Goal: Task Accomplishment & Management: Manage account settings

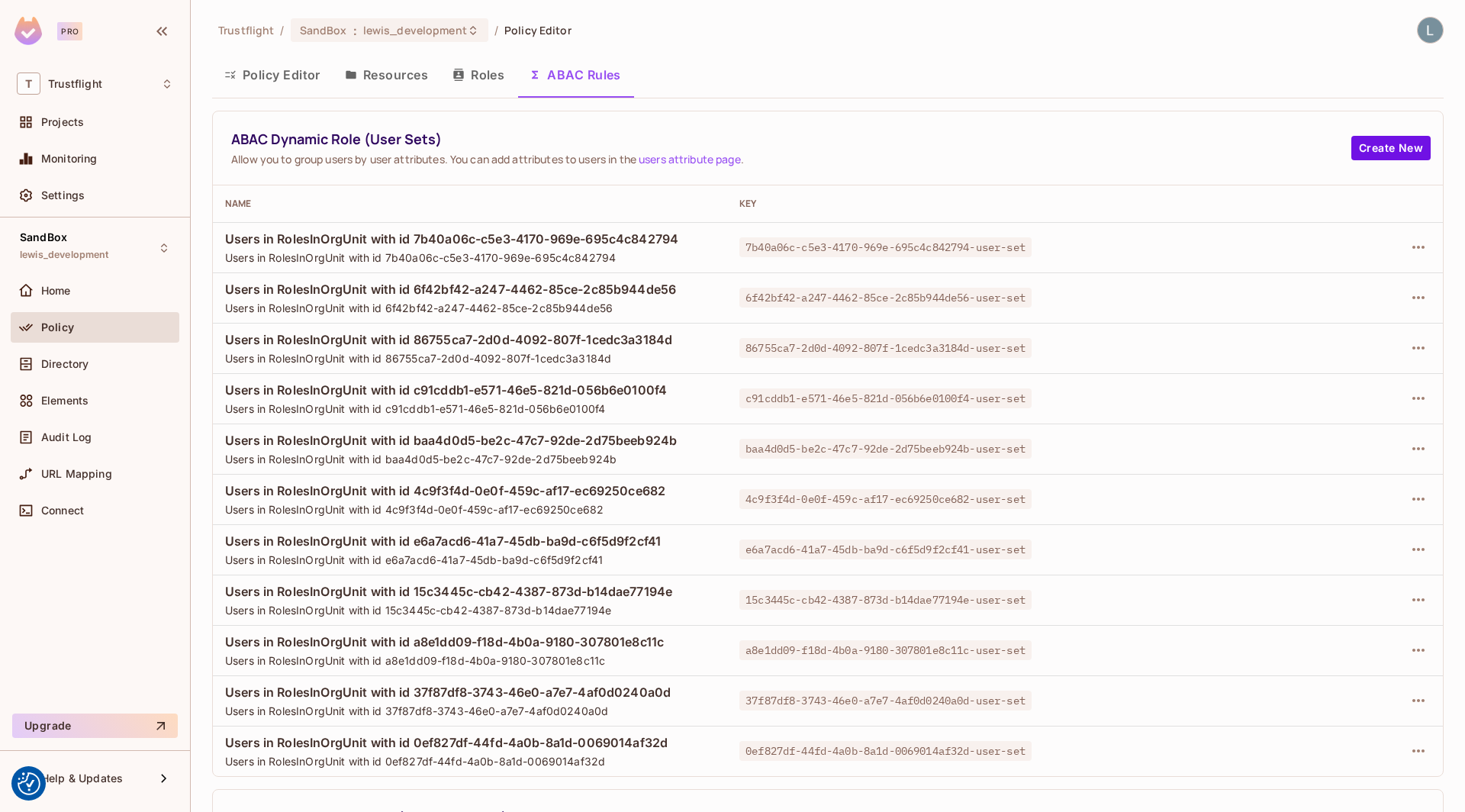
scroll to position [470, 0]
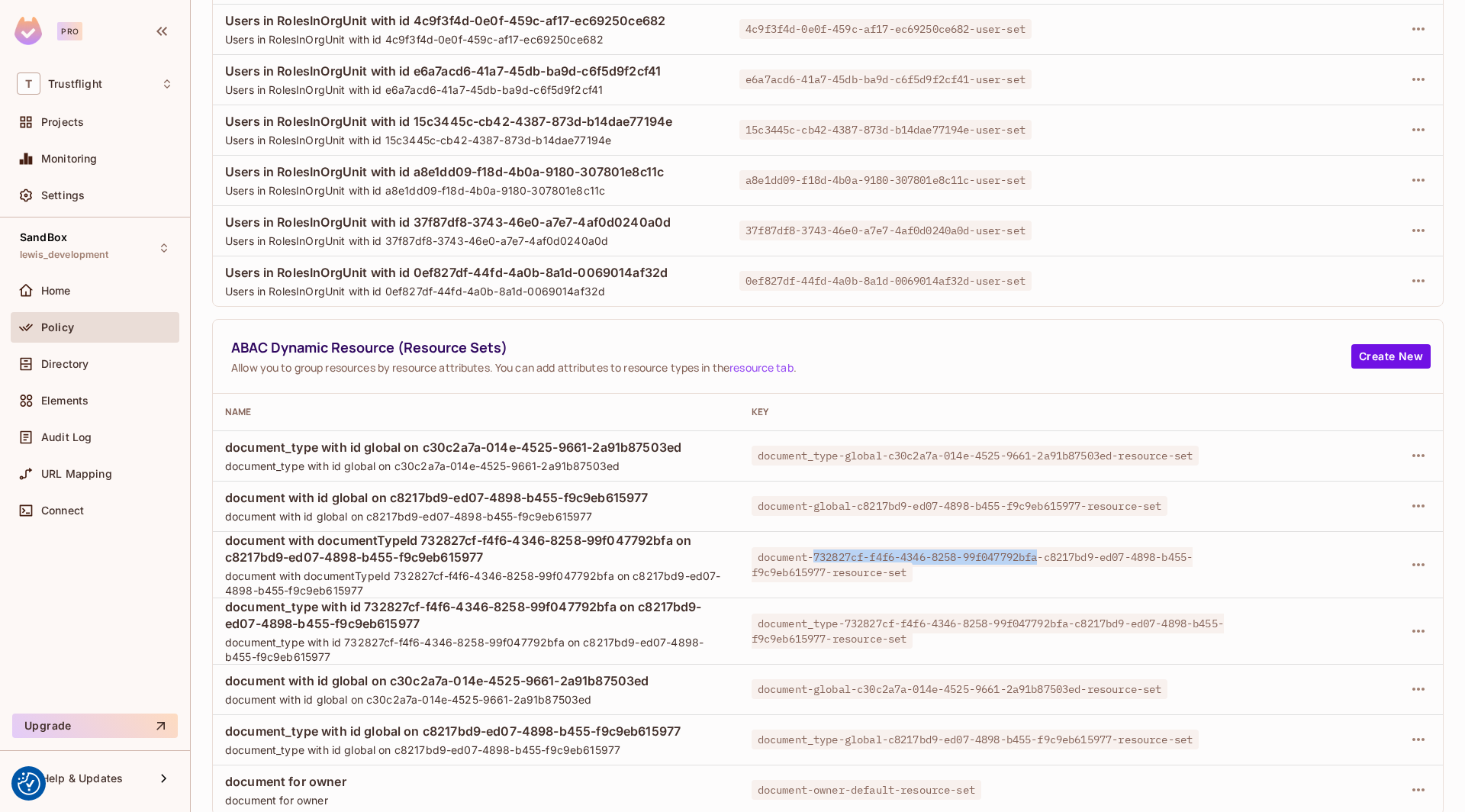
drag, startPoint x: 1046, startPoint y: 555, endPoint x: 809, endPoint y: 550, distance: 237.1
click at [809, 550] on span "document-732827cf-f4f6-4346-8258-99f047792bfa-c8217bd9-ed07-4898-b455-f9c9eb615…" at bounding box center [972, 564] width 442 height 35
copy span "732827cf-f4f6-4346-8258-99f047792bfa"
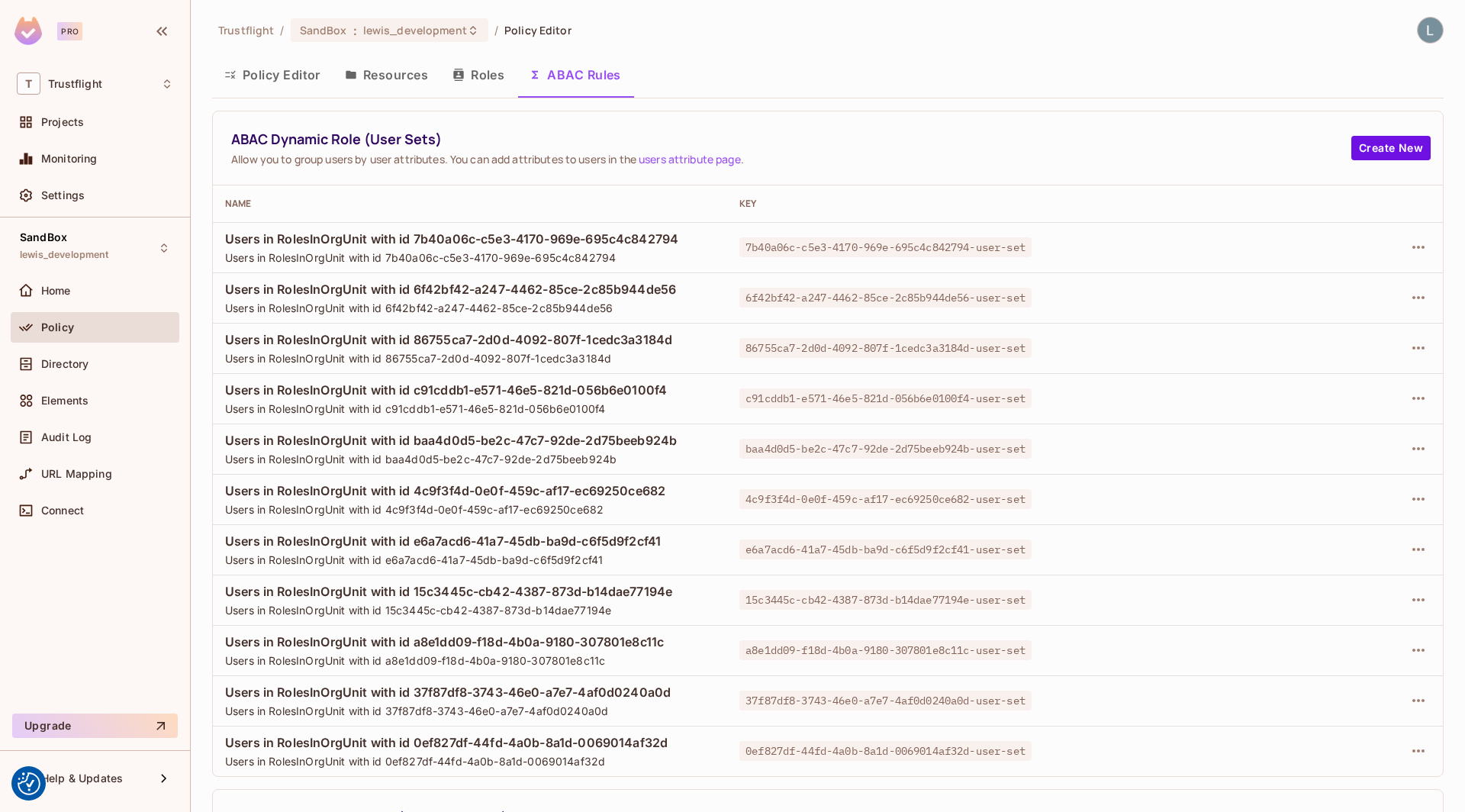
click at [288, 95] on div "Policy Editor Resources Roles ABAC Rules" at bounding box center [827, 76] width 1231 height 42
click at [297, 67] on button "Policy Editor" at bounding box center [272, 75] width 121 height 38
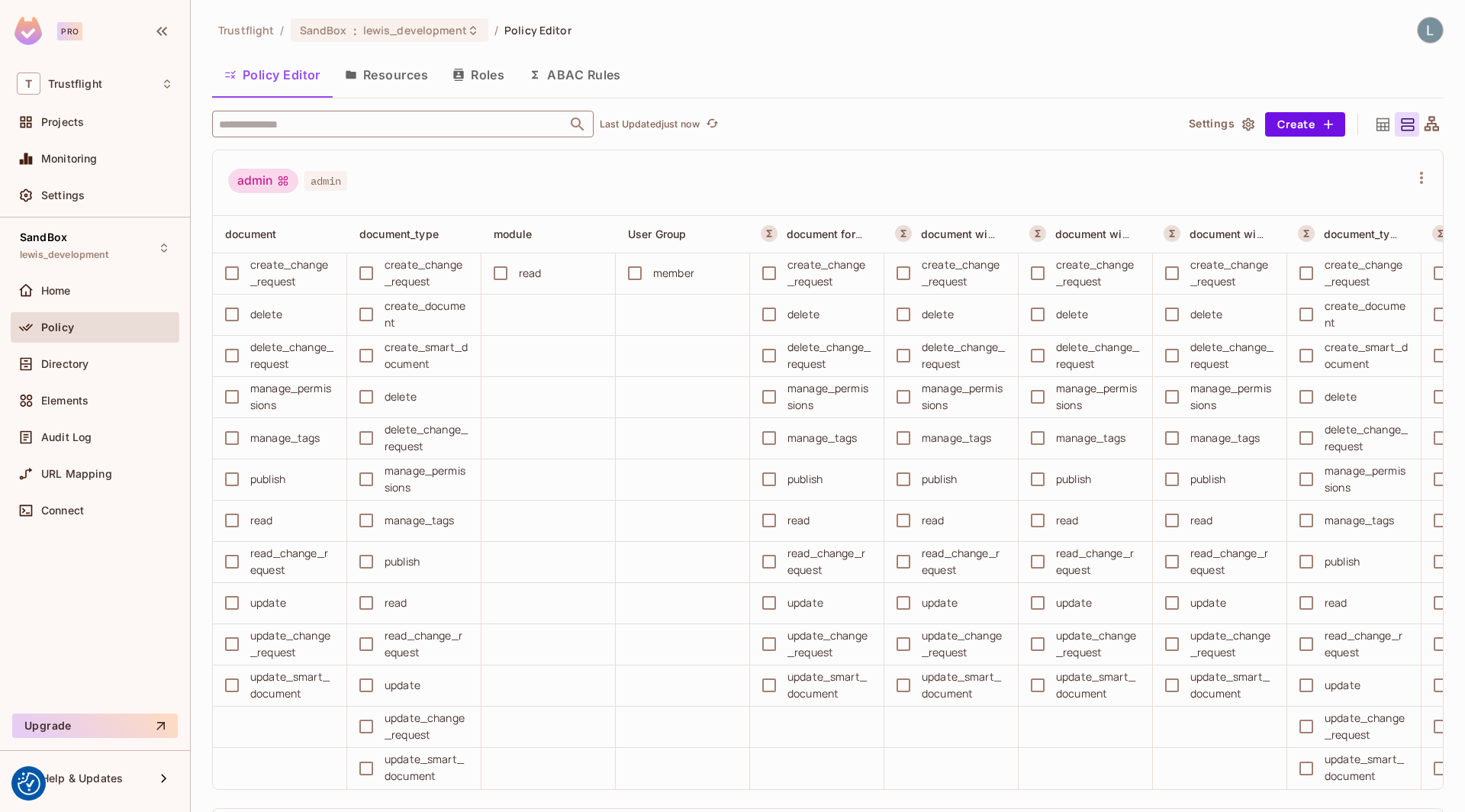
click at [377, 125] on input "text" at bounding box center [390, 124] width 349 height 27
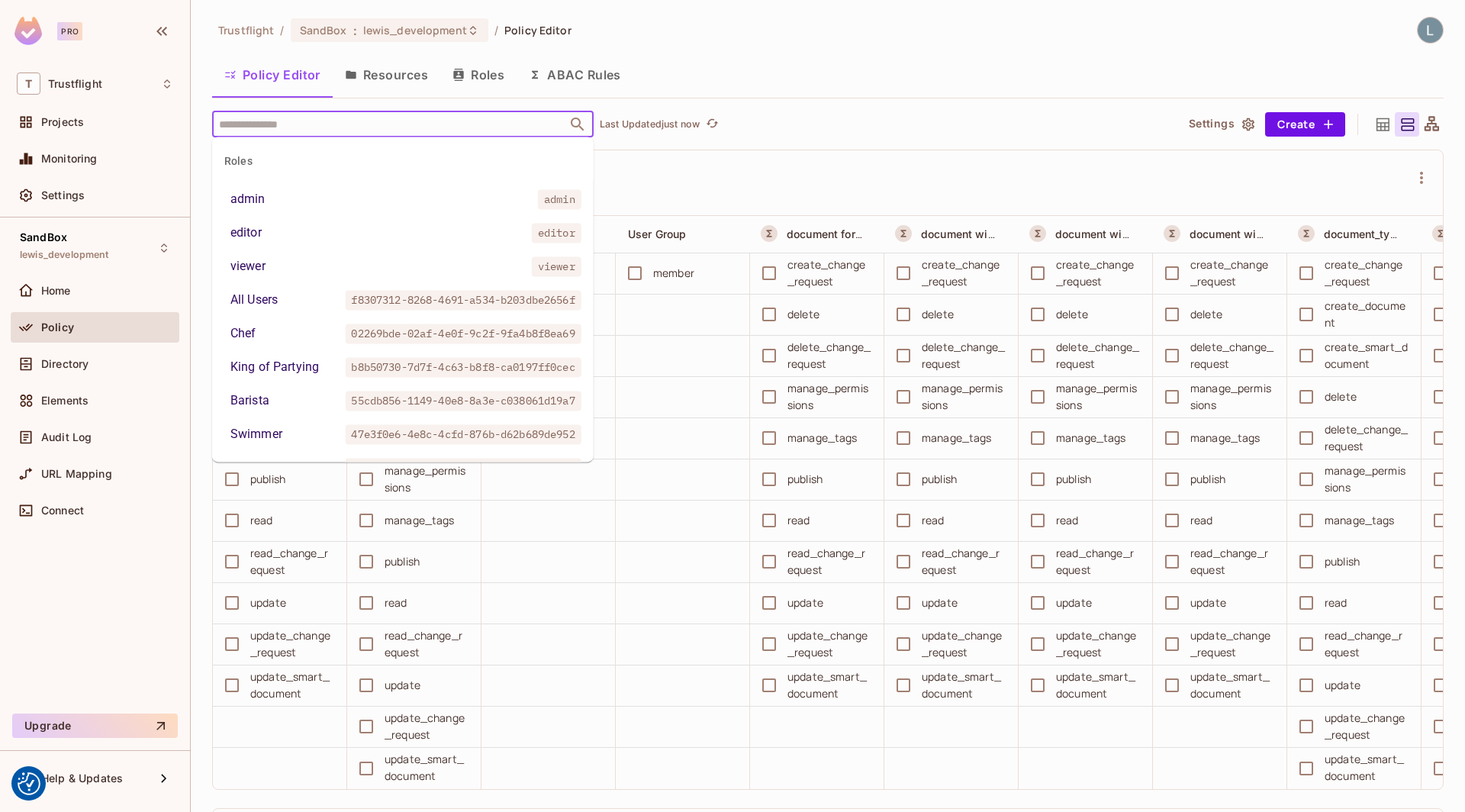
paste input "**********"
type input "**********"
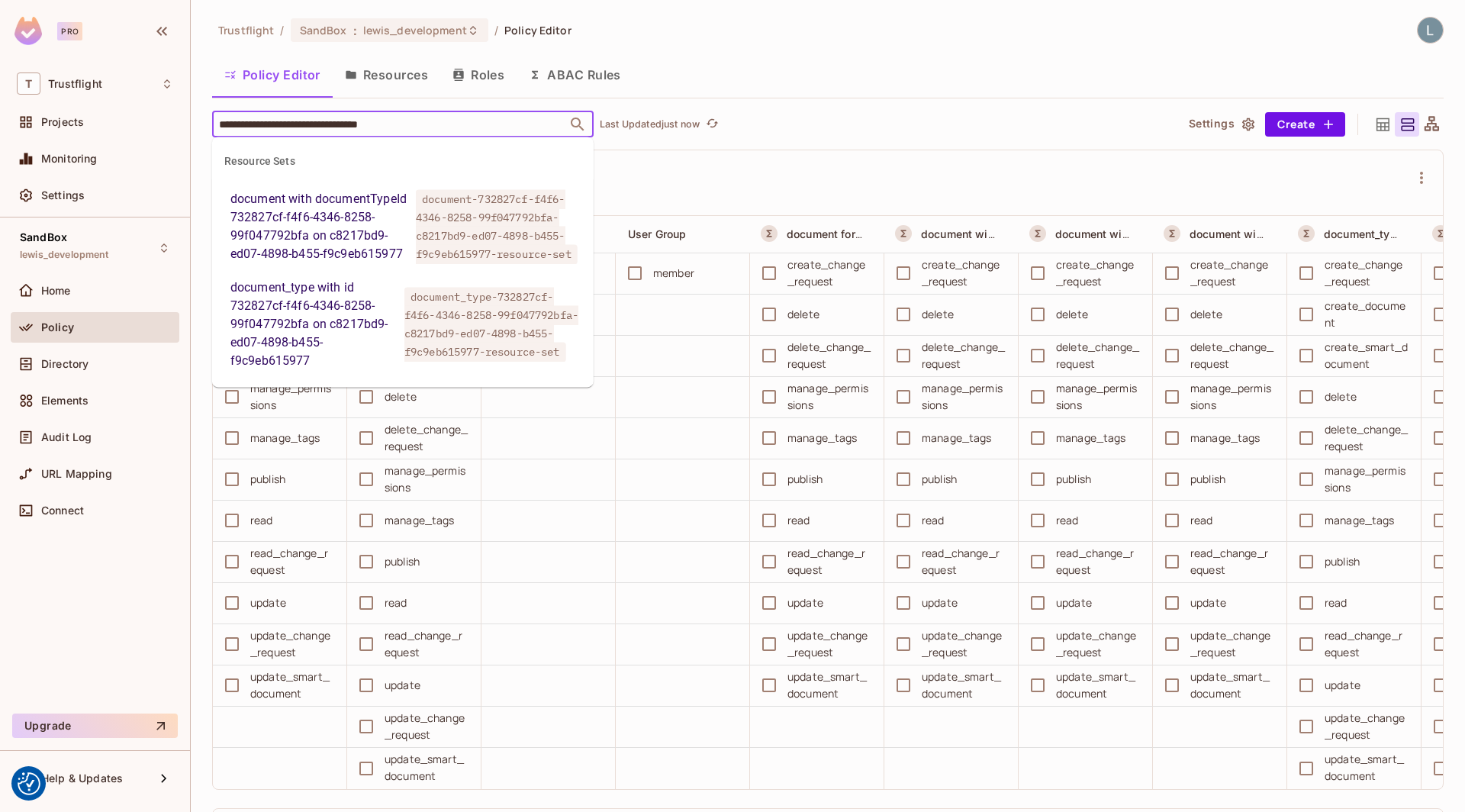
click at [366, 237] on div "document with documentTypeId 732827cf-f4f6-4346-8258-99f047792bfa on c8217bd9-e…" at bounding box center [320, 227] width 180 height 73
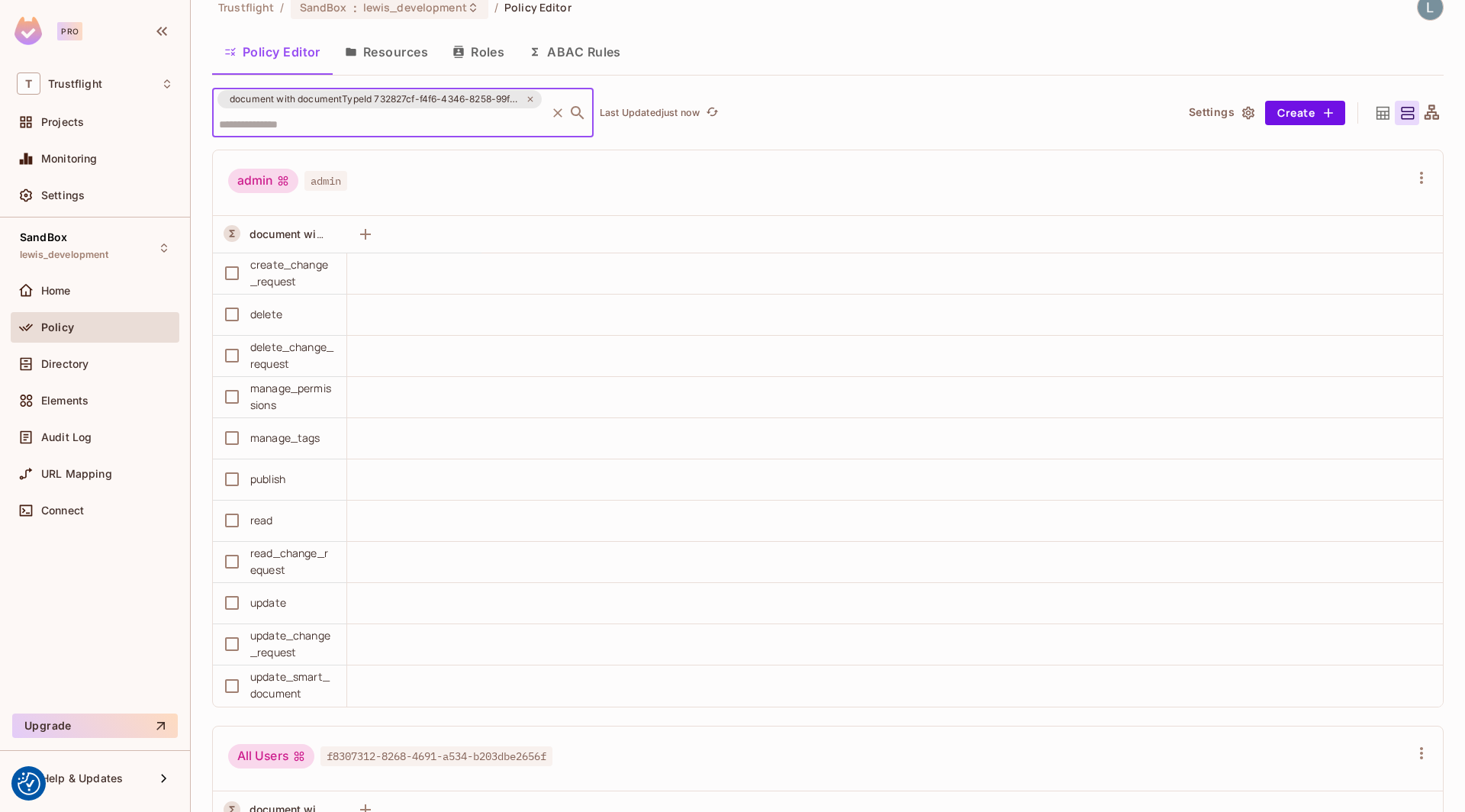
click at [411, 122] on input "text" at bounding box center [380, 124] width 329 height 27
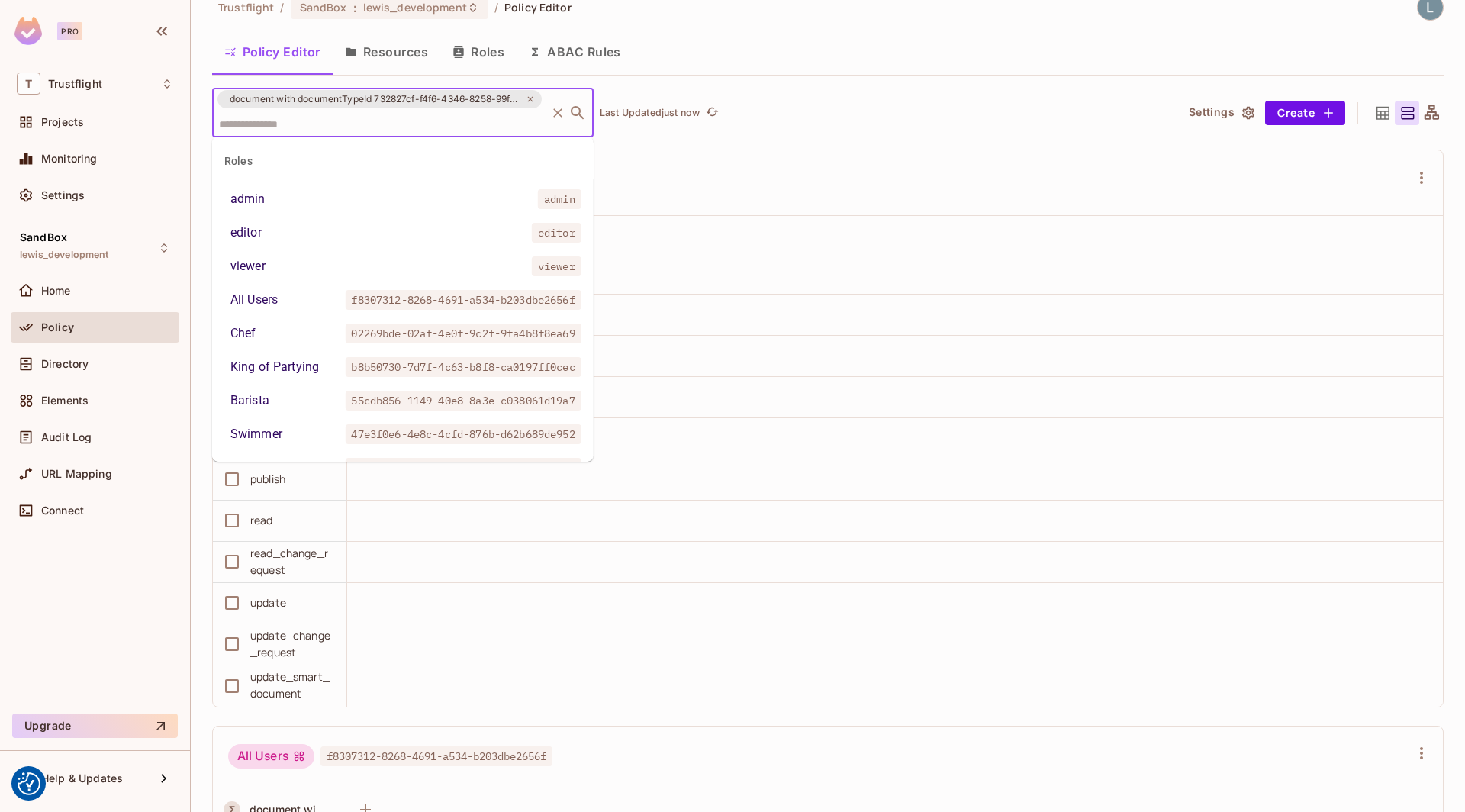
scroll to position [1301, 0]
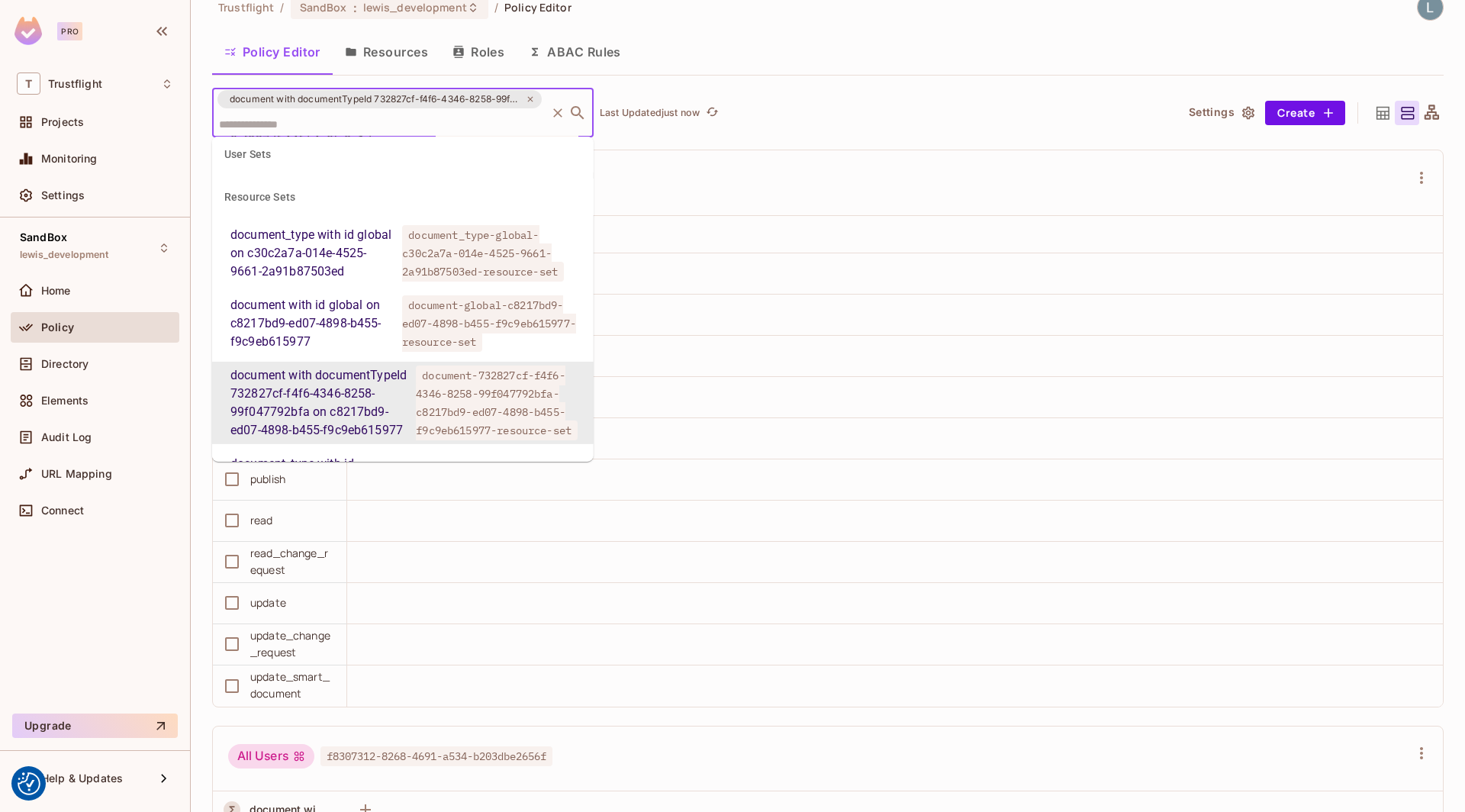
paste input "**********"
type input "**********"
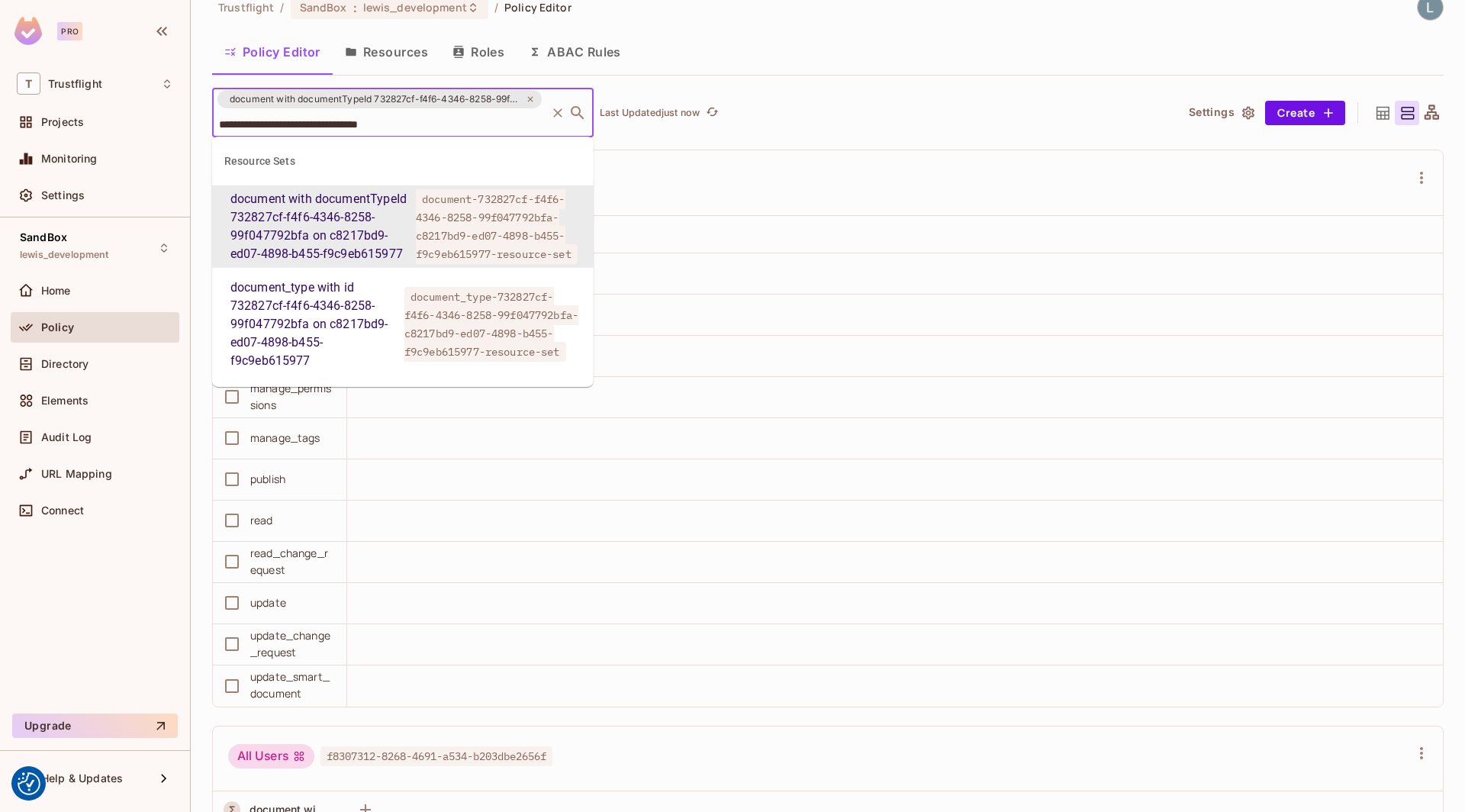
scroll to position [0, 0]
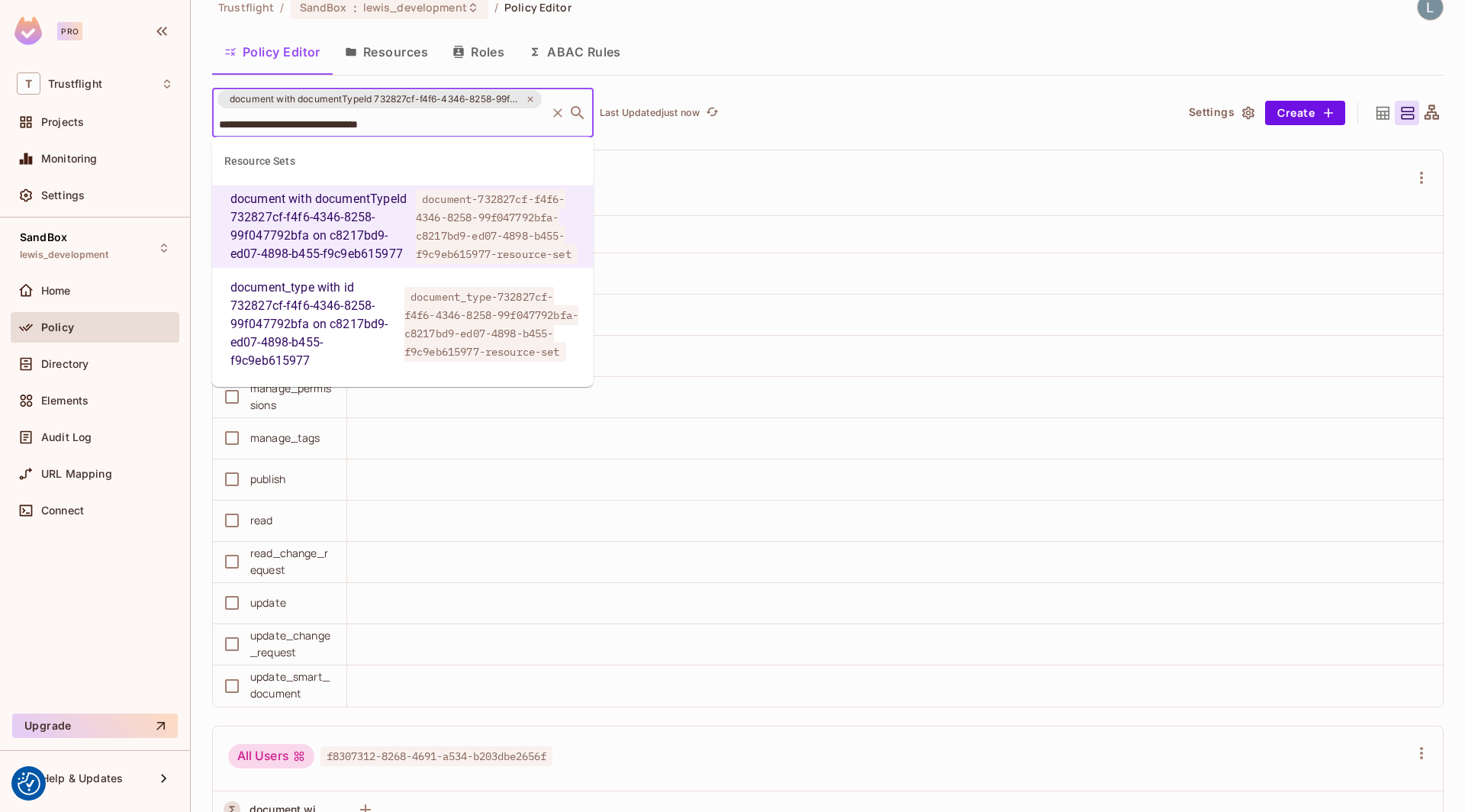
click at [373, 313] on div "document_type with id 732827cf-f4f6-4346-8258-99f047792bfa on c8217bd9-ed07-489…" at bounding box center [314, 324] width 168 height 92
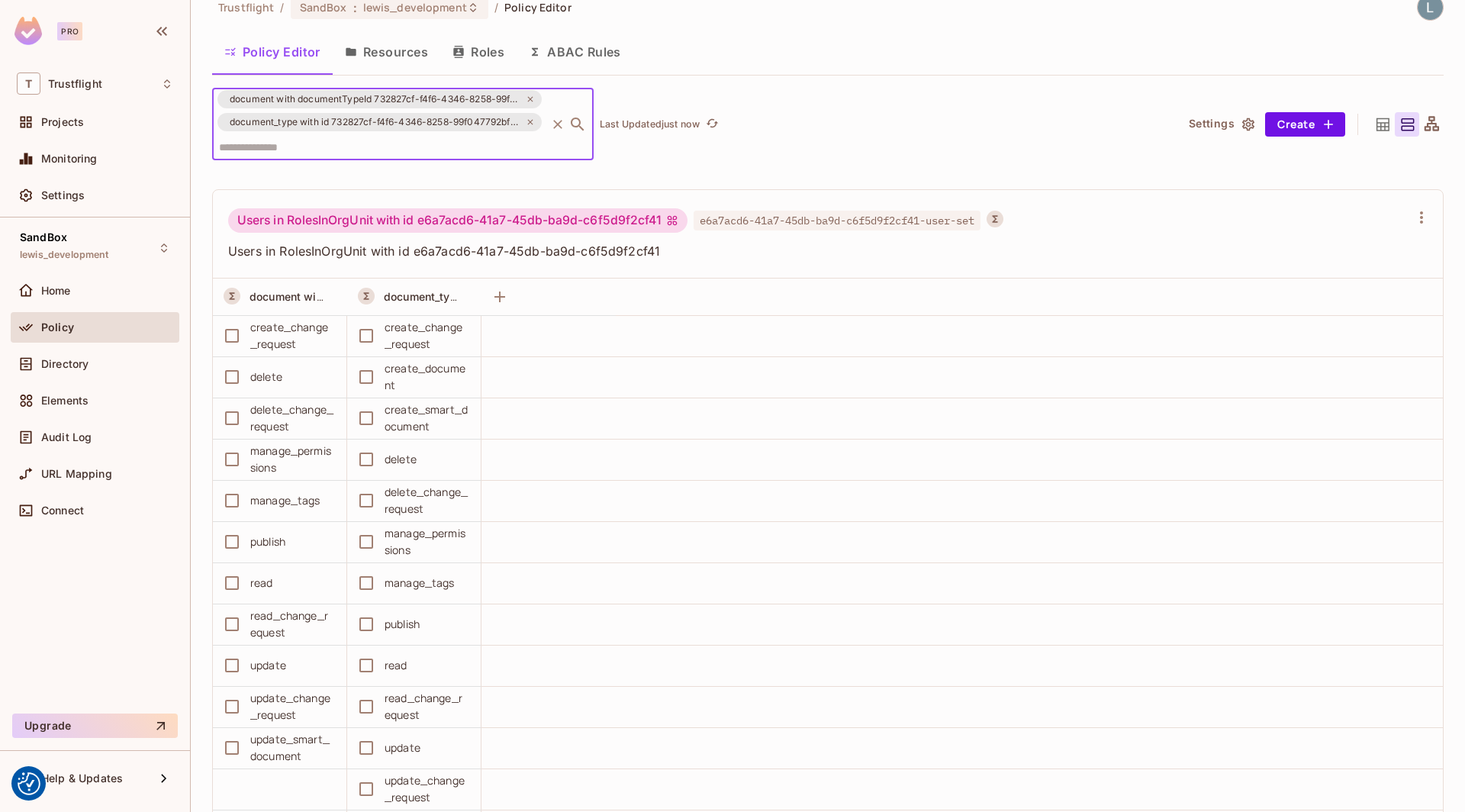
scroll to position [38, 0]
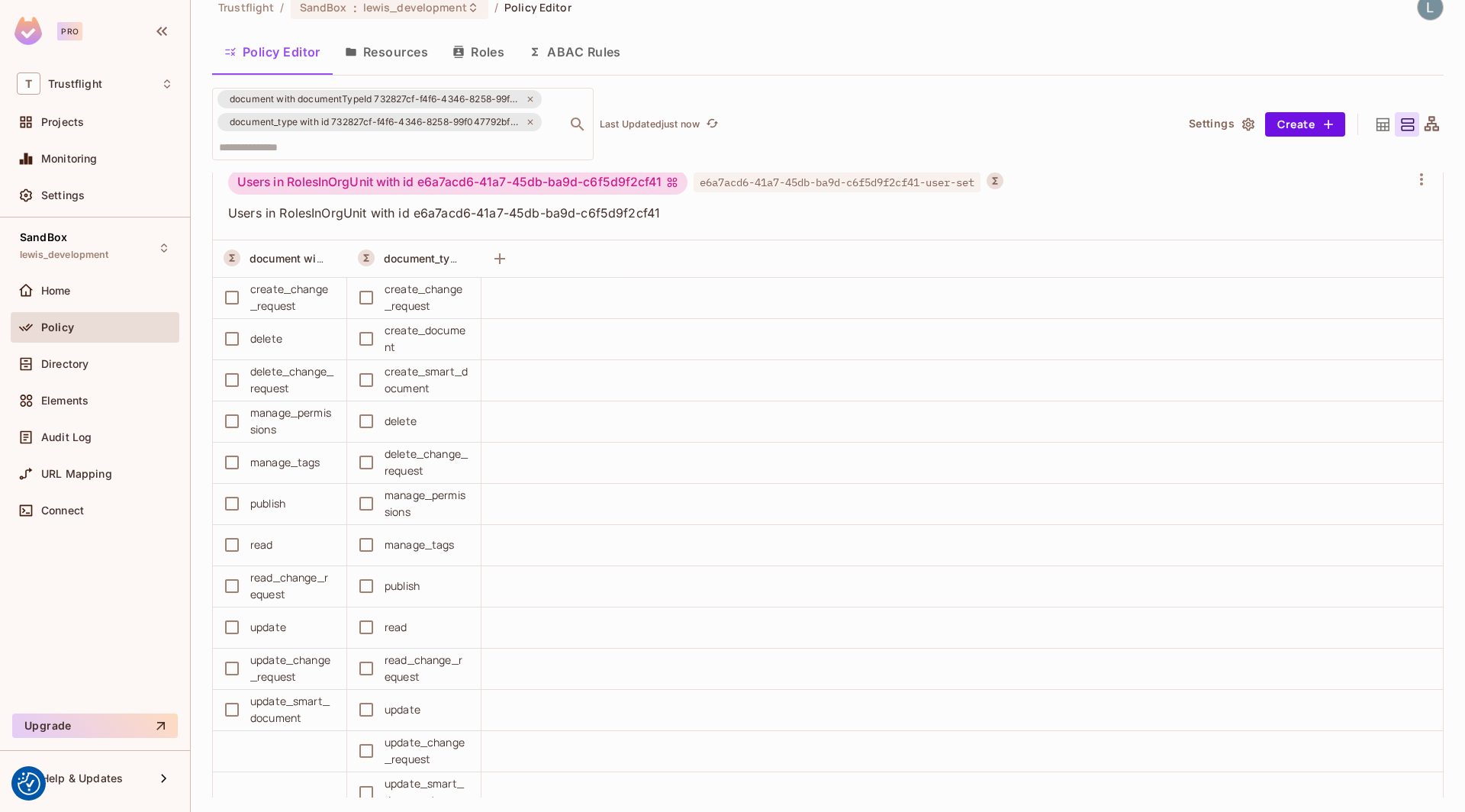
click at [582, 61] on button "ABAC Rules" at bounding box center [575, 52] width 117 height 38
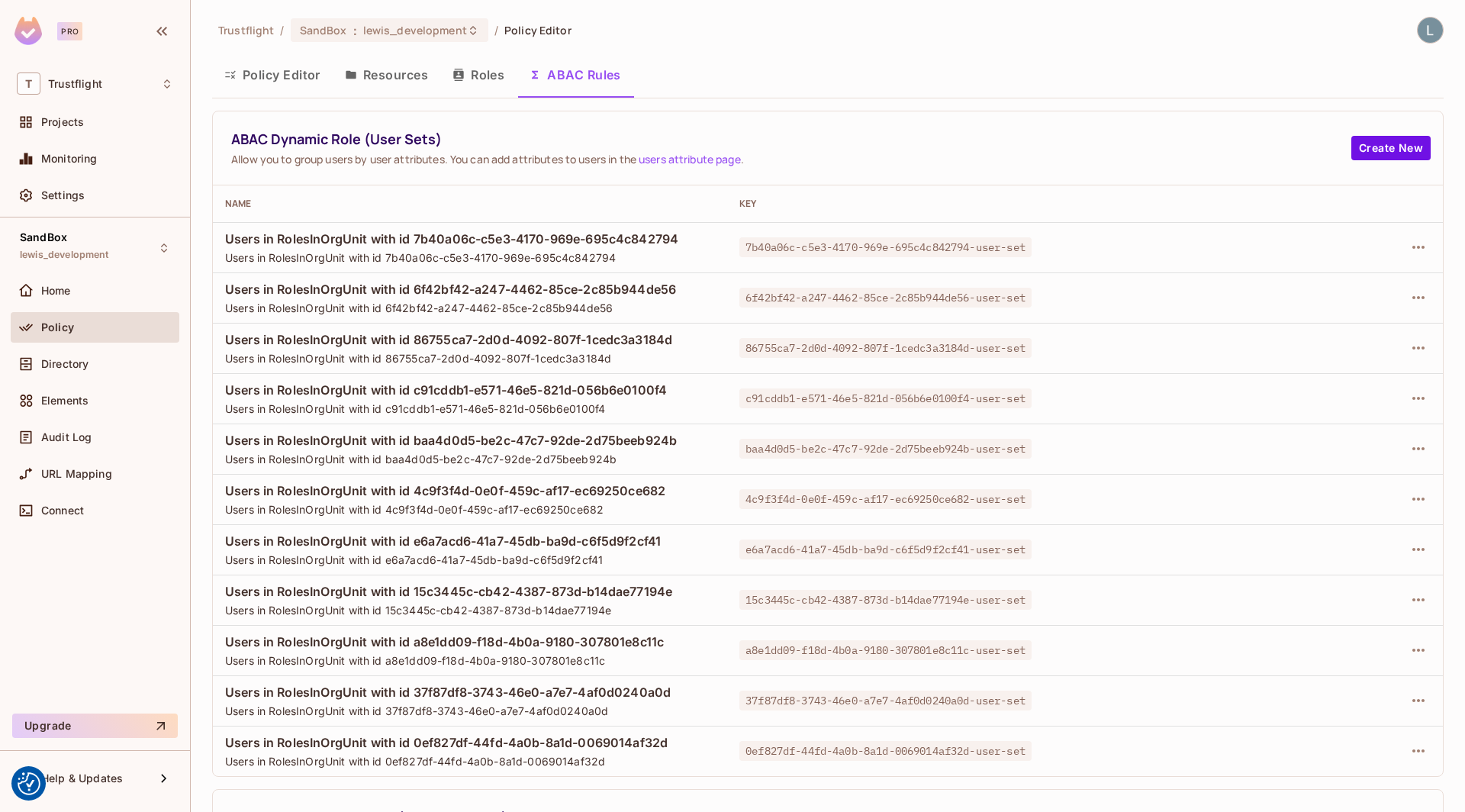
scroll to position [470, 0]
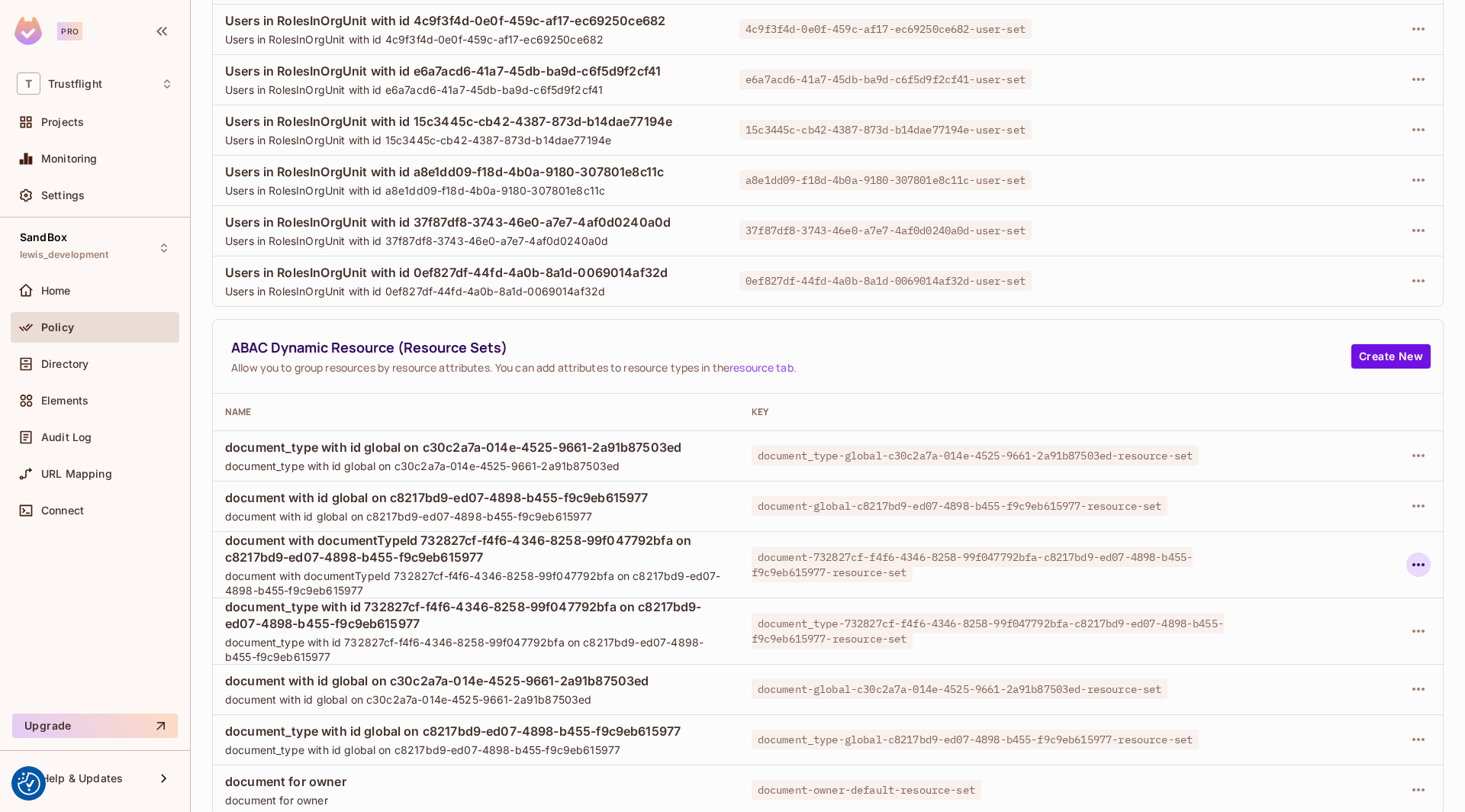
click at [1418, 563] on icon "button" at bounding box center [1419, 564] width 12 height 3
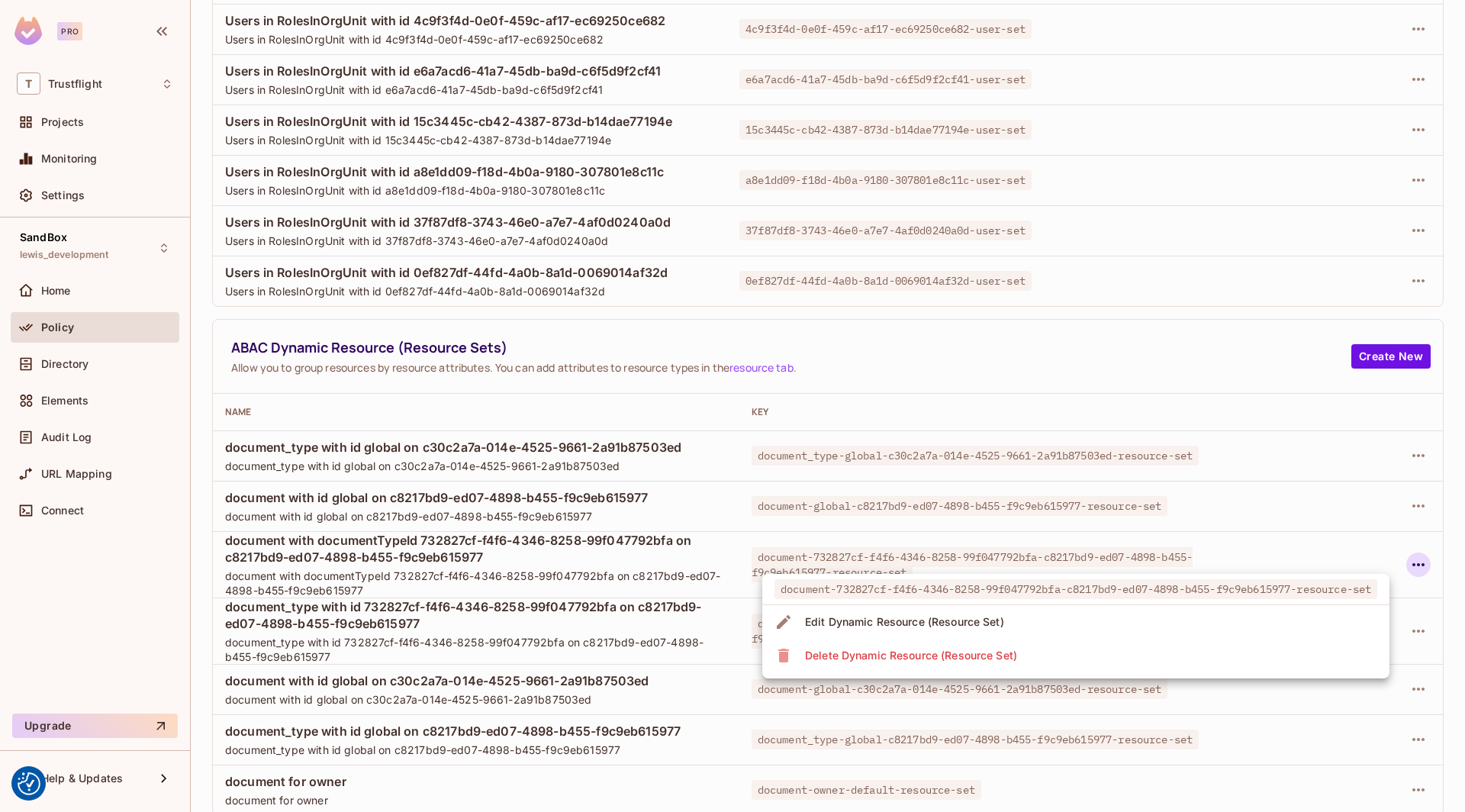
click at [1101, 653] on li "Delete Dynamic Resource (Resource Set)" at bounding box center [1075, 655] width 627 height 34
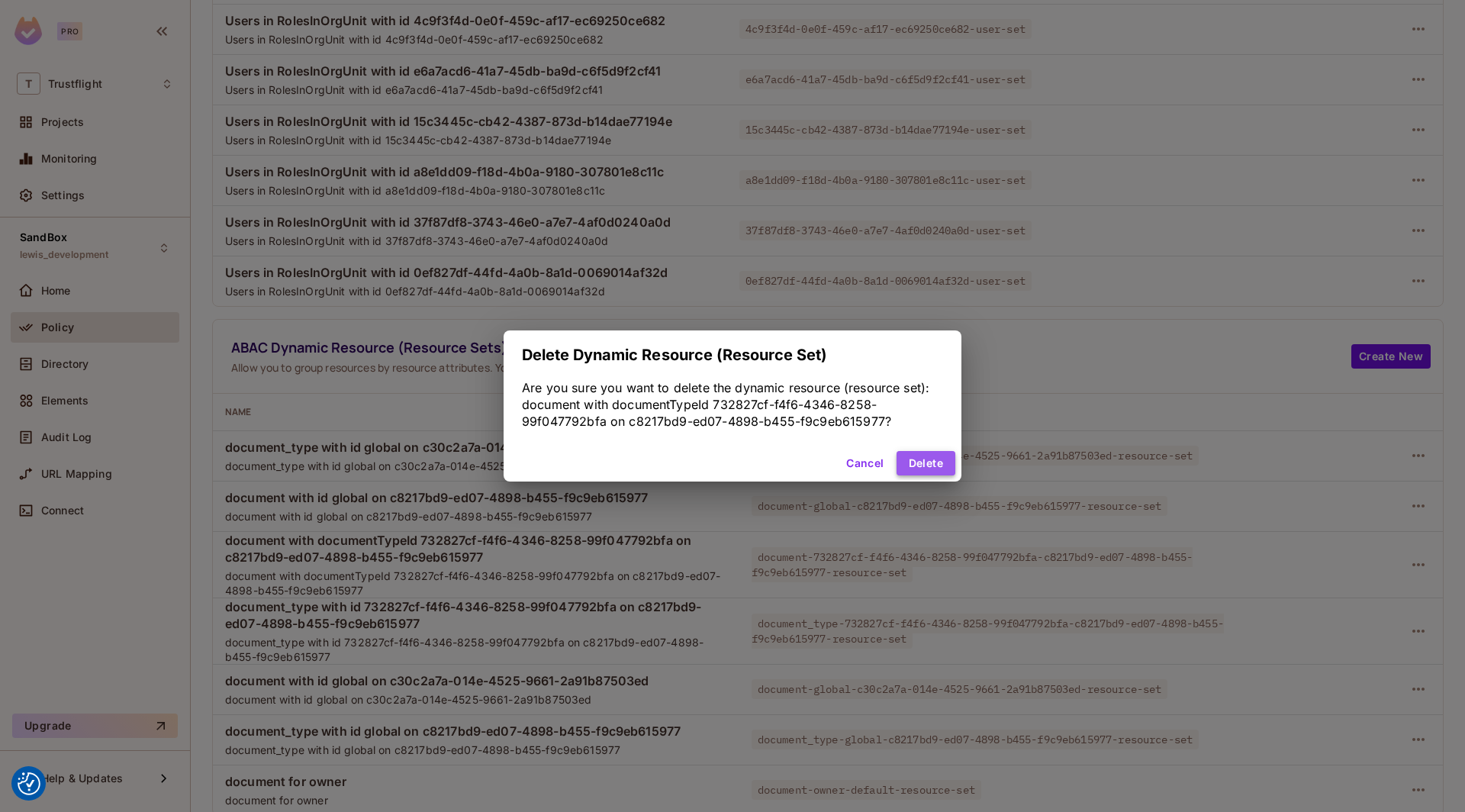
click at [931, 464] on button "Delete" at bounding box center [926, 462] width 59 height 24
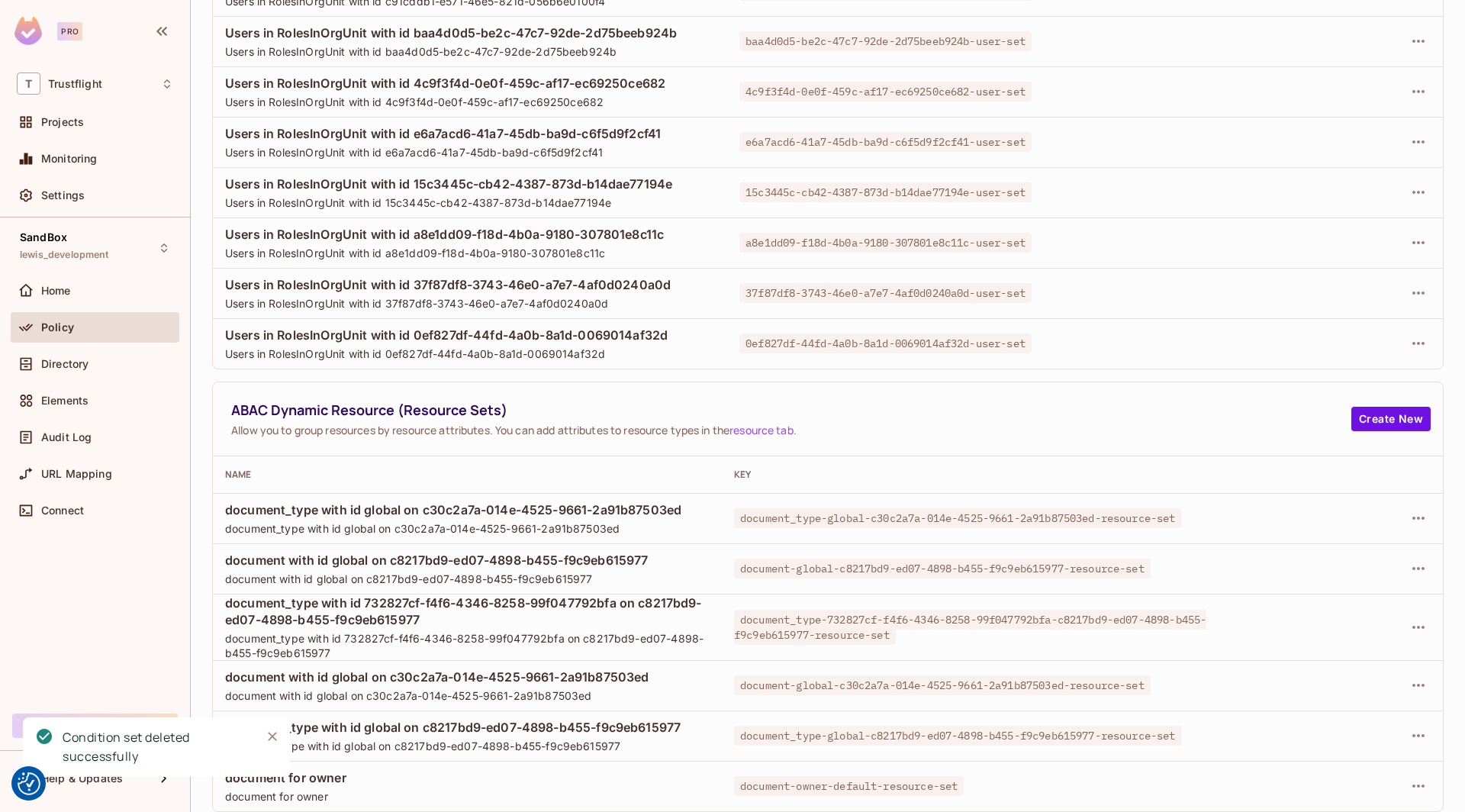
scroll to position [405, 0]
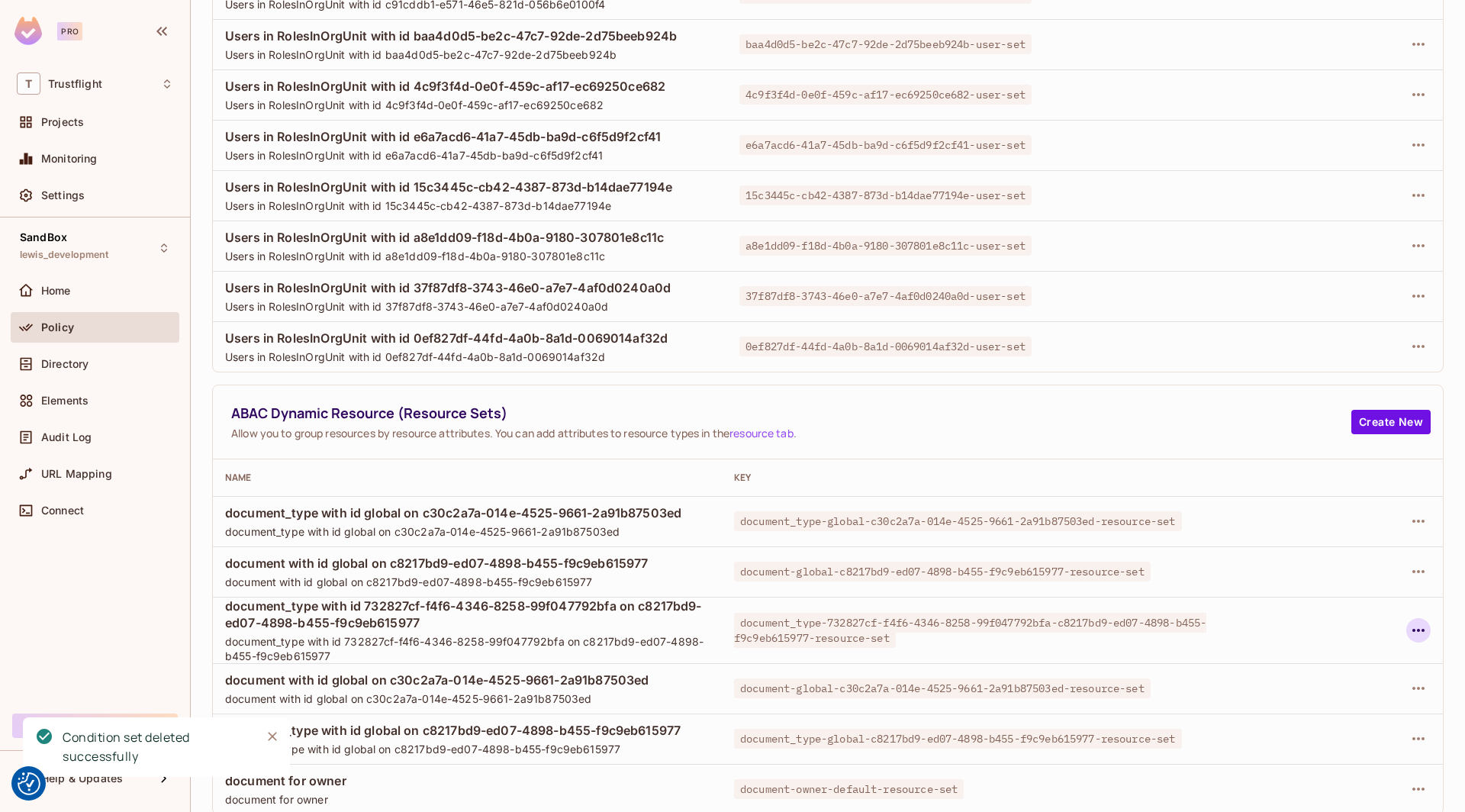
click at [1420, 628] on icon "button" at bounding box center [1418, 630] width 19 height 19
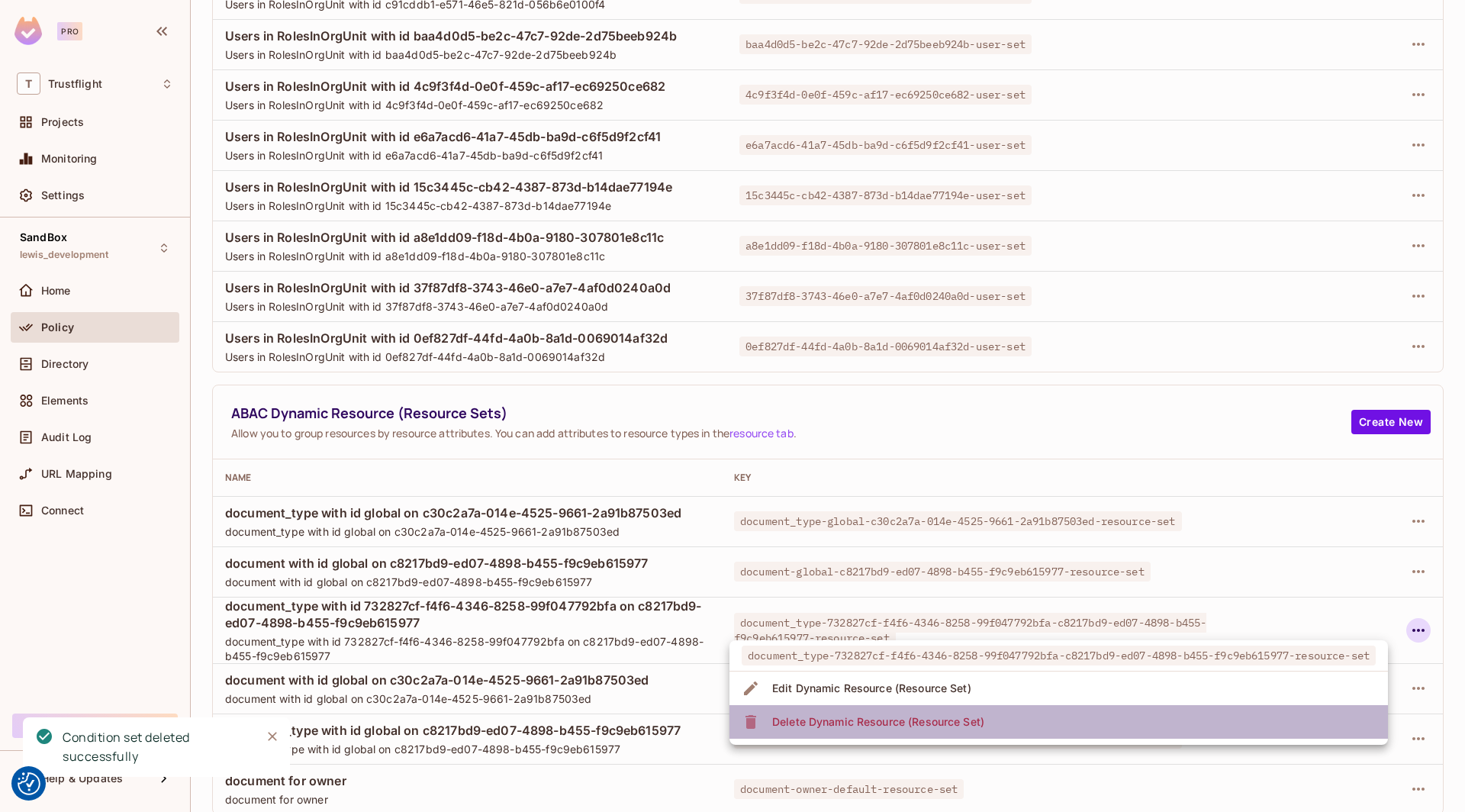
click at [1135, 716] on li "Delete Dynamic Resource (Resource Set)" at bounding box center [1059, 722] width 658 height 34
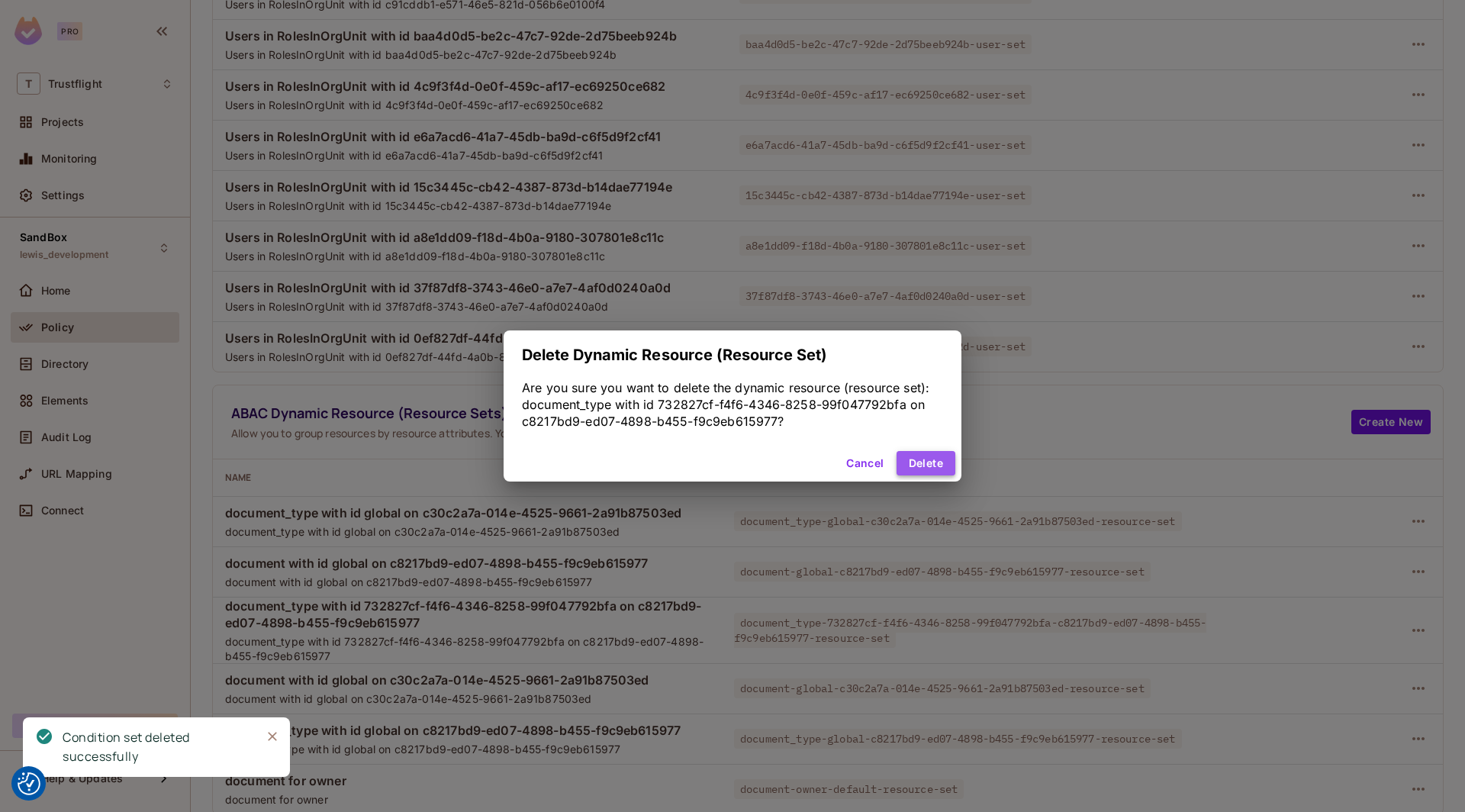
click at [920, 459] on button "Delete" at bounding box center [926, 462] width 59 height 24
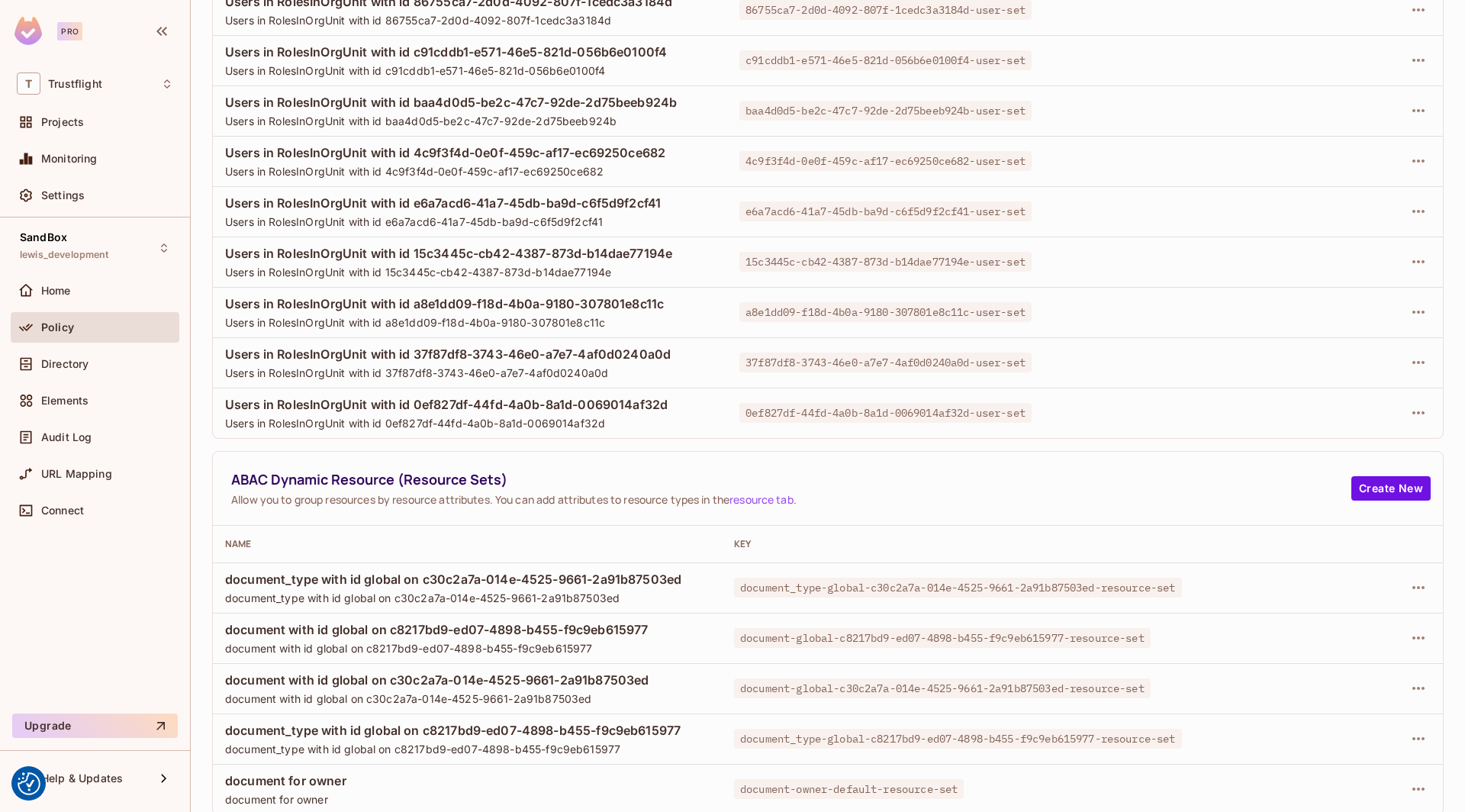
scroll to position [0, 0]
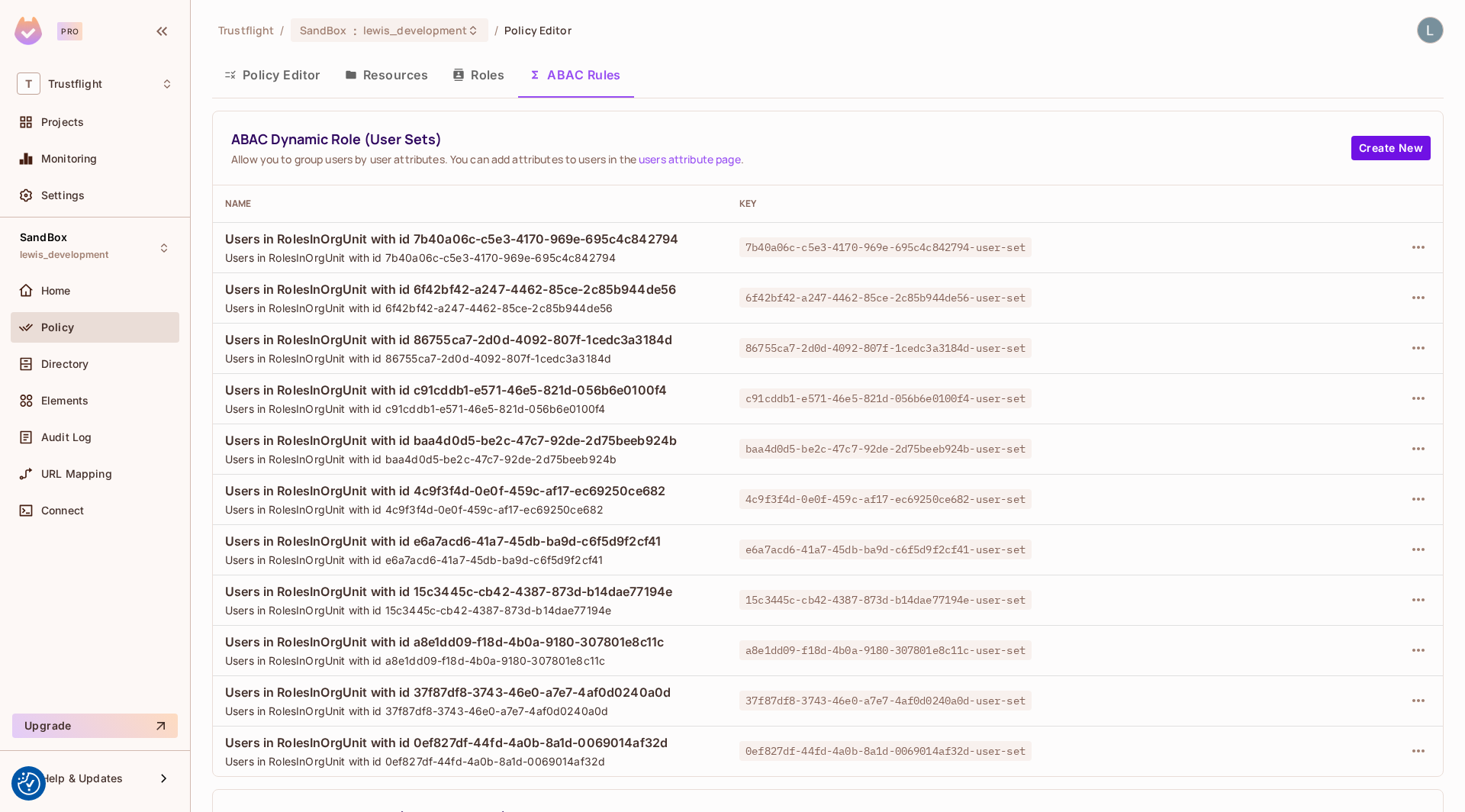
click at [377, 67] on button "Resources" at bounding box center [386, 75] width 108 height 38
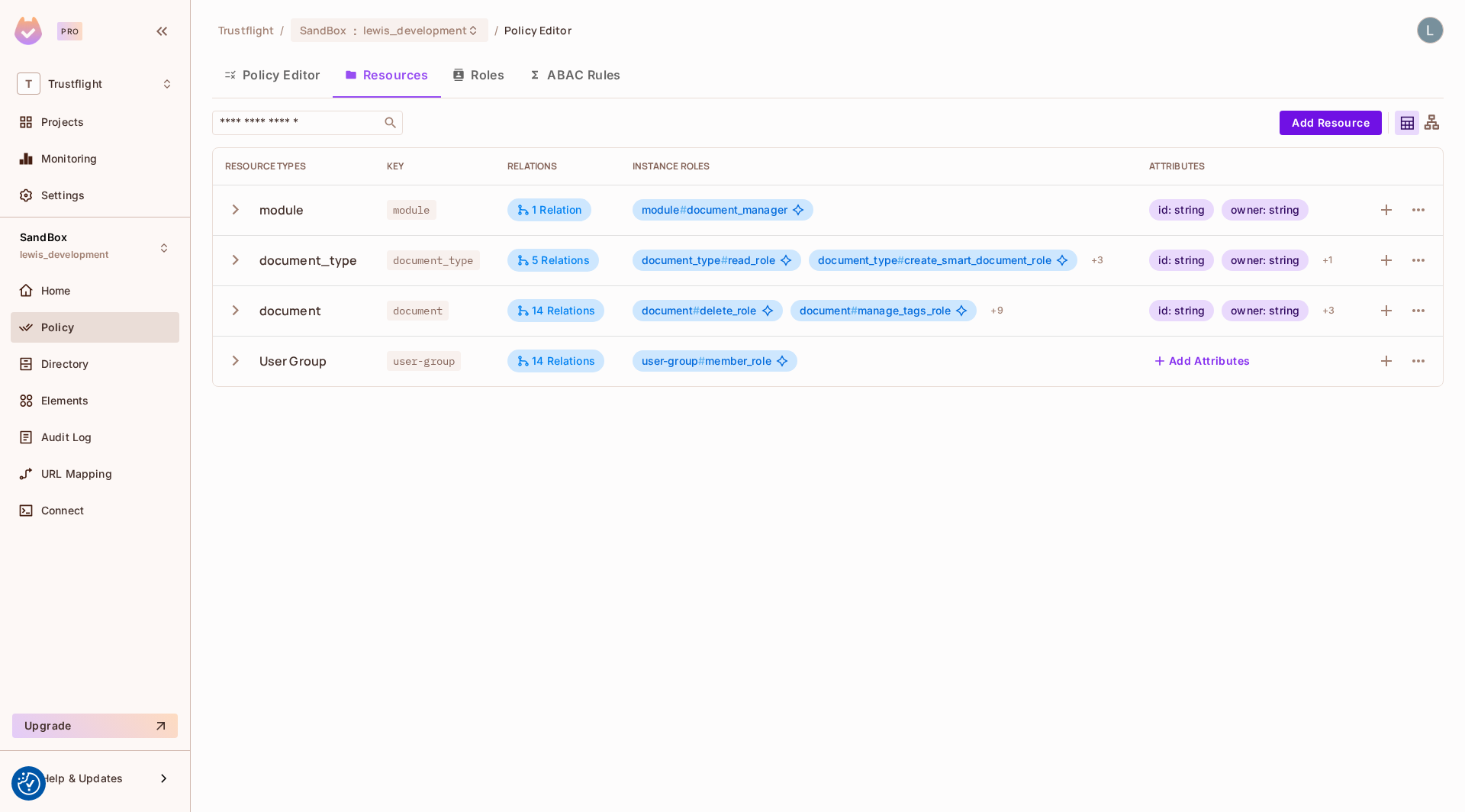
click at [240, 313] on icon "button" at bounding box center [235, 310] width 20 height 20
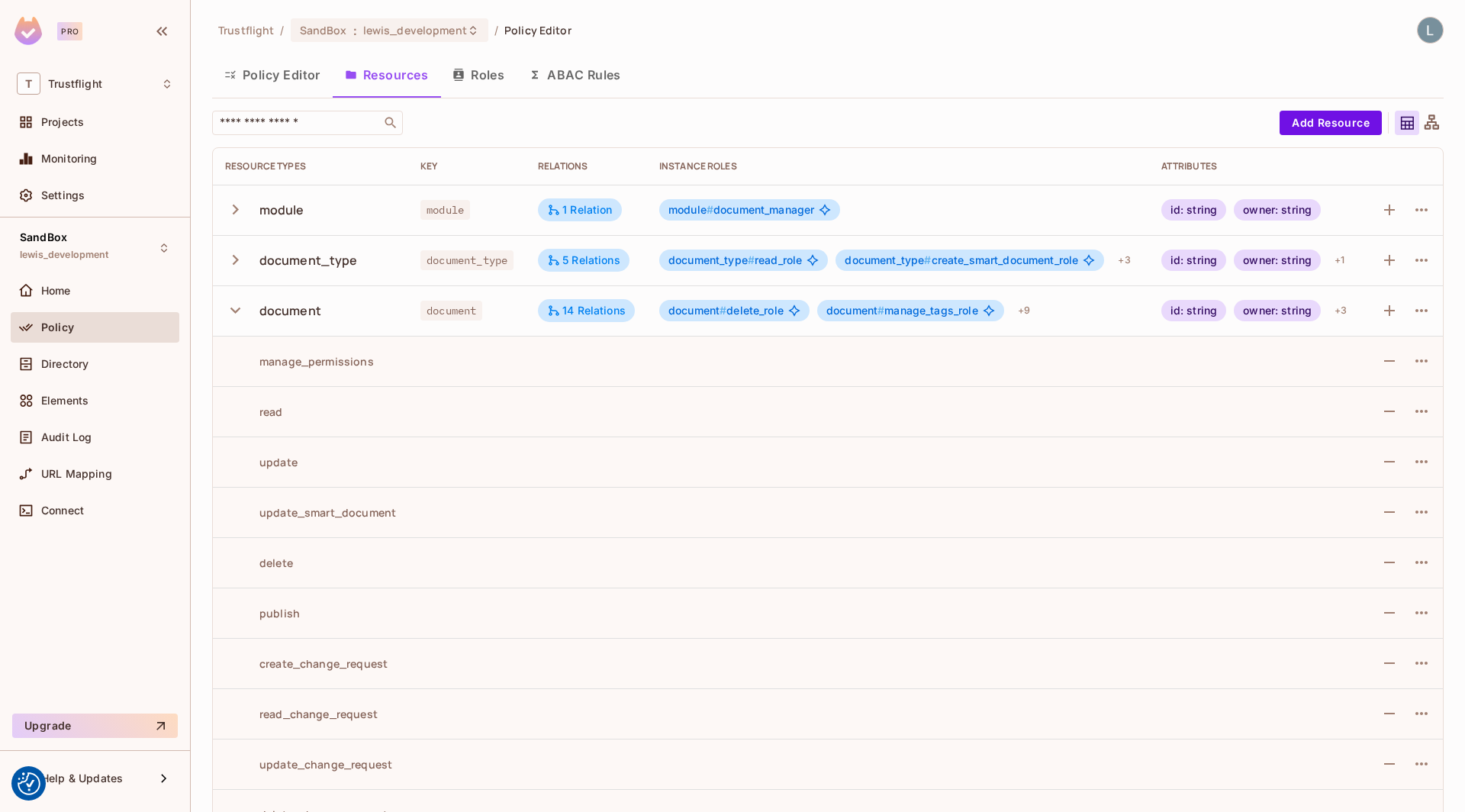
click at [240, 313] on icon "button" at bounding box center [235, 310] width 20 height 20
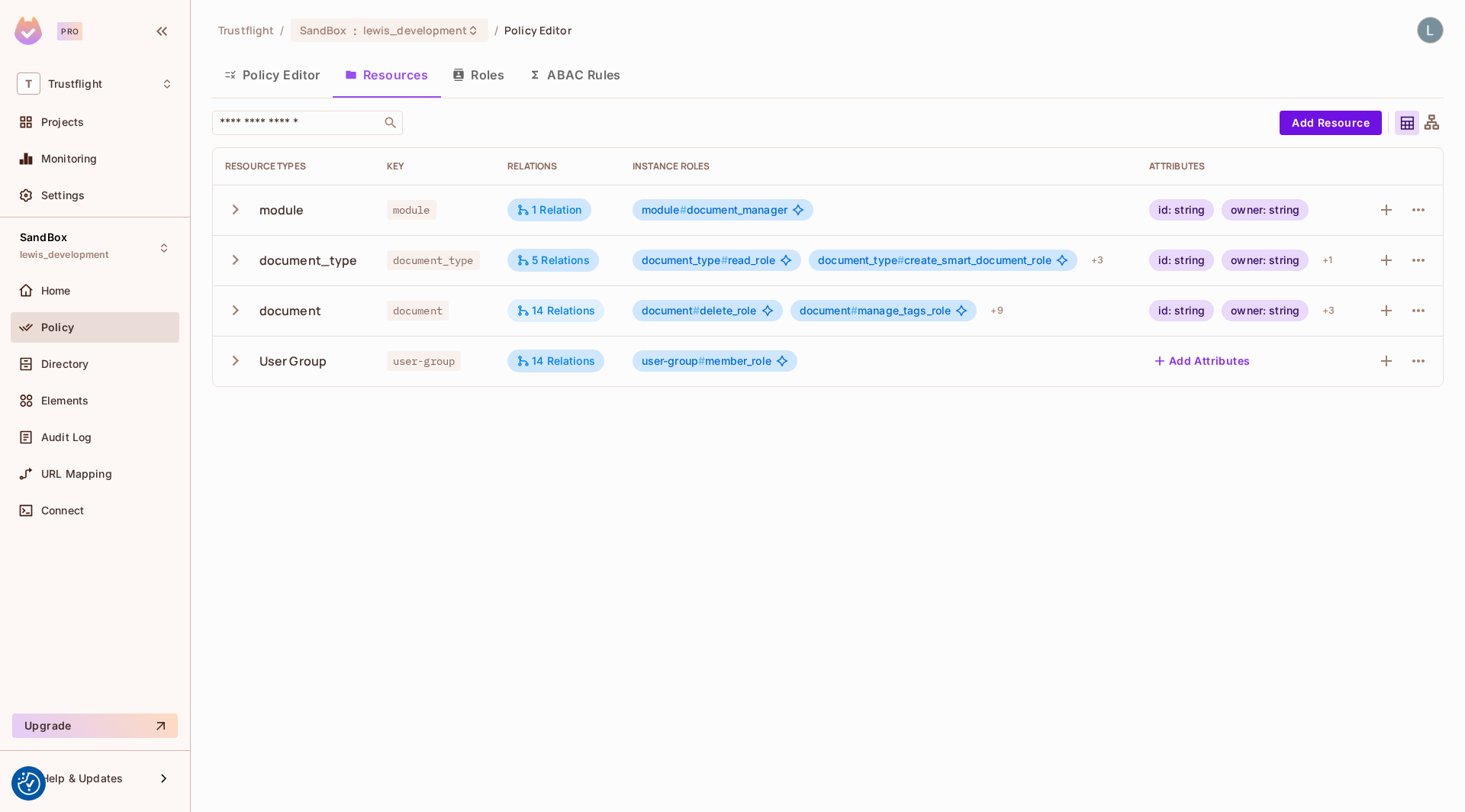
click at [564, 309] on div "14 Relations" at bounding box center [556, 310] width 78 height 13
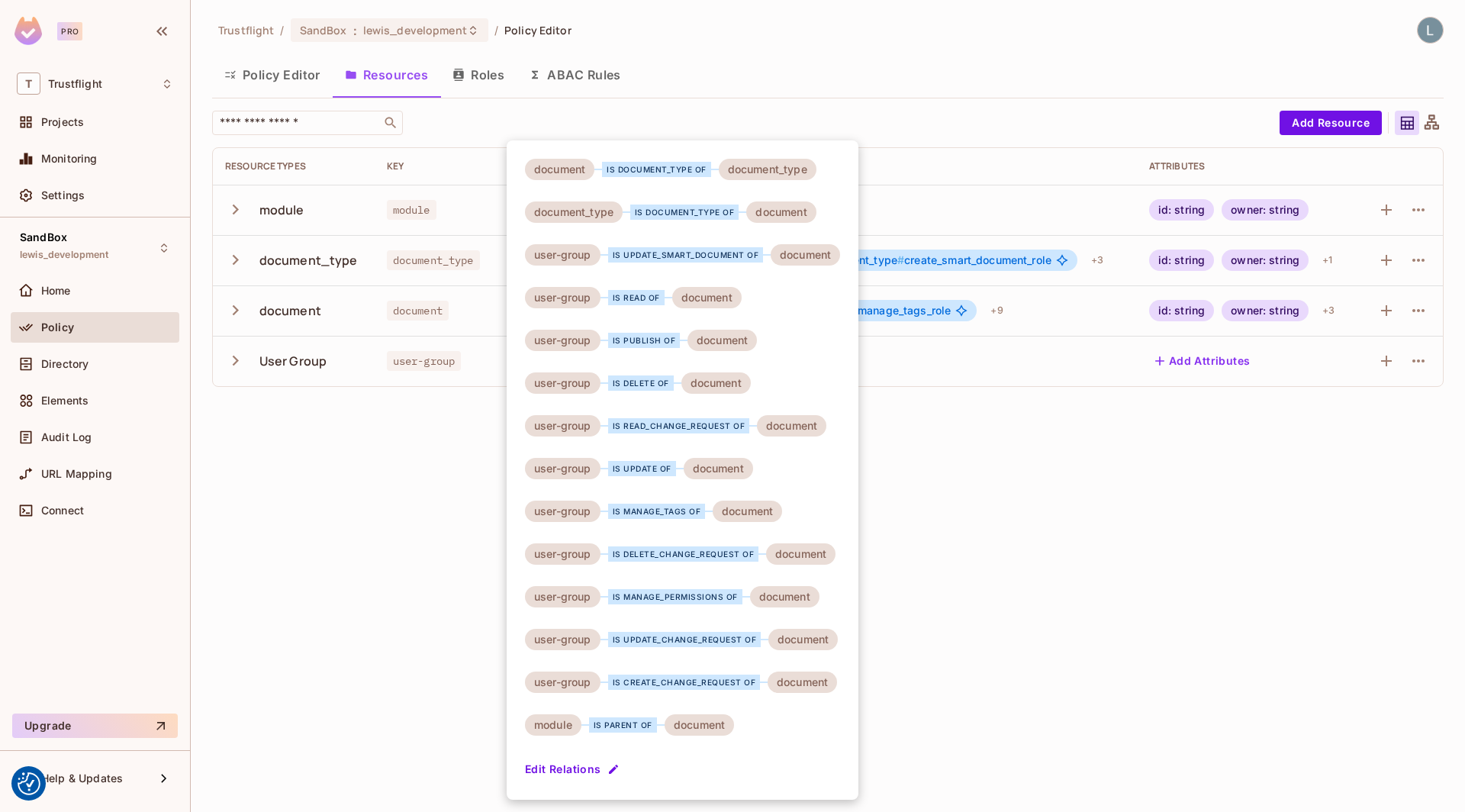
click at [1044, 613] on div at bounding box center [732, 406] width 1465 height 812
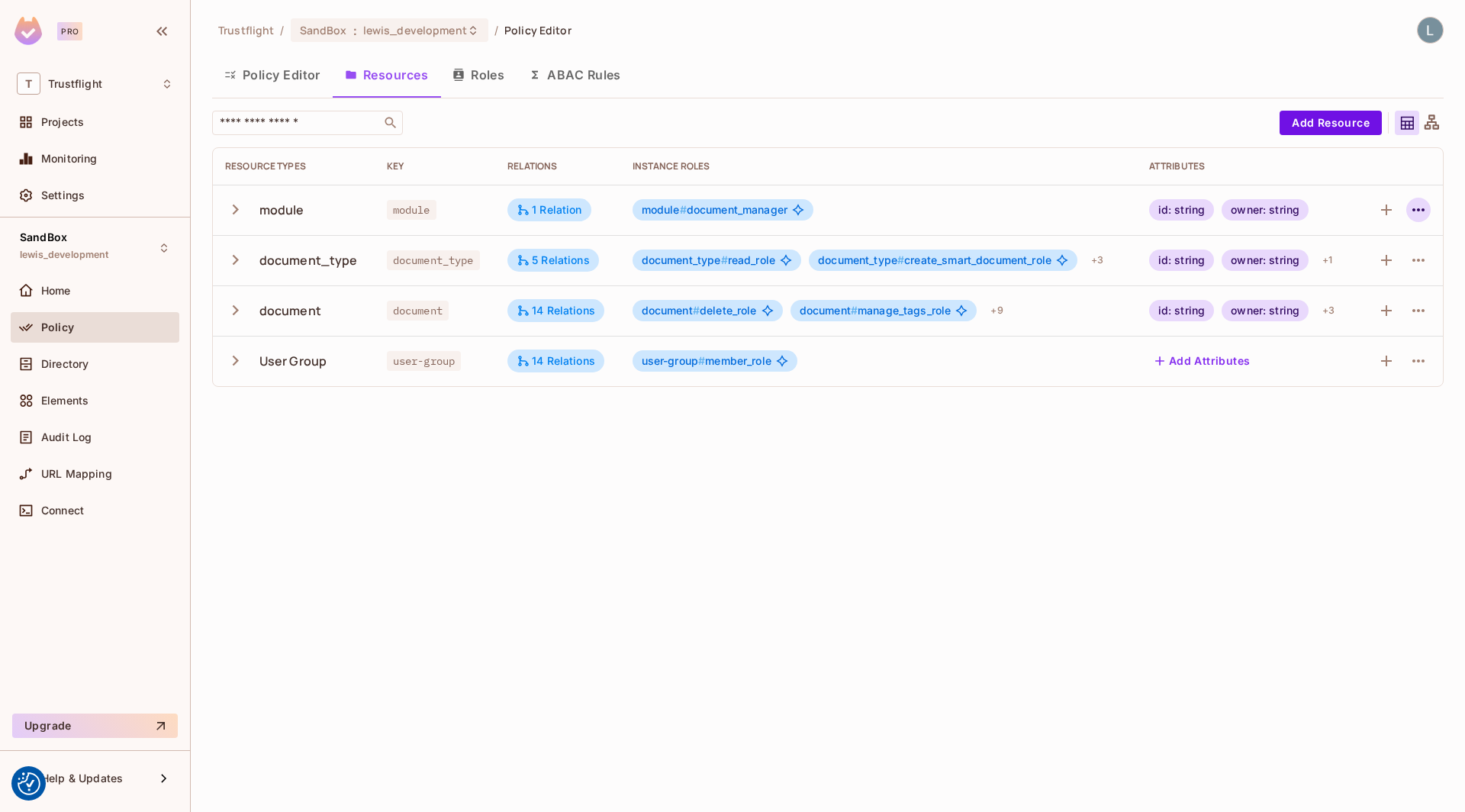
click at [1428, 207] on button "button" at bounding box center [1418, 209] width 24 height 24
click at [1357, 300] on div "Delete Resource" at bounding box center [1358, 302] width 85 height 15
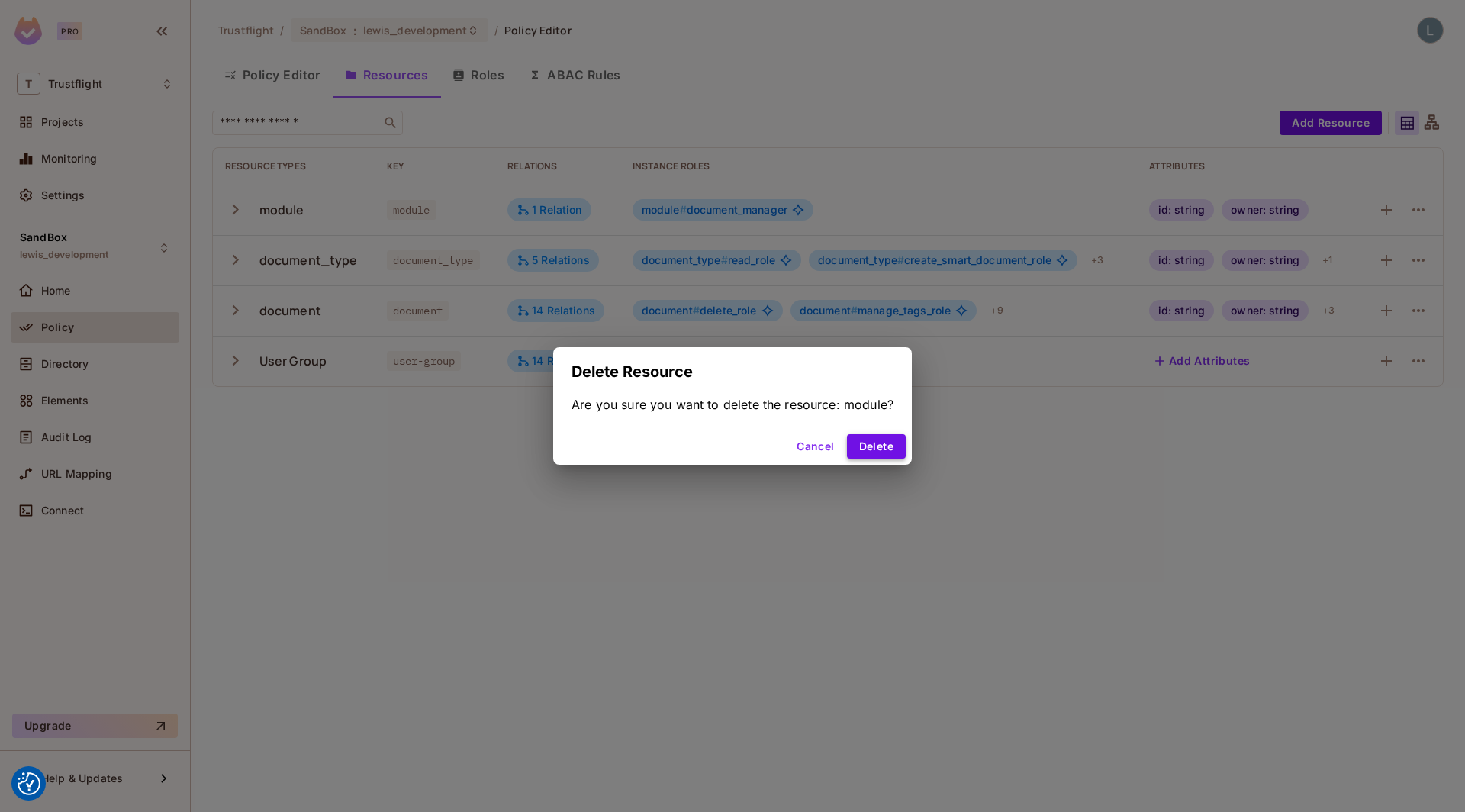
click at [877, 449] on button "Delete" at bounding box center [876, 446] width 59 height 24
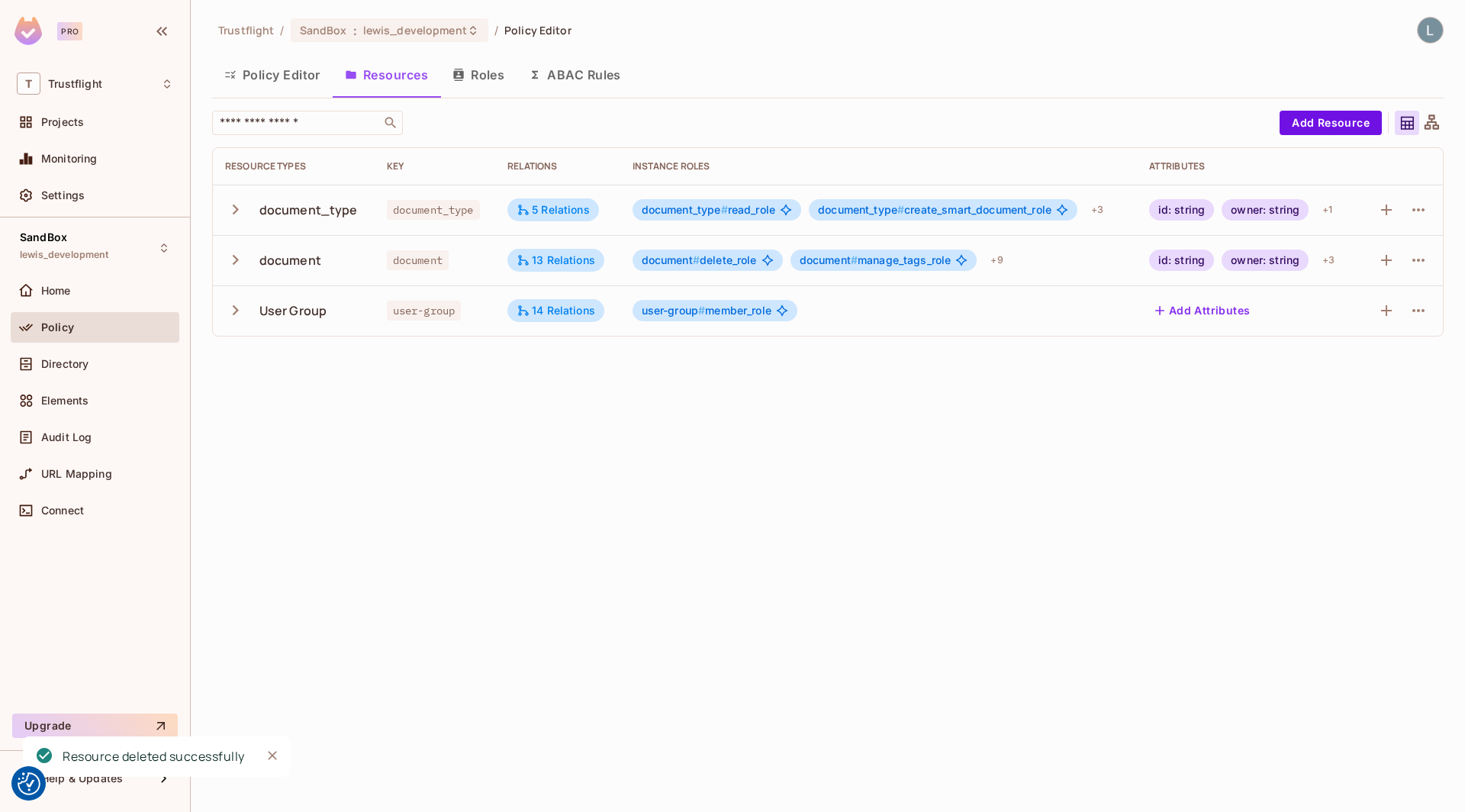
click at [762, 431] on div "Trustflight / SandBox : lewis_development / Policy Editor Policy Editor Resourc…" at bounding box center [827, 406] width 1274 height 812
click at [535, 319] on div "14 Relations" at bounding box center [555, 310] width 97 height 23
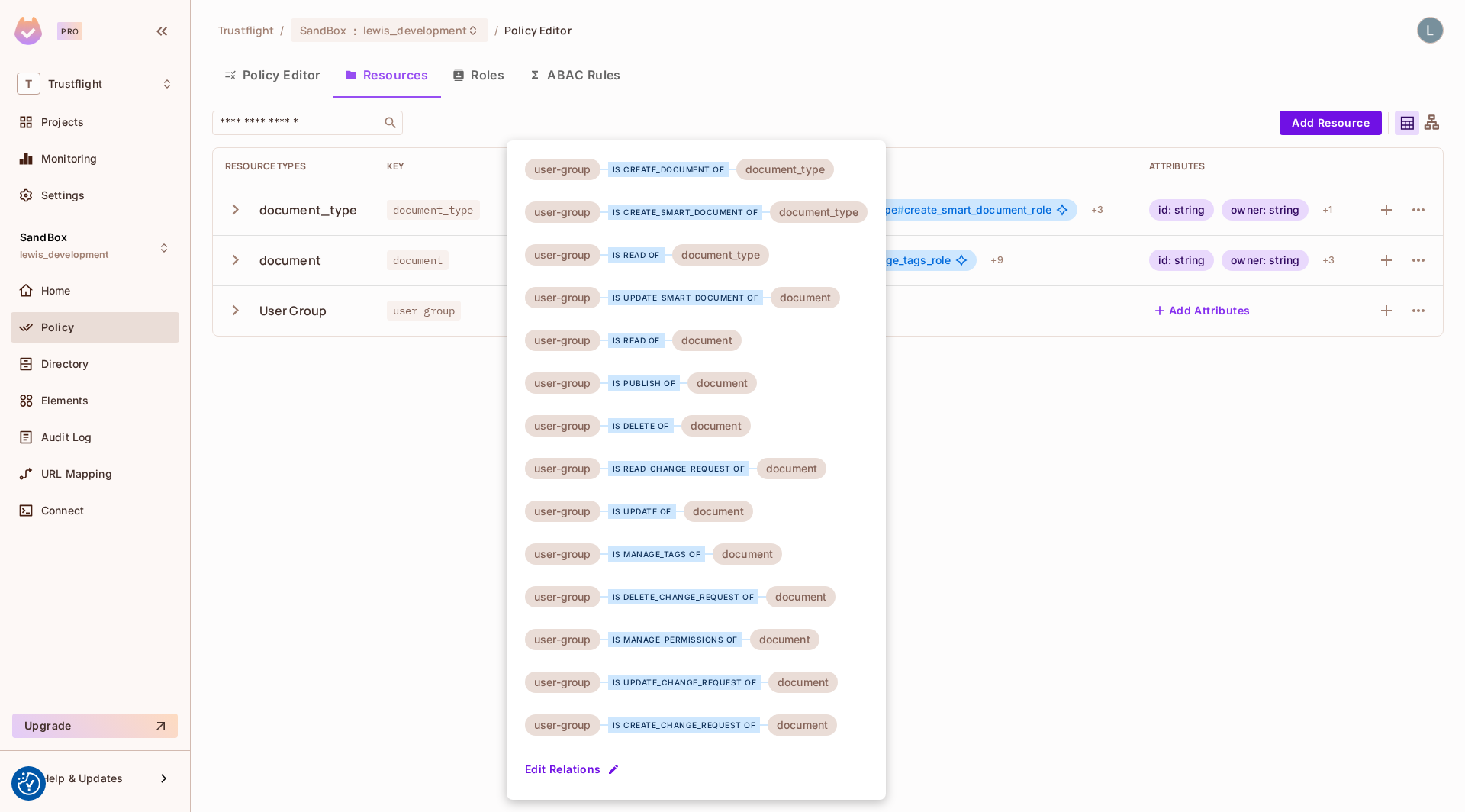
click at [962, 390] on div at bounding box center [732, 406] width 1465 height 812
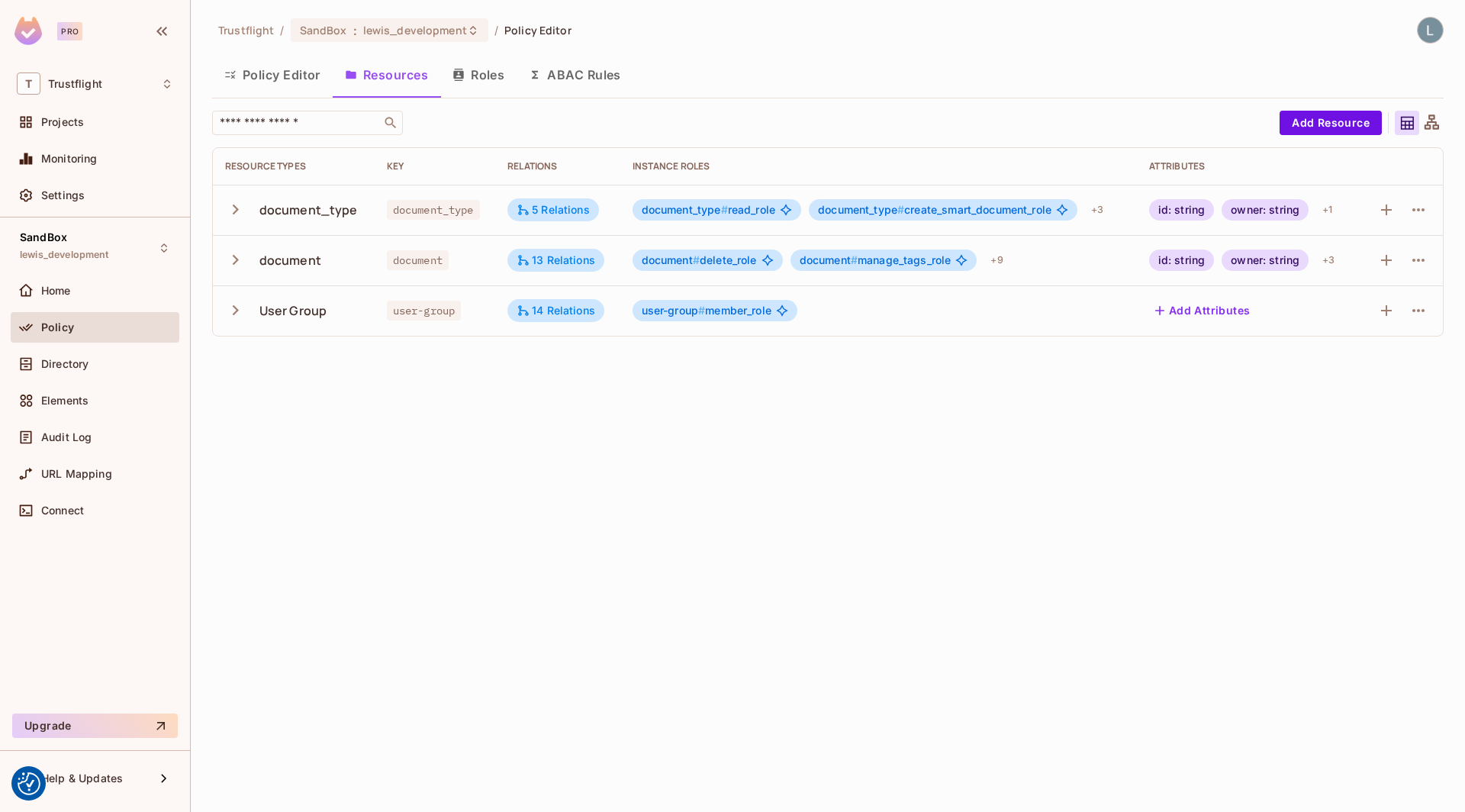
click at [233, 314] on icon "button" at bounding box center [235, 310] width 20 height 20
click at [576, 309] on div "14 Relations" at bounding box center [556, 310] width 78 height 13
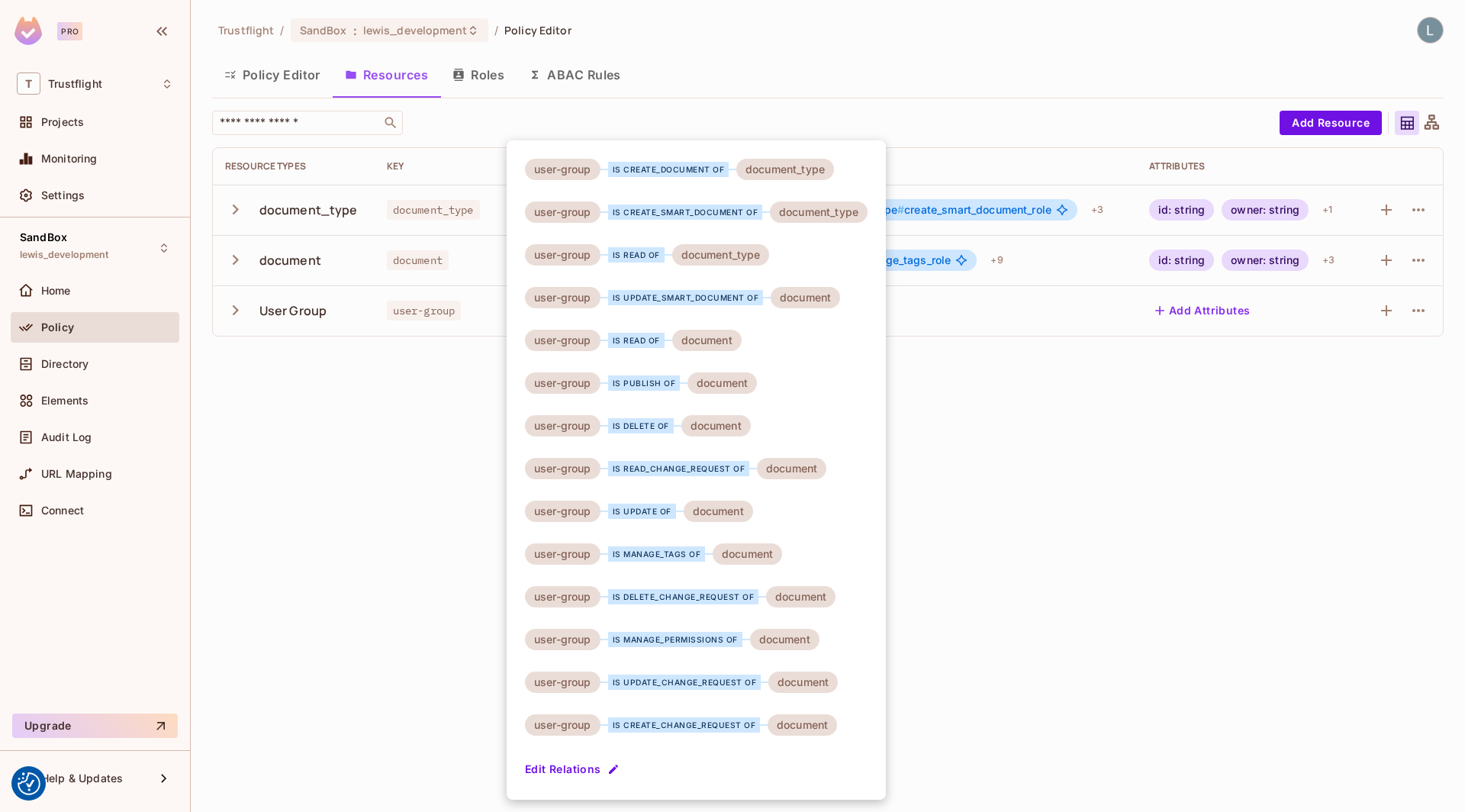
click at [302, 538] on div at bounding box center [732, 406] width 1465 height 812
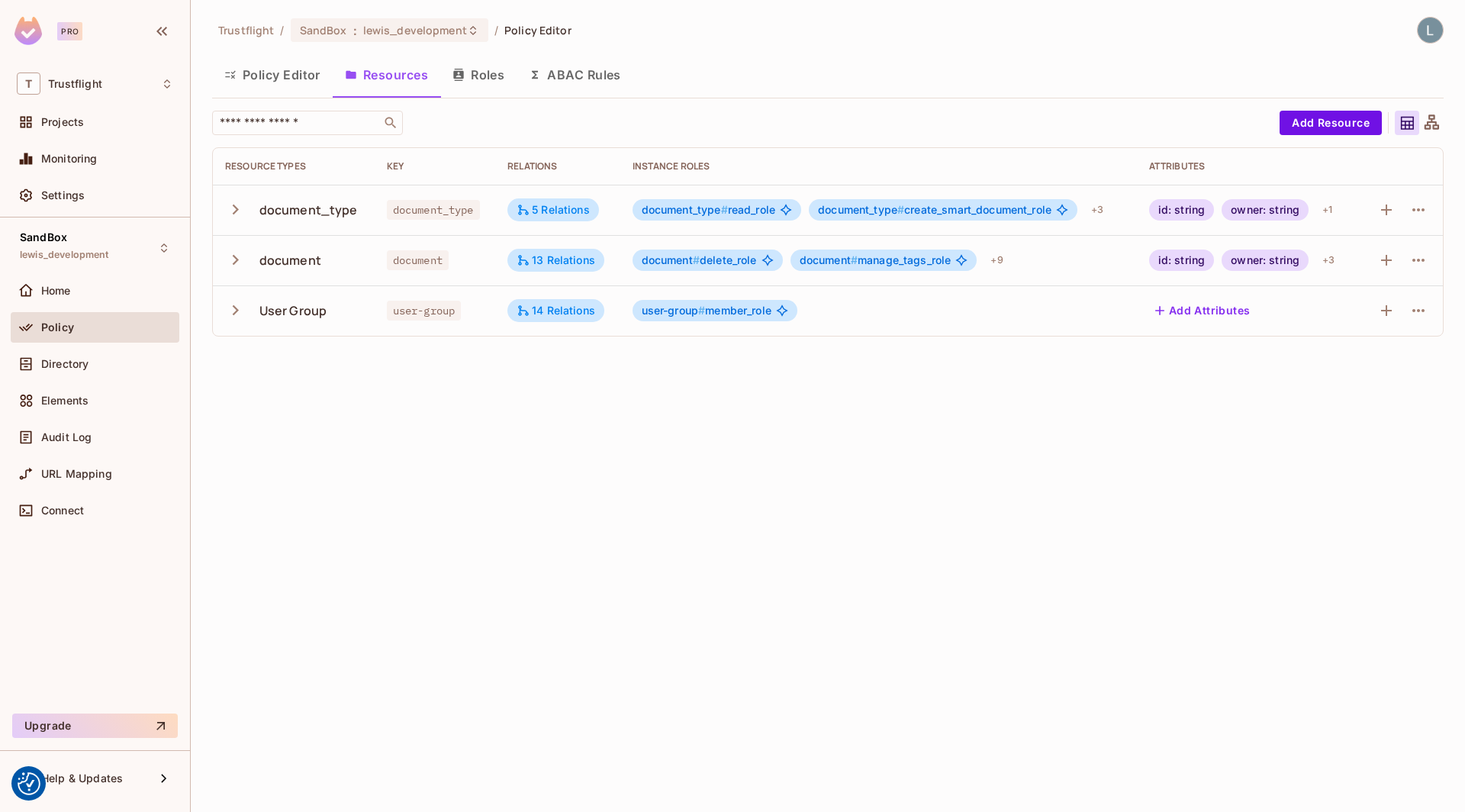
click at [470, 81] on button "Roles" at bounding box center [479, 75] width 76 height 38
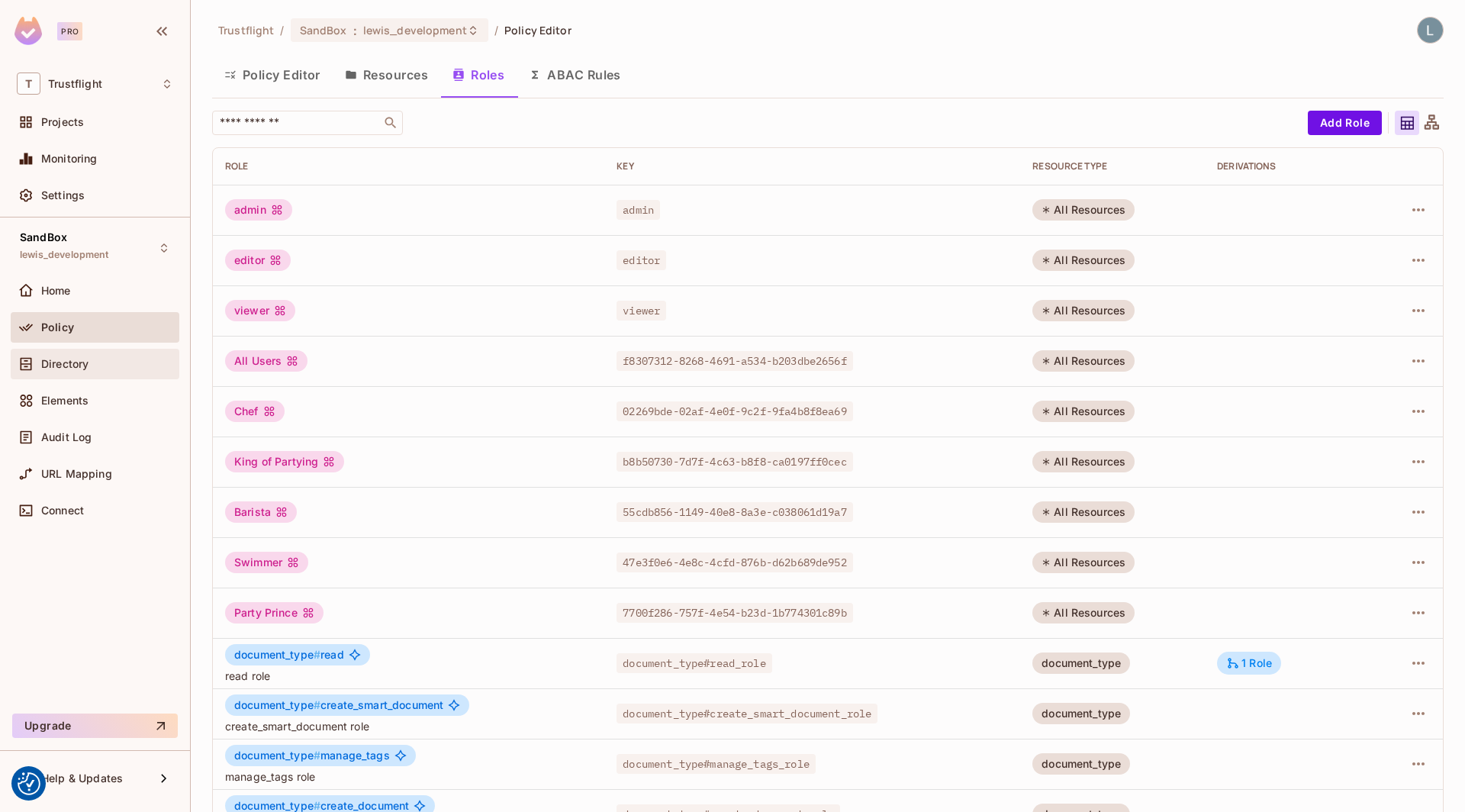
click at [85, 368] on div "Directory" at bounding box center [95, 364] width 157 height 19
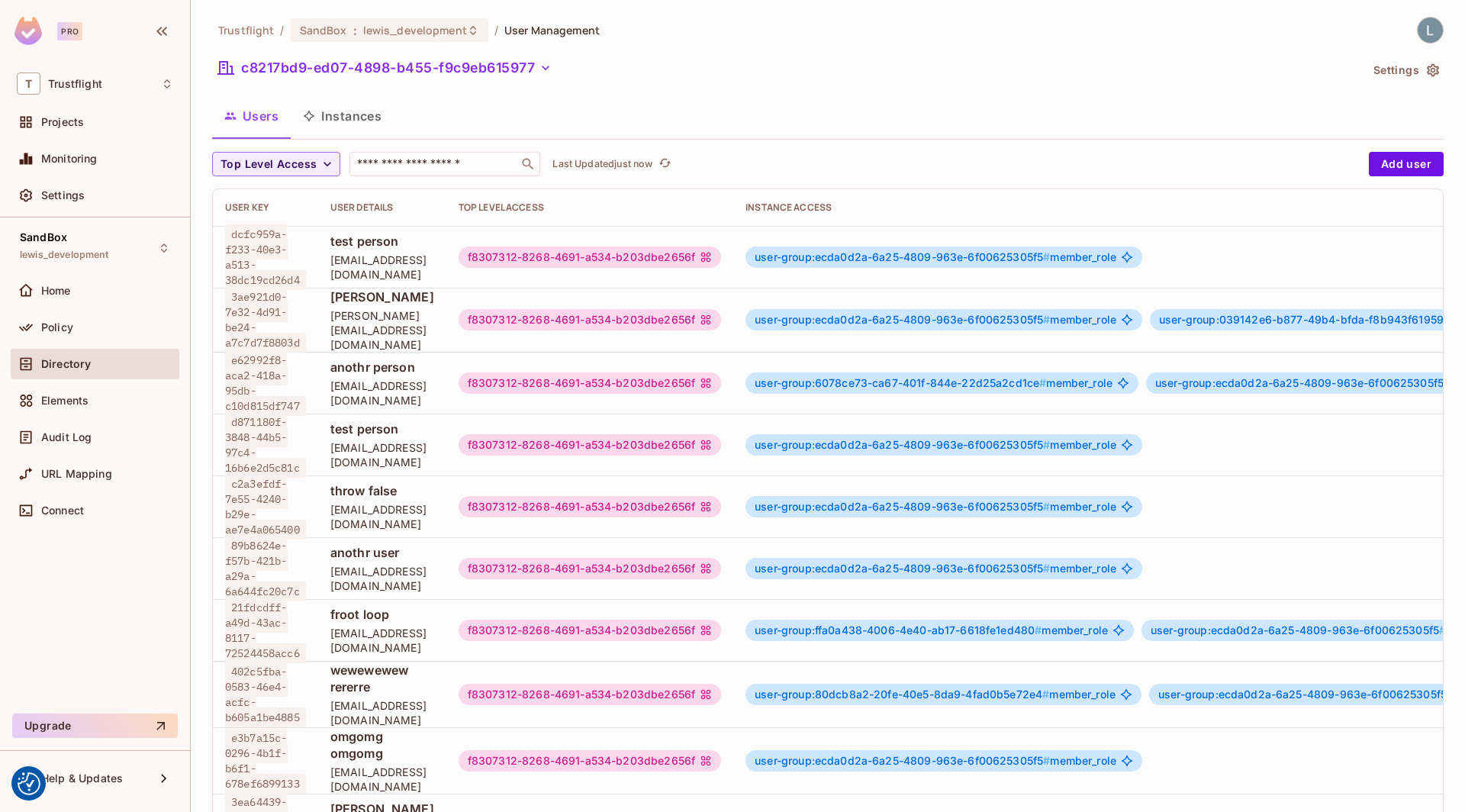
click at [351, 109] on button "Instances" at bounding box center [342, 116] width 103 height 38
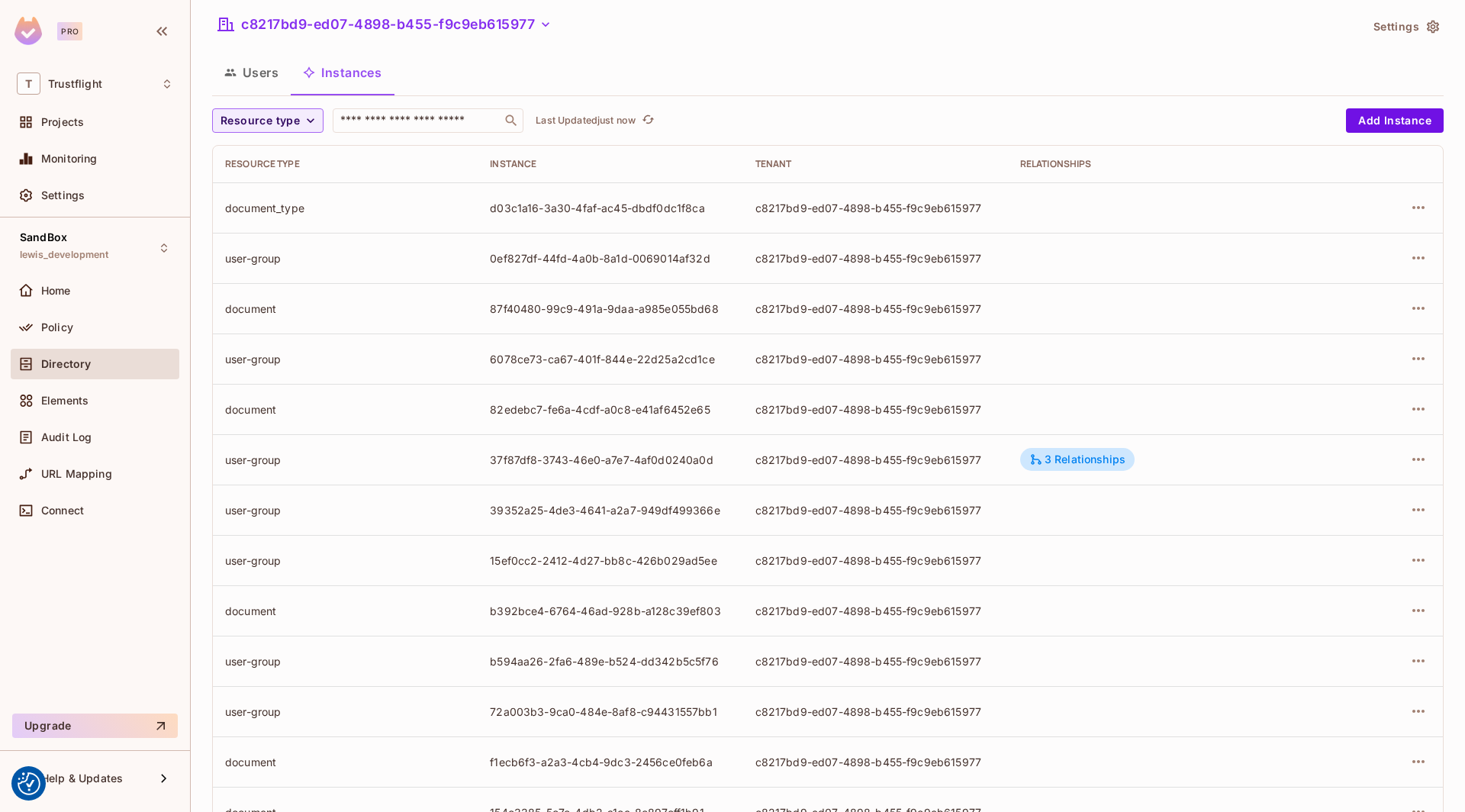
scroll to position [50, 0]
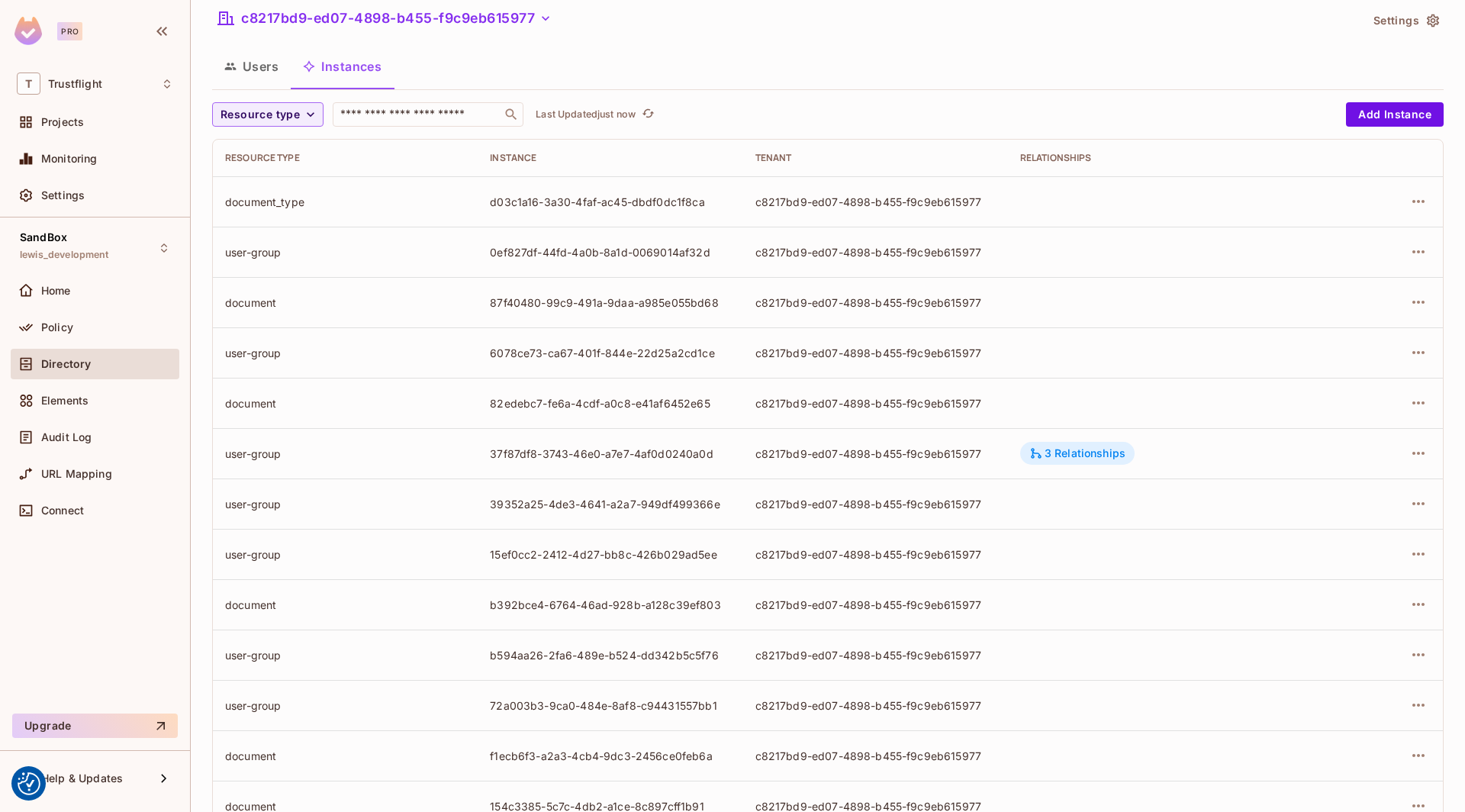
click at [1059, 449] on div "3 Relationships" at bounding box center [1077, 453] width 96 height 13
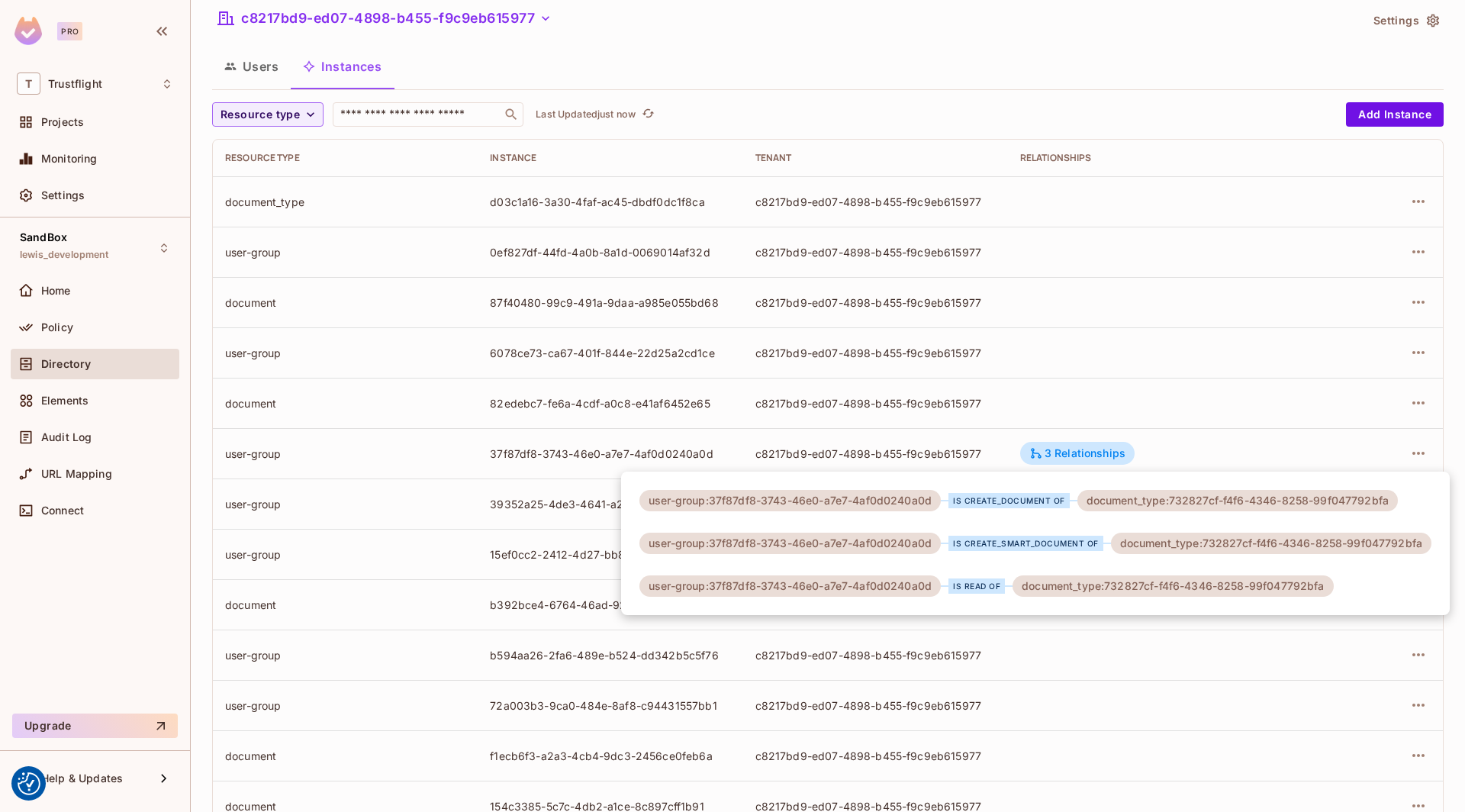
click at [399, 212] on div at bounding box center [732, 406] width 1465 height 812
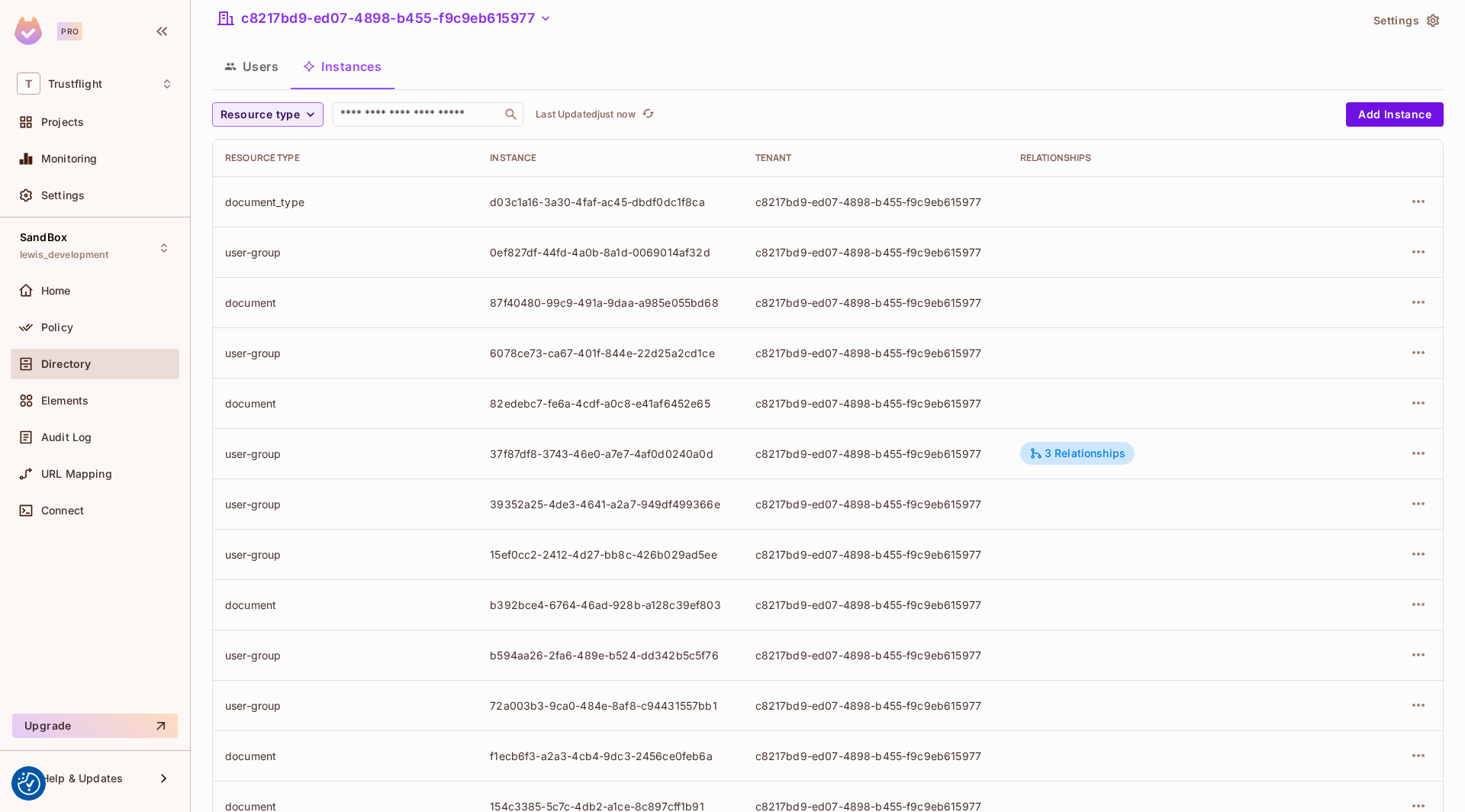
click at [241, 60] on button "Users" at bounding box center [251, 66] width 78 height 38
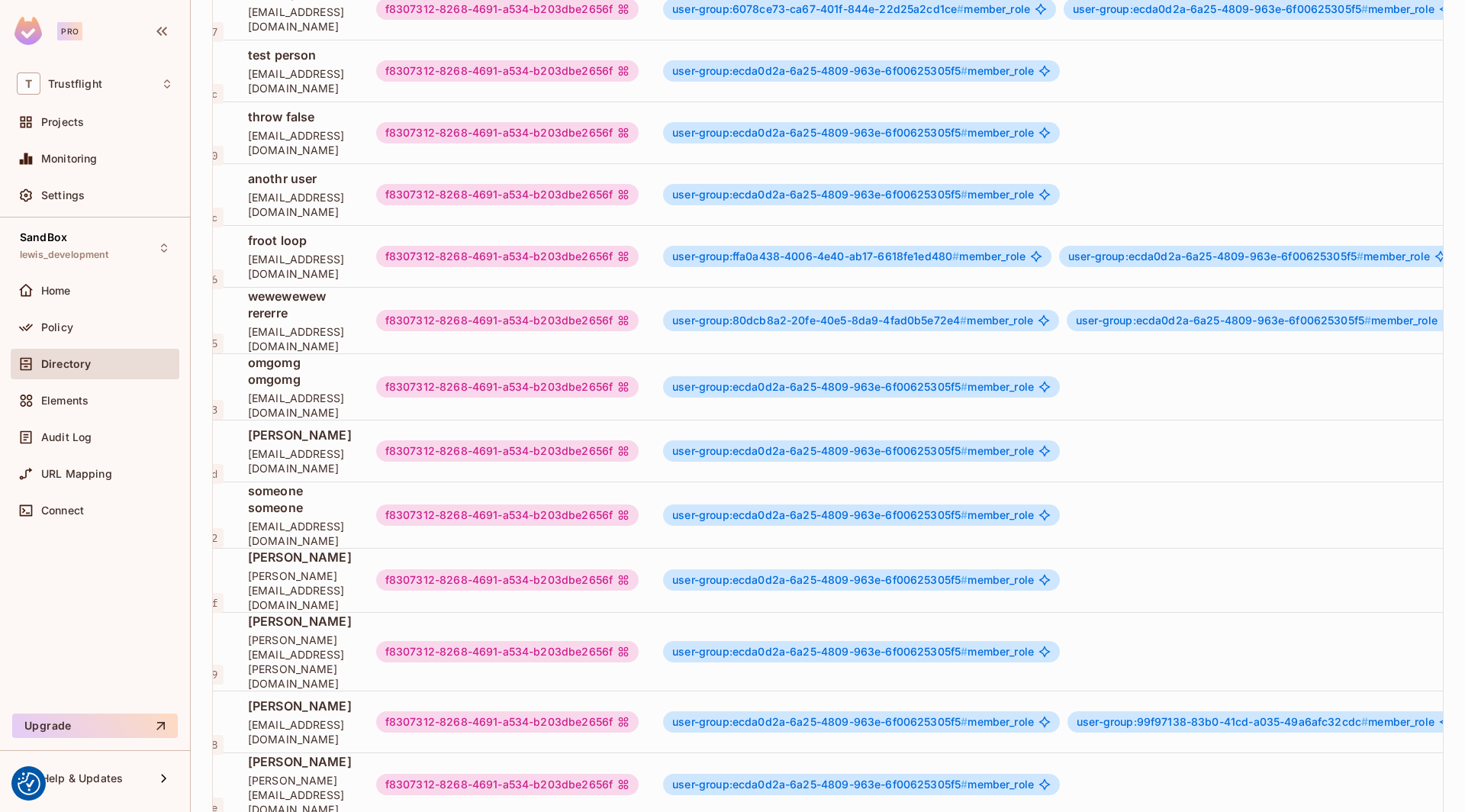
scroll to position [3, 0]
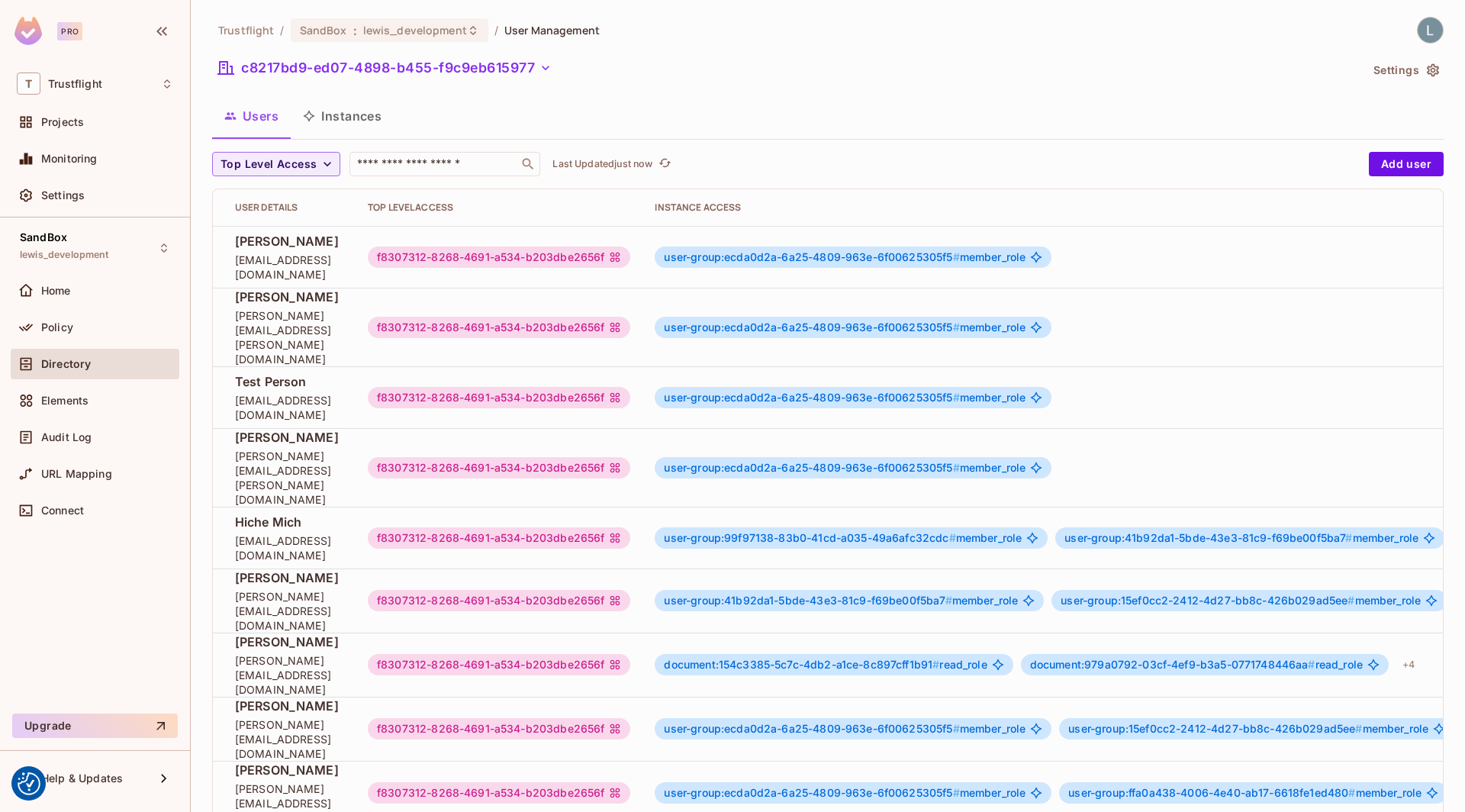
scroll to position [0, 100]
drag, startPoint x: 1009, startPoint y: 251, endPoint x: 781, endPoint y: 252, distance: 228.0
click at [781, 252] on span "user-group:ecda0d2a-6a25-4809-963e-6f00625305f5 #" at bounding box center [808, 256] width 295 height 13
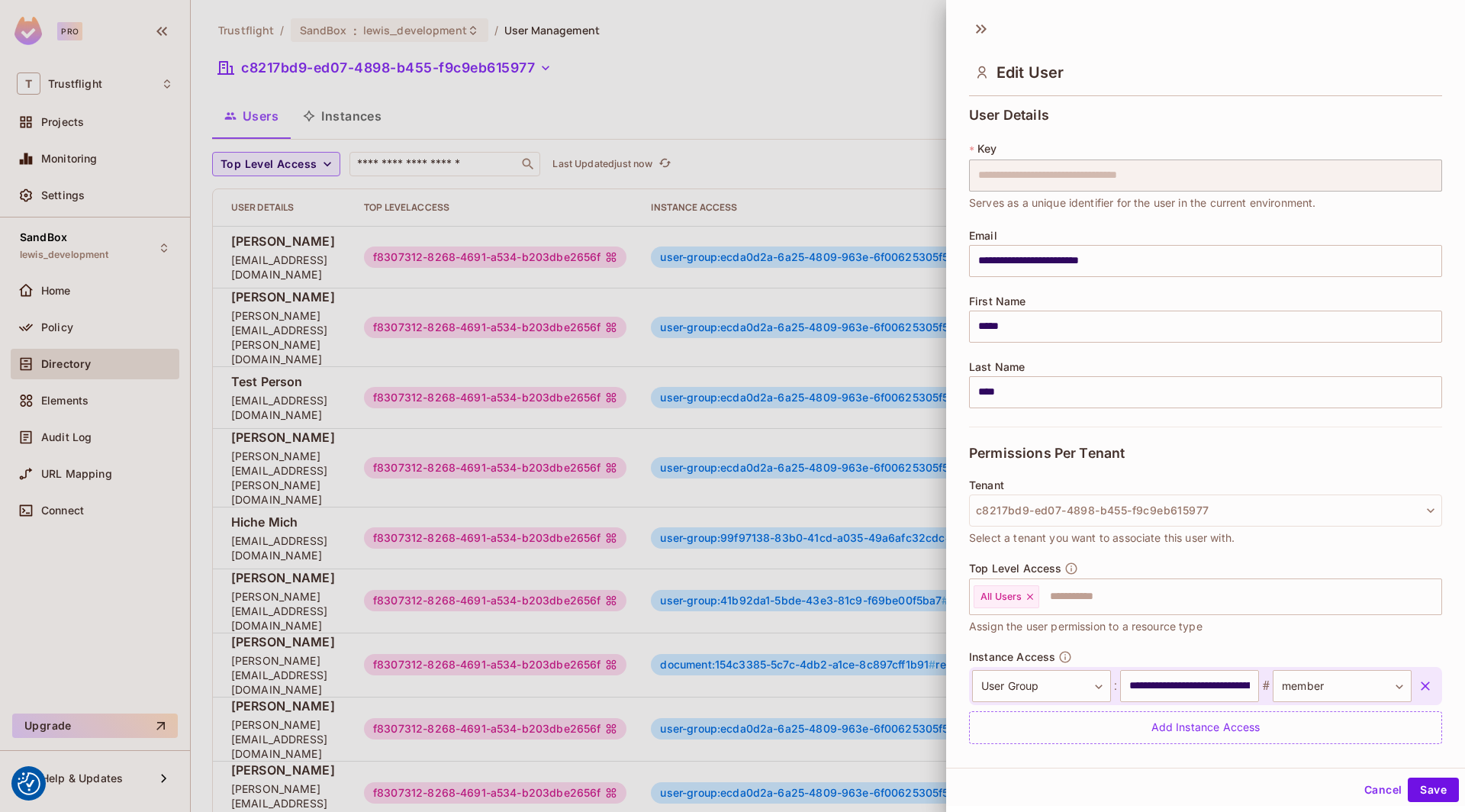
click at [837, 261] on div at bounding box center [732, 406] width 1465 height 812
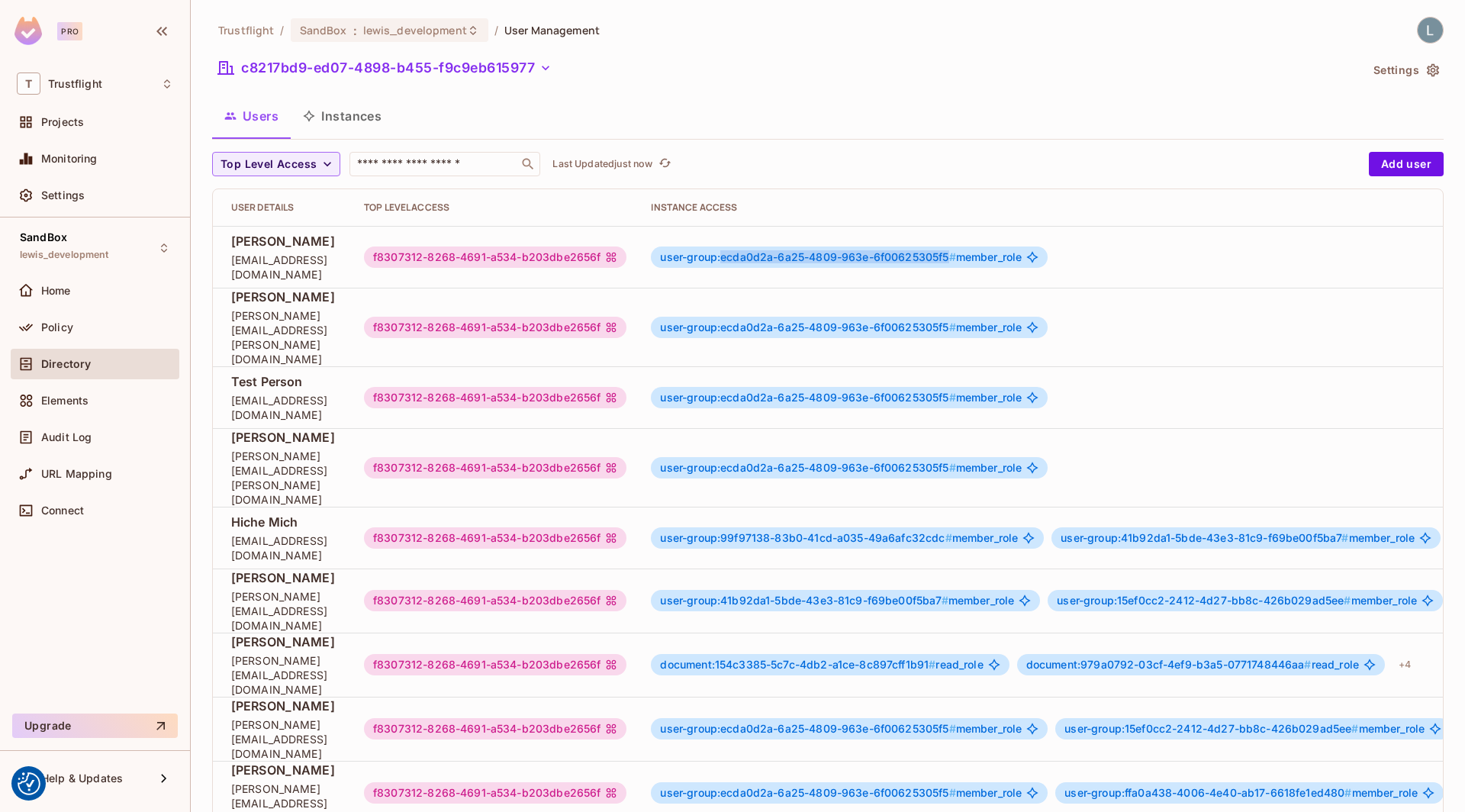
drag, startPoint x: 1009, startPoint y: 254, endPoint x: 781, endPoint y: 259, distance: 228.1
click at [781, 259] on span "user-group:ecda0d2a-6a25-4809-963e-6f00625305f5 #" at bounding box center [808, 256] width 295 height 13
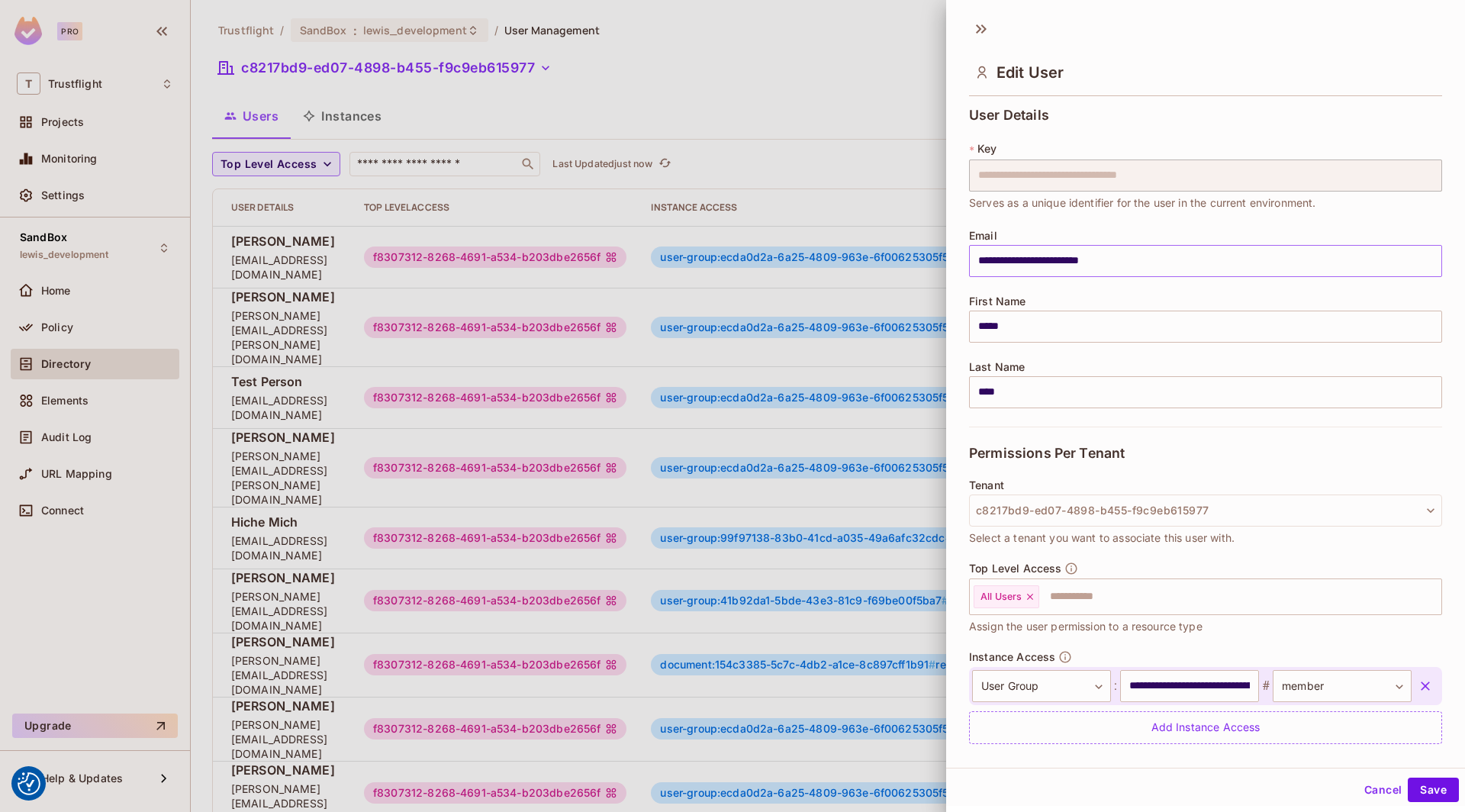
click at [1085, 265] on input "**********" at bounding box center [1205, 261] width 473 height 32
click at [1183, 684] on input "**********" at bounding box center [1189, 686] width 139 height 32
click at [367, 137] on div at bounding box center [732, 406] width 1465 height 812
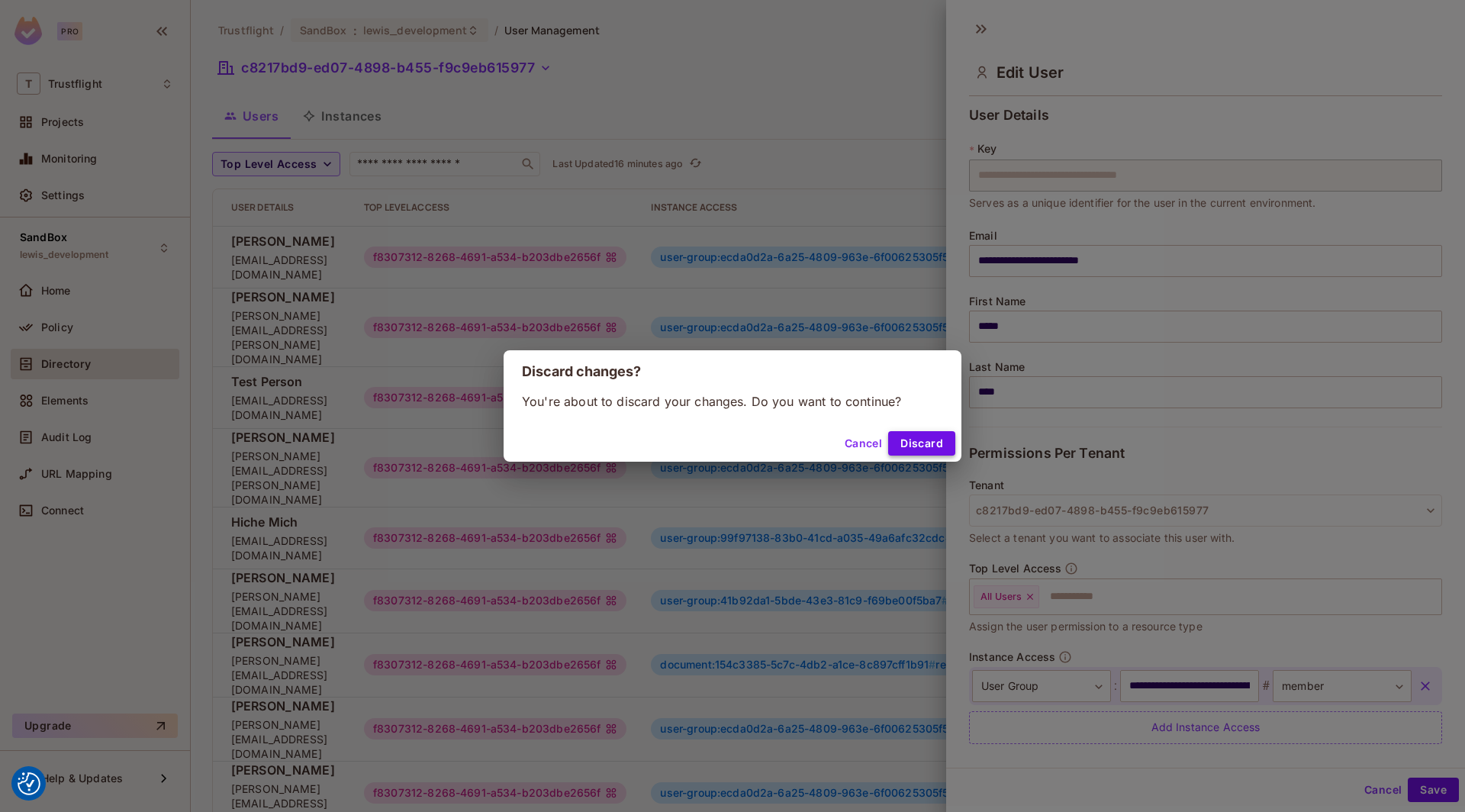
click at [936, 445] on button "Discard" at bounding box center [921, 443] width 67 height 24
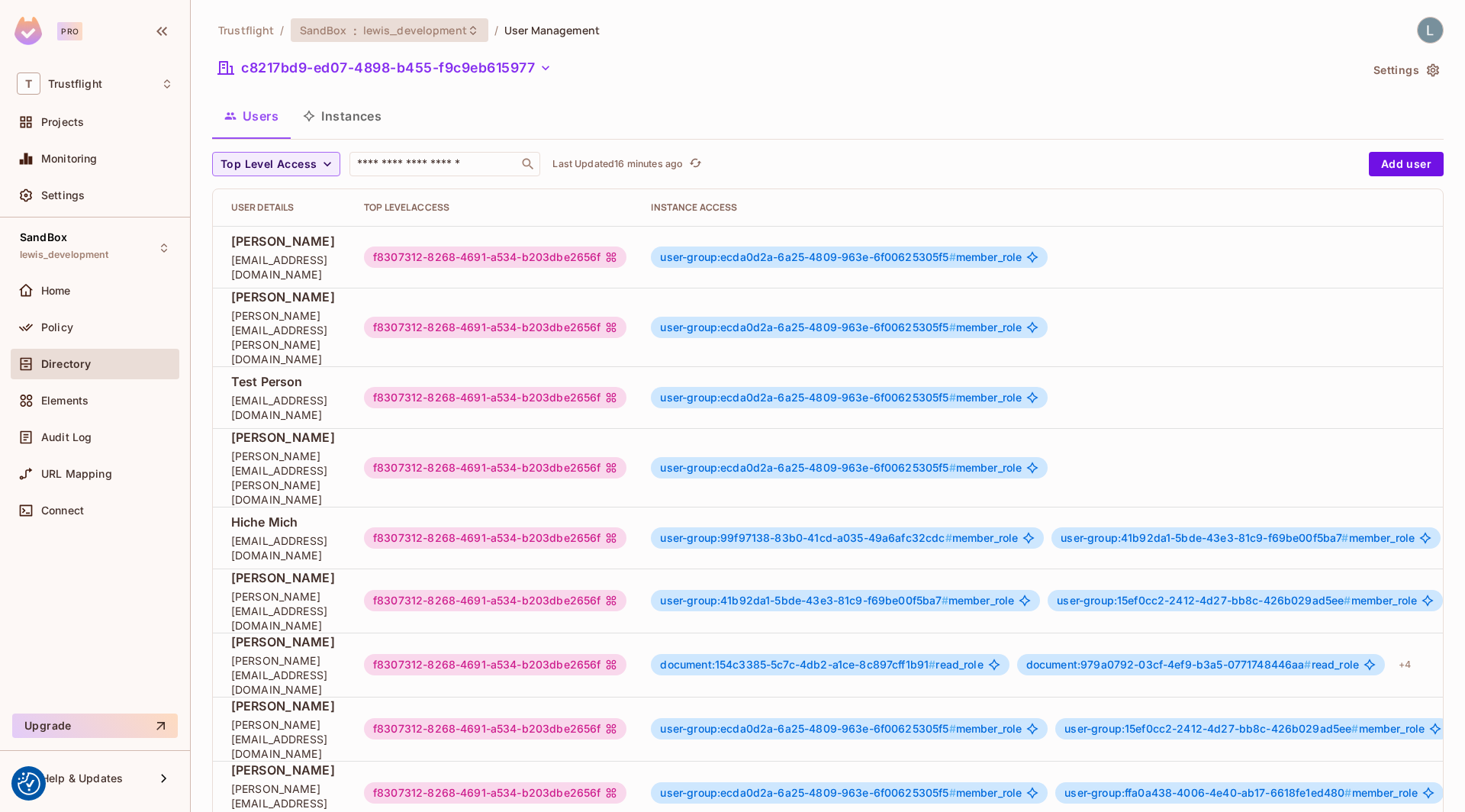
click at [406, 33] on span "lewis_development" at bounding box center [415, 30] width 104 height 14
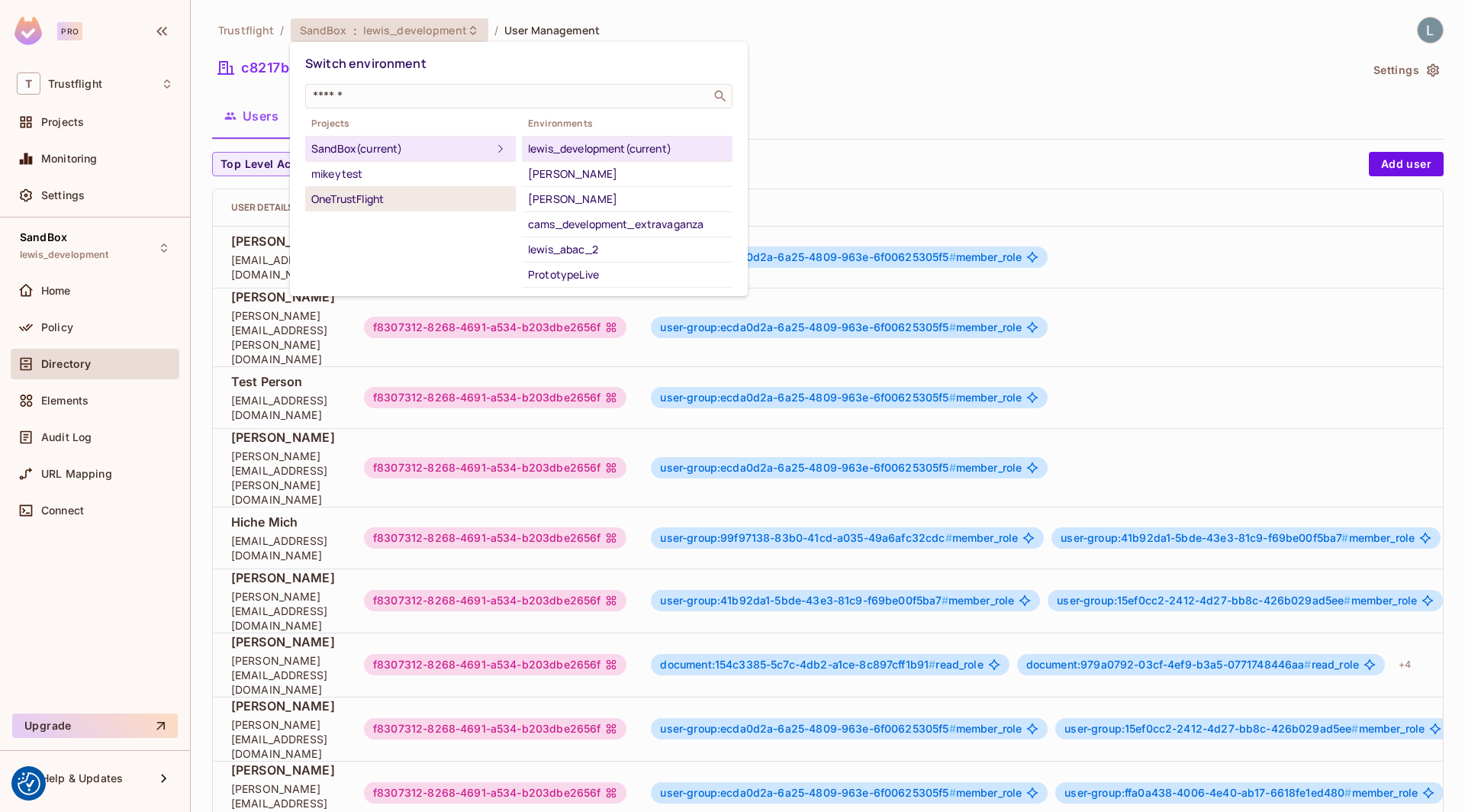
click at [421, 199] on div "OneTrustFlight" at bounding box center [410, 199] width 198 height 19
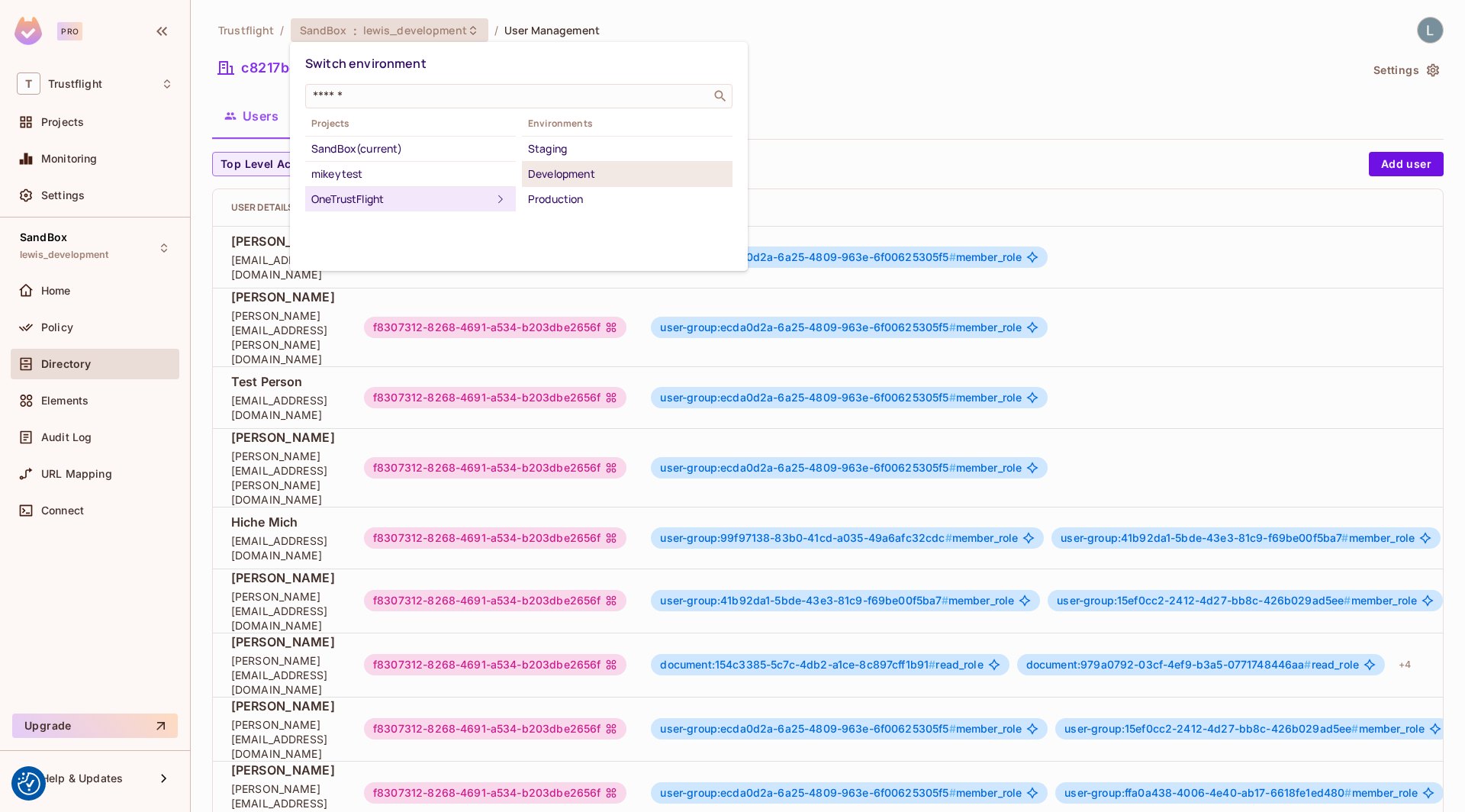
click at [587, 173] on div "Development" at bounding box center [627, 173] width 198 height 19
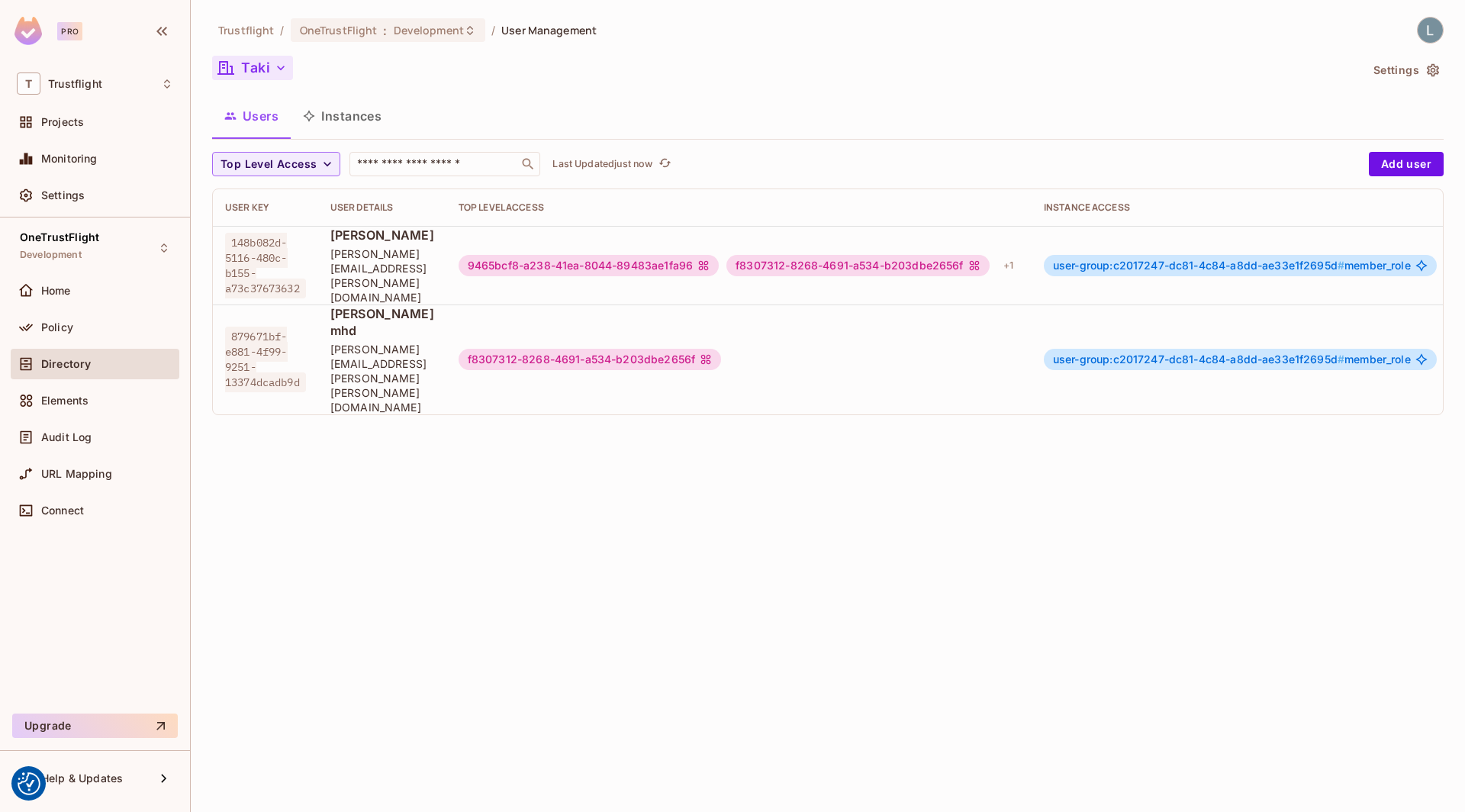
click at [262, 68] on button "Taki" at bounding box center [252, 68] width 81 height 24
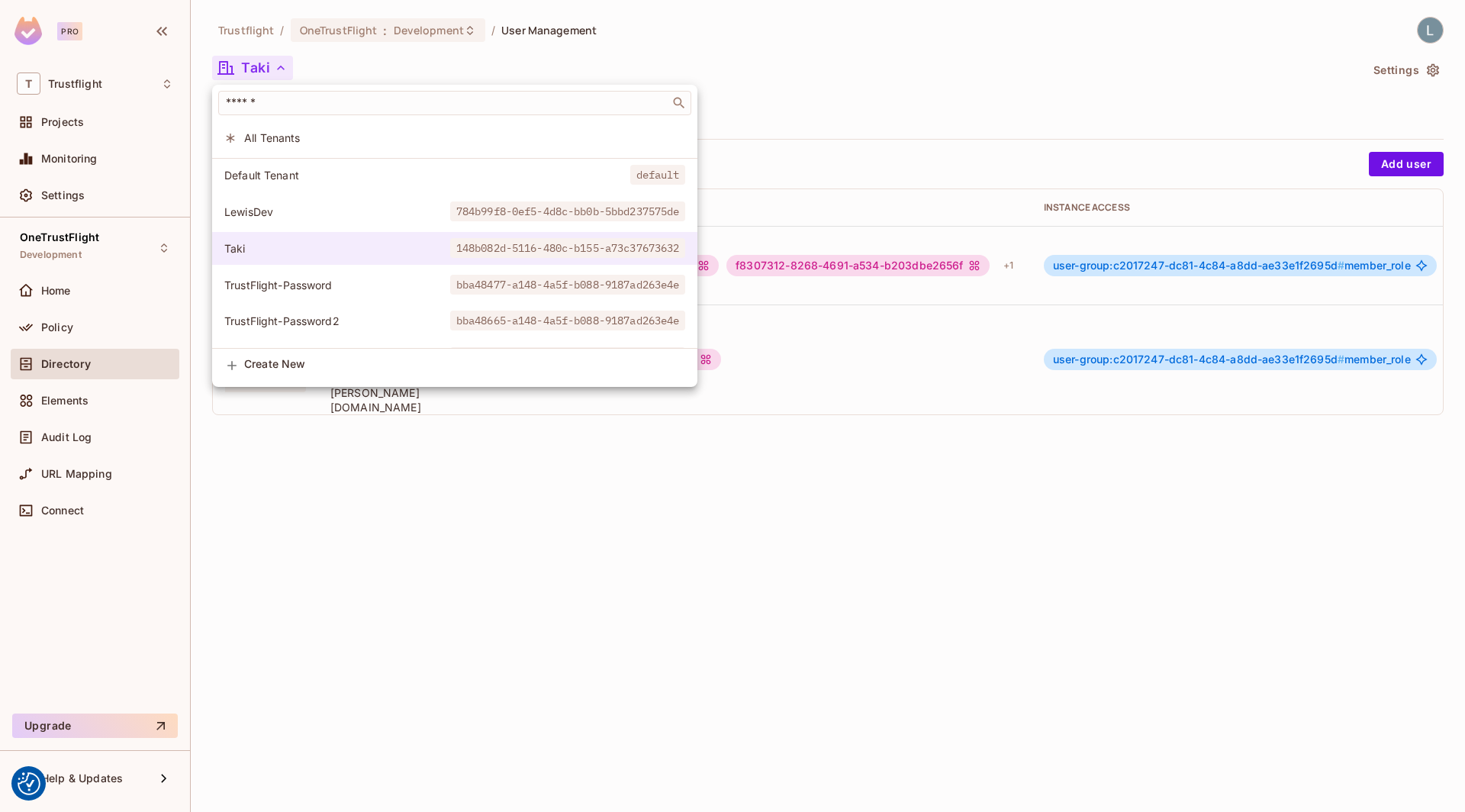
scroll to position [29, 0]
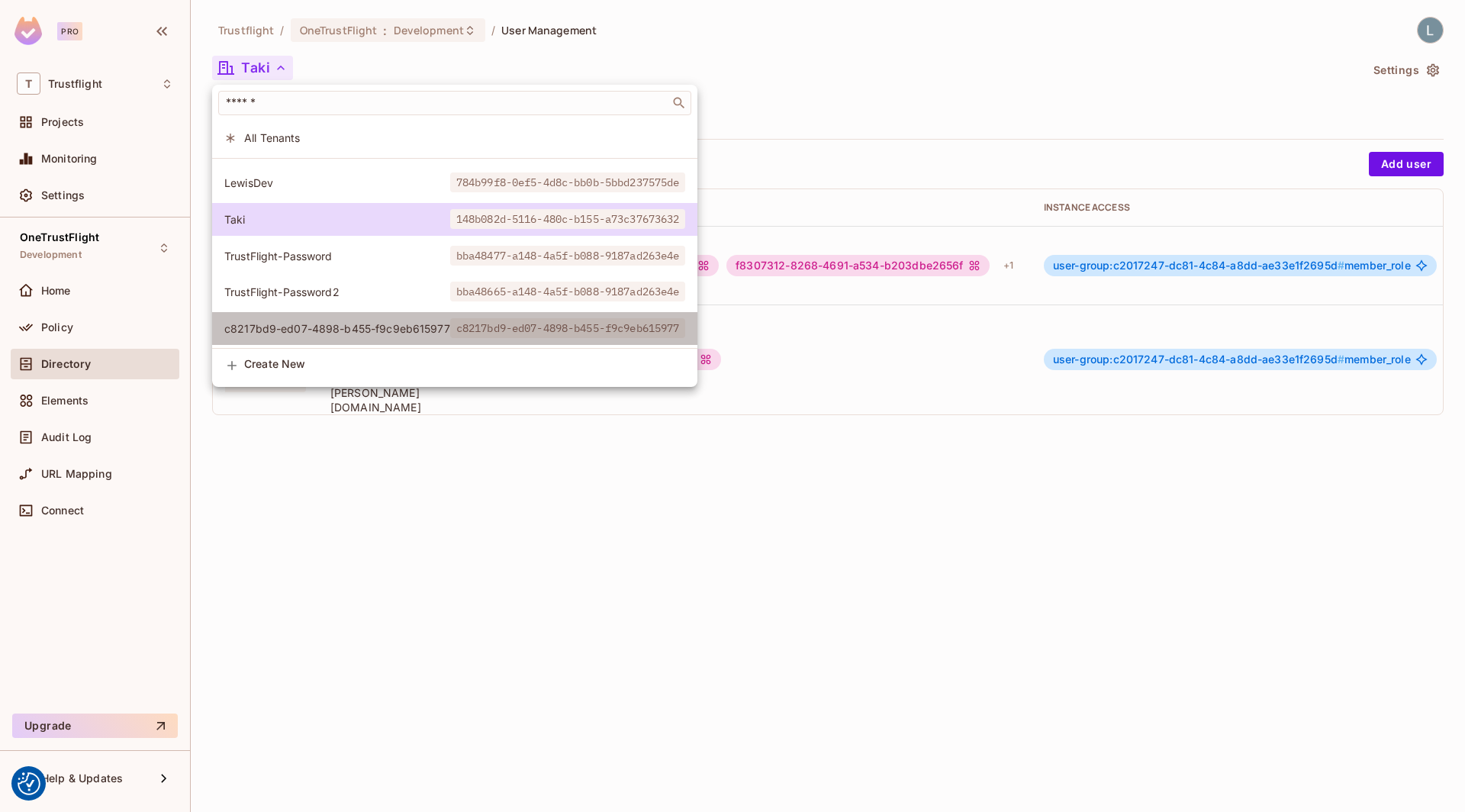
click at [382, 321] on span "c8217bd9-ed07-4898-b455-f9c9eb615977" at bounding box center [337, 328] width 226 height 14
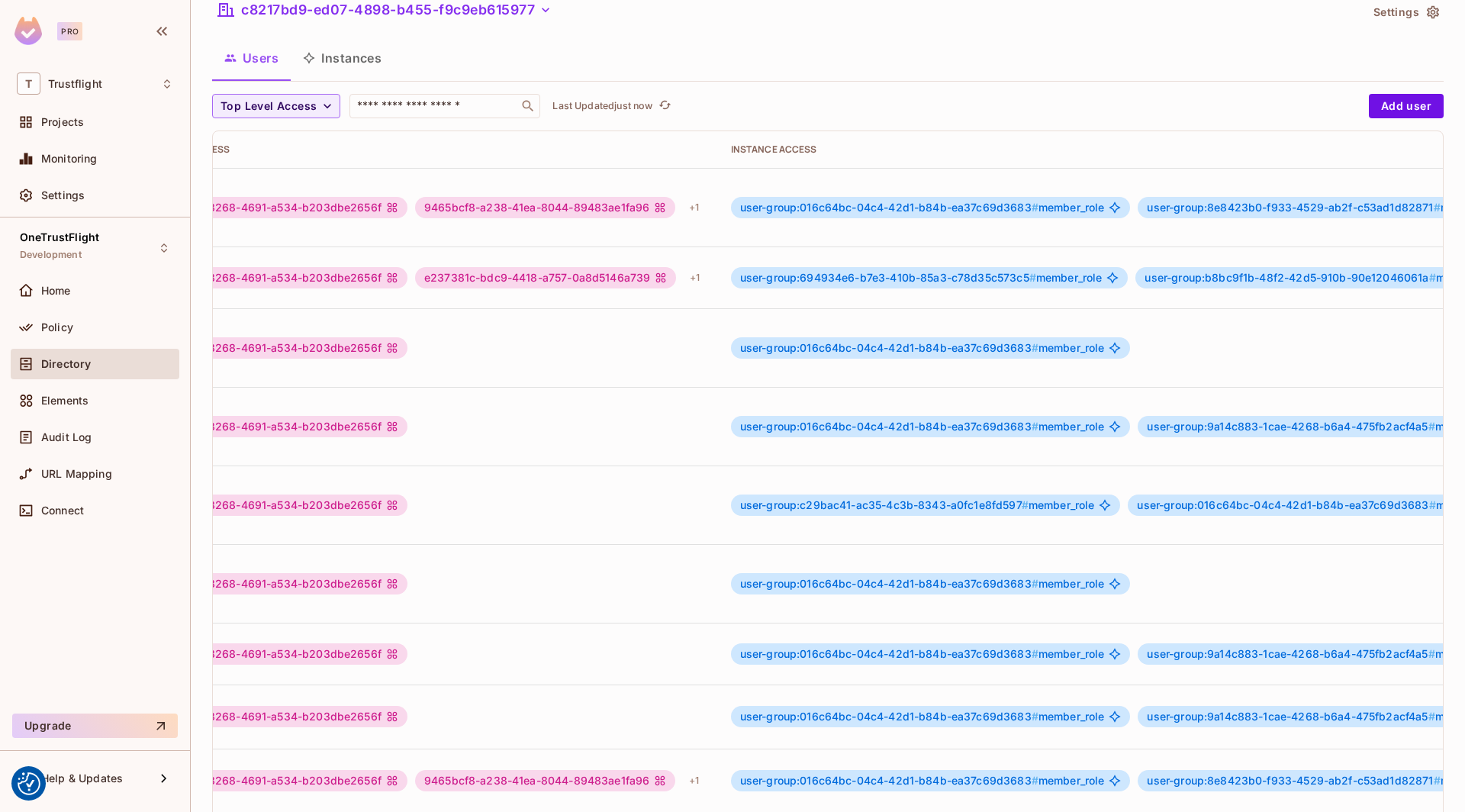
scroll to position [0, 587]
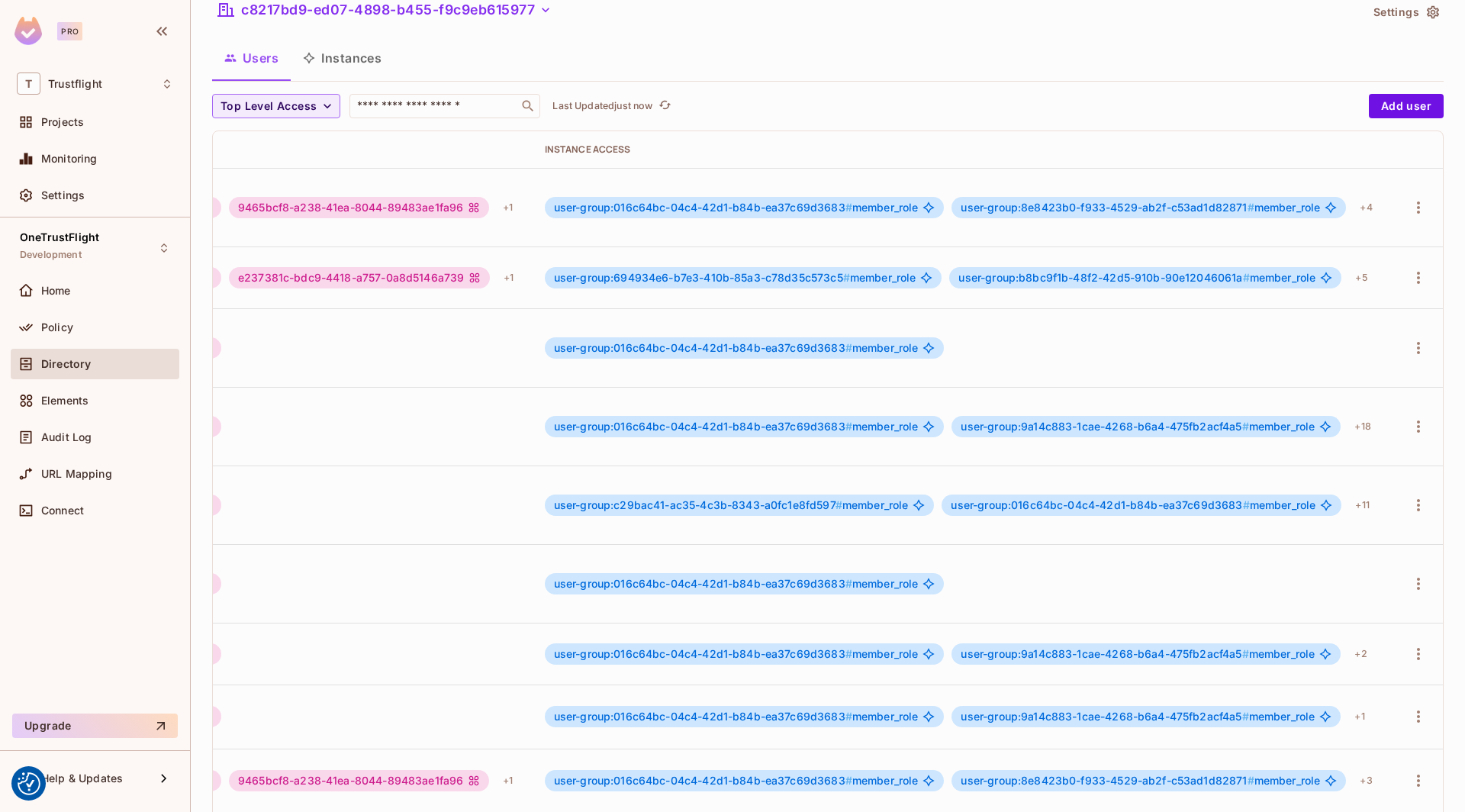
click at [1022, 498] on span "user-group:016c64bc-04c4-42d1-b84b-ea37c69d3683 #" at bounding box center [1099, 504] width 298 height 13
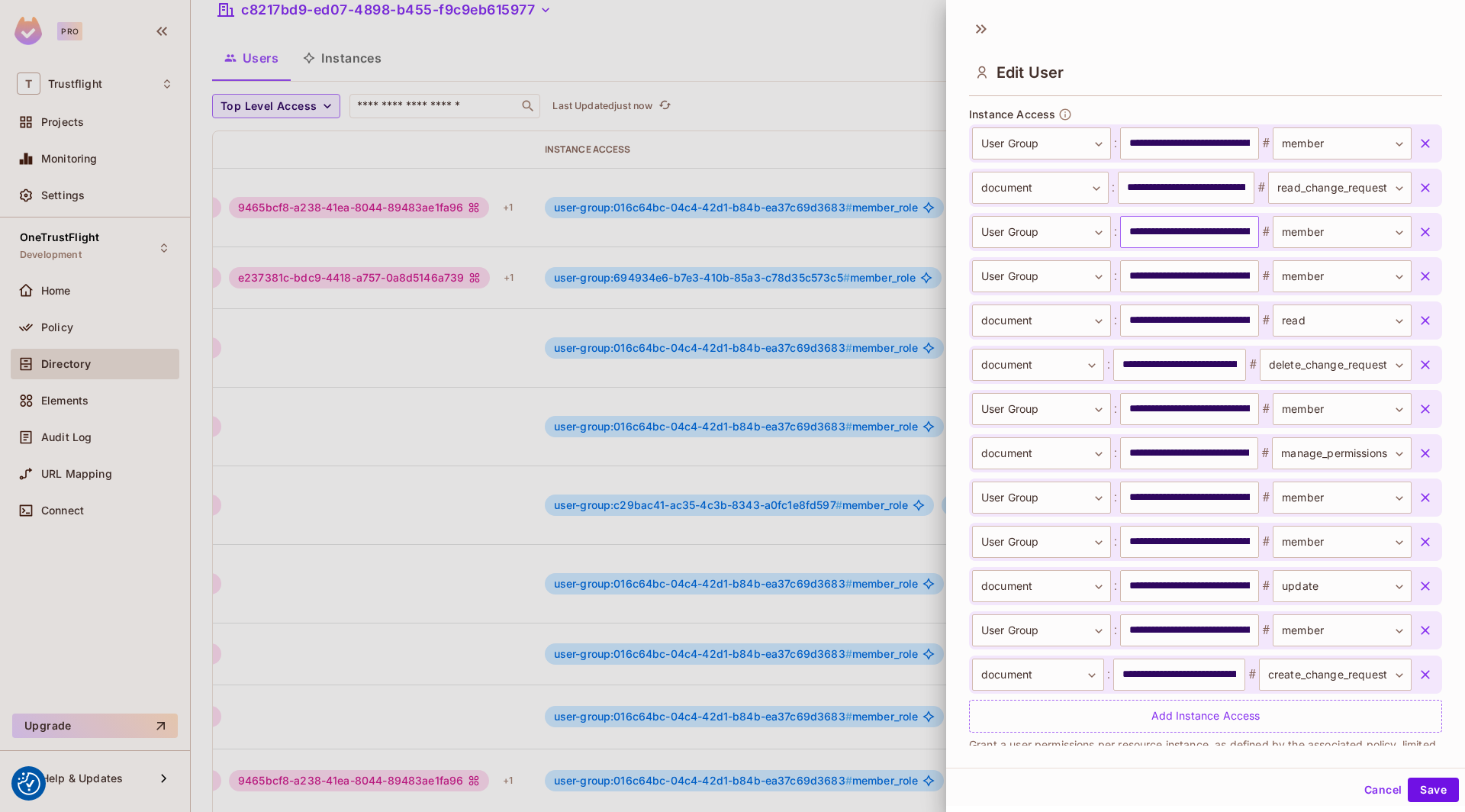
scroll to position [573, 0]
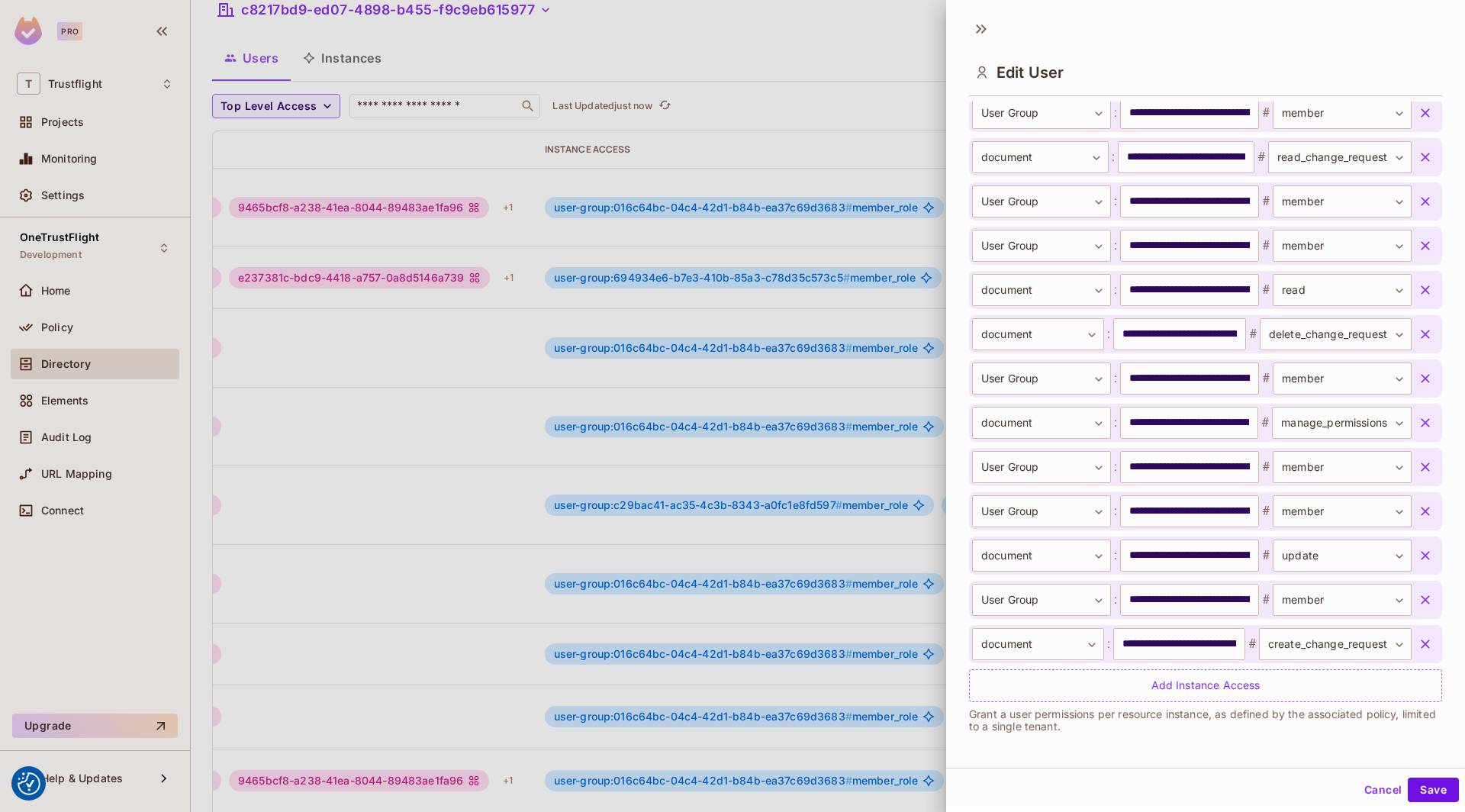
click at [847, 503] on div at bounding box center [732, 406] width 1465 height 812
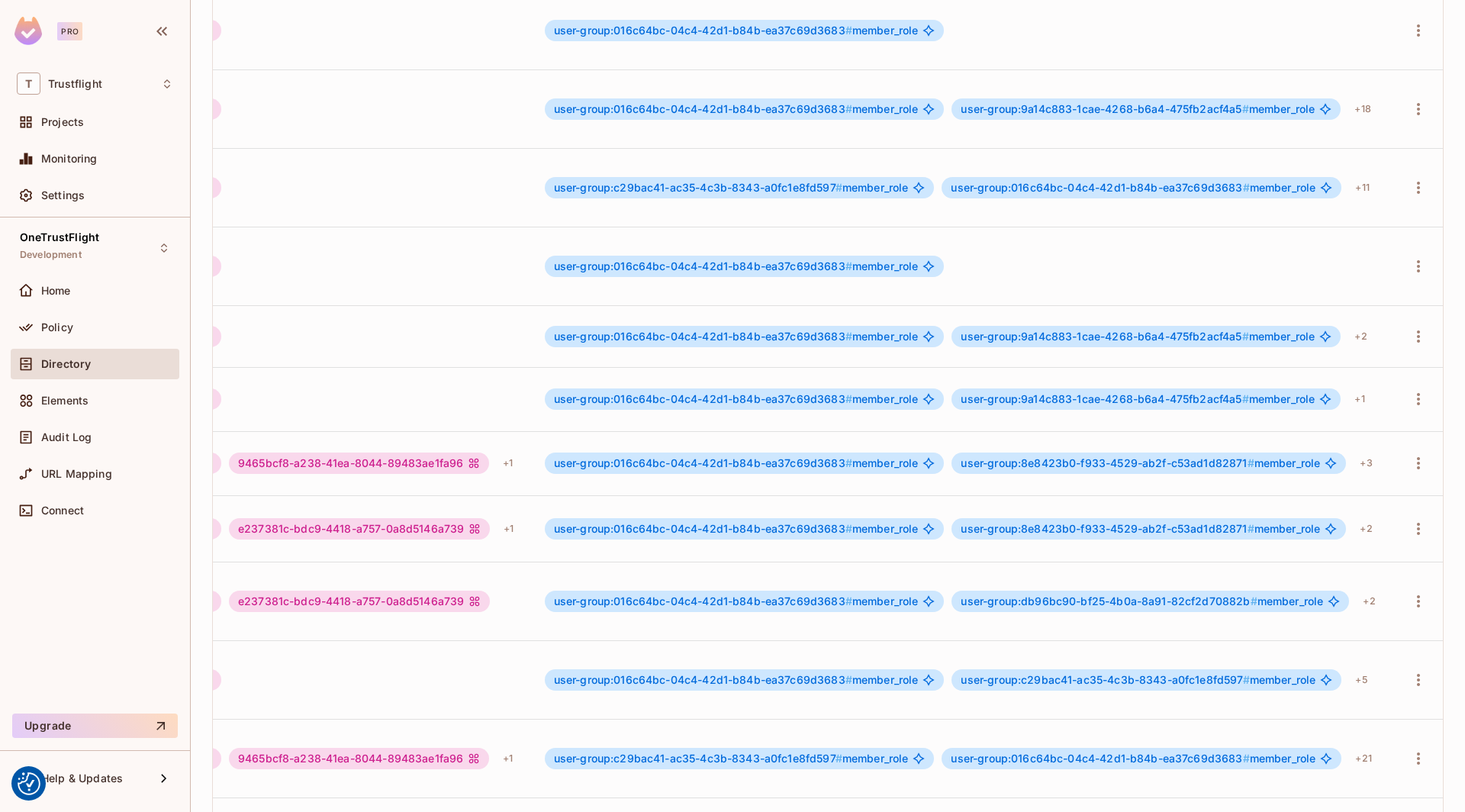
scroll to position [3, 587]
click at [1365, 668] on div "+ 5" at bounding box center [1361, 679] width 24 height 24
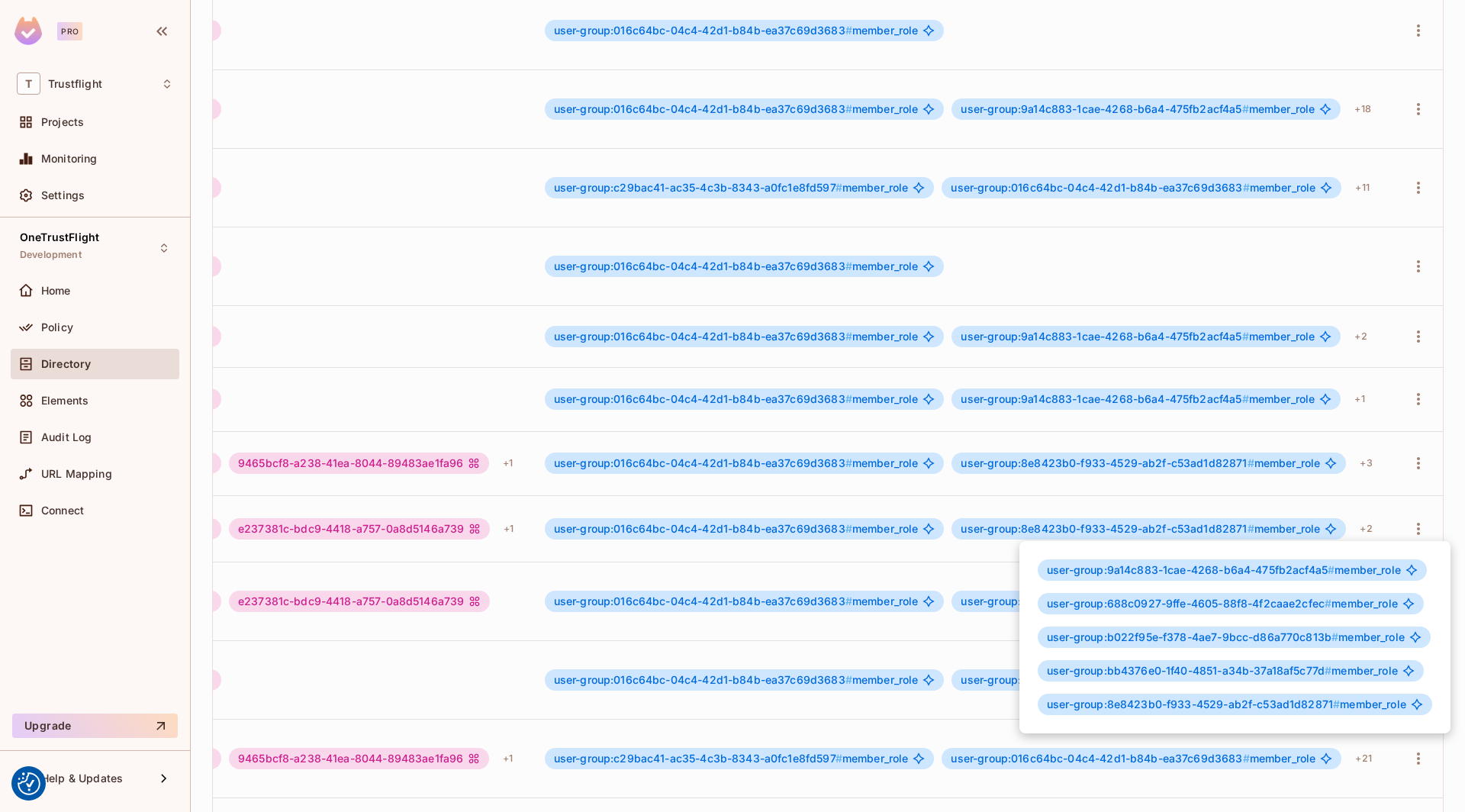
click at [1349, 490] on div at bounding box center [732, 406] width 1465 height 812
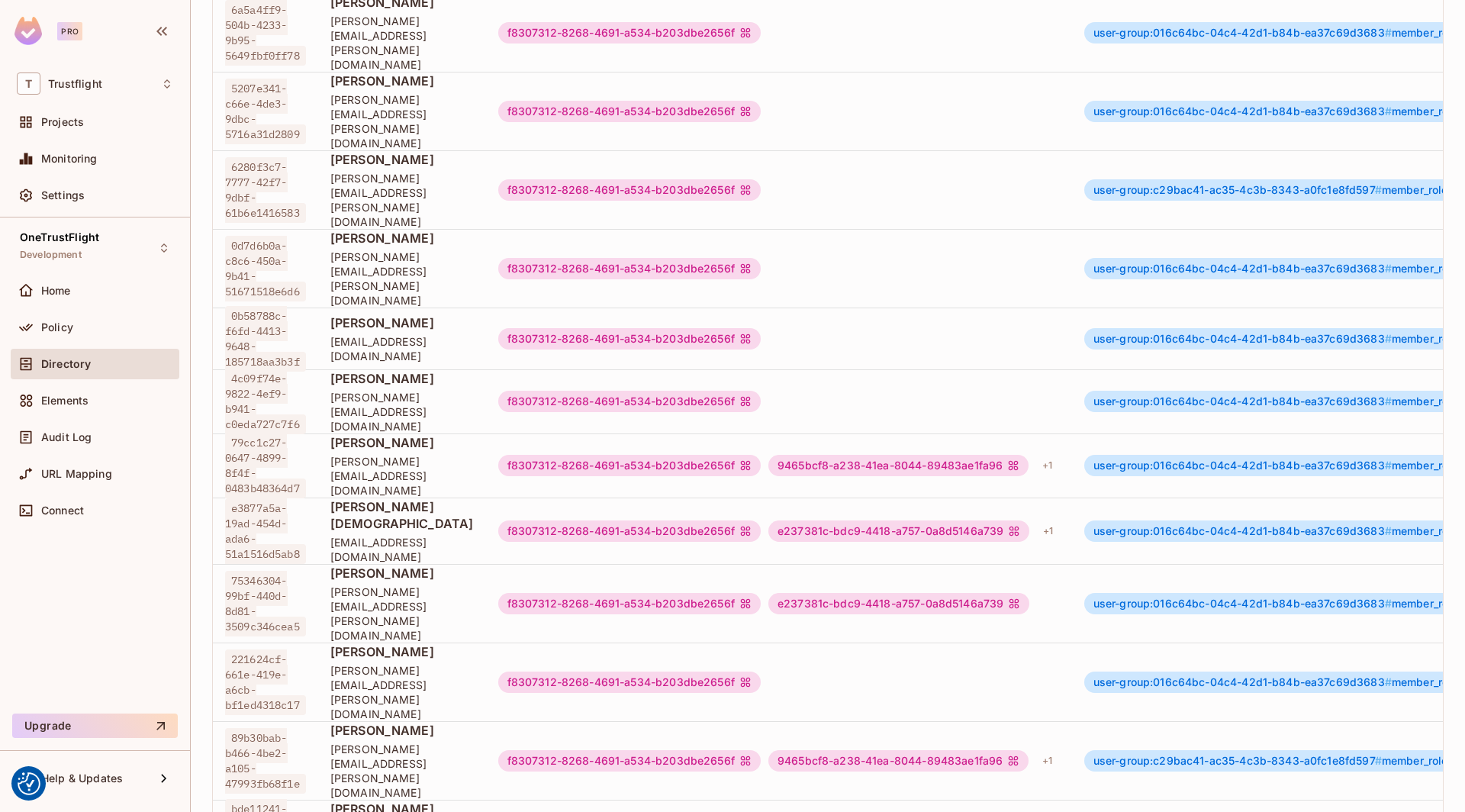
scroll to position [0, 0]
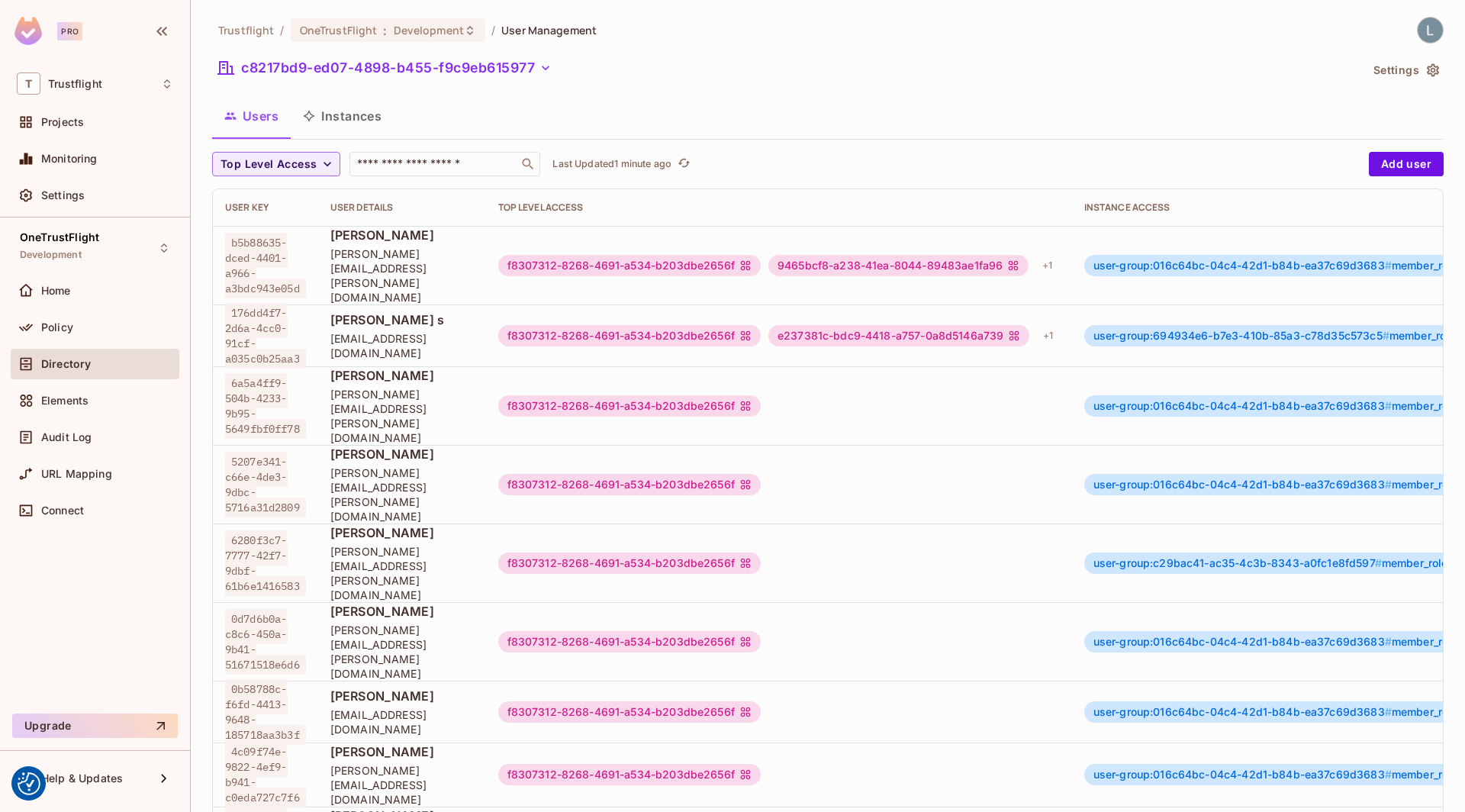
click at [355, 121] on button "Instances" at bounding box center [342, 116] width 103 height 38
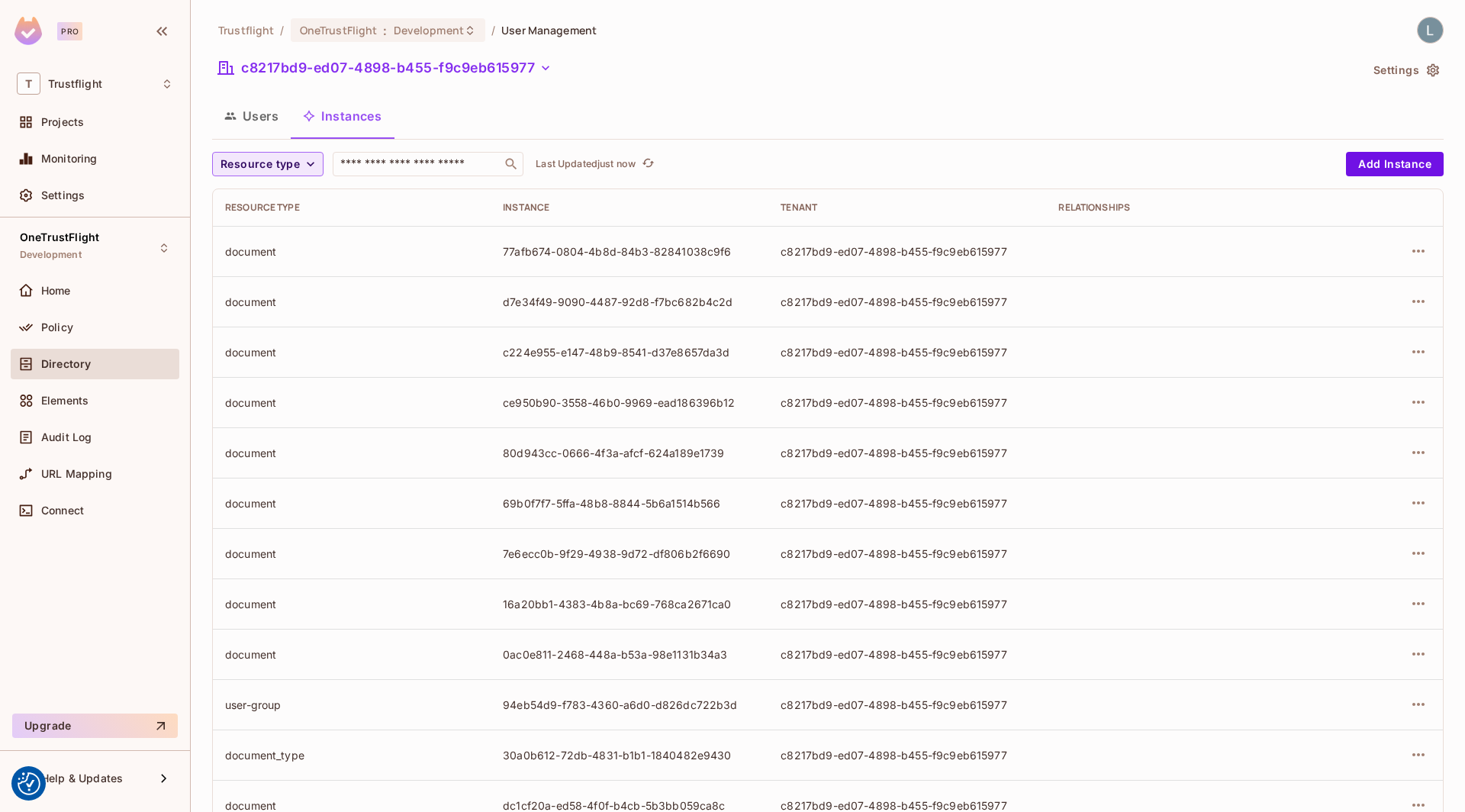
click at [292, 166] on span "Resource type" at bounding box center [260, 164] width 79 height 19
click at [274, 306] on span "User Group" at bounding box center [268, 300] width 88 height 14
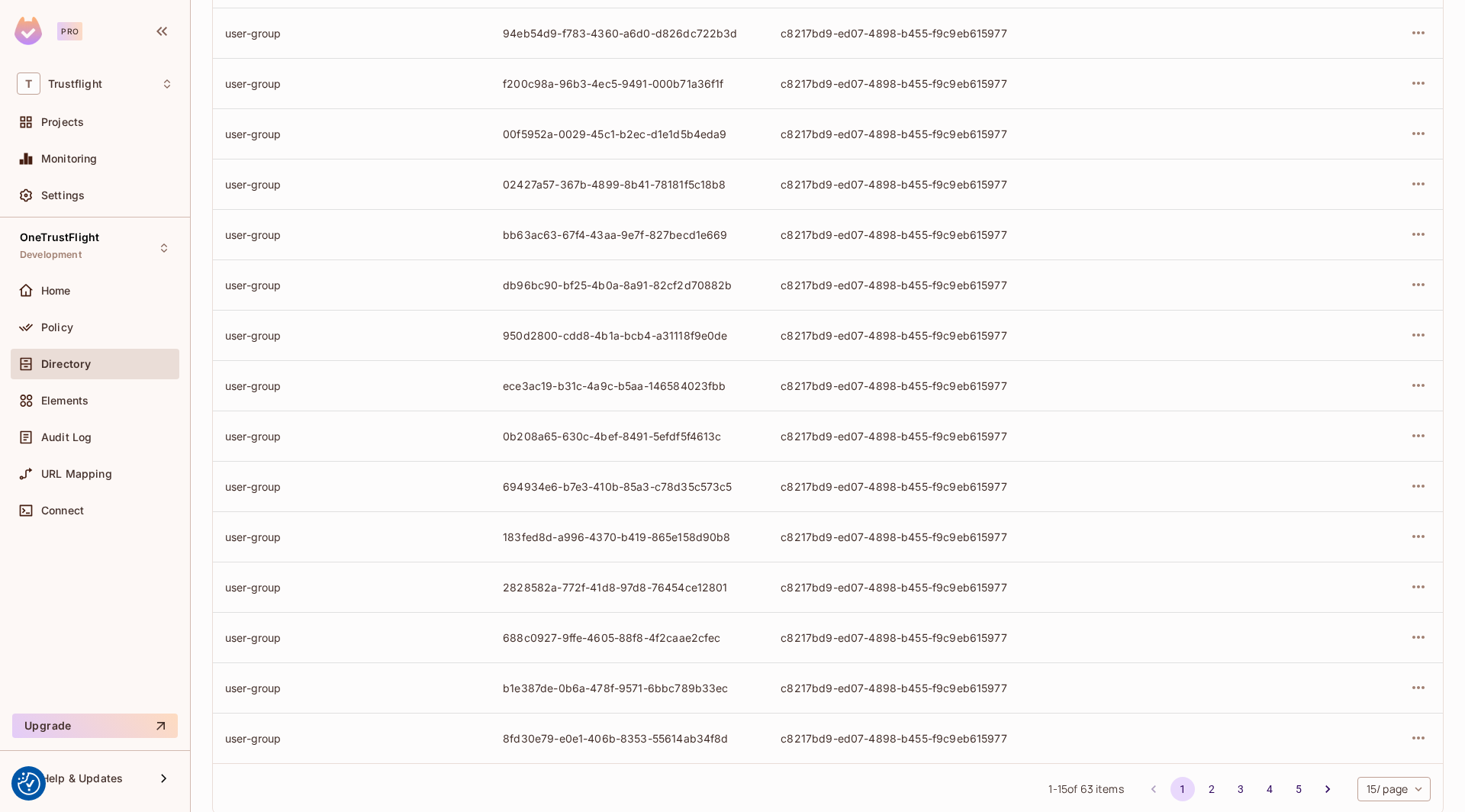
scroll to position [253, 0]
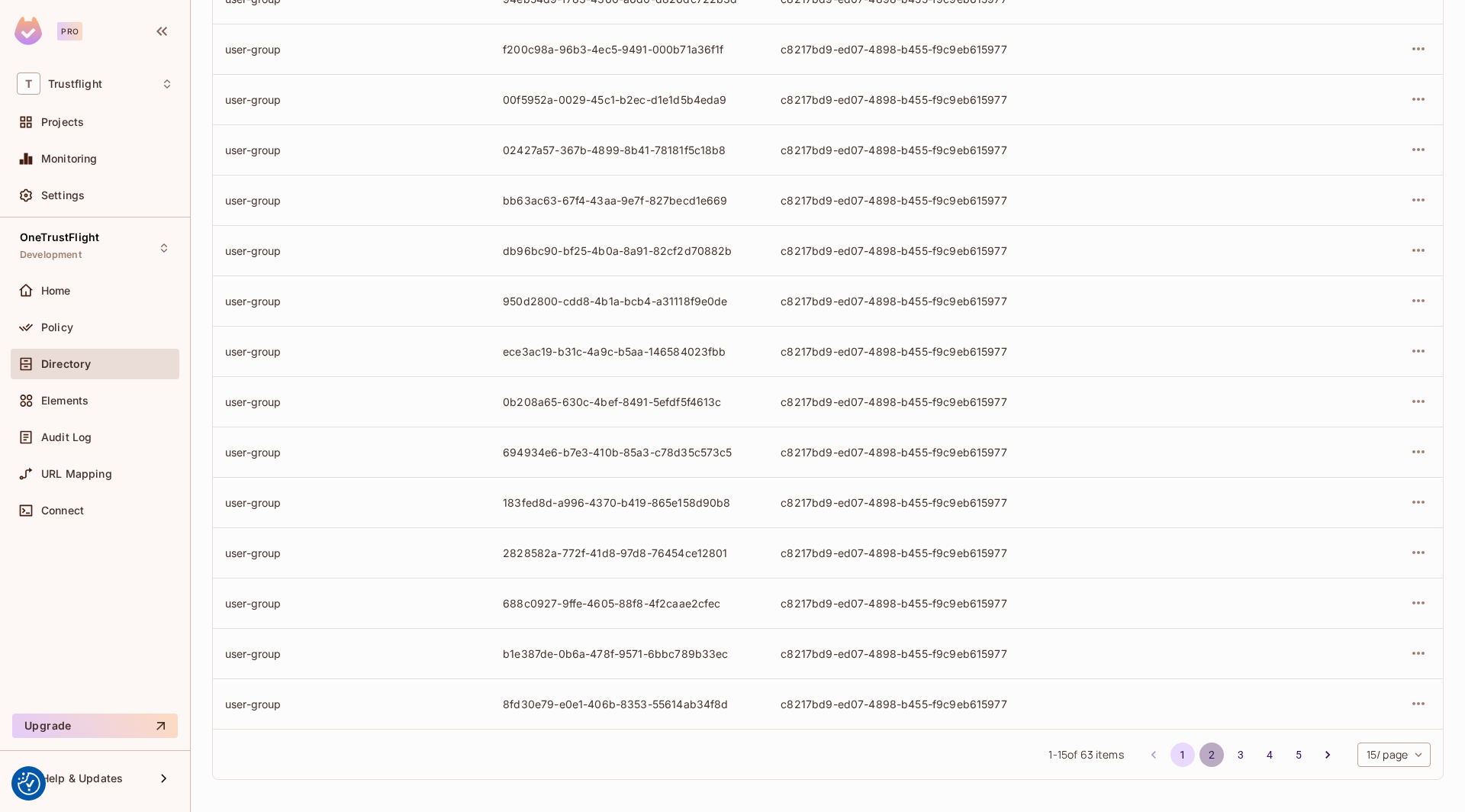
click at [1217, 748] on button "2" at bounding box center [1211, 754] width 24 height 24
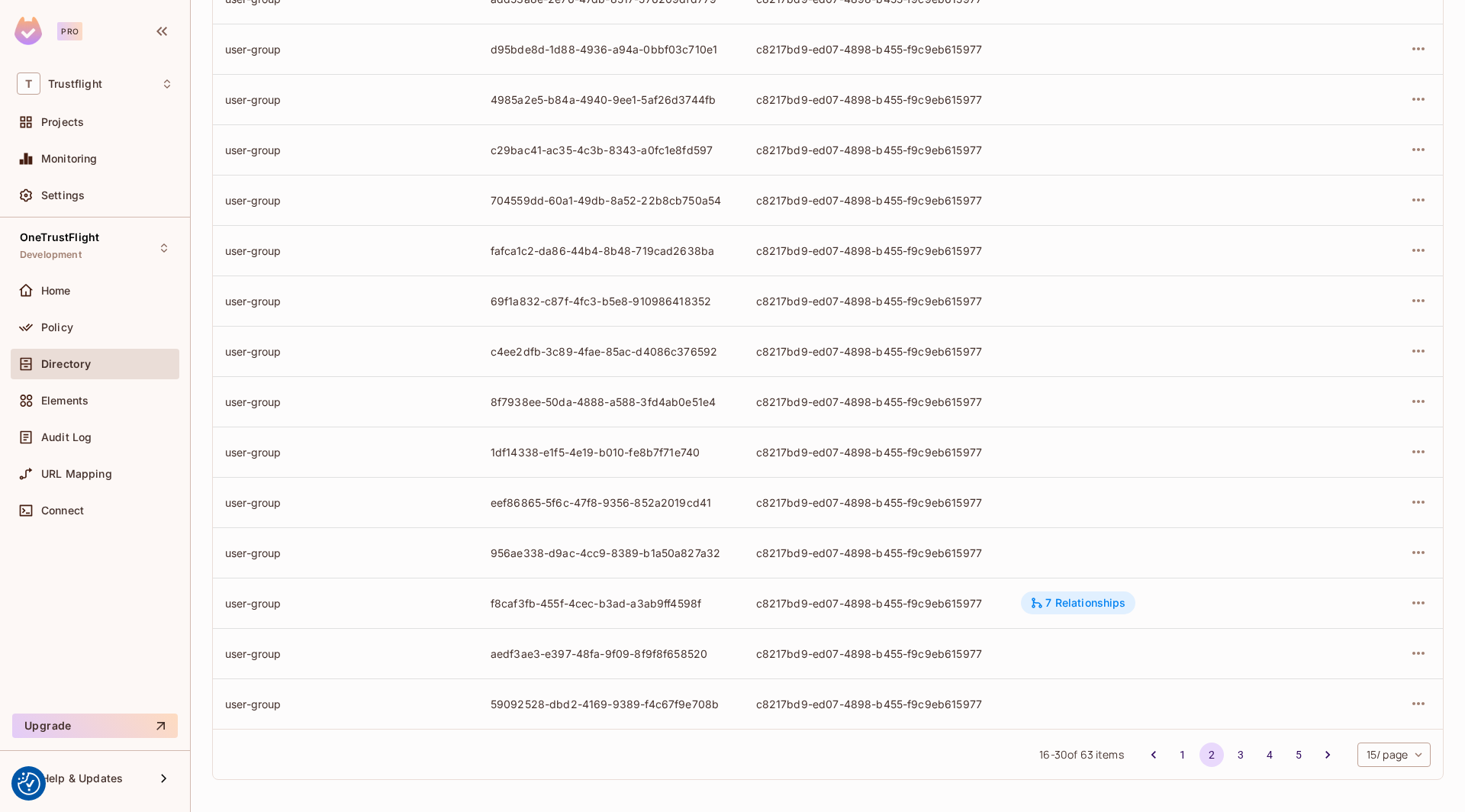
click at [1112, 603] on div "7 Relationships" at bounding box center [1077, 602] width 95 height 13
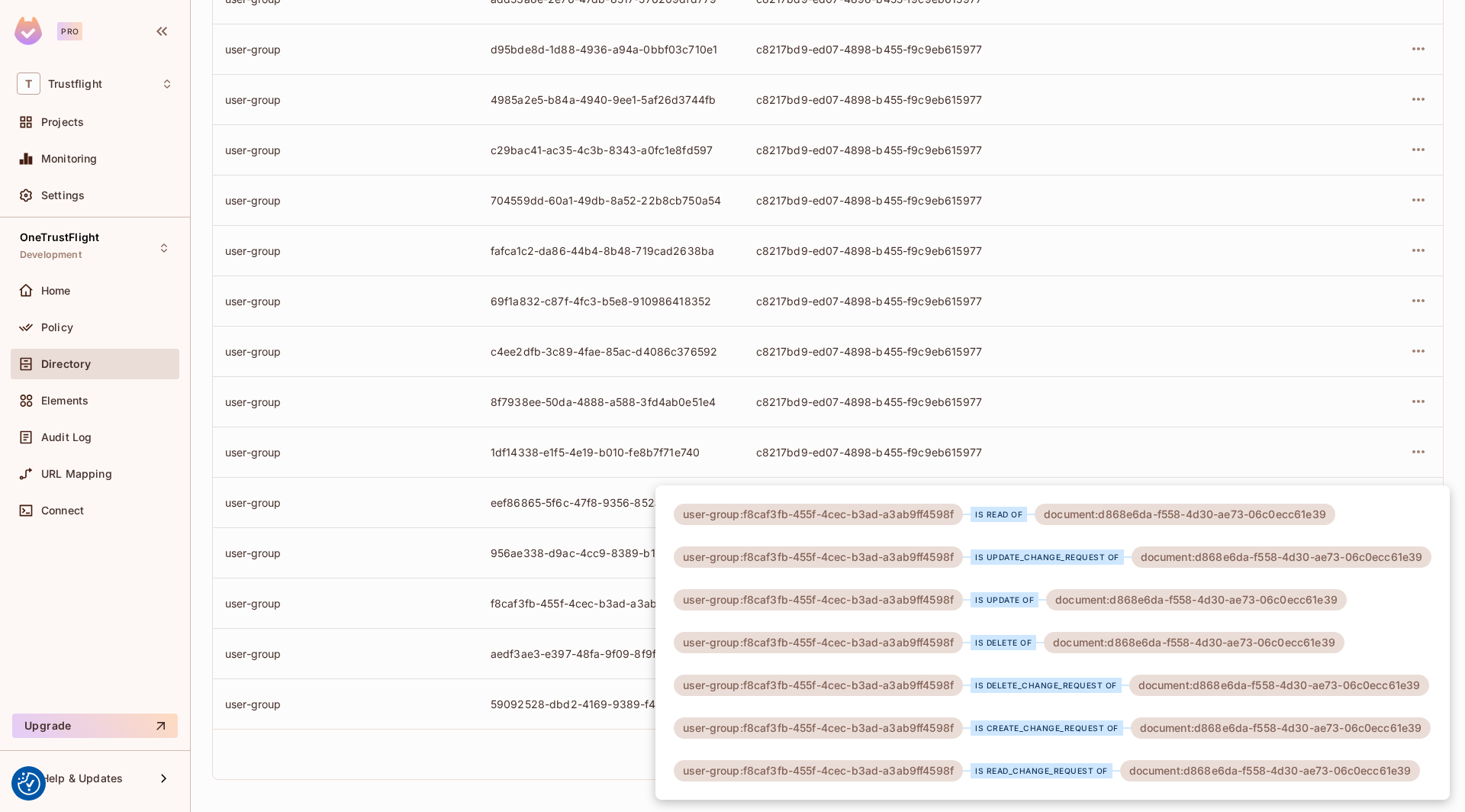
click at [835, 260] on div at bounding box center [732, 406] width 1465 height 812
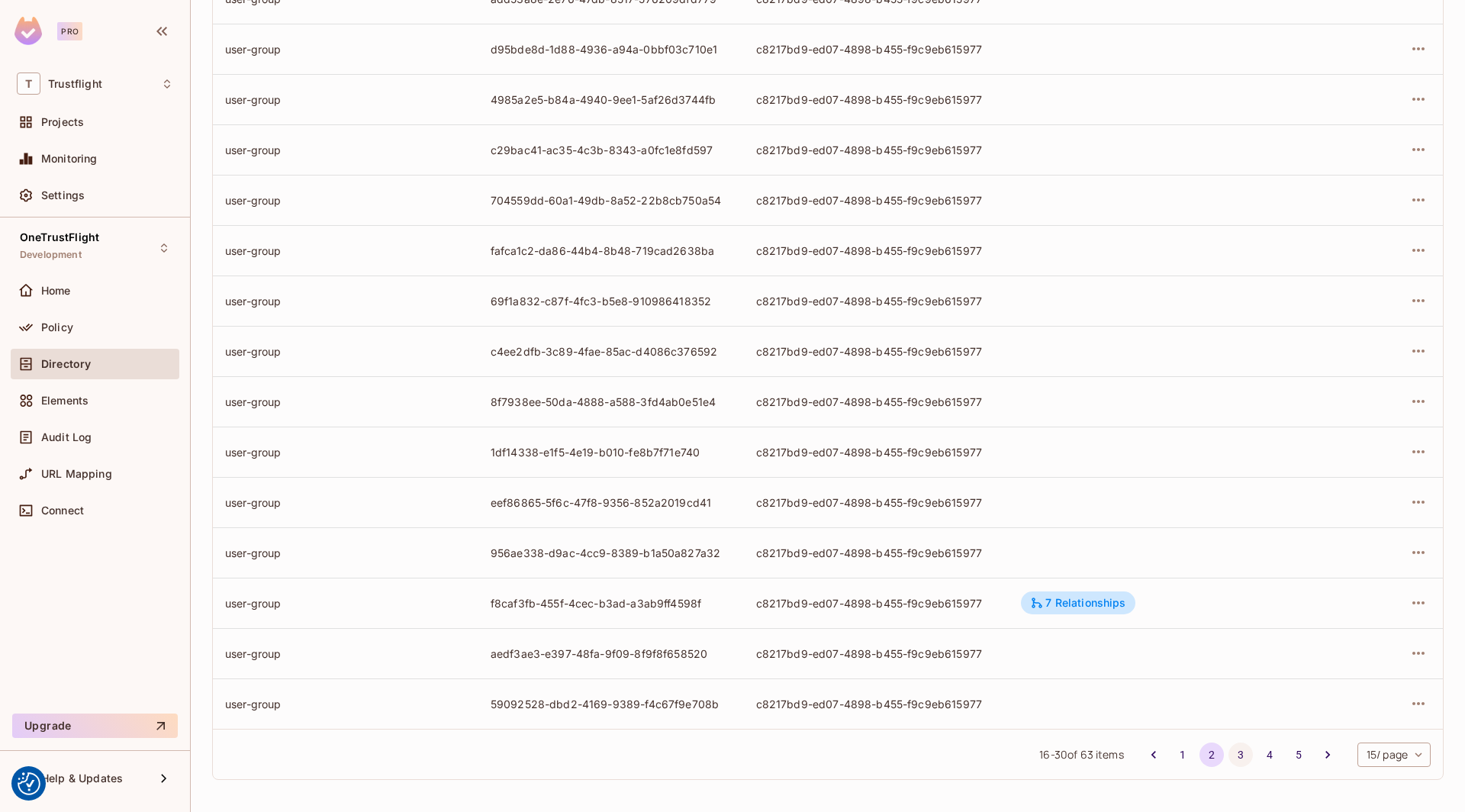
click at [1242, 752] on button "3" at bounding box center [1240, 754] width 24 height 24
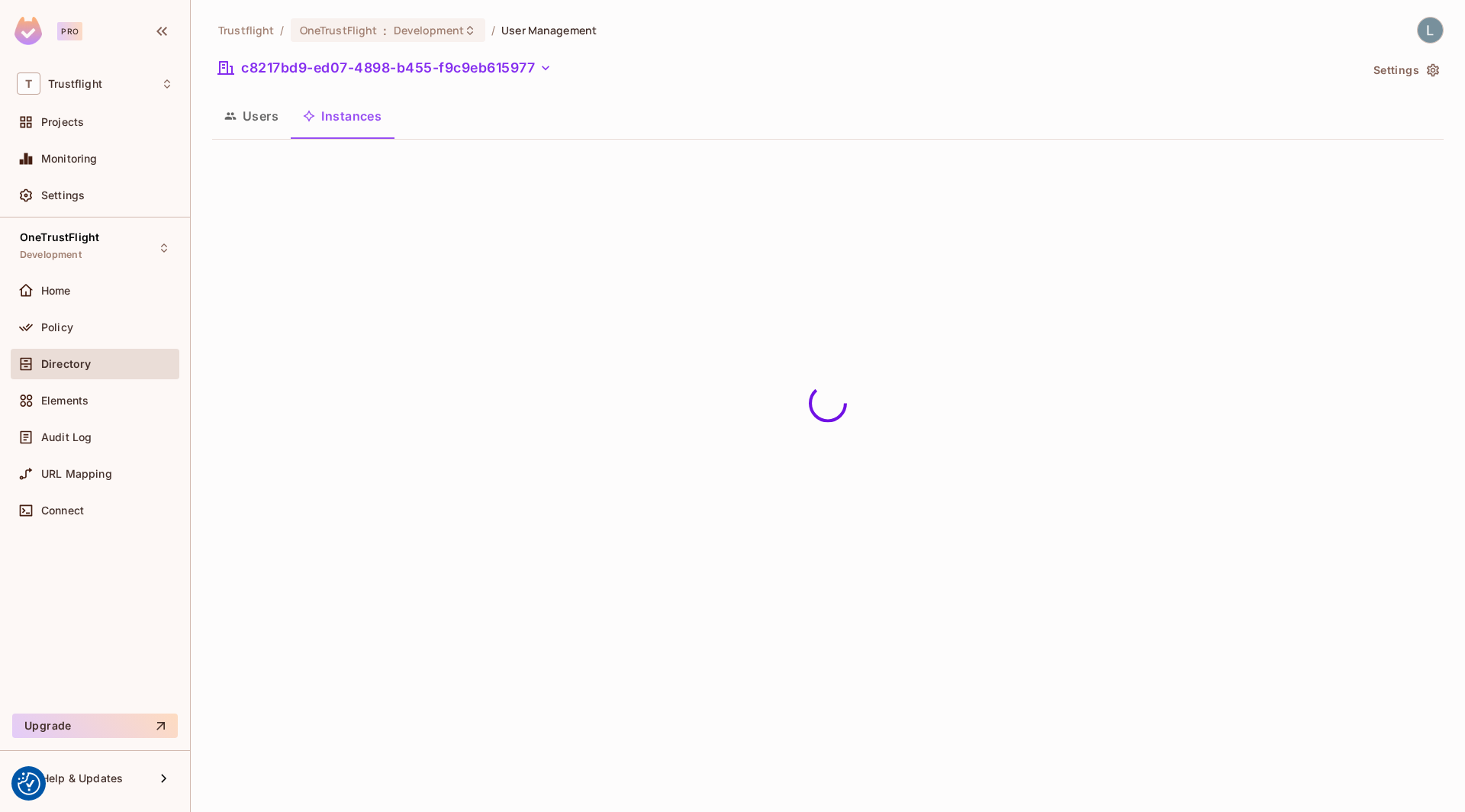
scroll to position [0, 0]
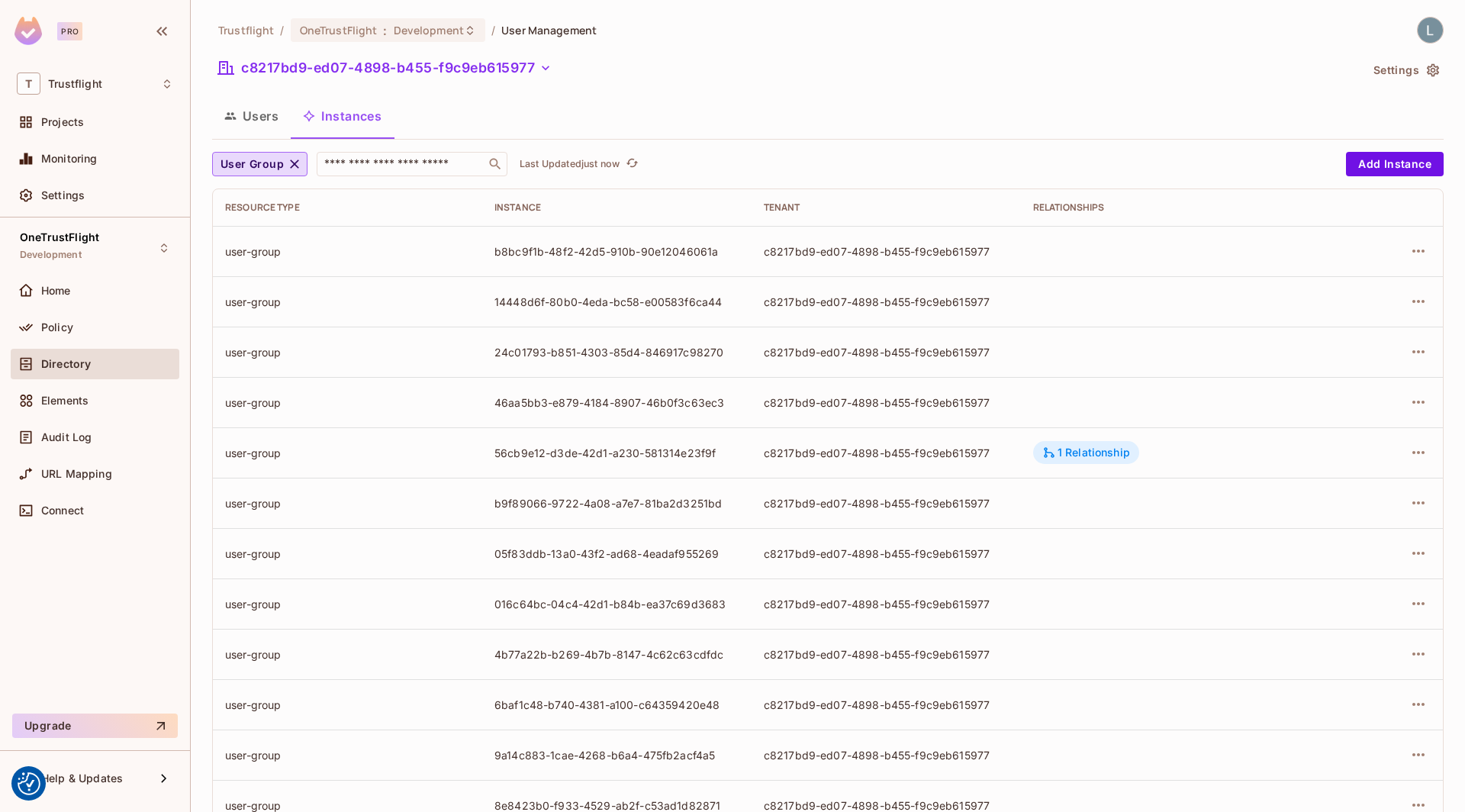
click at [1060, 443] on div "1 Relationship" at bounding box center [1085, 453] width 106 height 23
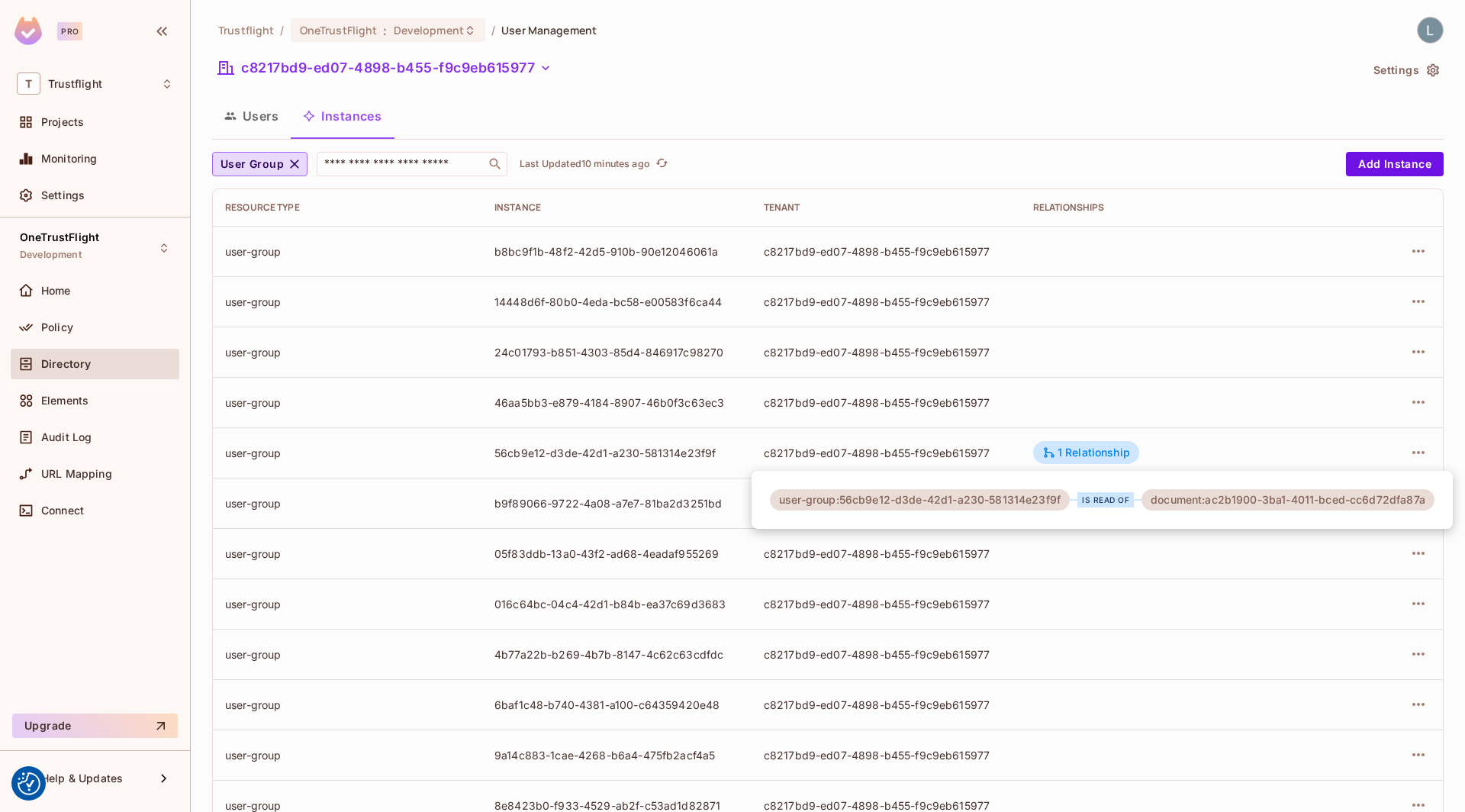
click at [440, 32] on div at bounding box center [732, 406] width 1465 height 812
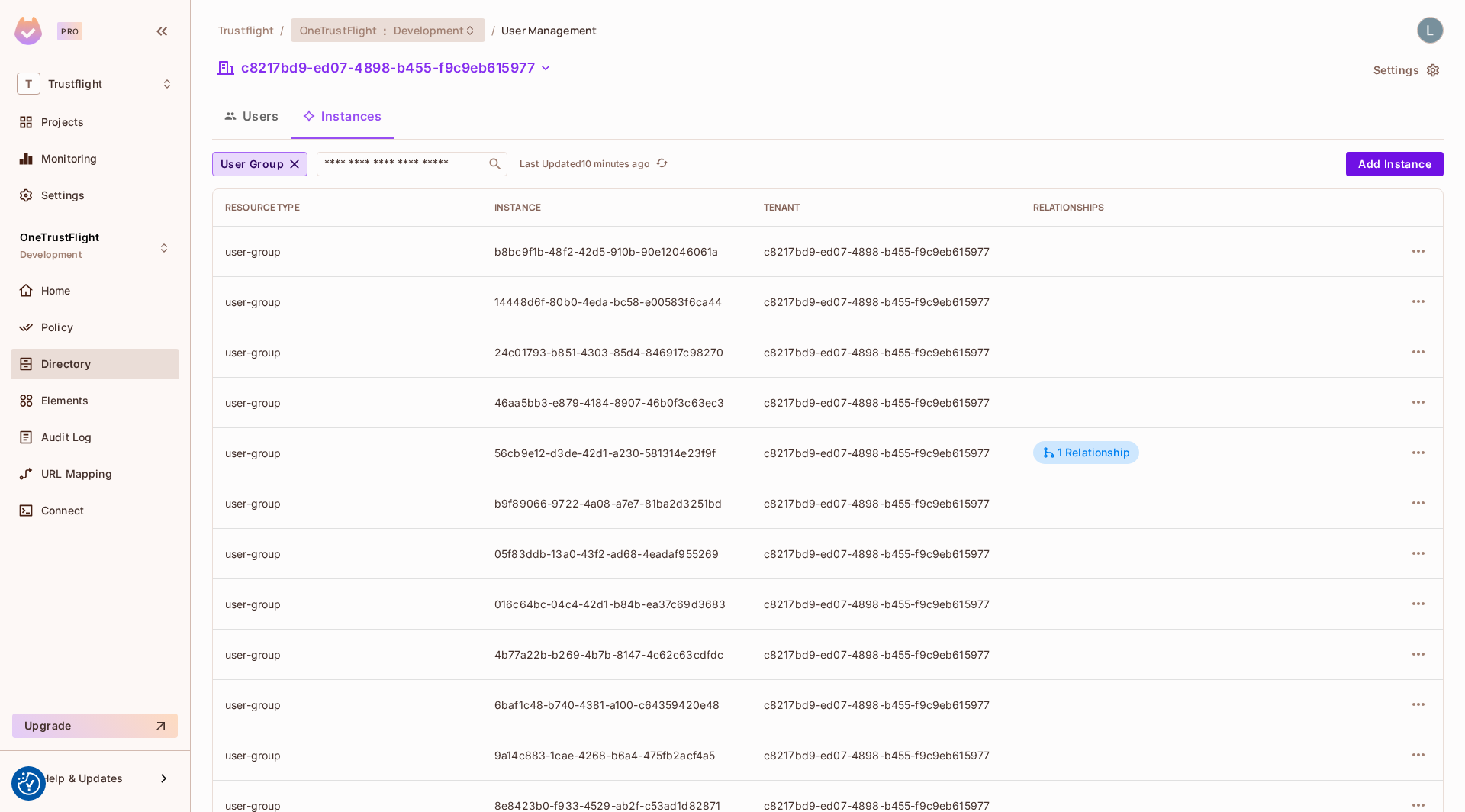
click at [423, 28] on span "Development" at bounding box center [429, 30] width 70 height 14
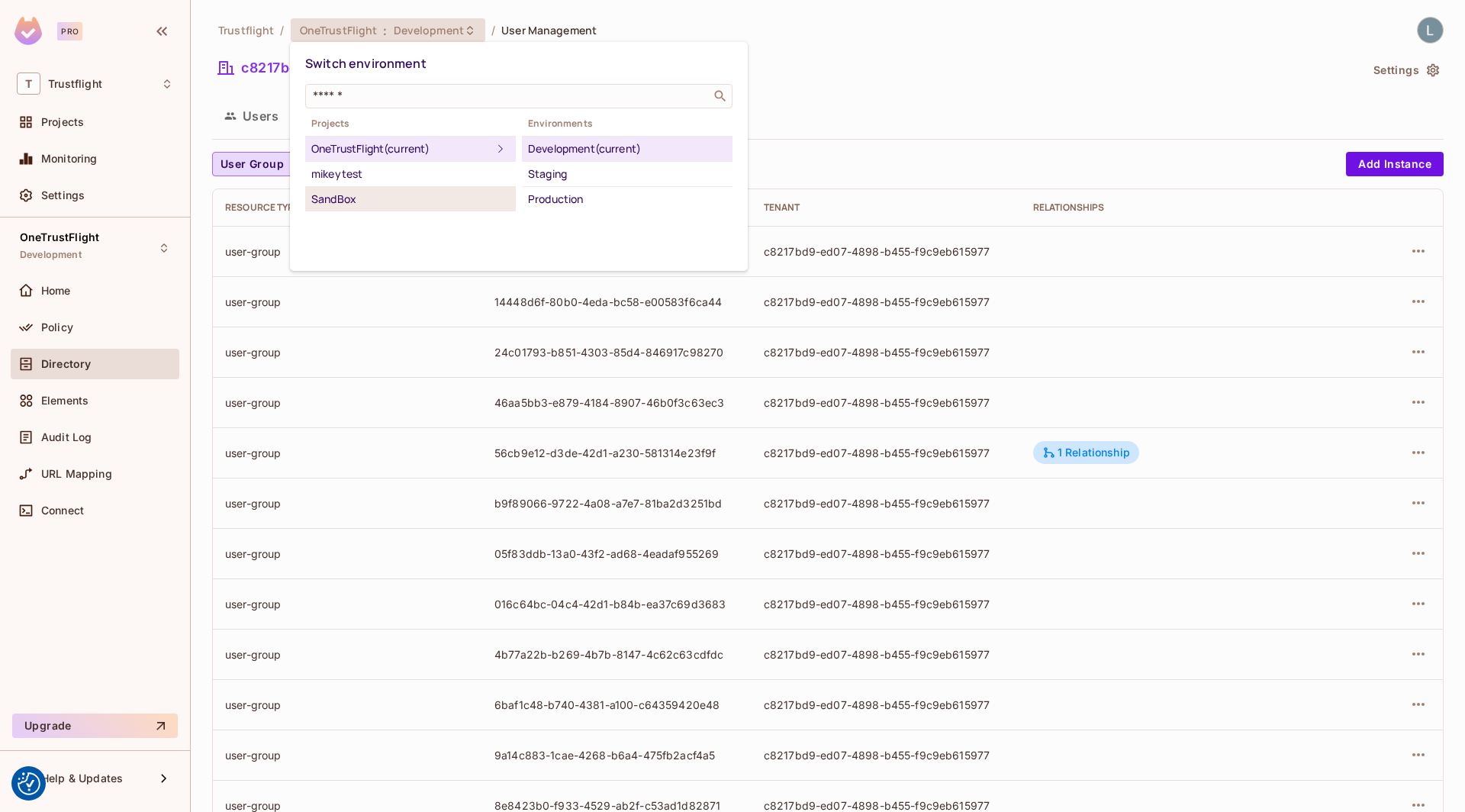
click at [388, 204] on div "SandBox" at bounding box center [410, 199] width 198 height 19
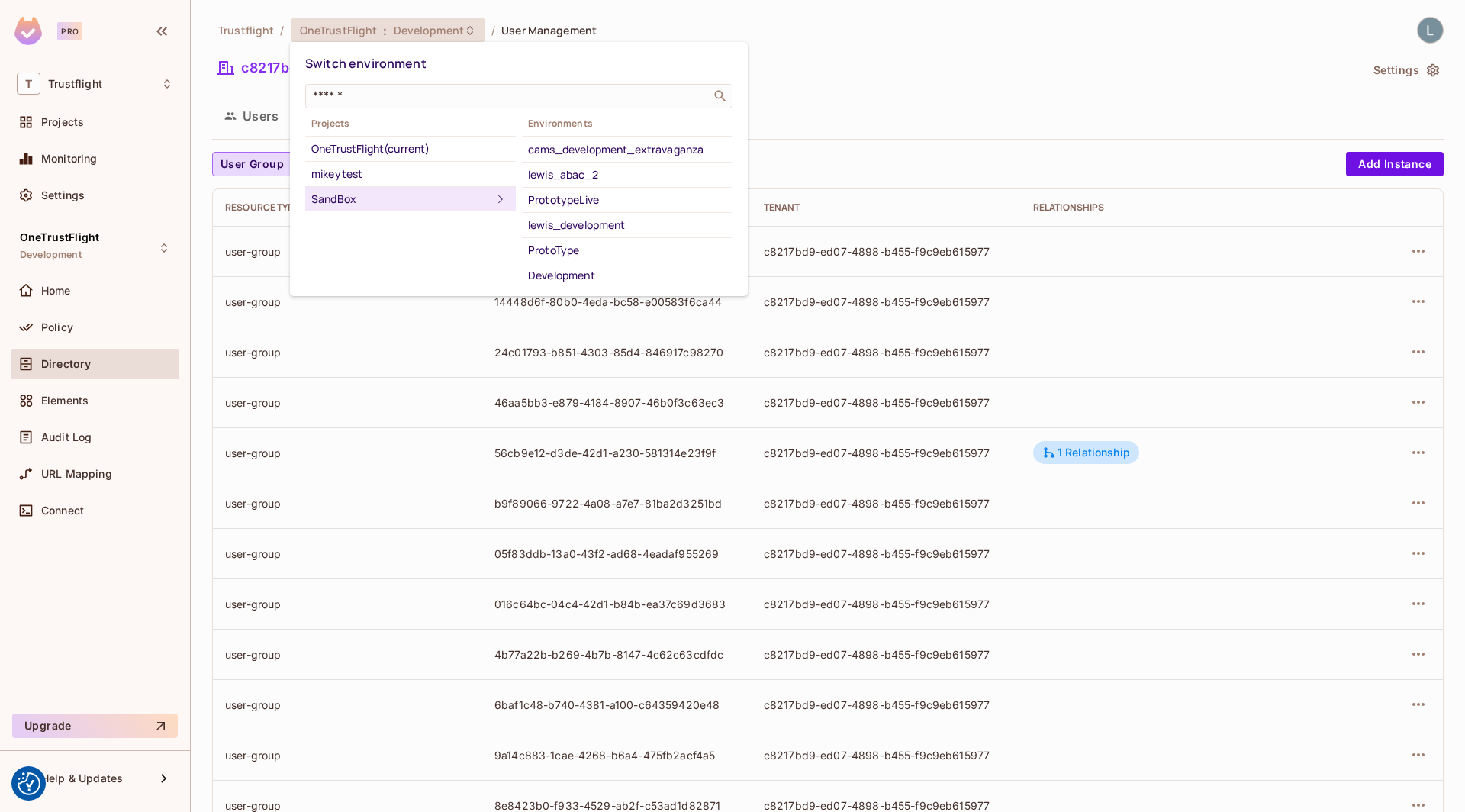
scroll to position [36, 0]
click at [607, 233] on div "lewis_development" at bounding box center [627, 237] width 198 height 19
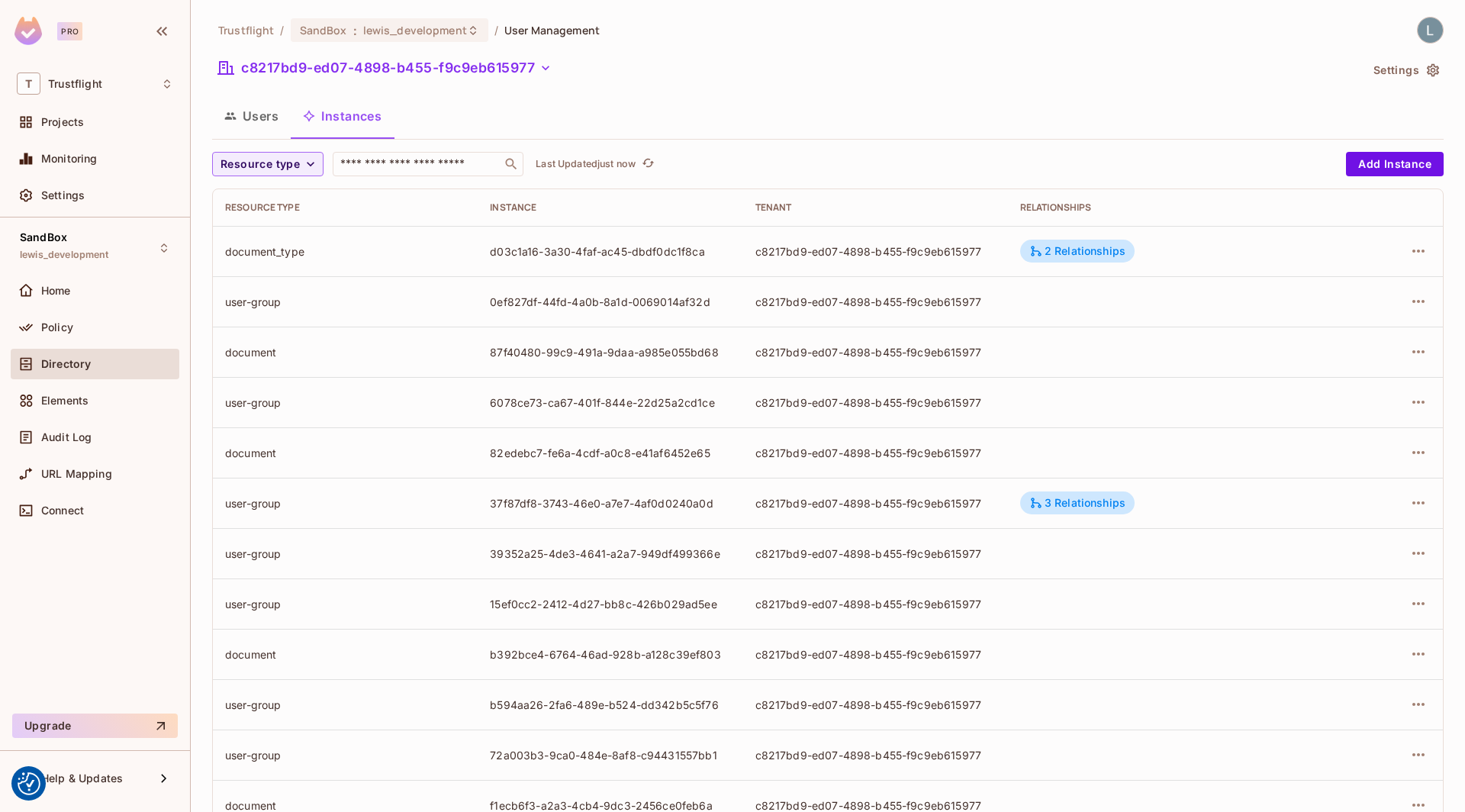
click at [262, 125] on button "Users" at bounding box center [251, 116] width 78 height 38
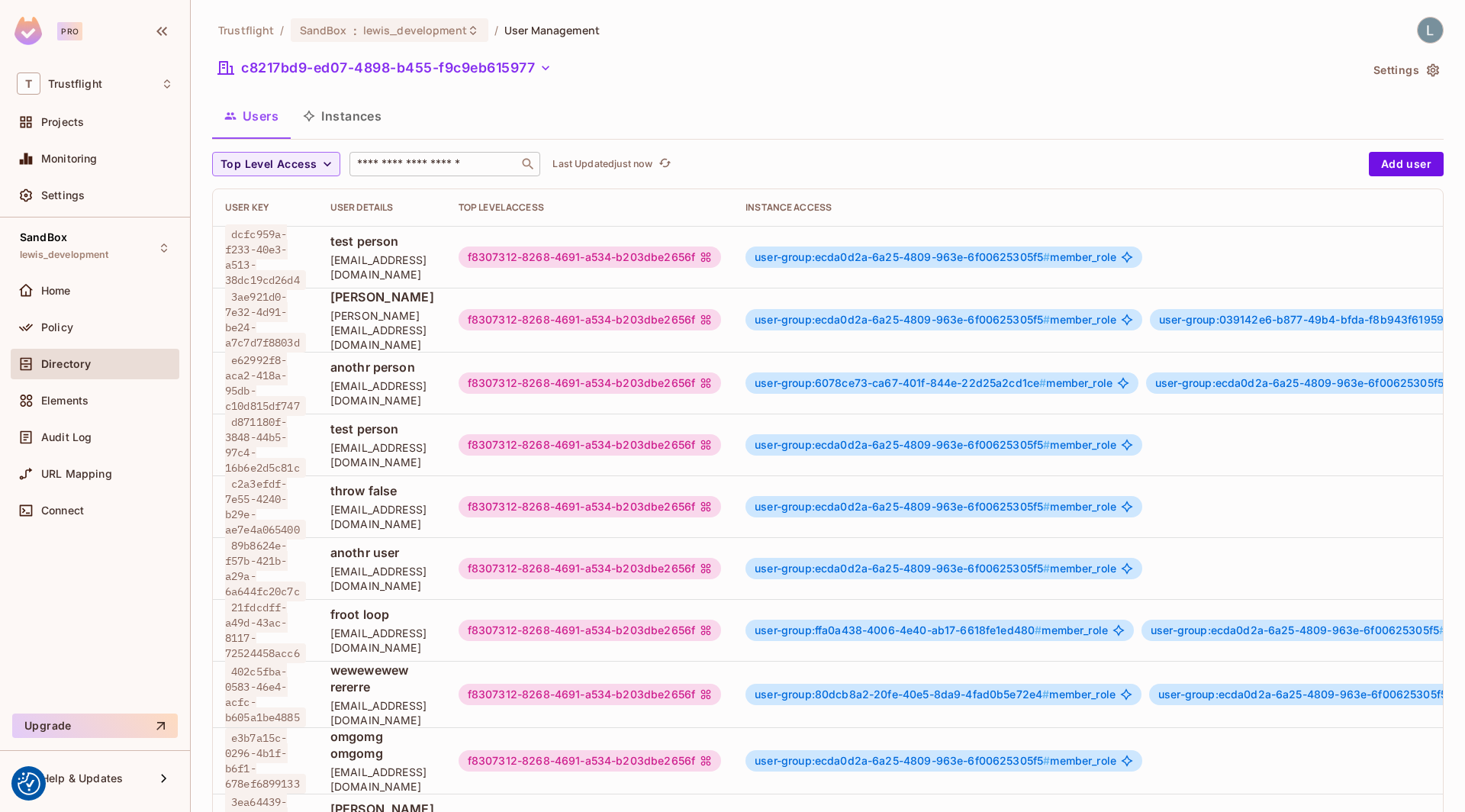
click at [445, 164] on input "text" at bounding box center [434, 164] width 160 height 15
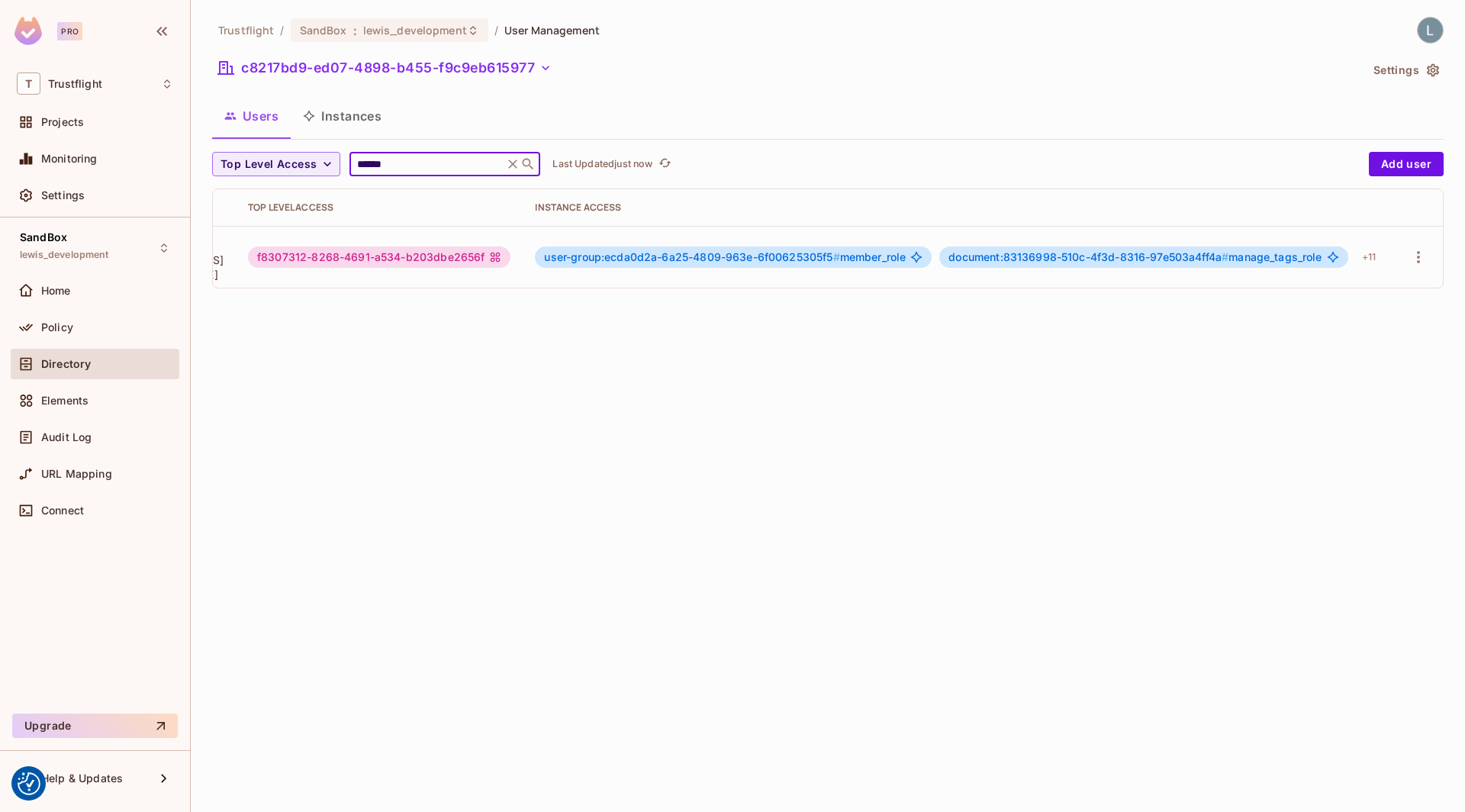
scroll to position [0, 227]
type input "******"
click at [1322, 252] on span "document:83136998-510c-4f3d-8316-97e503a4ff4a # manage_tags_role" at bounding box center [1134, 257] width 373 height 12
click at [1381, 251] on div "+ 11" at bounding box center [1368, 256] width 26 height 24
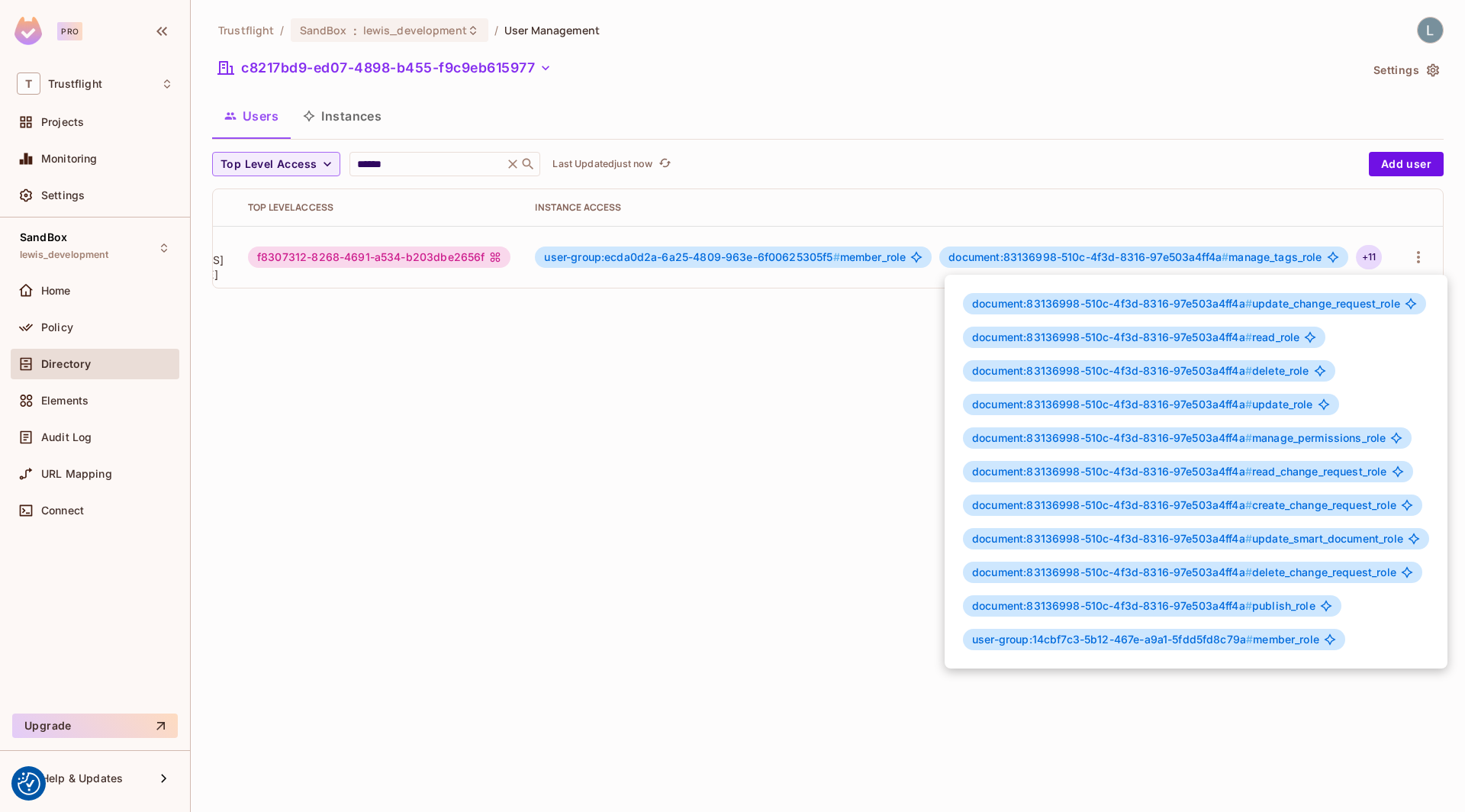
click at [864, 589] on div at bounding box center [732, 406] width 1465 height 812
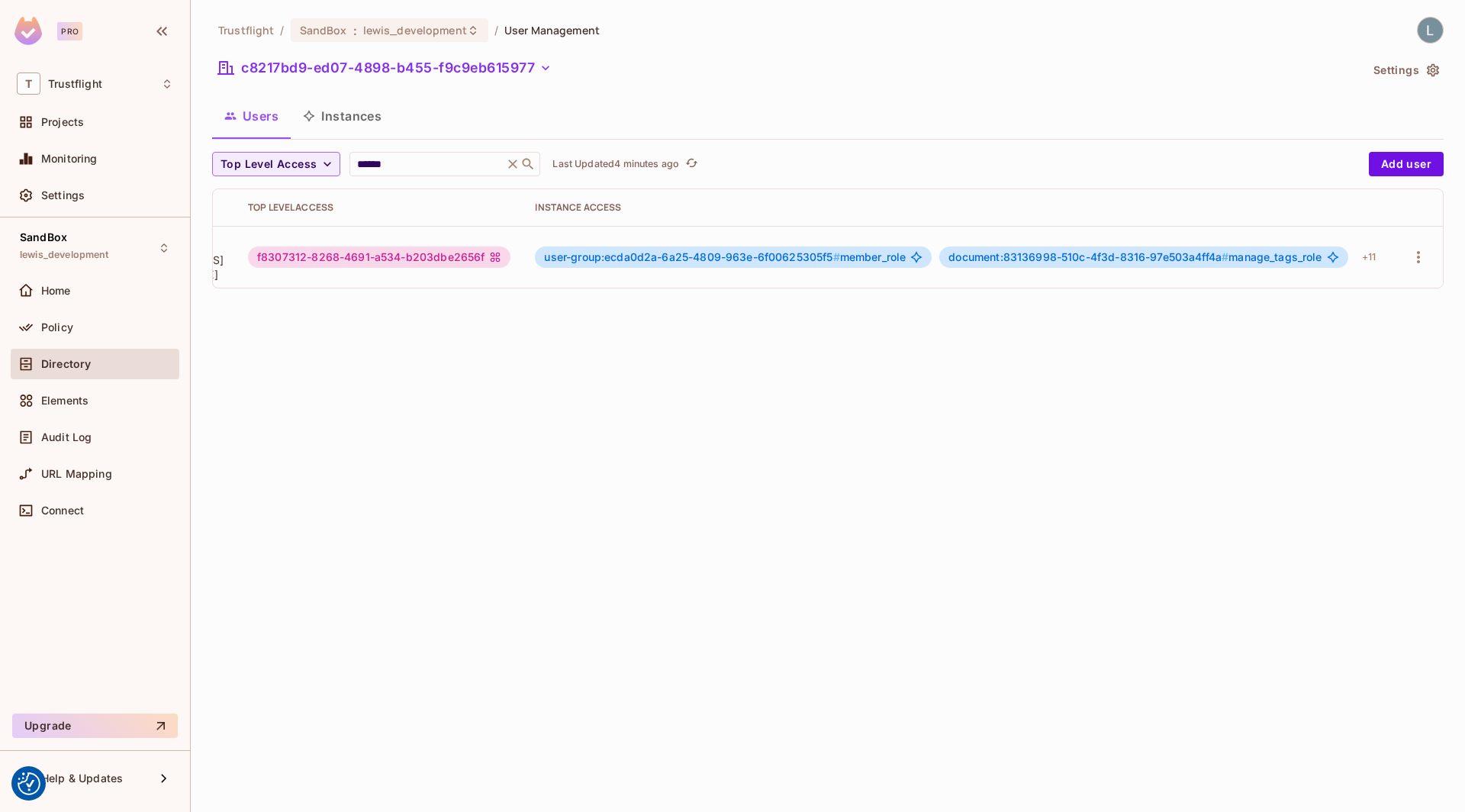
scroll to position [0, 0]
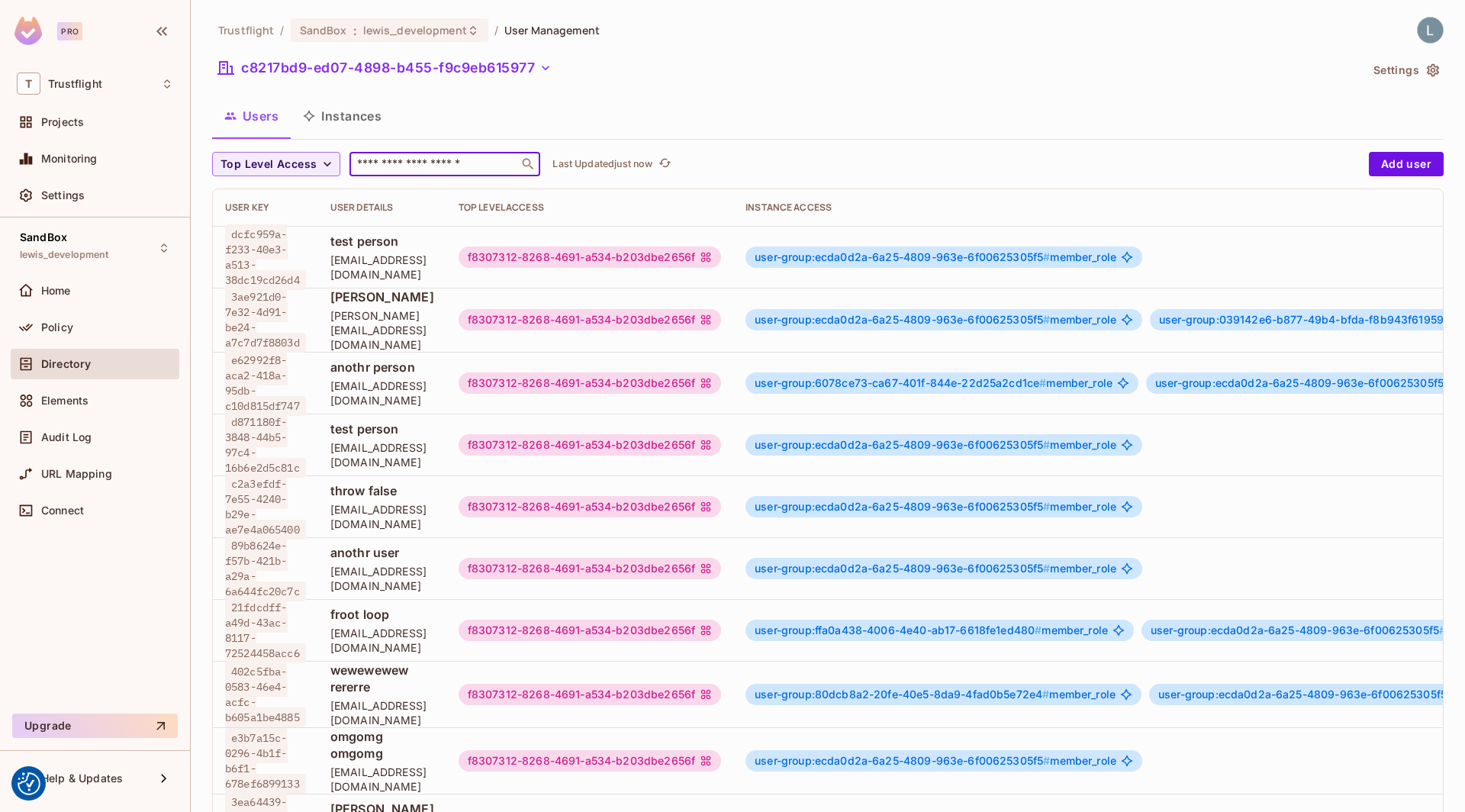
click at [382, 164] on input "text" at bounding box center [434, 164] width 160 height 15
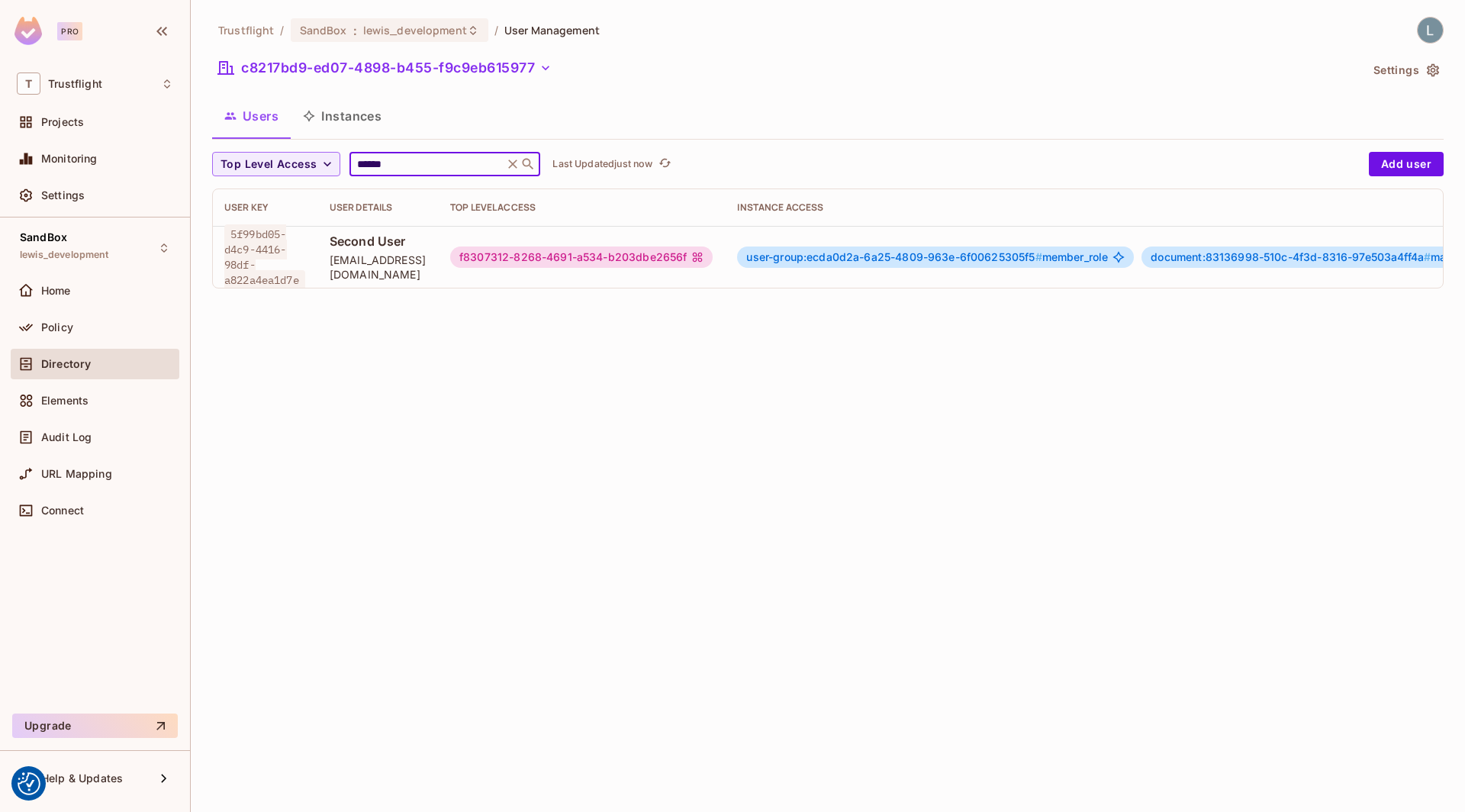
scroll to position [0, 266]
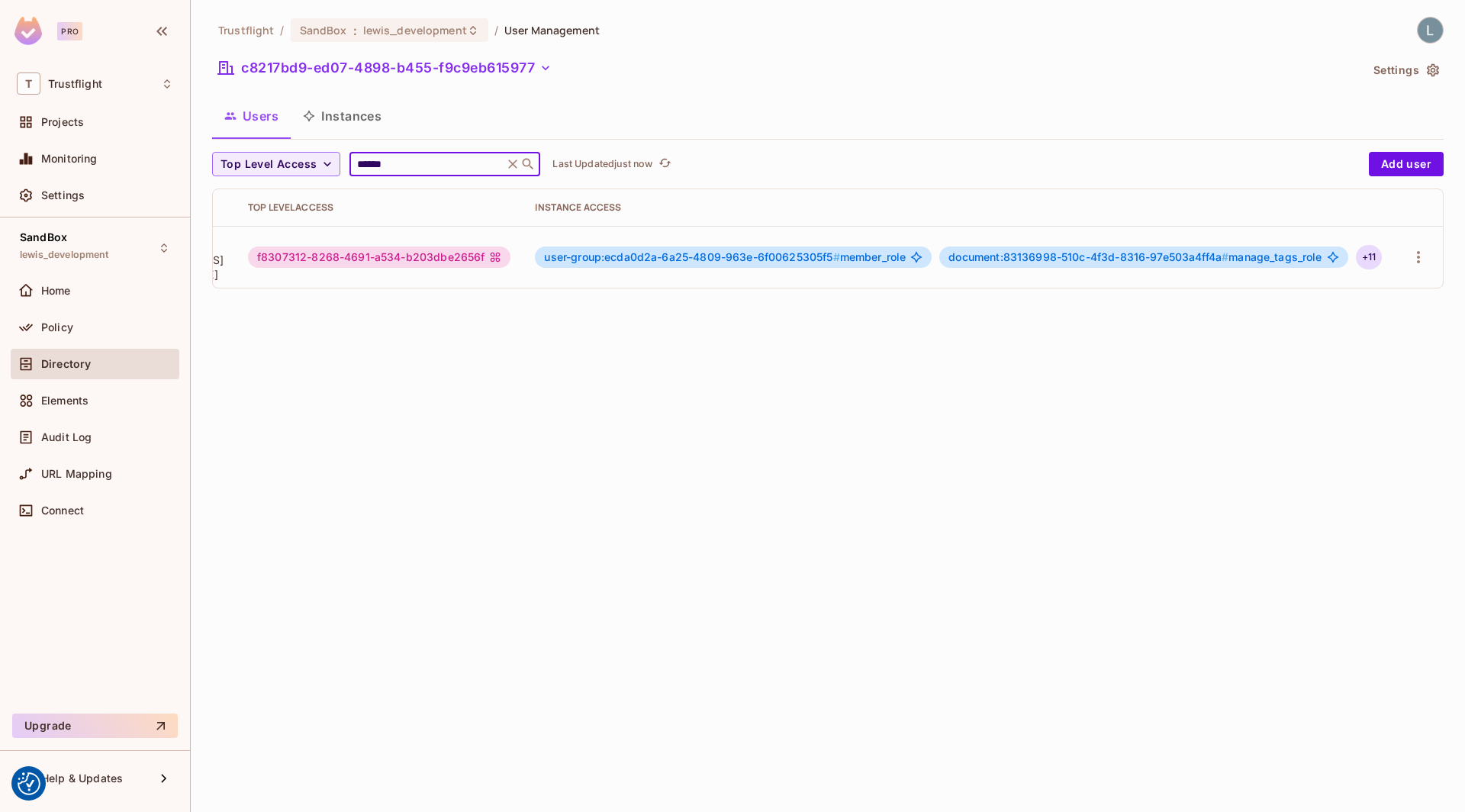
type input "******"
click at [1366, 252] on div "+ 11" at bounding box center [1368, 256] width 26 height 24
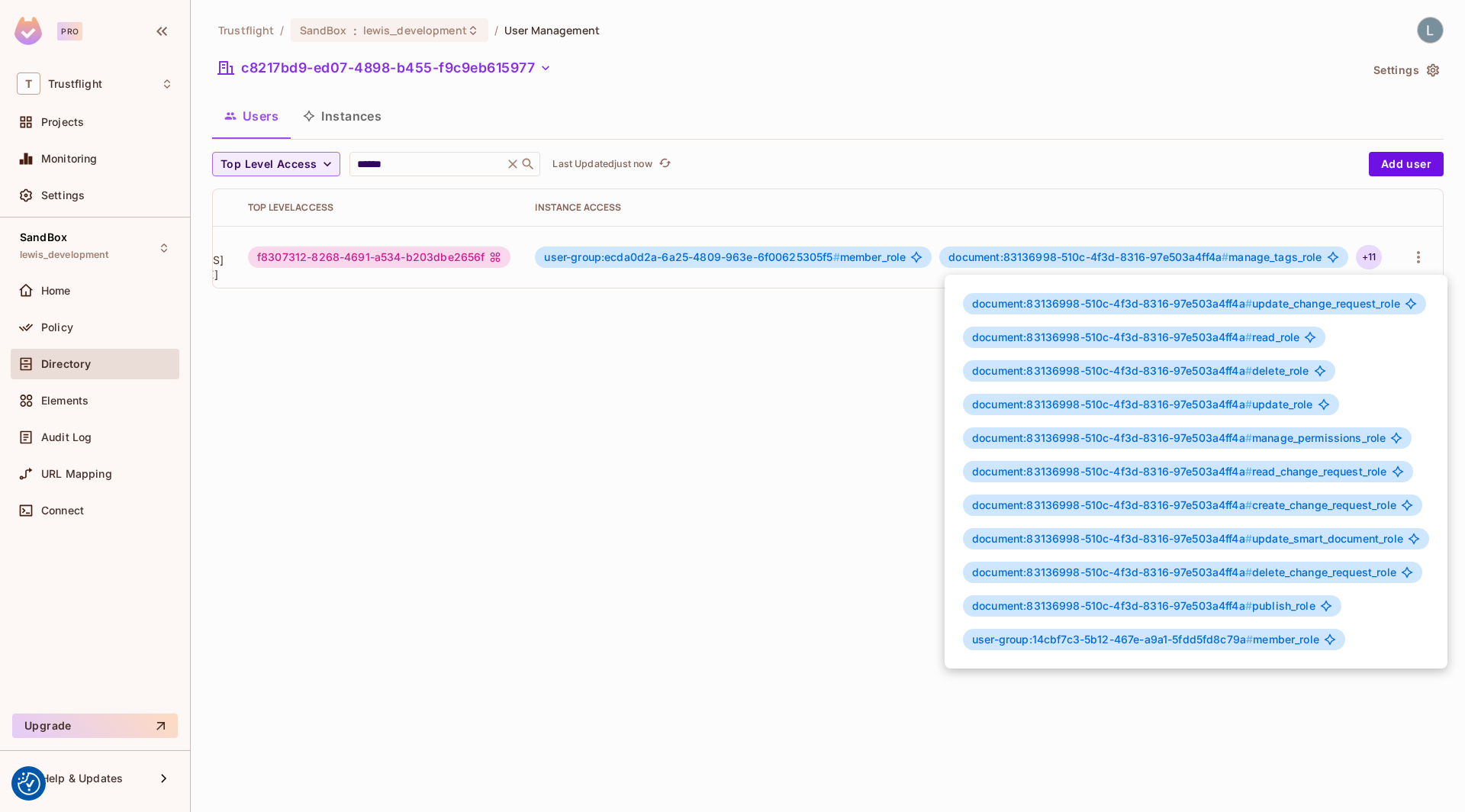
click at [1152, 635] on span "user-group:14cbf7c3-5b12-467e-a9a1-5fdd5fd8c79a #" at bounding box center [1113, 639] width 281 height 13
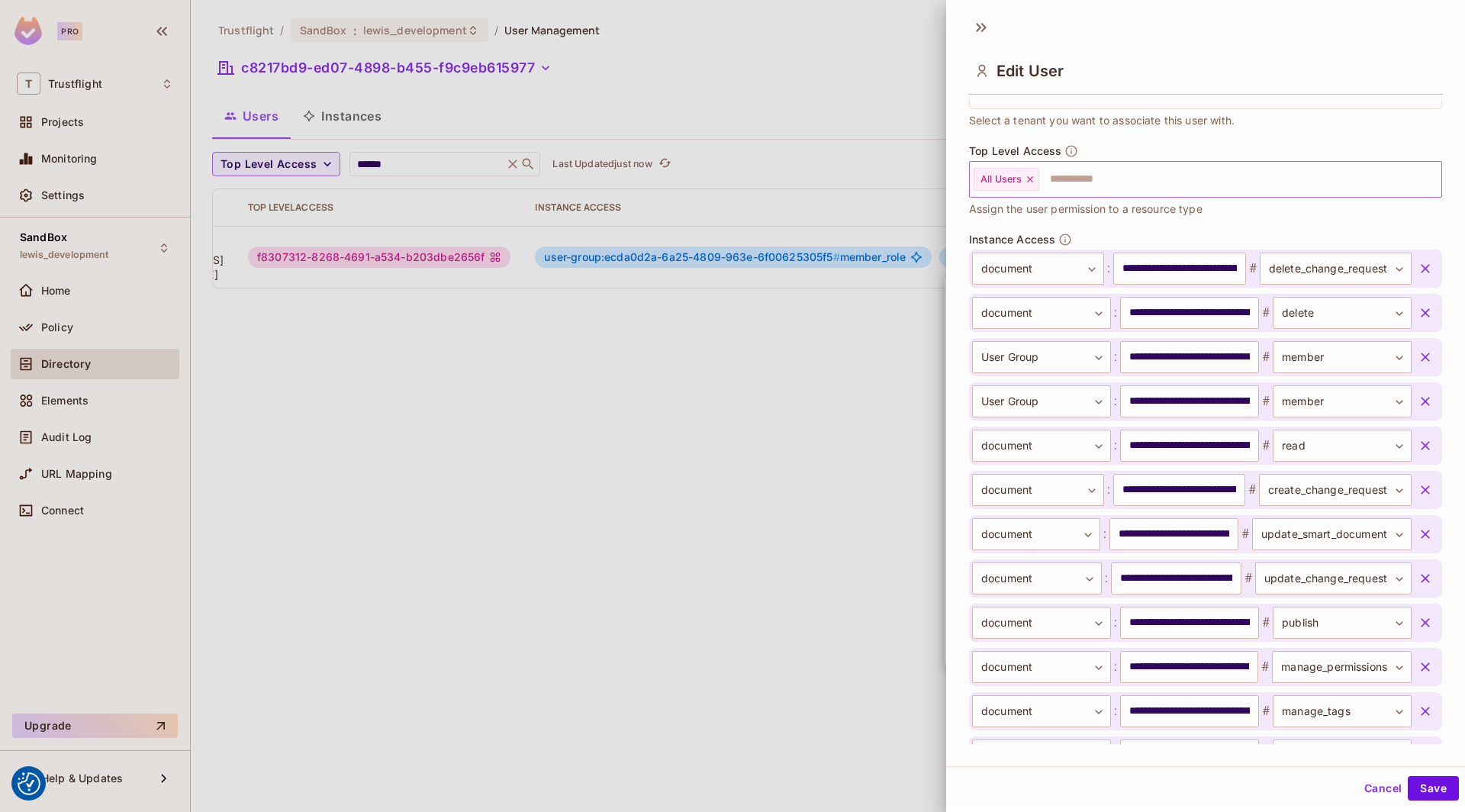
scroll to position [413, 0]
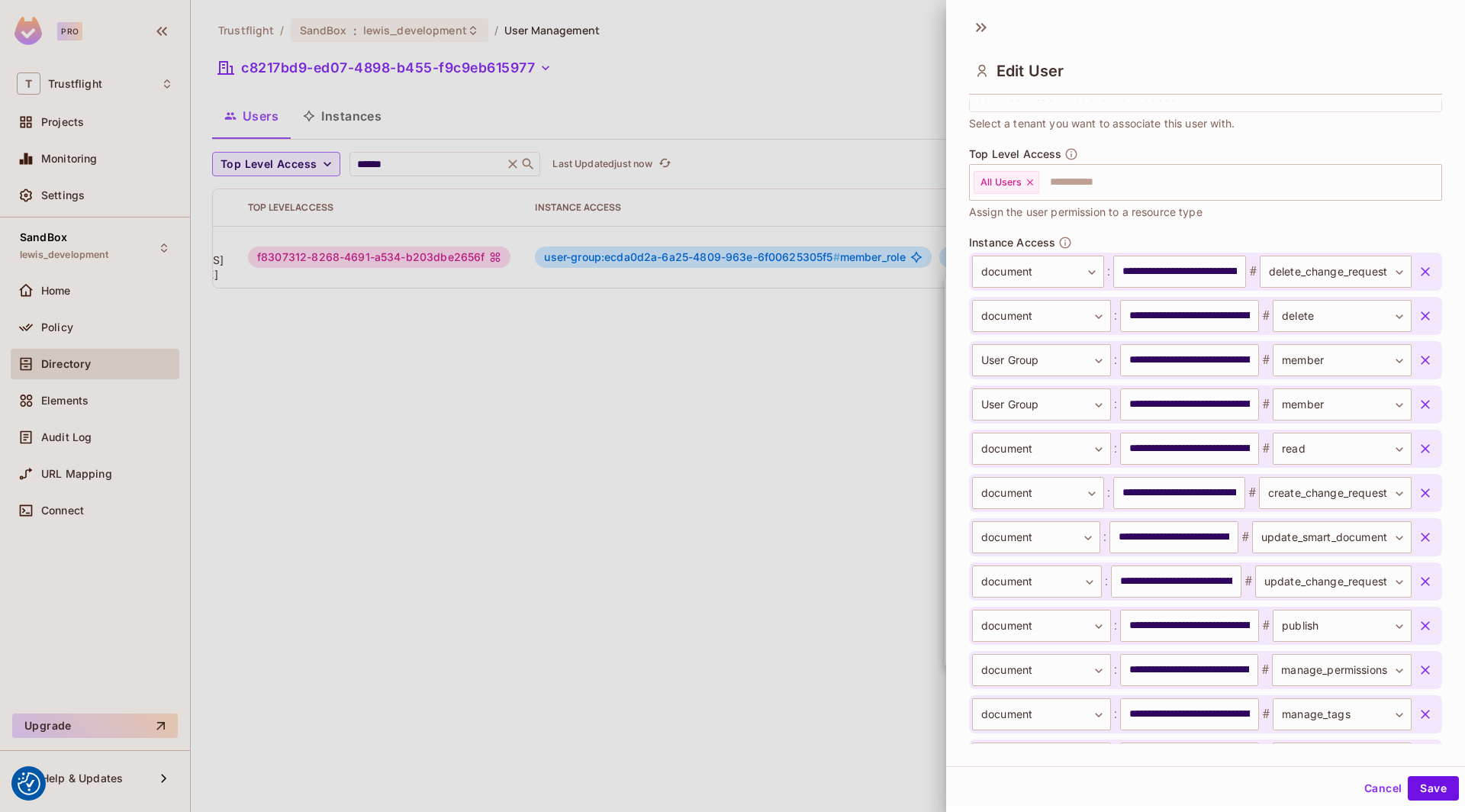
click at [764, 498] on div at bounding box center [732, 406] width 1465 height 812
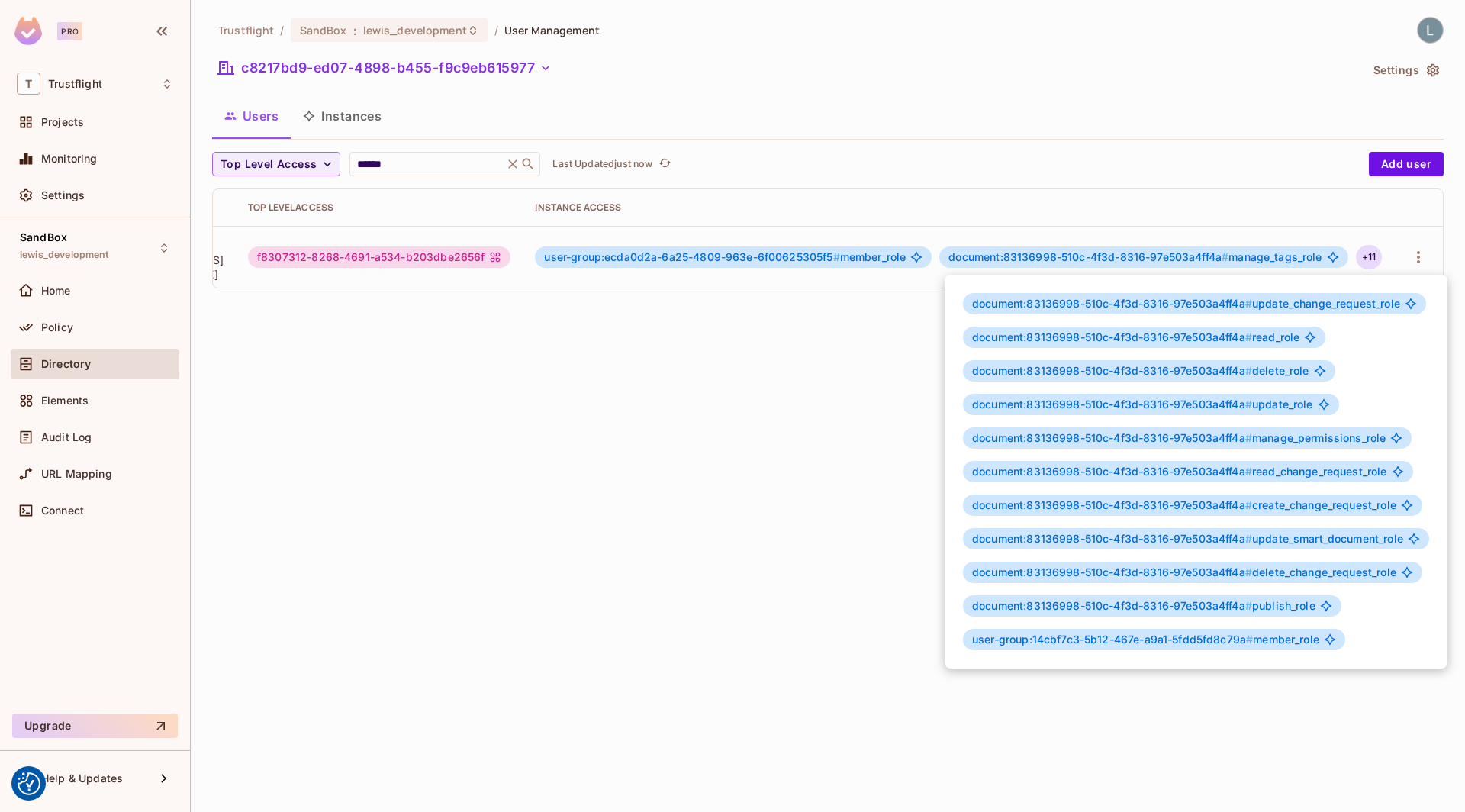
click at [693, 259] on div at bounding box center [732, 406] width 1465 height 812
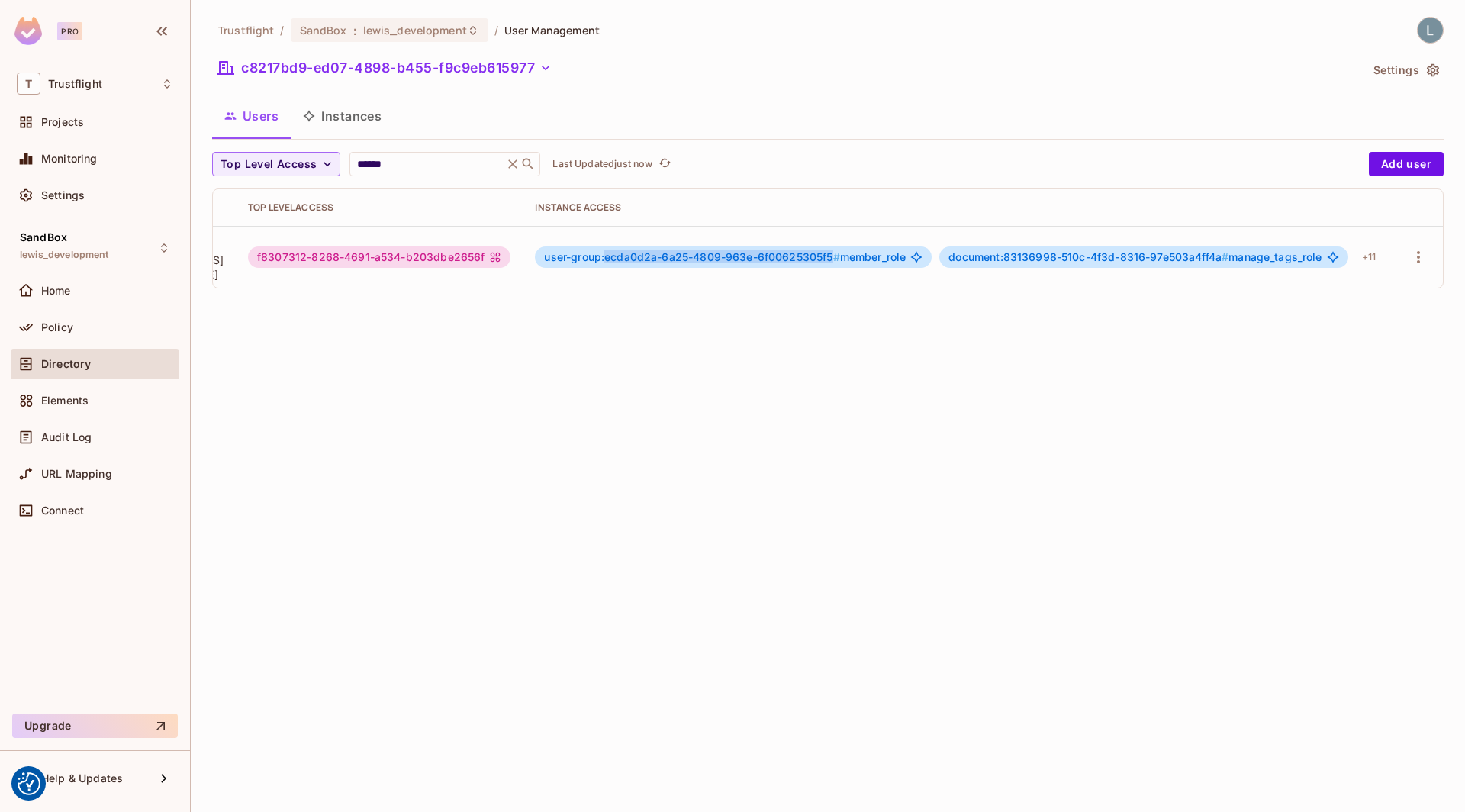
drag, startPoint x: 825, startPoint y: 254, endPoint x: 597, endPoint y: 250, distance: 228.0
click at [597, 250] on span "user-group:ecda0d2a-6a25-4809-963e-6f00625305f5 #" at bounding box center [692, 256] width 295 height 13
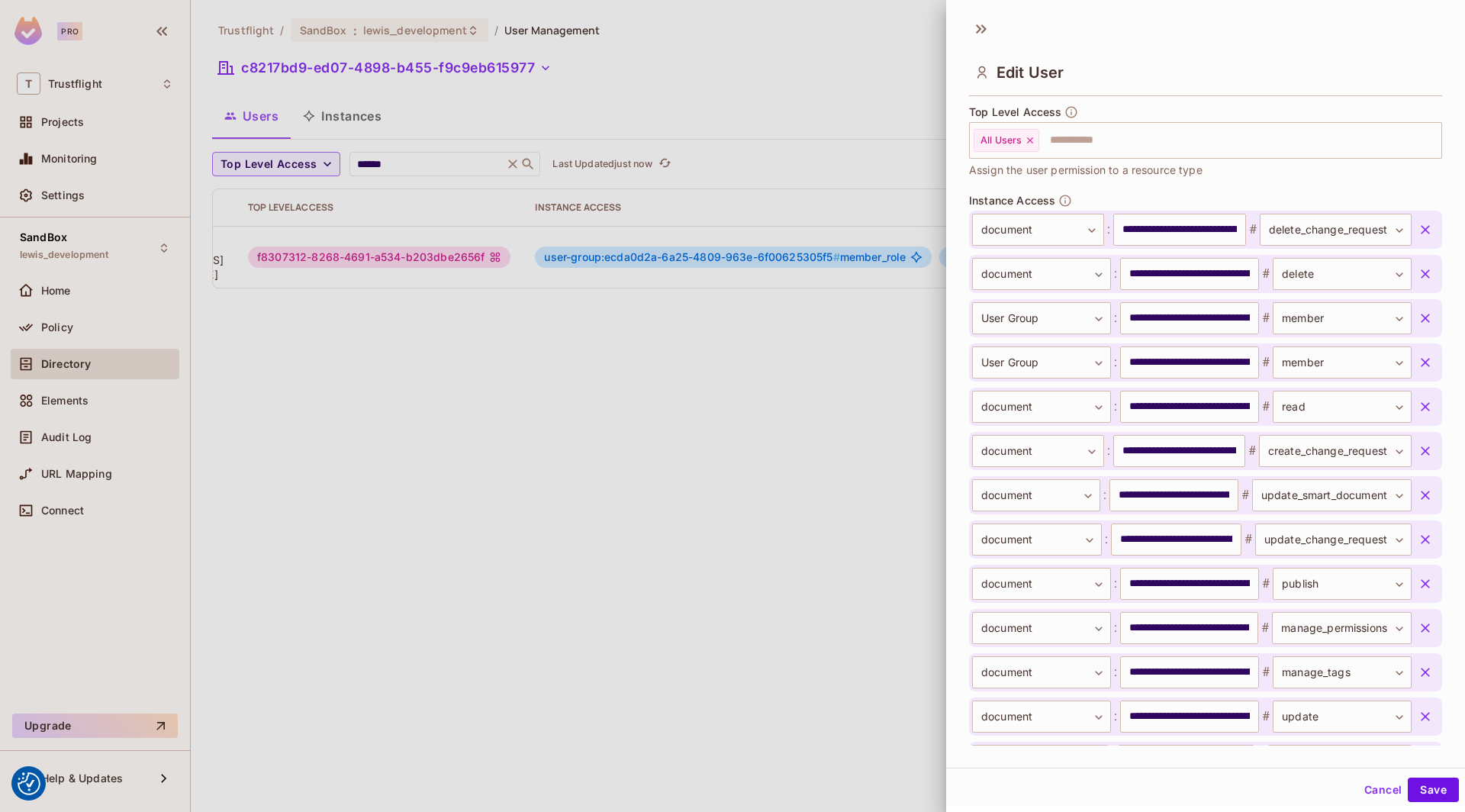
scroll to position [462, 0]
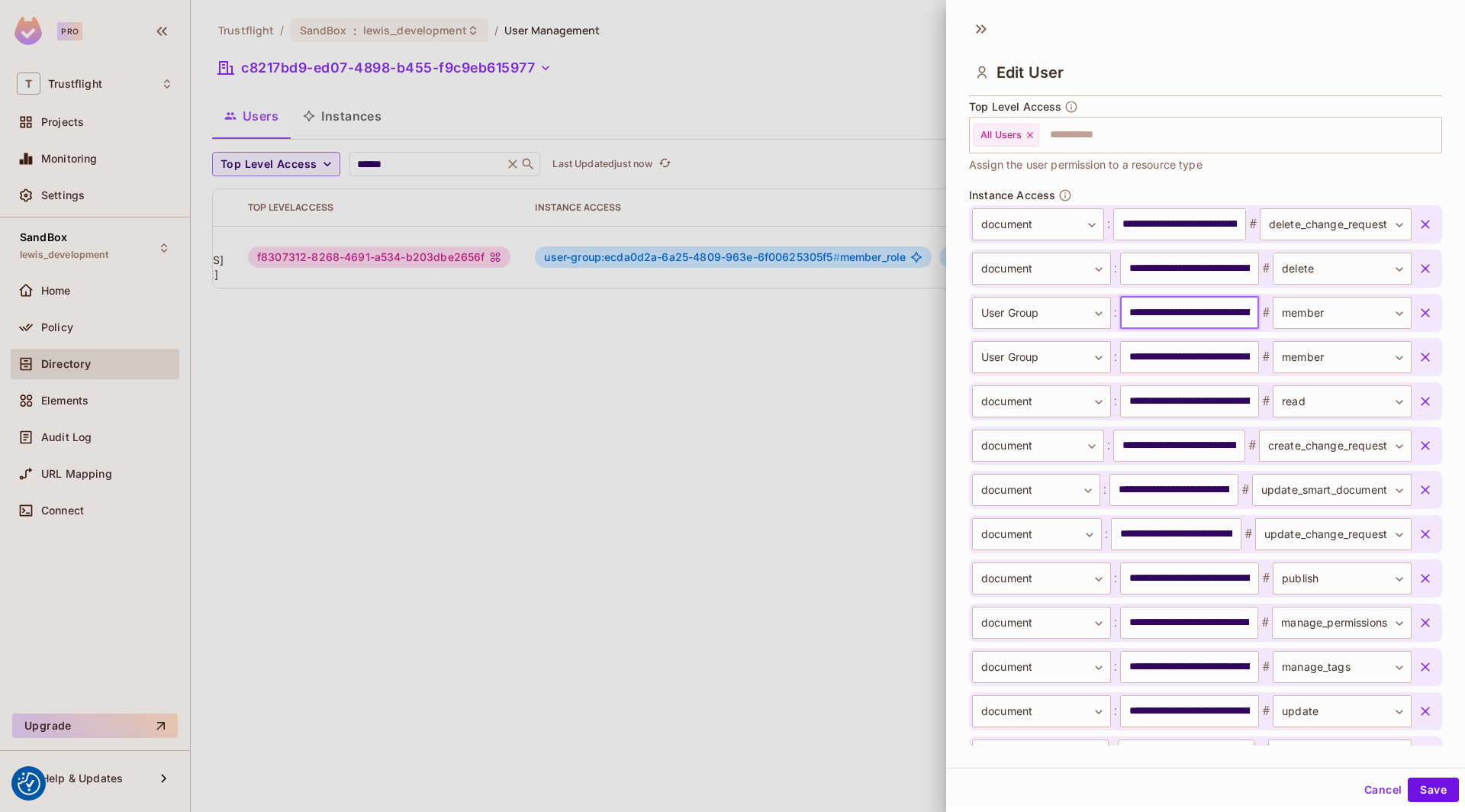
click at [1195, 305] on input "**********" at bounding box center [1189, 313] width 139 height 32
click at [1179, 353] on input "**********" at bounding box center [1189, 357] width 139 height 32
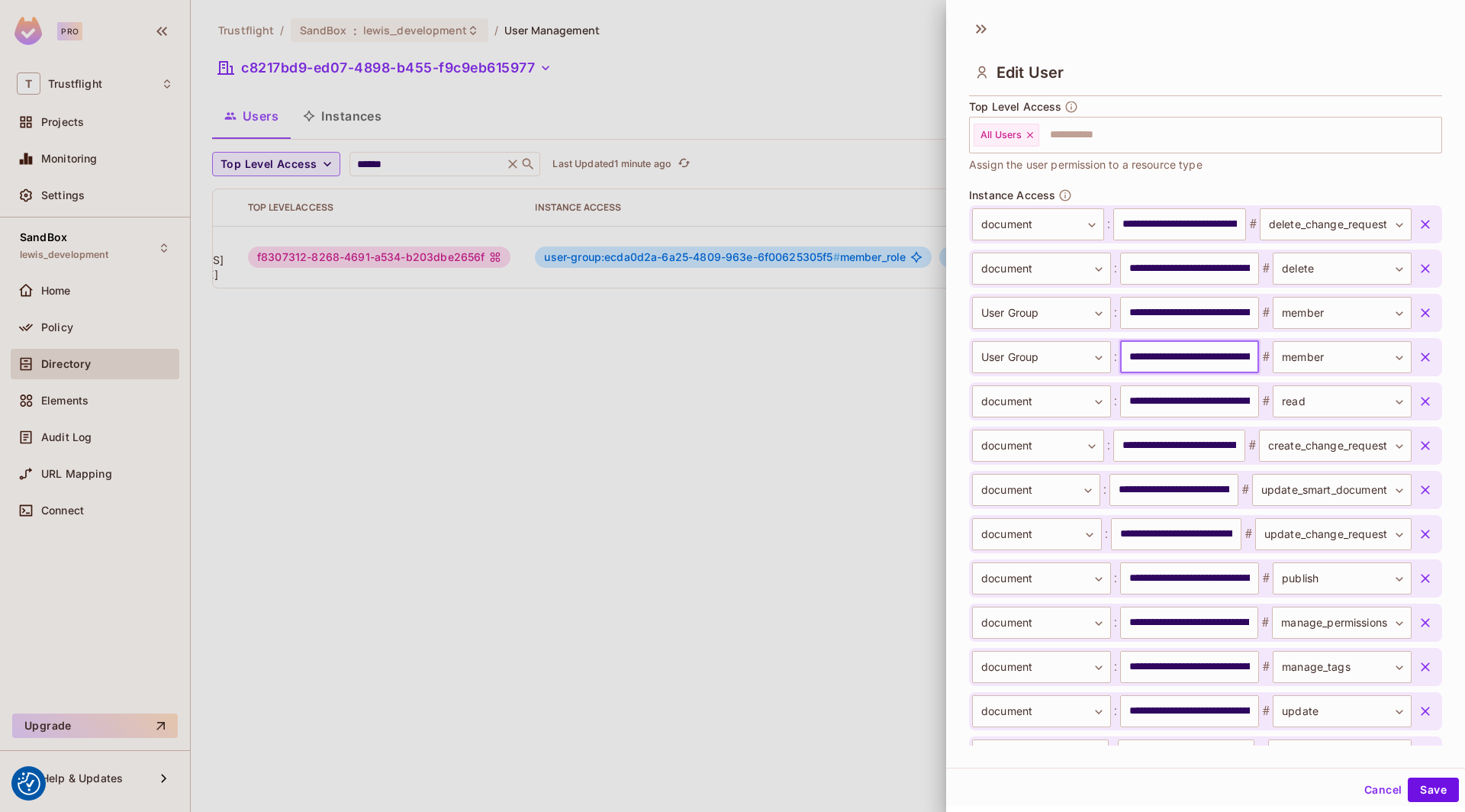
click at [1179, 353] on input "**********" at bounding box center [1189, 357] width 139 height 32
click at [816, 382] on div at bounding box center [732, 406] width 1465 height 812
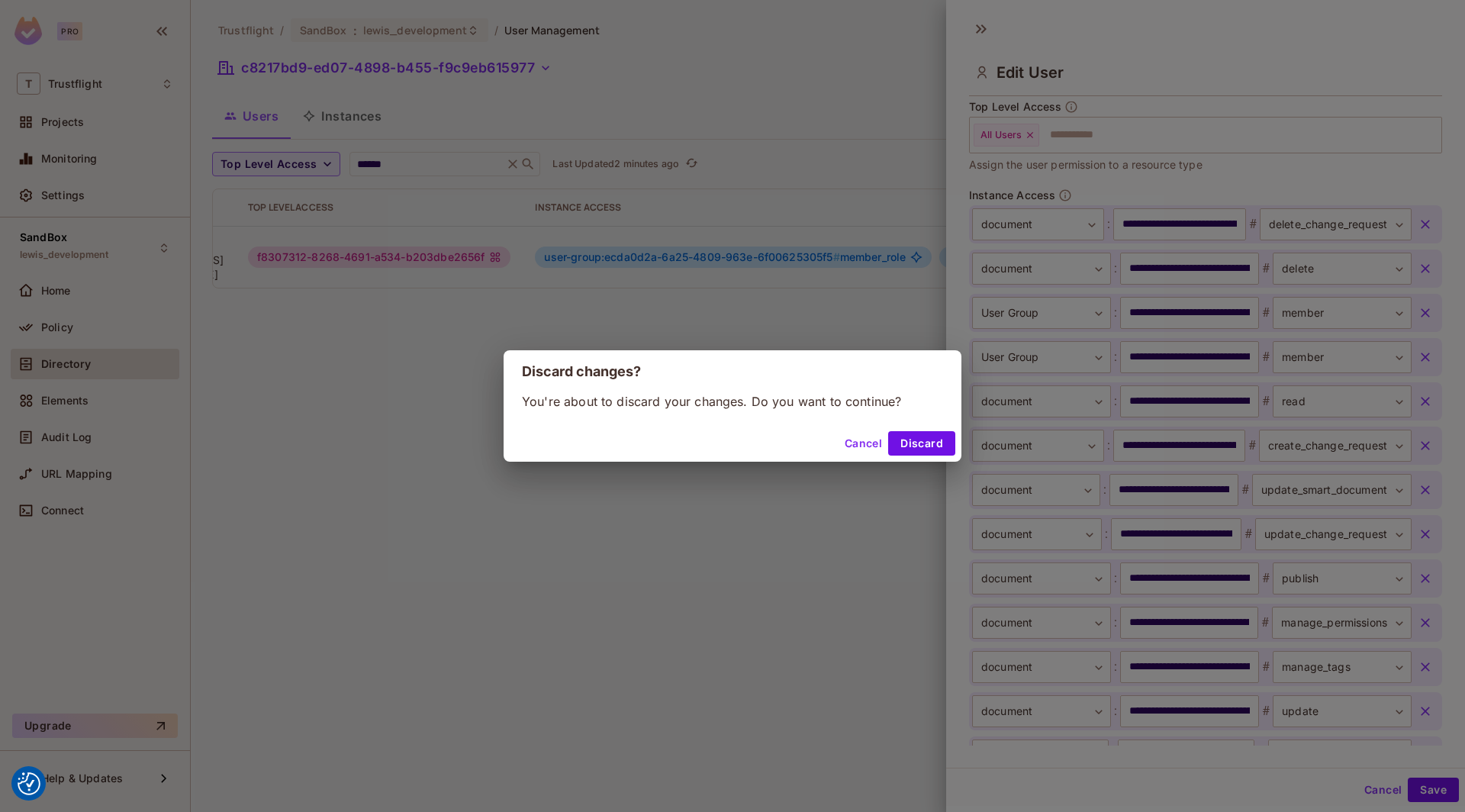
click at [358, 448] on div "Discard changes? You're about to discard your changes. Do you want to continue?…" at bounding box center [732, 406] width 1465 height 812
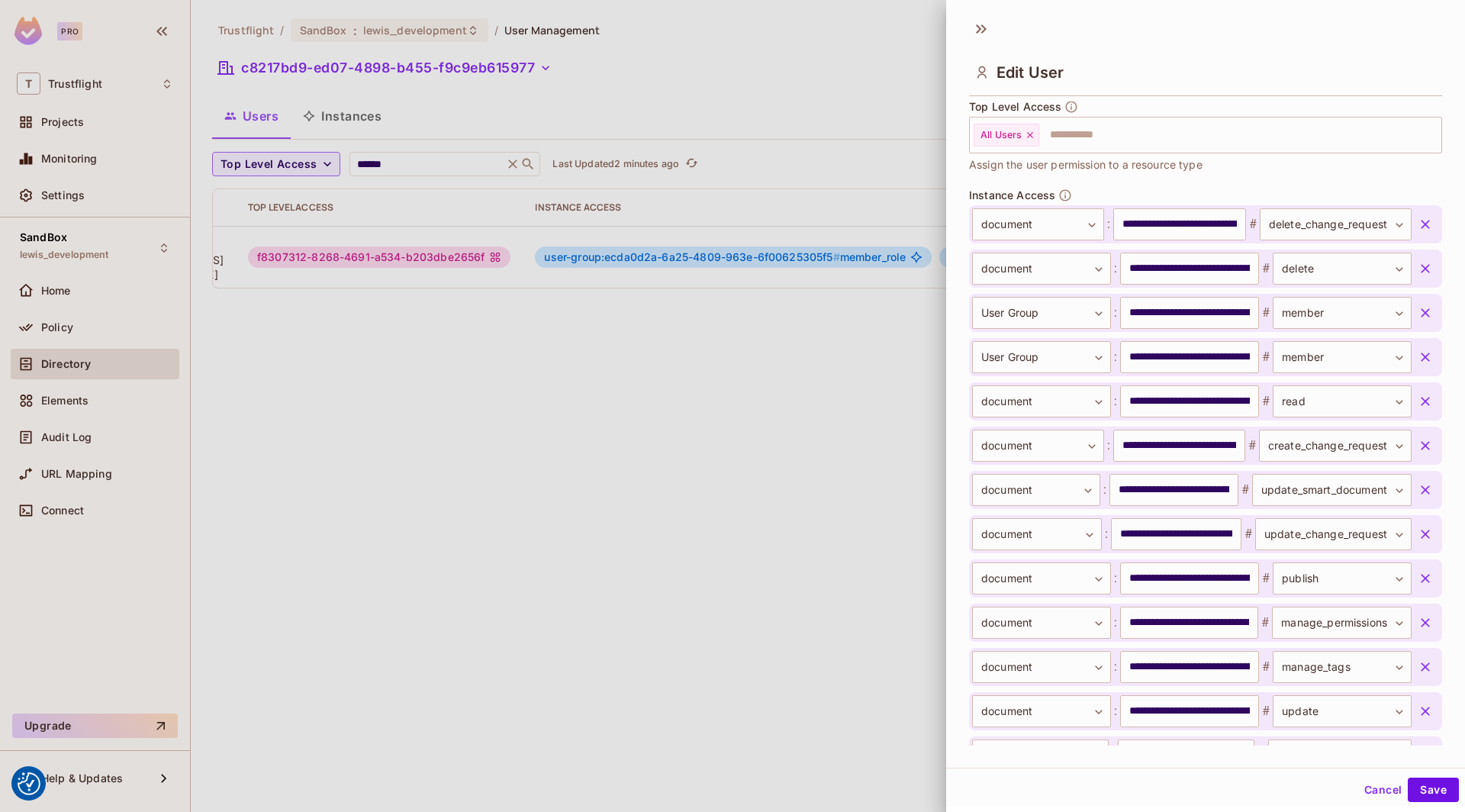
click at [787, 416] on div at bounding box center [732, 406] width 1465 height 812
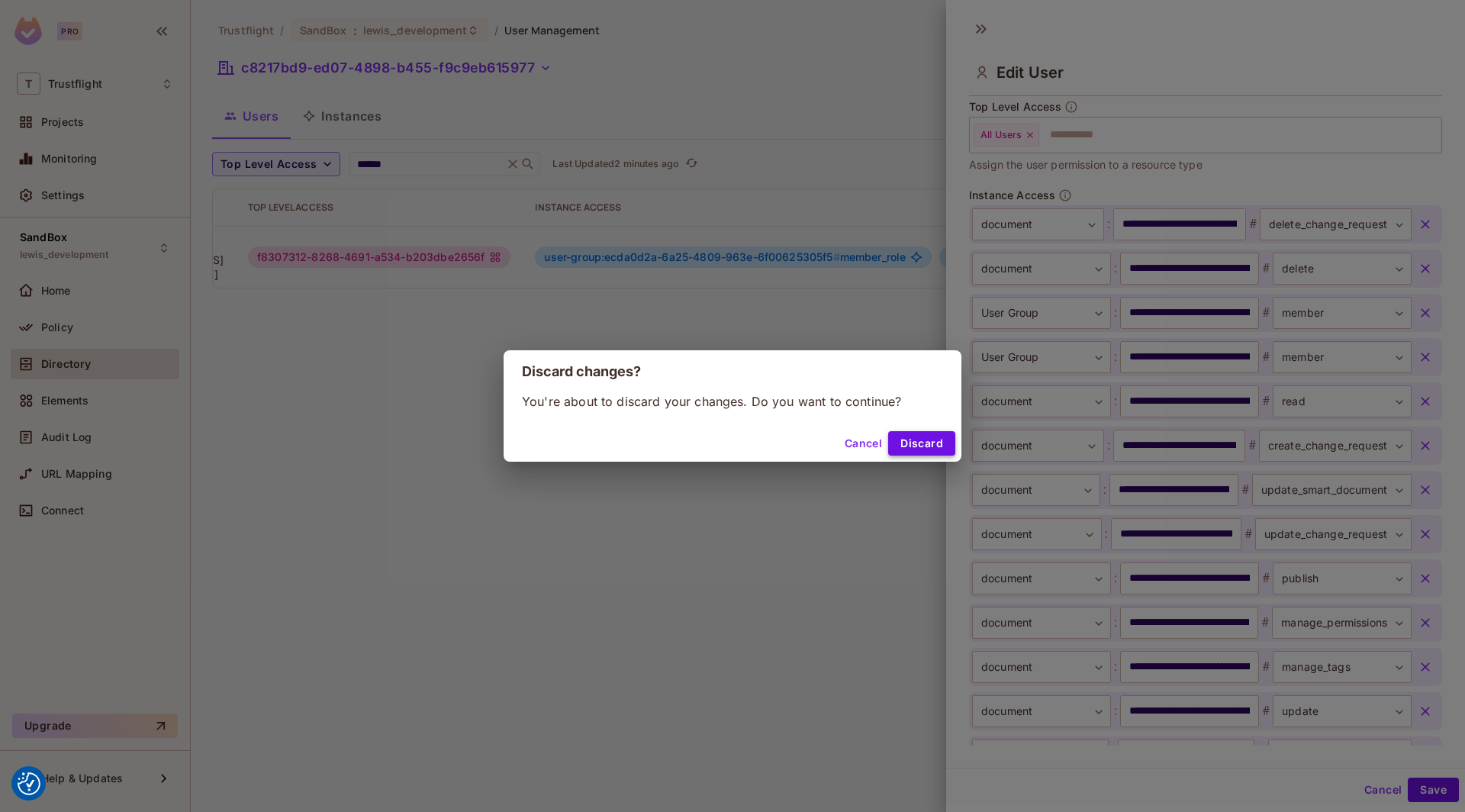
click at [914, 445] on button "Discard" at bounding box center [921, 443] width 67 height 24
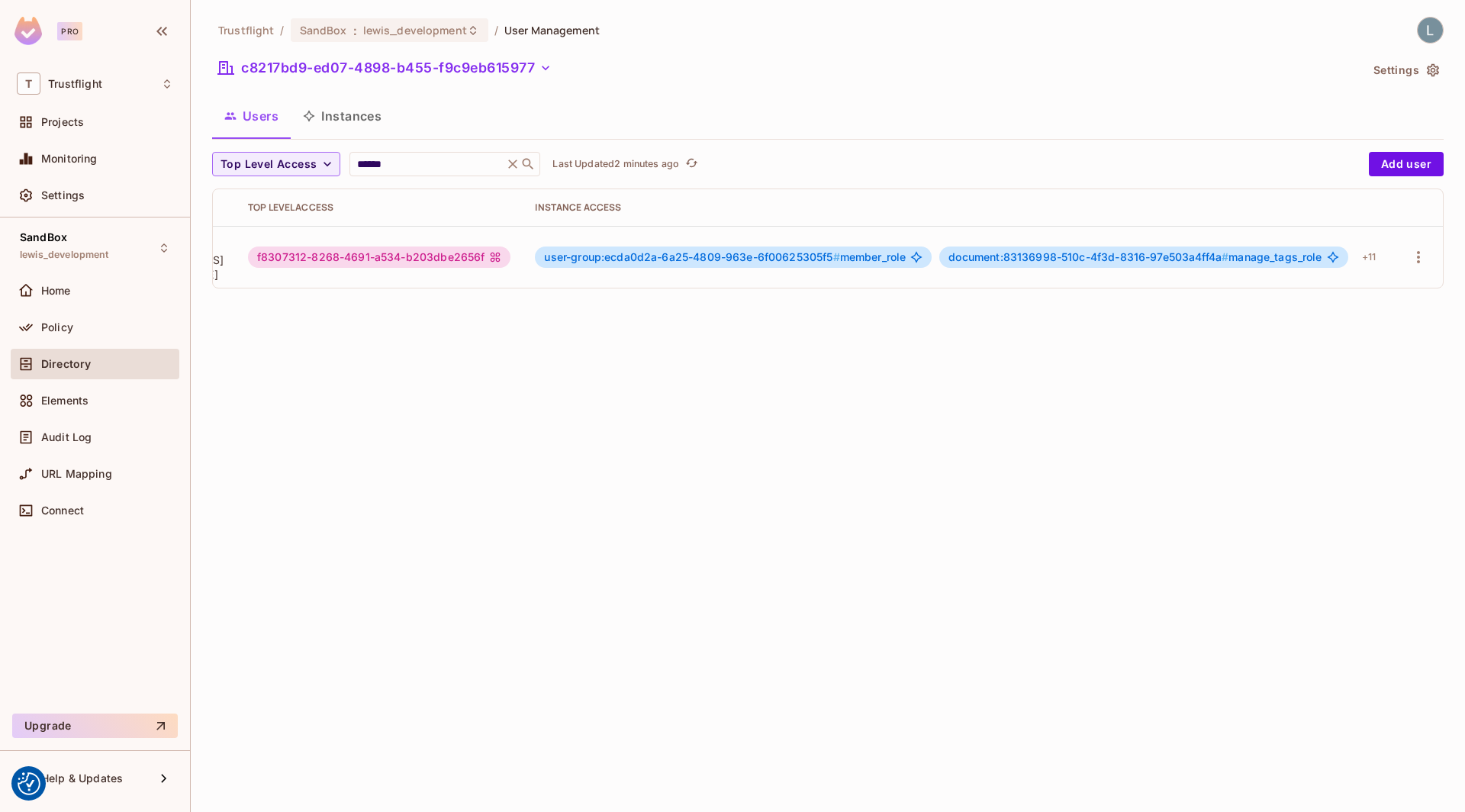
click at [350, 101] on button "Instances" at bounding box center [342, 116] width 103 height 38
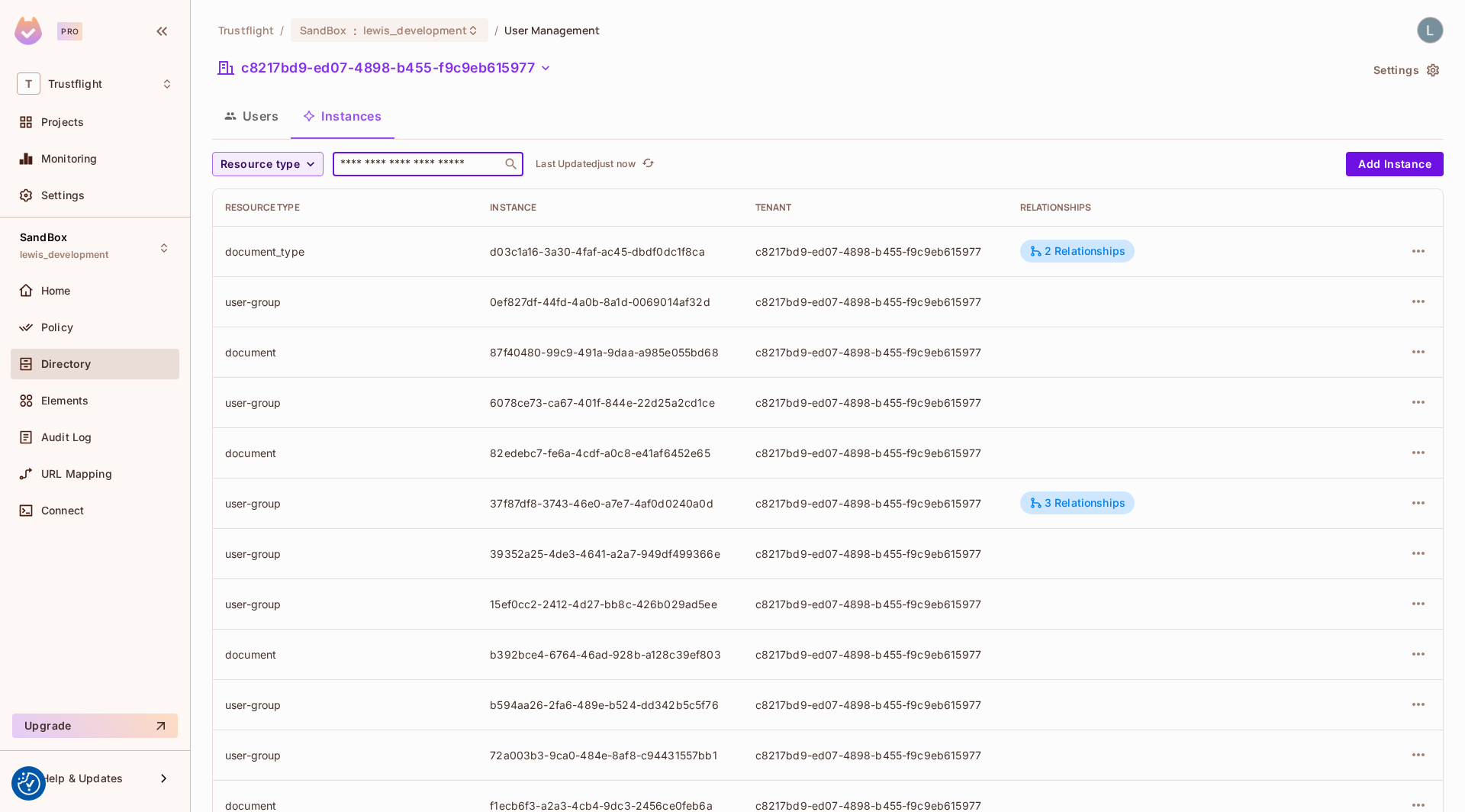
click at [400, 158] on input "text" at bounding box center [417, 164] width 160 height 15
paste input "**********"
type input "**********"
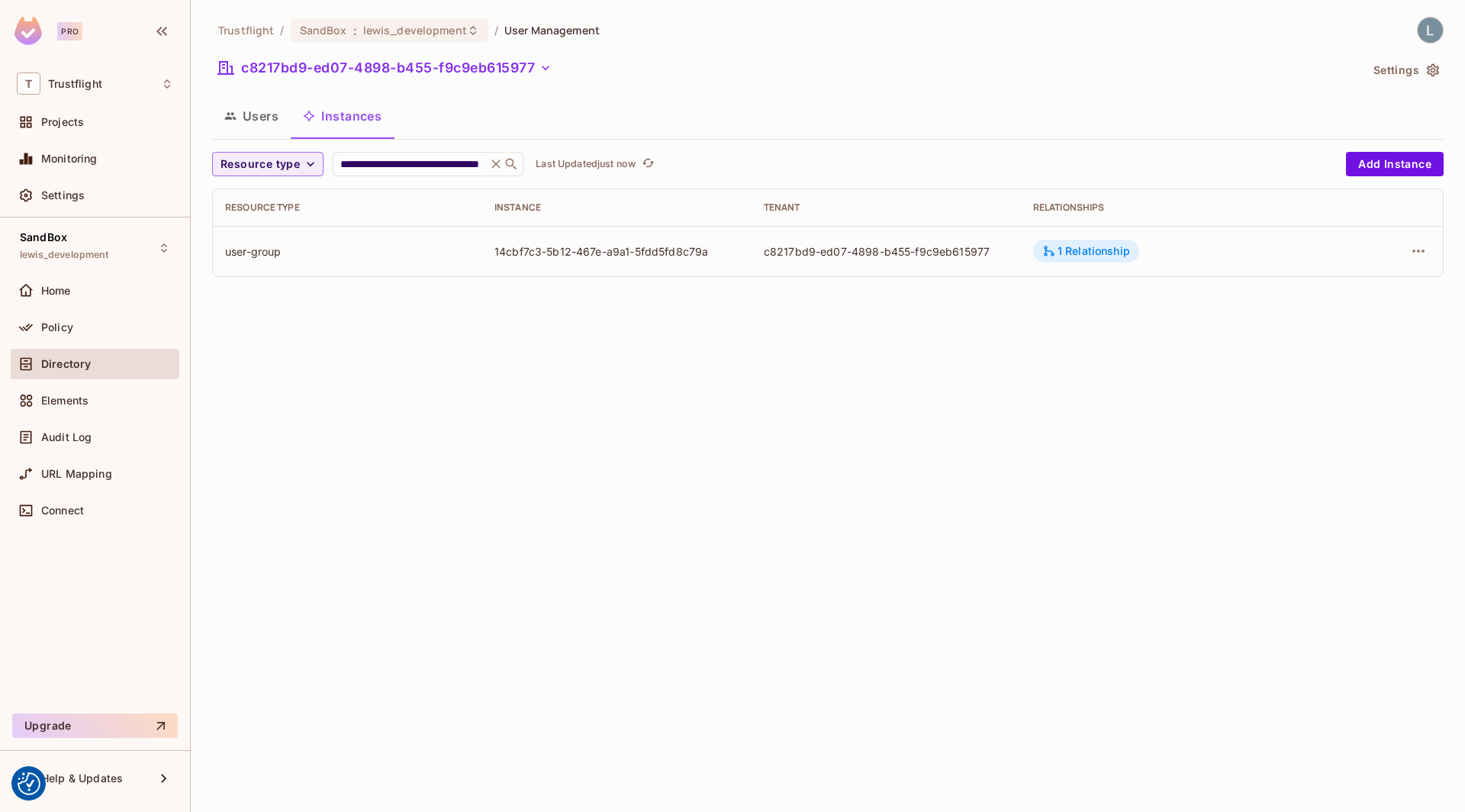
click at [1058, 246] on div "1 Relationship" at bounding box center [1086, 250] width 88 height 13
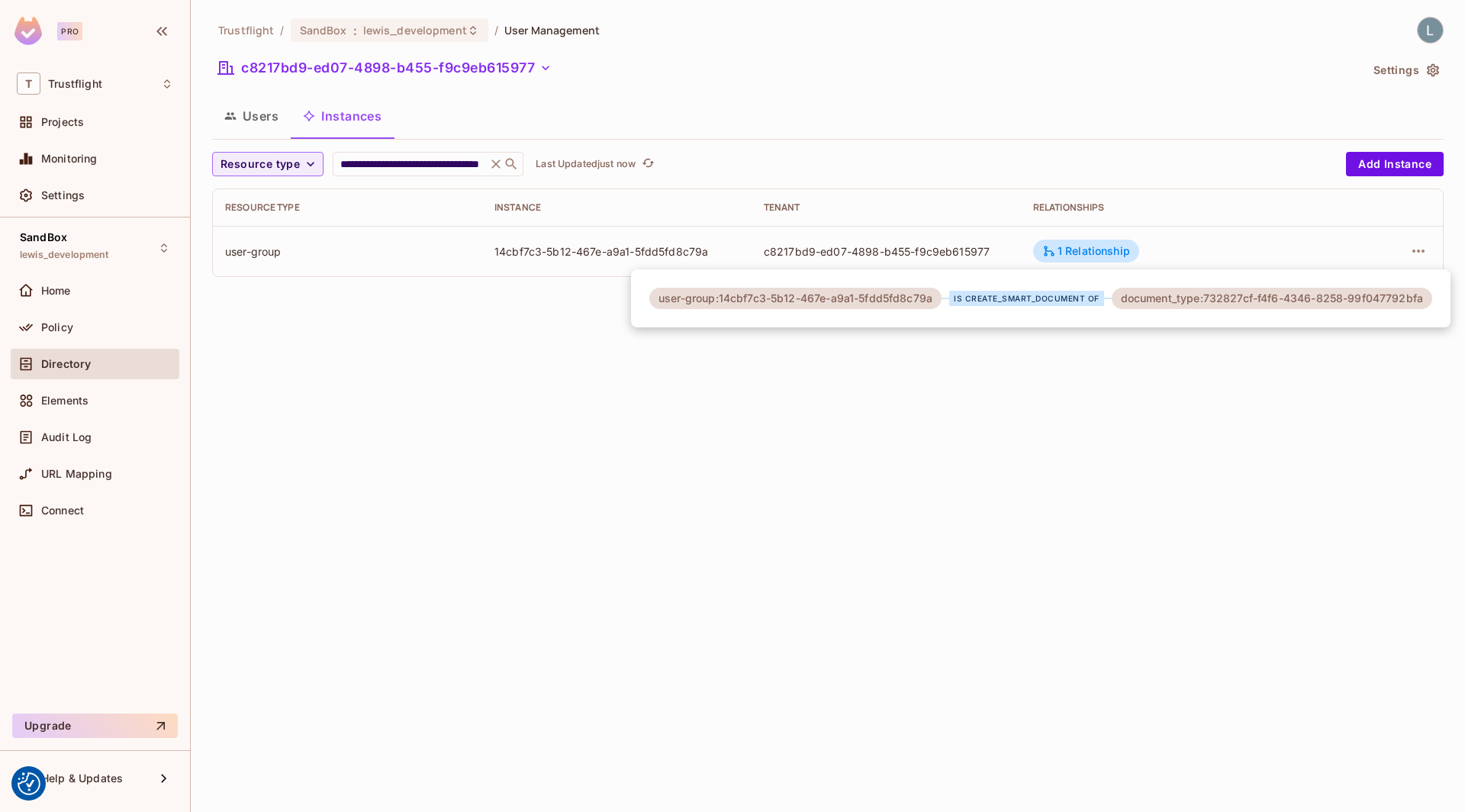
click at [587, 357] on div at bounding box center [732, 406] width 1465 height 812
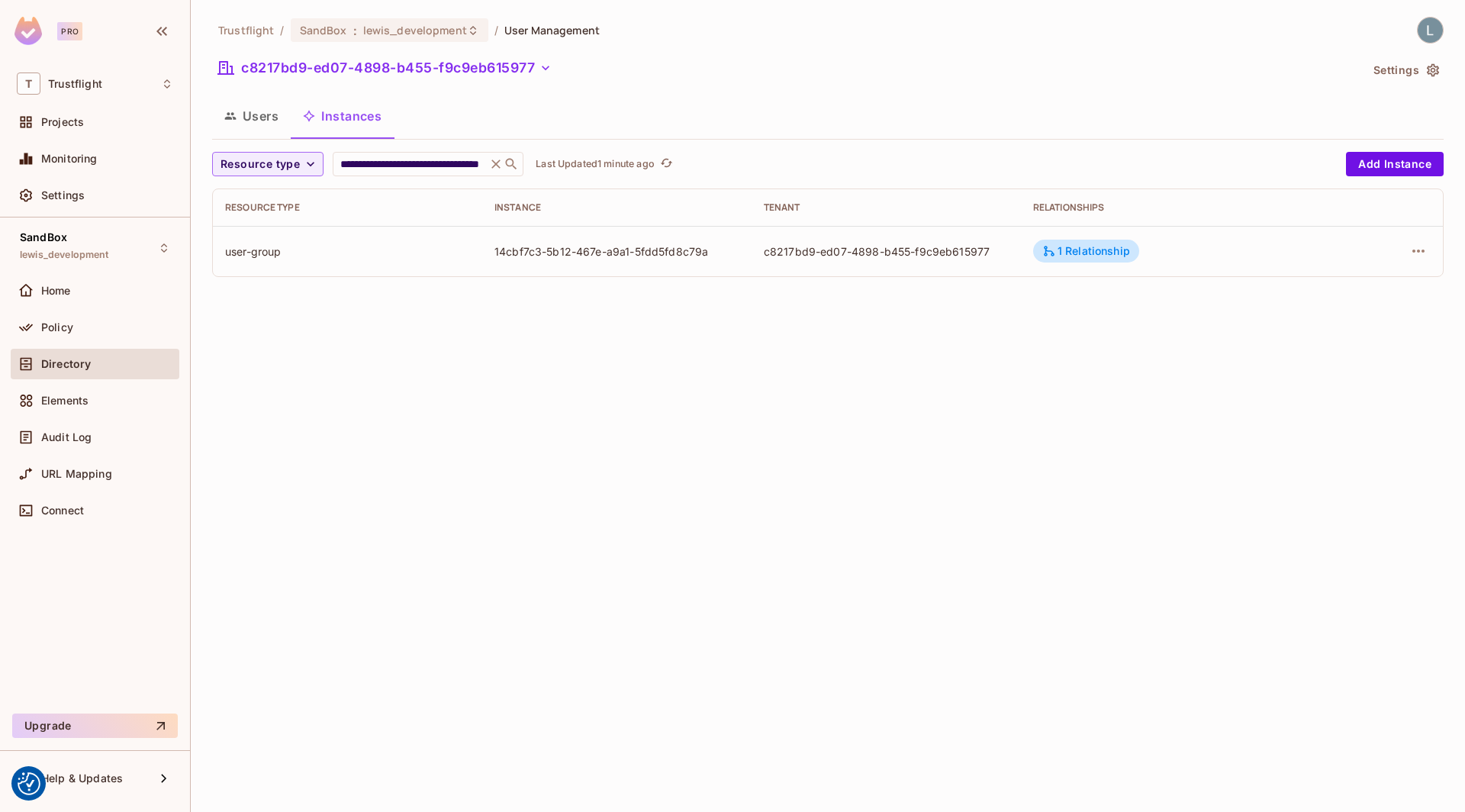
click at [620, 255] on div "14cbf7c3-5b12-467e-a9a1-5fdd5fd8c79a" at bounding box center [616, 251] width 245 height 14
click at [671, 158] on icon "refresh" at bounding box center [674, 163] width 13 height 13
click at [291, 162] on span "Resource type" at bounding box center [260, 164] width 79 height 19
click at [410, 289] on div at bounding box center [732, 406] width 1465 height 812
click at [703, 252] on div "14cbf7c3-5b12-467e-a9a1-5fdd5fd8c79a" at bounding box center [616, 251] width 245 height 14
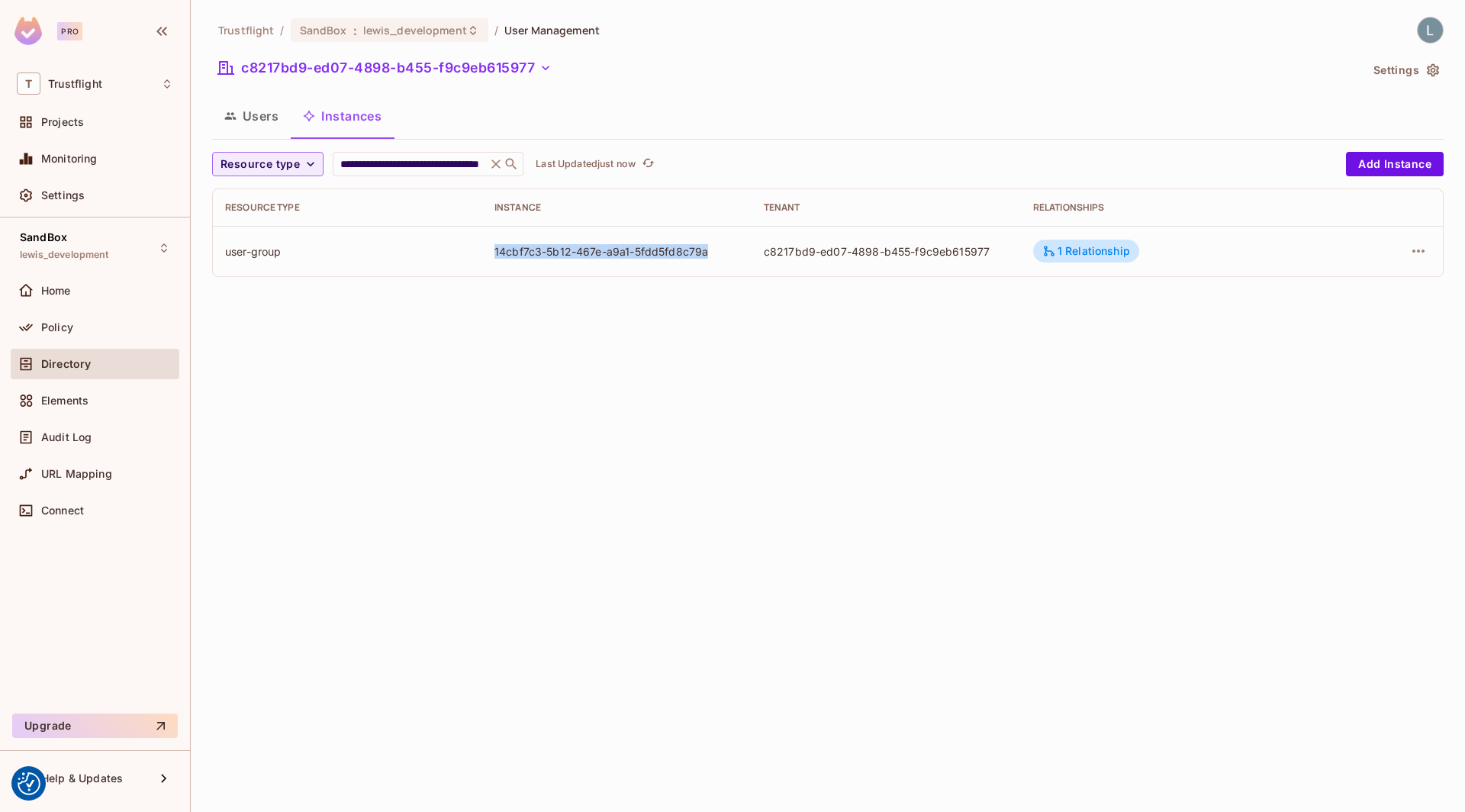
drag, startPoint x: 709, startPoint y: 252, endPoint x: 491, endPoint y: 253, distance: 218.0
click at [491, 253] on td "14cbf7c3-5b12-467e-a9a1-5fdd5fd8c79a" at bounding box center [616, 251] width 270 height 51
copy div "14cbf7c3-5b12-467e-a9a1-5fdd5fd8c79a"
click at [265, 122] on button "Users" at bounding box center [251, 116] width 78 height 38
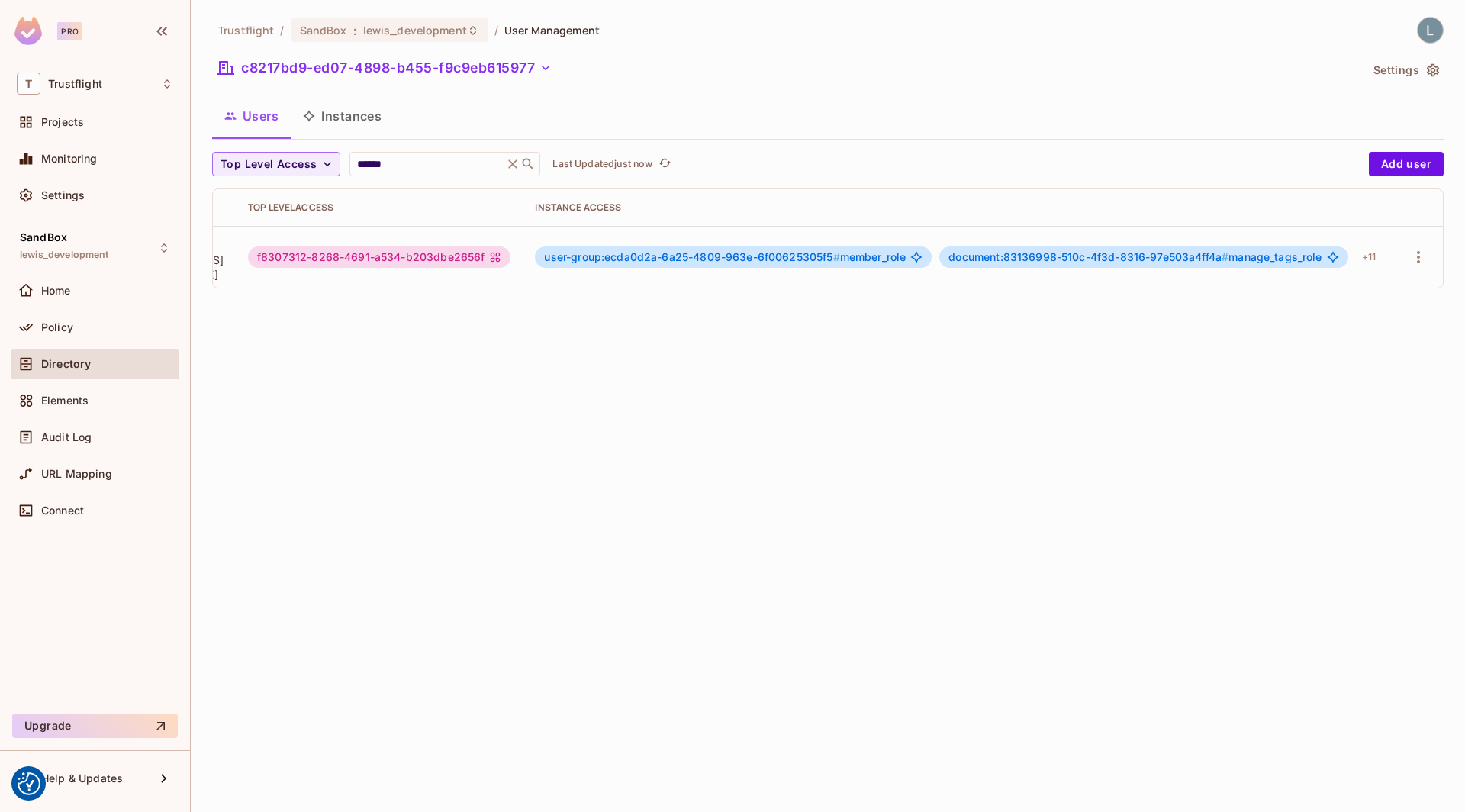
scroll to position [0, 266]
click at [1374, 246] on div "+ 11" at bounding box center [1368, 256] width 26 height 24
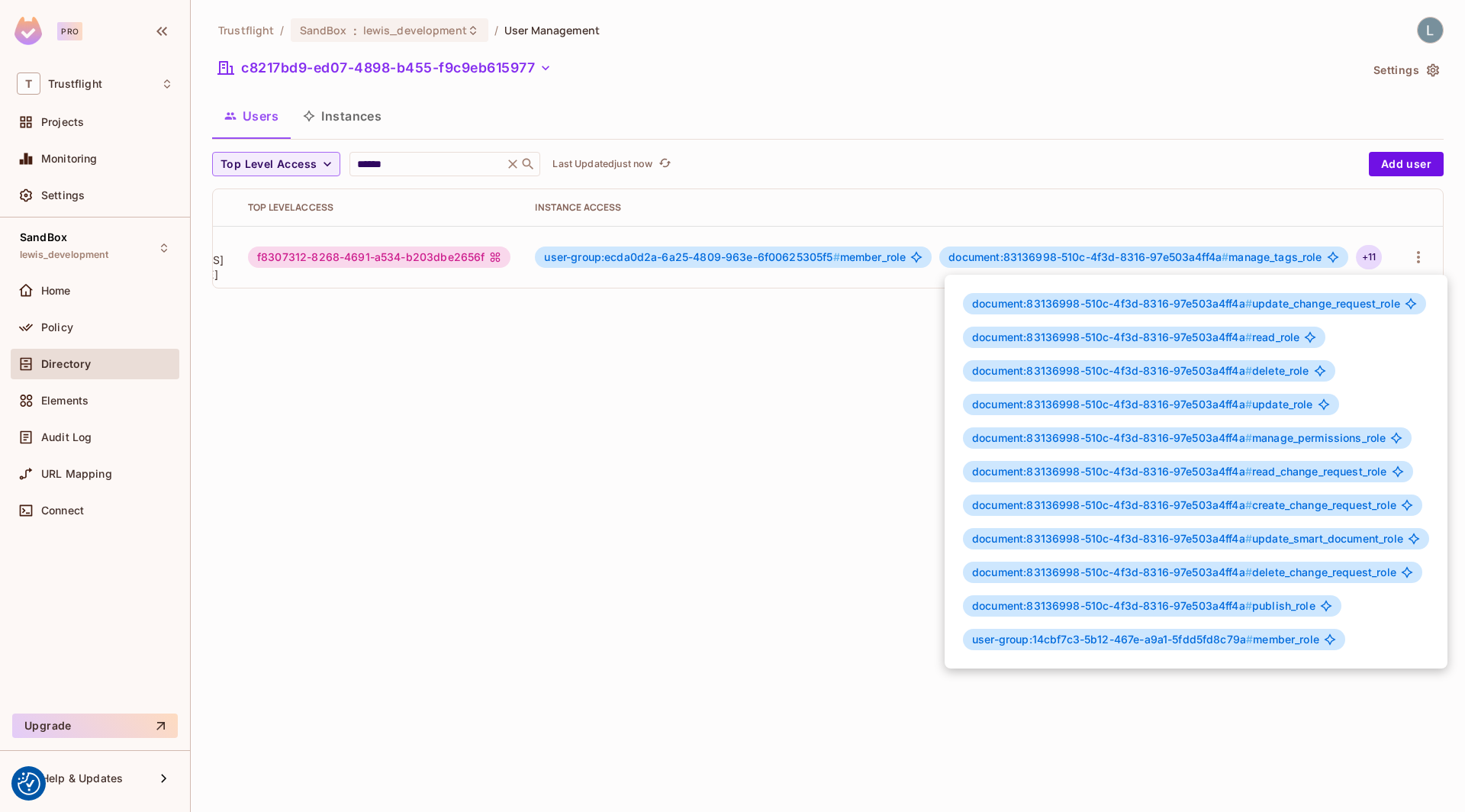
click at [294, 362] on div at bounding box center [732, 406] width 1465 height 812
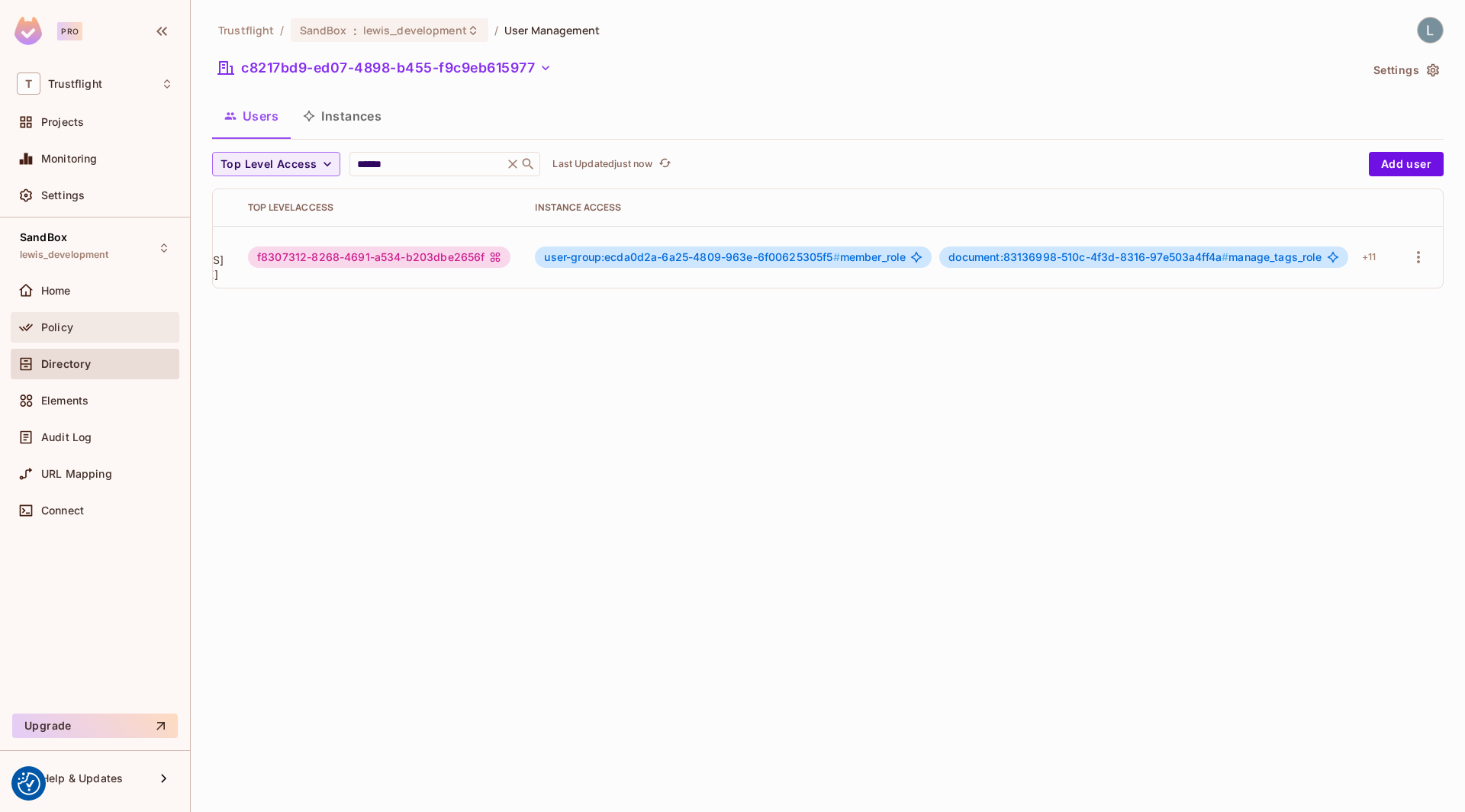
click at [92, 324] on div "Policy" at bounding box center [107, 327] width 132 height 12
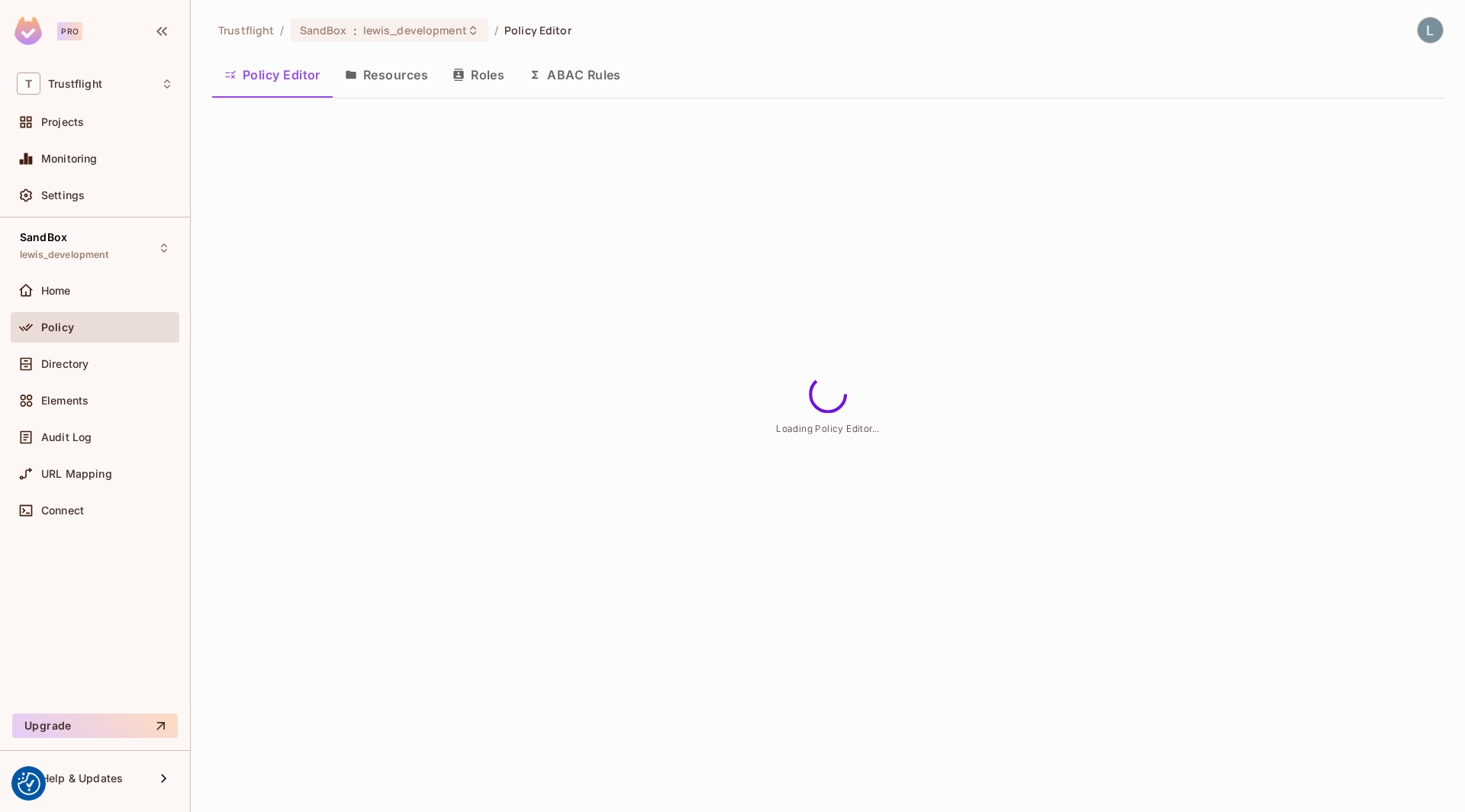
click at [393, 77] on button "Resources" at bounding box center [386, 75] width 108 height 38
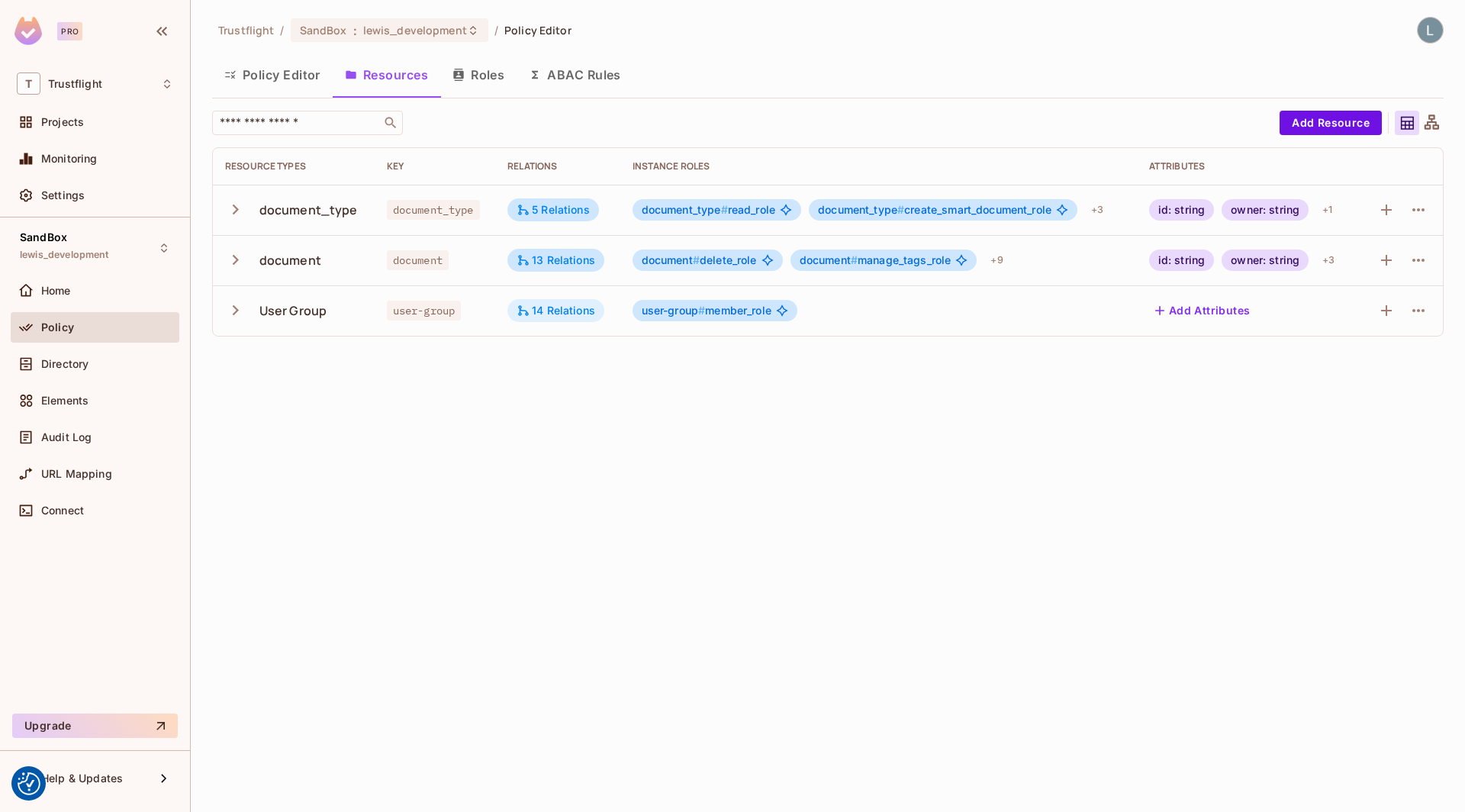
click at [572, 308] on div "14 Relations" at bounding box center [556, 310] width 78 height 13
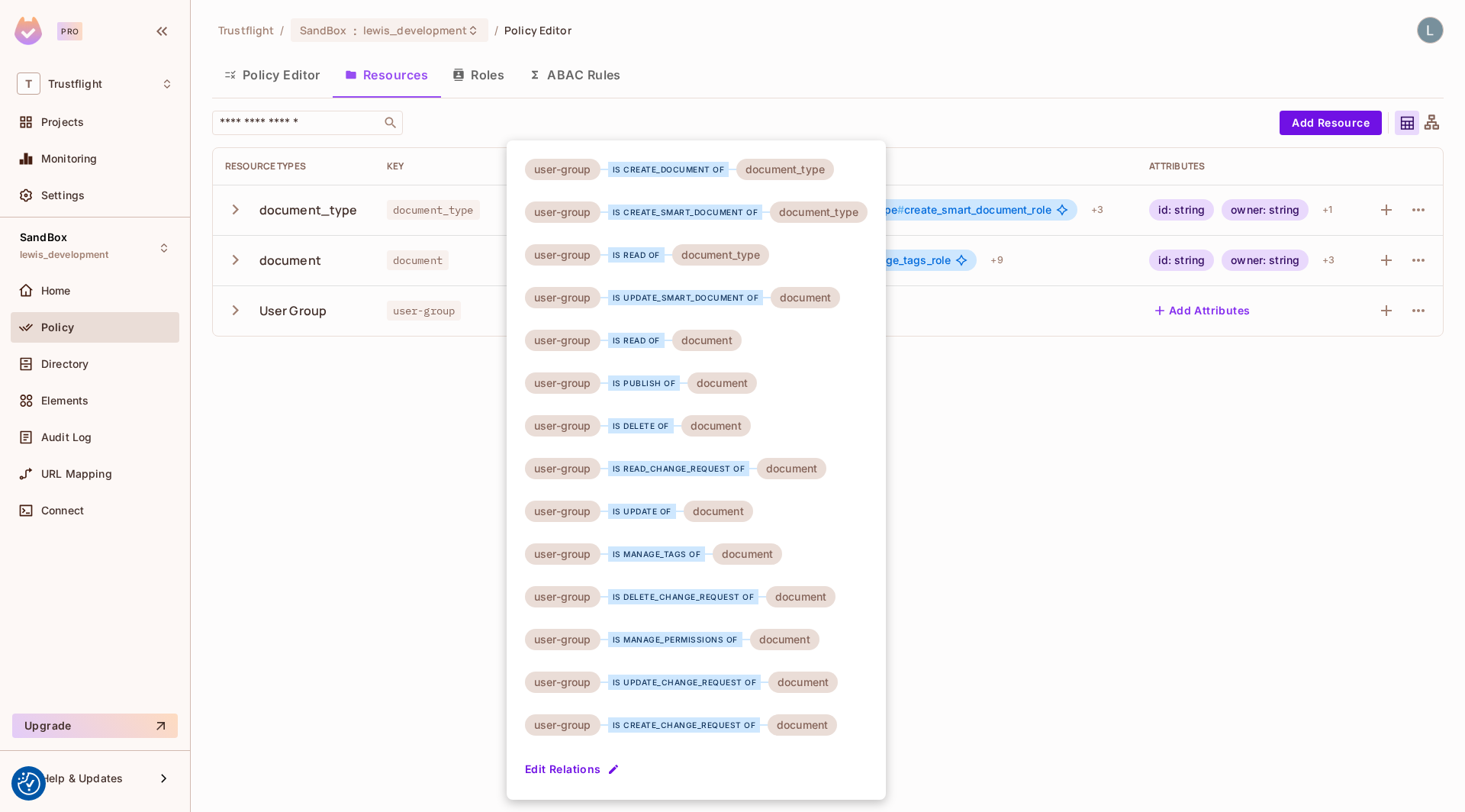
click at [946, 303] on div at bounding box center [732, 406] width 1465 height 812
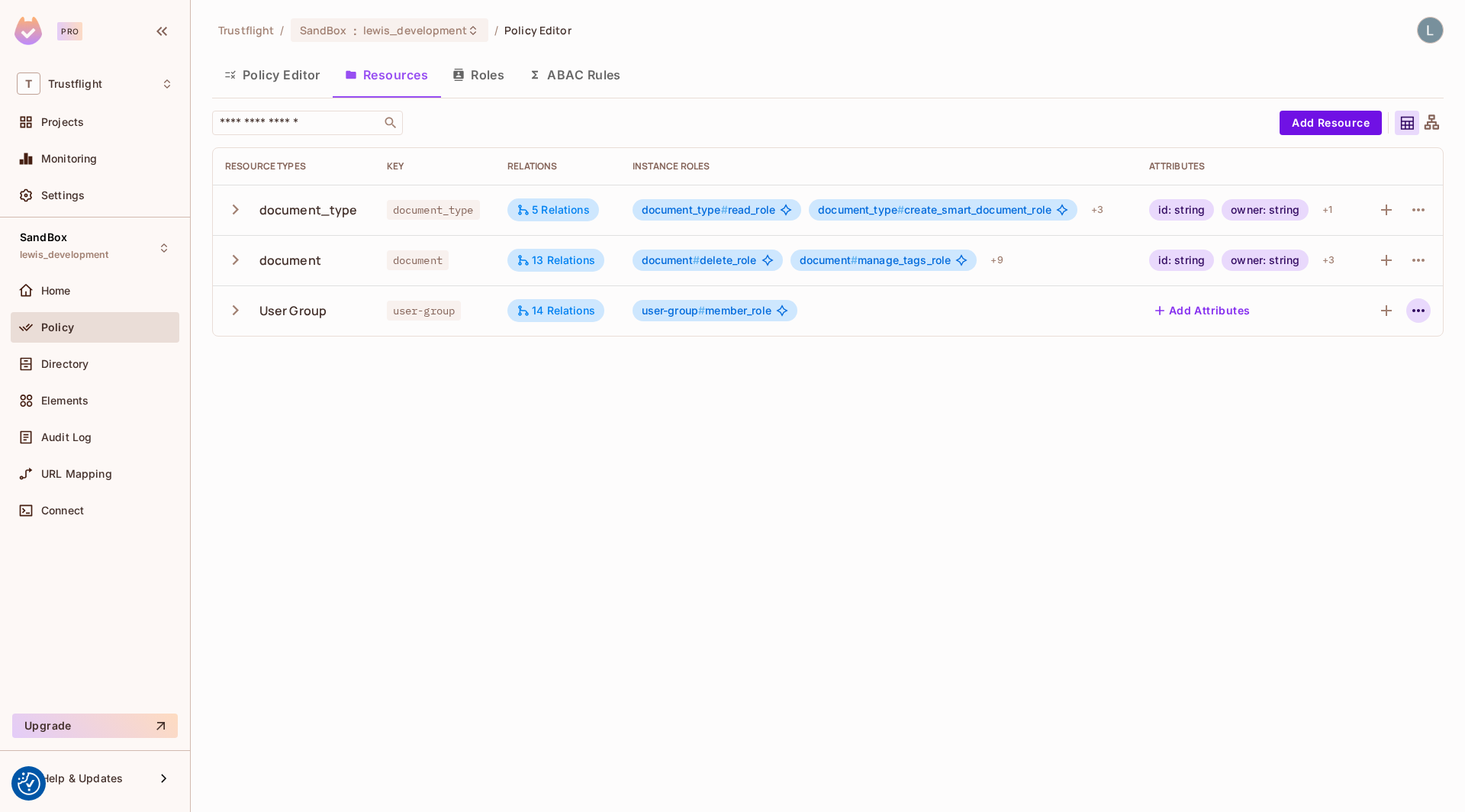
click at [1416, 309] on icon "button" at bounding box center [1418, 310] width 19 height 19
click at [1339, 368] on div "Edit Resource" at bounding box center [1352, 369] width 72 height 15
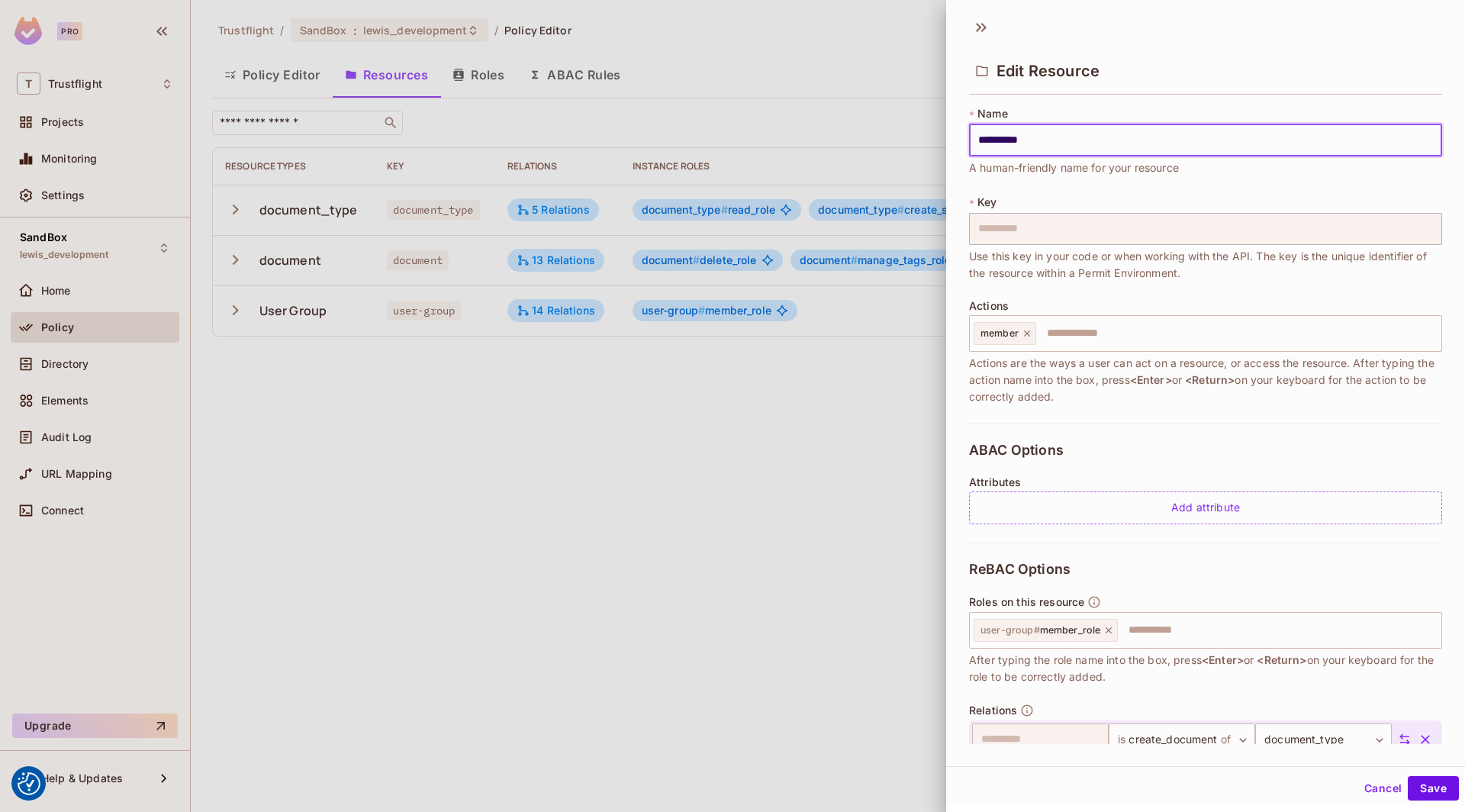
click at [811, 482] on div at bounding box center [732, 406] width 1465 height 812
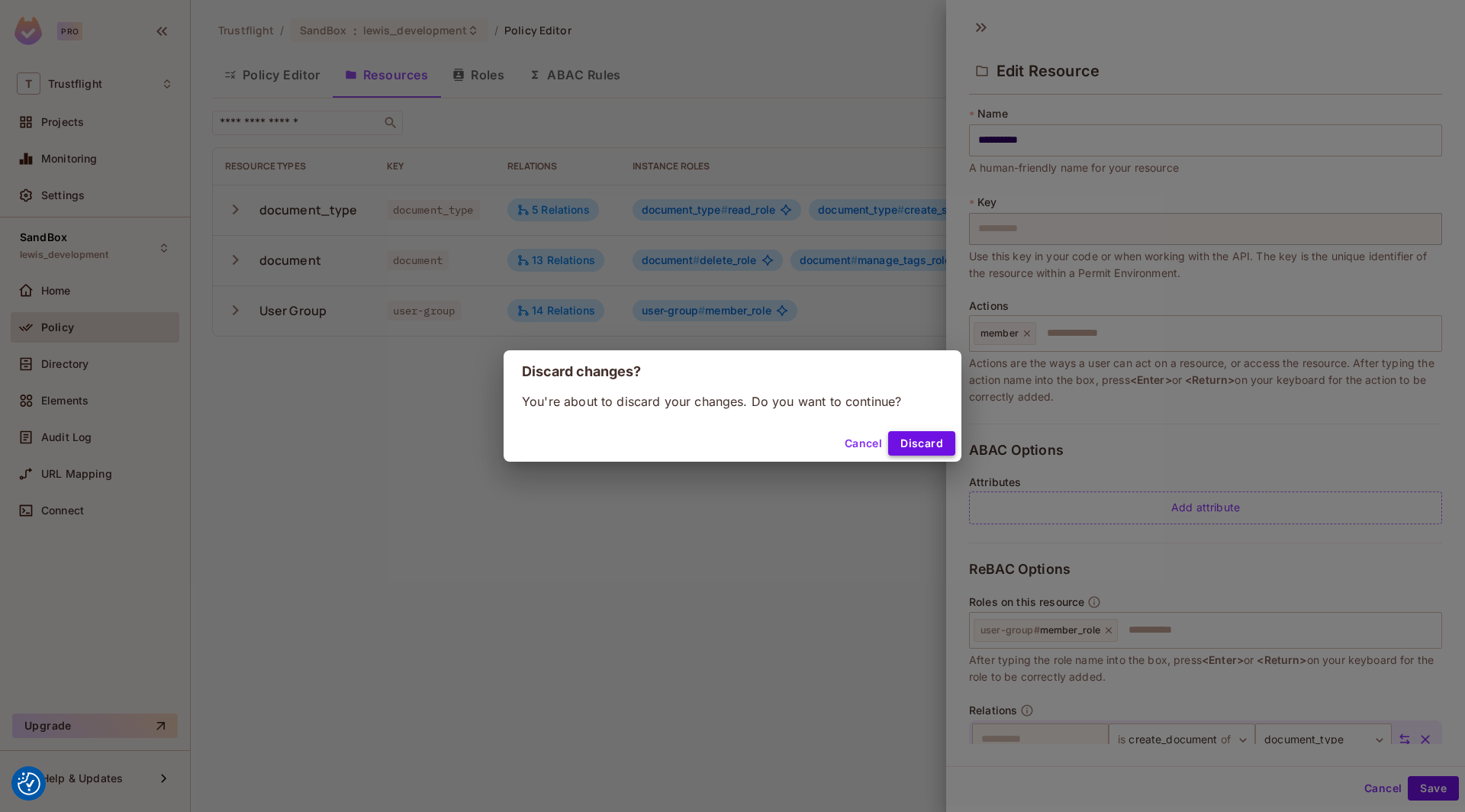
click at [941, 435] on button "Discard" at bounding box center [921, 443] width 67 height 24
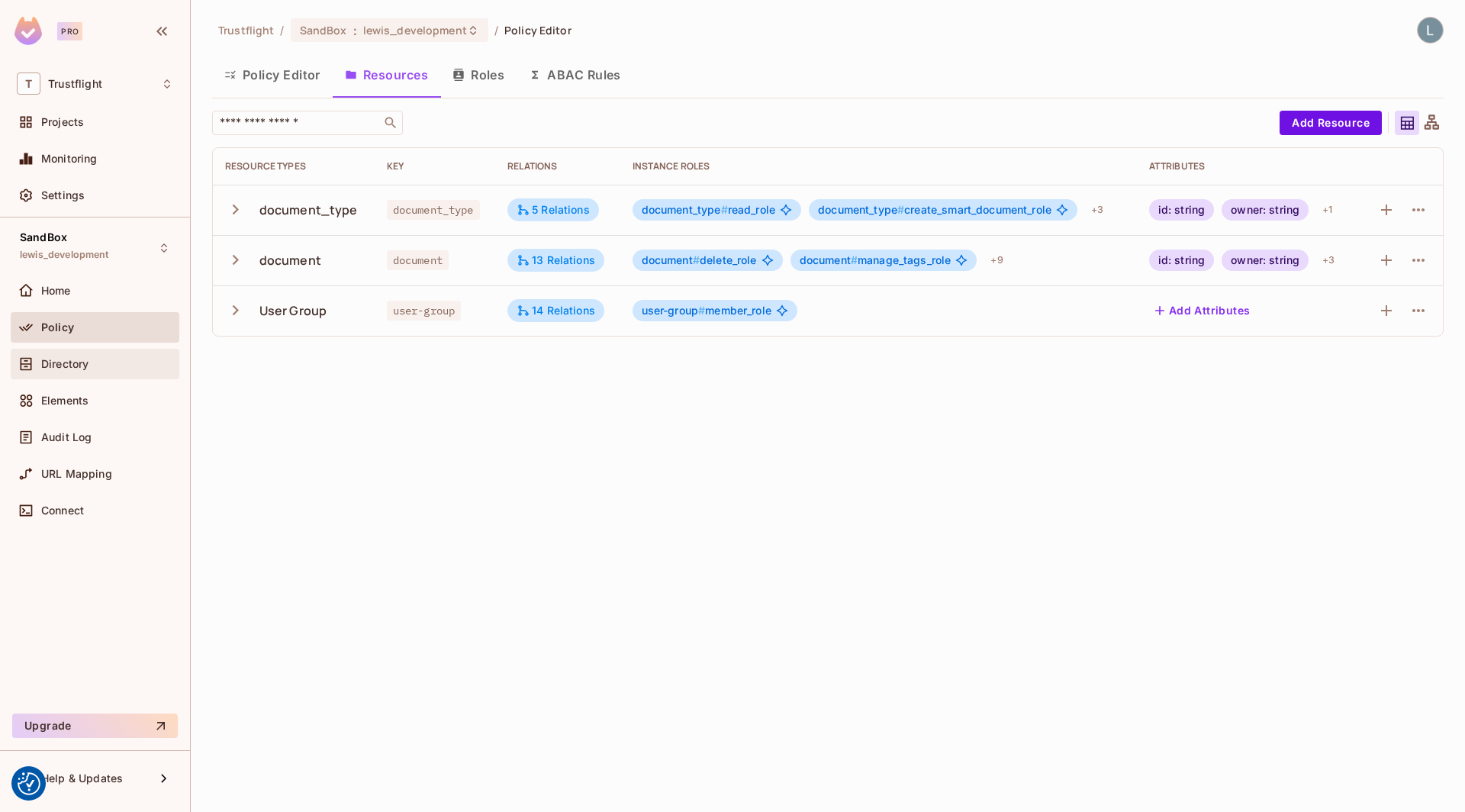
click at [100, 360] on div "Directory" at bounding box center [107, 364] width 132 height 12
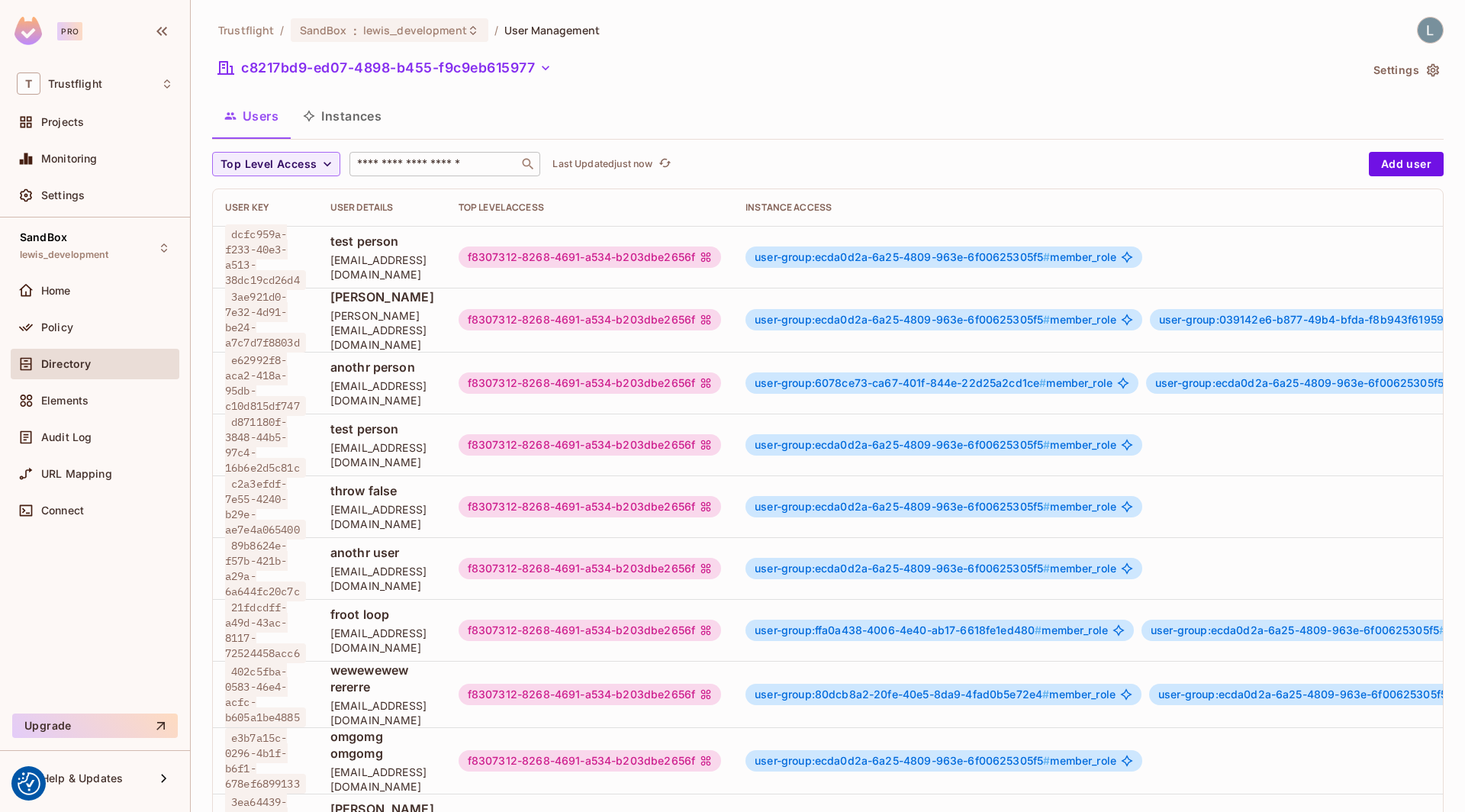
click at [409, 165] on input "text" at bounding box center [434, 164] width 160 height 15
paste input "**********"
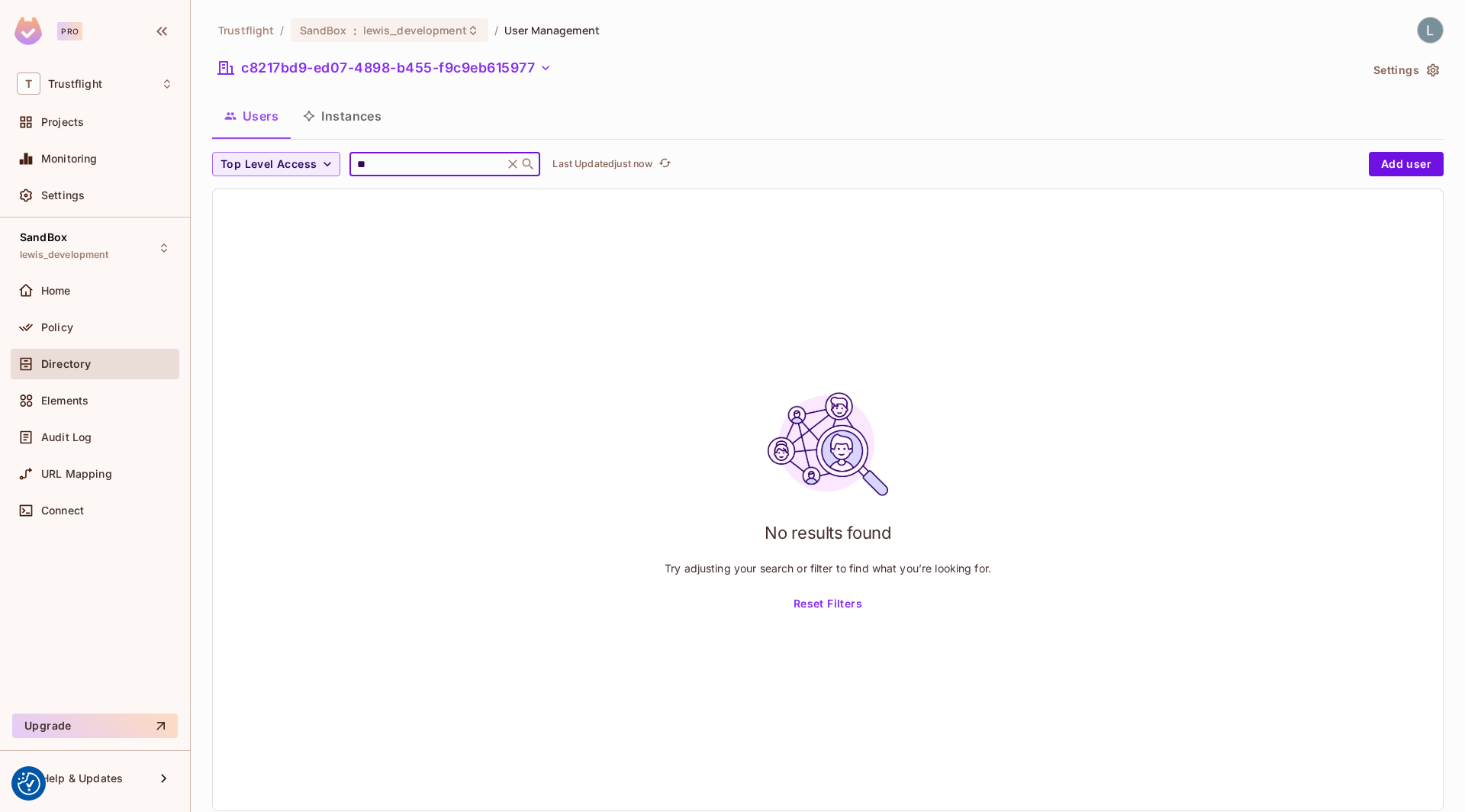
type input "*"
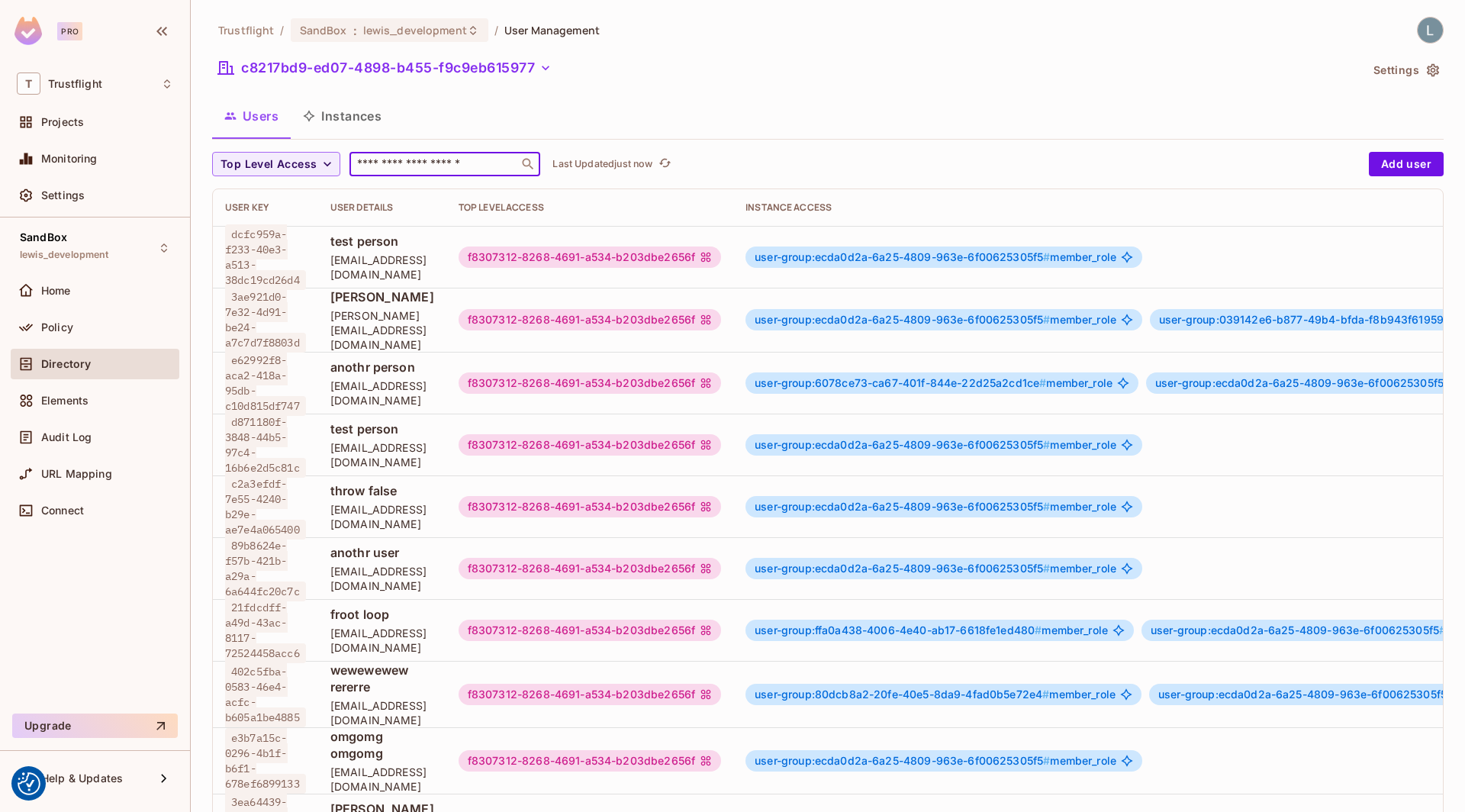
click at [359, 106] on button "Instances" at bounding box center [342, 116] width 103 height 38
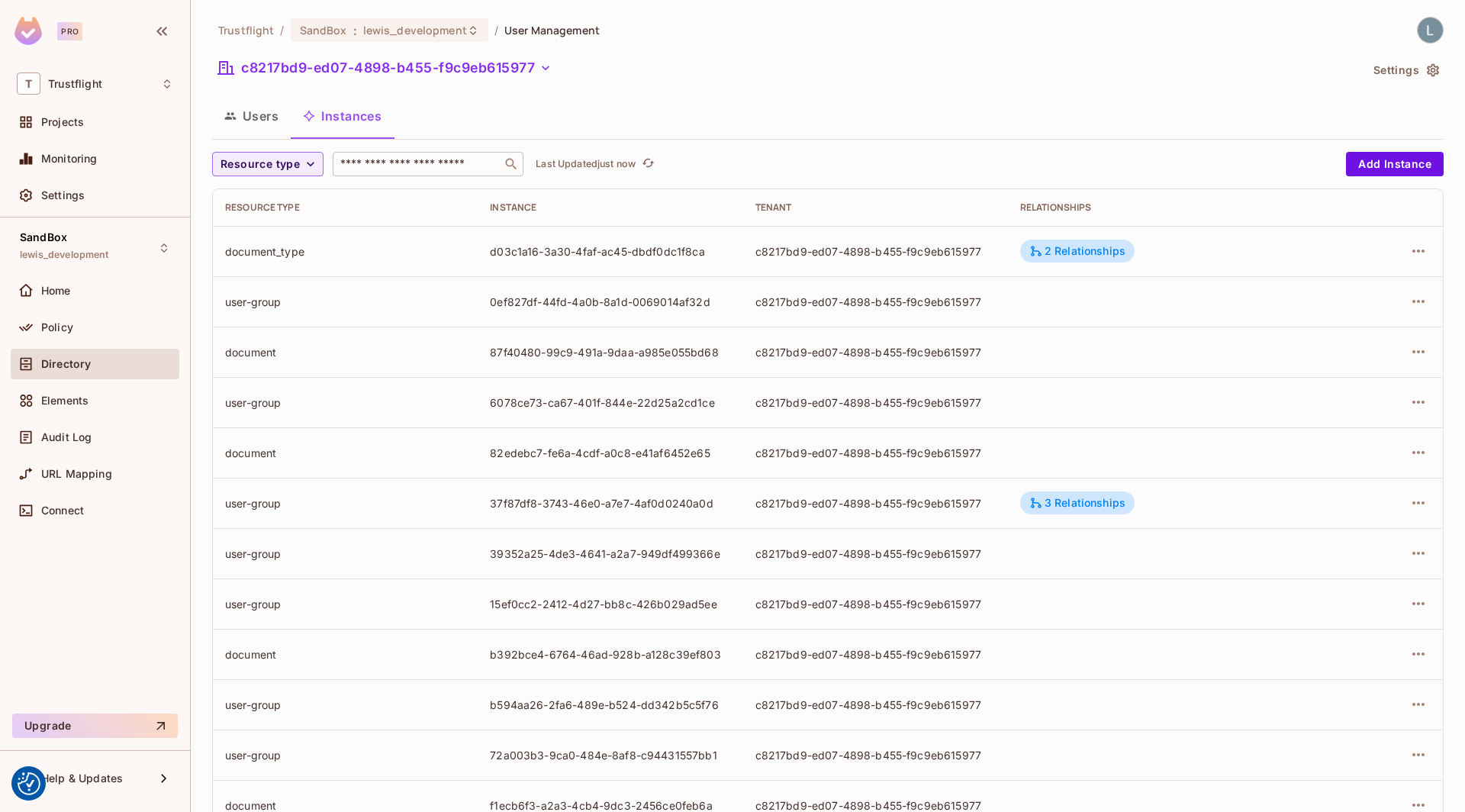
click at [390, 170] on input "text" at bounding box center [417, 164] width 160 height 15
paste input "**********"
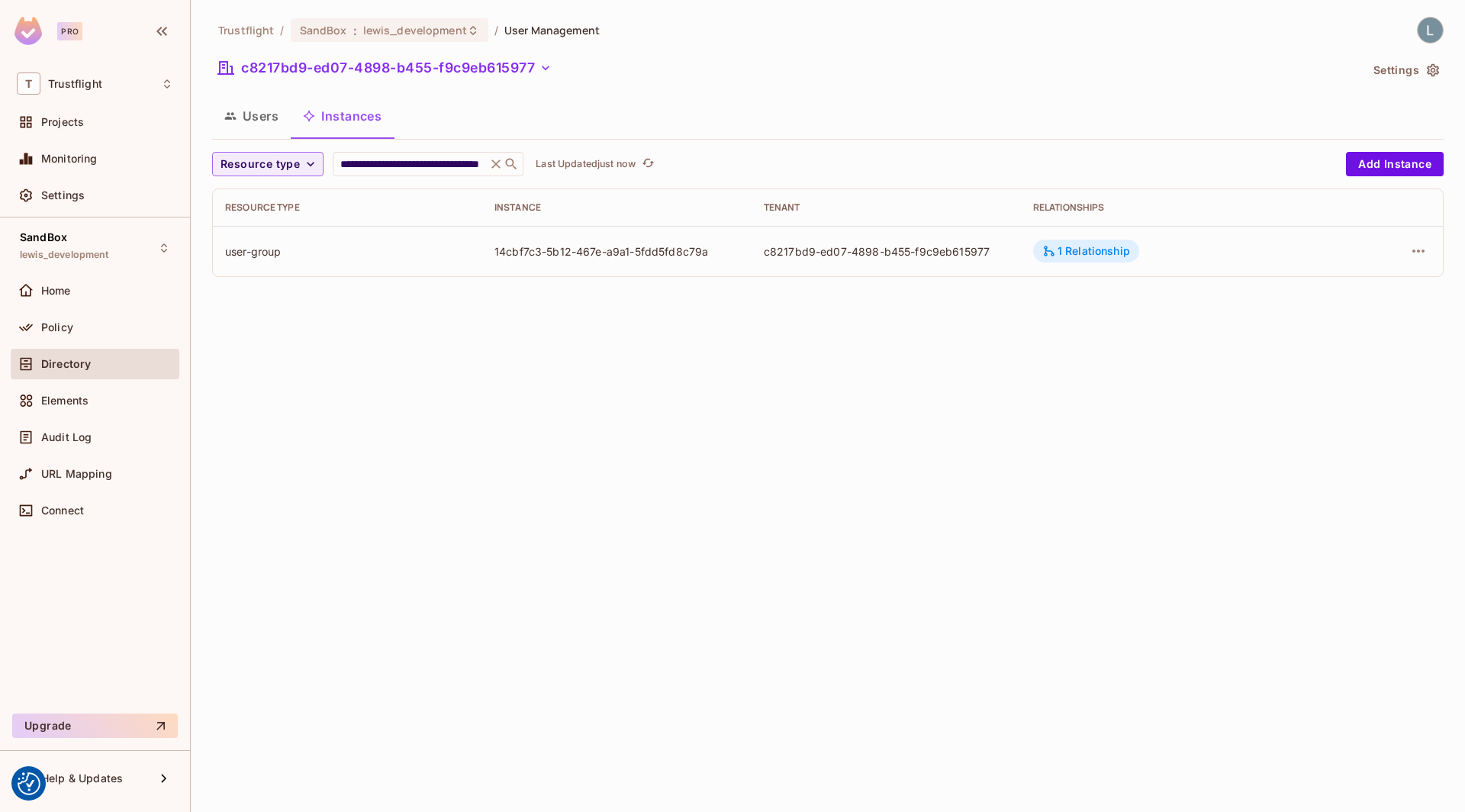
click at [1105, 250] on div "1 Relationship" at bounding box center [1086, 250] width 88 height 13
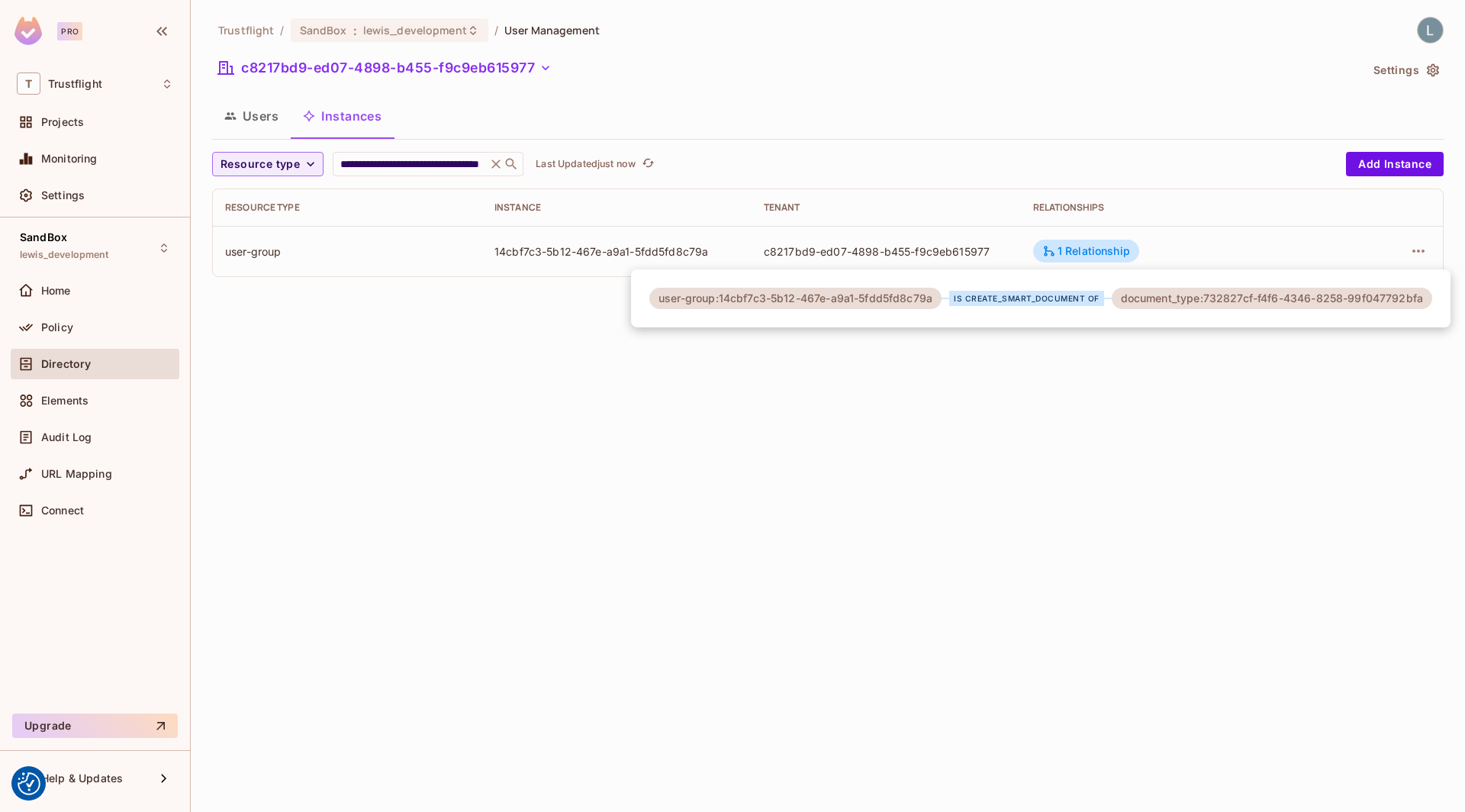
click at [1419, 252] on div at bounding box center [732, 406] width 1465 height 812
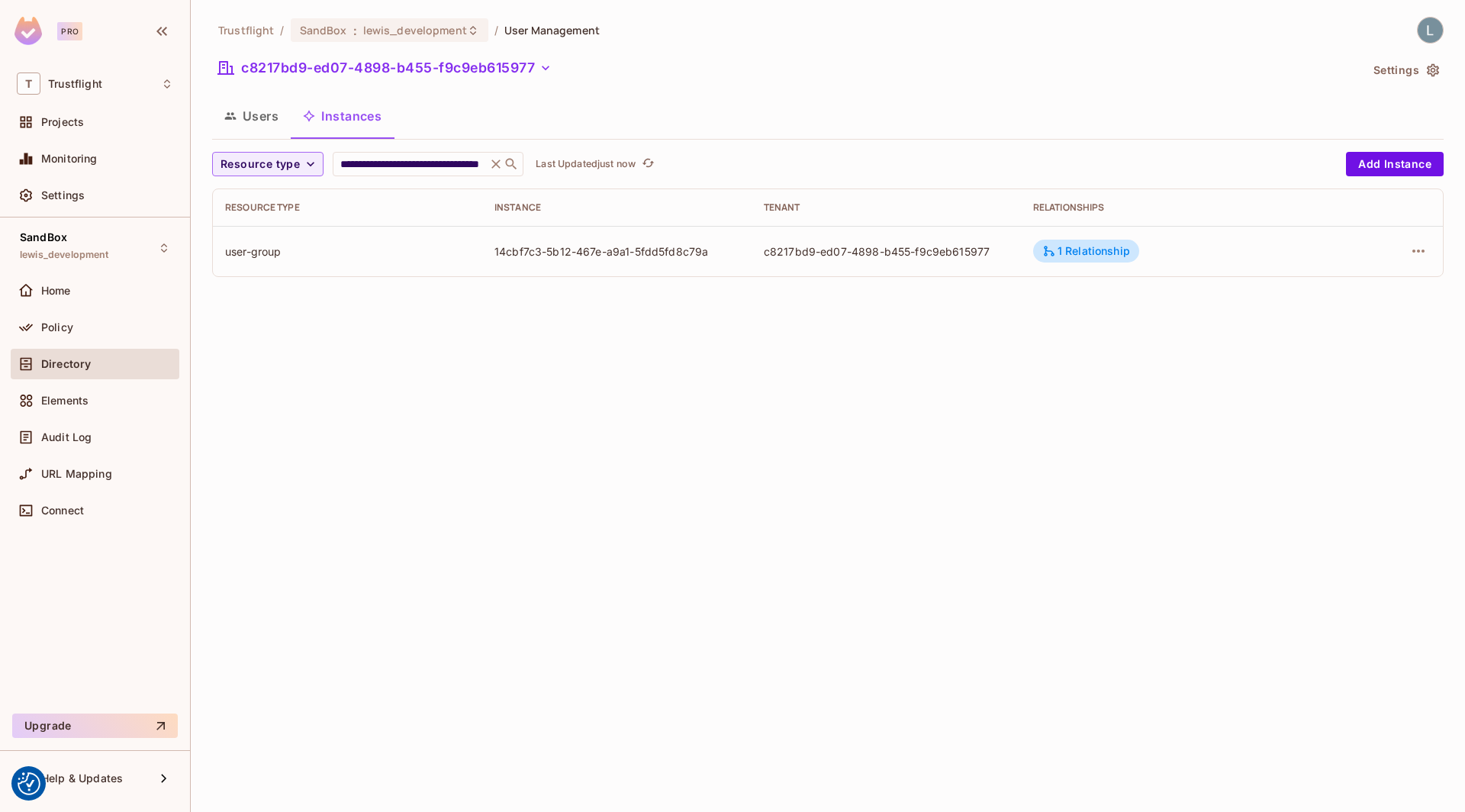
click at [1107, 261] on td "1 Relationship" at bounding box center [1175, 251] width 308 height 51
click at [1423, 249] on icon "button" at bounding box center [1419, 250] width 12 height 3
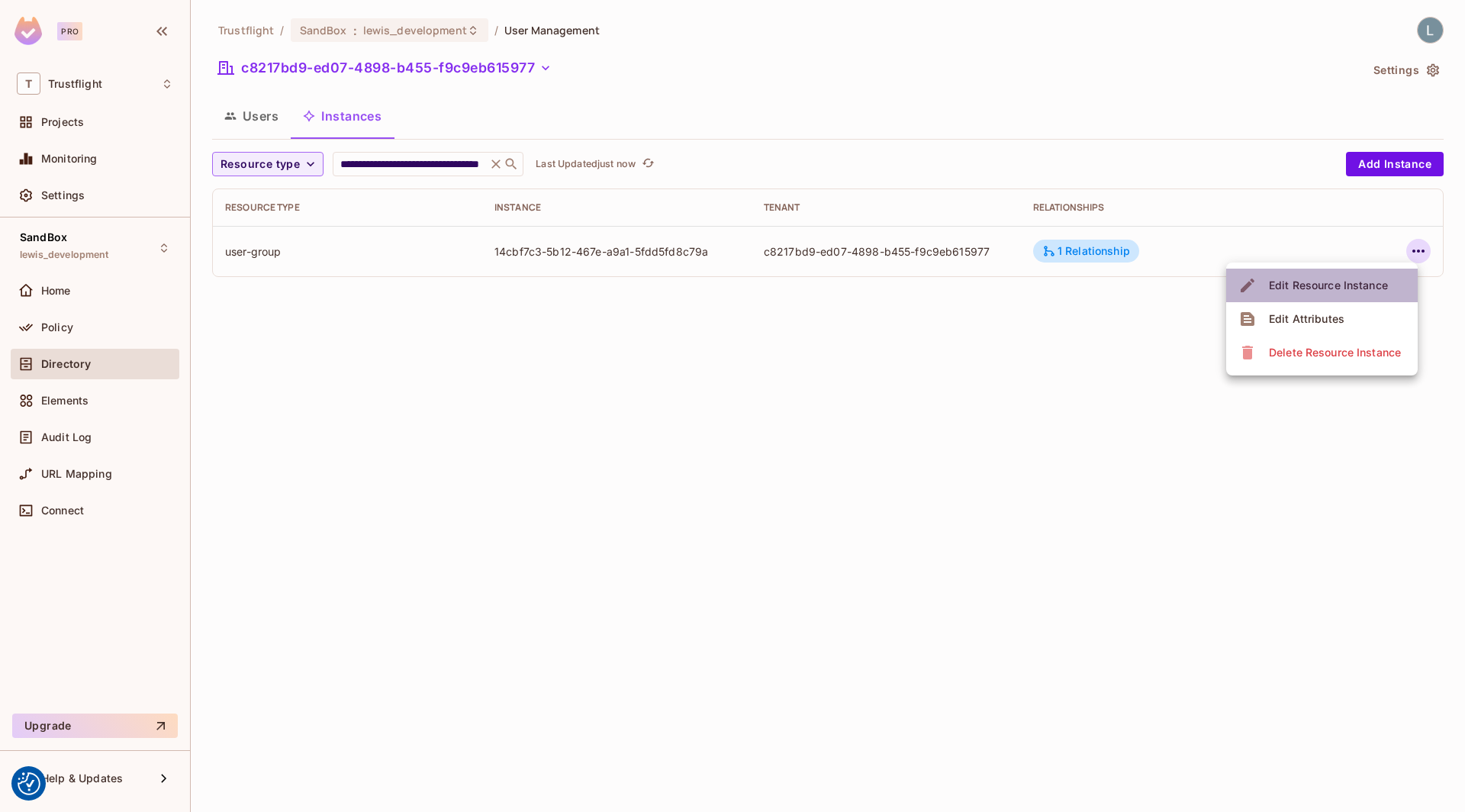
click at [1326, 282] on div "Edit Resource Instance" at bounding box center [1328, 285] width 119 height 15
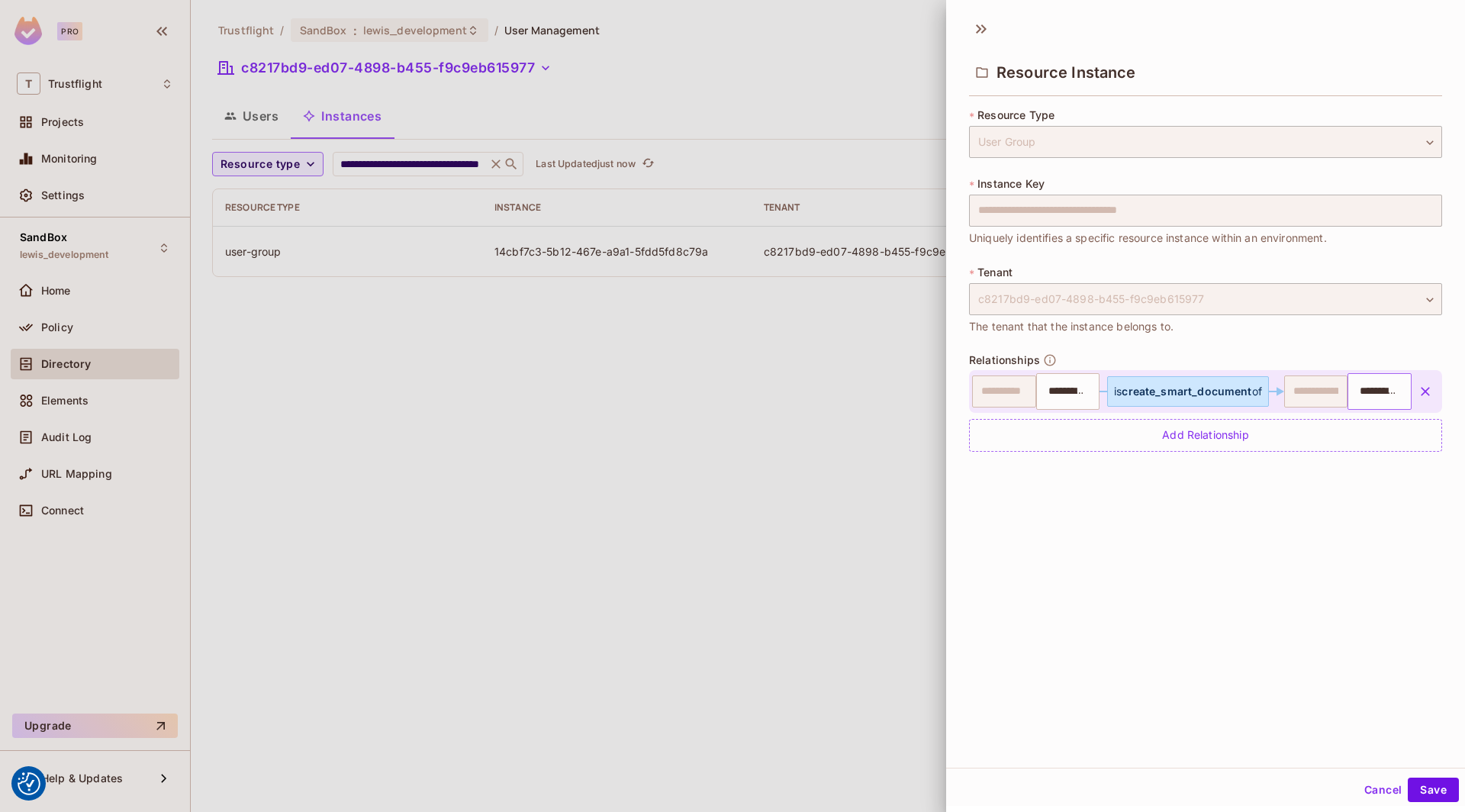
click at [1361, 389] on input "**********" at bounding box center [1377, 391] width 54 height 30
click at [1371, 391] on input "**********" at bounding box center [1377, 391] width 54 height 30
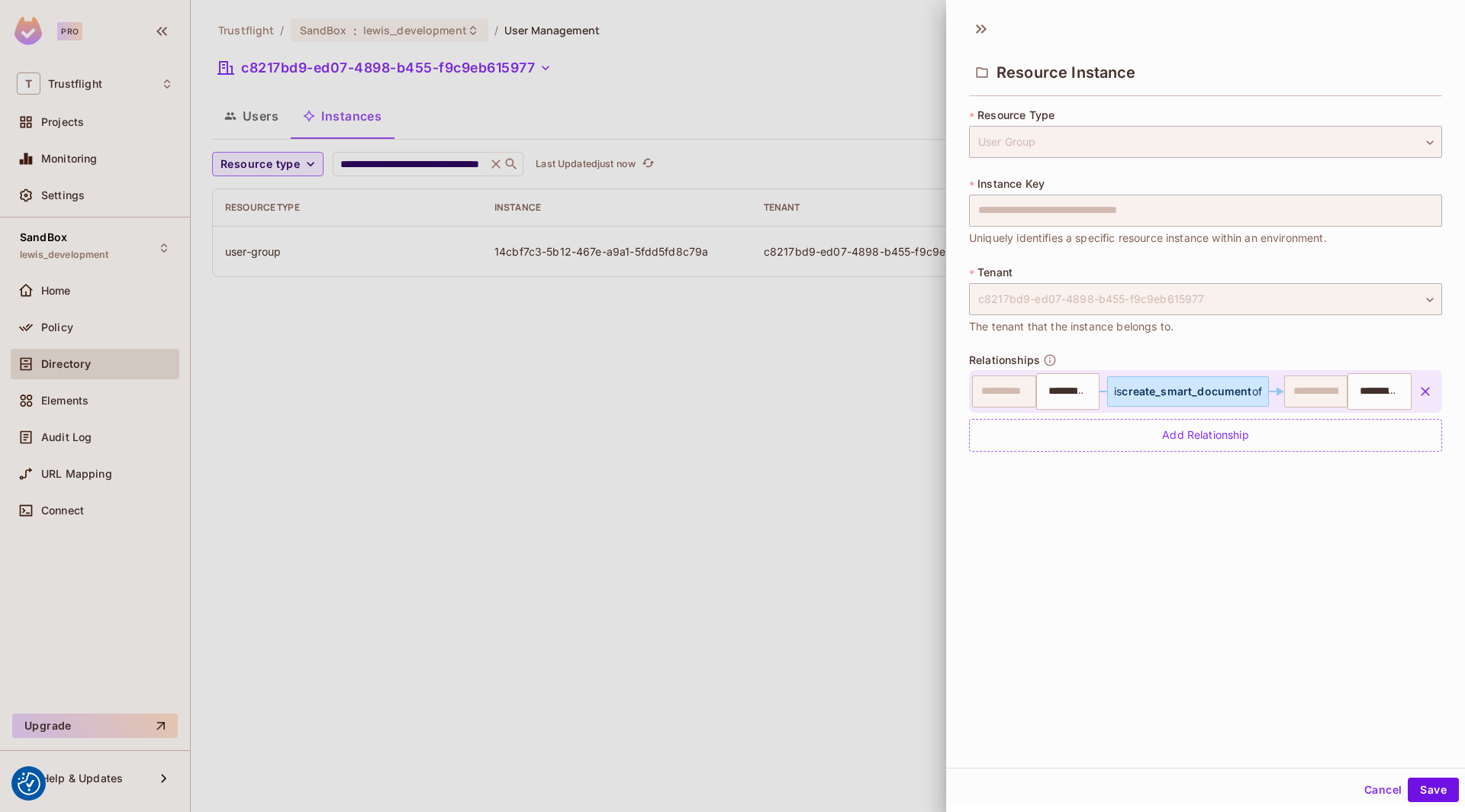
click at [713, 457] on div at bounding box center [732, 406] width 1465 height 812
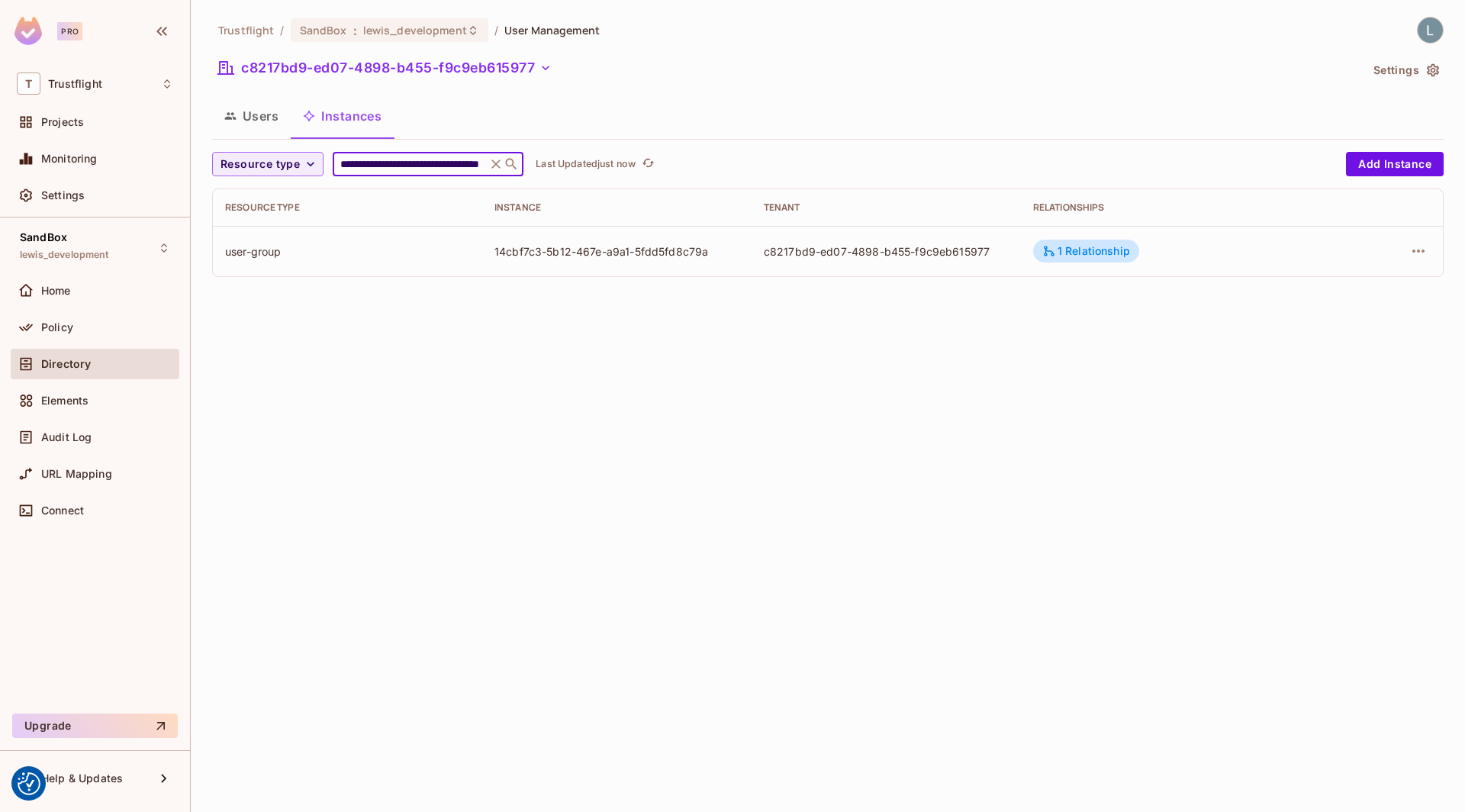
click at [382, 158] on input "**********" at bounding box center [409, 164] width 145 height 15
paste input "text"
type input "**********"
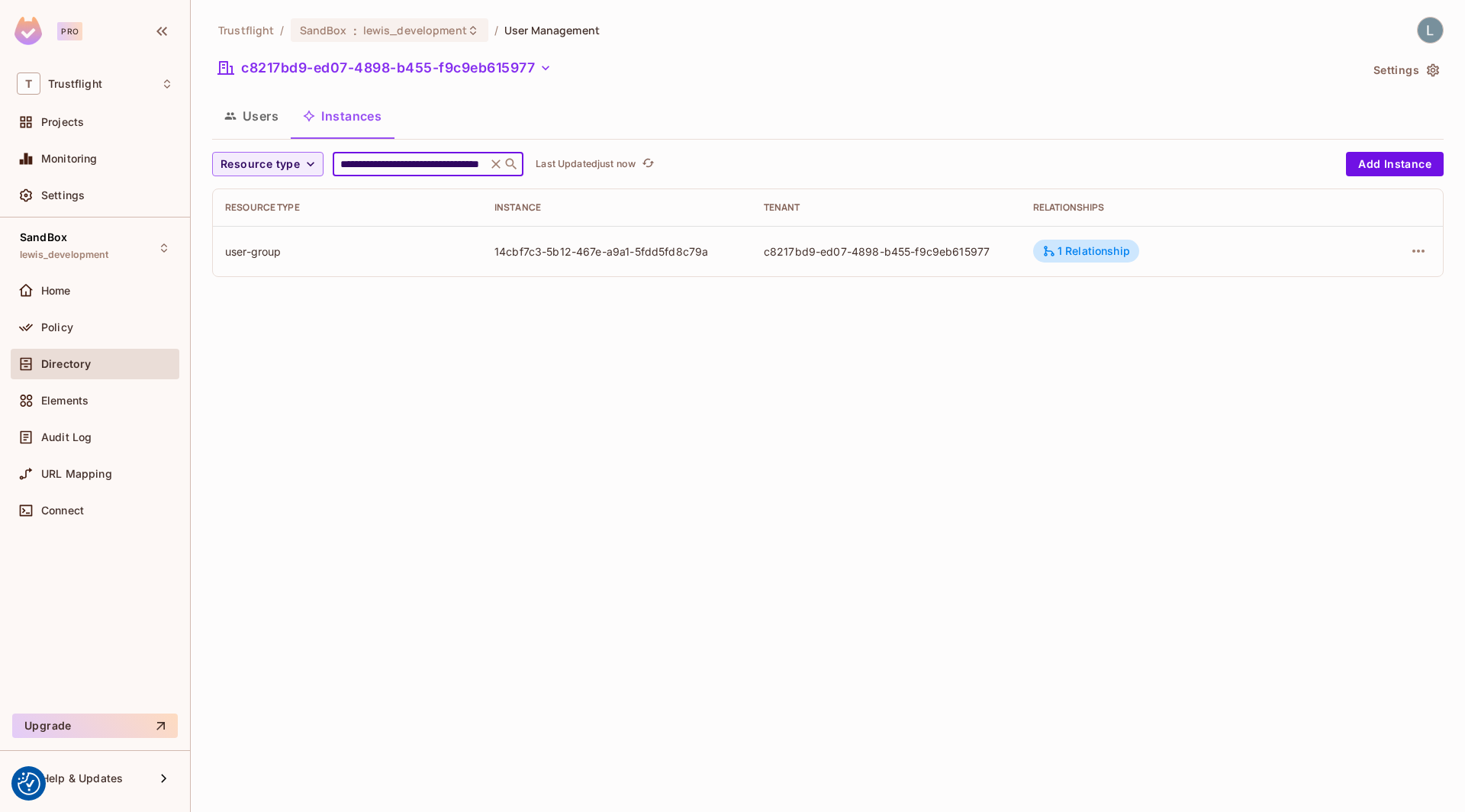
scroll to position [0, 77]
click at [1042, 251] on icon at bounding box center [1035, 250] width 13 height 13
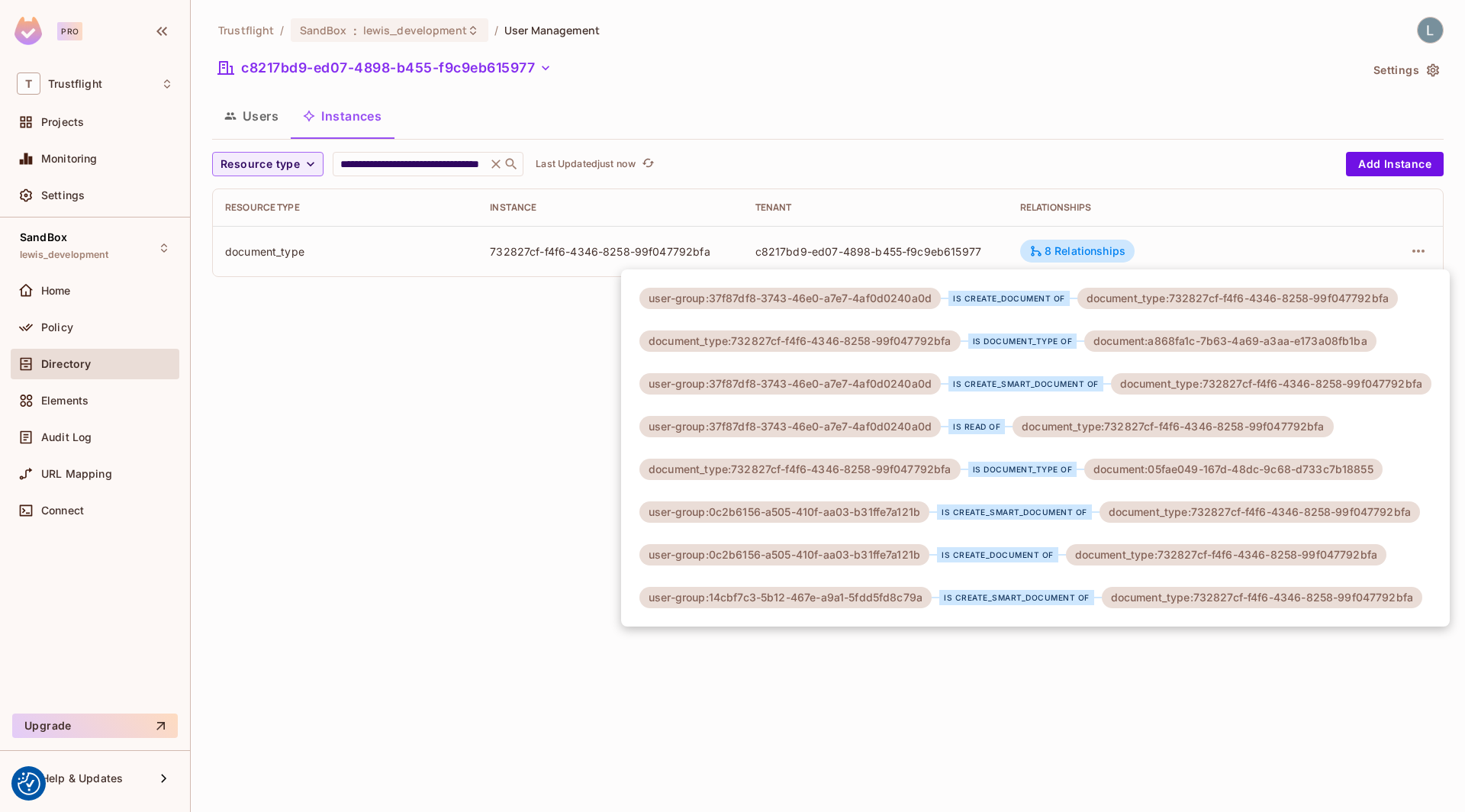
click at [1424, 245] on div at bounding box center [732, 406] width 1465 height 812
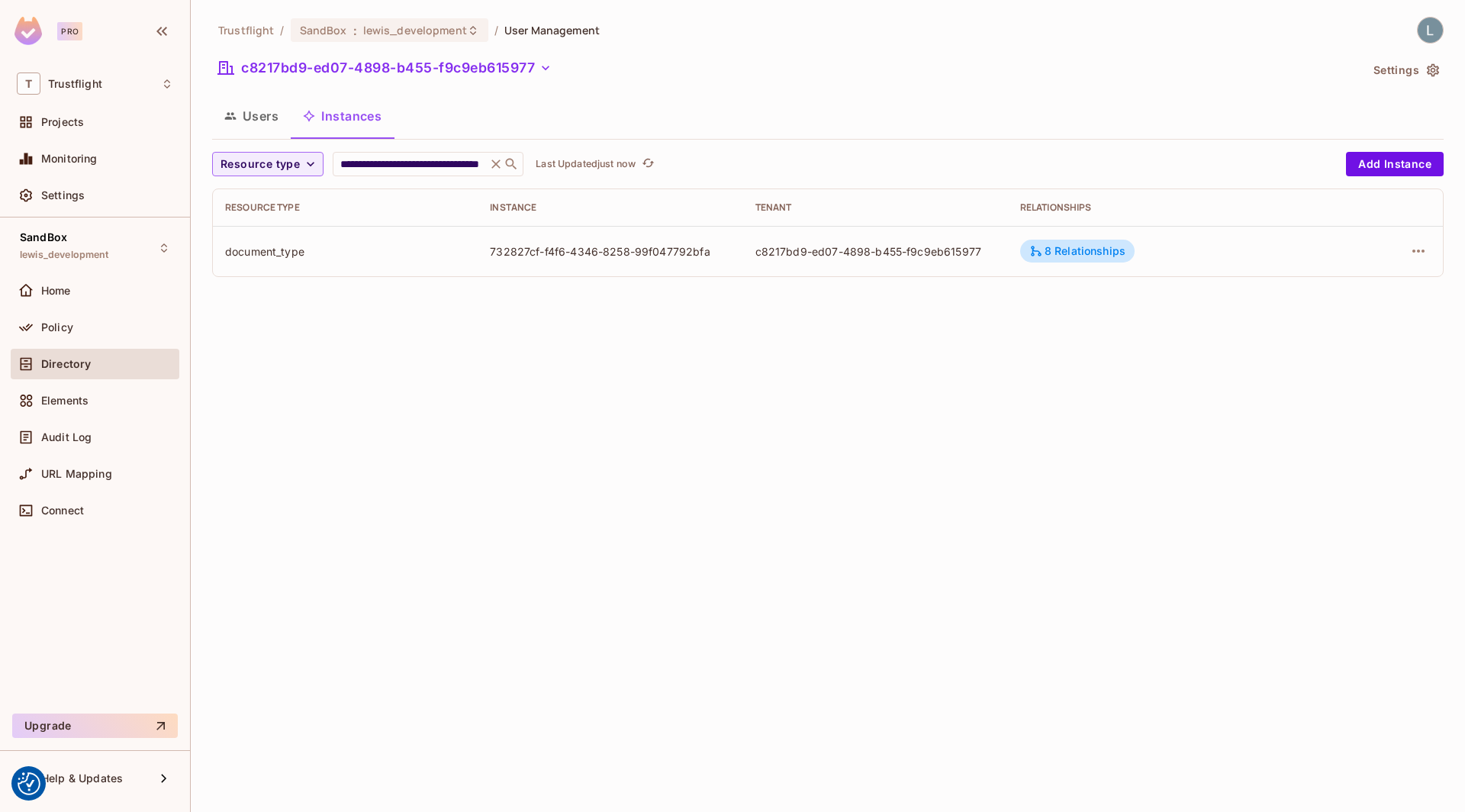
click at [1424, 245] on icon "button" at bounding box center [1418, 251] width 19 height 19
click at [1322, 289] on div "Edit Resource Instance" at bounding box center [1328, 285] width 119 height 15
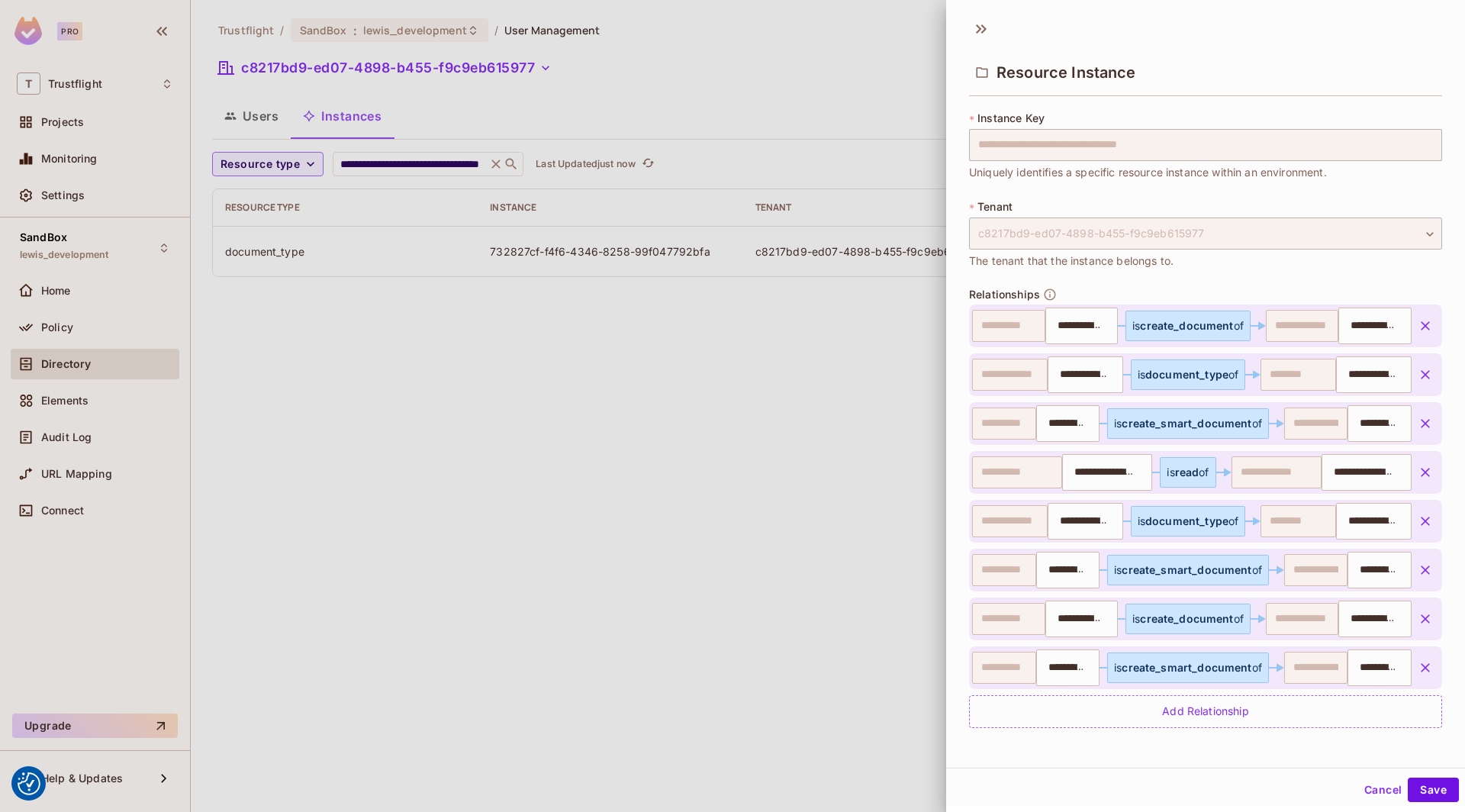
scroll to position [0, 0]
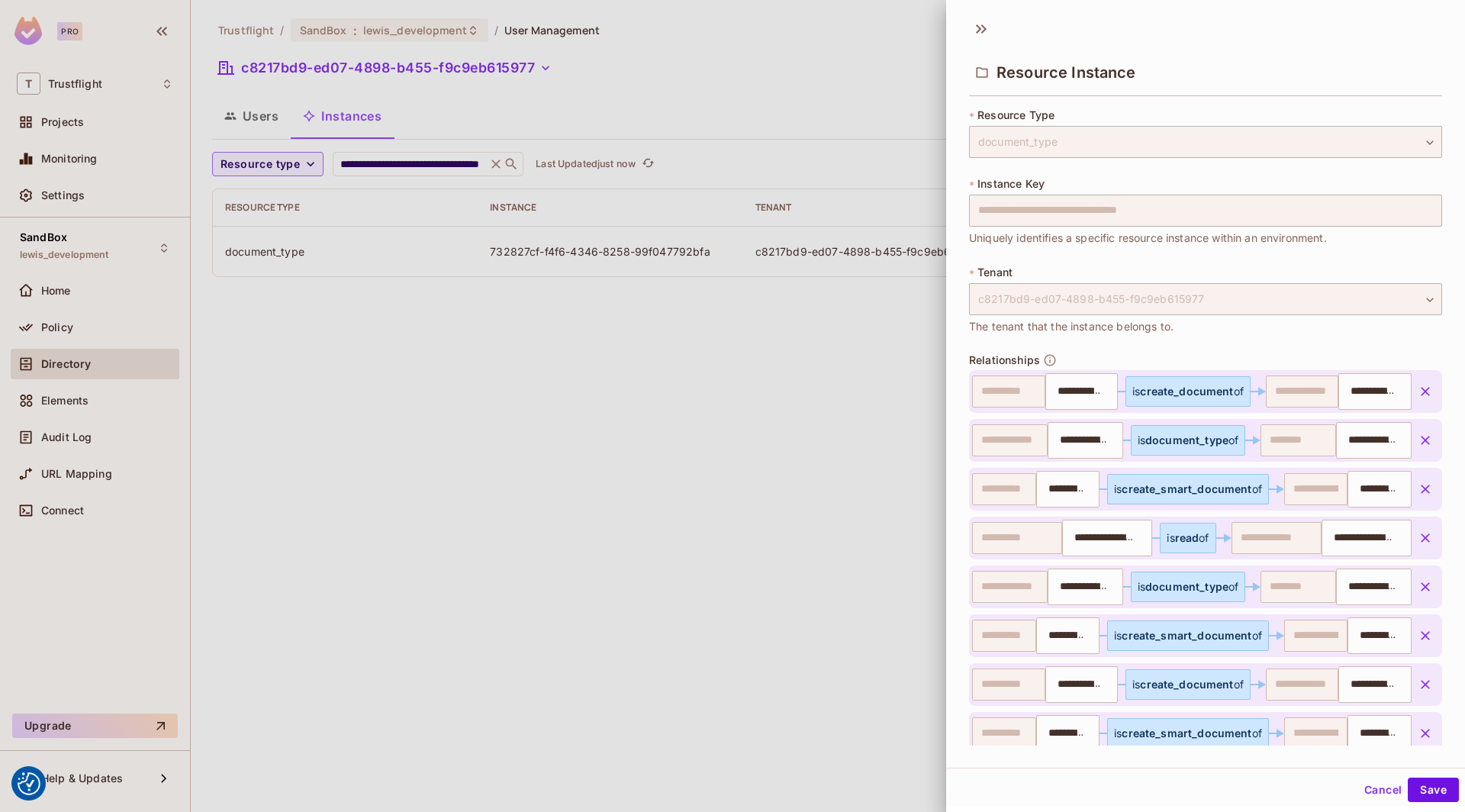
click at [572, 510] on div at bounding box center [732, 406] width 1465 height 812
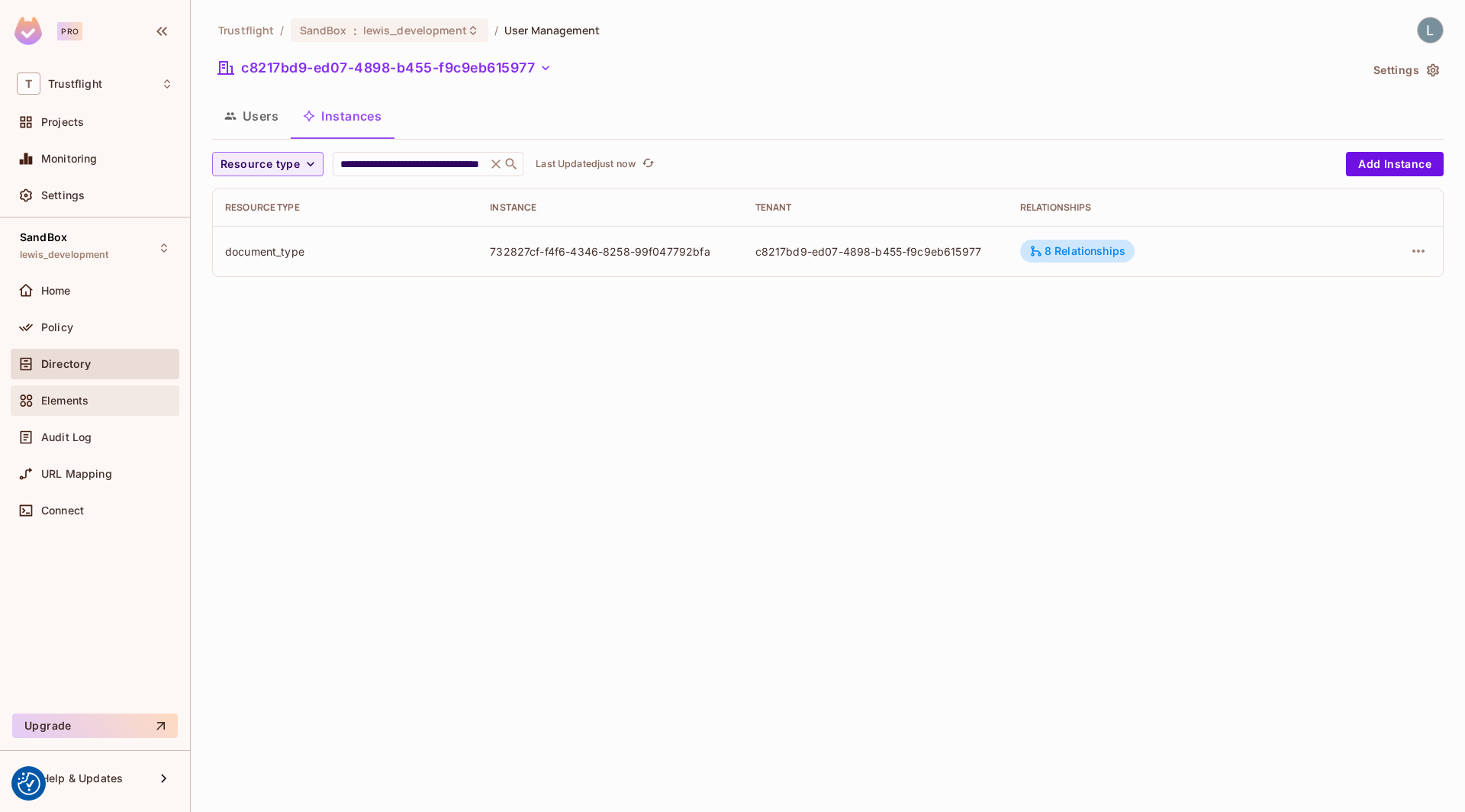
click at [93, 406] on div "Elements" at bounding box center [95, 400] width 157 height 19
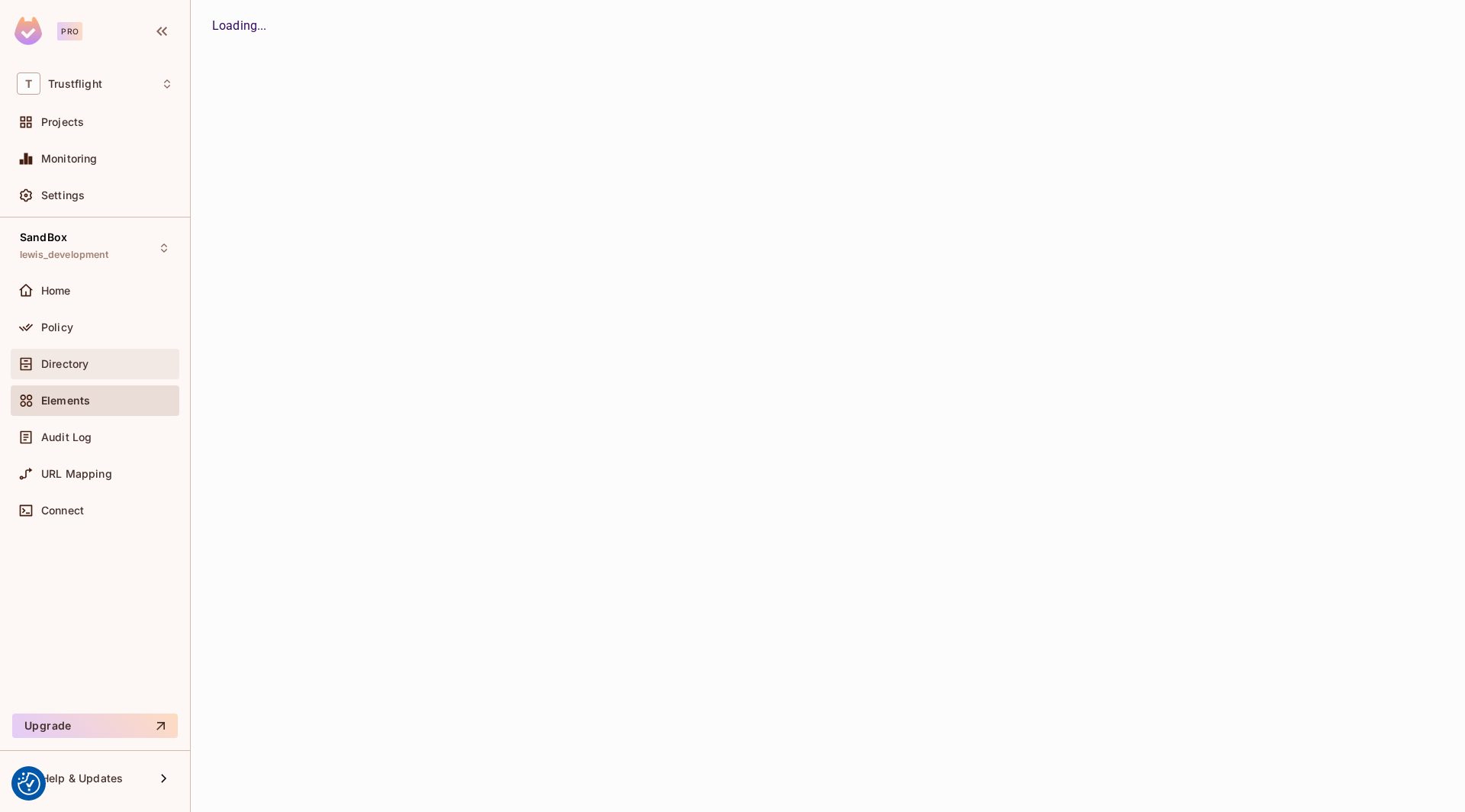
click at [100, 351] on div "Directory" at bounding box center [95, 364] width 169 height 30
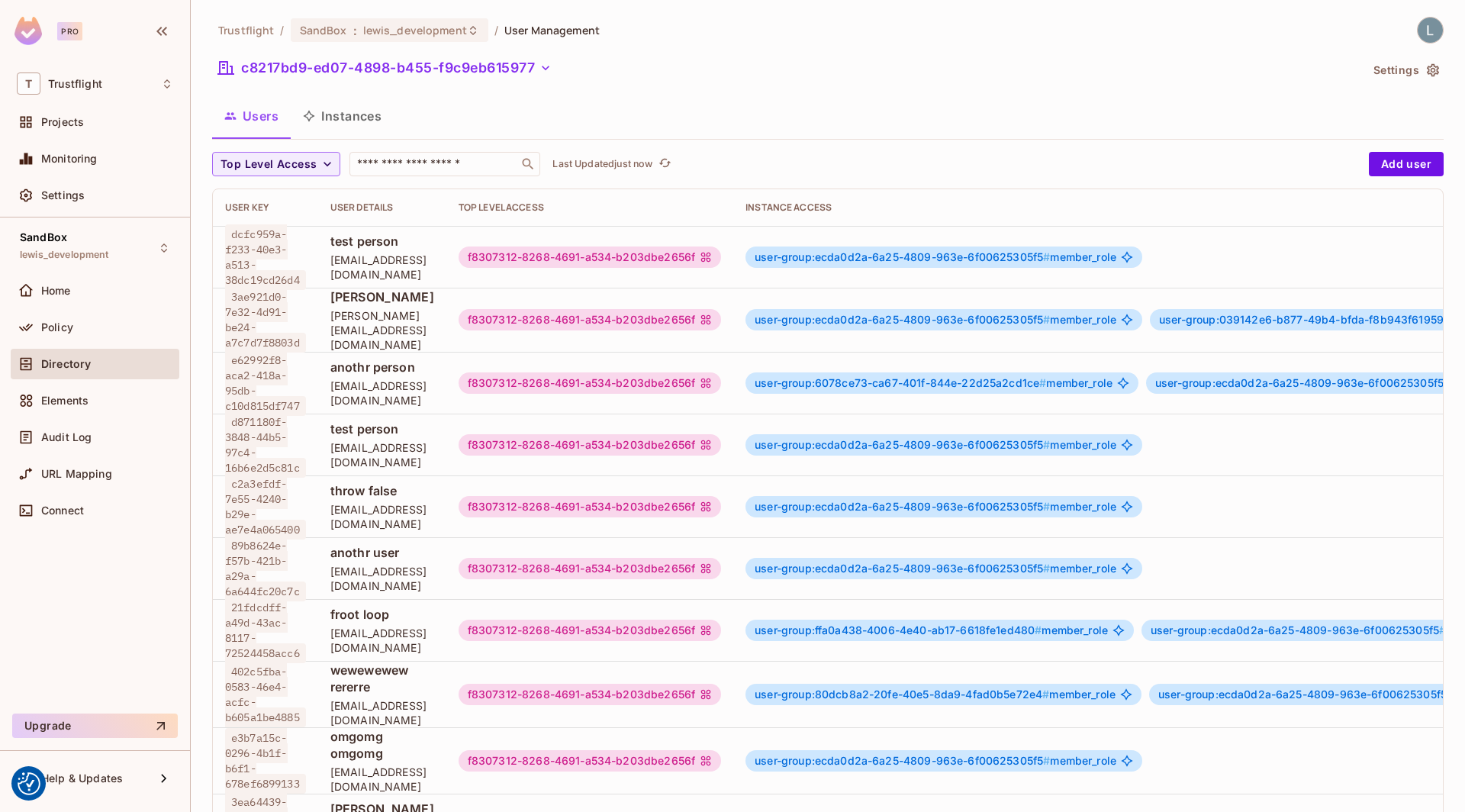
click at [98, 308] on div "Home" at bounding box center [95, 293] width 169 height 36
click at [98, 318] on div "Policy" at bounding box center [95, 327] width 157 height 19
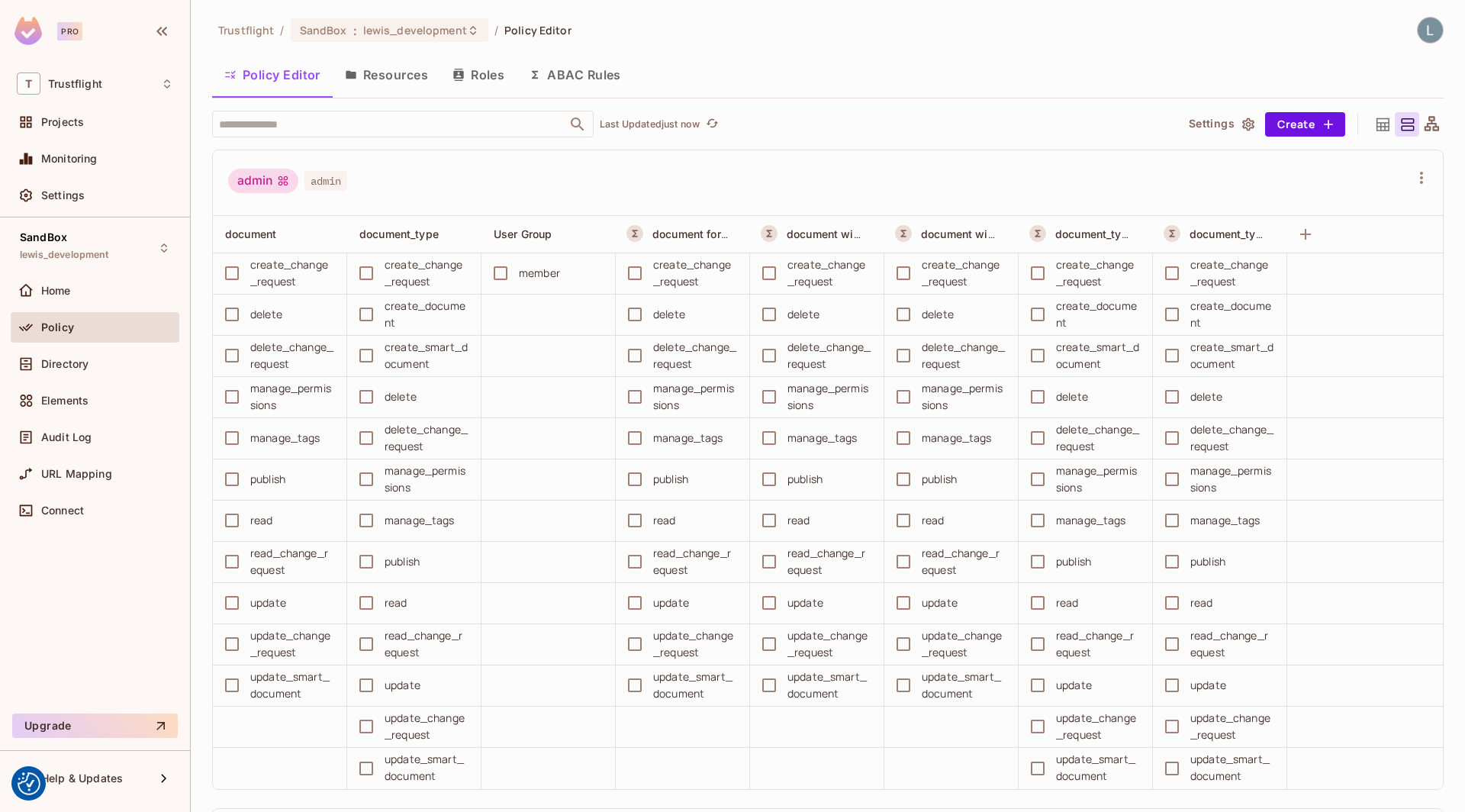
click at [394, 77] on button "Resources" at bounding box center [386, 75] width 108 height 38
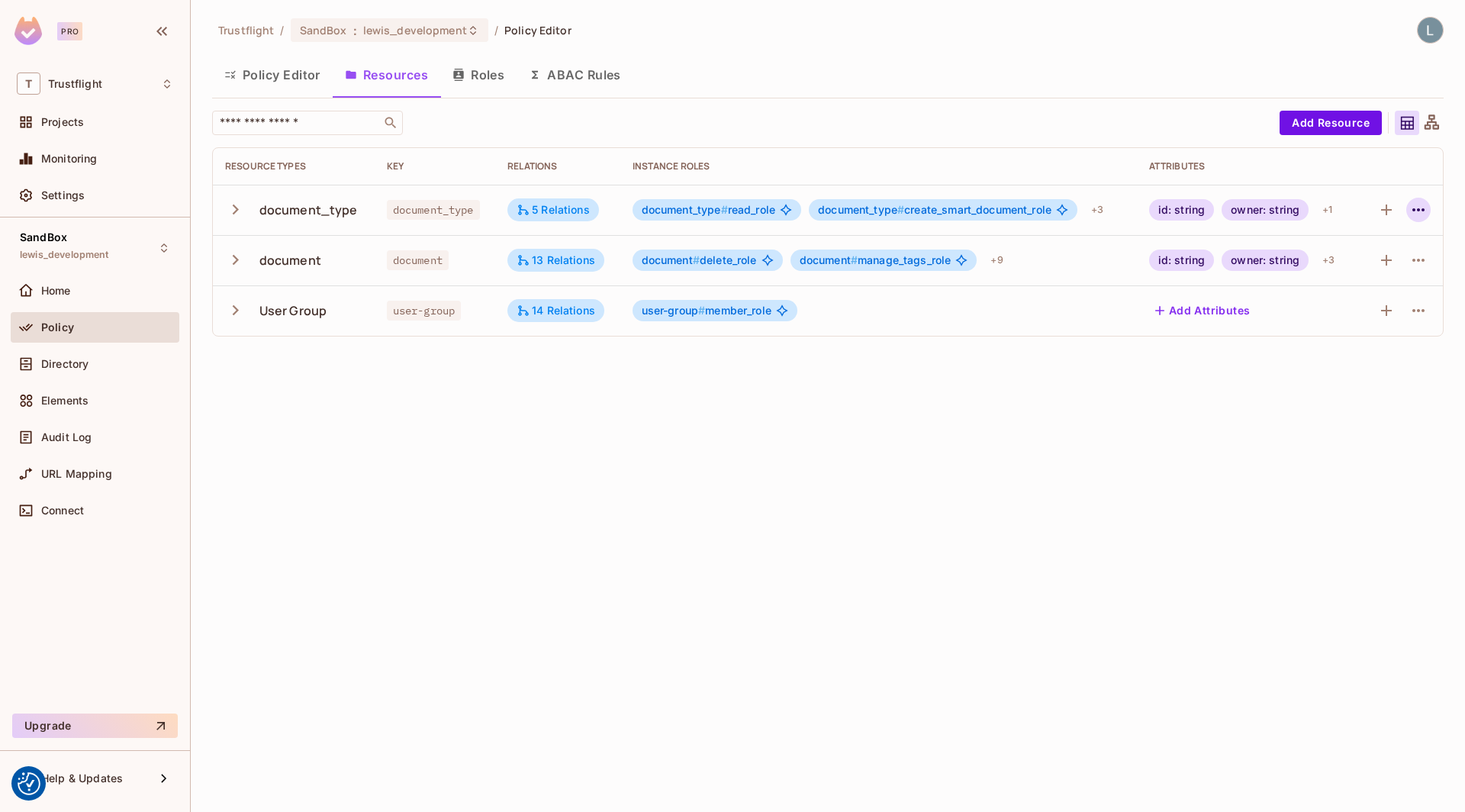
click at [1421, 207] on icon "button" at bounding box center [1418, 210] width 19 height 19
click at [1339, 268] on div "Edit Resource" at bounding box center [1352, 269] width 72 height 15
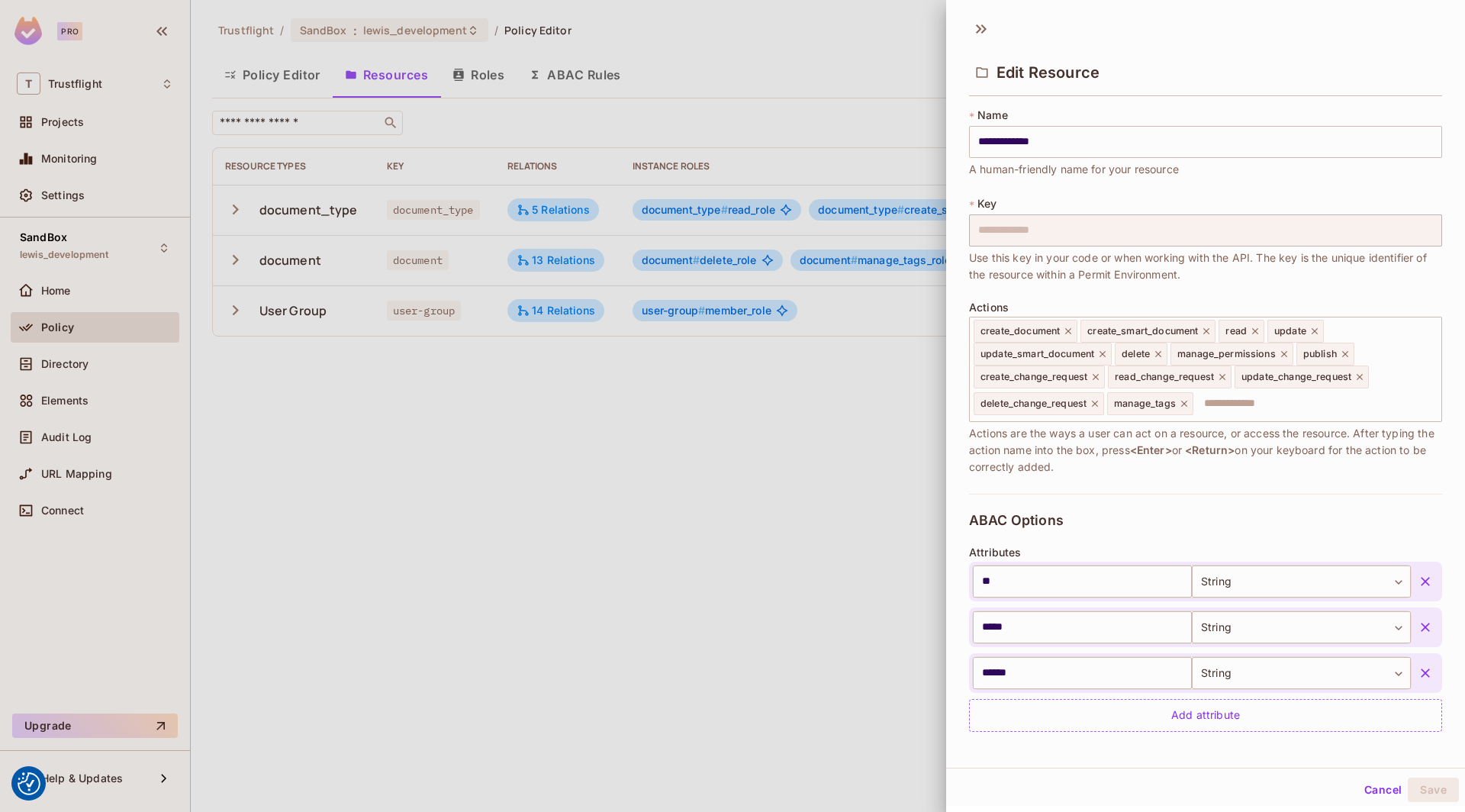
click at [566, 375] on div at bounding box center [732, 406] width 1465 height 812
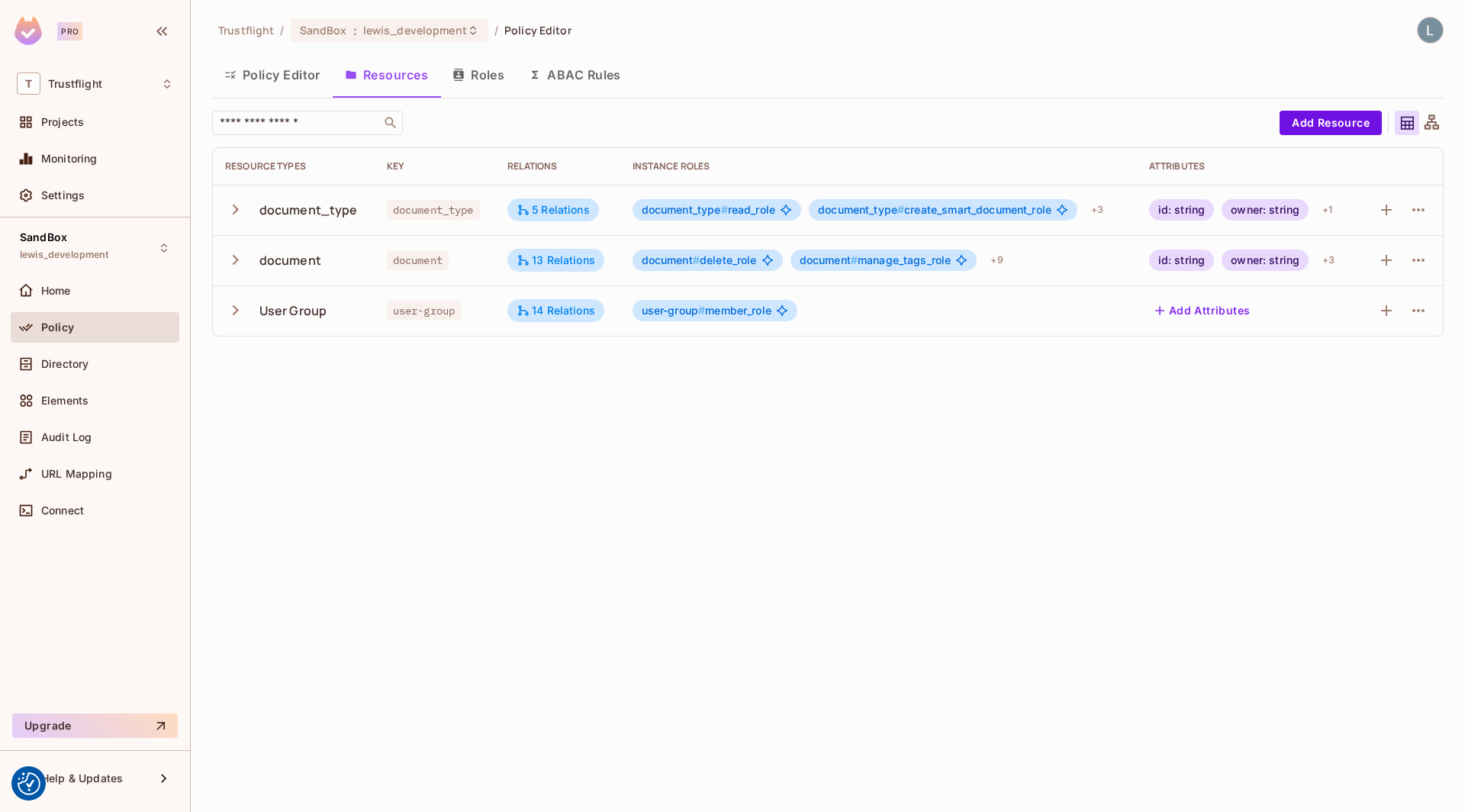
click at [496, 83] on button "Roles" at bounding box center [479, 75] width 76 height 38
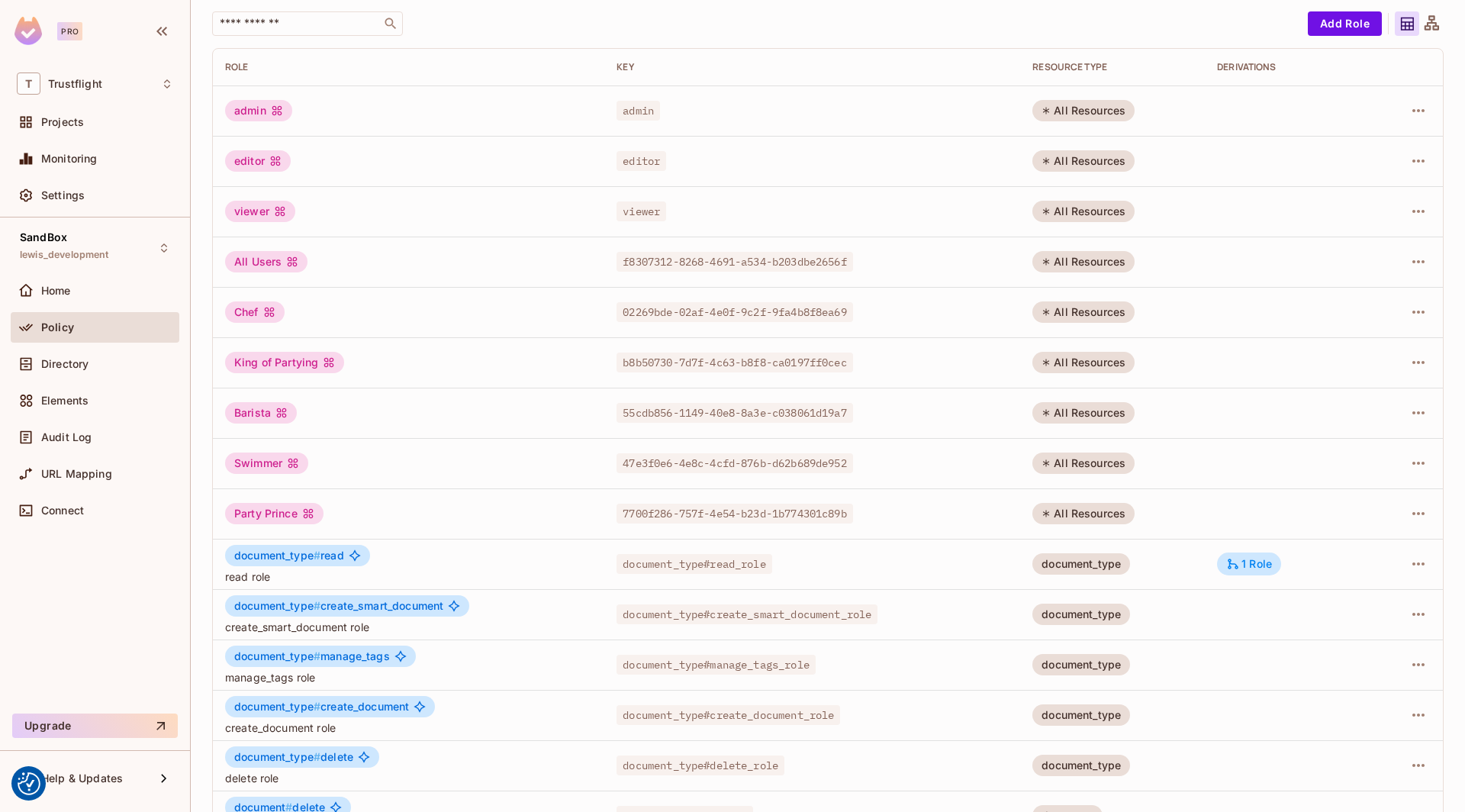
scroll to position [190, 0]
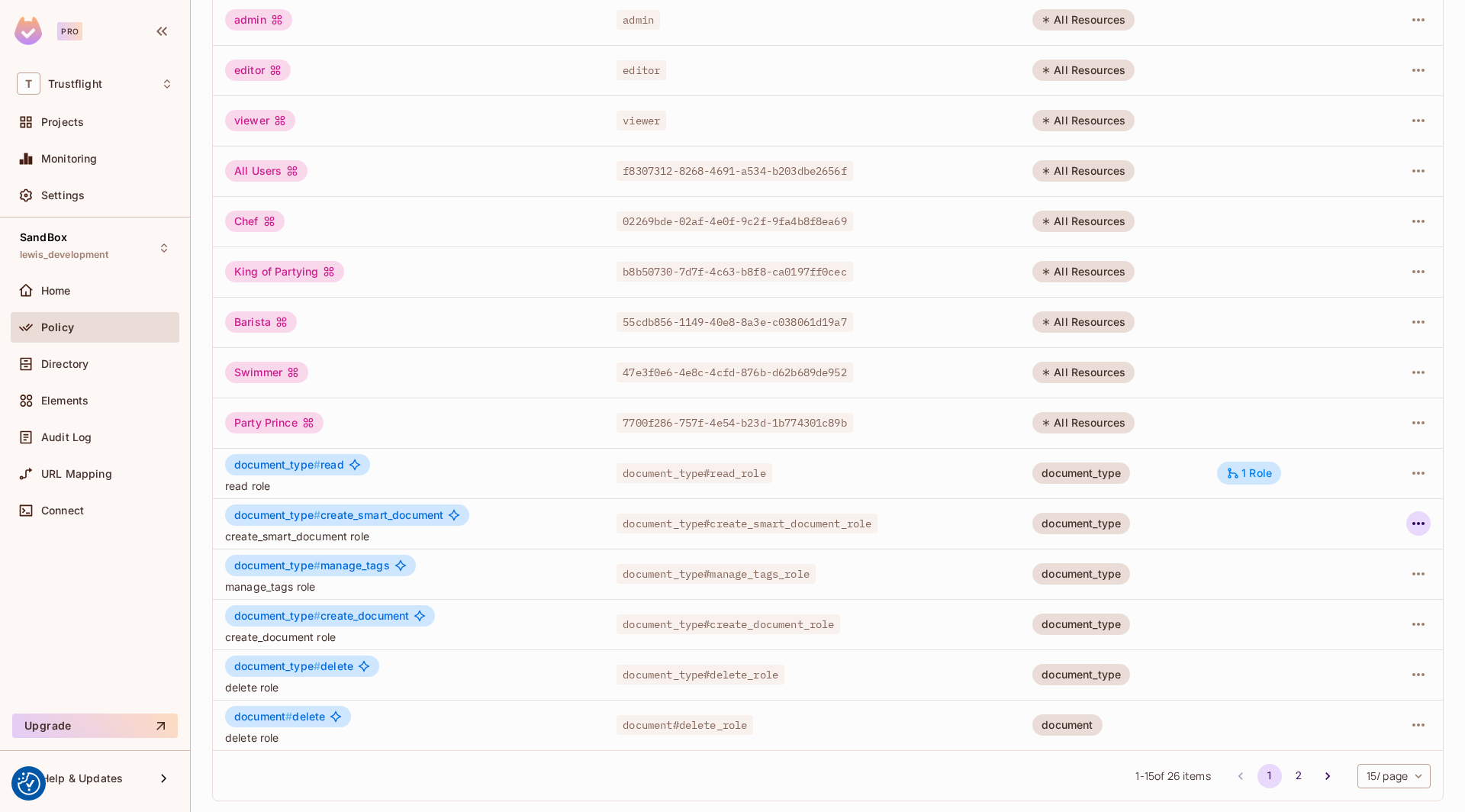
click at [1419, 527] on icon "button" at bounding box center [1418, 523] width 19 height 19
click at [1349, 550] on span "Edit Role" at bounding box center [1350, 557] width 55 height 24
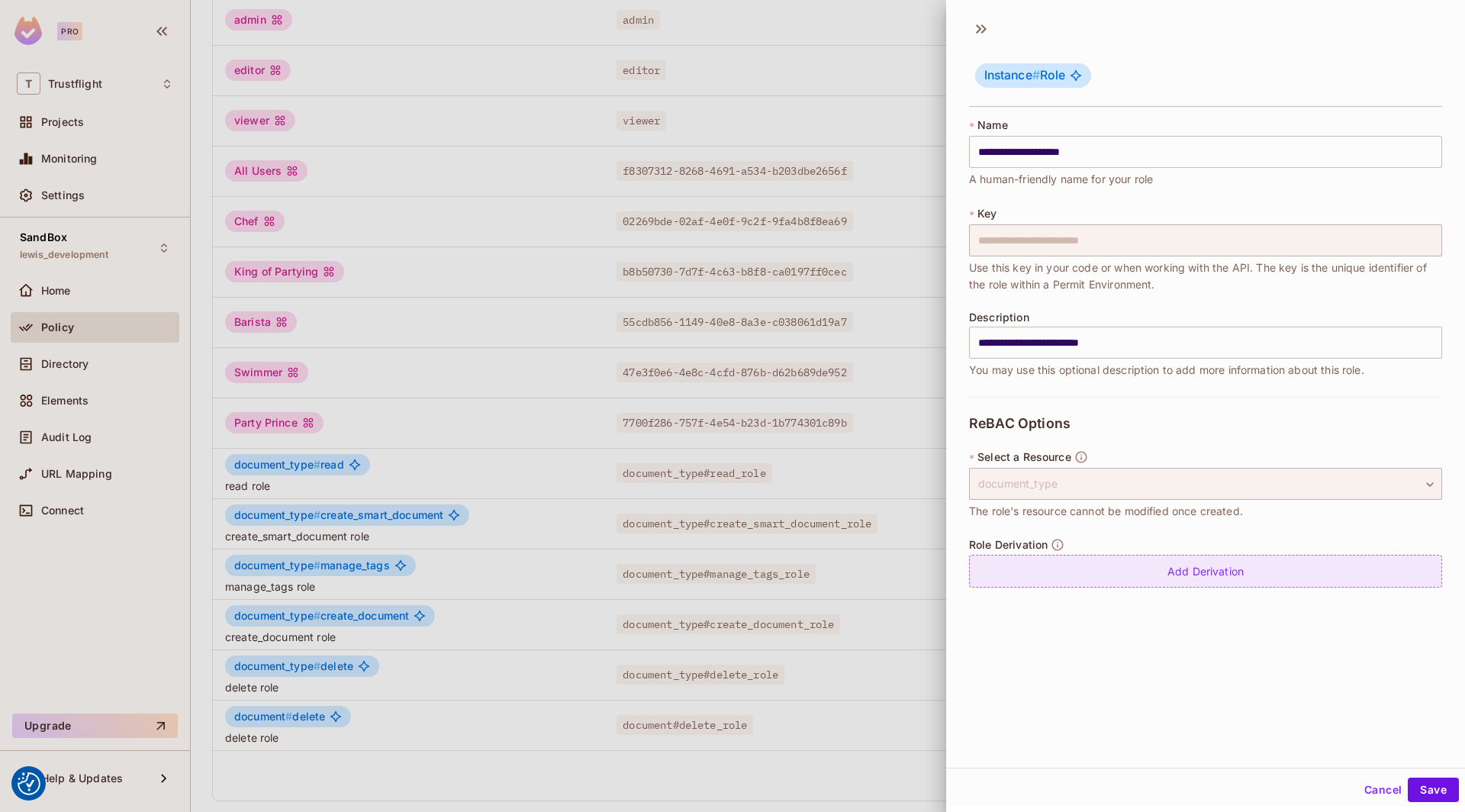
click at [1258, 565] on div "Add Derivation" at bounding box center [1205, 571] width 473 height 33
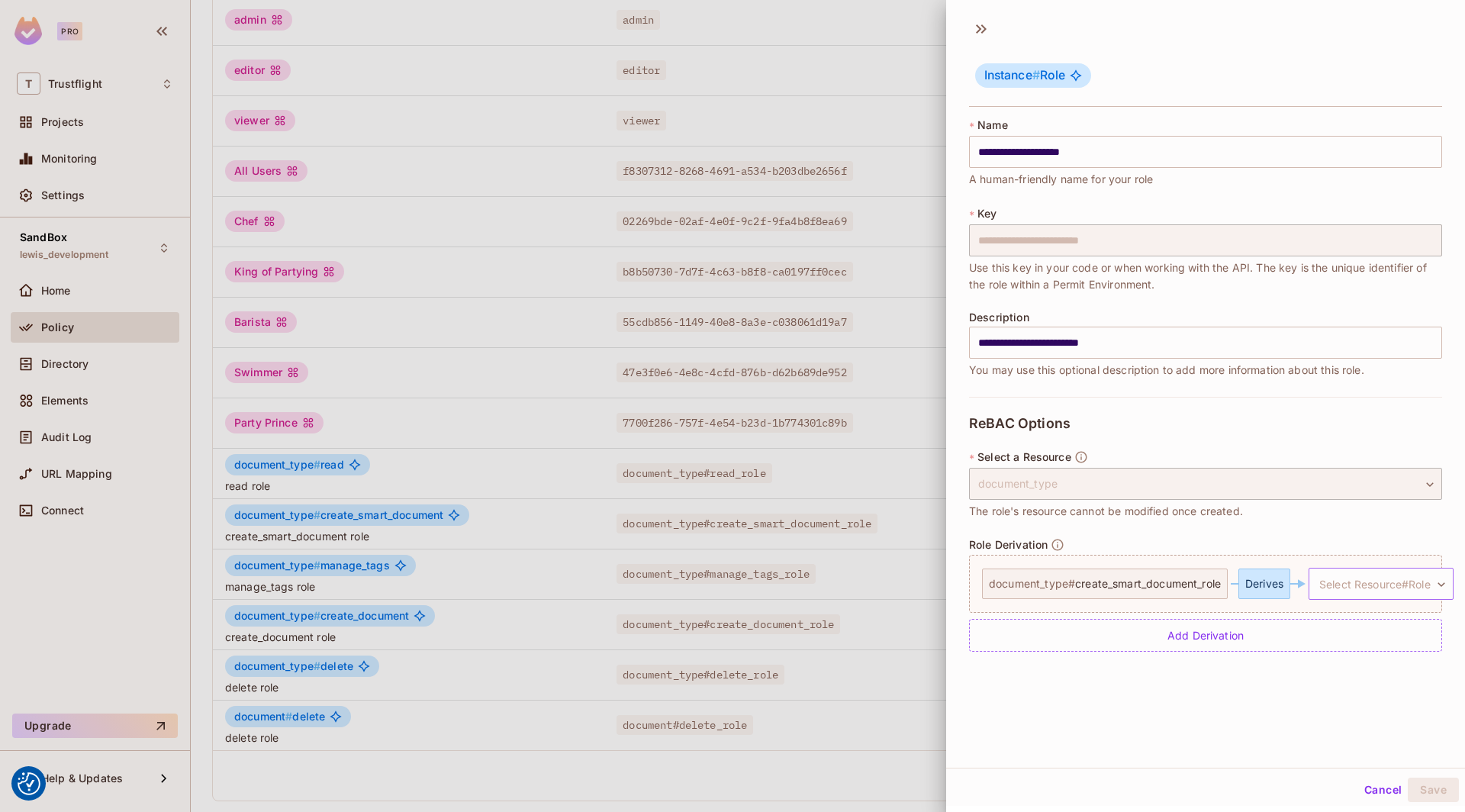
click at [1360, 584] on body "We use cookies to enhance your browsing experience, serve personalized ads or c…" at bounding box center [732, 406] width 1465 height 812
click at [1244, 720] on div "**********" at bounding box center [1205, 389] width 519 height 757
click at [856, 769] on div at bounding box center [732, 406] width 1465 height 812
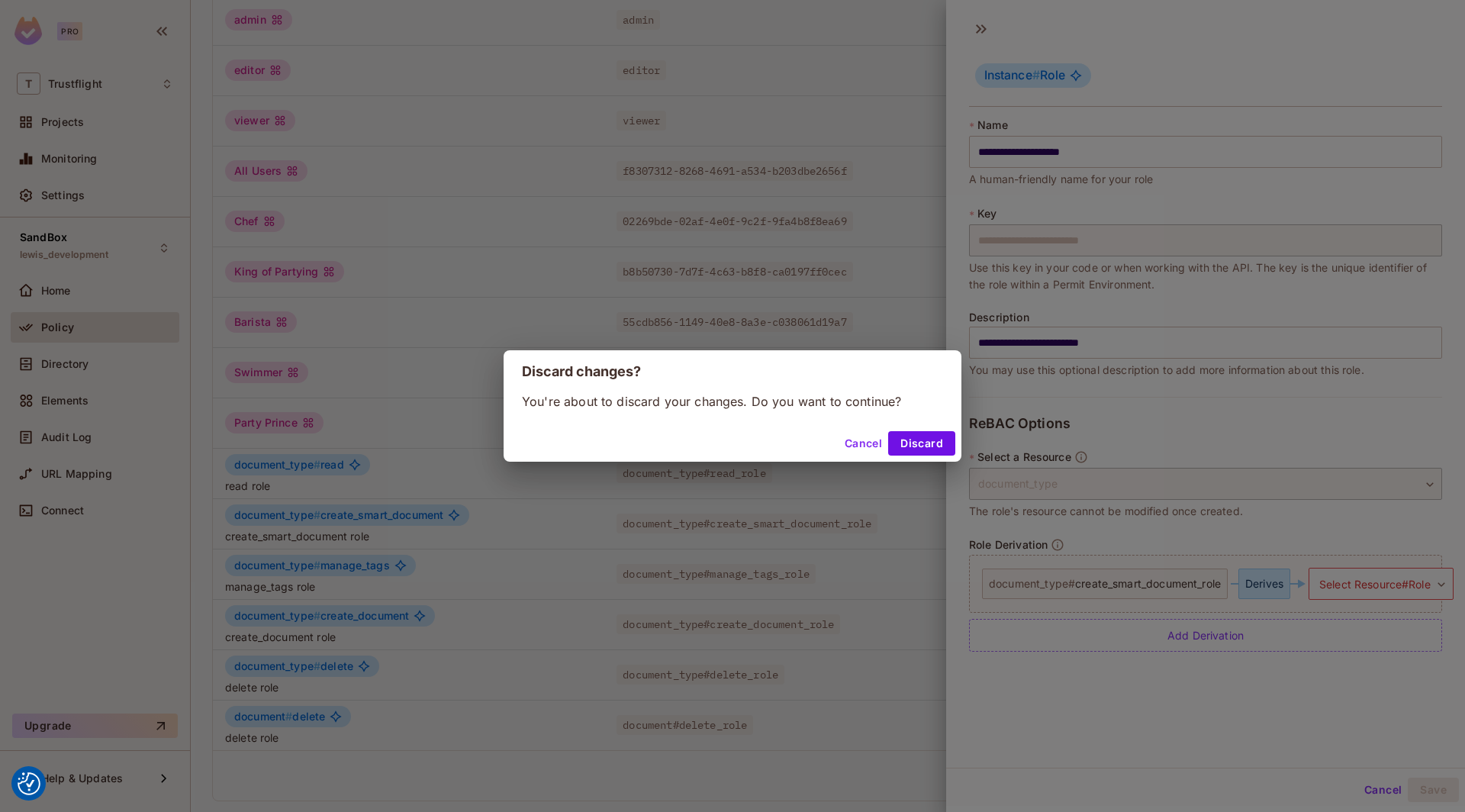
click at [700, 641] on div "Discard changes? You're about to discard your changes. Do you want to continue?…" at bounding box center [732, 406] width 1465 height 812
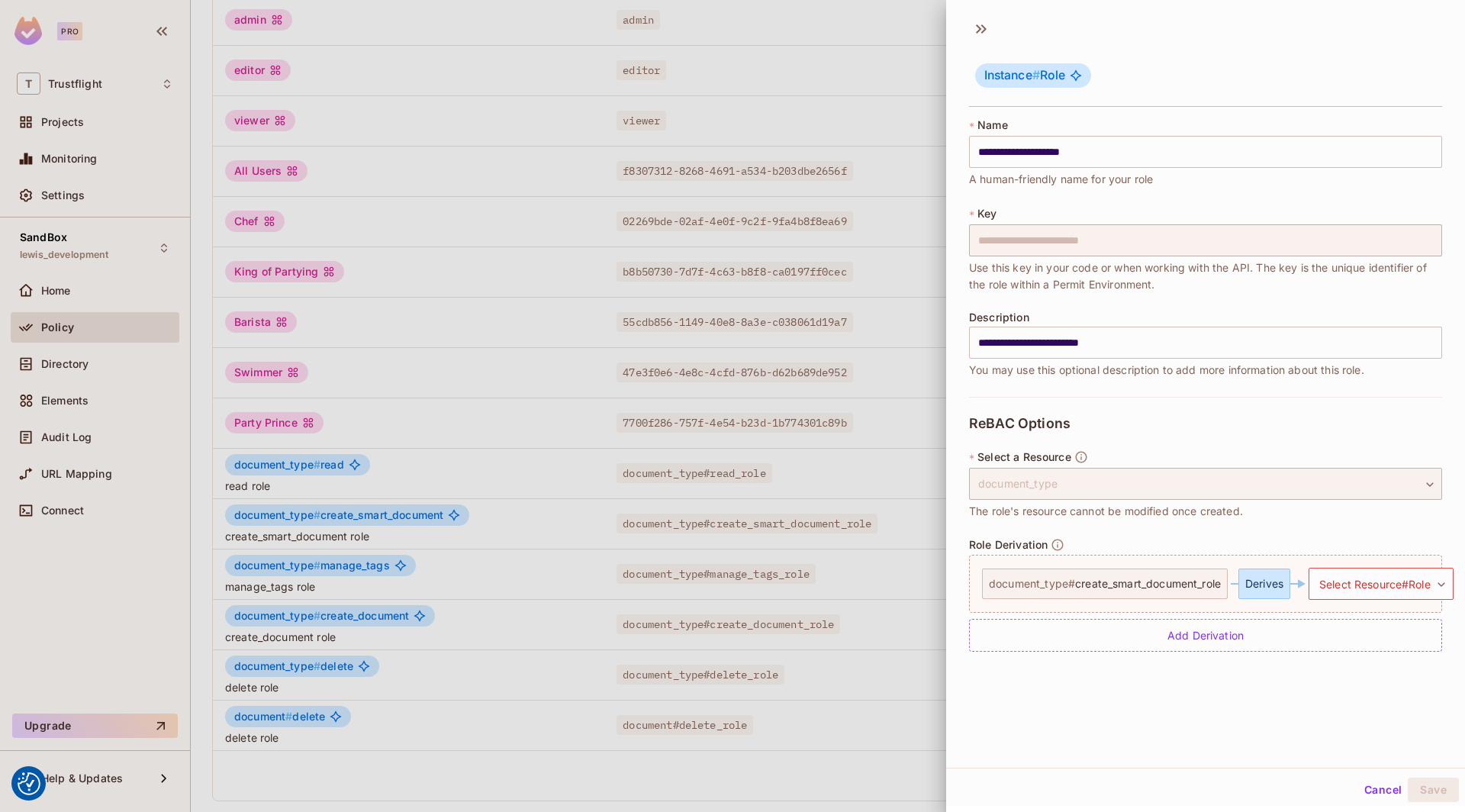
click at [836, 578] on div at bounding box center [732, 406] width 1465 height 812
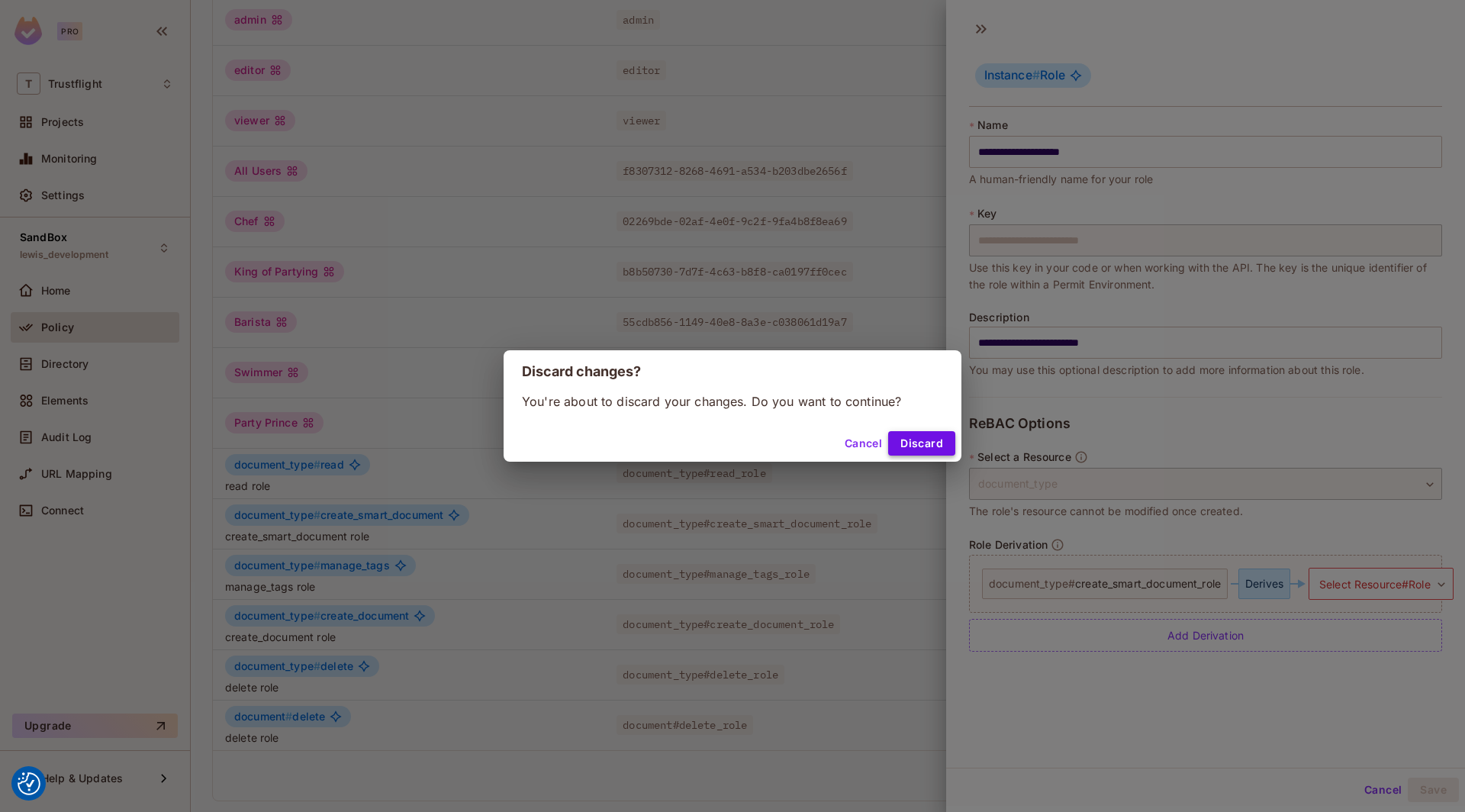
click at [927, 443] on button "Discard" at bounding box center [921, 443] width 67 height 24
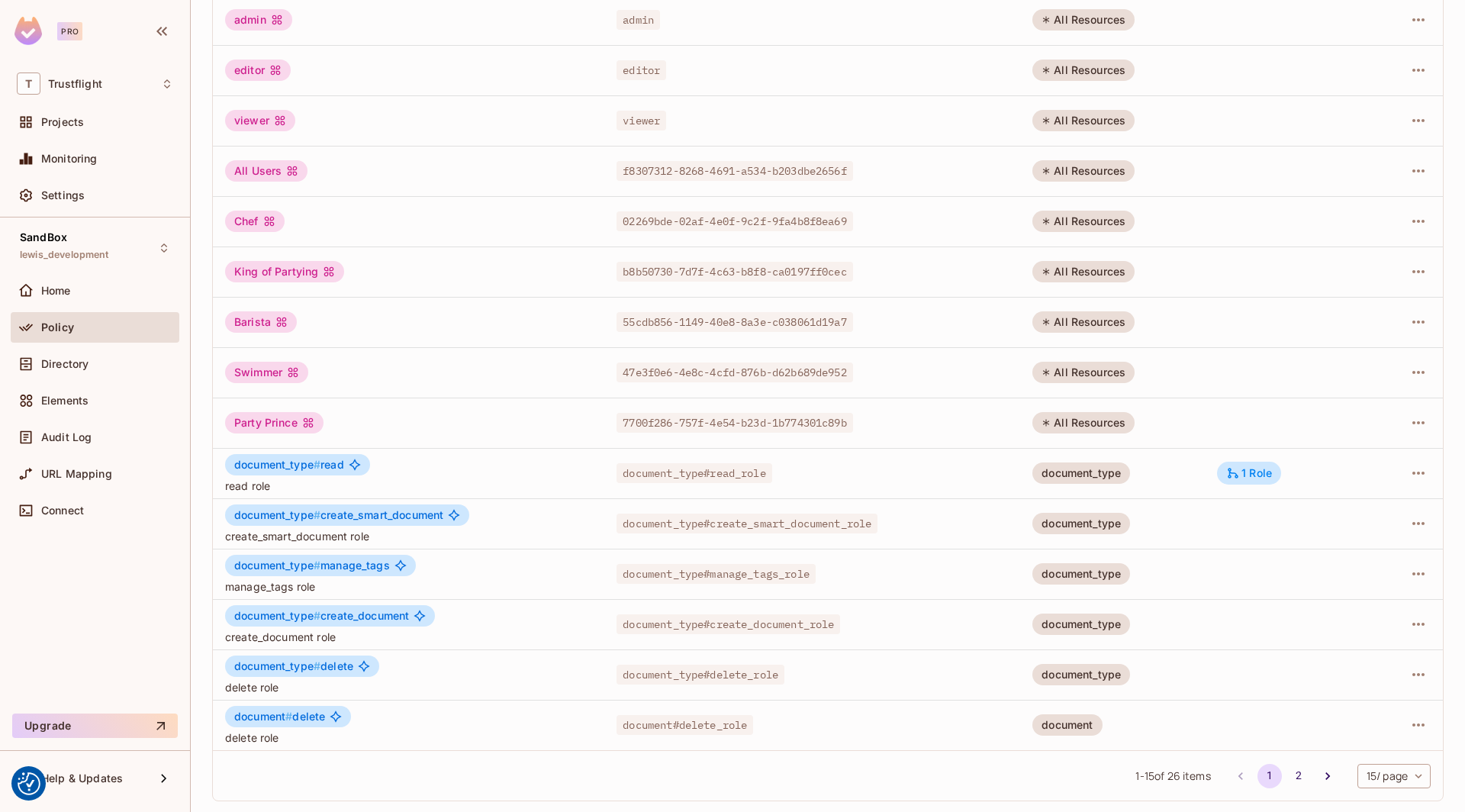
scroll to position [0, 0]
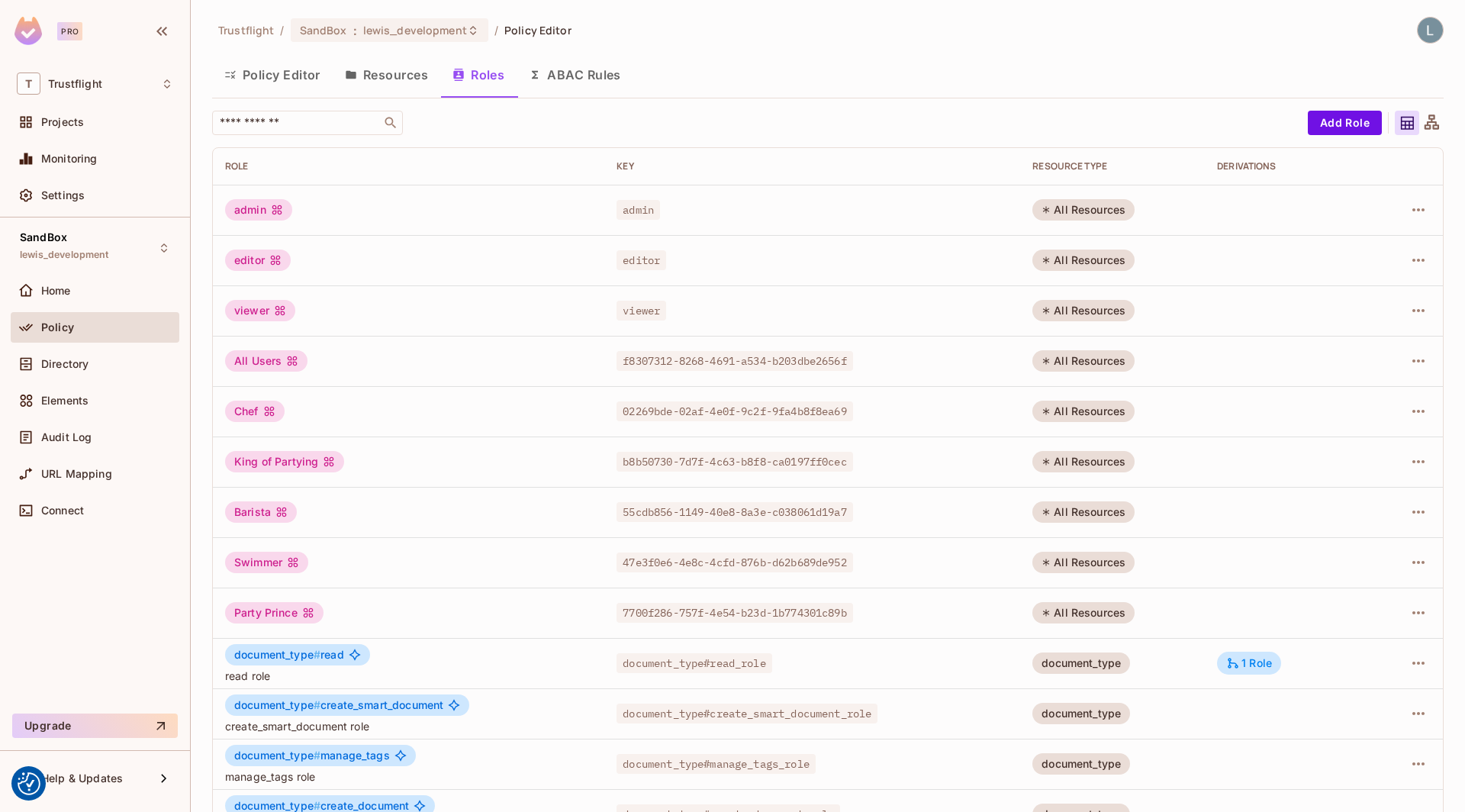
click at [292, 85] on button "Policy Editor" at bounding box center [272, 75] width 121 height 38
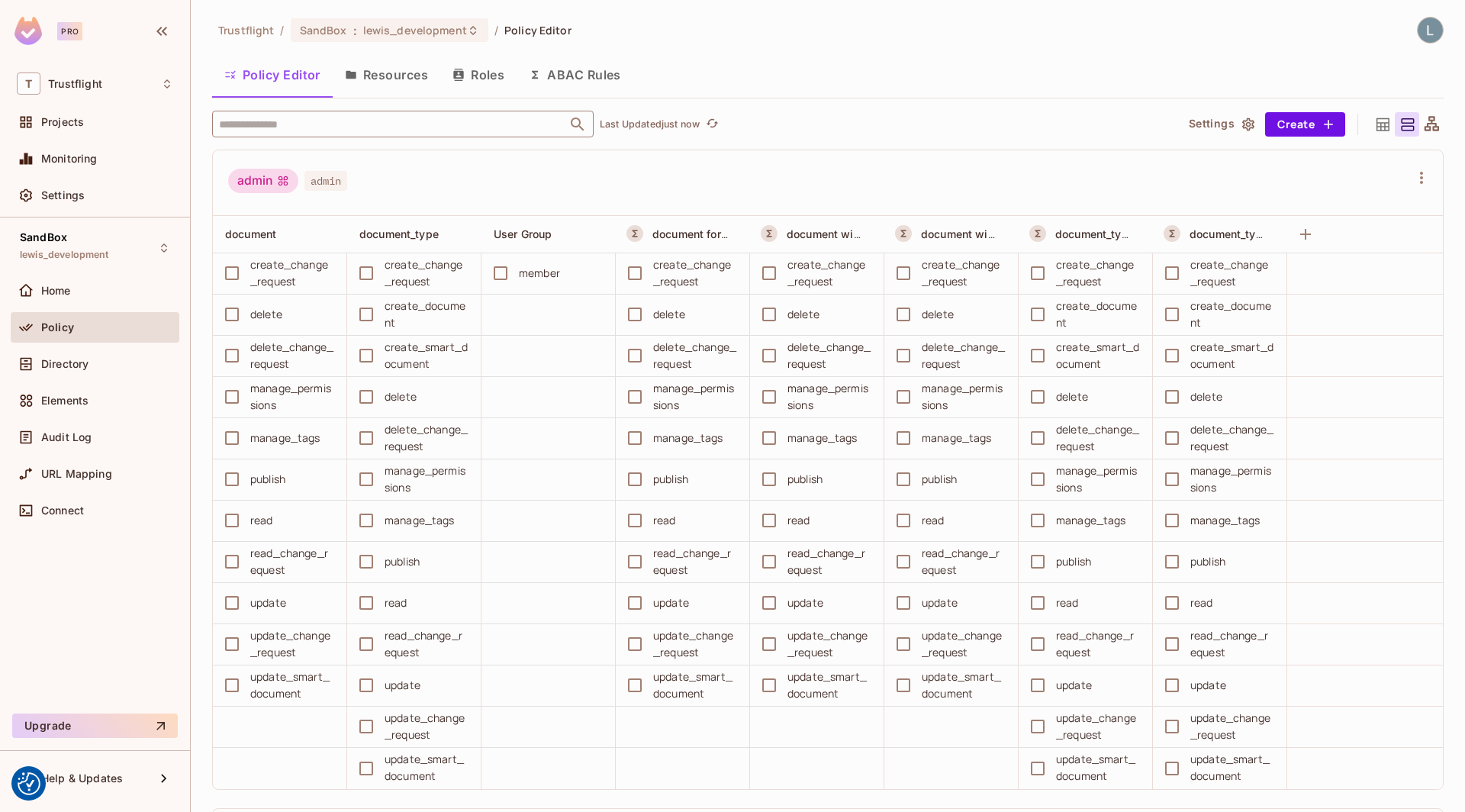
click at [406, 133] on input "text" at bounding box center [390, 124] width 349 height 27
type input "*"
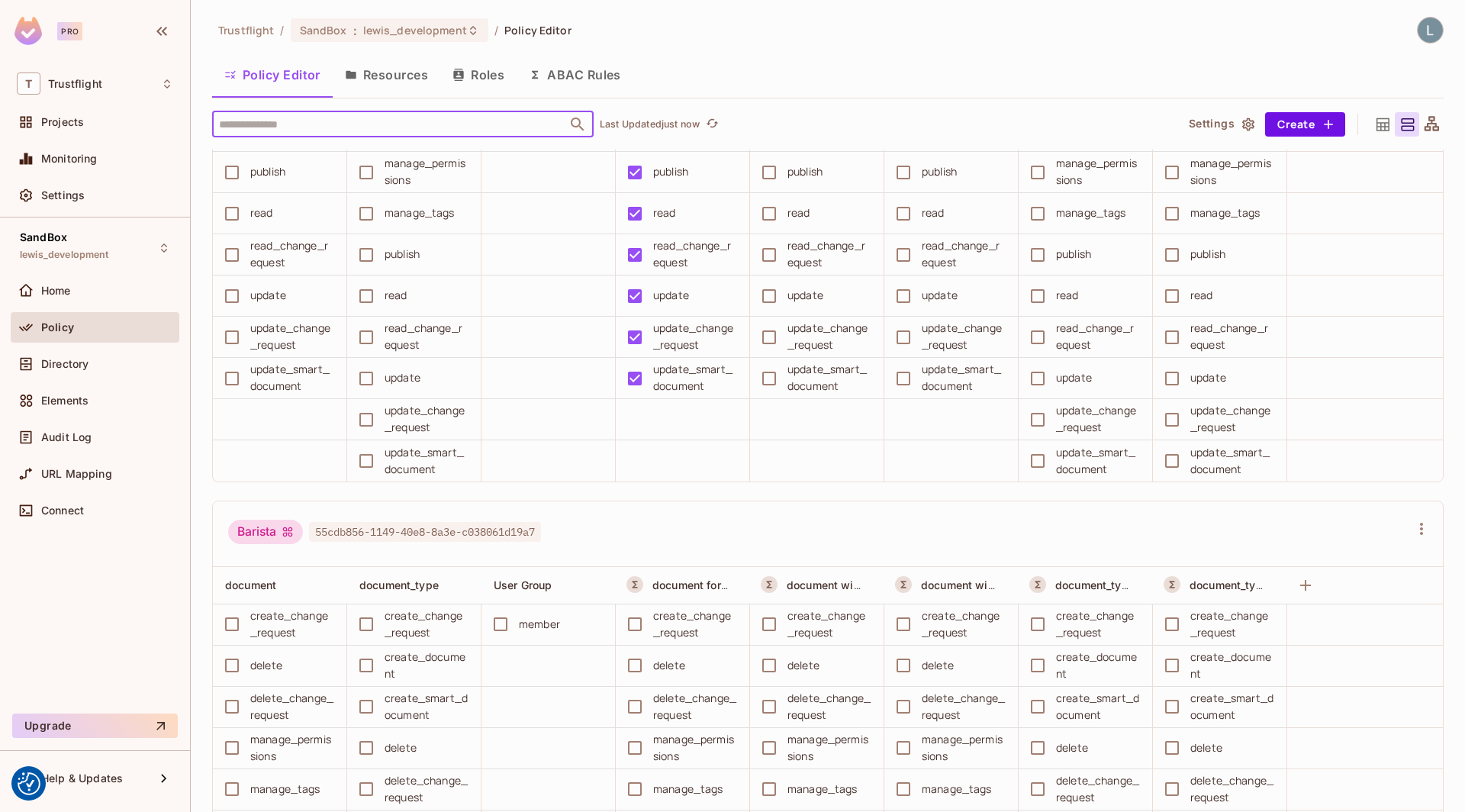
scroll to position [974, 0]
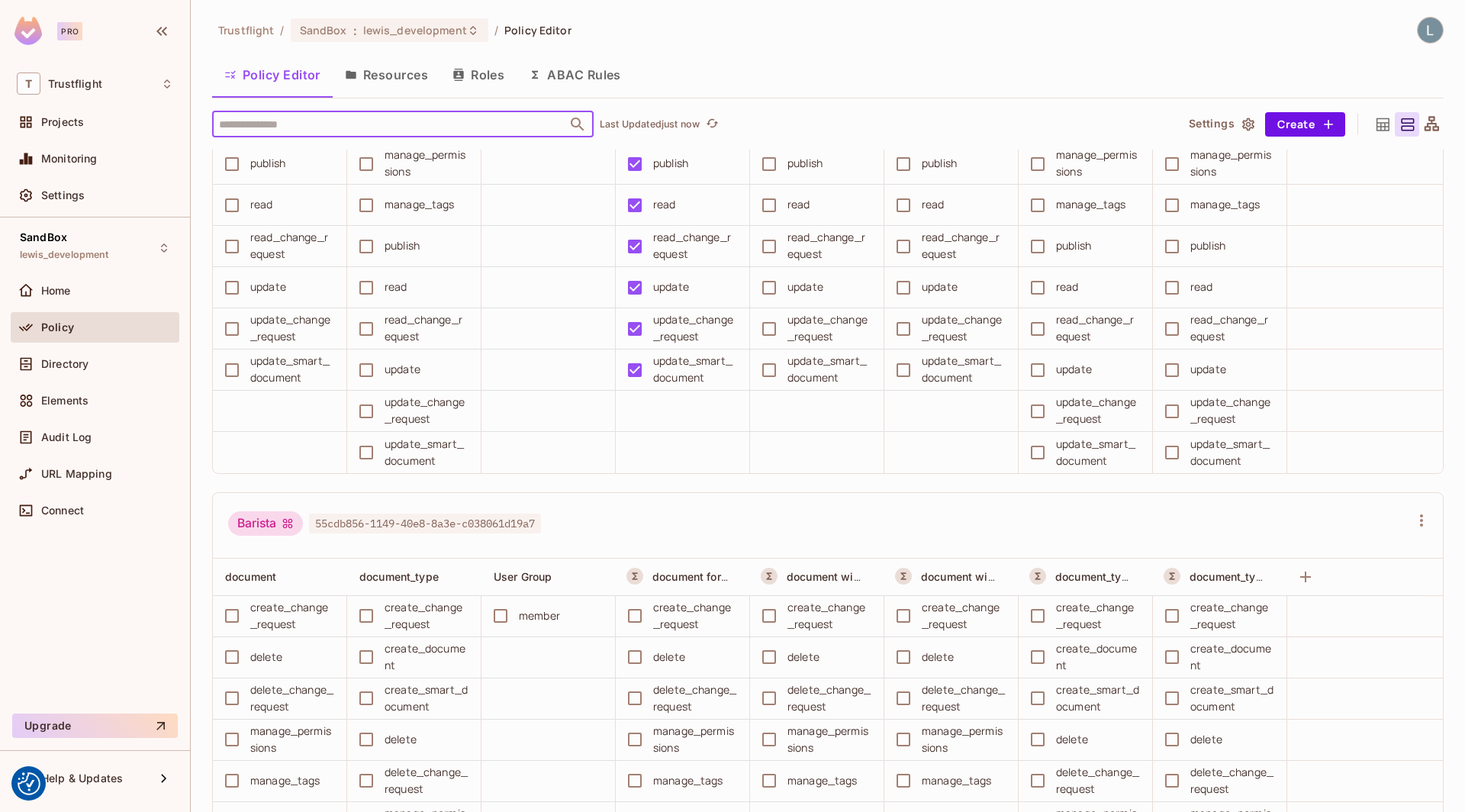
click at [1252, 122] on icon "button" at bounding box center [1248, 124] width 15 height 15
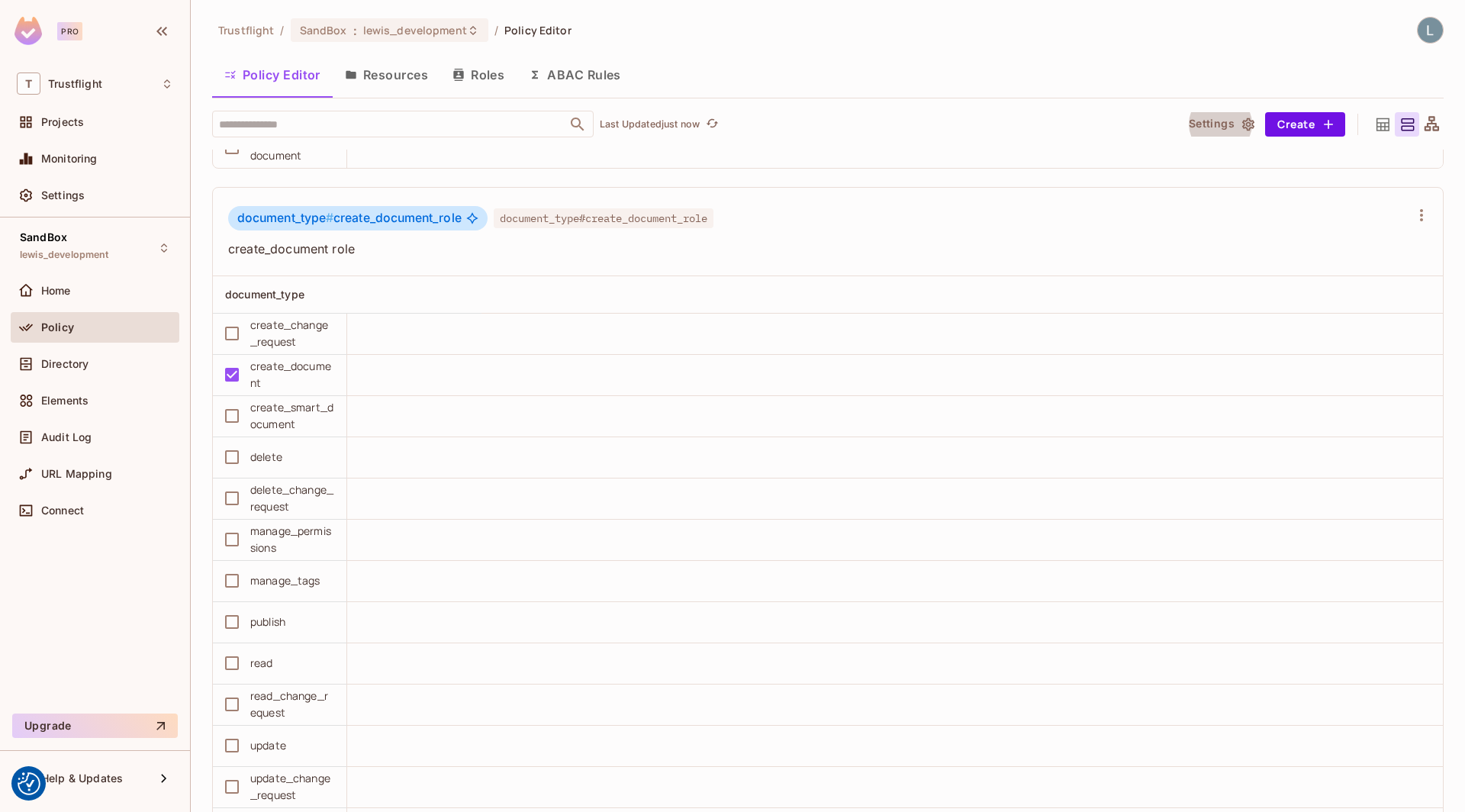
scroll to position [6937, 0]
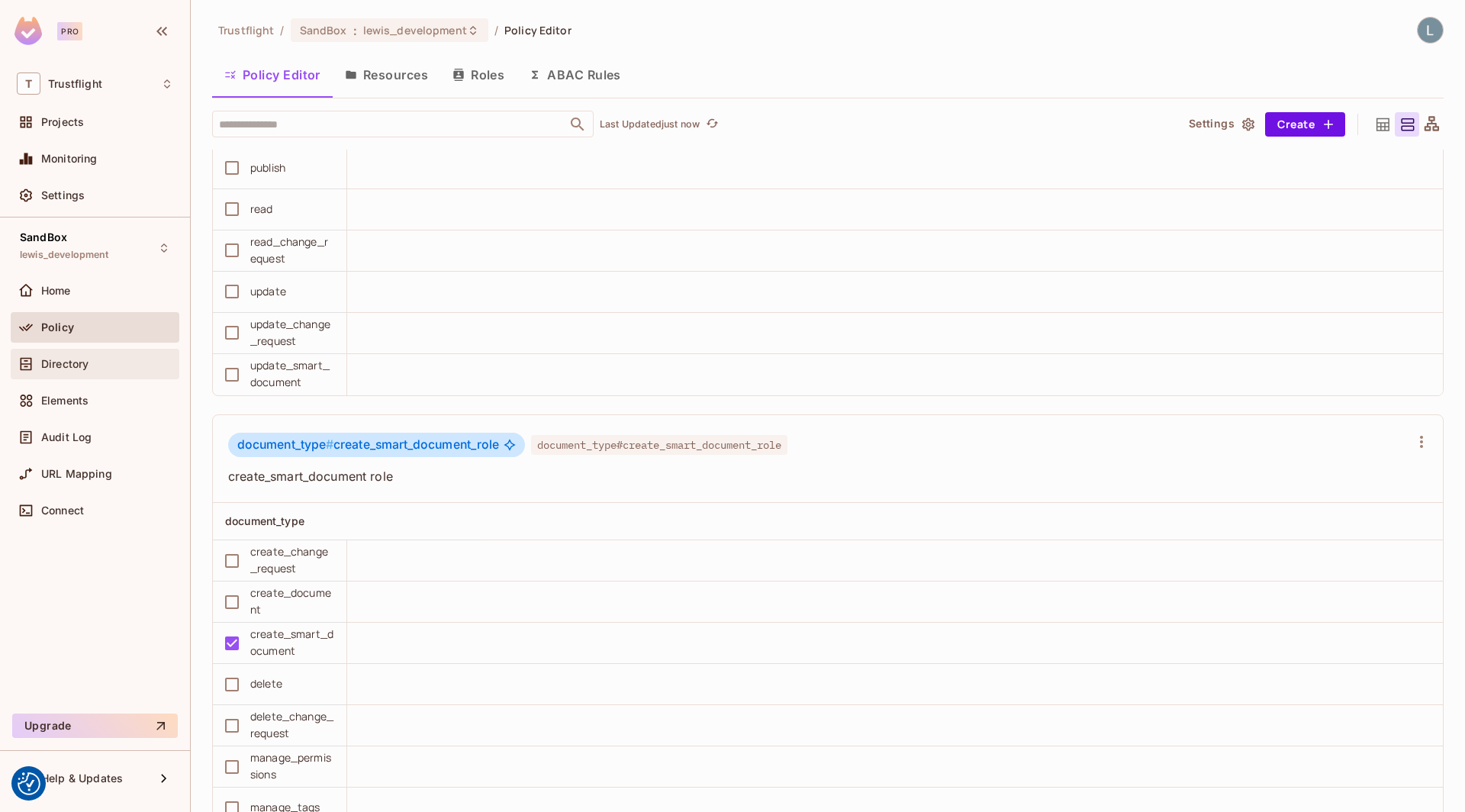
click at [109, 368] on div "Directory" at bounding box center [95, 364] width 157 height 19
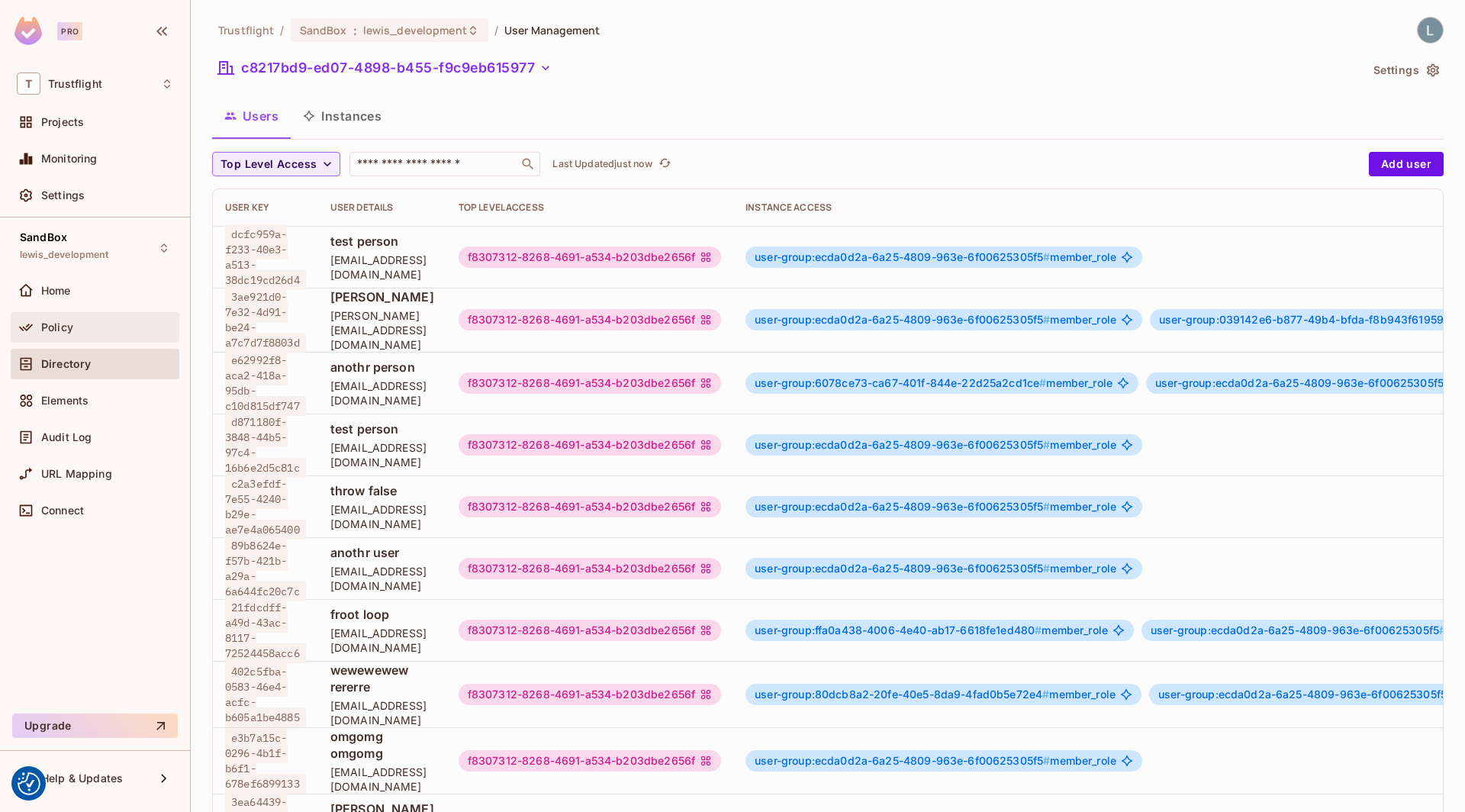
click at [99, 330] on div "Policy" at bounding box center [107, 327] width 132 height 12
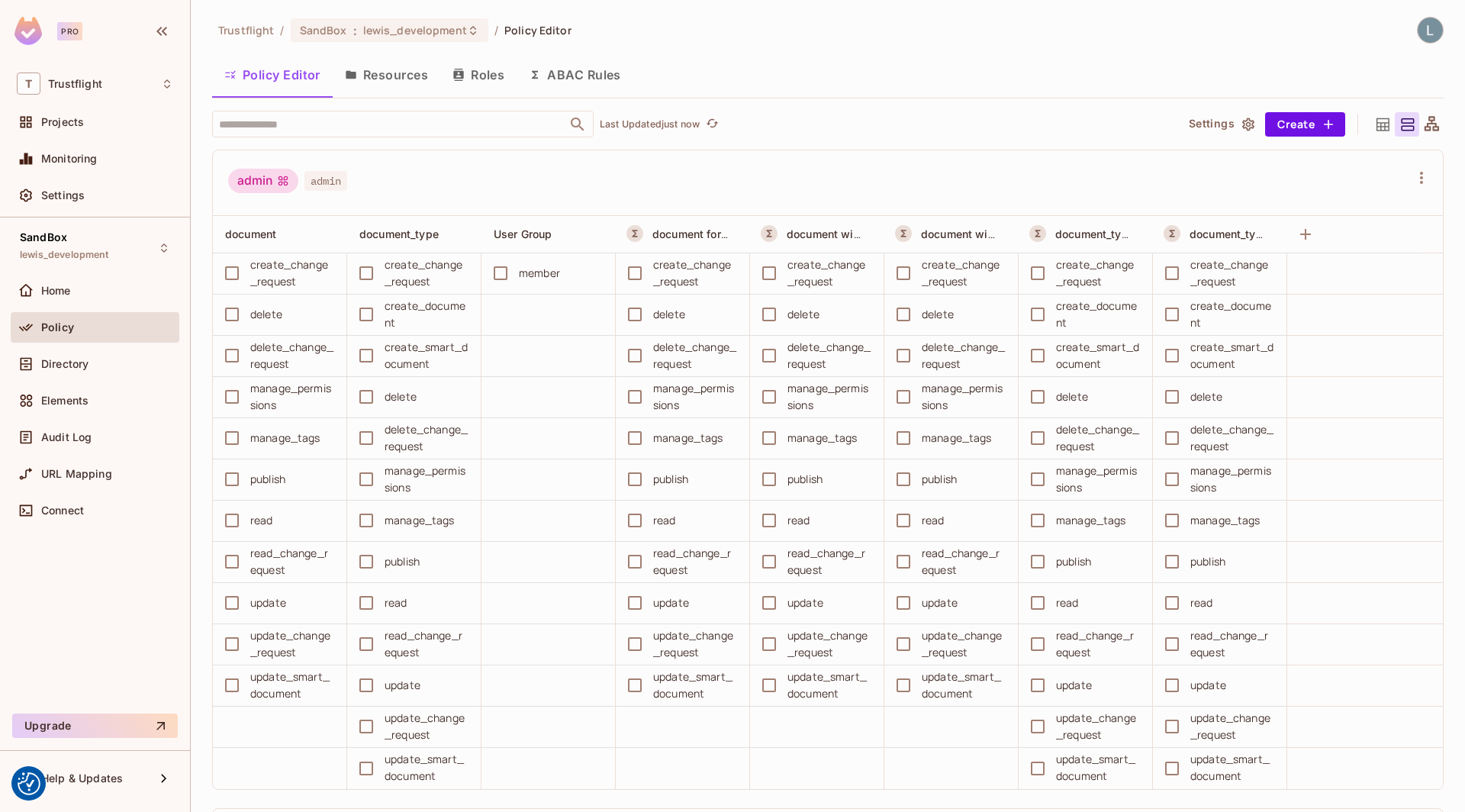
click at [411, 81] on button "Resources" at bounding box center [386, 75] width 108 height 38
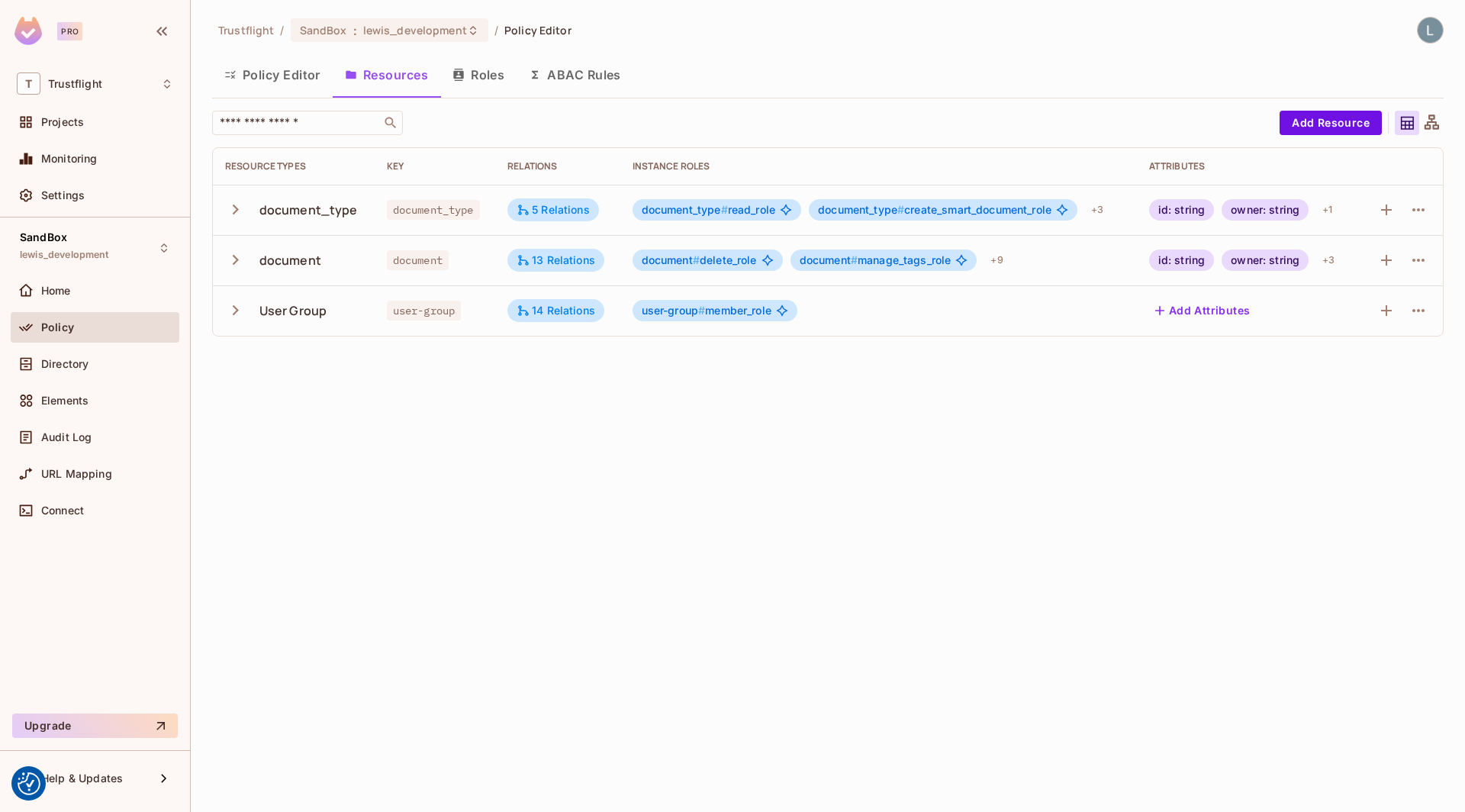
click at [232, 249] on icon "button" at bounding box center [235, 259] width 20 height 20
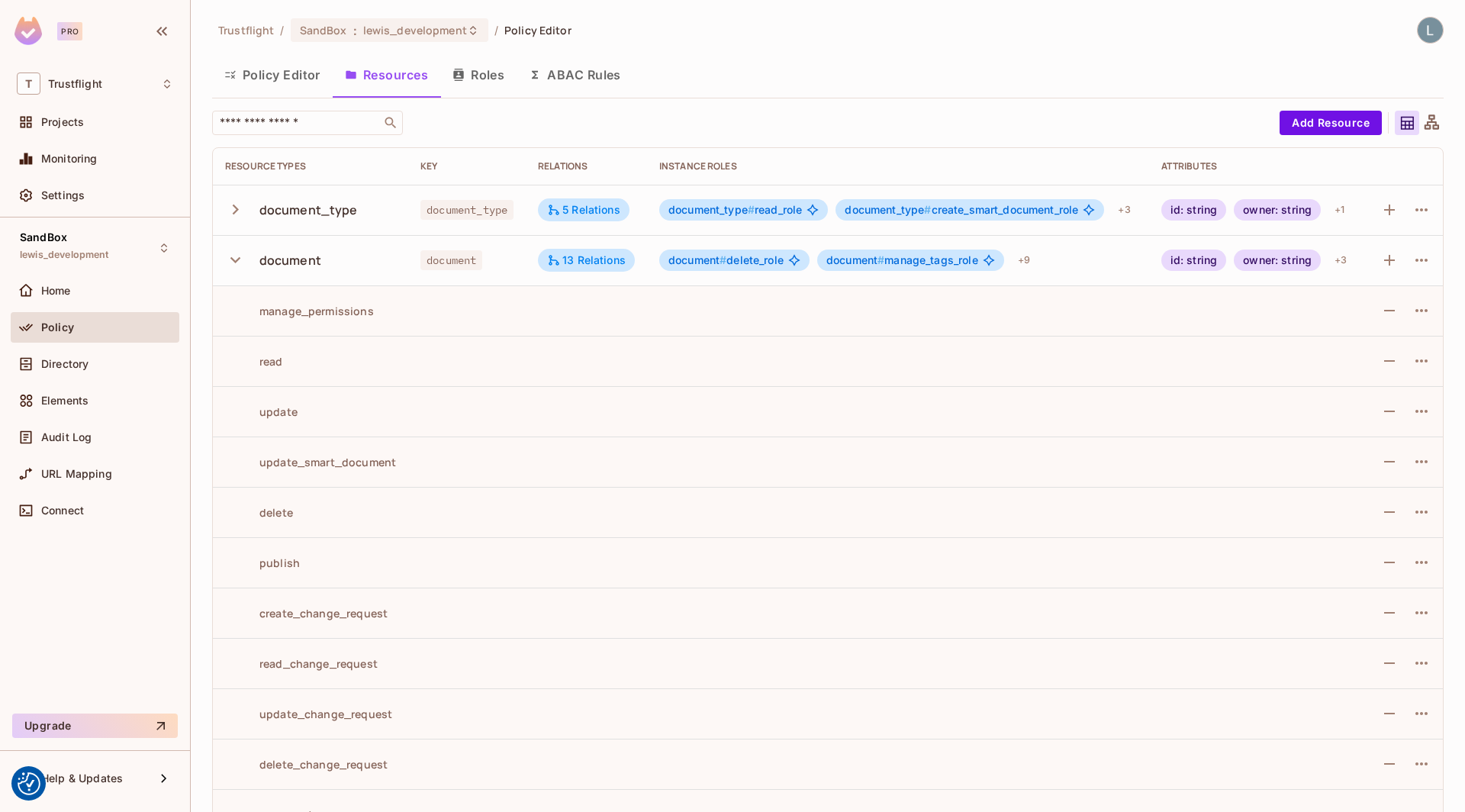
click at [232, 249] on icon "button" at bounding box center [235, 259] width 20 height 20
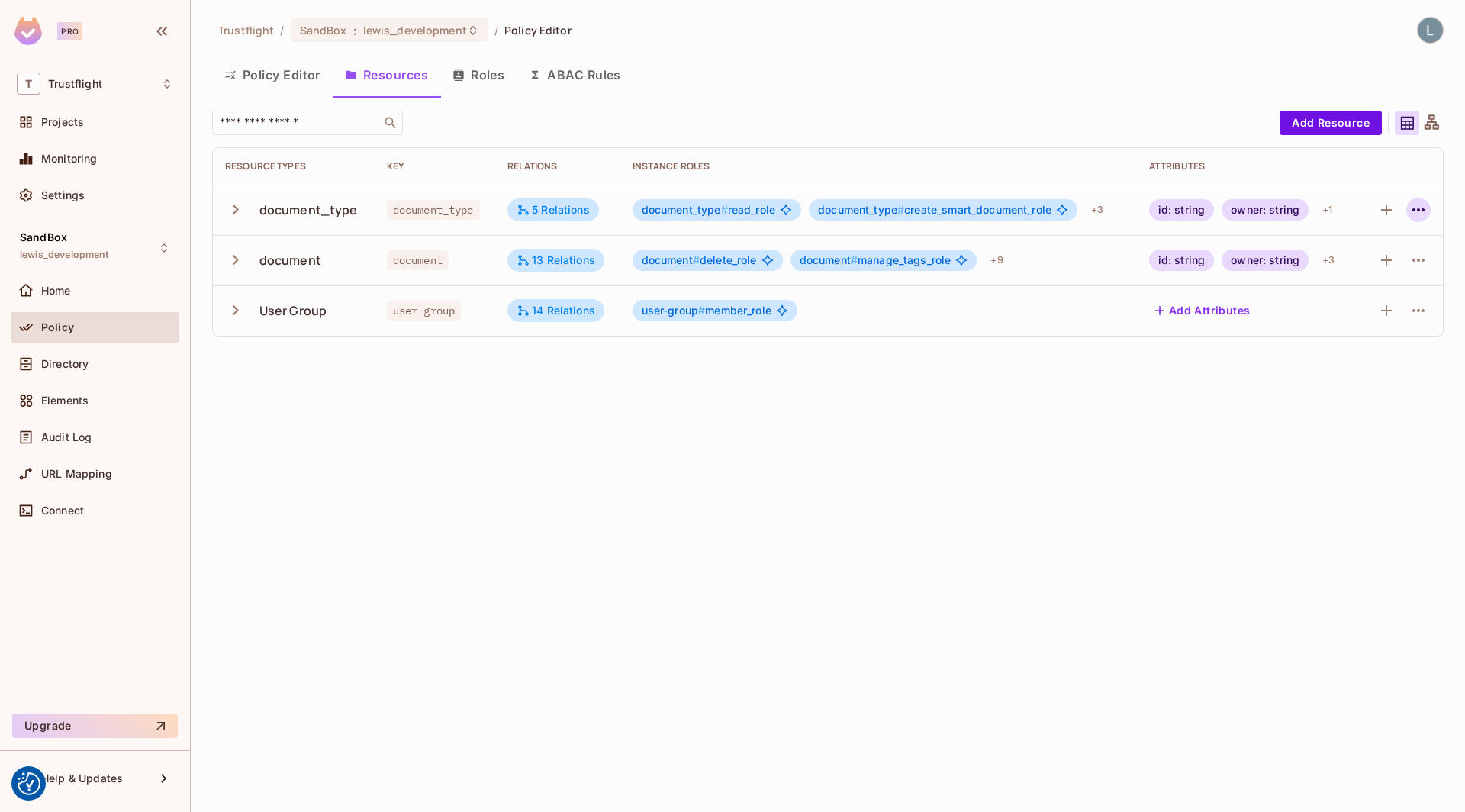
click at [1417, 214] on icon "button" at bounding box center [1418, 210] width 19 height 19
click at [1360, 268] on div "Edit Resource" at bounding box center [1352, 269] width 72 height 15
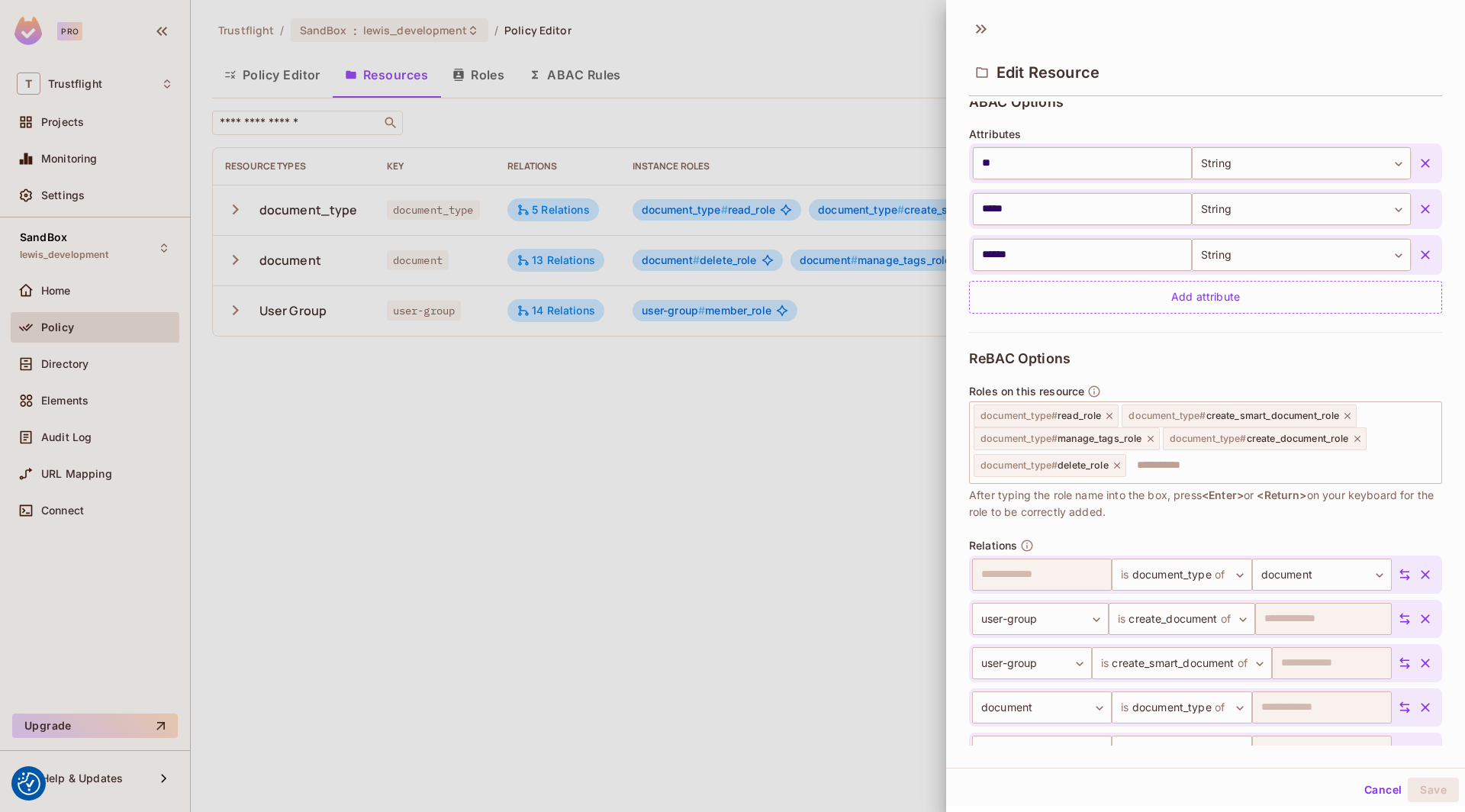
scroll to position [496, 0]
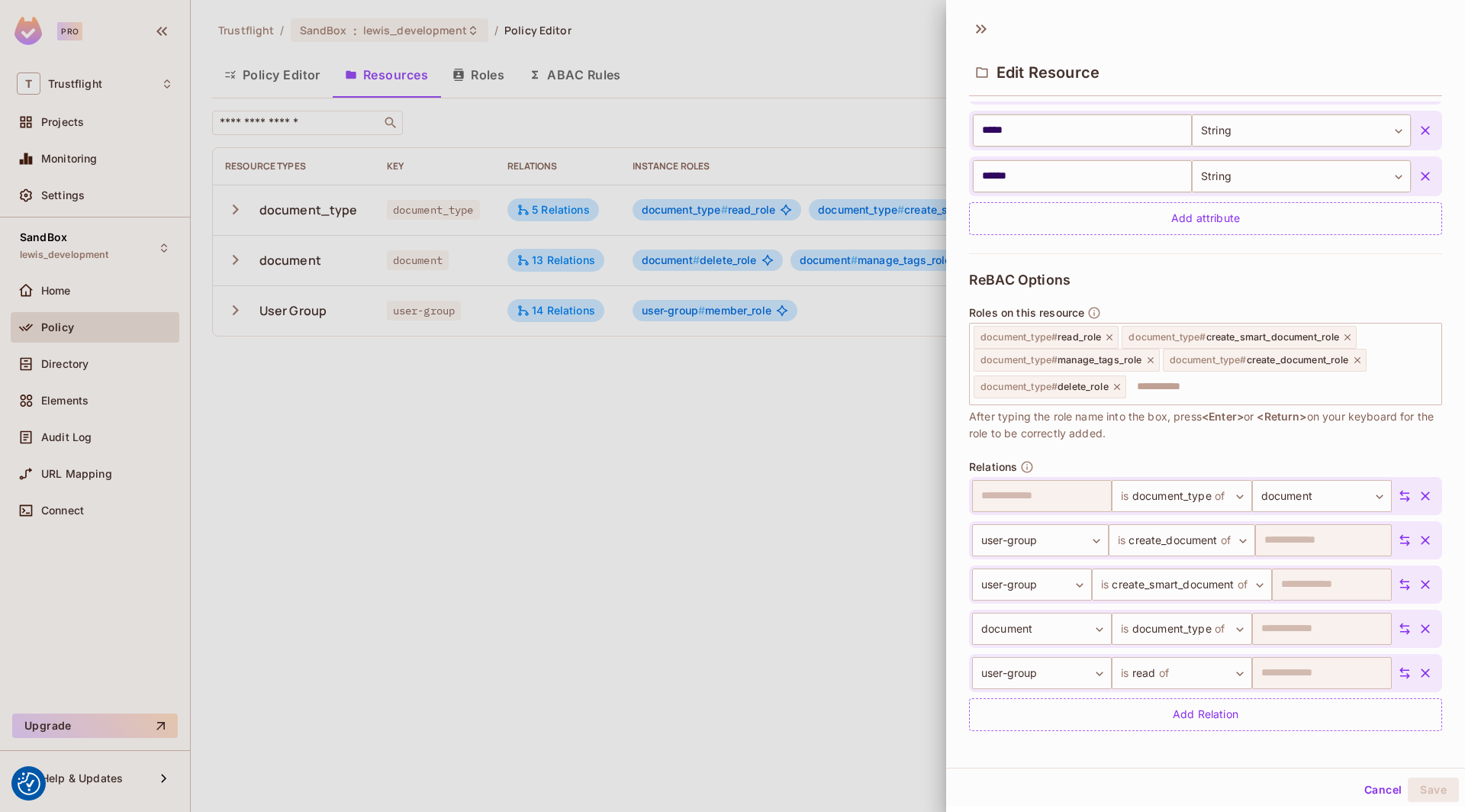
click at [652, 583] on div at bounding box center [732, 406] width 1465 height 812
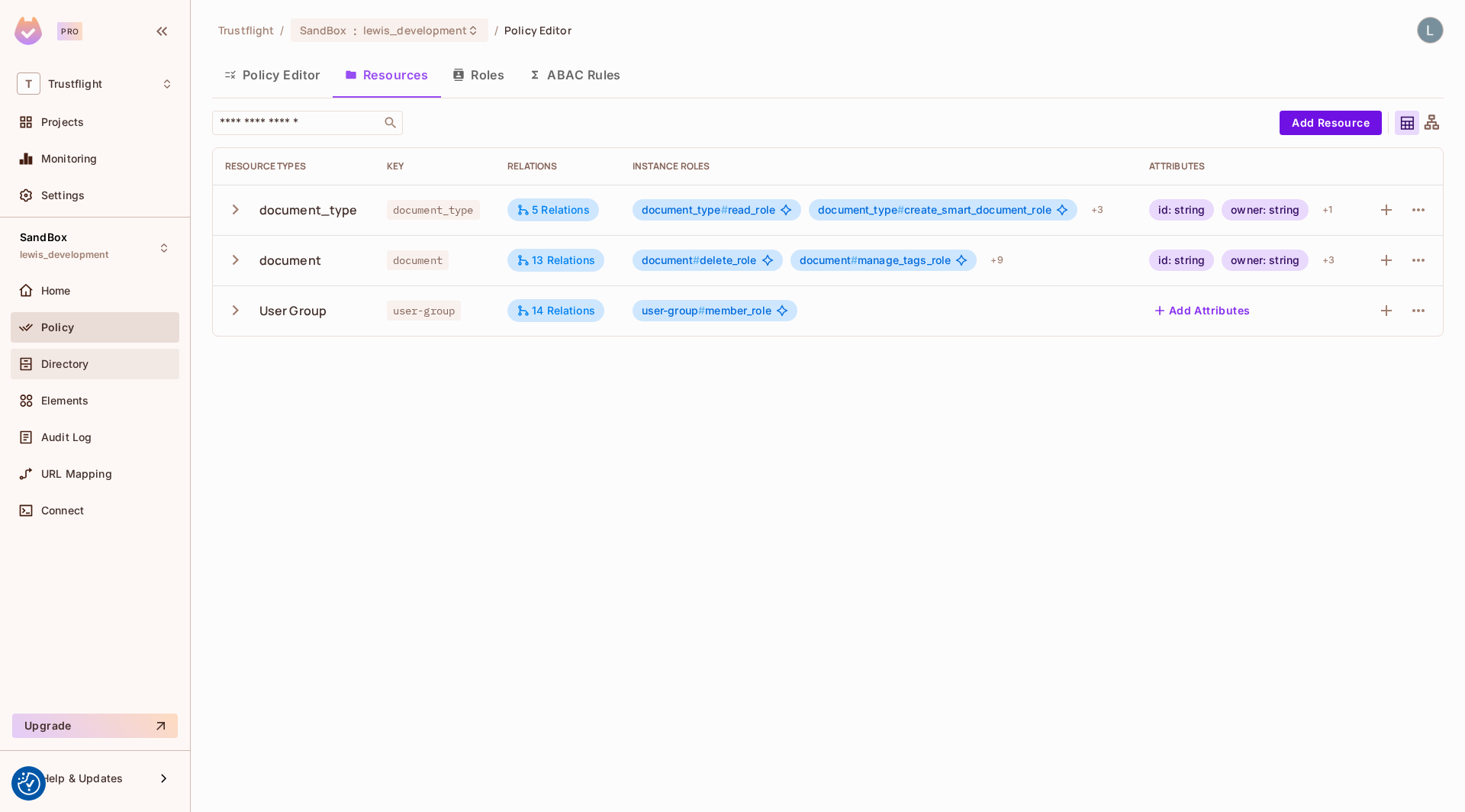
click at [85, 369] on div "Directory" at bounding box center [95, 364] width 157 height 19
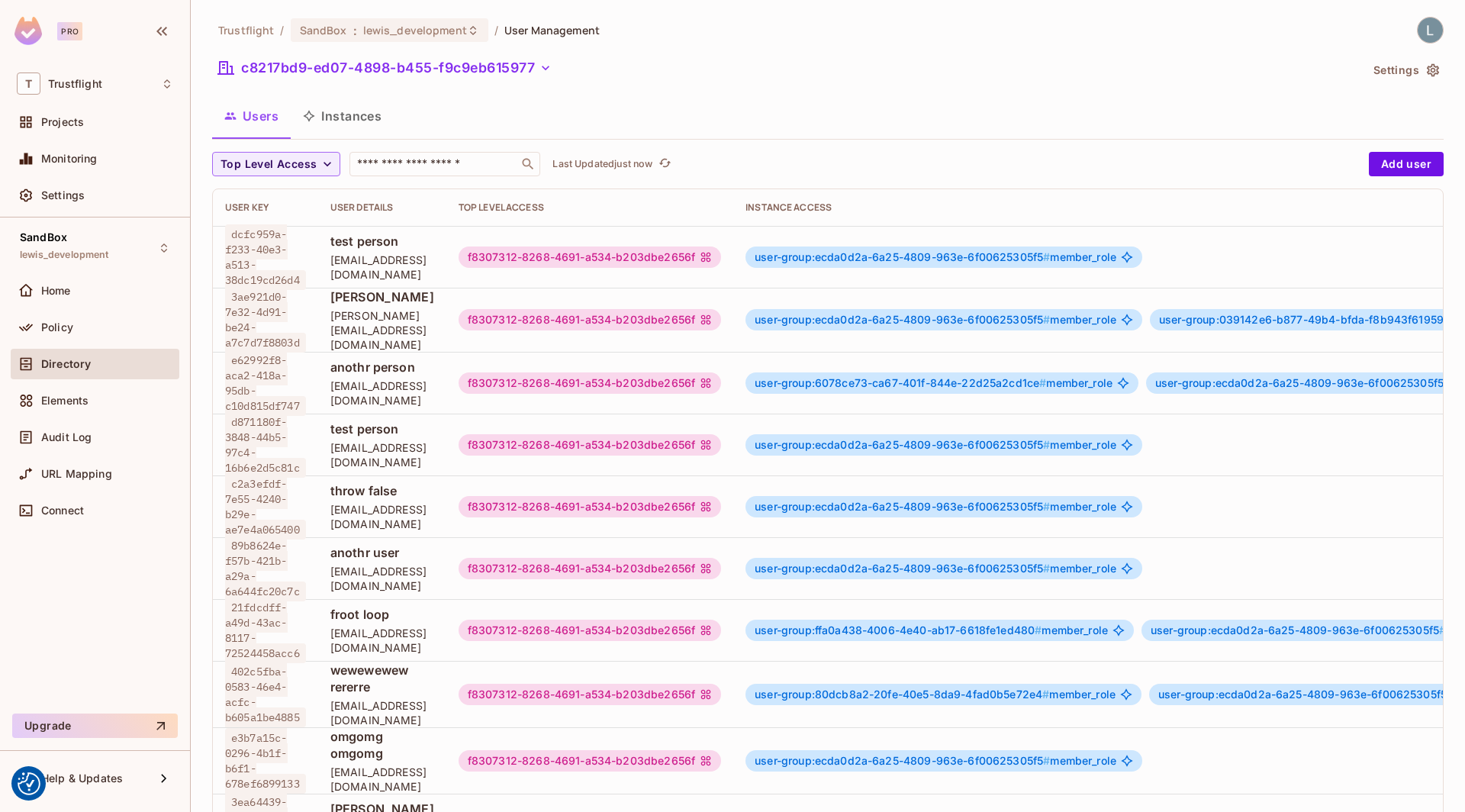
click at [356, 129] on button "Instances" at bounding box center [342, 116] width 103 height 38
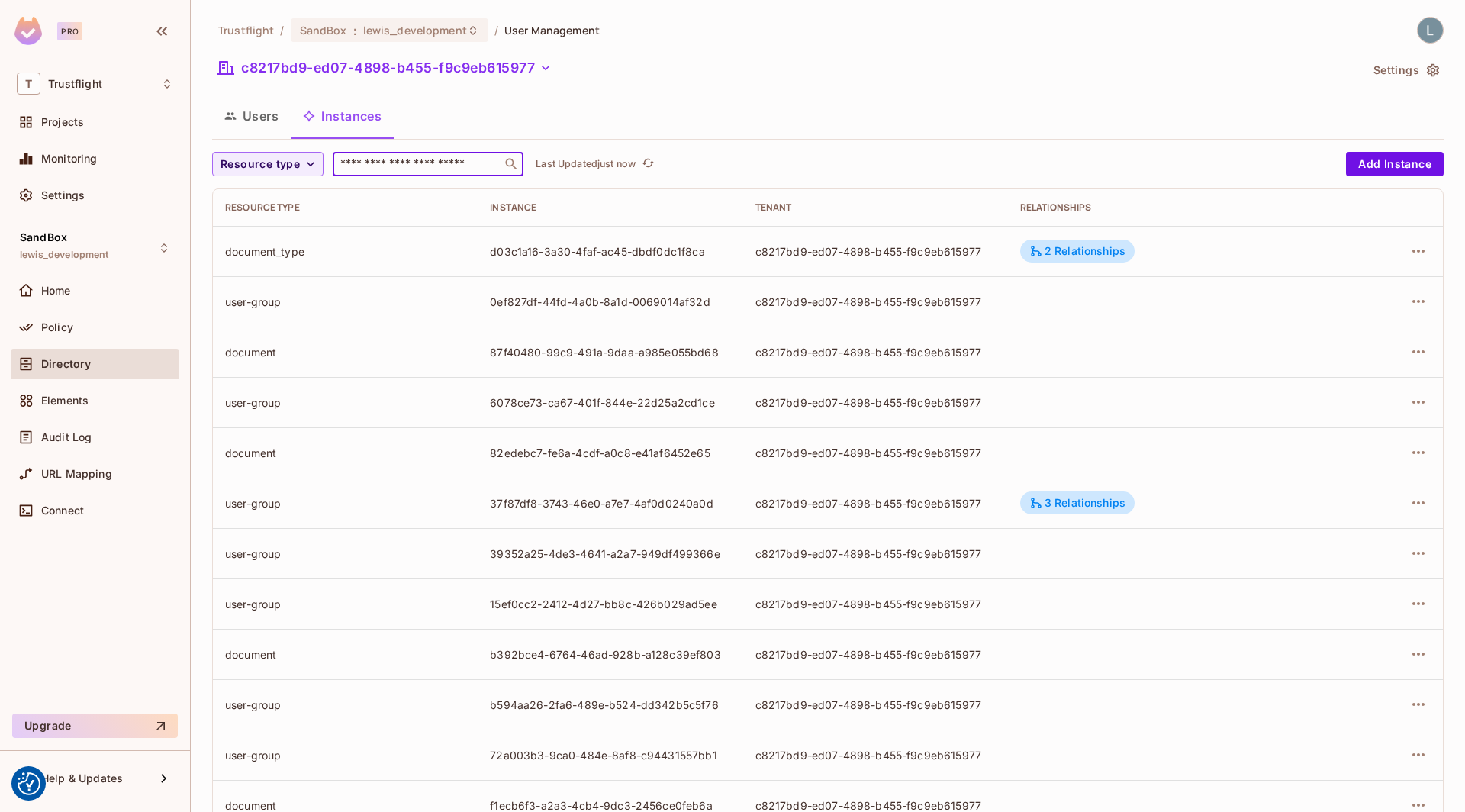
click at [398, 159] on input "text" at bounding box center [417, 164] width 160 height 15
paste input "**********"
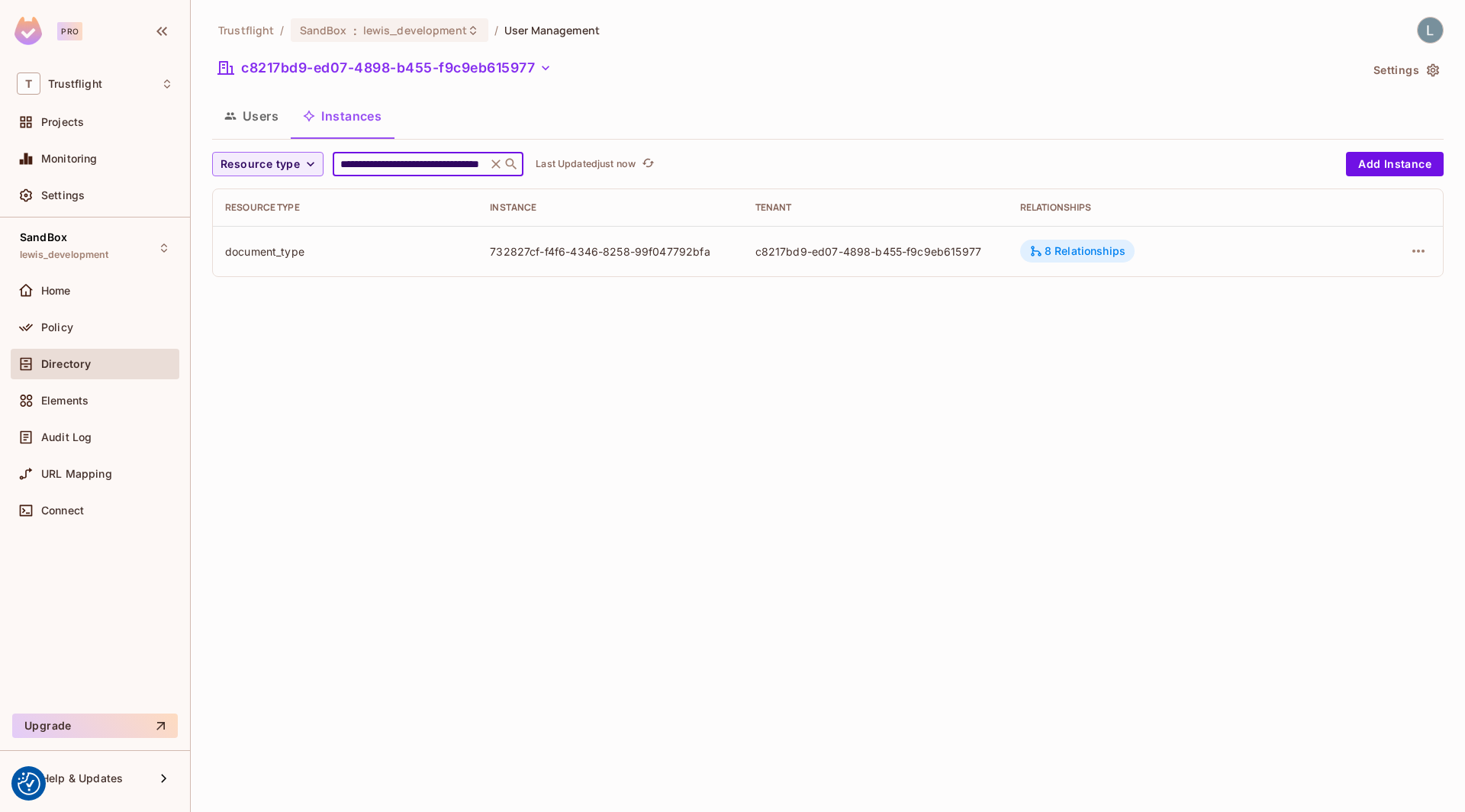
type input "**********"
click at [1065, 256] on div "8 Relationships" at bounding box center [1077, 250] width 96 height 13
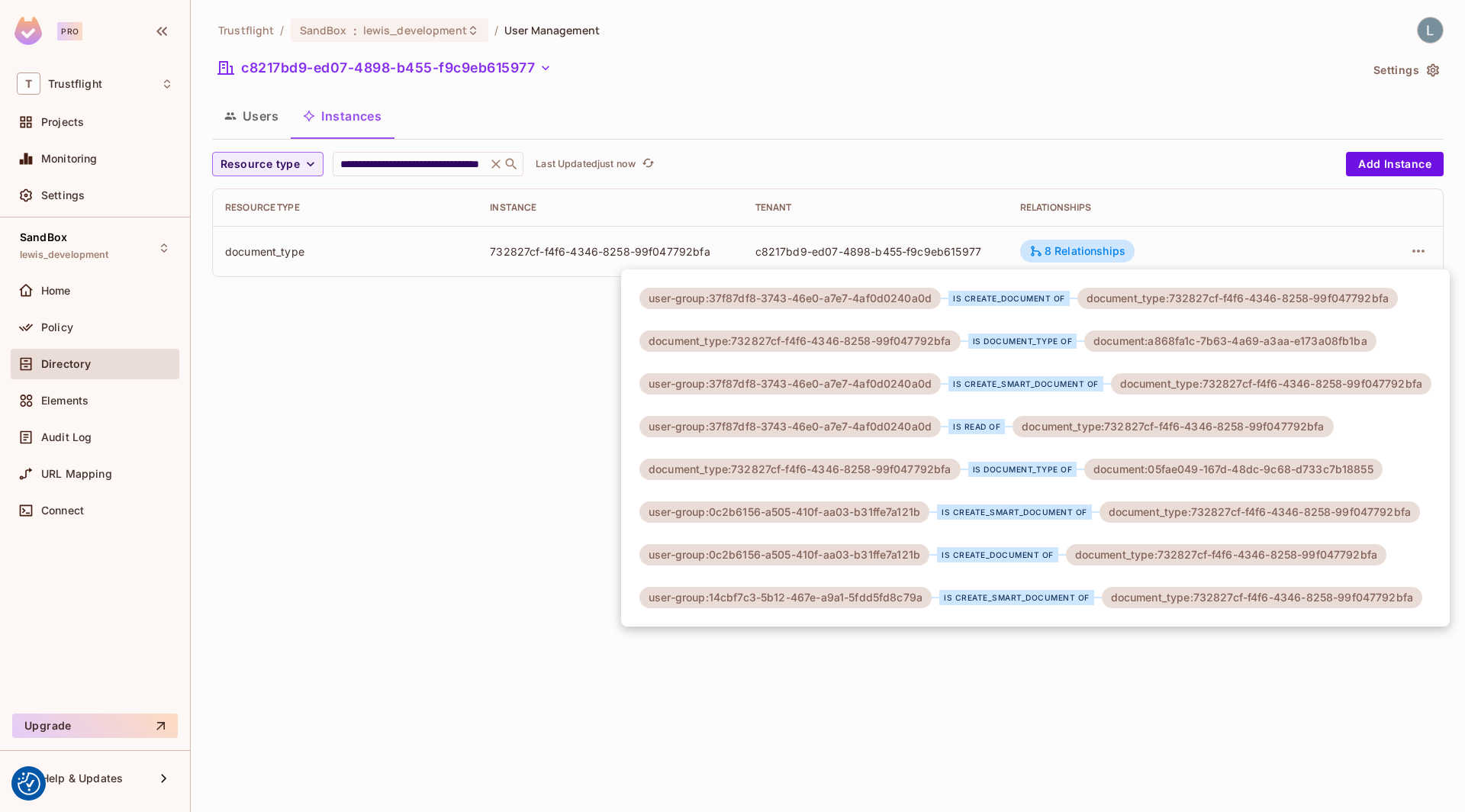
click at [1159, 248] on div at bounding box center [732, 406] width 1465 height 812
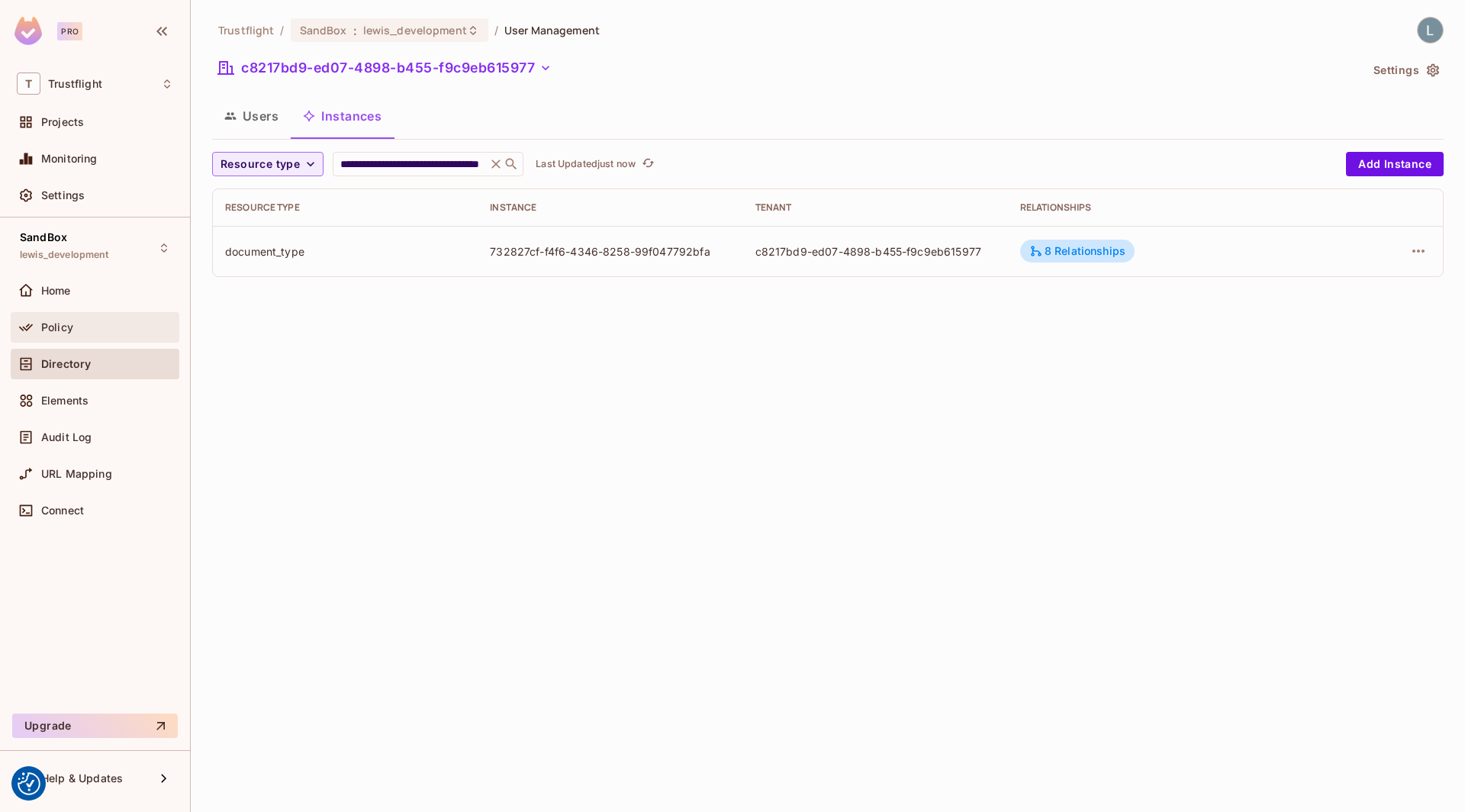
click at [106, 321] on div "Policy" at bounding box center [107, 327] width 132 height 12
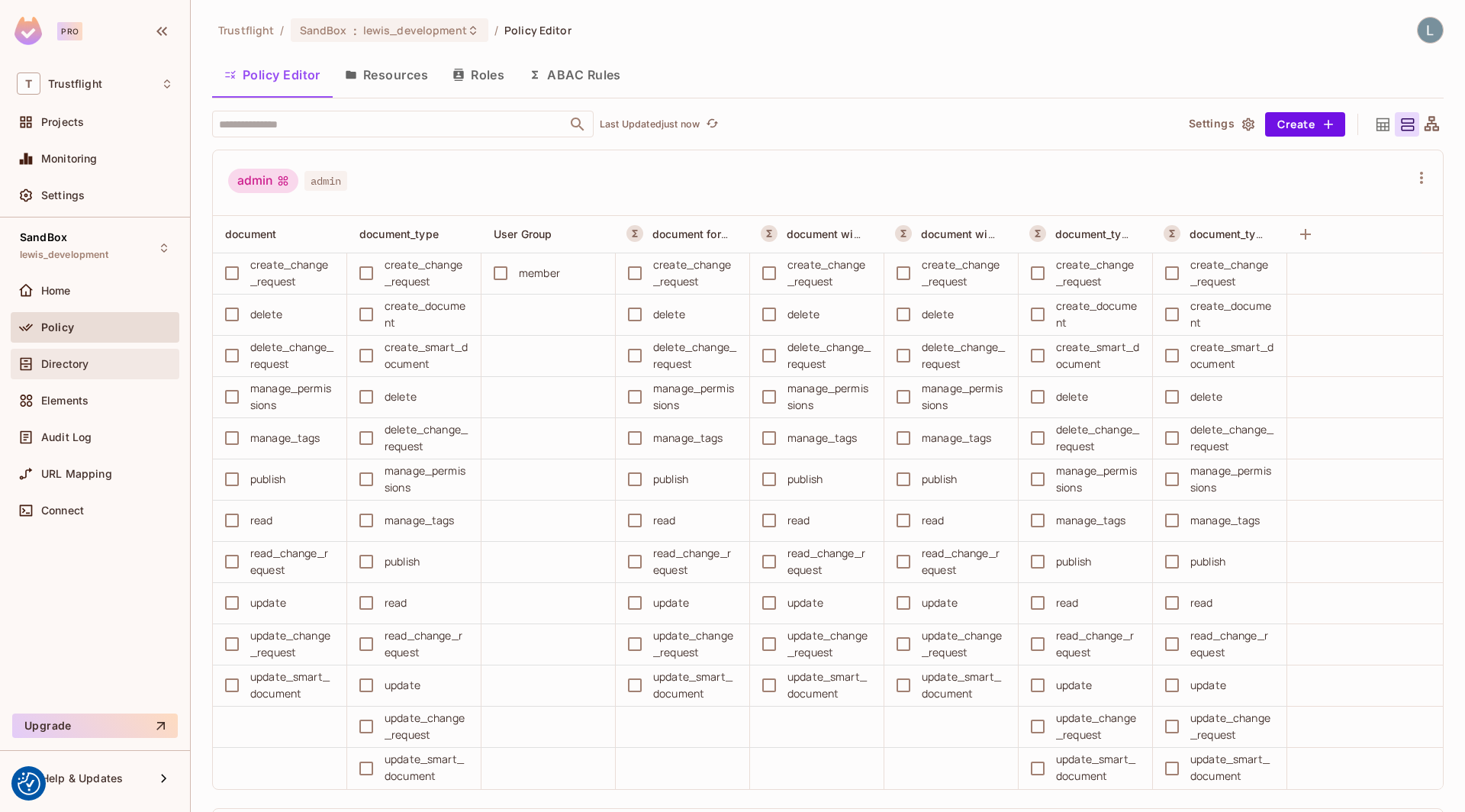
click at [96, 351] on div "Directory" at bounding box center [95, 364] width 169 height 30
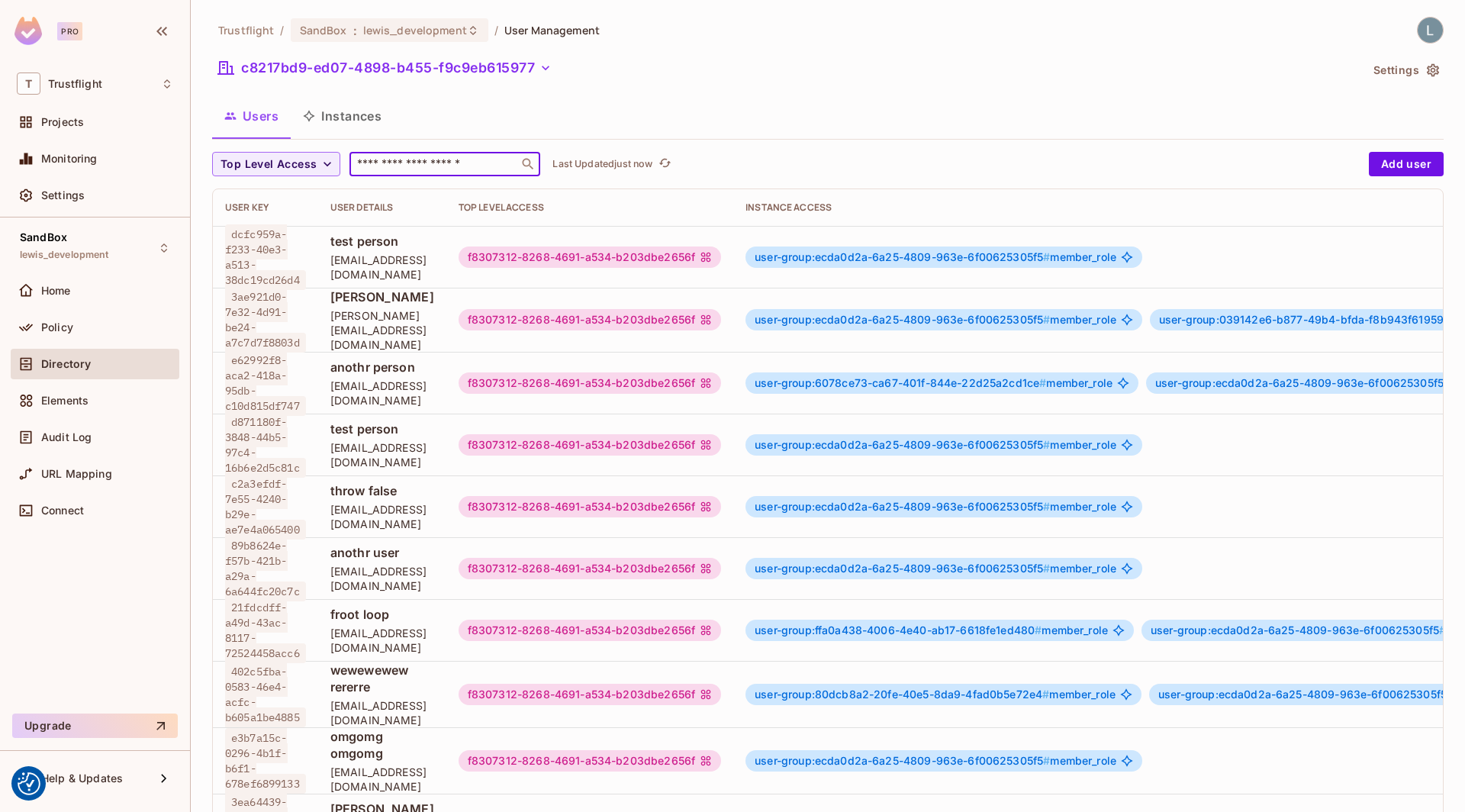
click at [400, 166] on input "text" at bounding box center [434, 164] width 160 height 15
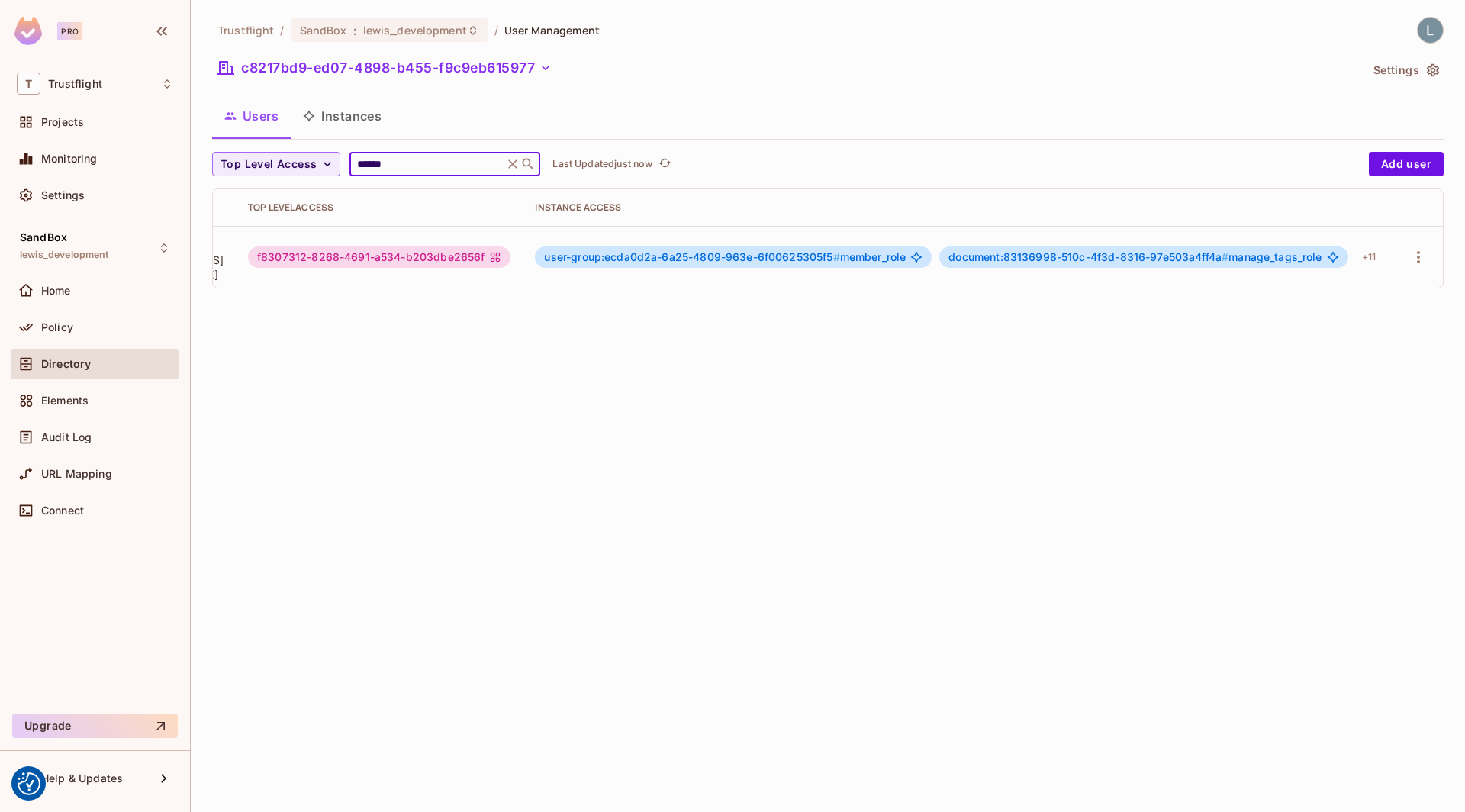
scroll to position [0, 266]
type input "******"
click at [1368, 253] on div "+ 11" at bounding box center [1368, 256] width 26 height 24
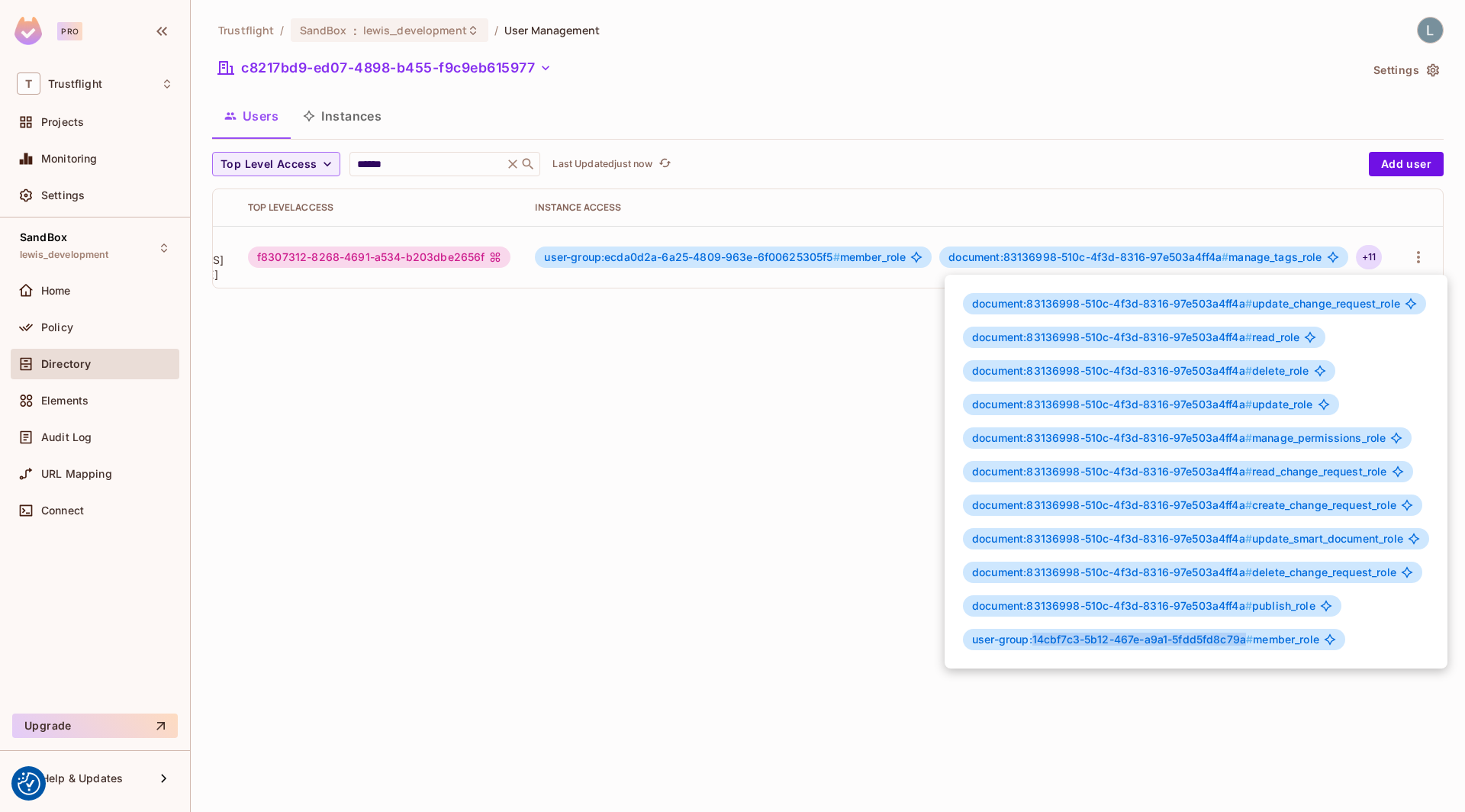
drag, startPoint x: 1248, startPoint y: 639, endPoint x: 1034, endPoint y: 636, distance: 214.0
click at [1034, 636] on span "user-group:14cbf7c3-5b12-467e-a9a1-5fdd5fd8c79a #" at bounding box center [1113, 639] width 281 height 13
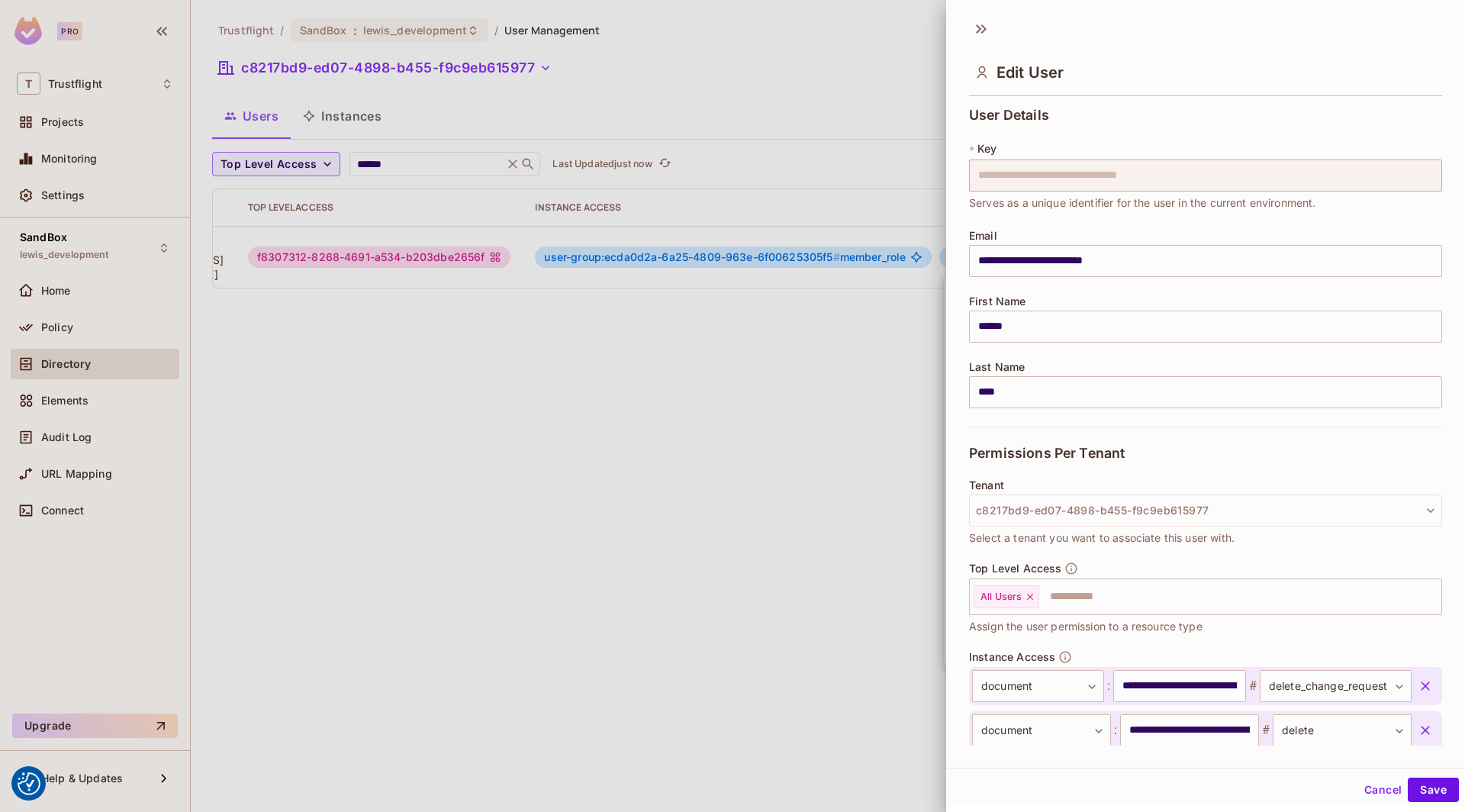
click at [829, 587] on div at bounding box center [732, 406] width 1465 height 812
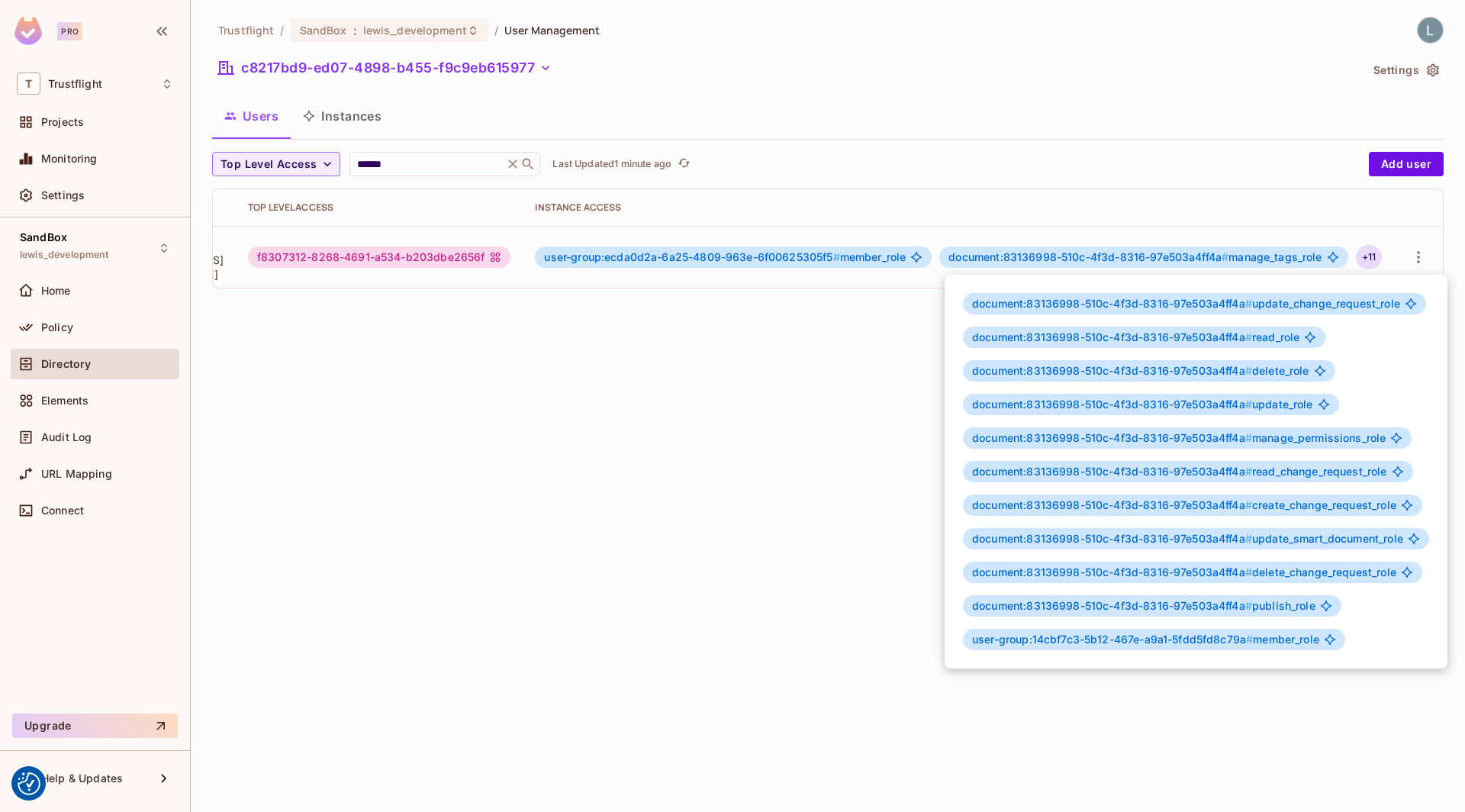
click at [683, 161] on div at bounding box center [732, 406] width 1465 height 812
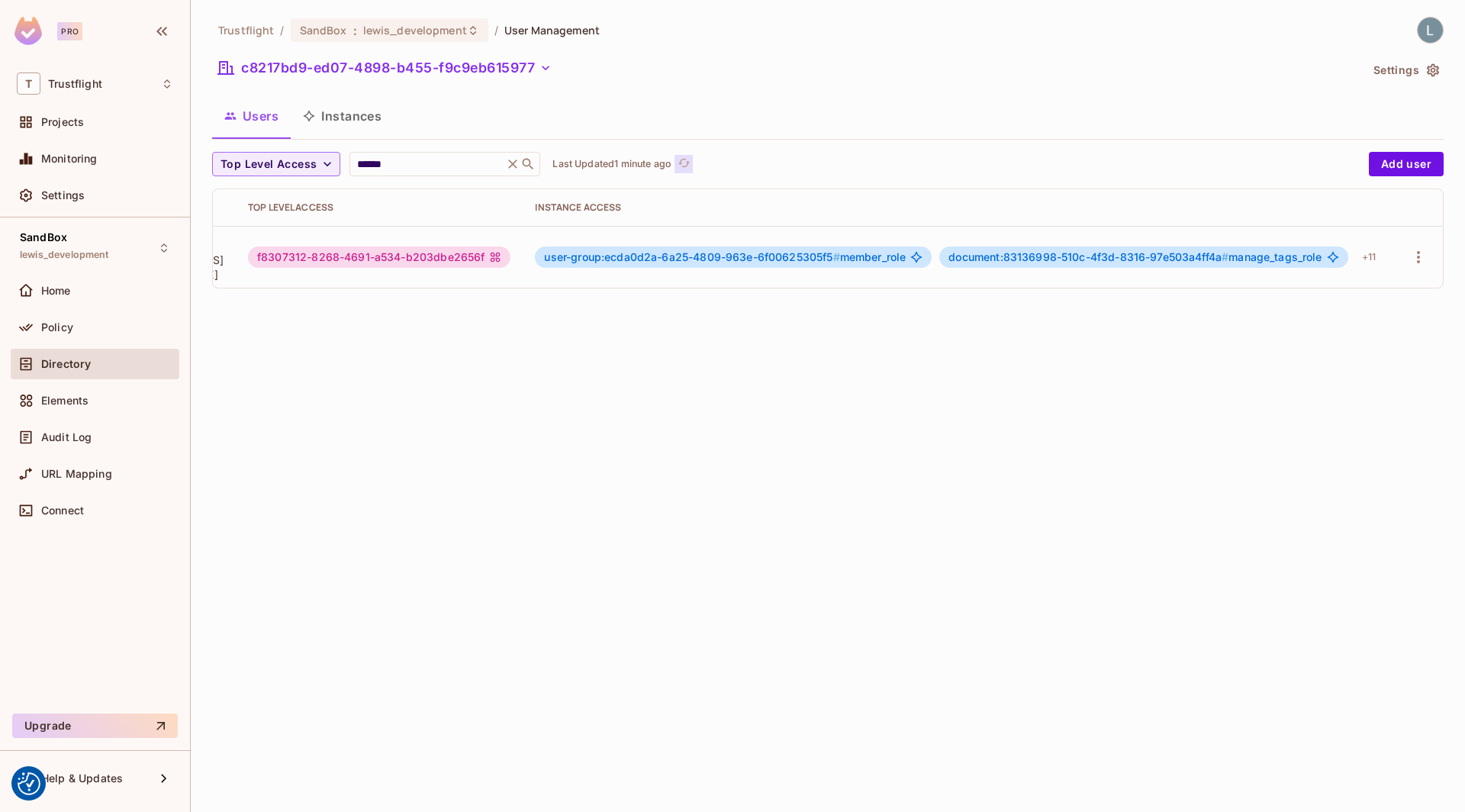
click at [688, 163] on icon "refresh" at bounding box center [684, 163] width 13 height 13
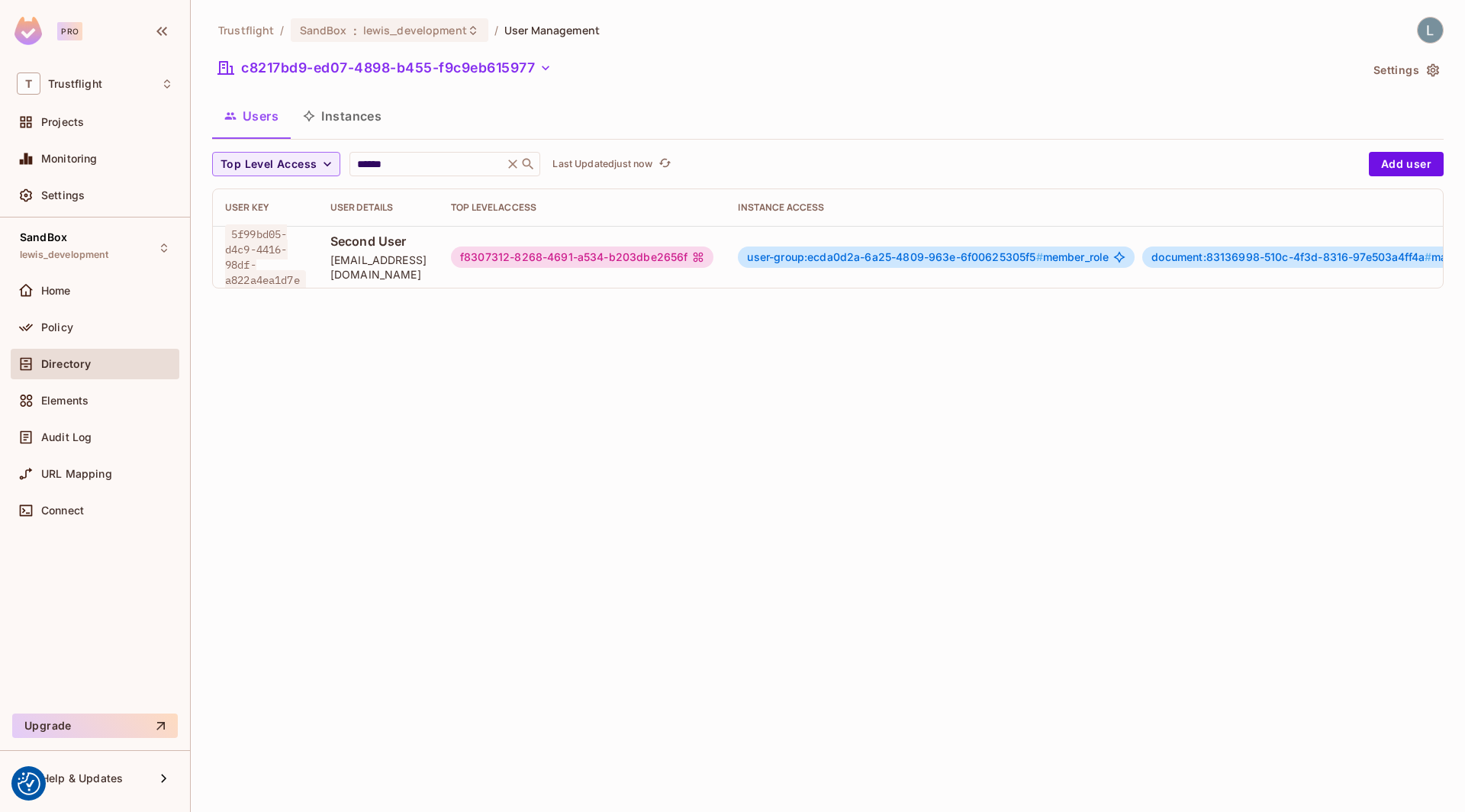
click at [754, 447] on div "Trustflight / SandBox : lewis_development / User Management c8217bd9-ed07-4898-…" at bounding box center [827, 406] width 1274 height 812
click at [646, 401] on div "Trustflight / SandBox : lewis_development / User Management c8217bd9-ed07-4898-…" at bounding box center [827, 406] width 1274 height 812
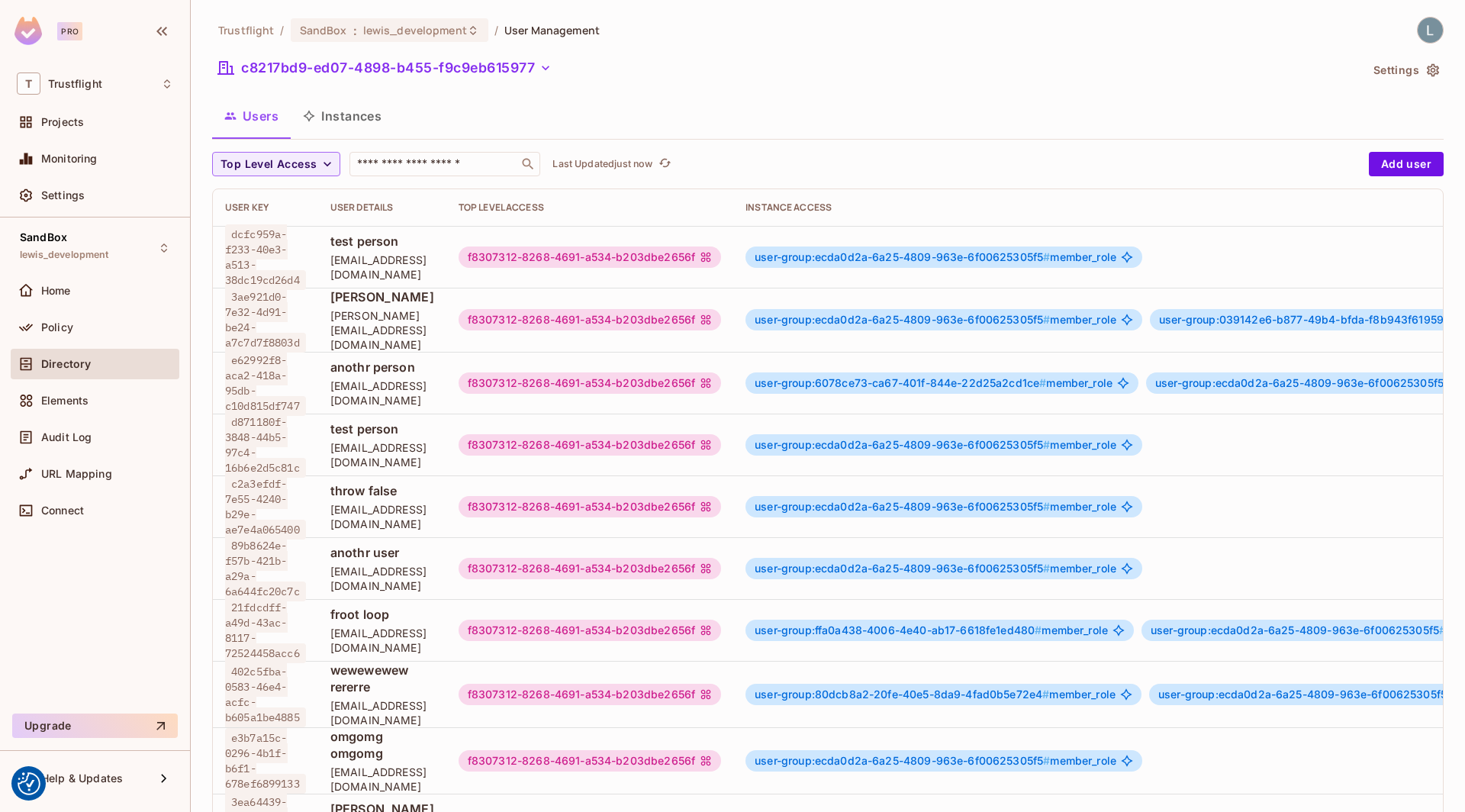
click at [420, 147] on div "Trustflight / SandBox : lewis_development / User Management c8217bd9-ed07-4898-…" at bounding box center [827, 635] width 1231 height 1236
click at [420, 158] on input "text" at bounding box center [434, 164] width 160 height 15
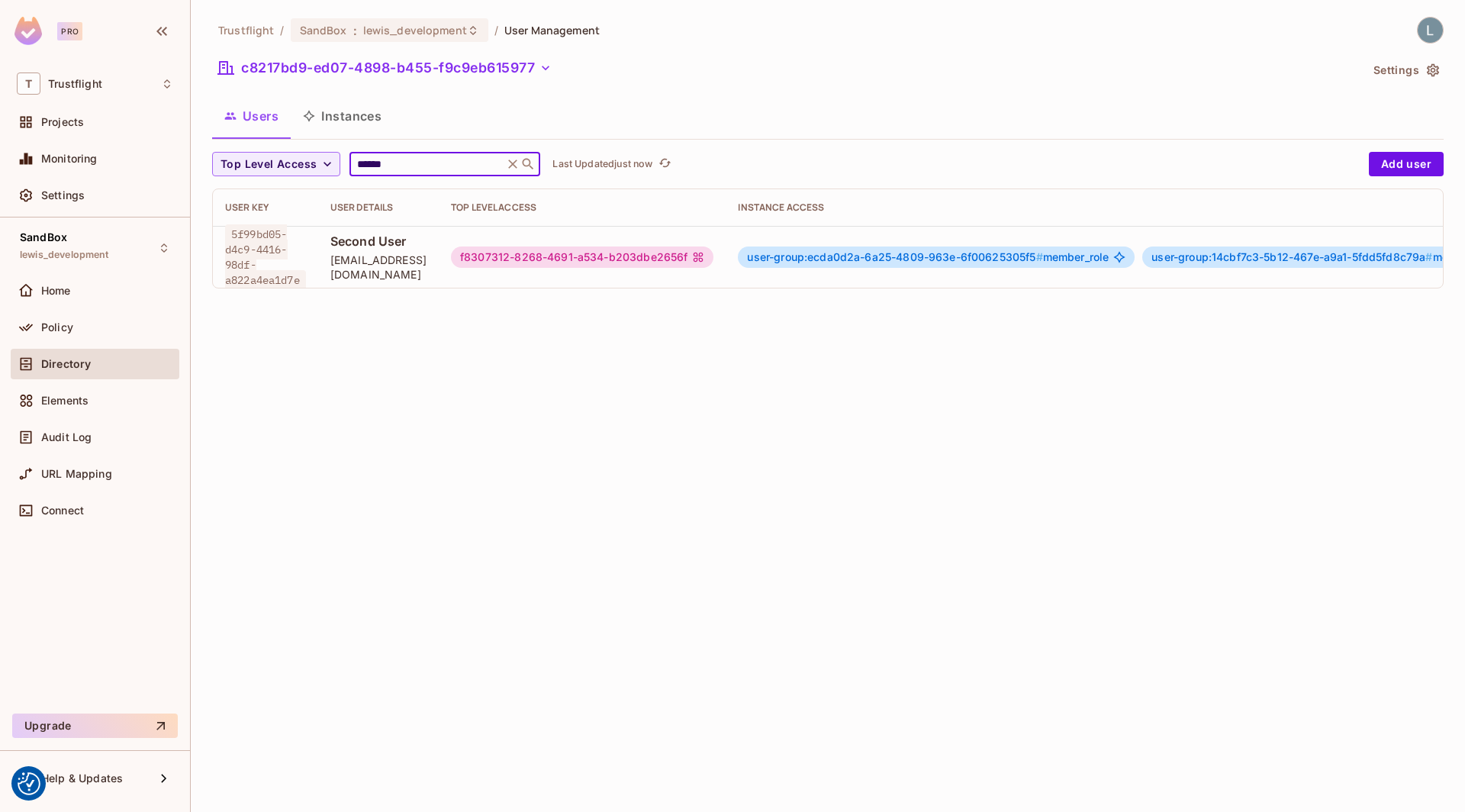
scroll to position [0, 206]
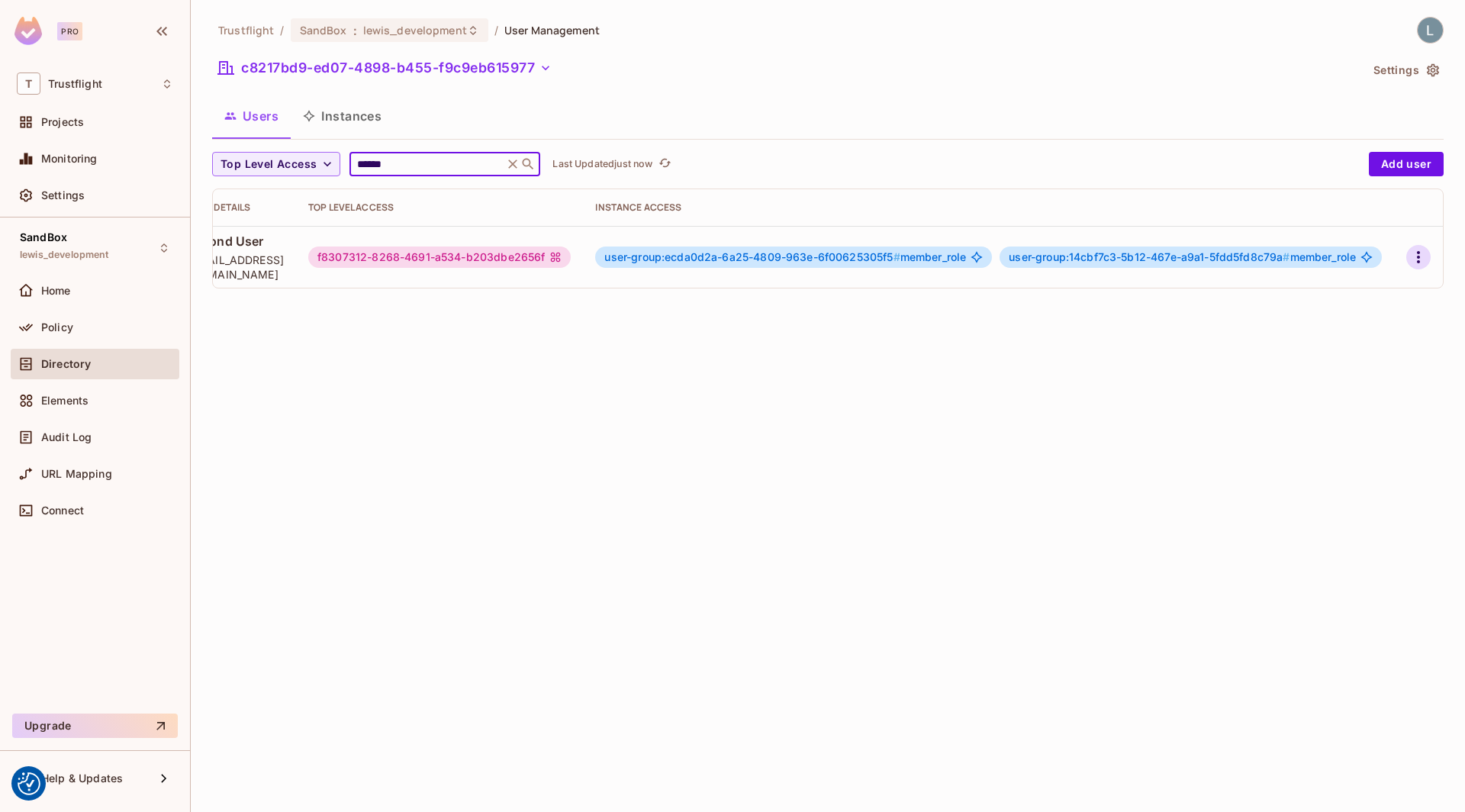
type input "******"
click at [1413, 257] on icon "button" at bounding box center [1418, 257] width 19 height 19
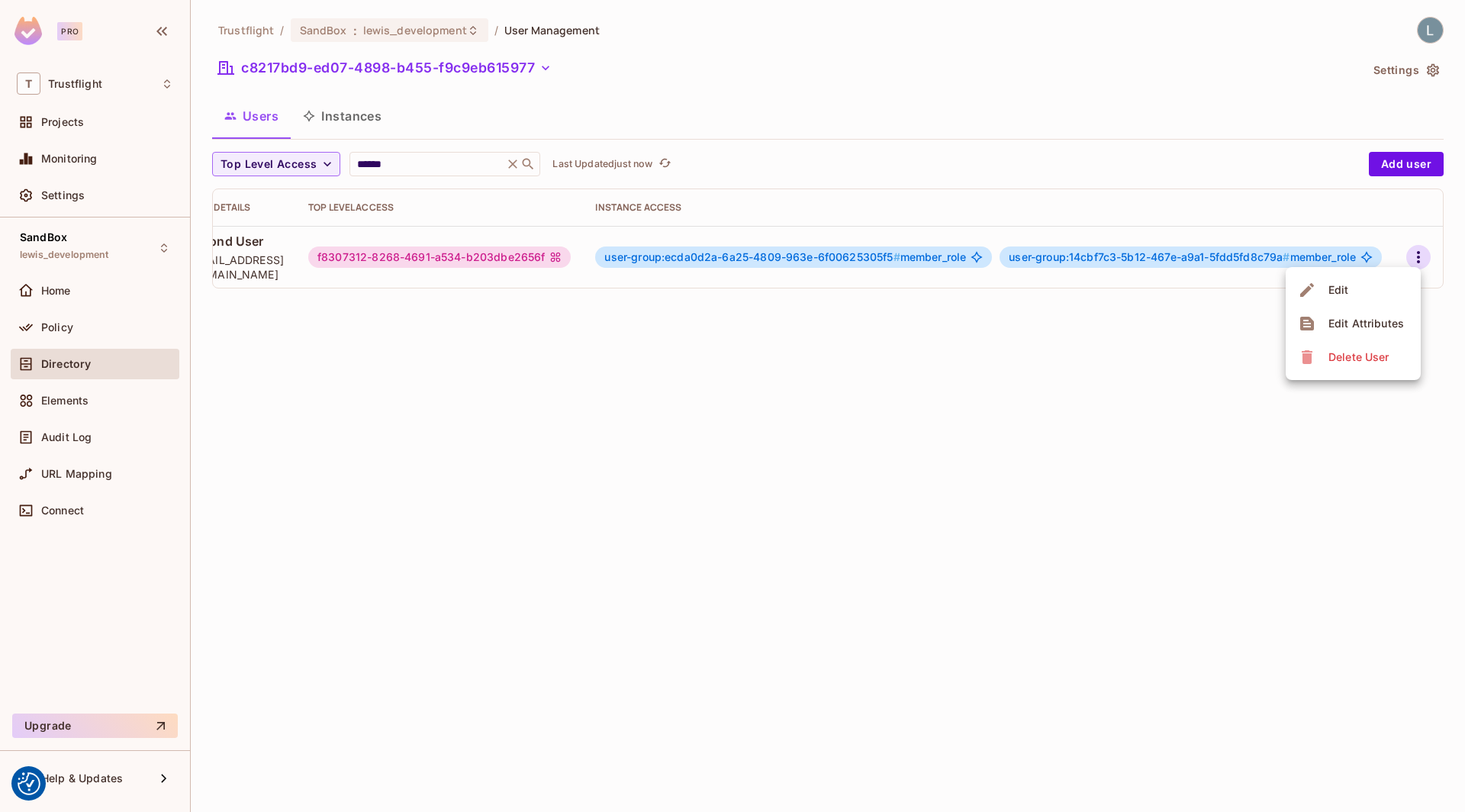
click at [1364, 284] on li "Edit" at bounding box center [1353, 290] width 135 height 34
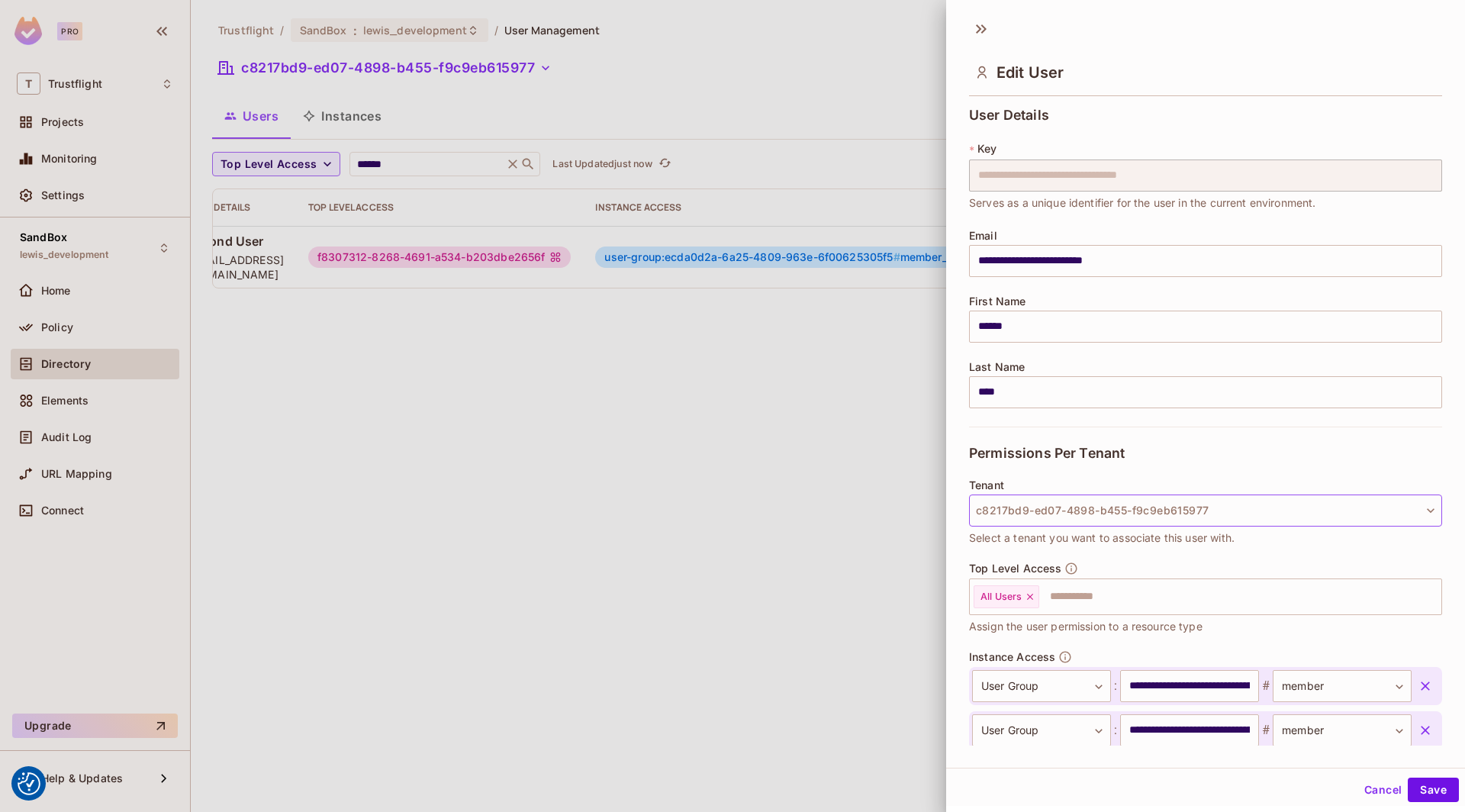
scroll to position [86, 0]
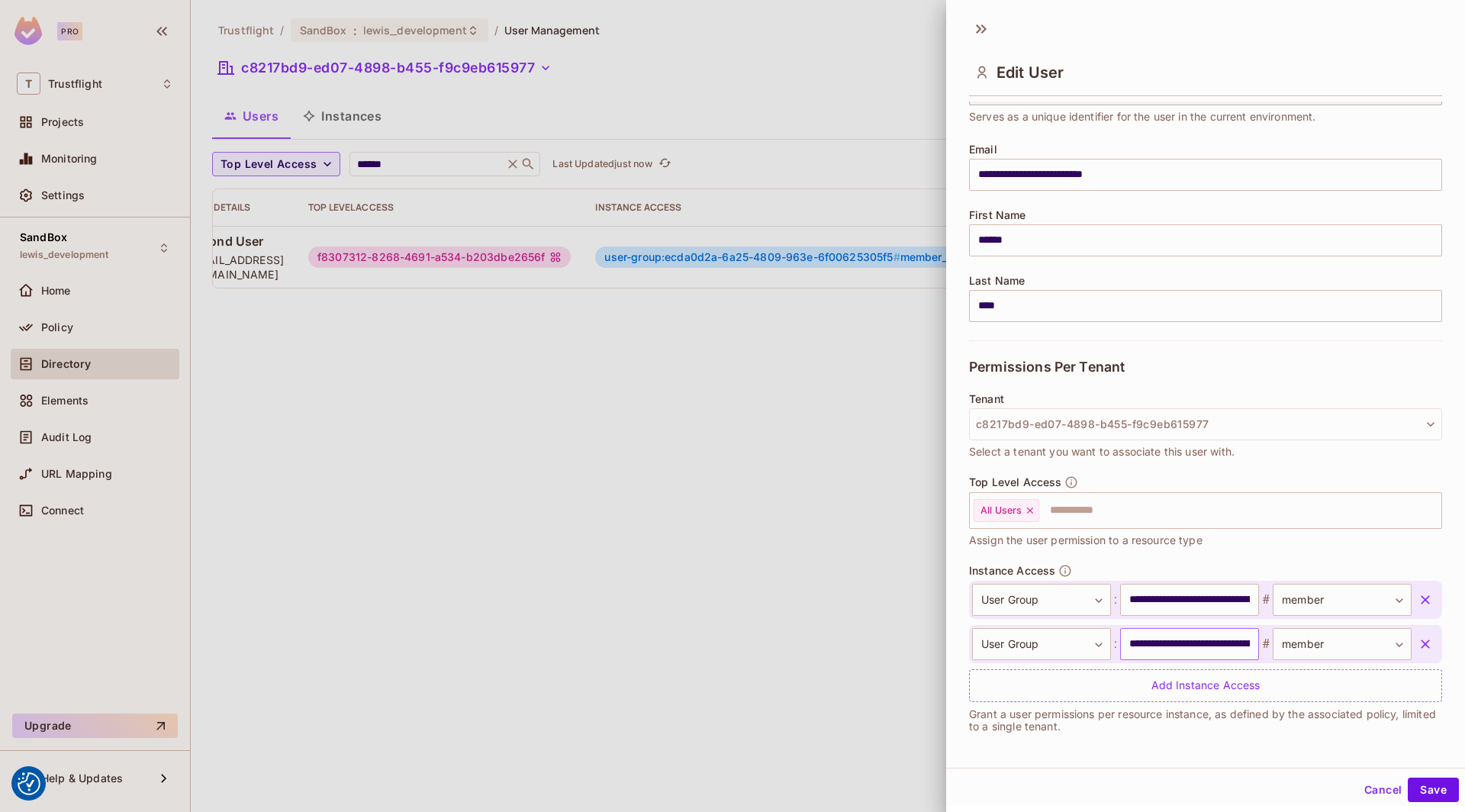
click at [1194, 637] on input "**********" at bounding box center [1189, 644] width 139 height 32
click at [681, 506] on div at bounding box center [732, 406] width 1465 height 812
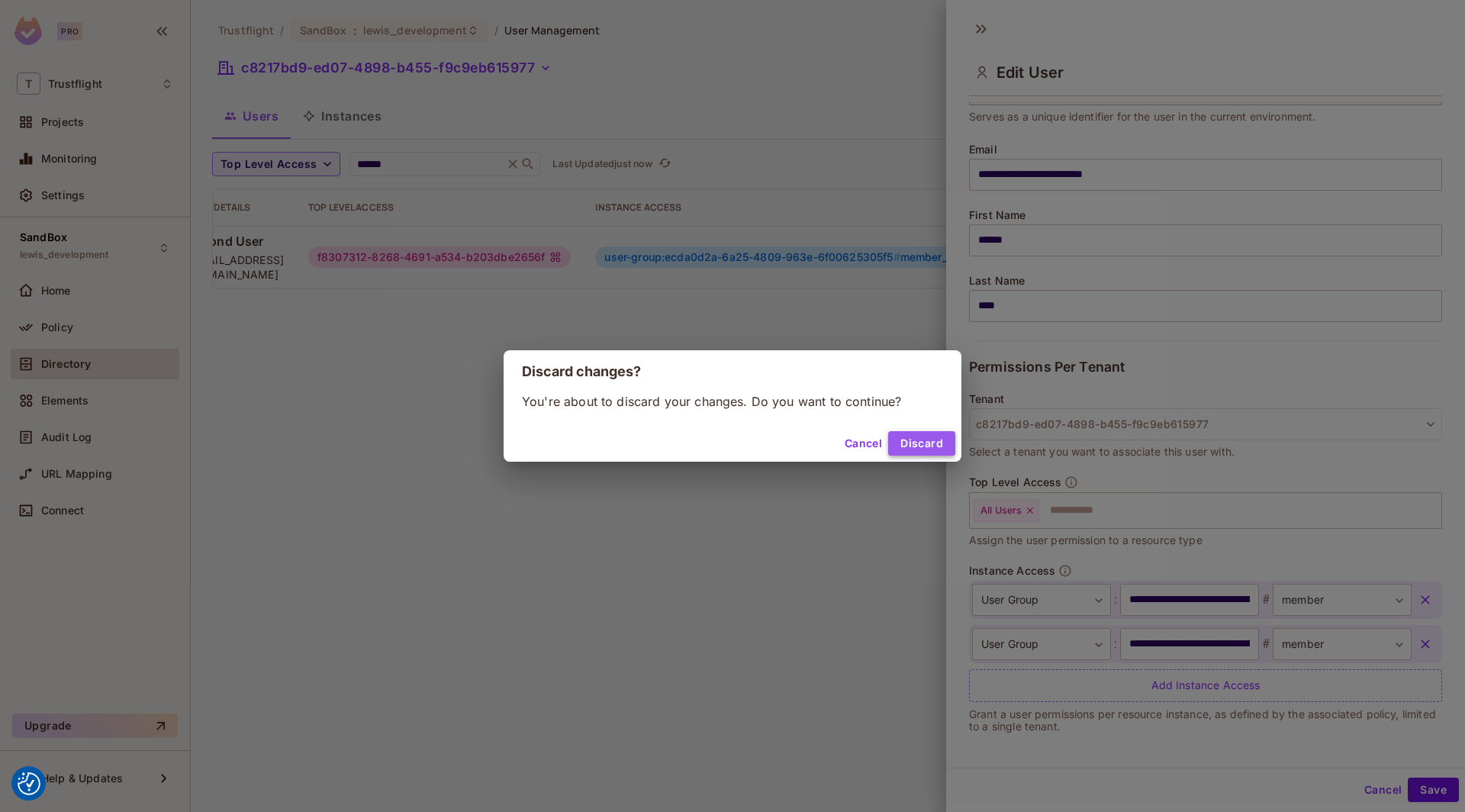
click at [914, 438] on button "Discard" at bounding box center [921, 443] width 67 height 24
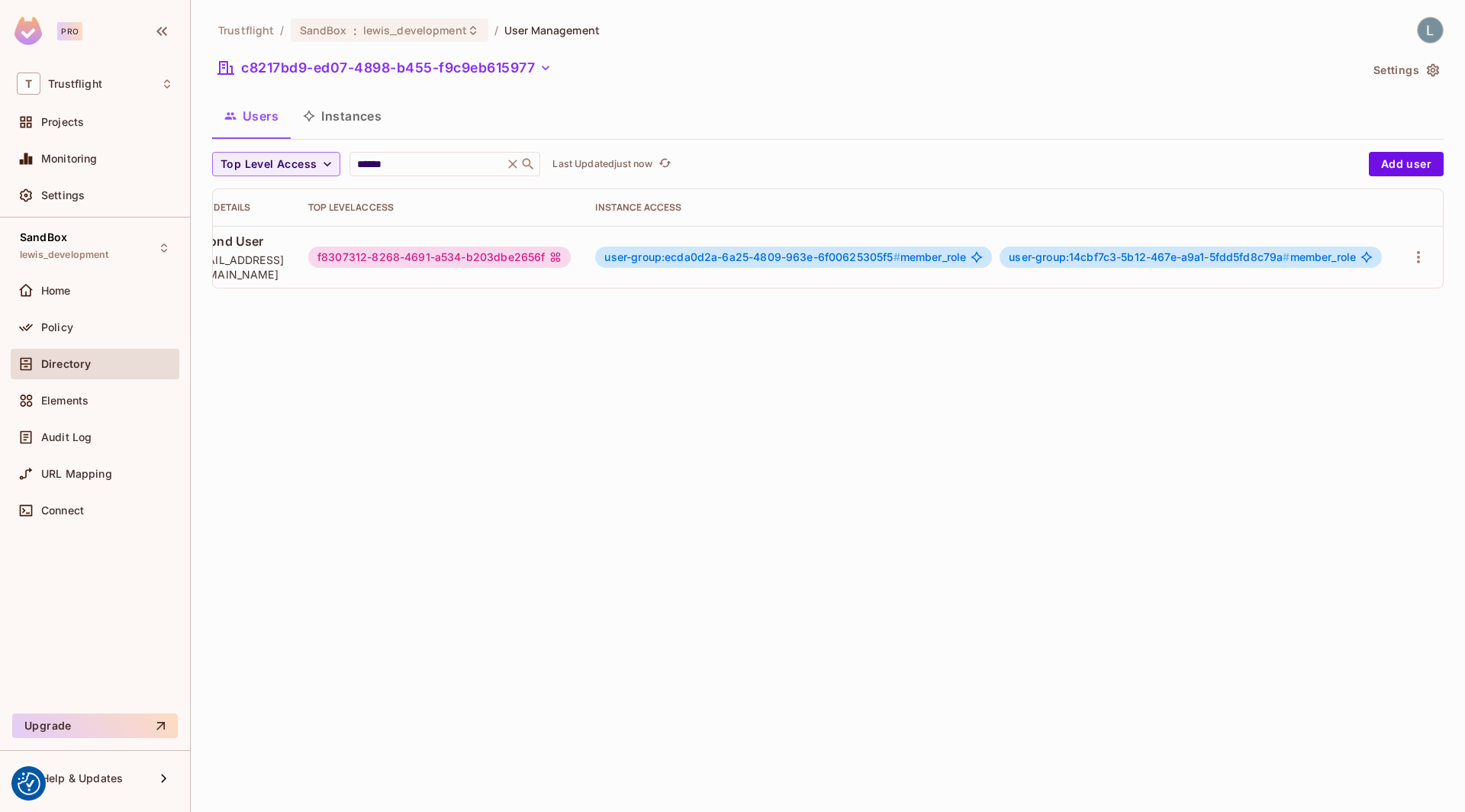
click at [339, 133] on button "Instances" at bounding box center [342, 116] width 103 height 38
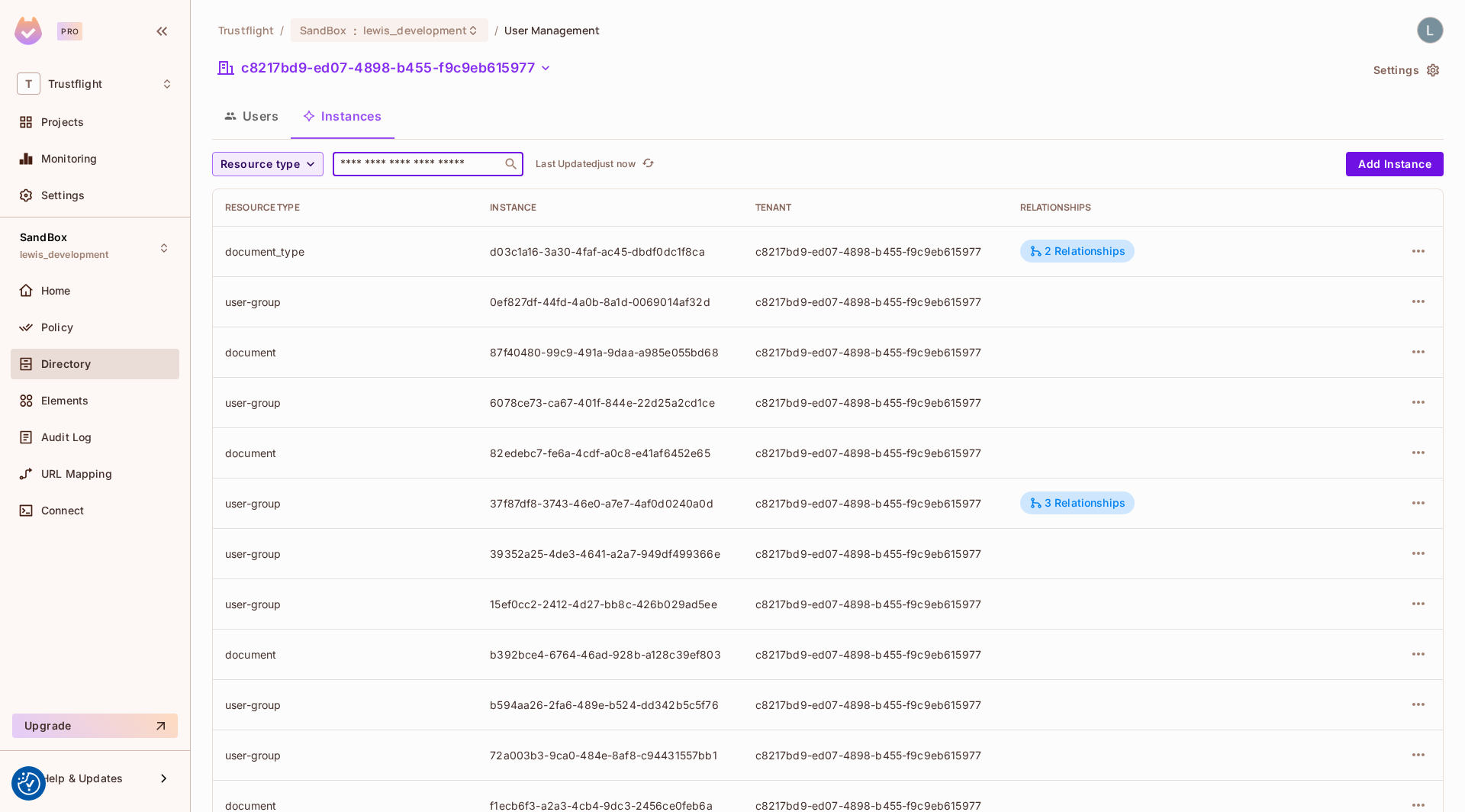
click at [442, 168] on input "text" at bounding box center [417, 164] width 160 height 15
paste input "**********"
type input "**********"
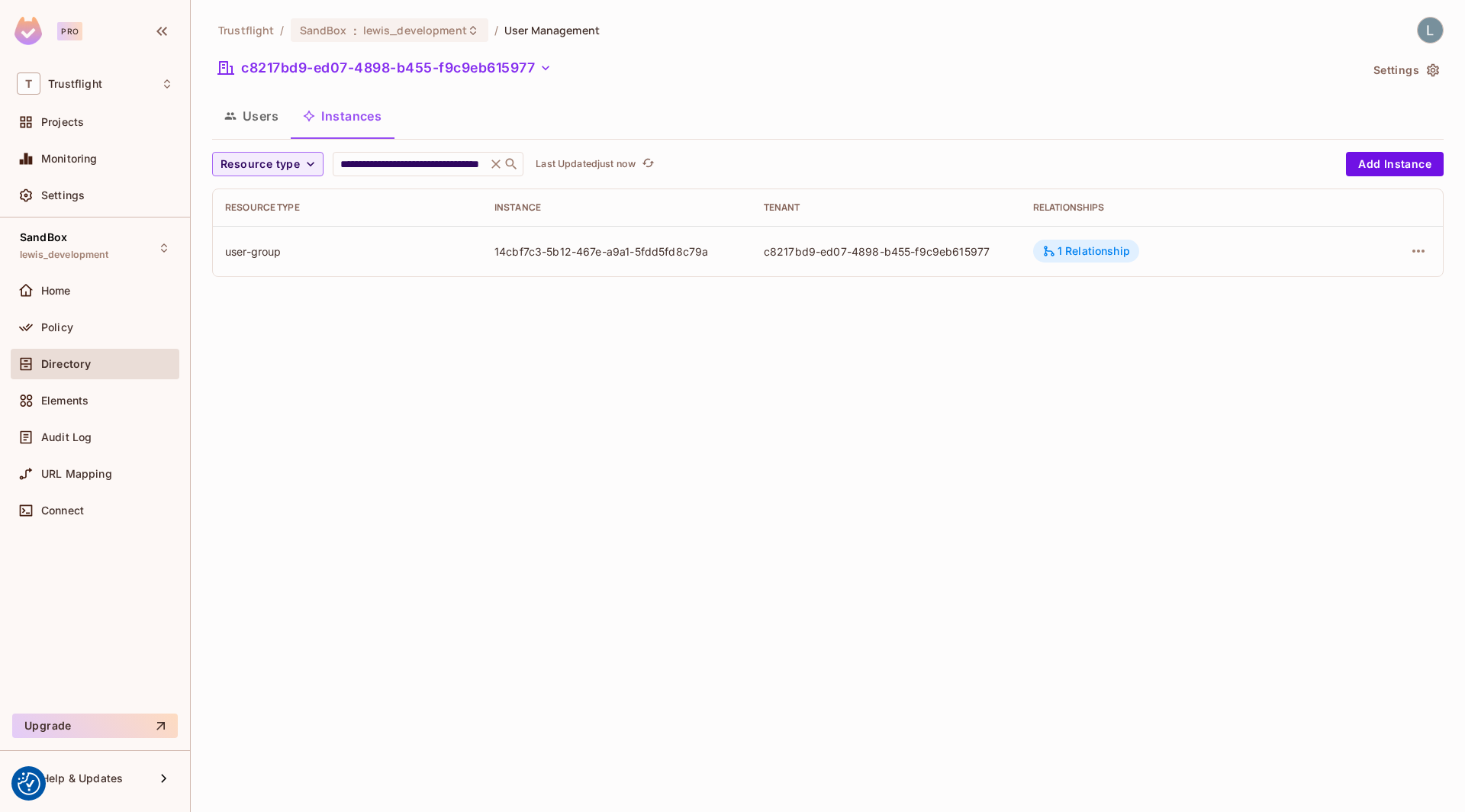
click at [1094, 244] on div "1 Relationship" at bounding box center [1086, 250] width 88 height 13
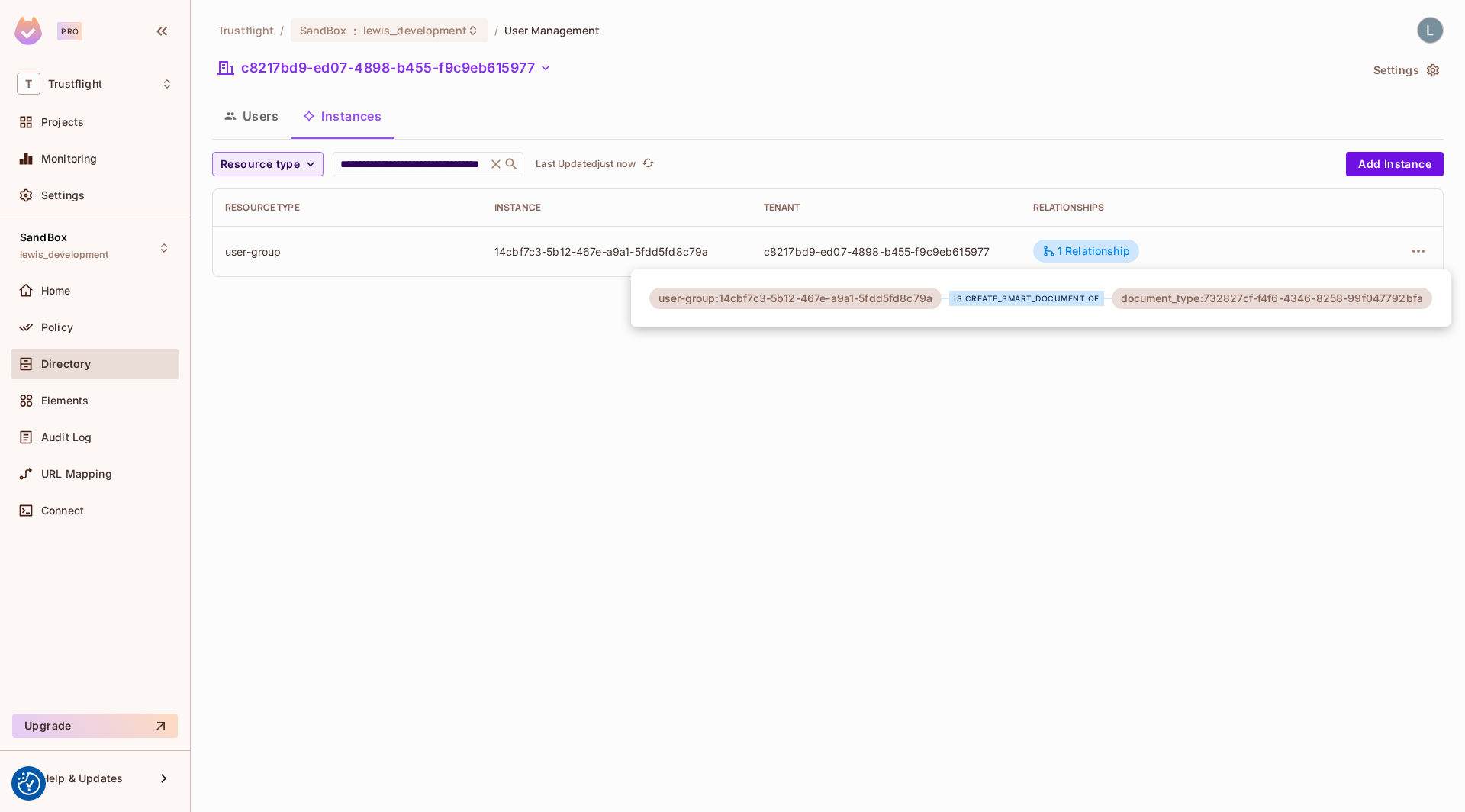
click at [1421, 255] on div at bounding box center [732, 406] width 1465 height 812
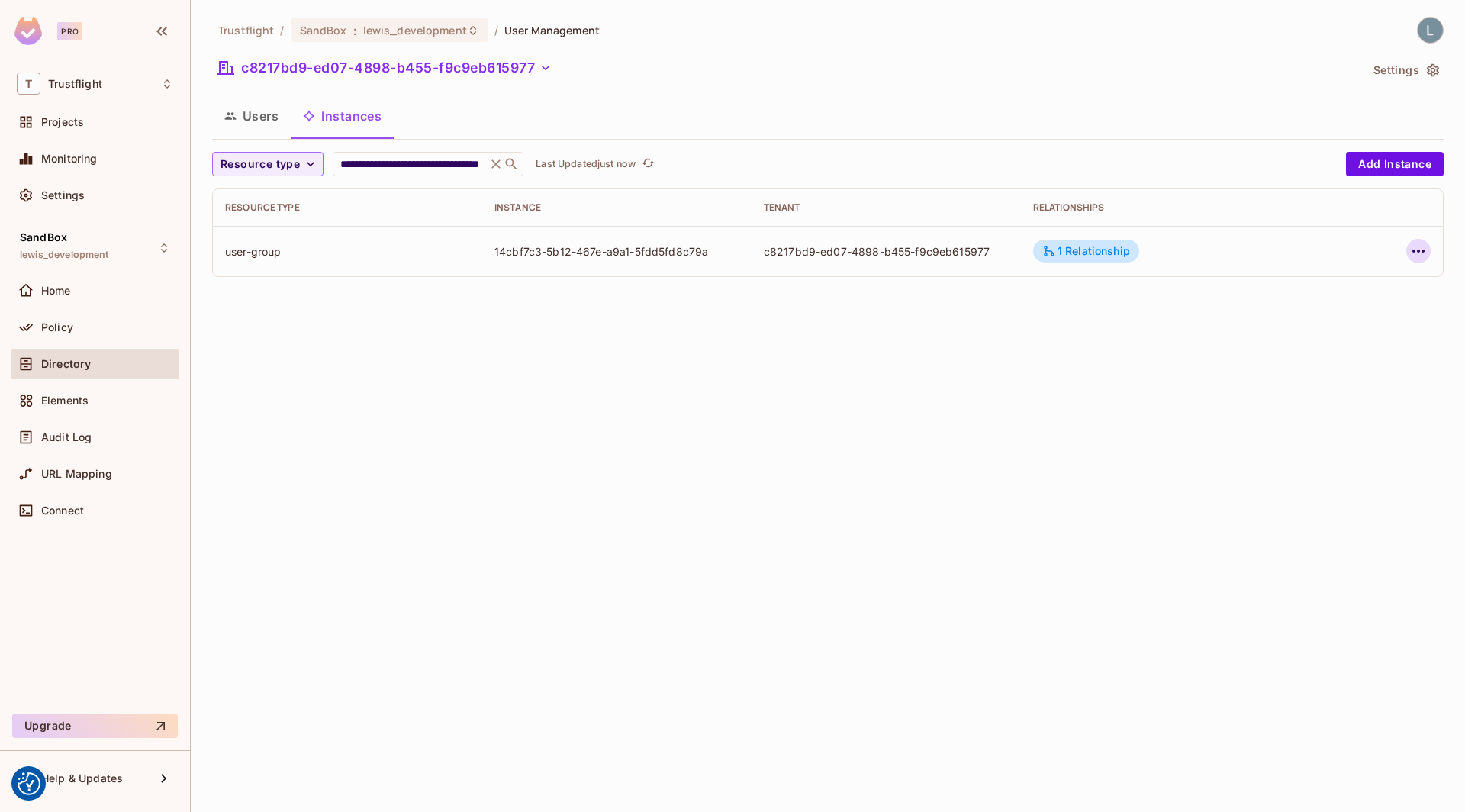
click at [1421, 250] on icon "button" at bounding box center [1418, 251] width 19 height 19
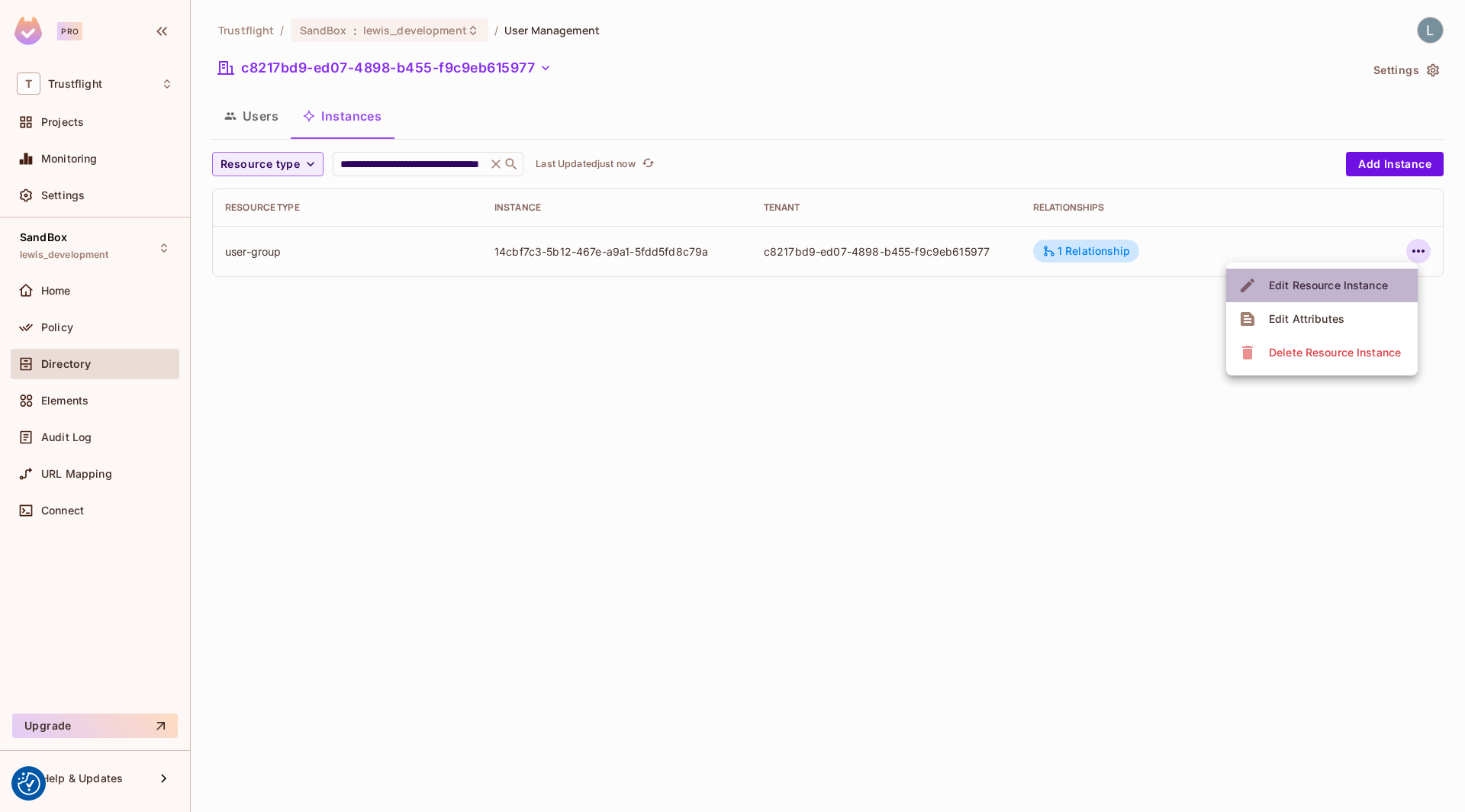
click at [1319, 284] on div "Edit Resource Instance" at bounding box center [1328, 285] width 119 height 15
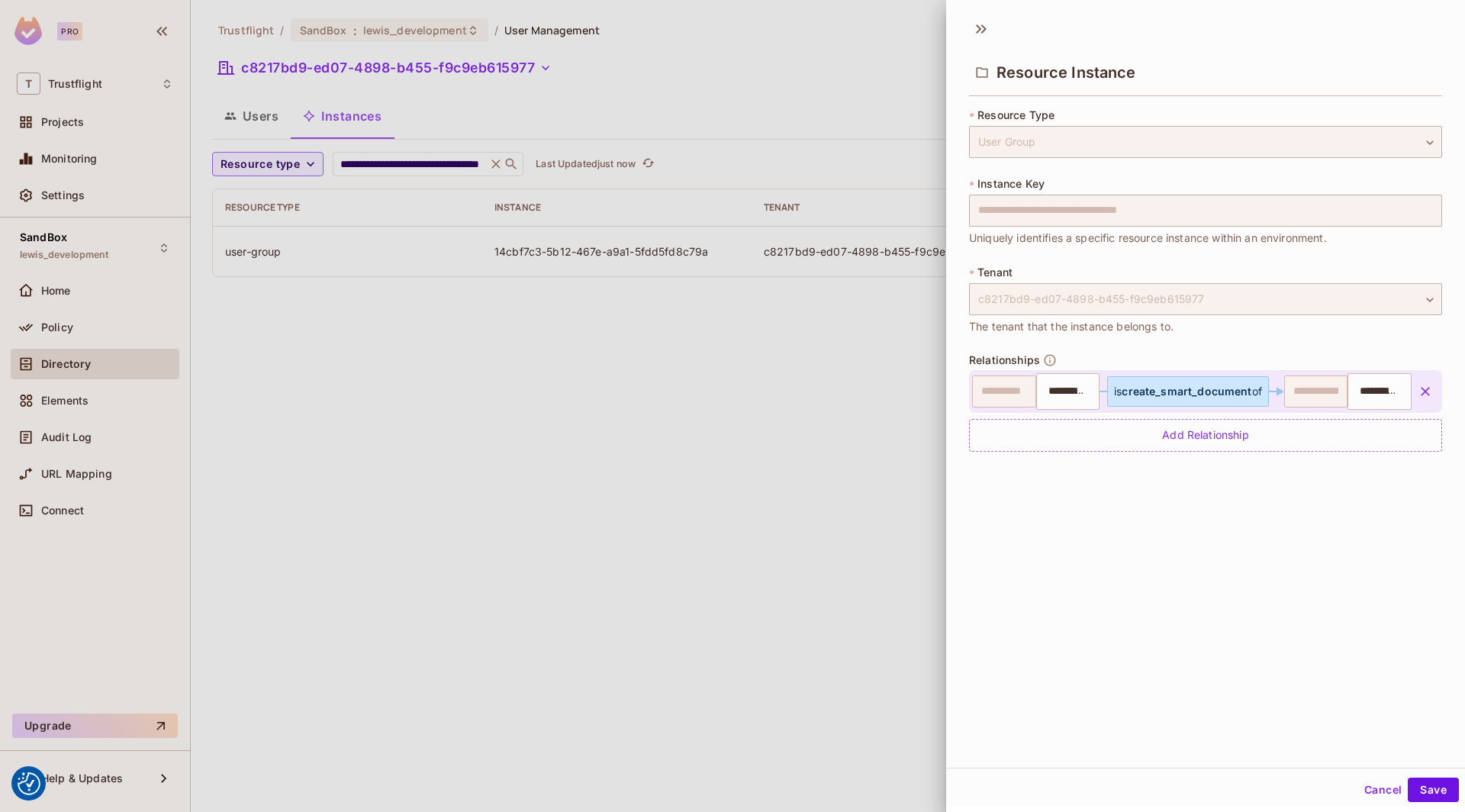
click at [753, 465] on div at bounding box center [732, 406] width 1465 height 812
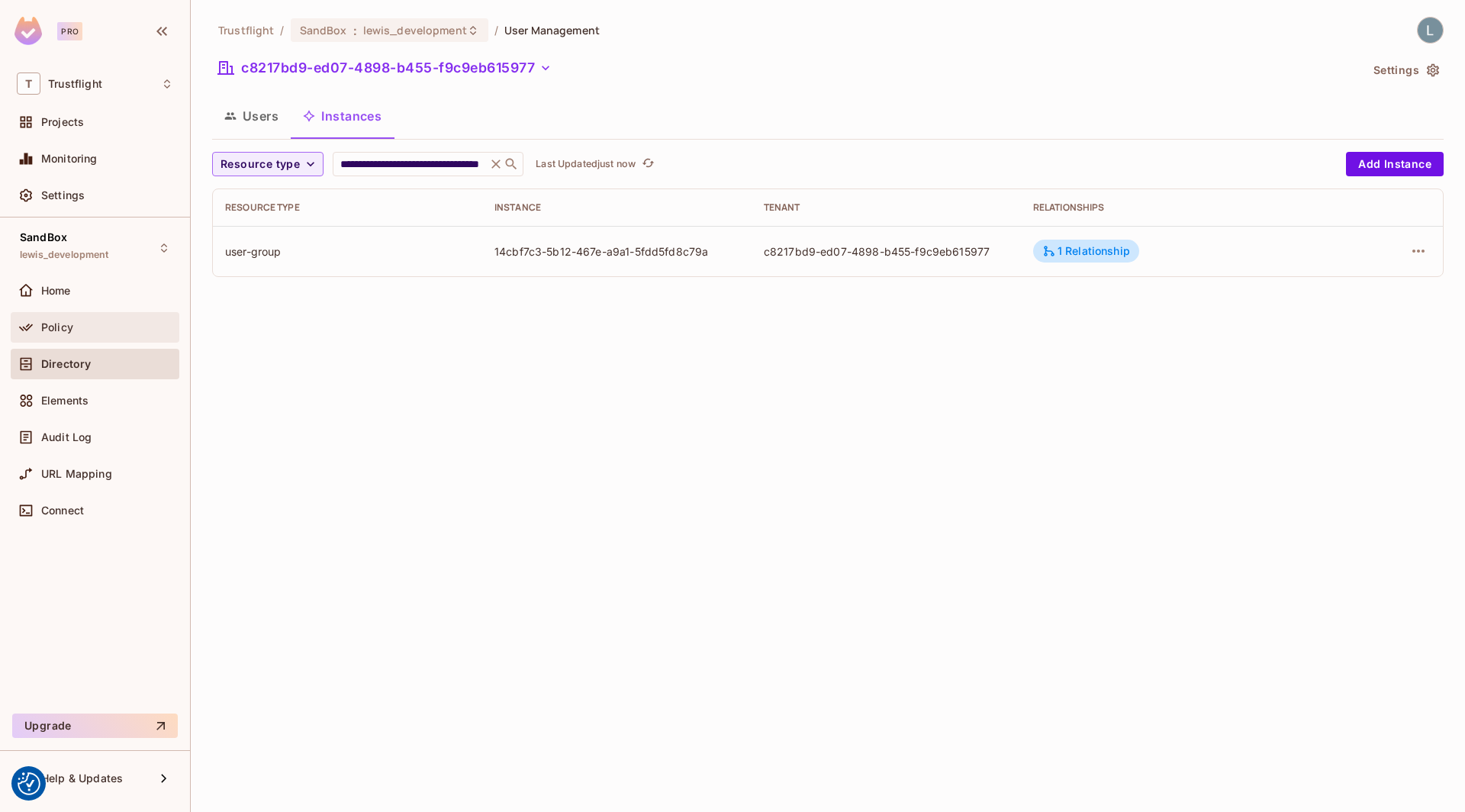
click at [87, 325] on div "Policy" at bounding box center [107, 327] width 132 height 12
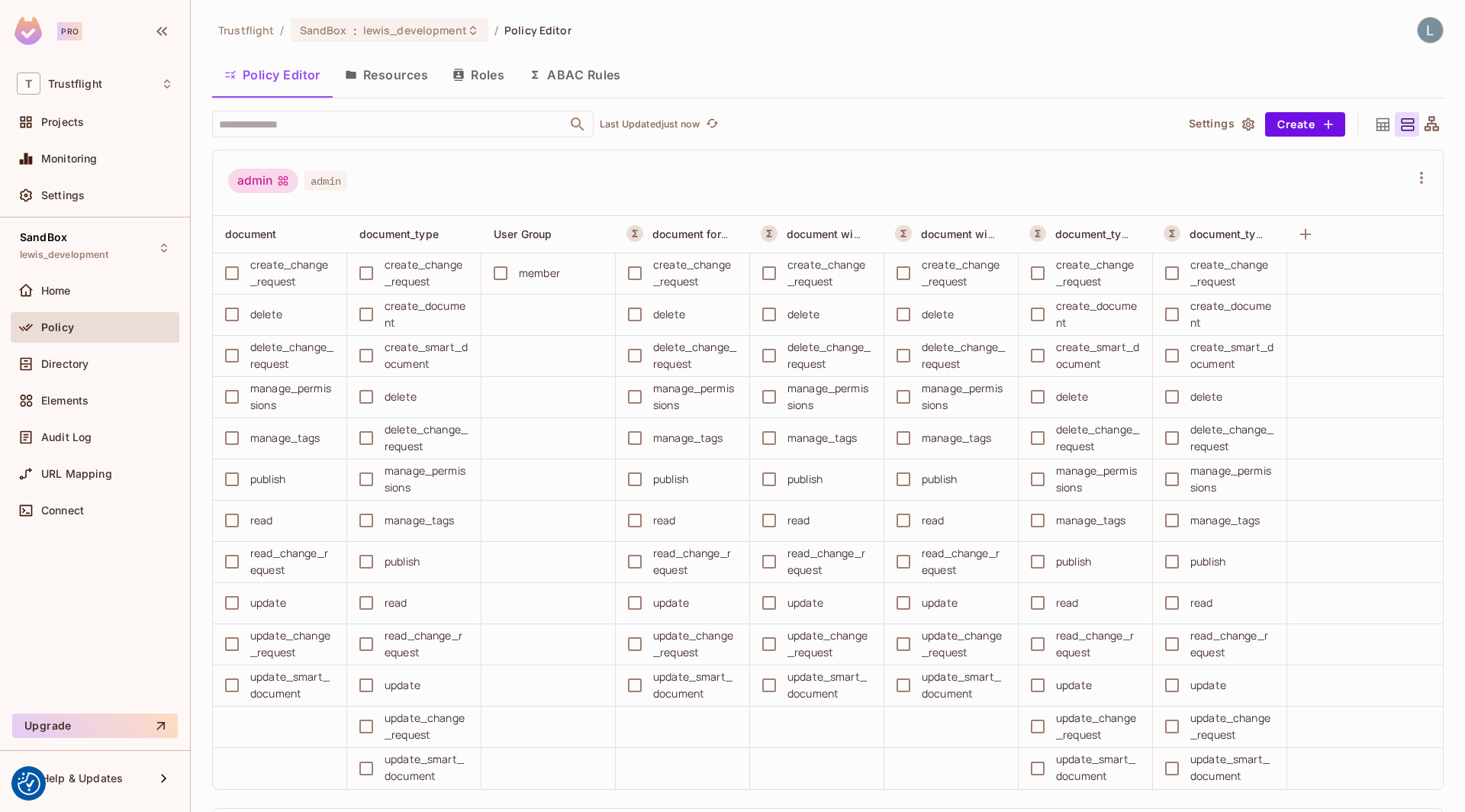
click at [483, 75] on button "Roles" at bounding box center [479, 75] width 76 height 38
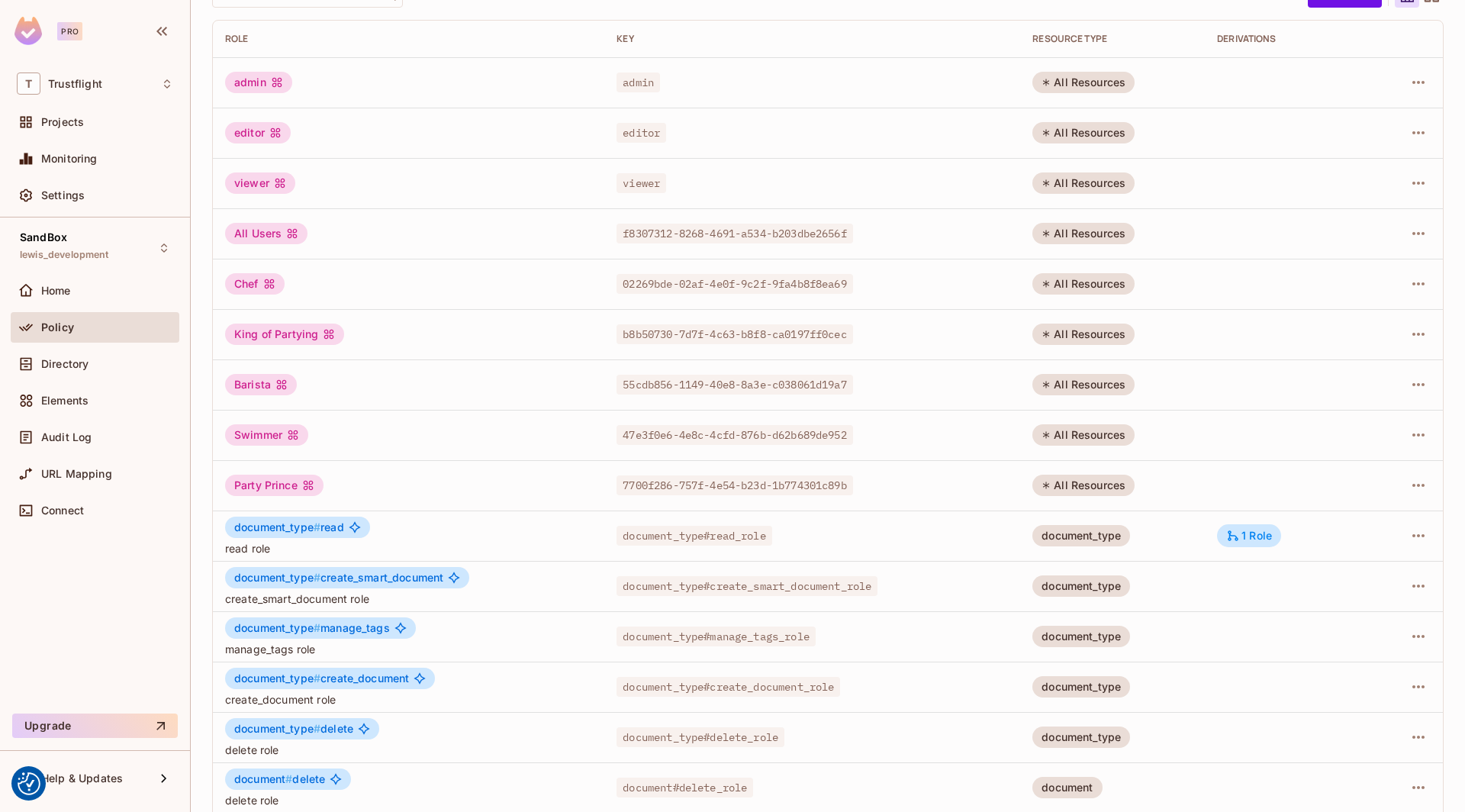
scroll to position [190, 0]
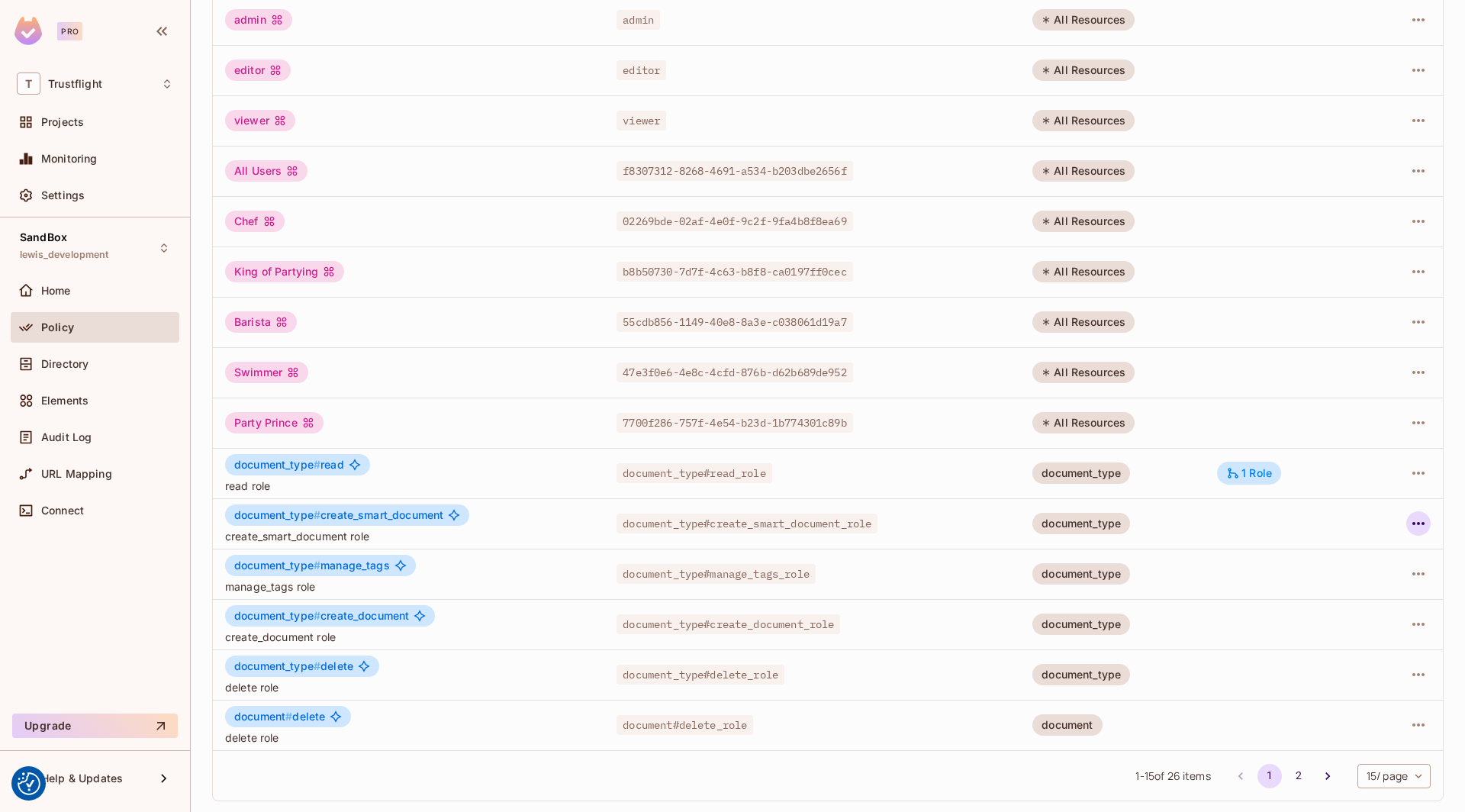
click at [1417, 528] on icon "button" at bounding box center [1418, 523] width 19 height 19
click at [1361, 550] on div "Edit Role" at bounding box center [1350, 557] width 45 height 15
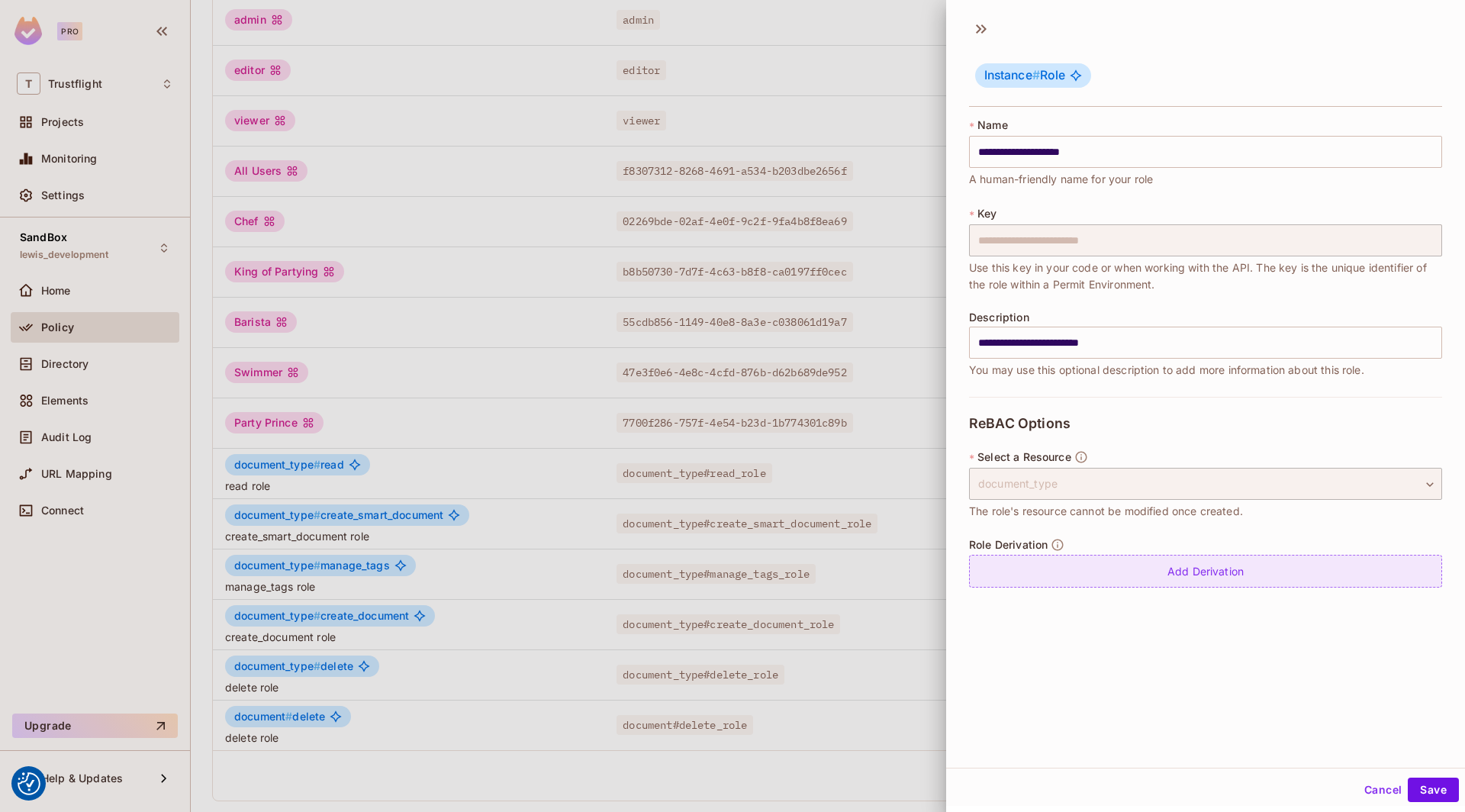
click at [1260, 572] on div "Add Derivation" at bounding box center [1205, 571] width 473 height 33
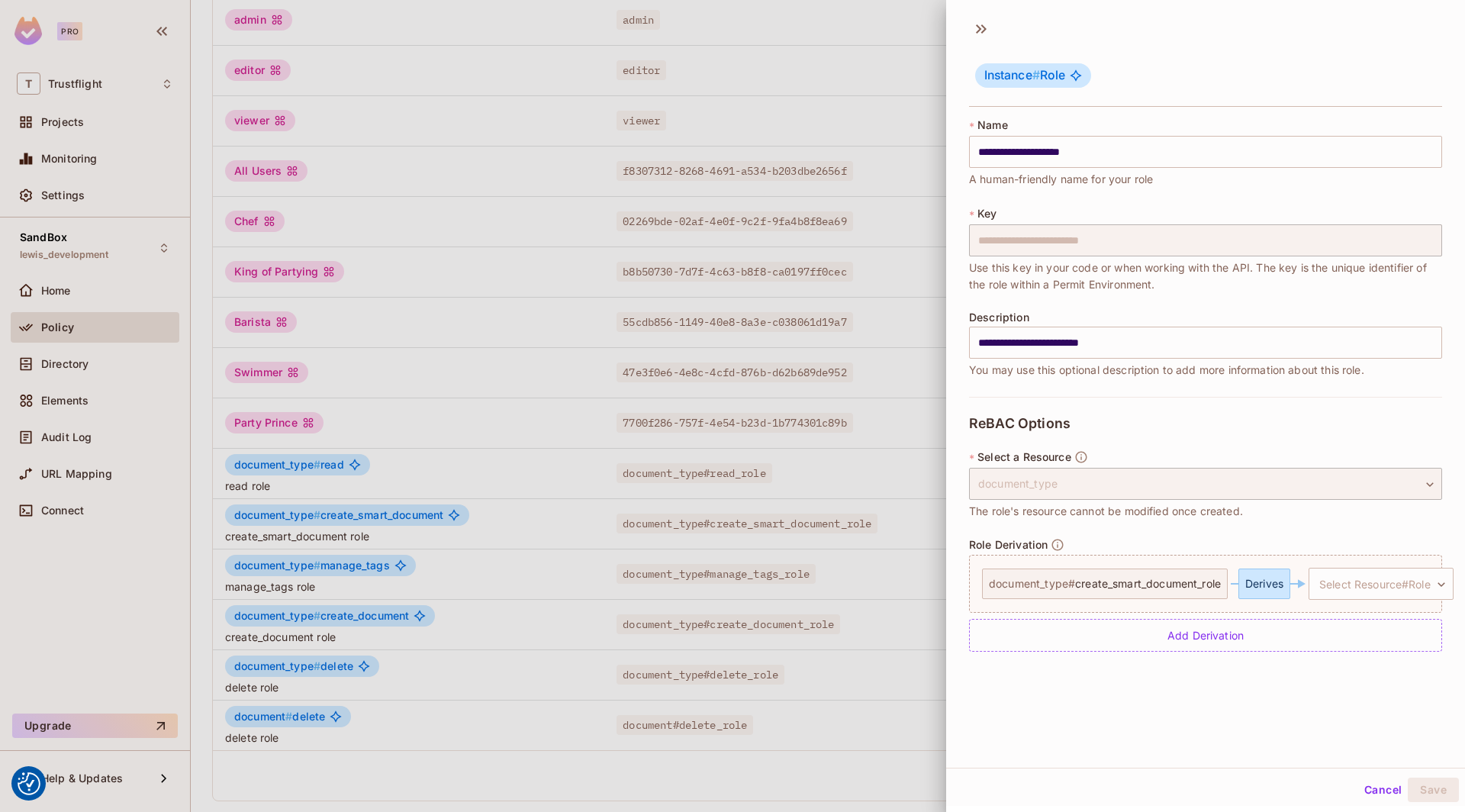
click at [853, 541] on div at bounding box center [732, 406] width 1465 height 812
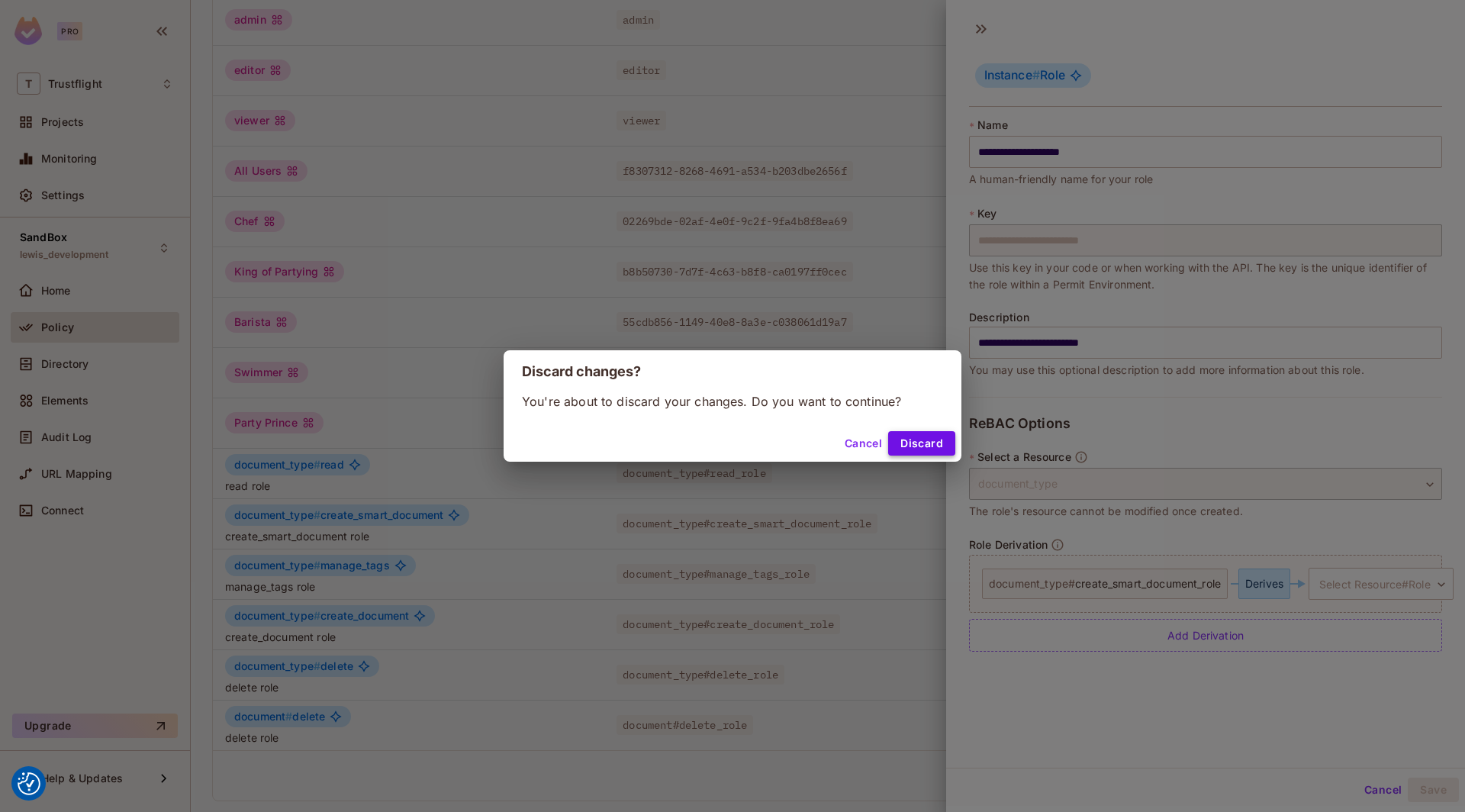
click at [916, 448] on button "Discard" at bounding box center [921, 443] width 67 height 24
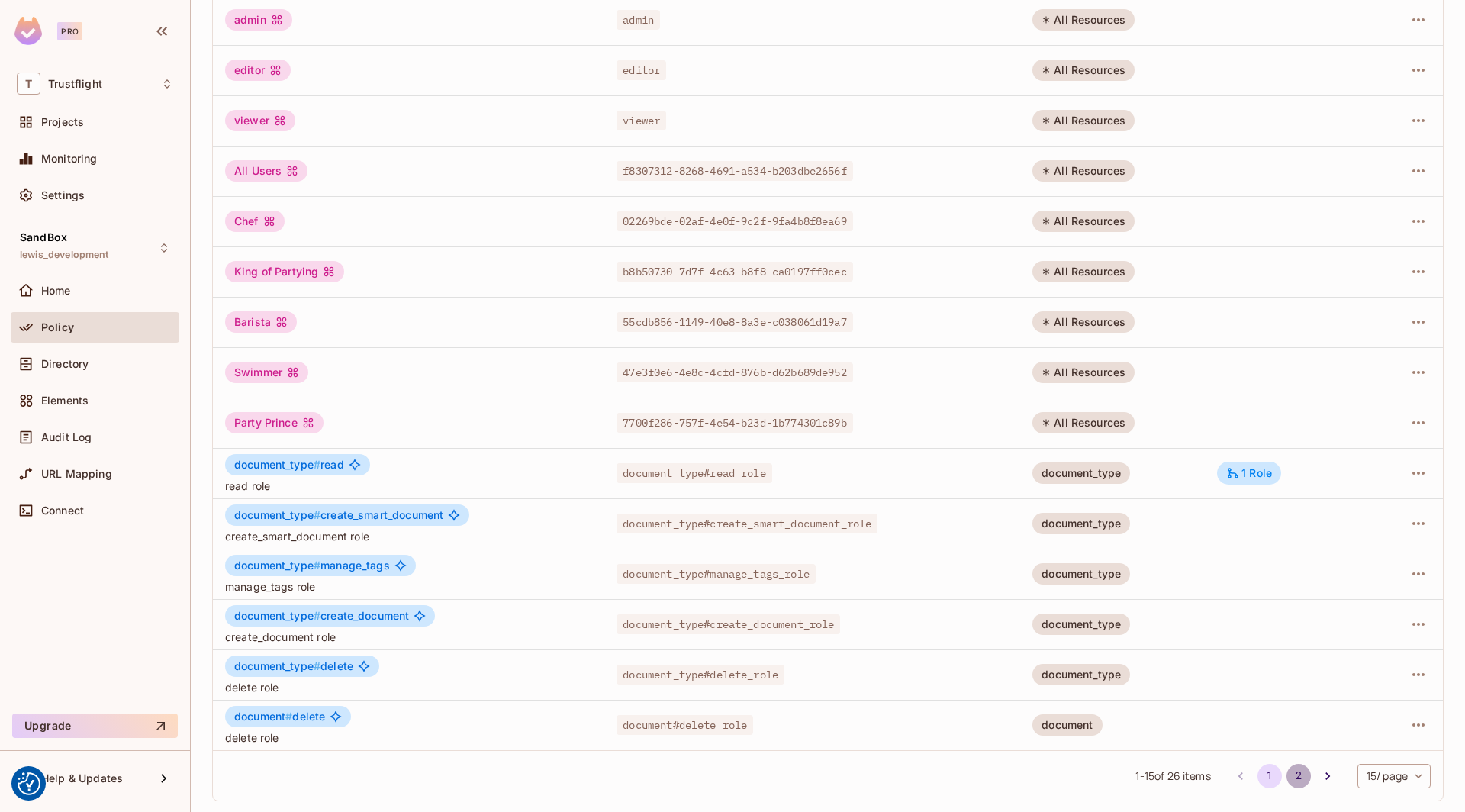
click at [1290, 776] on button "2" at bounding box center [1298, 776] width 24 height 24
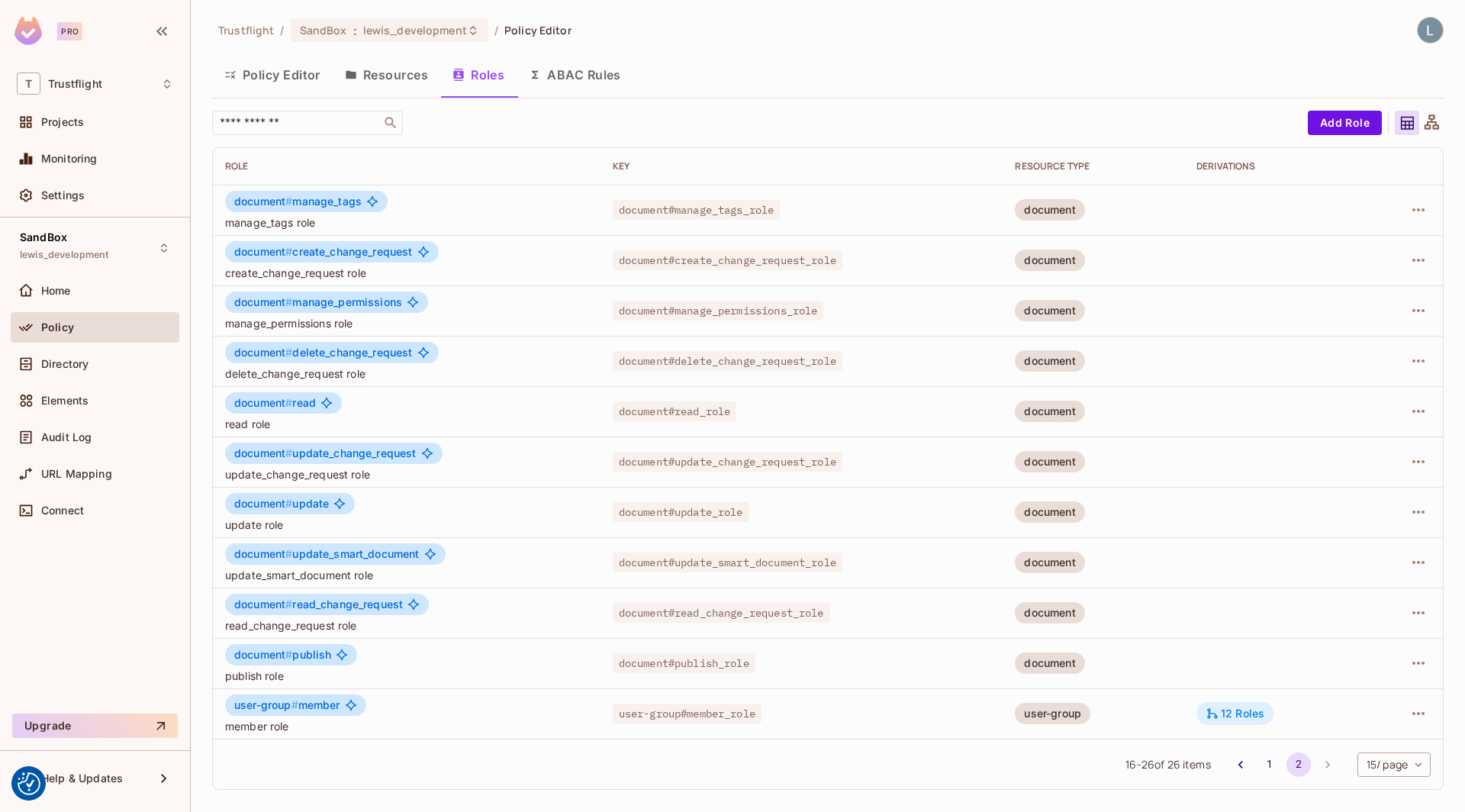
click at [1259, 717] on div "12 Roles" at bounding box center [1235, 712] width 59 height 13
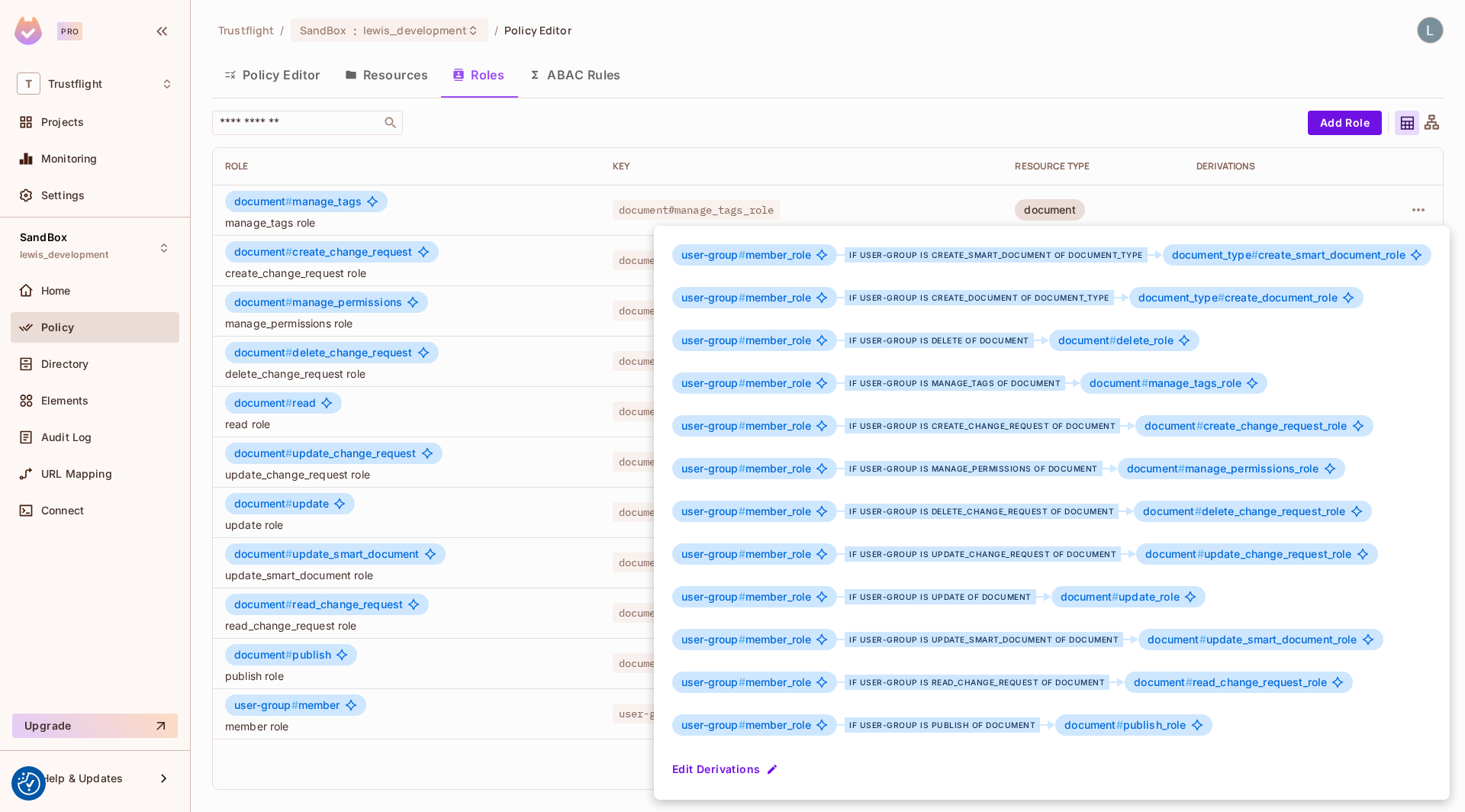
click at [1268, 689] on div "document # read_change_request_role" at bounding box center [1238, 682] width 228 height 21
click at [555, 712] on div at bounding box center [732, 406] width 1465 height 812
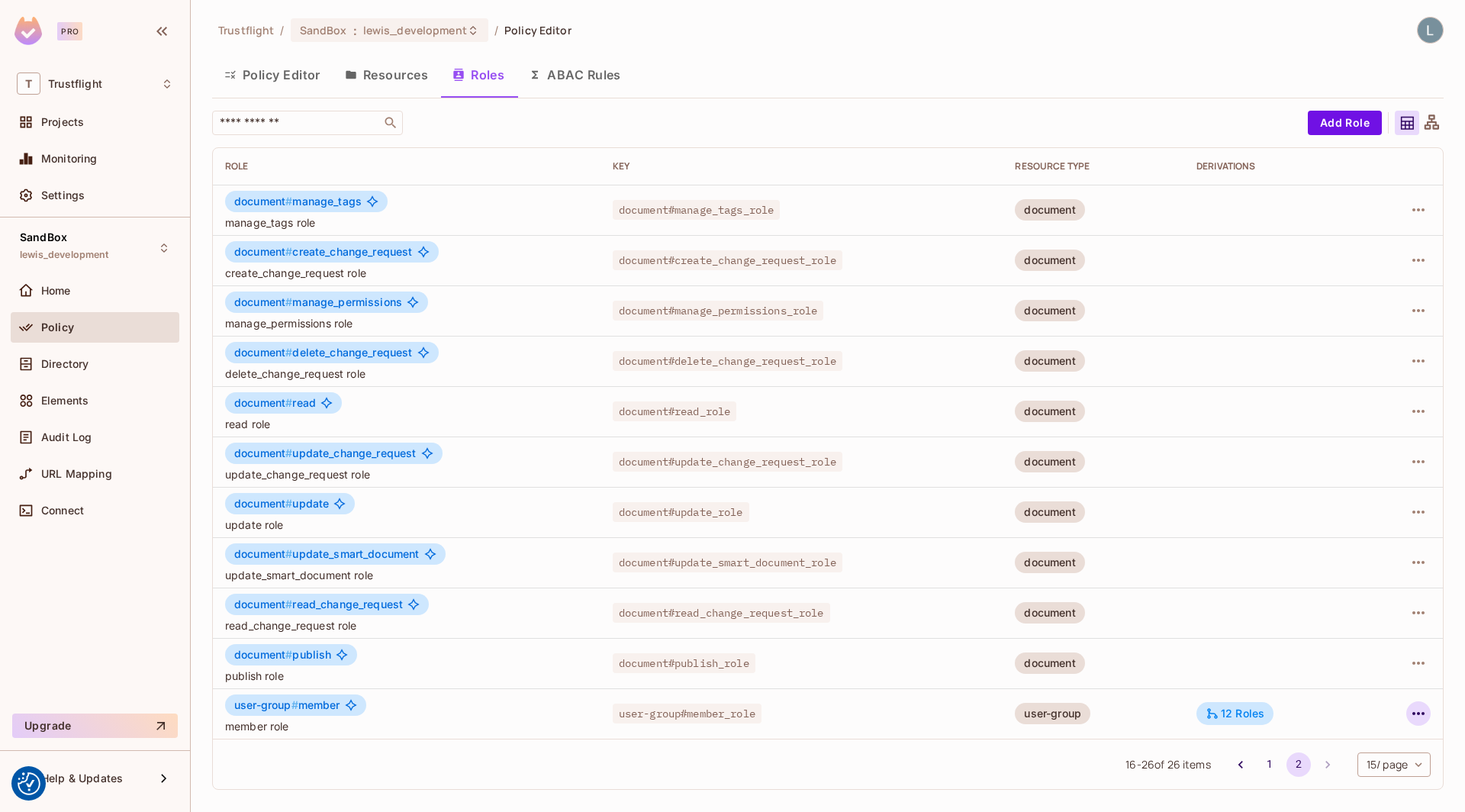
click at [1409, 713] on icon "button" at bounding box center [1418, 713] width 19 height 19
click at [1369, 710] on div "Edit Role" at bounding box center [1350, 709] width 45 height 15
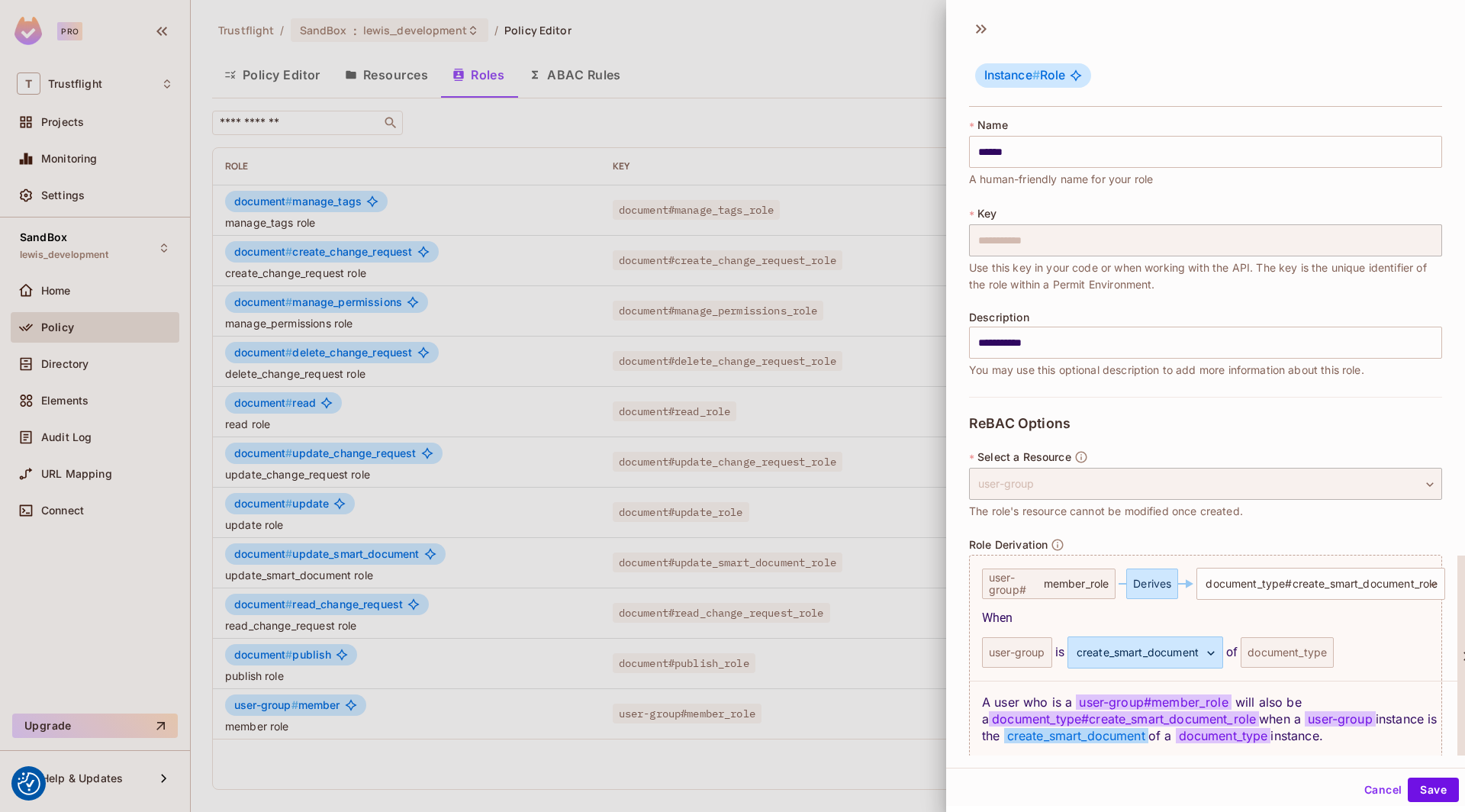
click at [1110, 619] on div "When" at bounding box center [1213, 618] width 463 height 19
click at [470, 366] on div at bounding box center [732, 406] width 1465 height 812
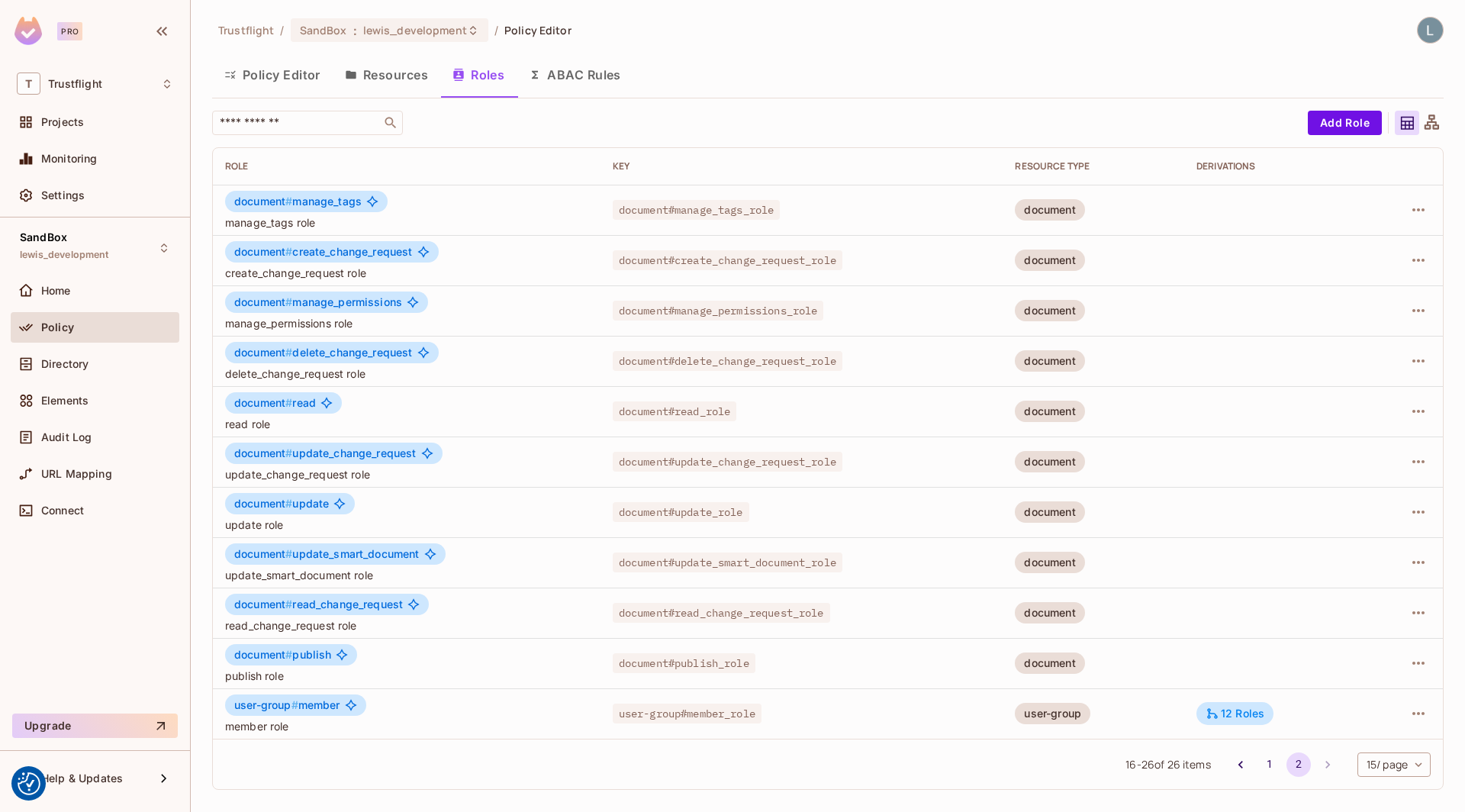
click at [1426, 32] on img at bounding box center [1430, 30] width 25 height 25
click at [869, 88] on div at bounding box center [732, 406] width 1465 height 812
click at [58, 358] on span "Directory" at bounding box center [64, 364] width 47 height 12
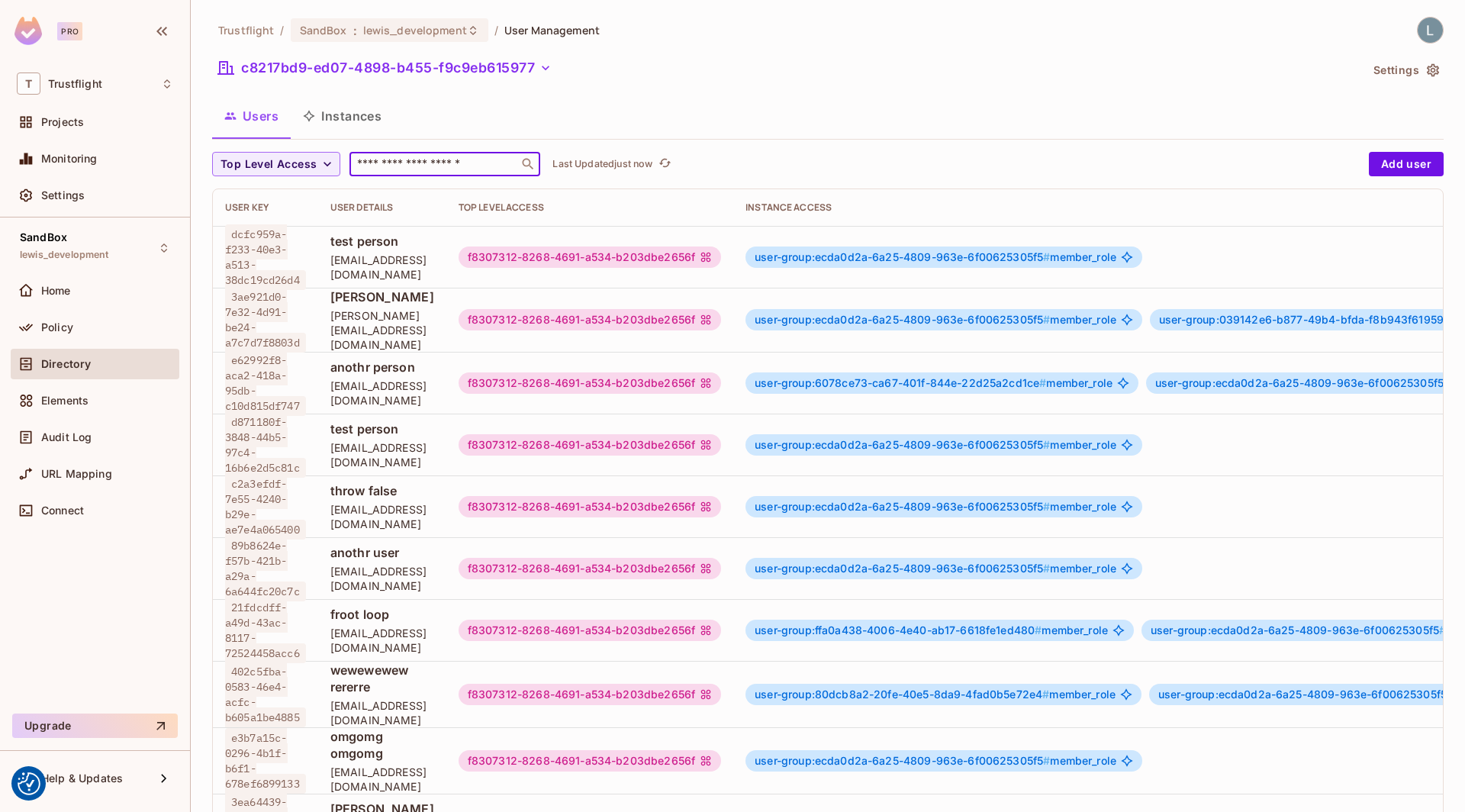
click at [431, 168] on input "text" at bounding box center [434, 164] width 160 height 15
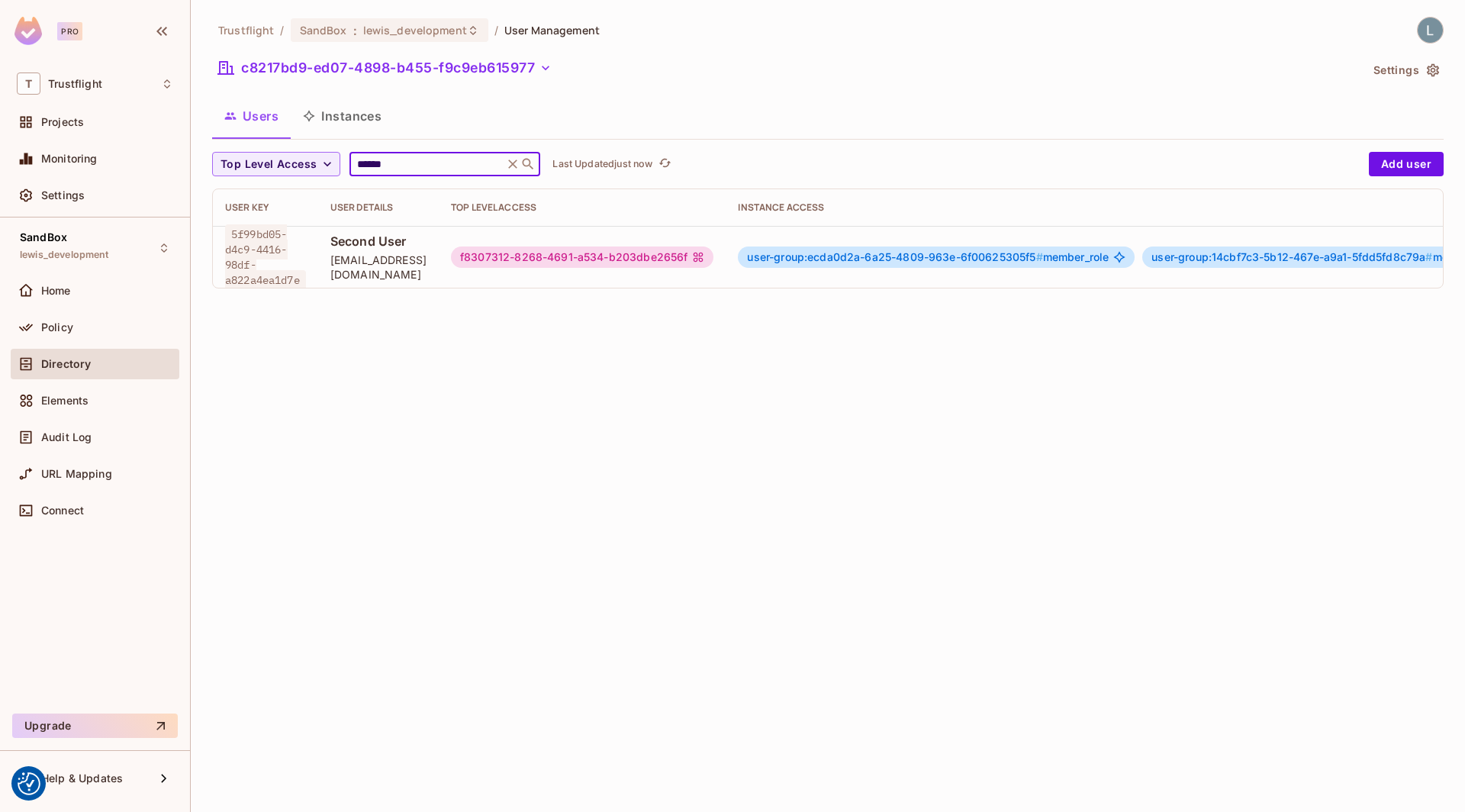
scroll to position [0, 237]
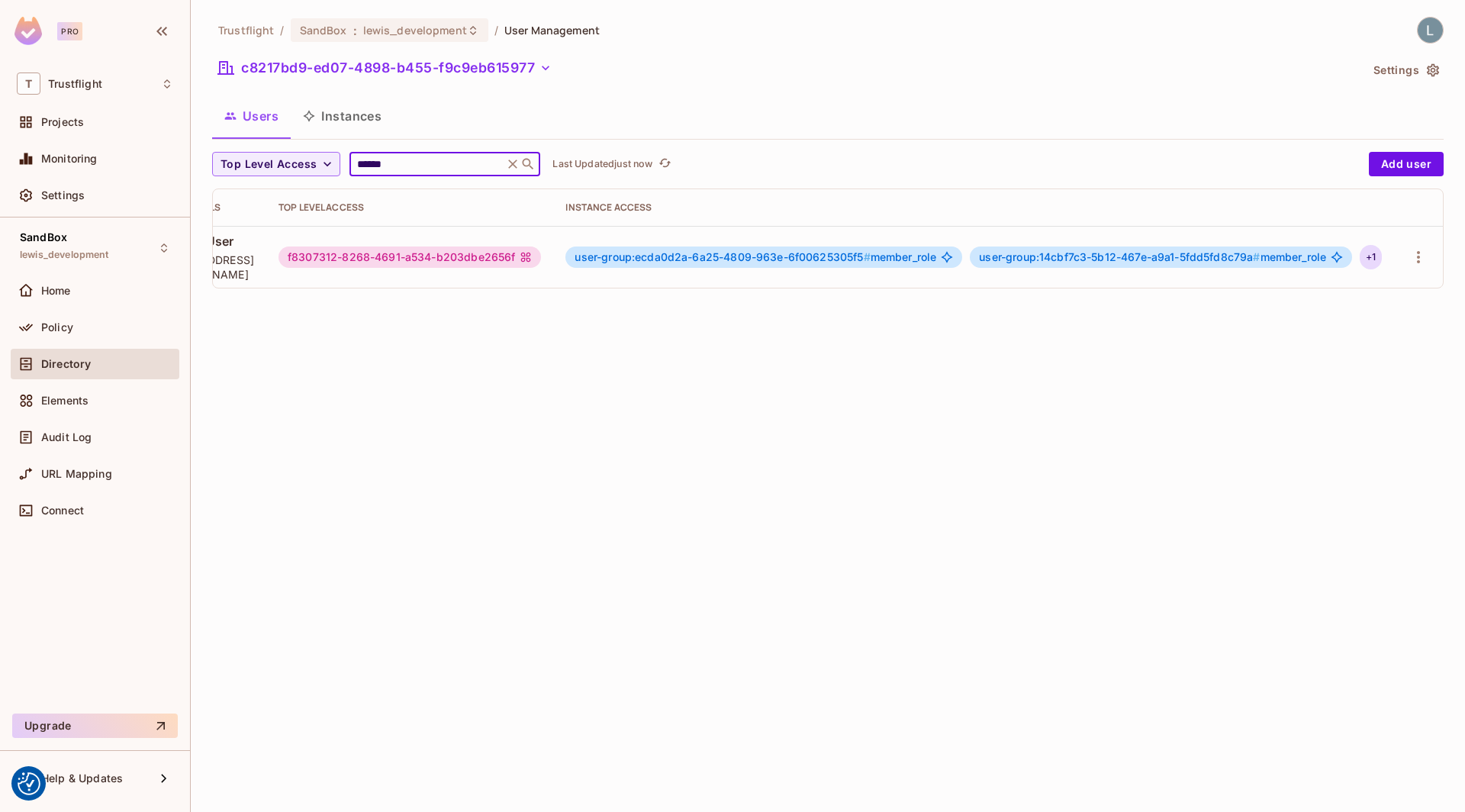
type input "******"
click at [1368, 252] on div "+ 1" at bounding box center [1371, 256] width 22 height 24
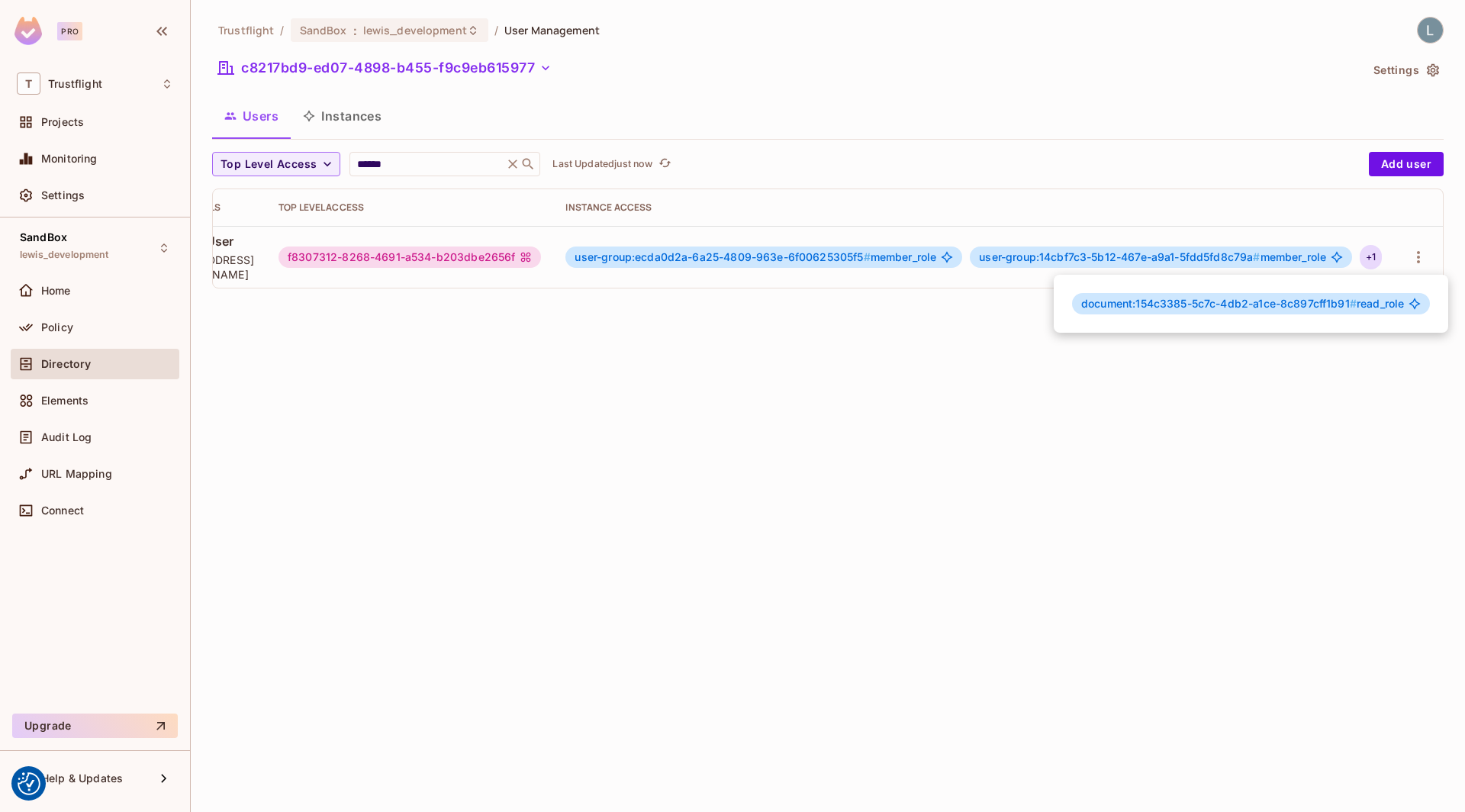
click at [880, 374] on div at bounding box center [732, 406] width 1465 height 812
click at [686, 144] on div "Trustflight / SandBox : lewis_development / User Management c8217bd9-ed07-4898-…" at bounding box center [827, 158] width 1231 height 284
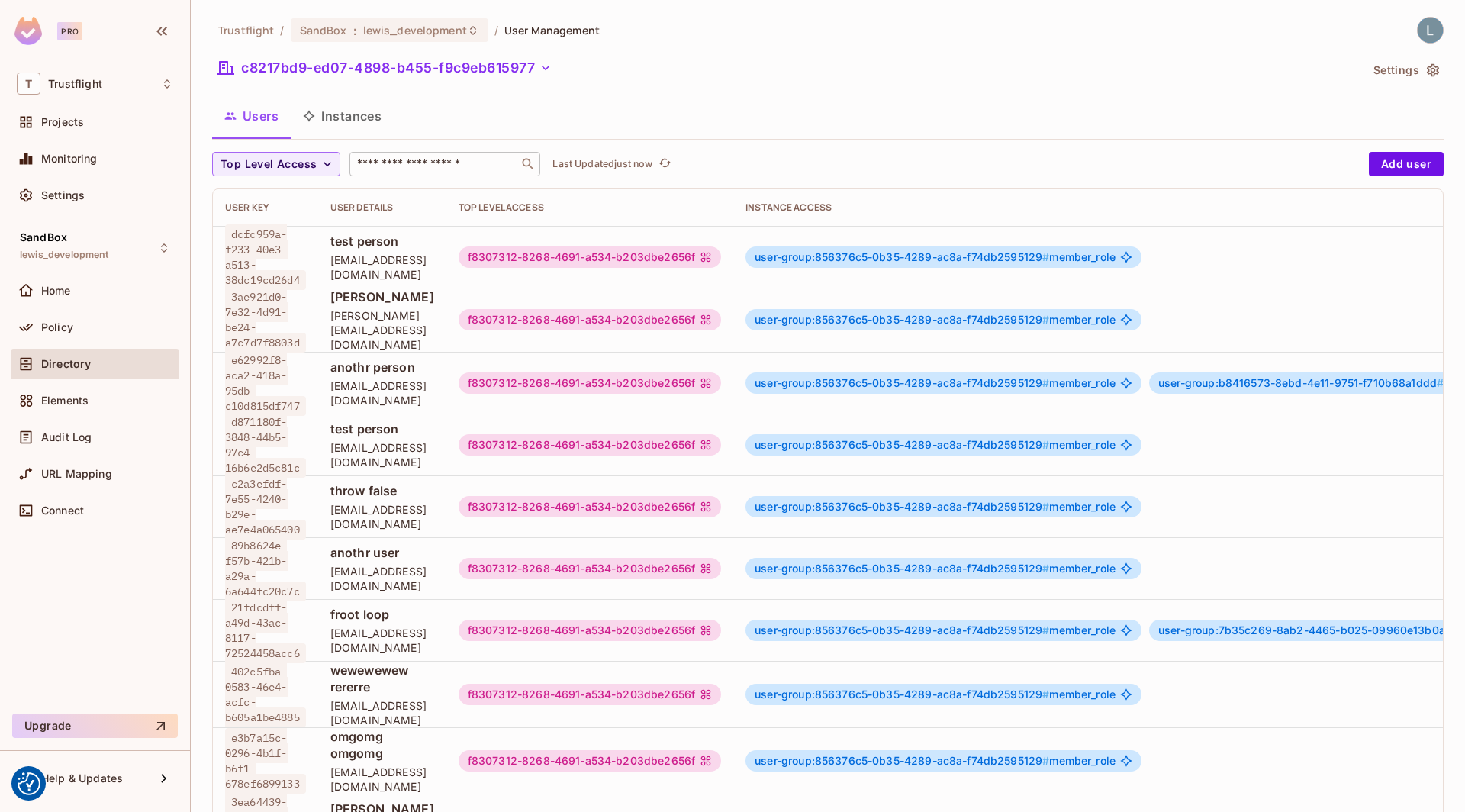
click at [463, 153] on div "​" at bounding box center [445, 164] width 190 height 24
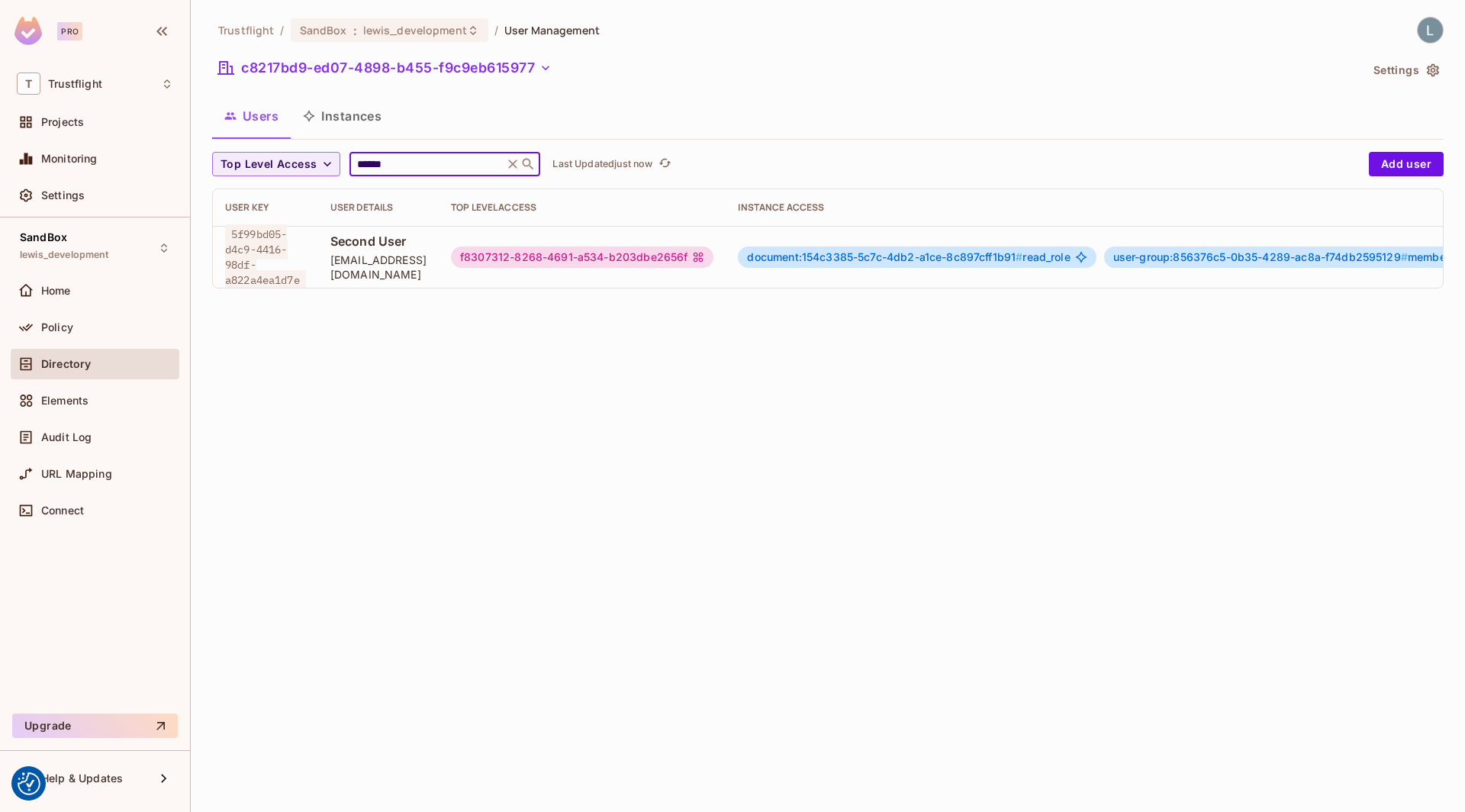
scroll to position [0, 211]
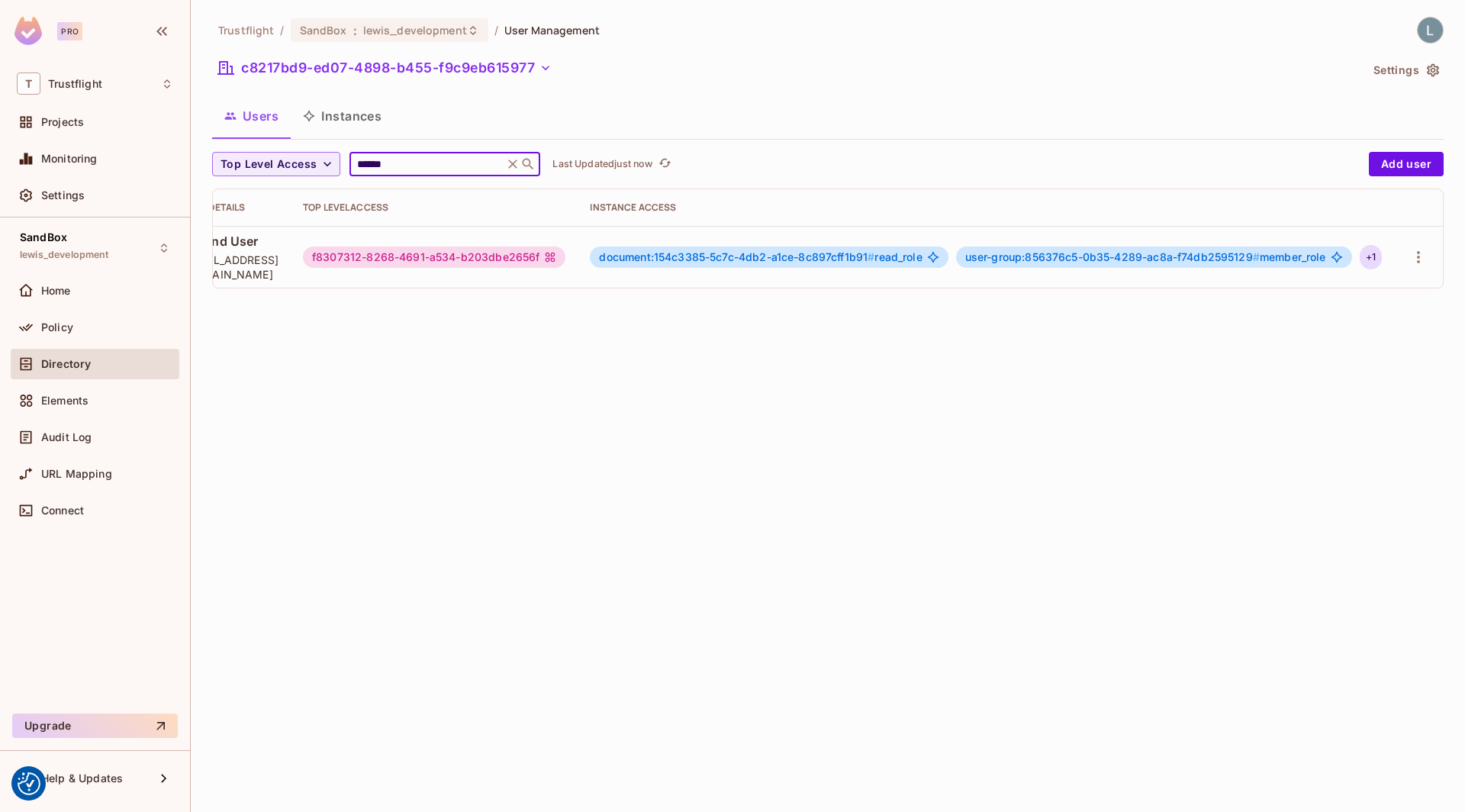
type input "******"
click at [1374, 251] on div "+ 1" at bounding box center [1371, 256] width 22 height 24
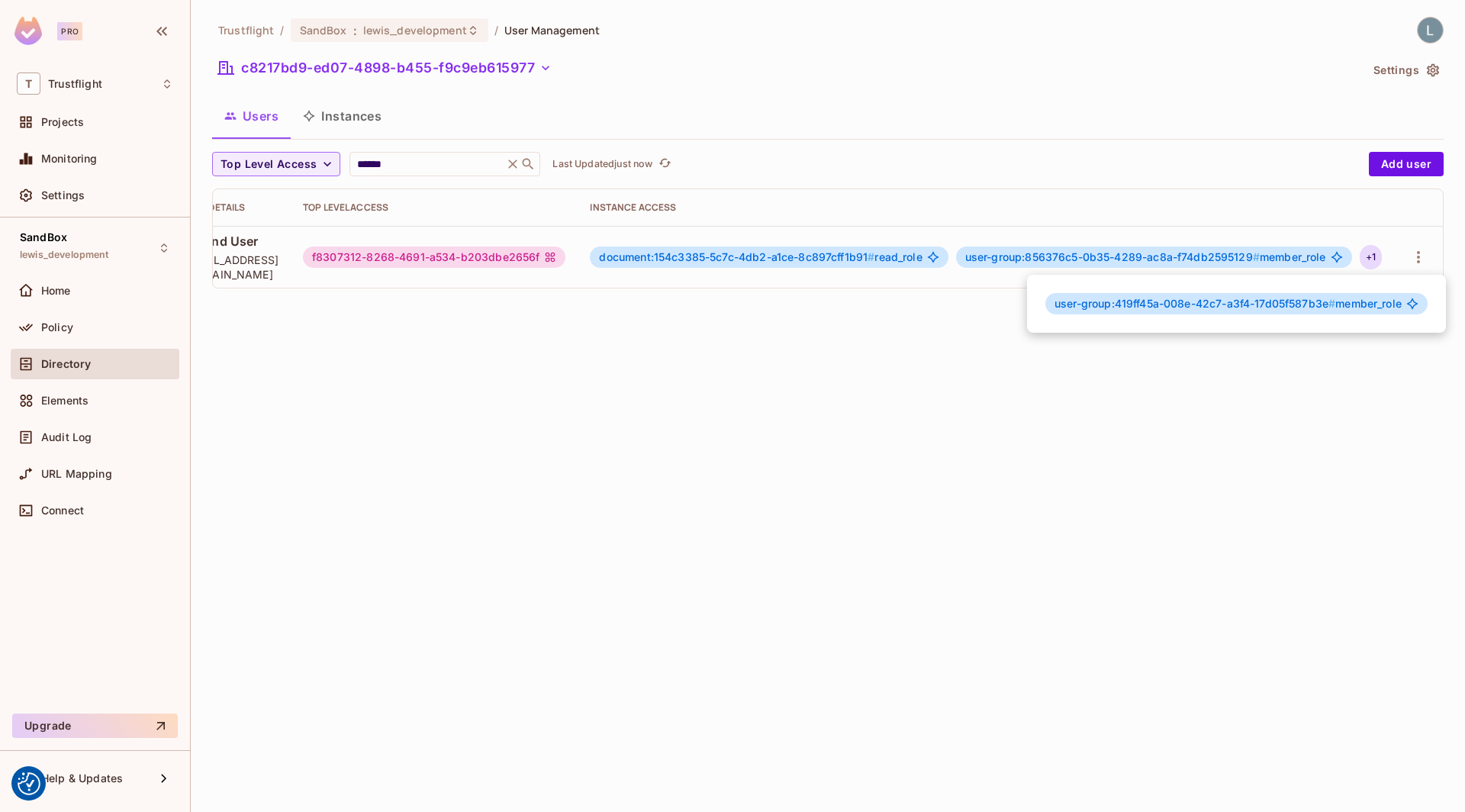
click at [1371, 250] on div at bounding box center [732, 406] width 1465 height 812
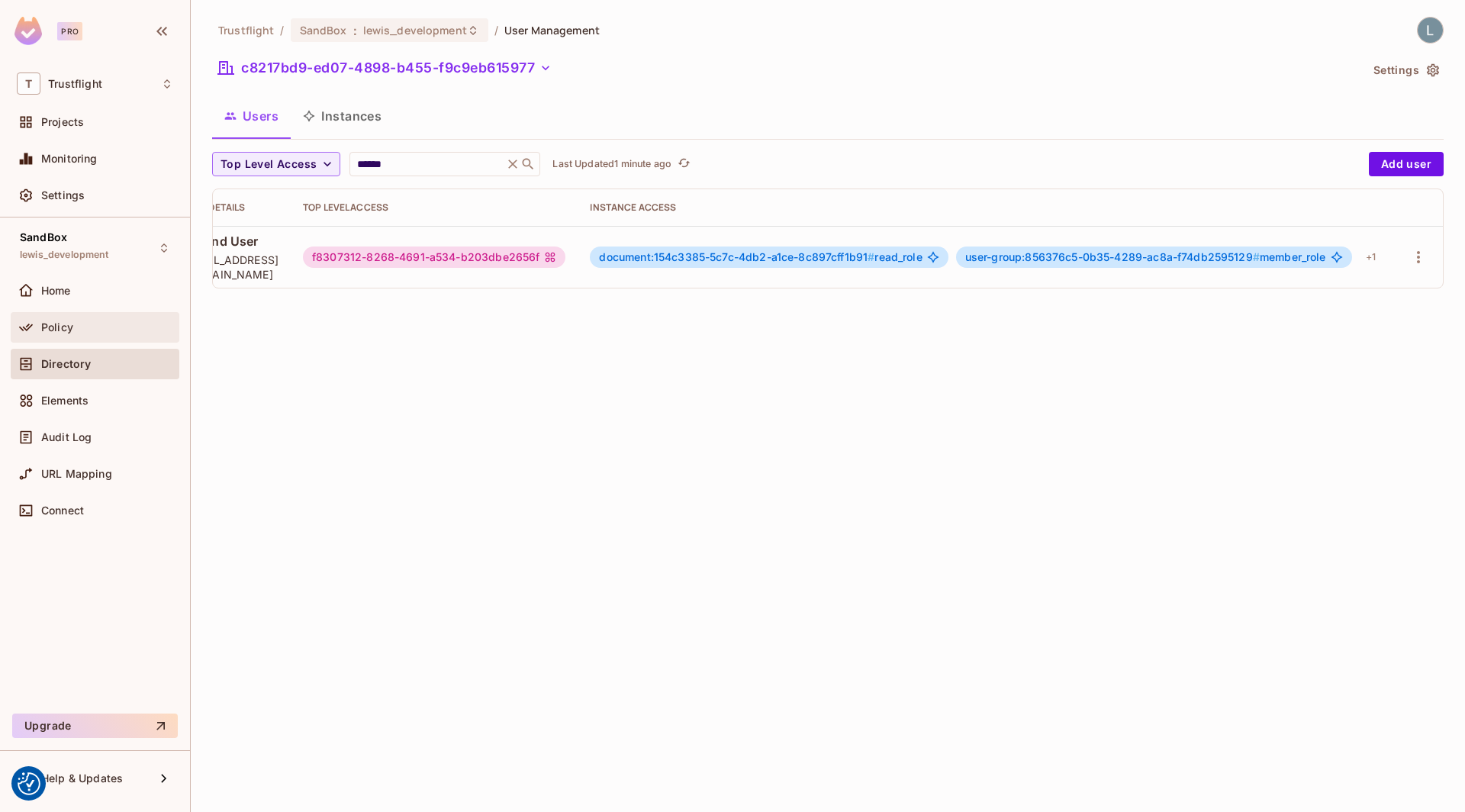
click at [74, 325] on div "Policy" at bounding box center [107, 327] width 132 height 12
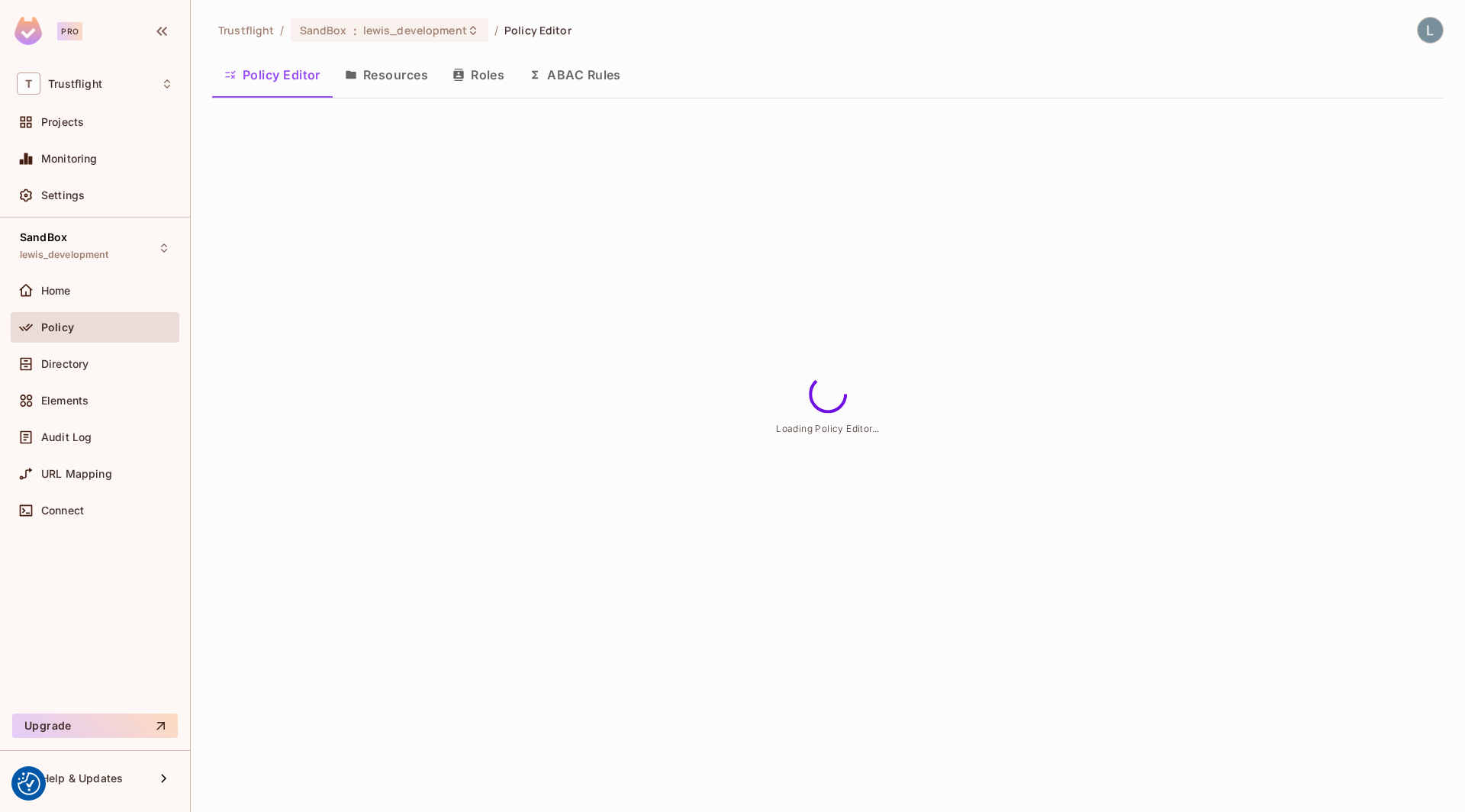
click at [587, 85] on div "Policy Editor Resources Roles ABAC Rules" at bounding box center [827, 75] width 1231 height 38
click at [592, 79] on button "ABAC Rules" at bounding box center [575, 75] width 117 height 38
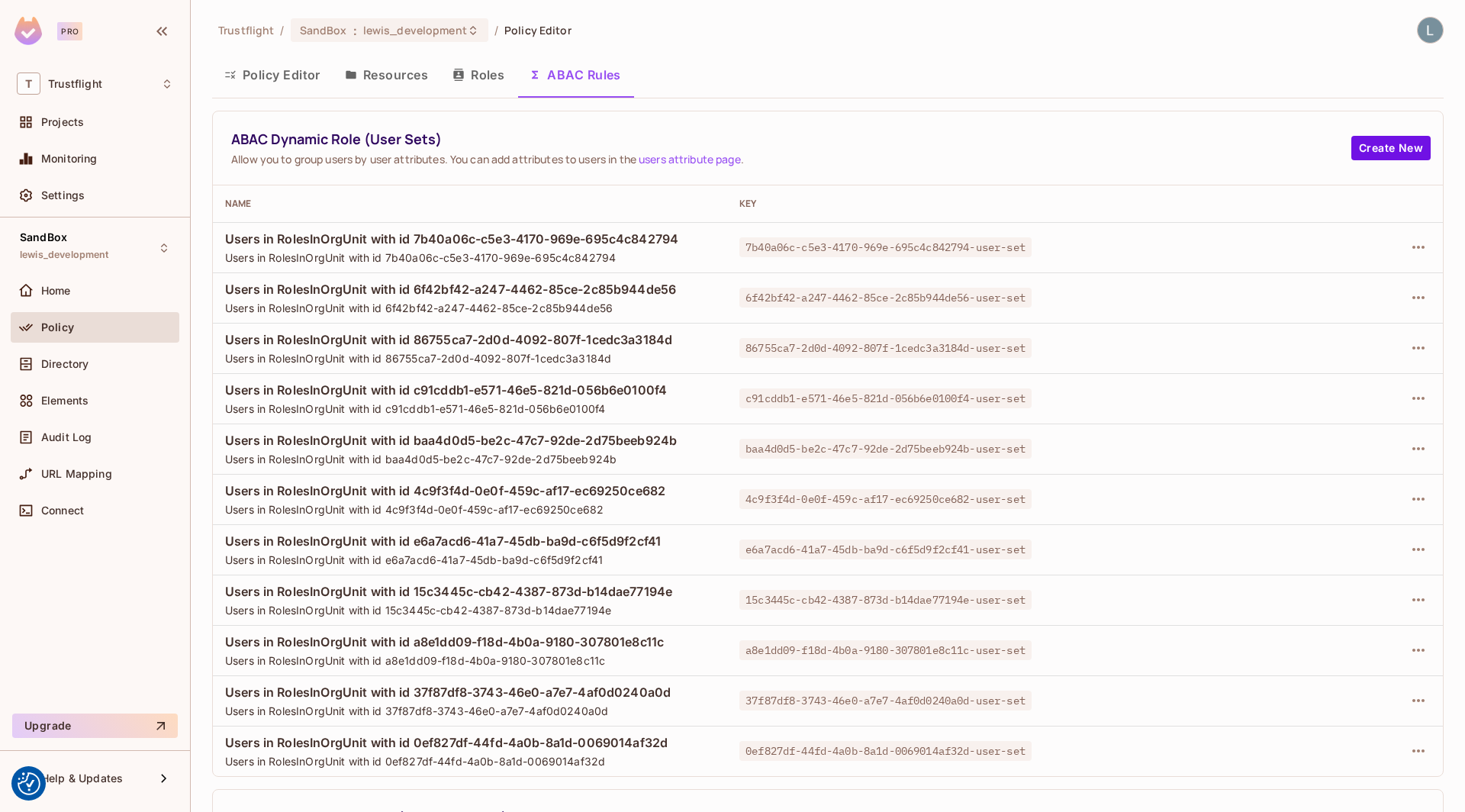
scroll to position [338, 0]
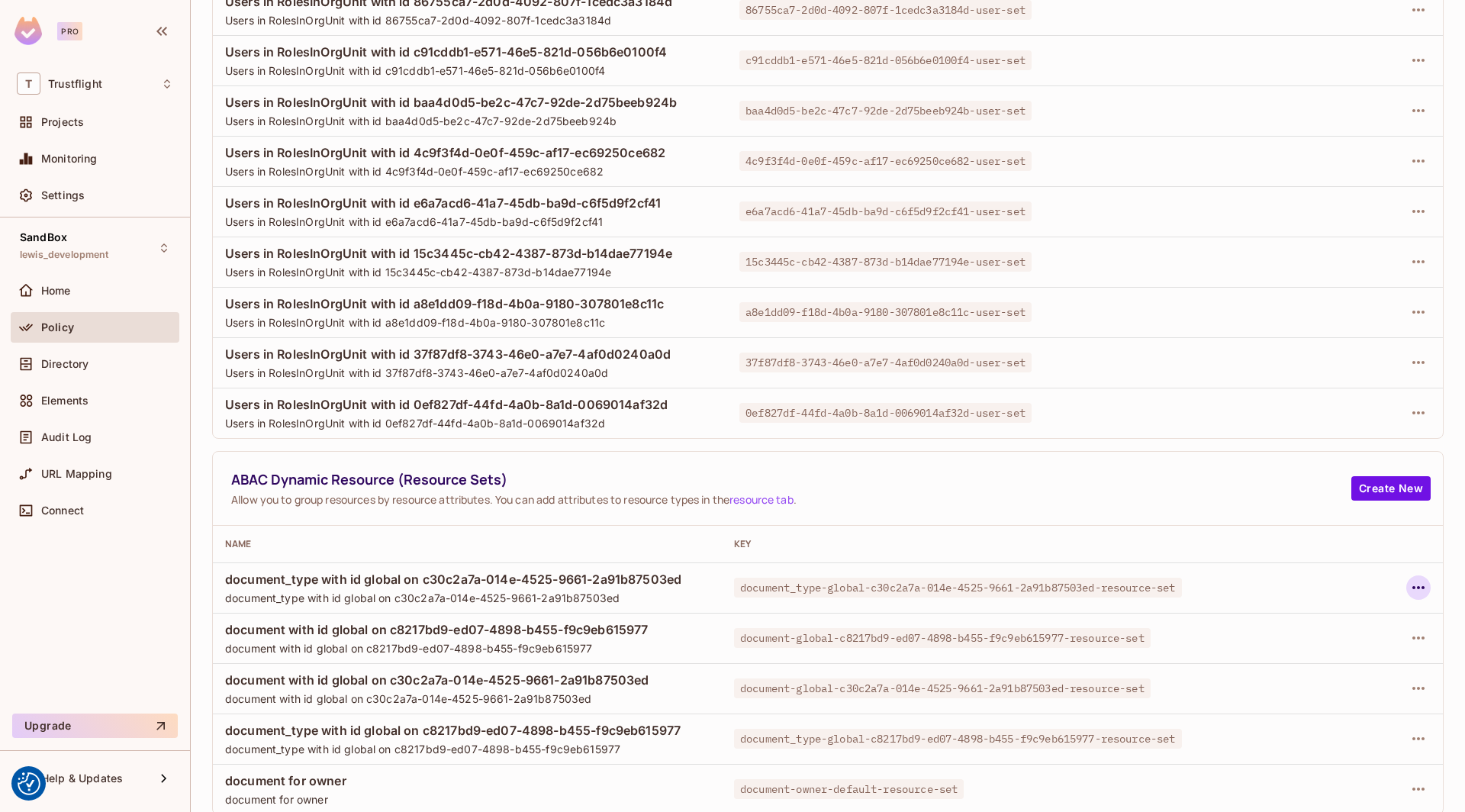
click at [1421, 583] on icon "button" at bounding box center [1418, 587] width 19 height 19
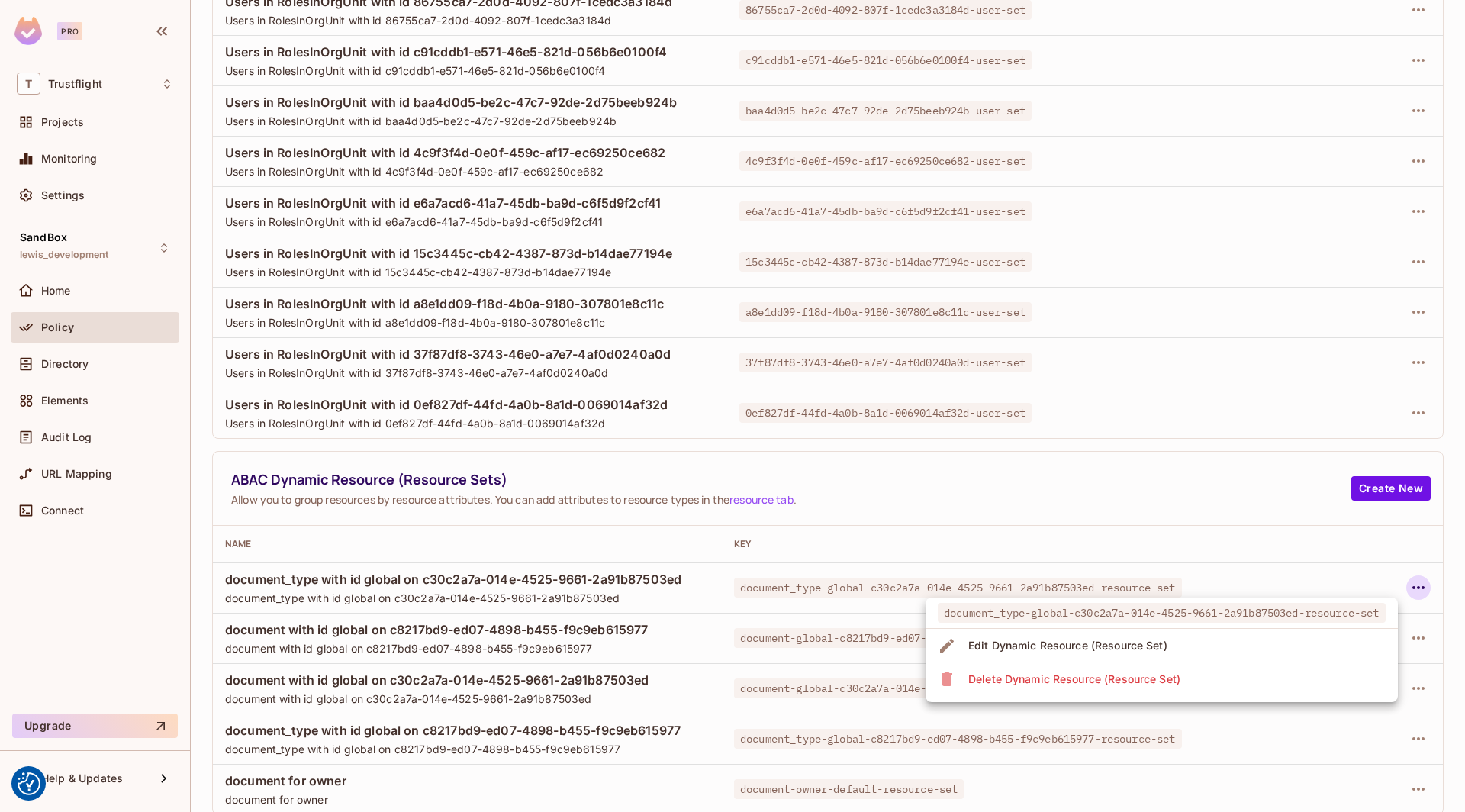
click at [1122, 684] on div "Delete Dynamic Resource (Resource Set)" at bounding box center [1075, 679] width 212 height 15
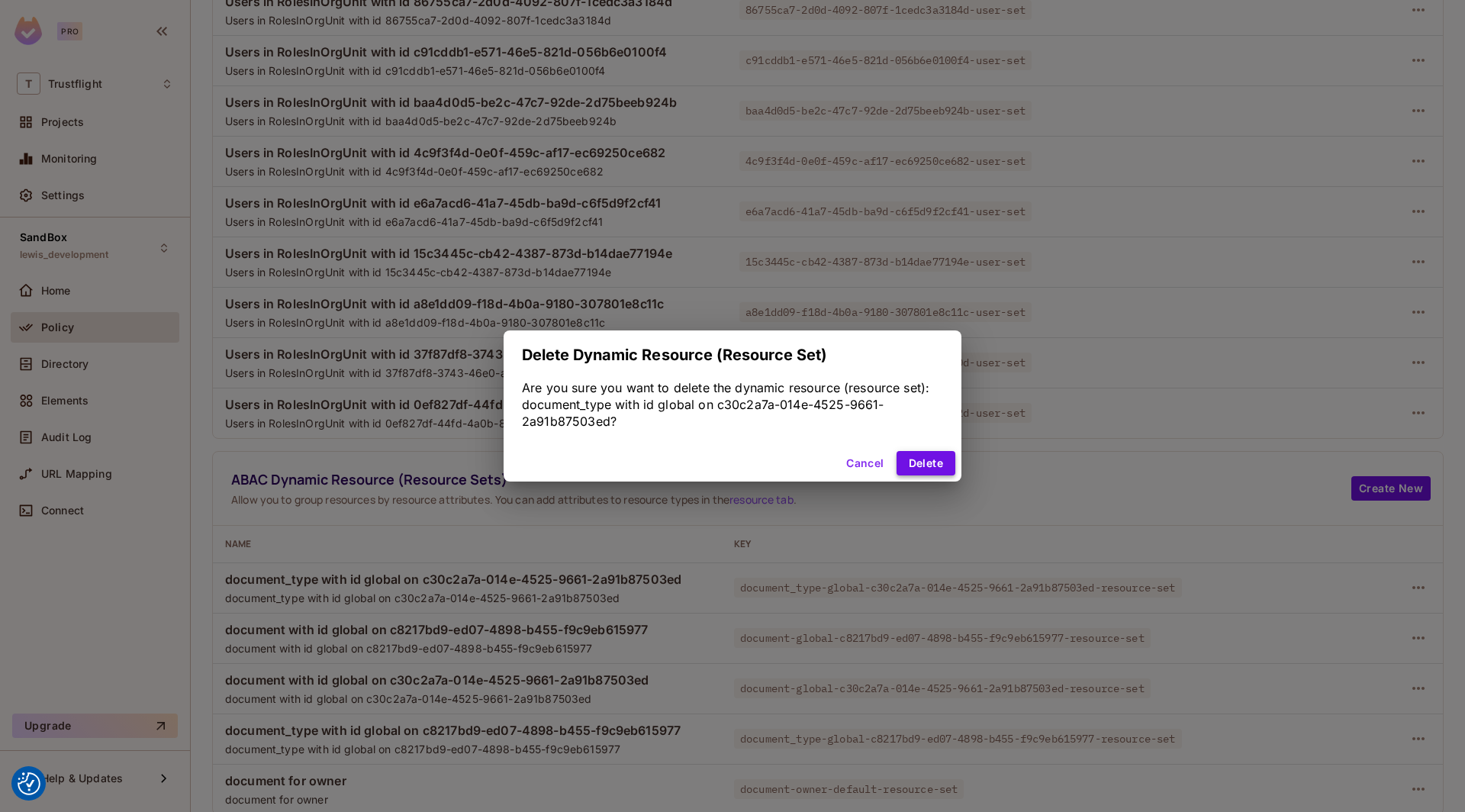
click at [930, 462] on button "Delete" at bounding box center [926, 462] width 59 height 24
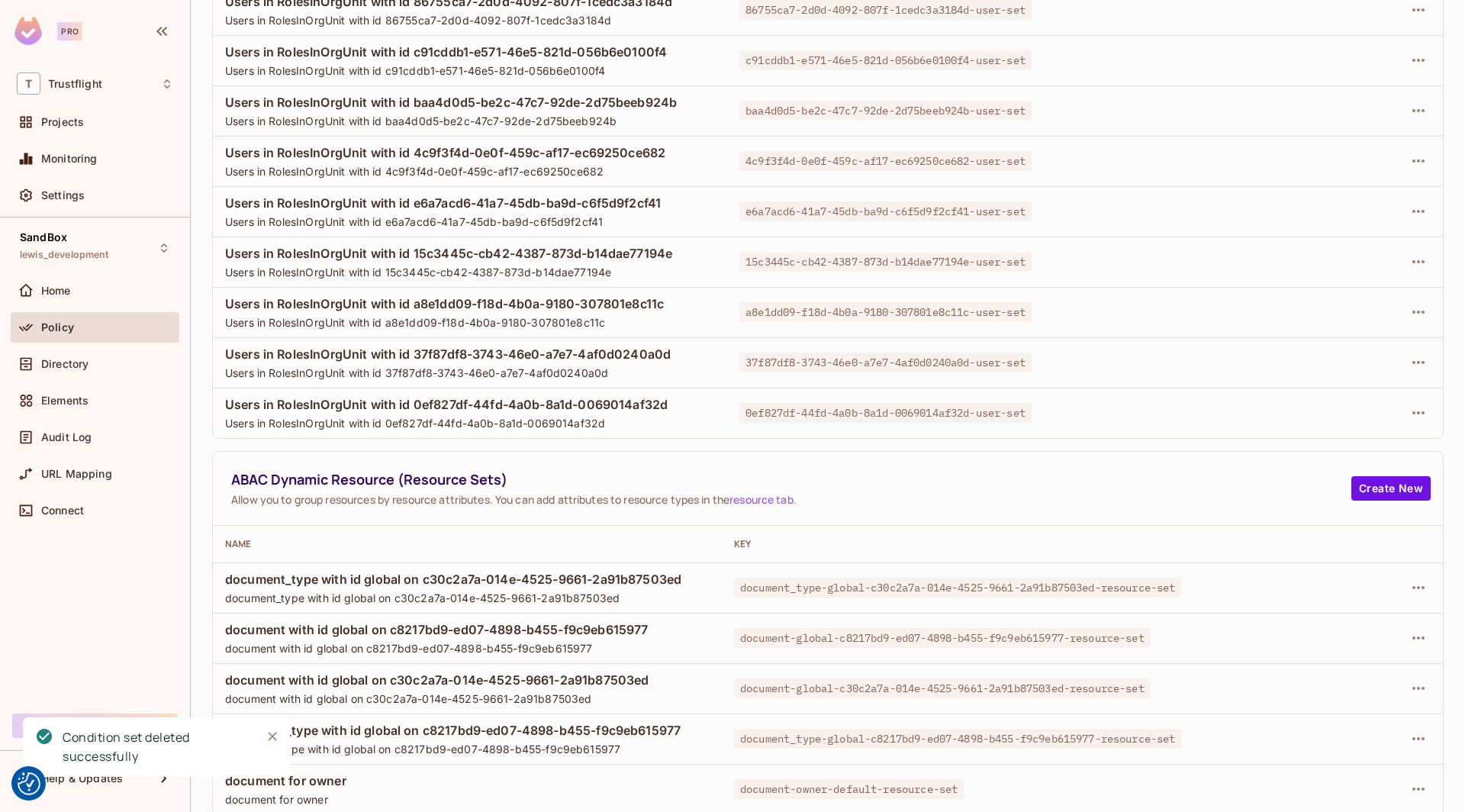
scroll to position [287, 0]
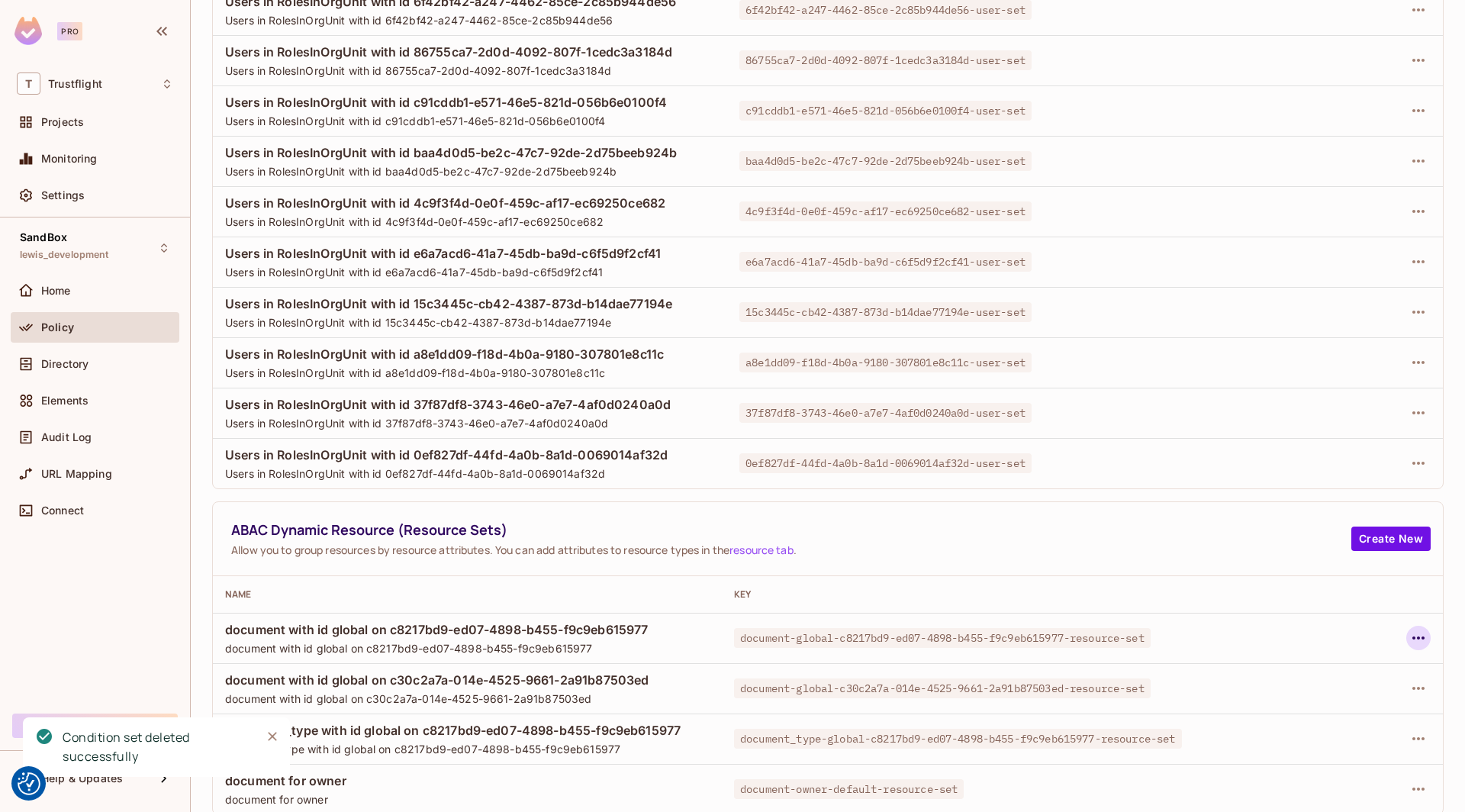
click at [1420, 635] on icon "button" at bounding box center [1418, 638] width 19 height 19
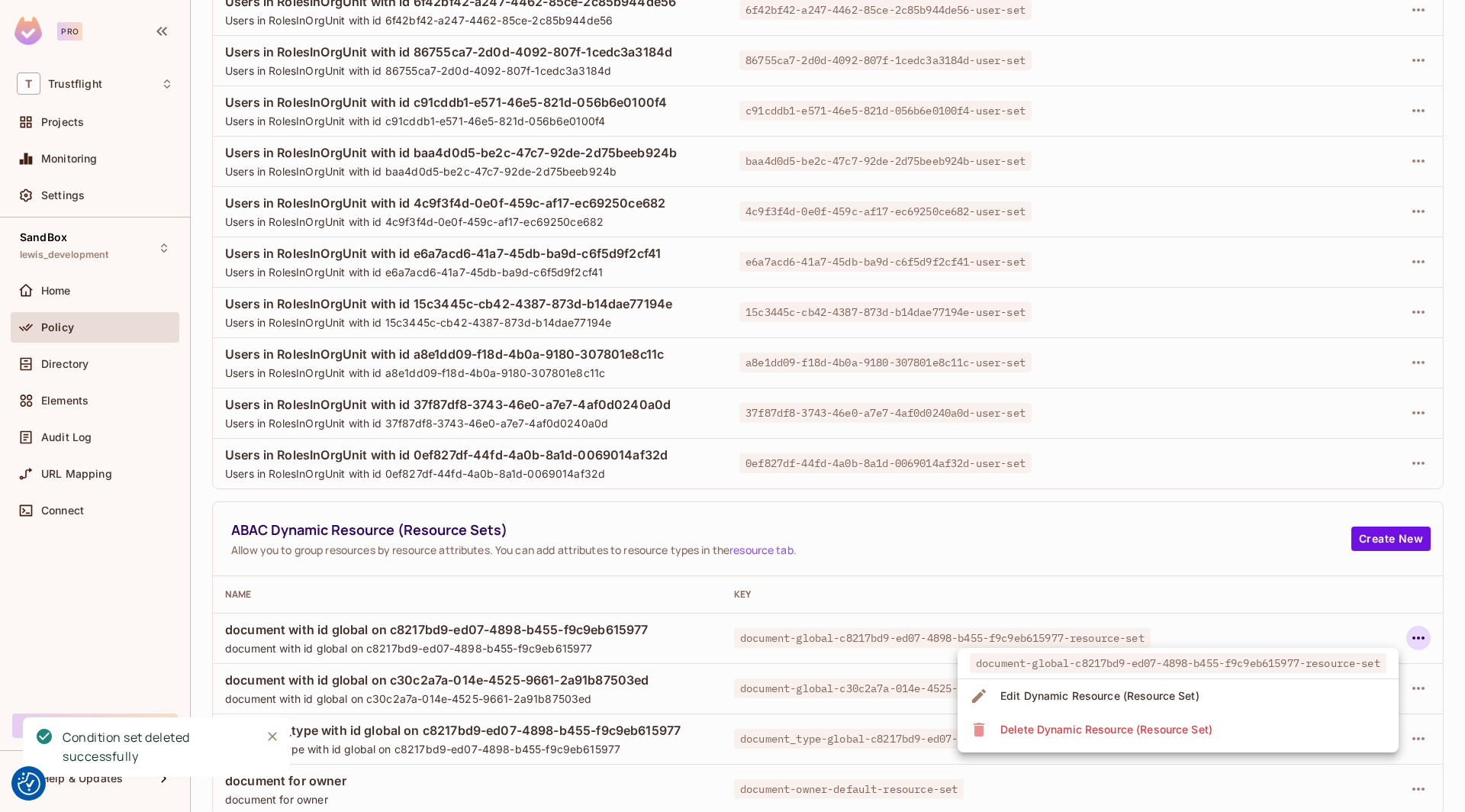
click at [1123, 727] on div "Delete Dynamic Resource (Resource Set)" at bounding box center [1107, 728] width 212 height 15
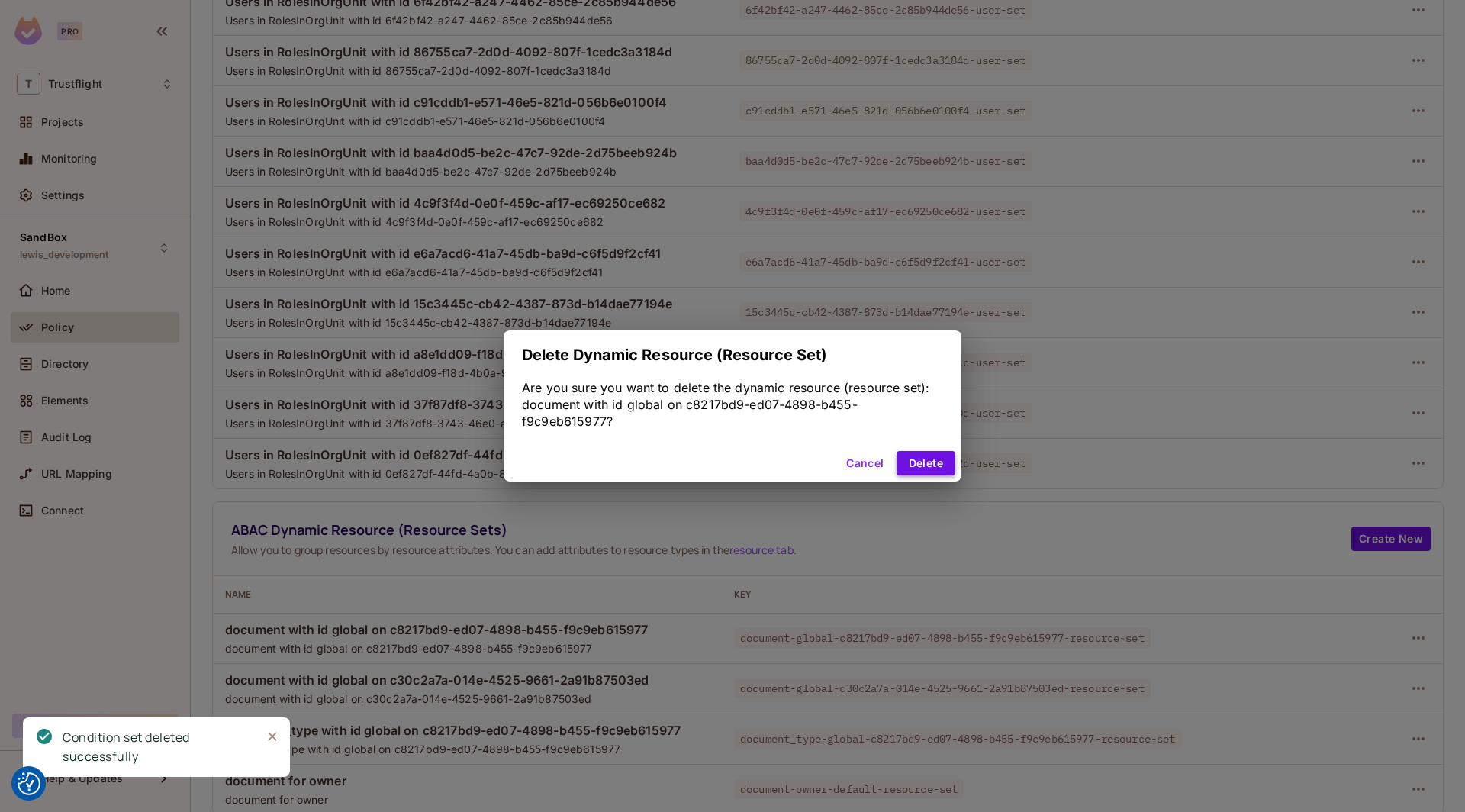
click at [926, 458] on button "Delete" at bounding box center [926, 462] width 59 height 24
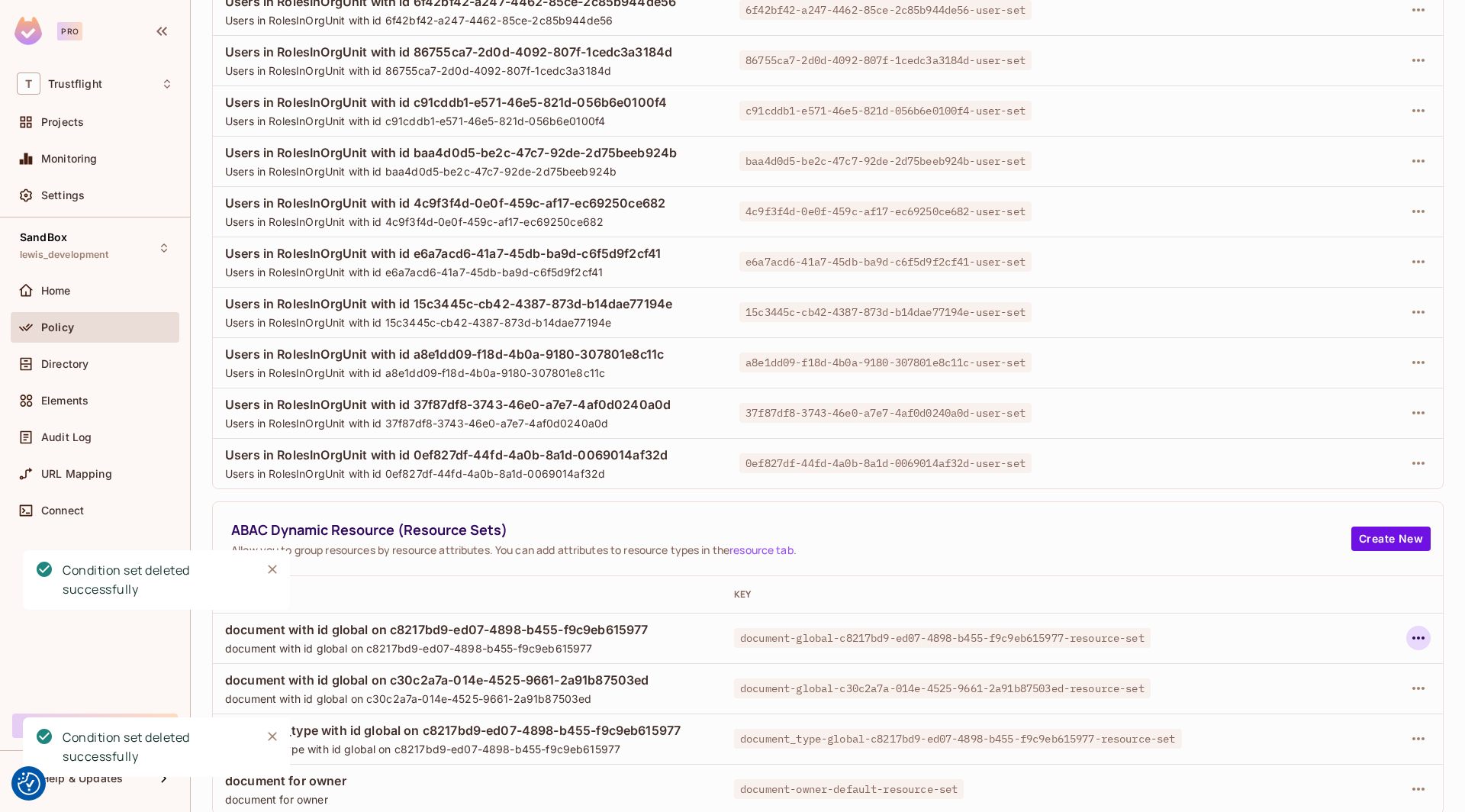
scroll to position [237, 0]
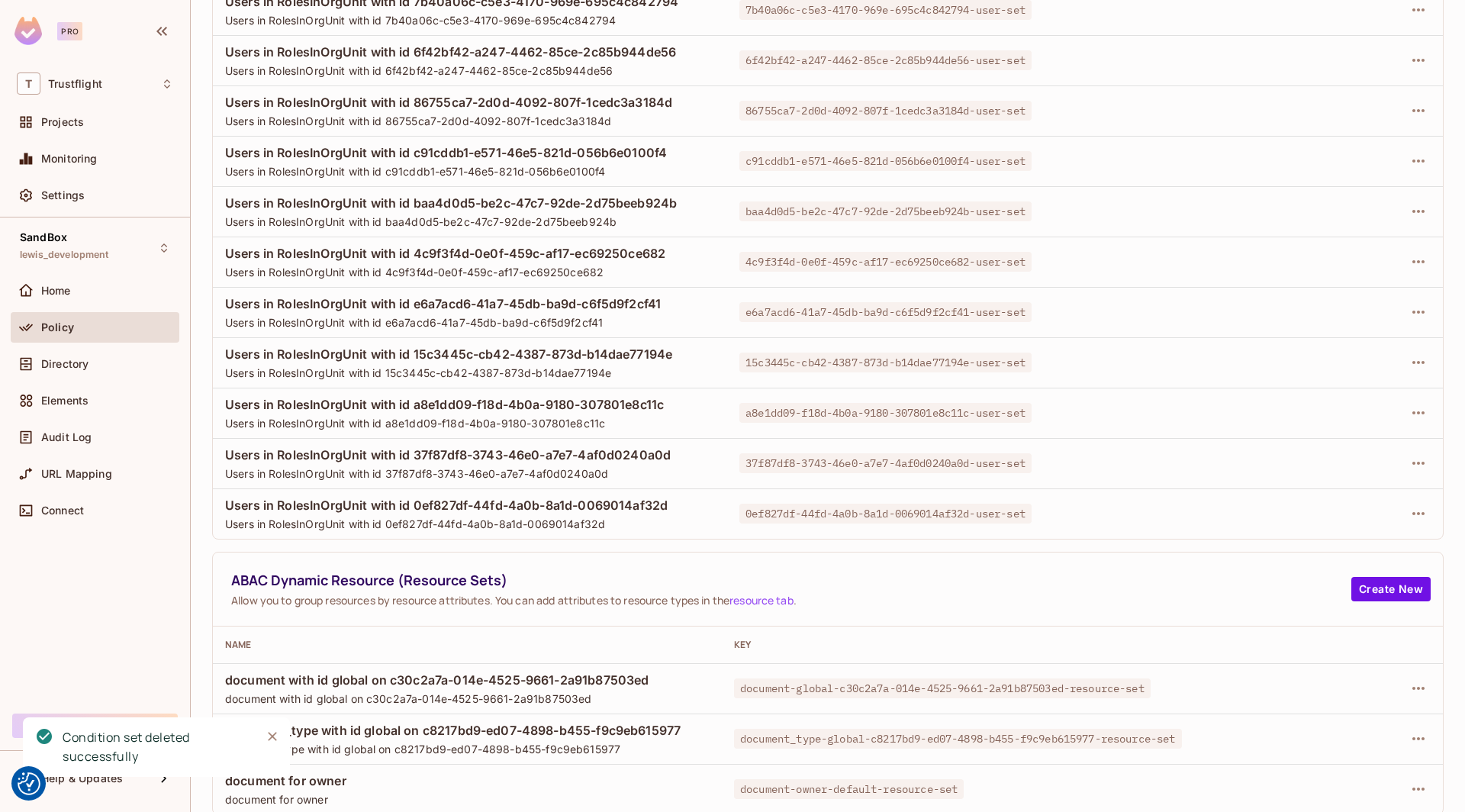
click at [1417, 636] on th at bounding box center [1337, 644] width 212 height 36
click at [1421, 688] on icon "button" at bounding box center [1418, 687] width 19 height 19
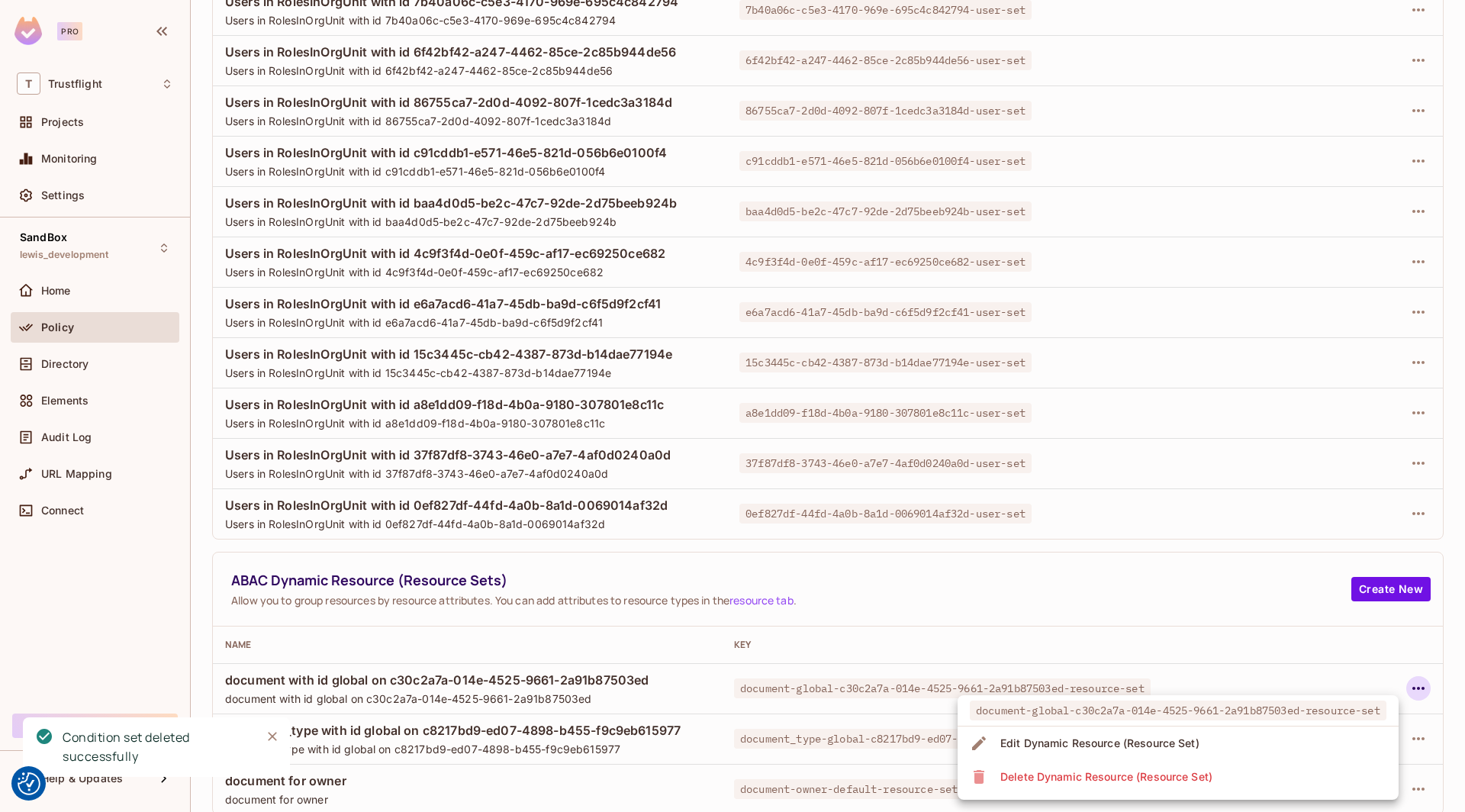
click at [1093, 787] on span "Delete Dynamic Resource (Resource Set)" at bounding box center [1106, 776] width 221 height 24
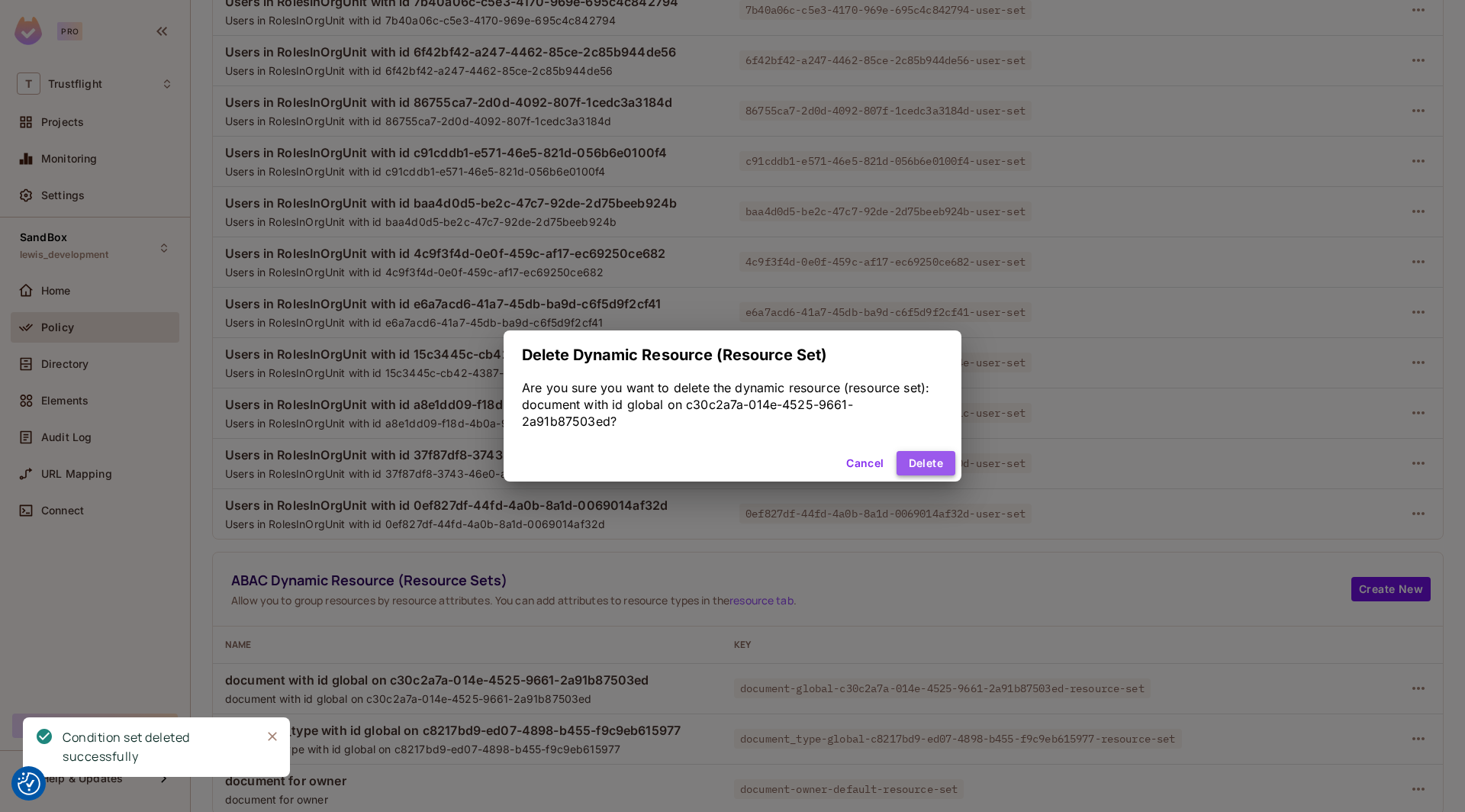
click at [921, 458] on button "Delete" at bounding box center [926, 462] width 59 height 24
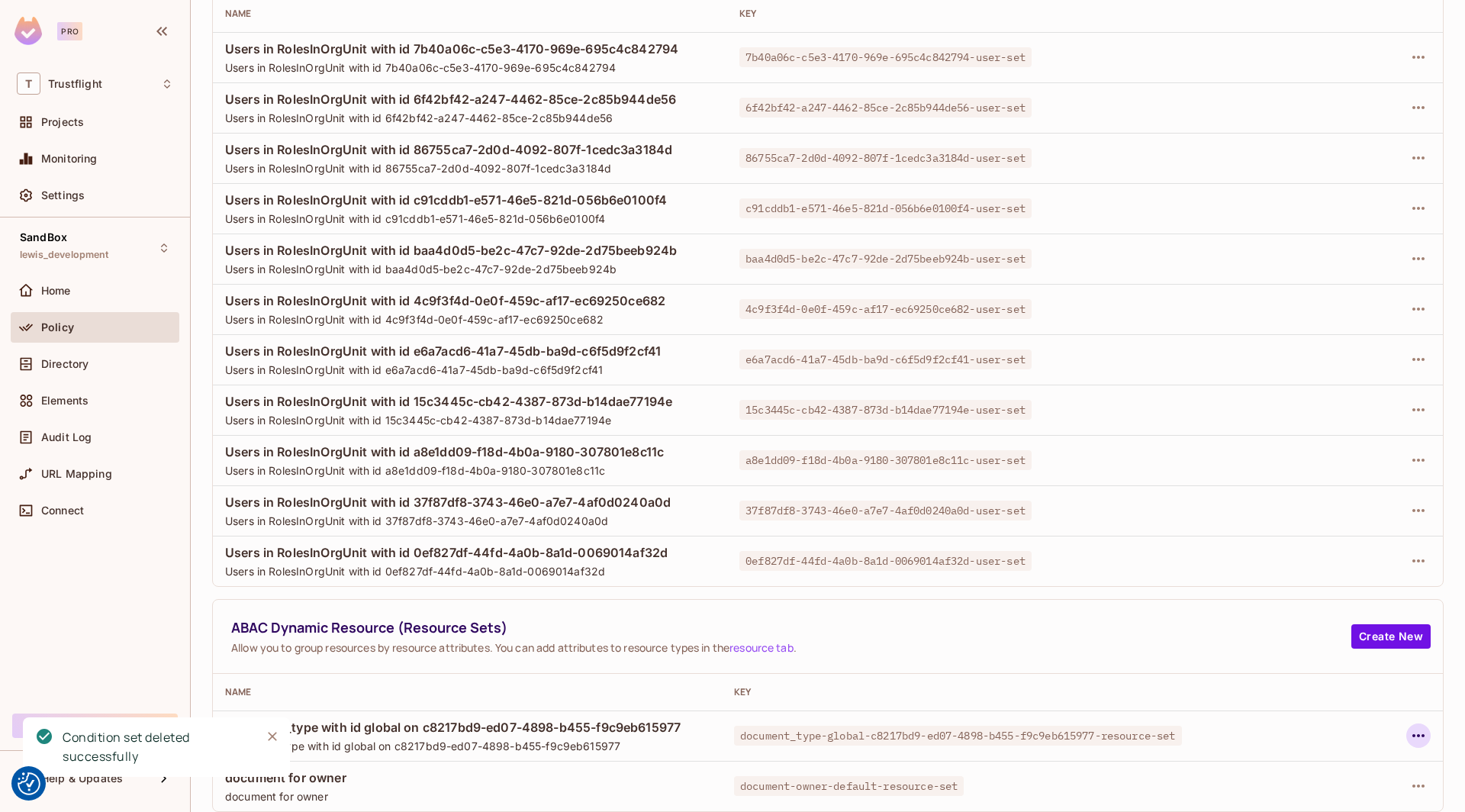
scroll to position [187, 0]
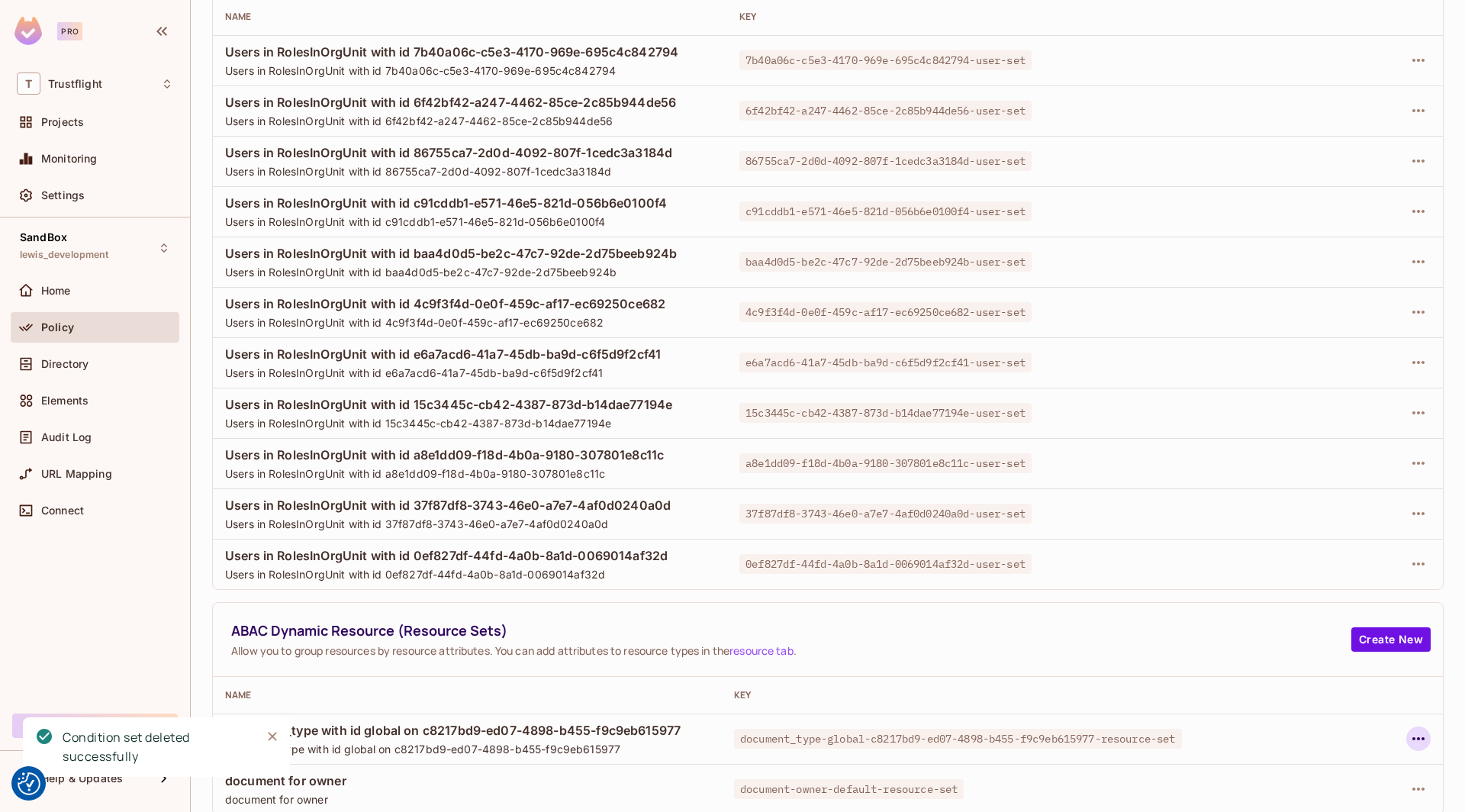
click at [1417, 736] on icon "button" at bounding box center [1418, 738] width 19 height 19
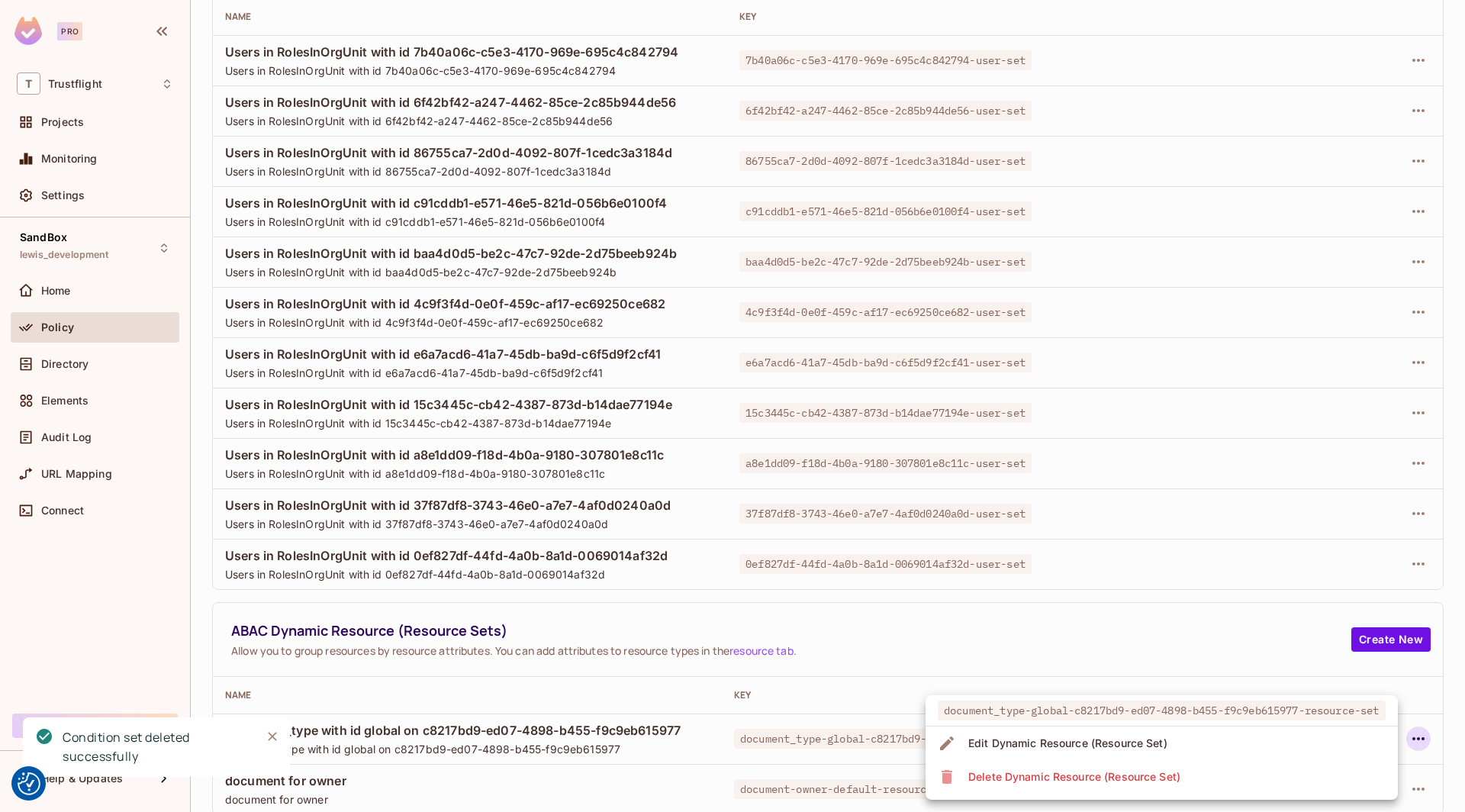
click at [1149, 781] on div "Delete Dynamic Resource (Resource Set)" at bounding box center [1075, 776] width 212 height 15
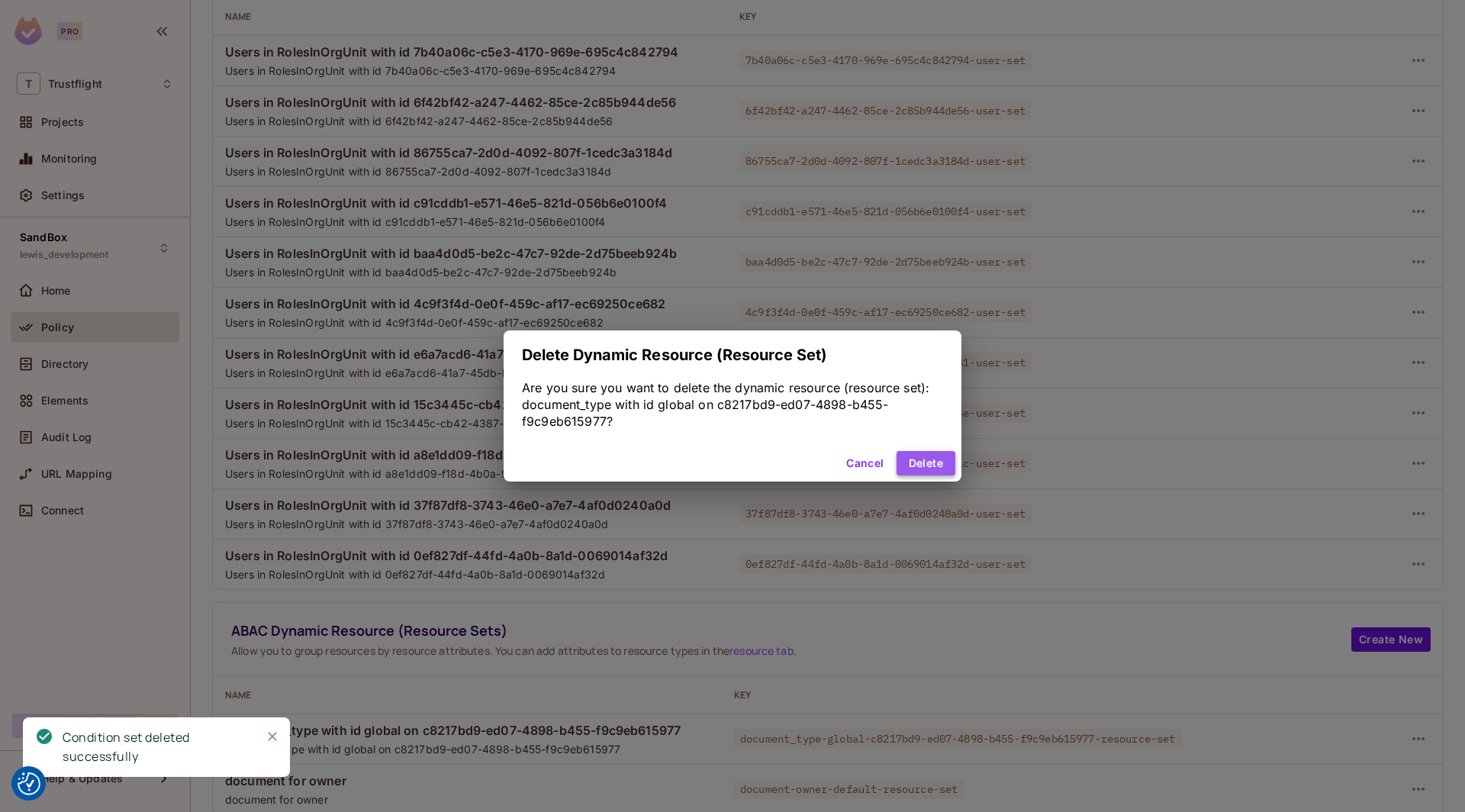
click at [922, 458] on button "Delete" at bounding box center [926, 462] width 59 height 24
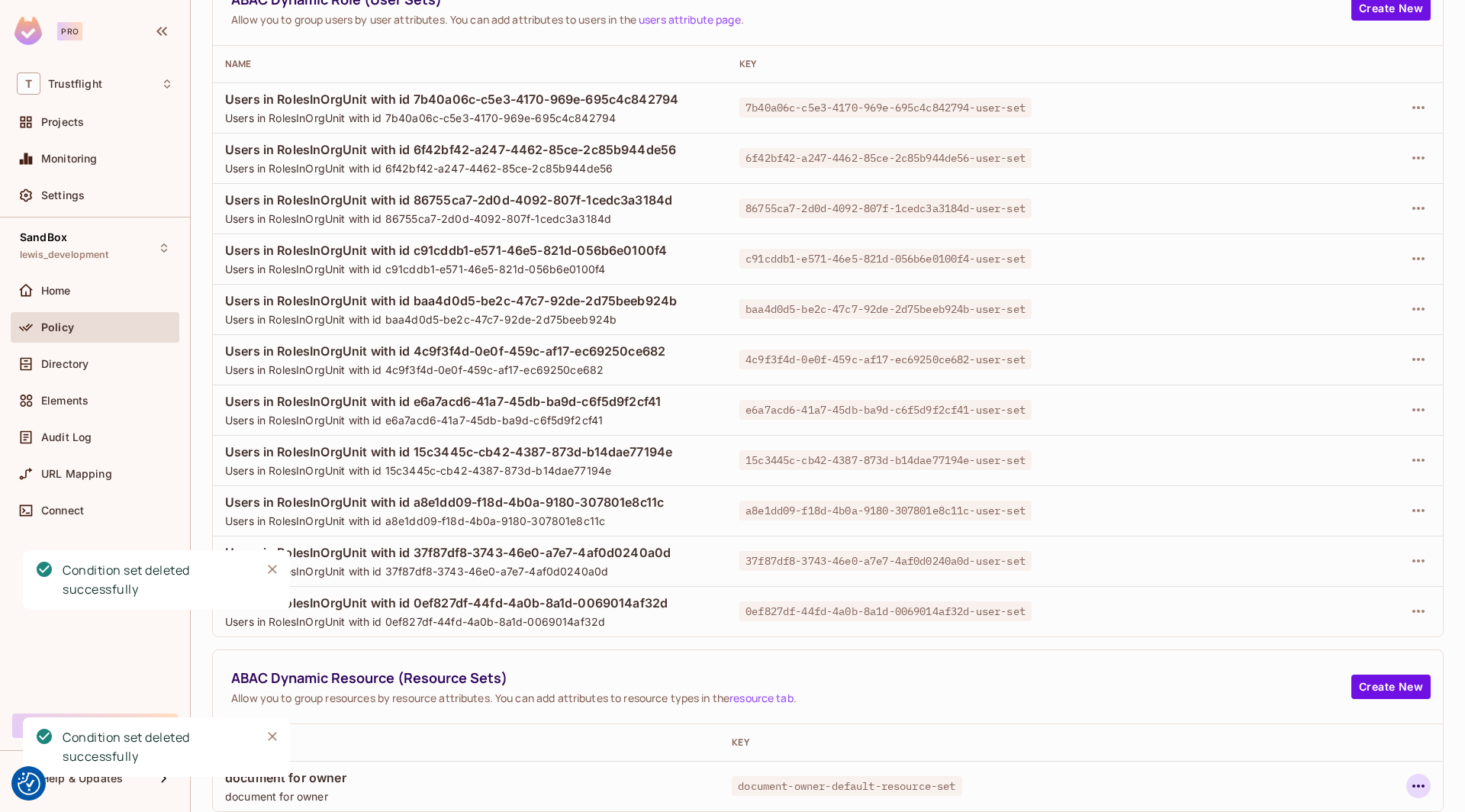
scroll to position [137, 0]
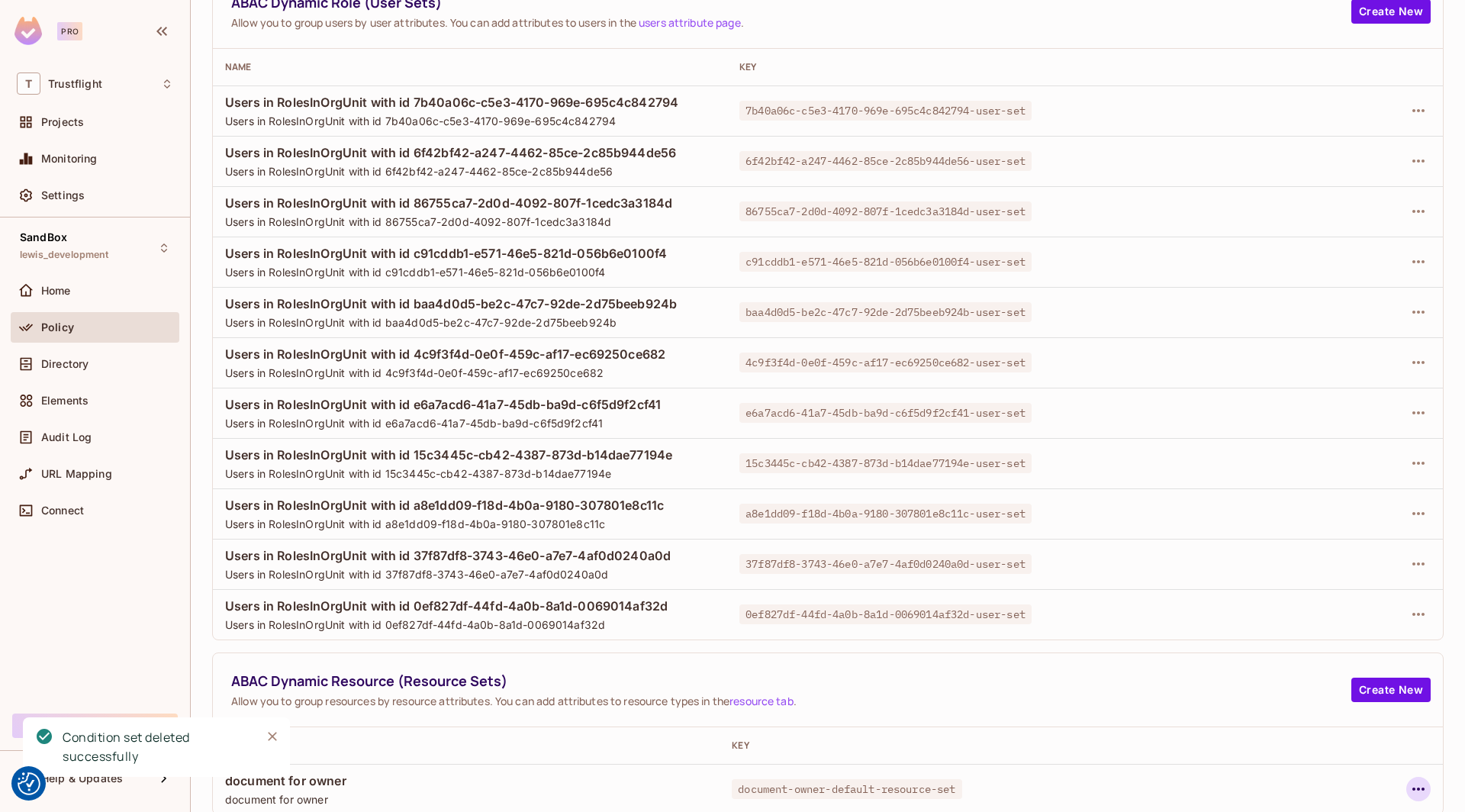
click at [1415, 781] on icon "button" at bounding box center [1418, 789] width 19 height 19
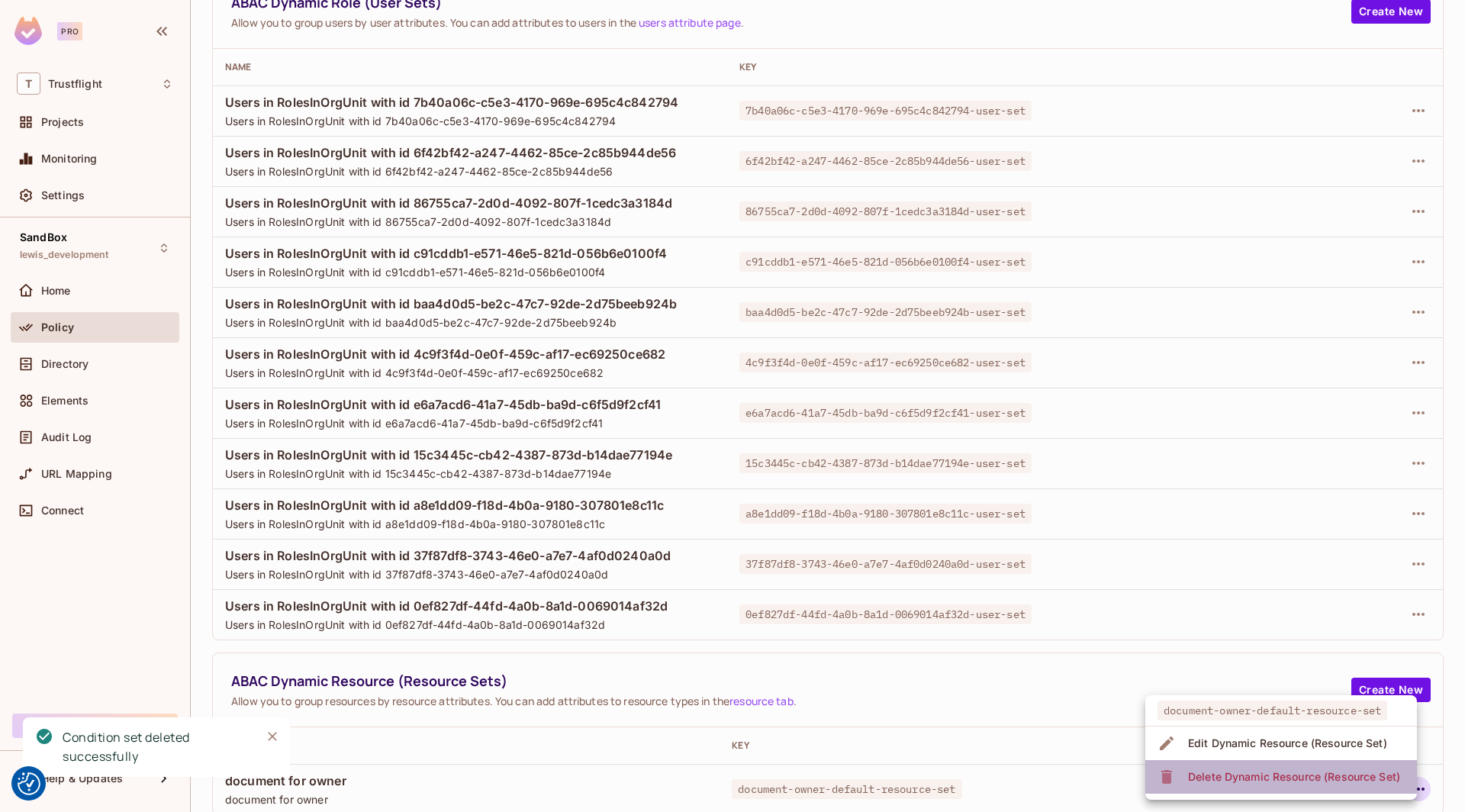
click at [1326, 769] on div "Delete Dynamic Resource (Resource Set)" at bounding box center [1294, 776] width 212 height 15
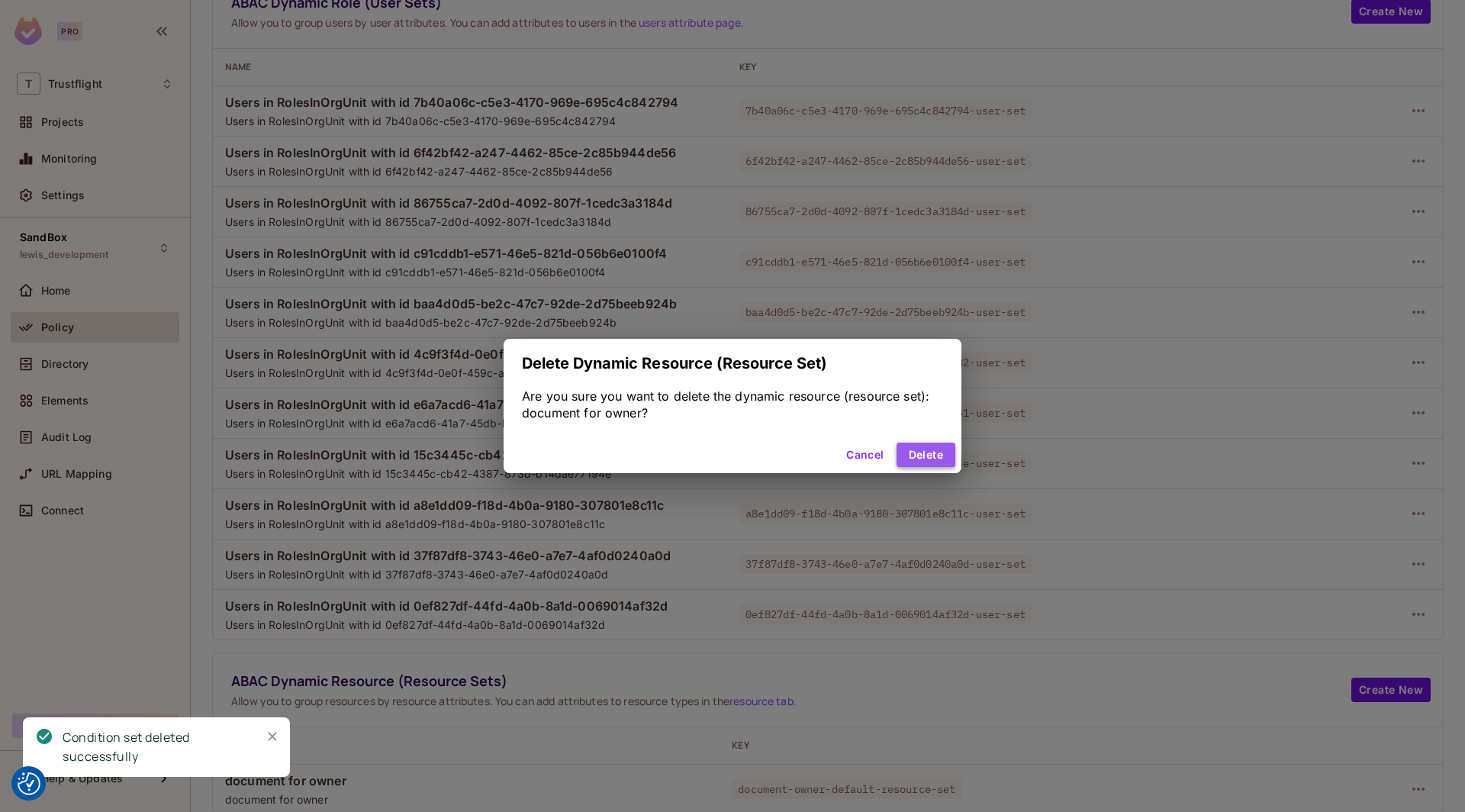
click at [925, 444] on button "Delete" at bounding box center [926, 454] width 59 height 24
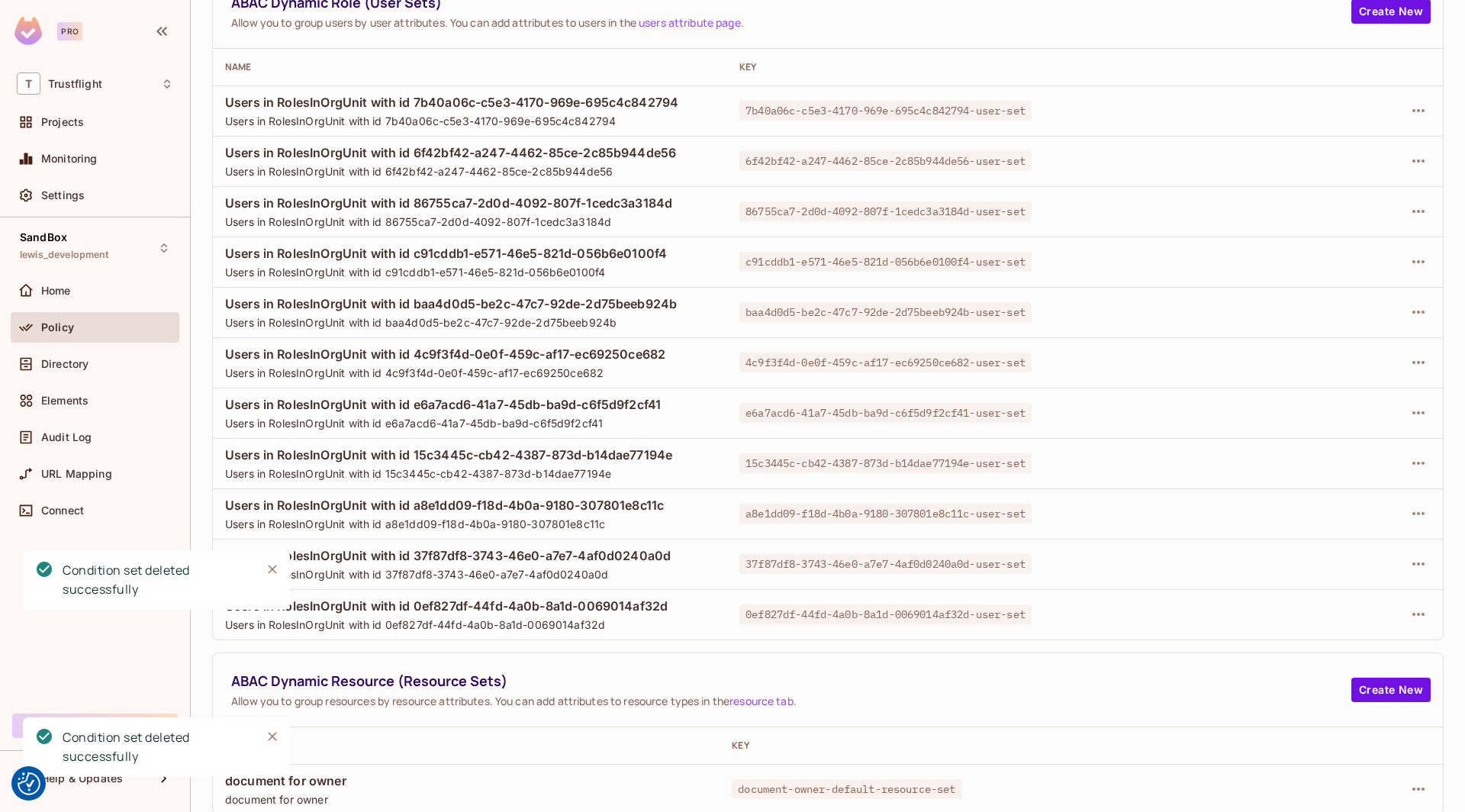
scroll to position [50, 0]
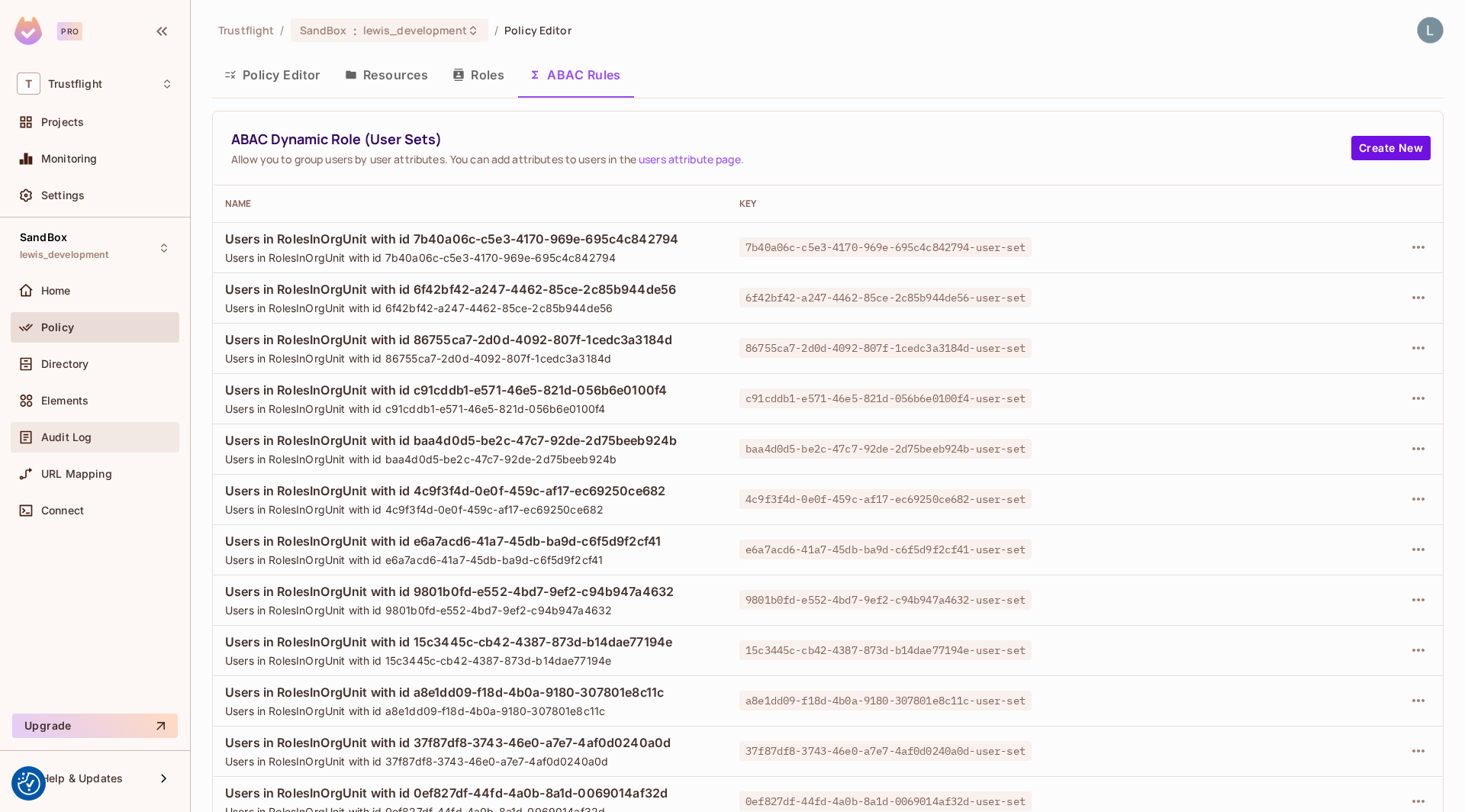
click at [89, 435] on span "Audit Log" at bounding box center [66, 438] width 51 height 12
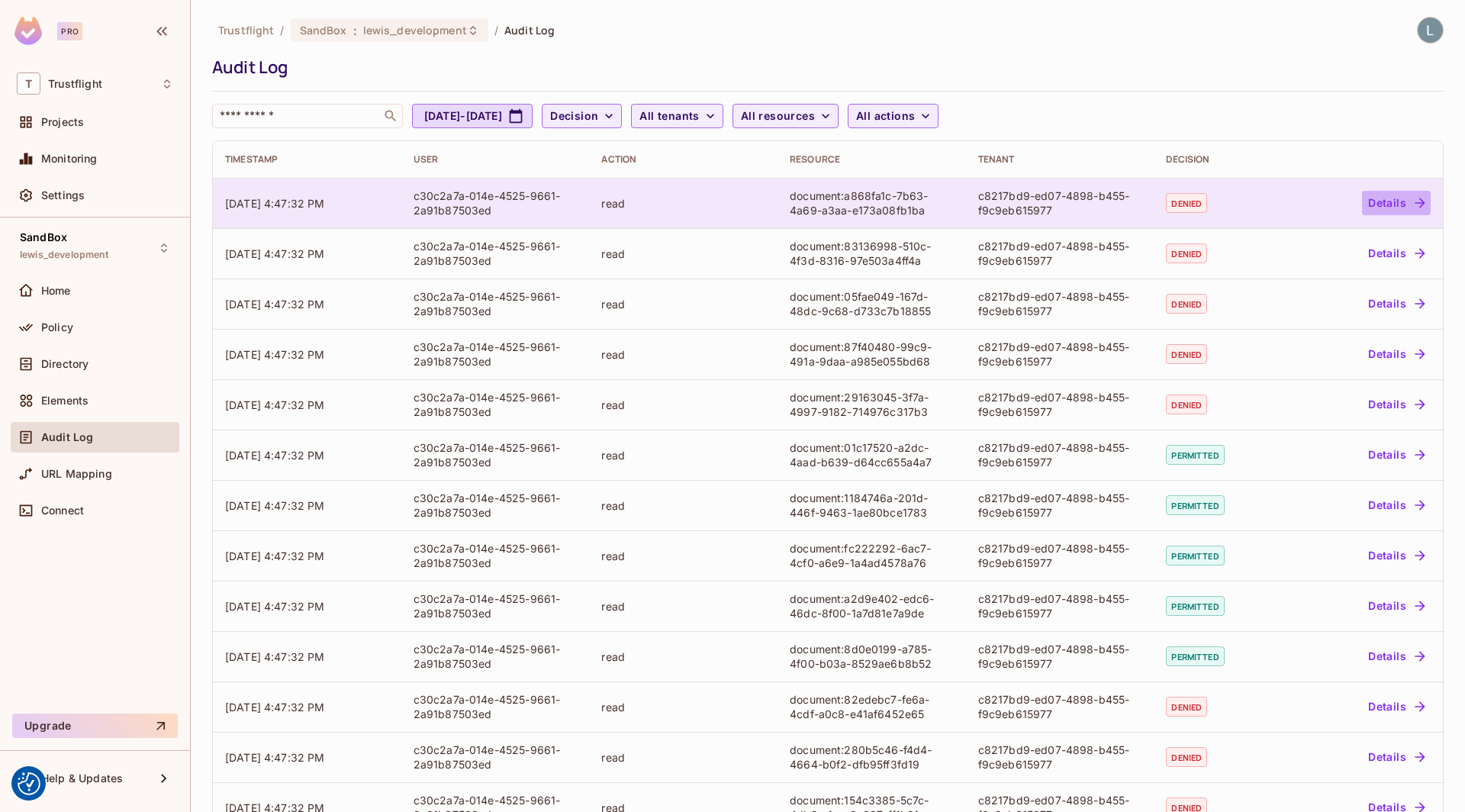
click at [1406, 205] on button "Details" at bounding box center [1396, 202] width 68 height 24
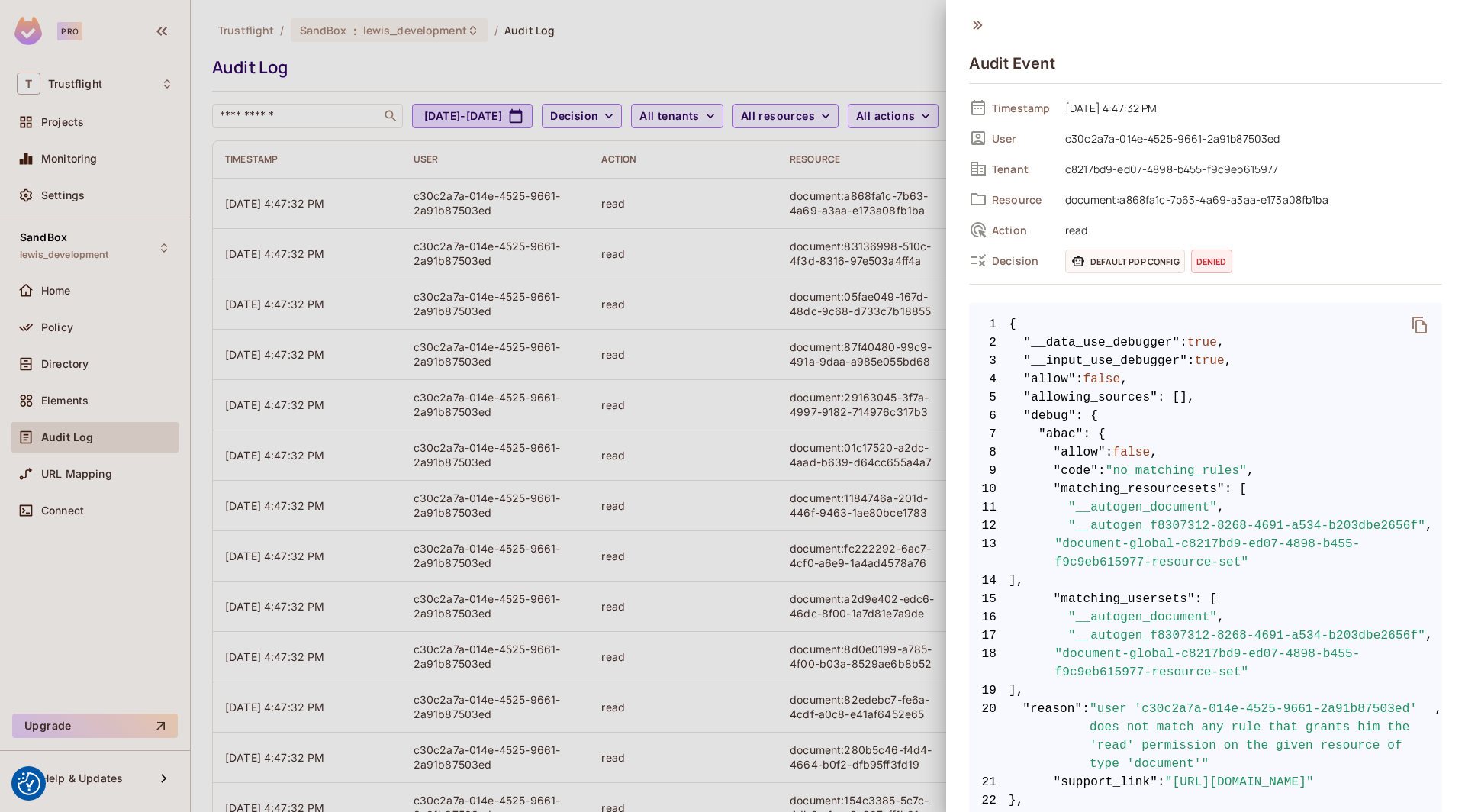
click at [127, 298] on div at bounding box center [732, 406] width 1465 height 812
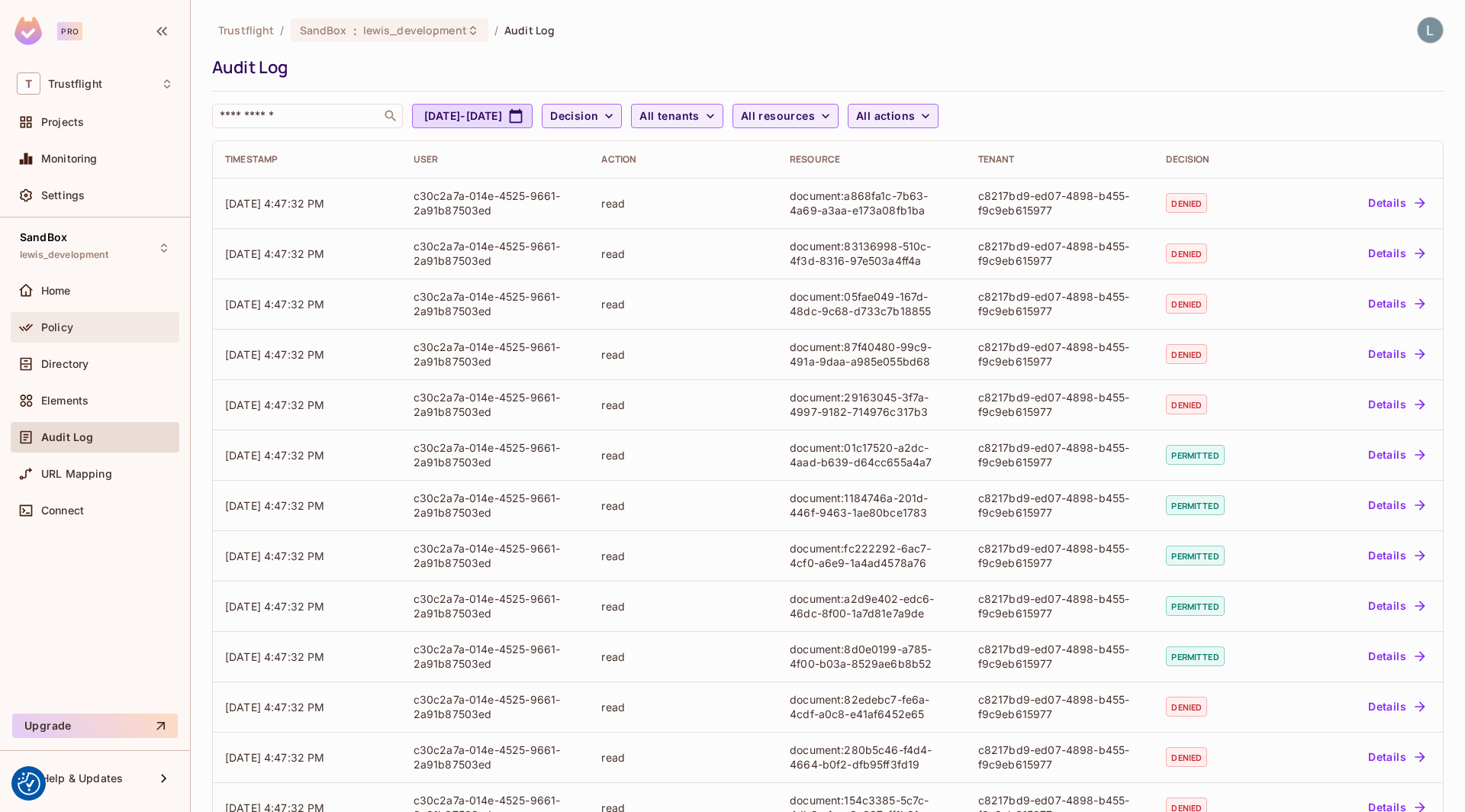
click at [111, 326] on div "Policy" at bounding box center [107, 327] width 132 height 12
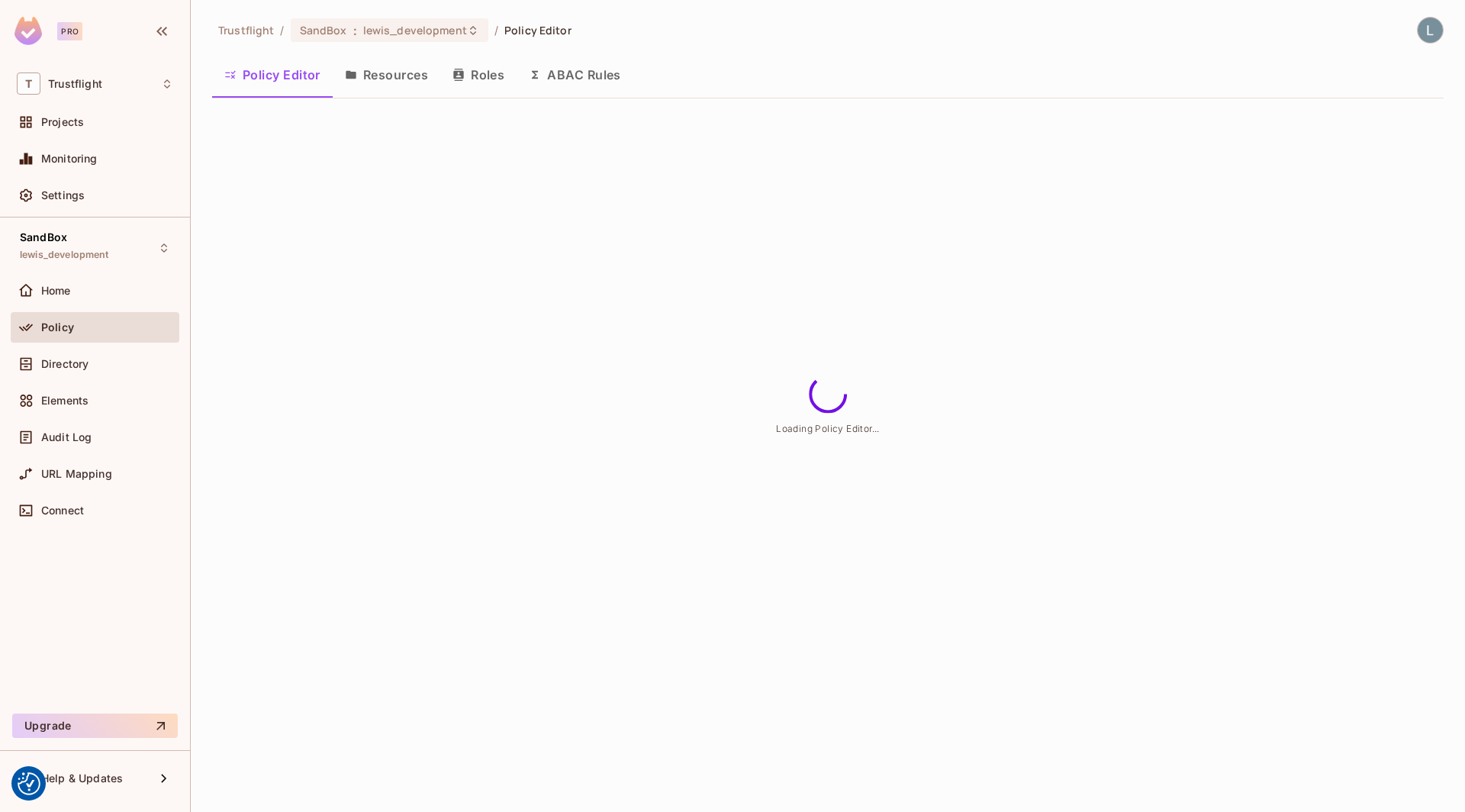
click at [587, 80] on button "ABAC Rules" at bounding box center [575, 75] width 117 height 38
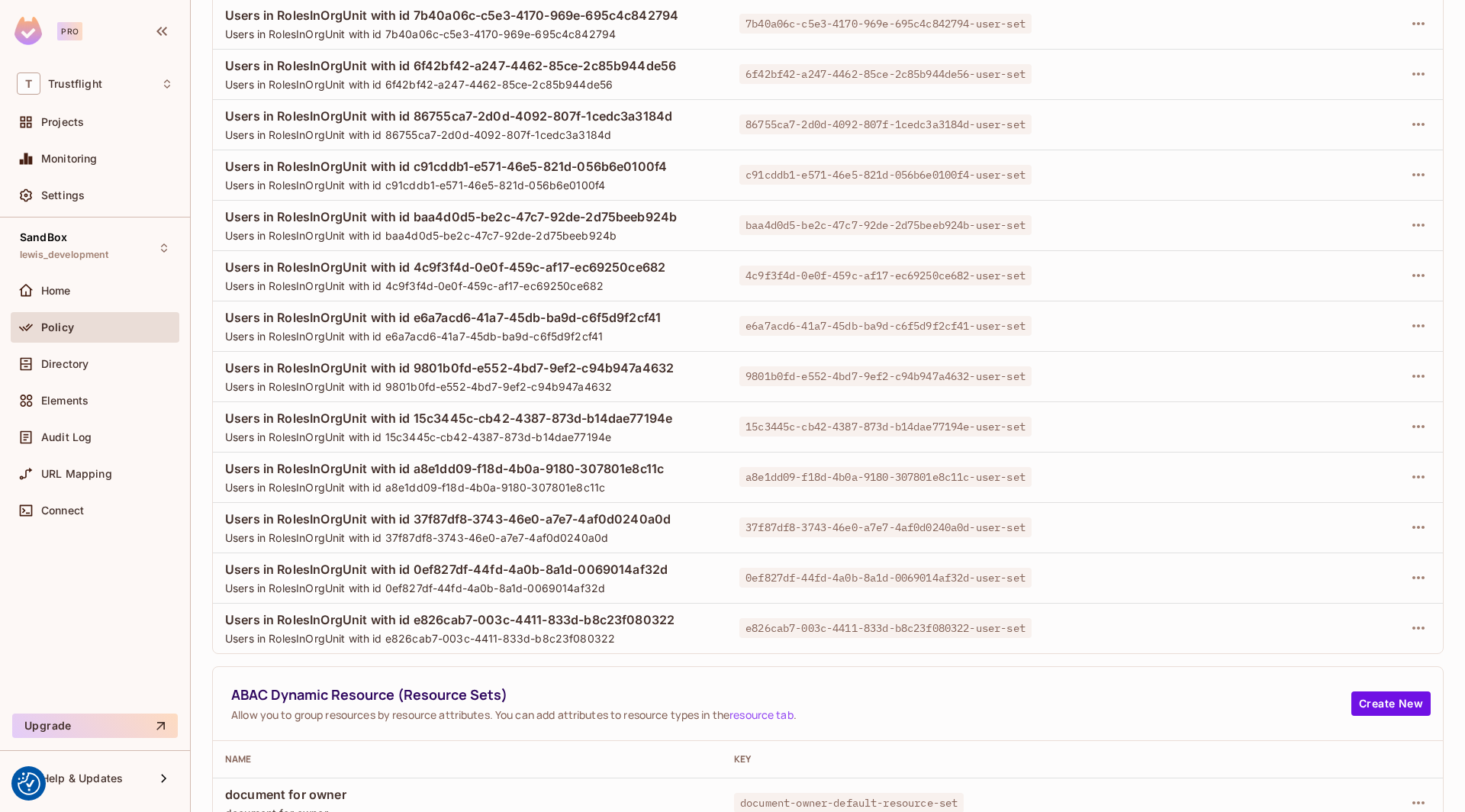
scroll to position [438, 0]
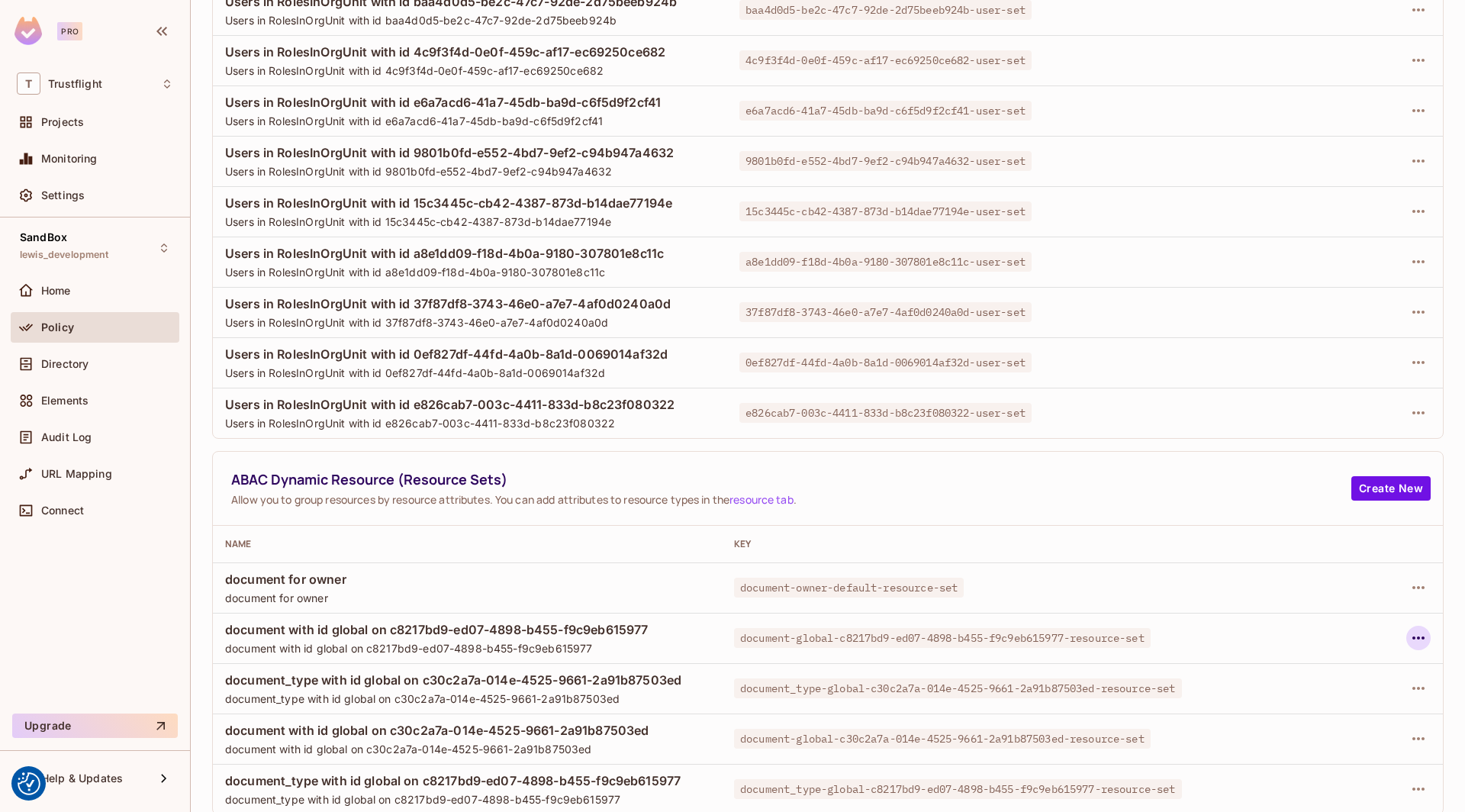
click at [1413, 636] on icon "button" at bounding box center [1419, 637] width 12 height 3
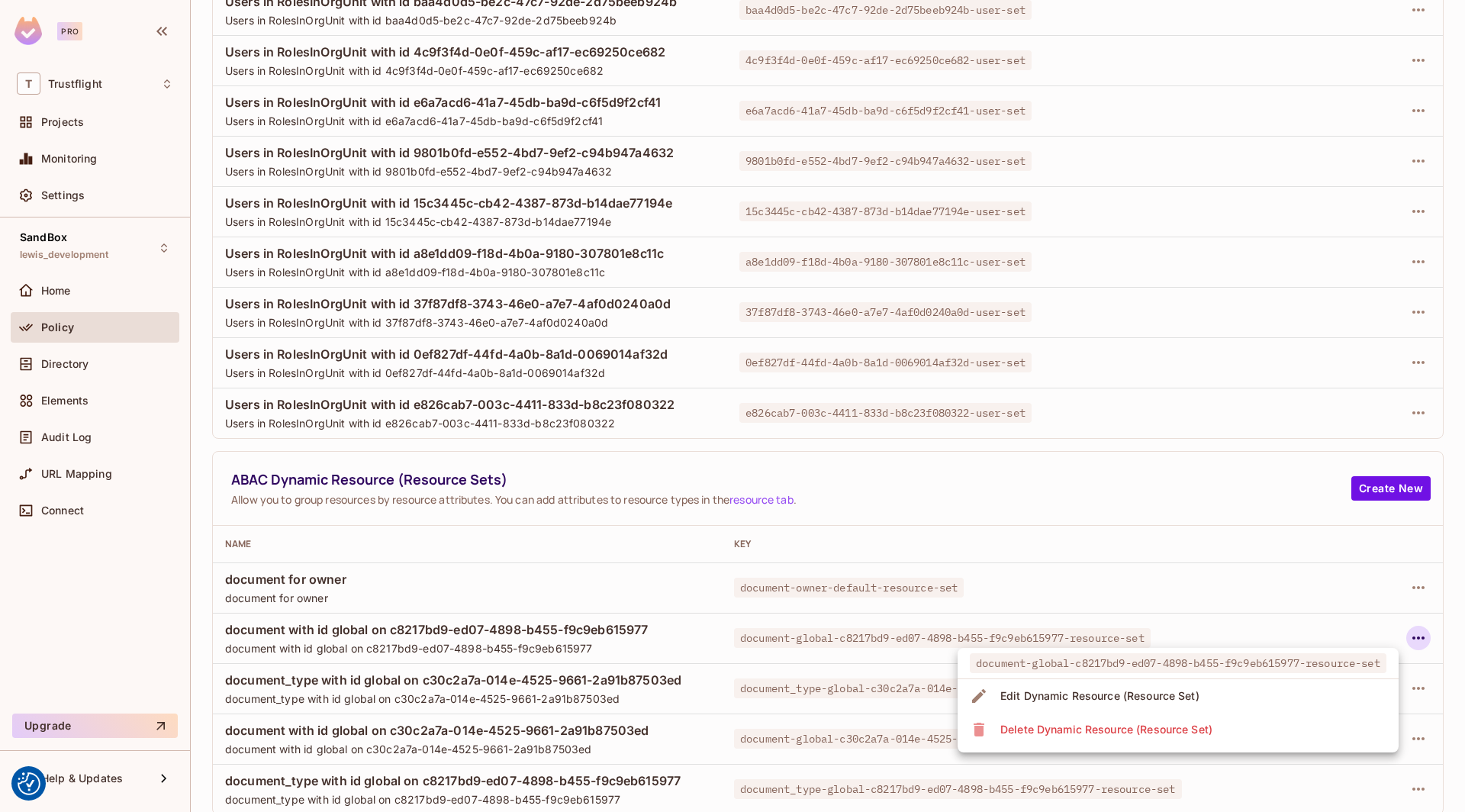
click at [1179, 696] on div "Edit Dynamic Resource (Resource Set)" at bounding box center [1100, 695] width 199 height 15
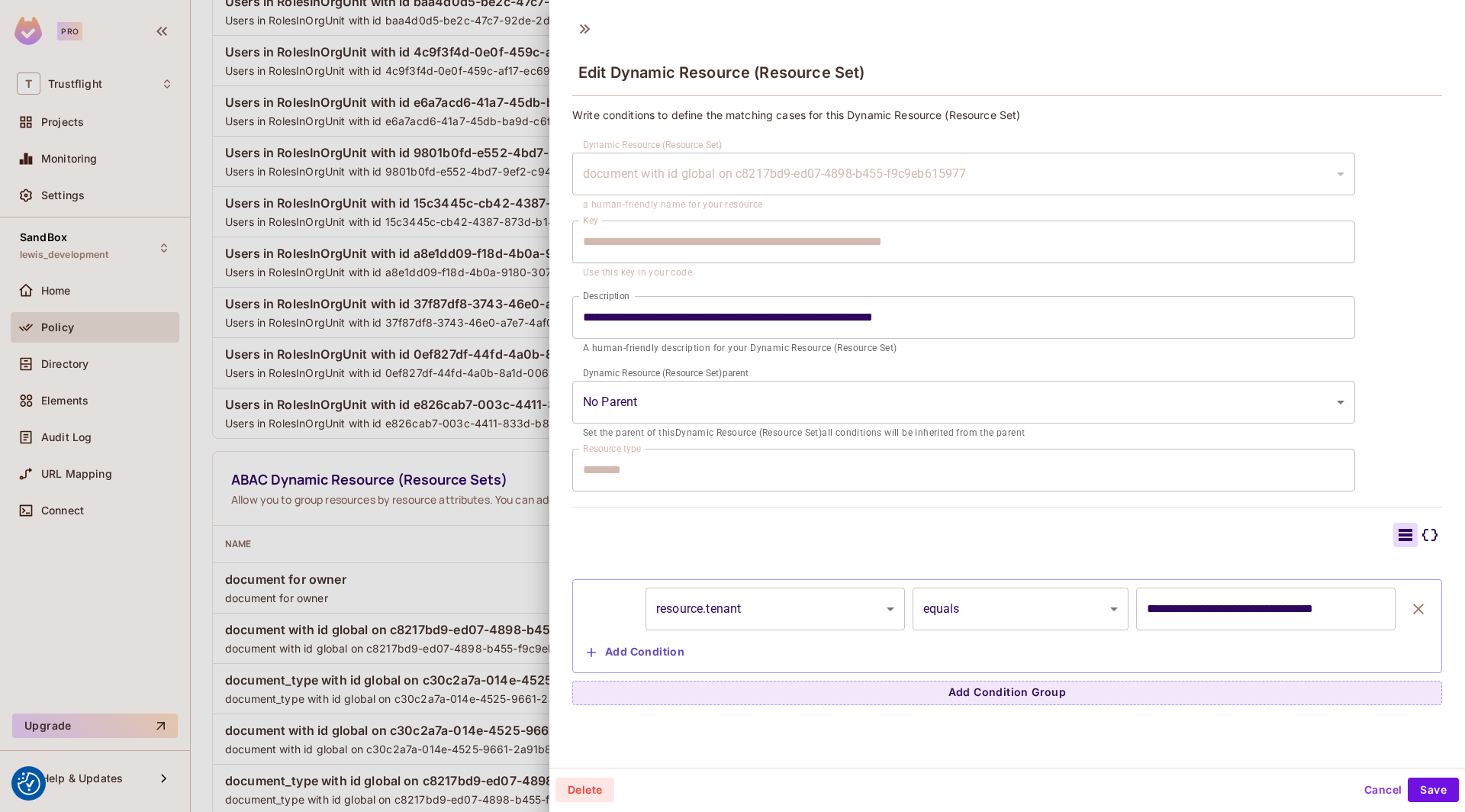
click at [443, 528] on div at bounding box center [732, 406] width 1465 height 812
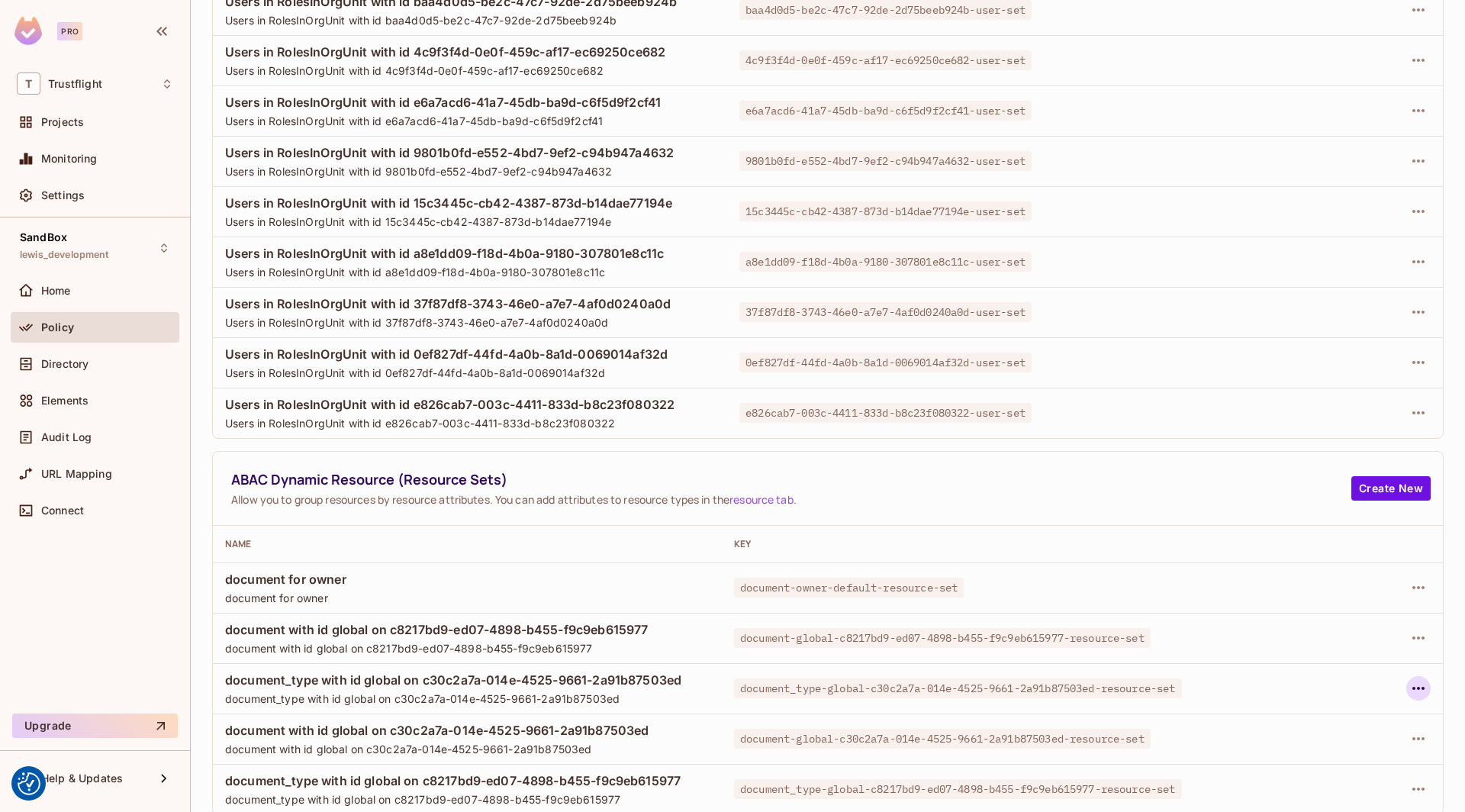
click at [1417, 682] on icon "button" at bounding box center [1418, 687] width 19 height 19
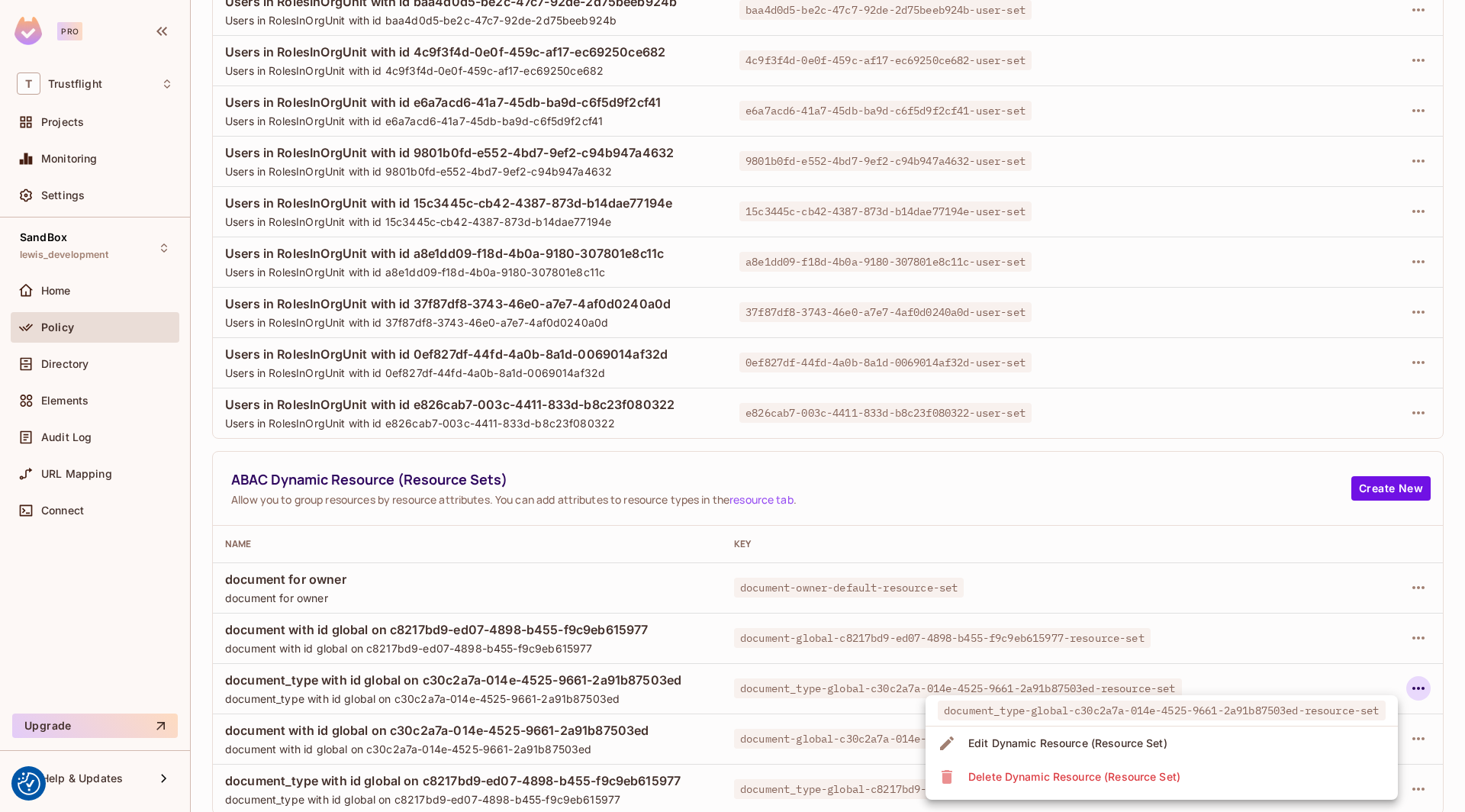
click at [1207, 629] on div at bounding box center [732, 406] width 1465 height 812
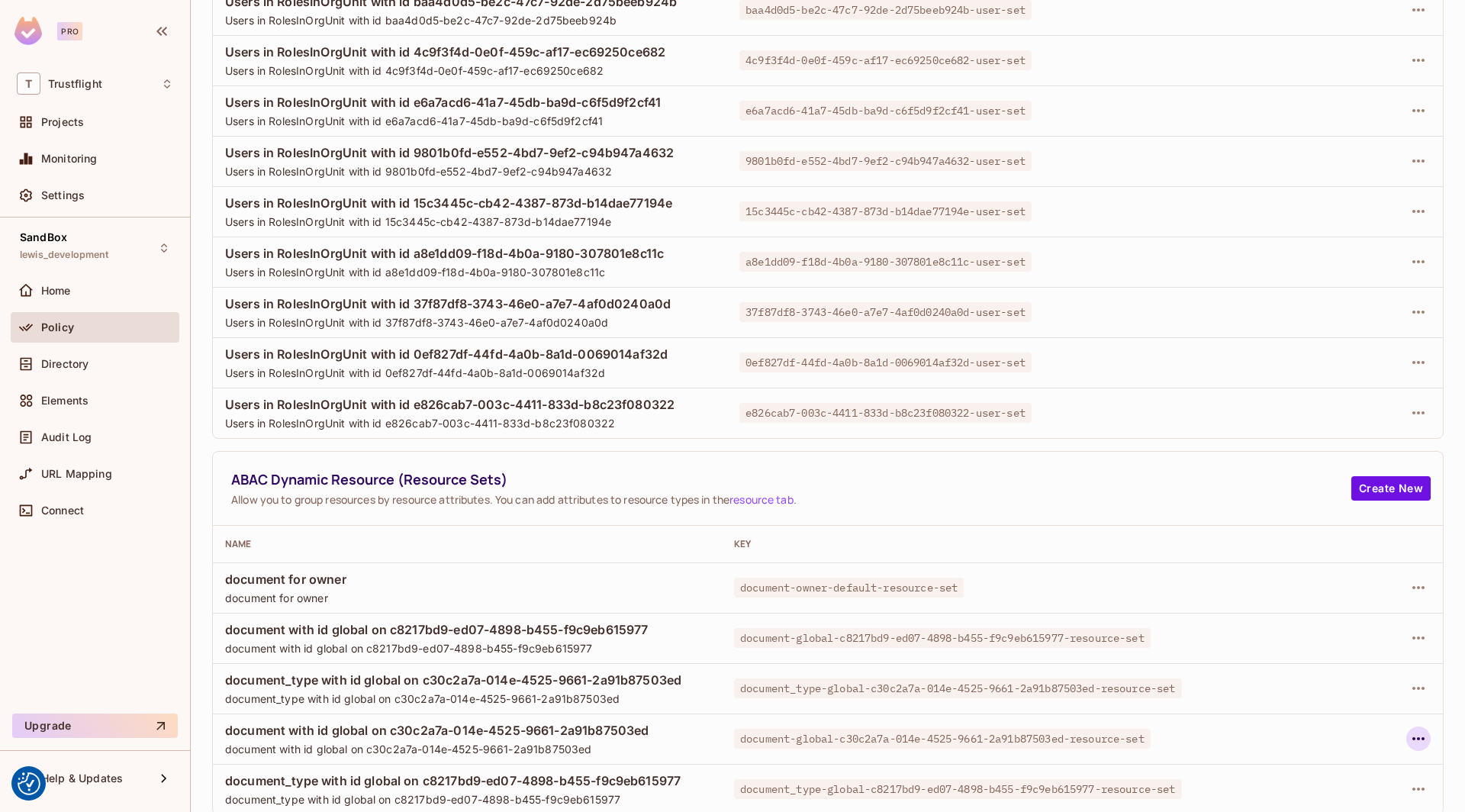
click at [1418, 733] on icon "button" at bounding box center [1418, 738] width 19 height 19
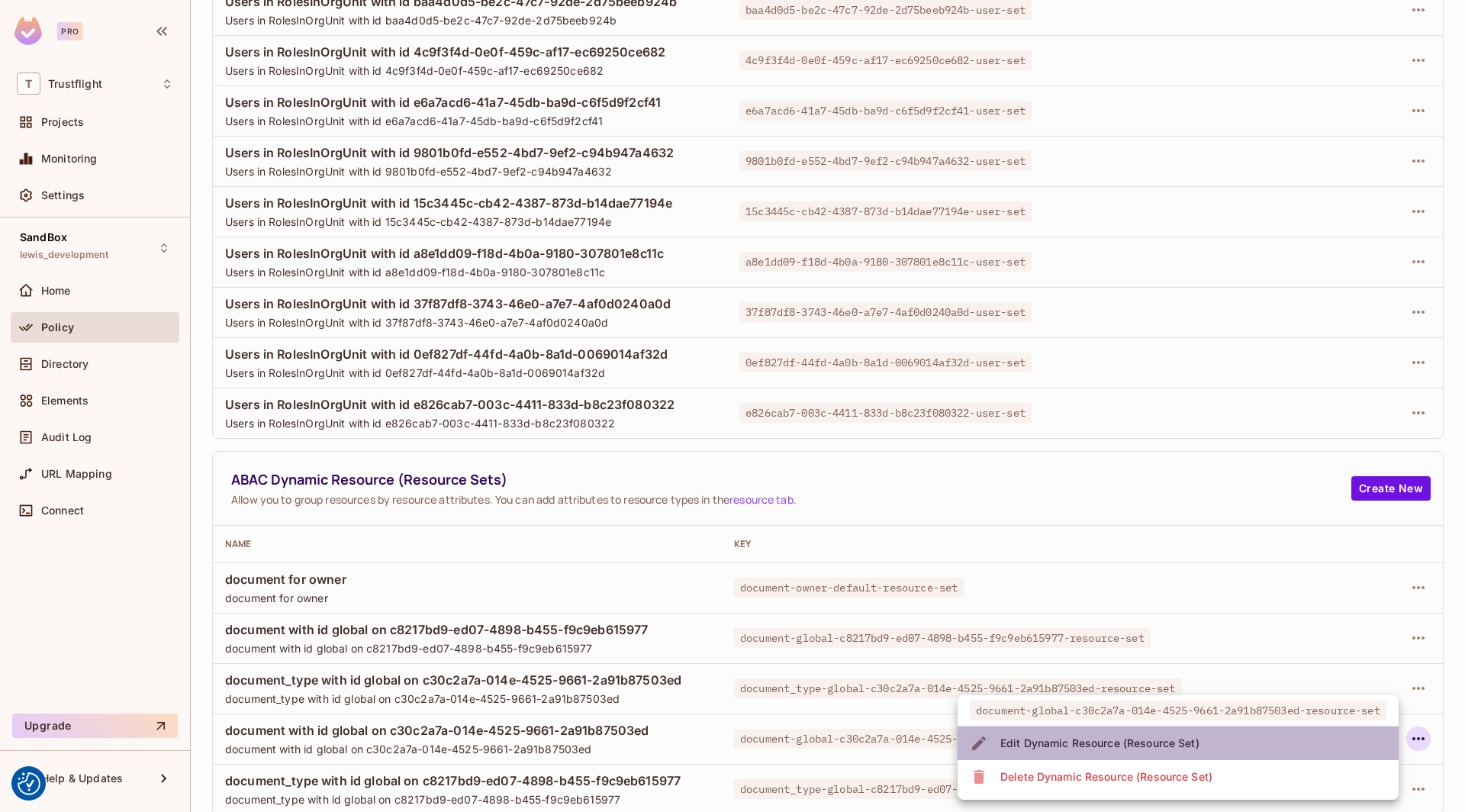
click at [1271, 747] on li "Edit Dynamic Resource (Resource Set)" at bounding box center [1179, 744] width 441 height 34
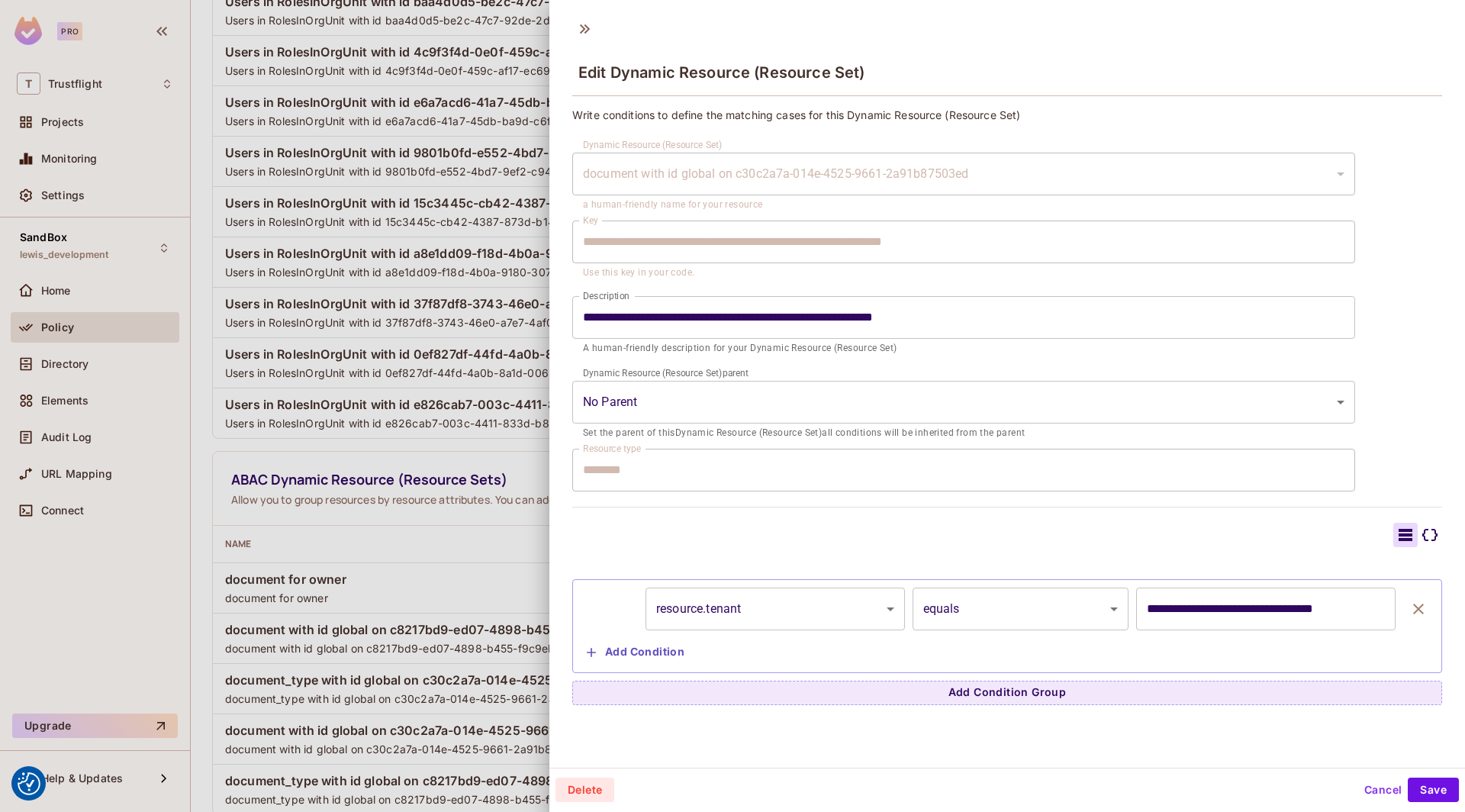
click at [396, 629] on div at bounding box center [732, 406] width 1465 height 812
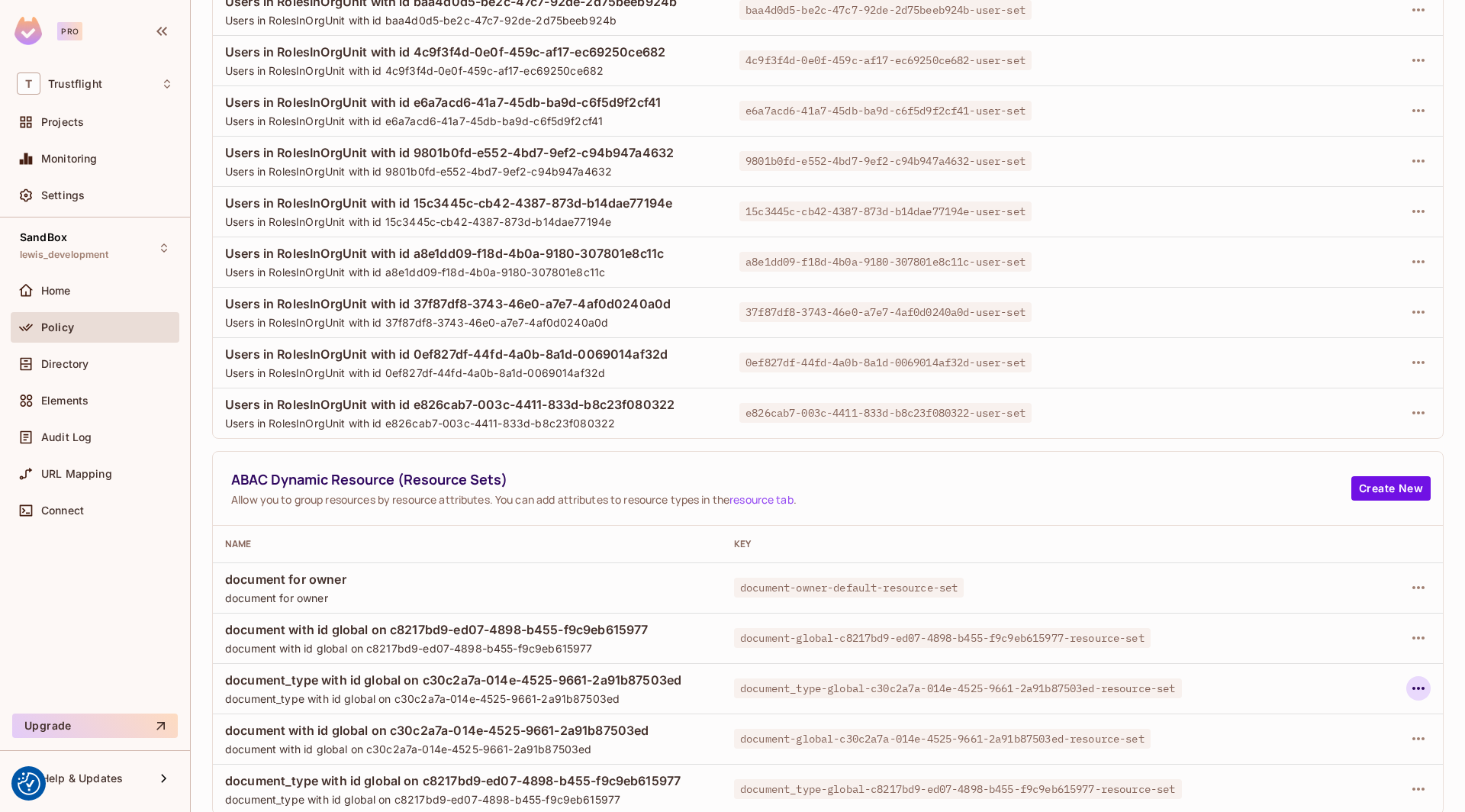
click at [1419, 687] on icon "button" at bounding box center [1419, 687] width 12 height 3
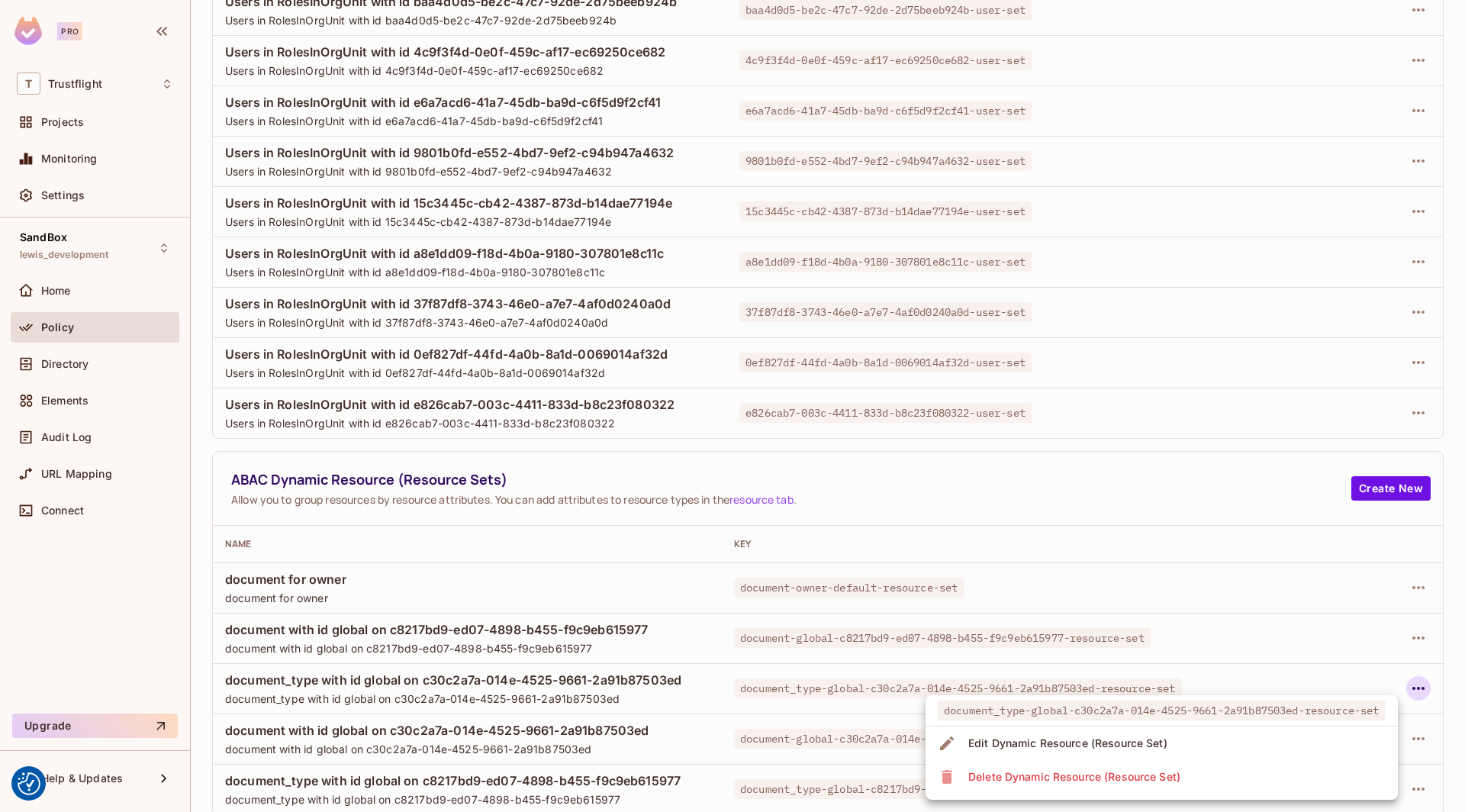
click at [1178, 747] on li "Edit Dynamic Resource (Resource Set)" at bounding box center [1161, 744] width 472 height 34
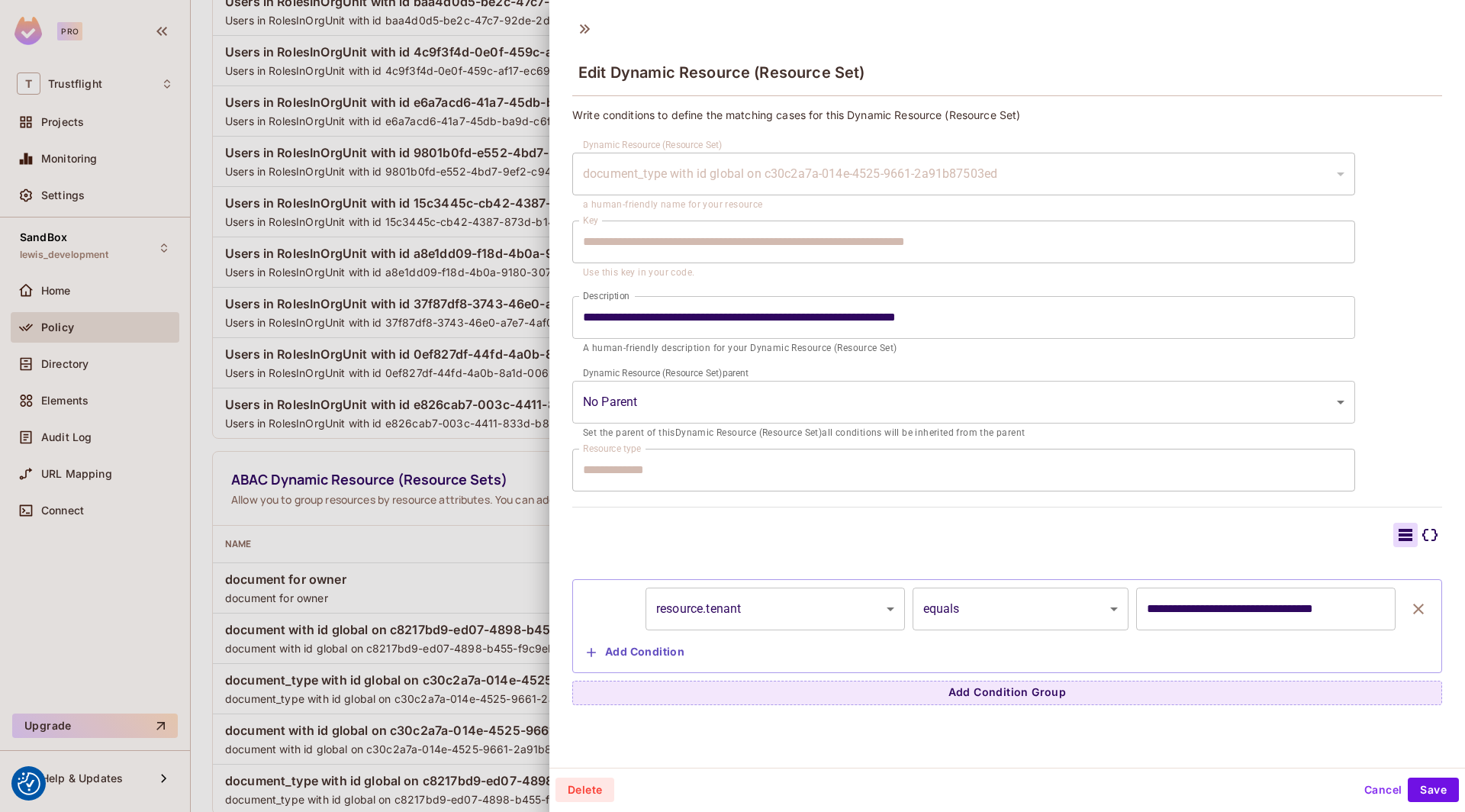
click at [461, 587] on div at bounding box center [732, 406] width 1465 height 812
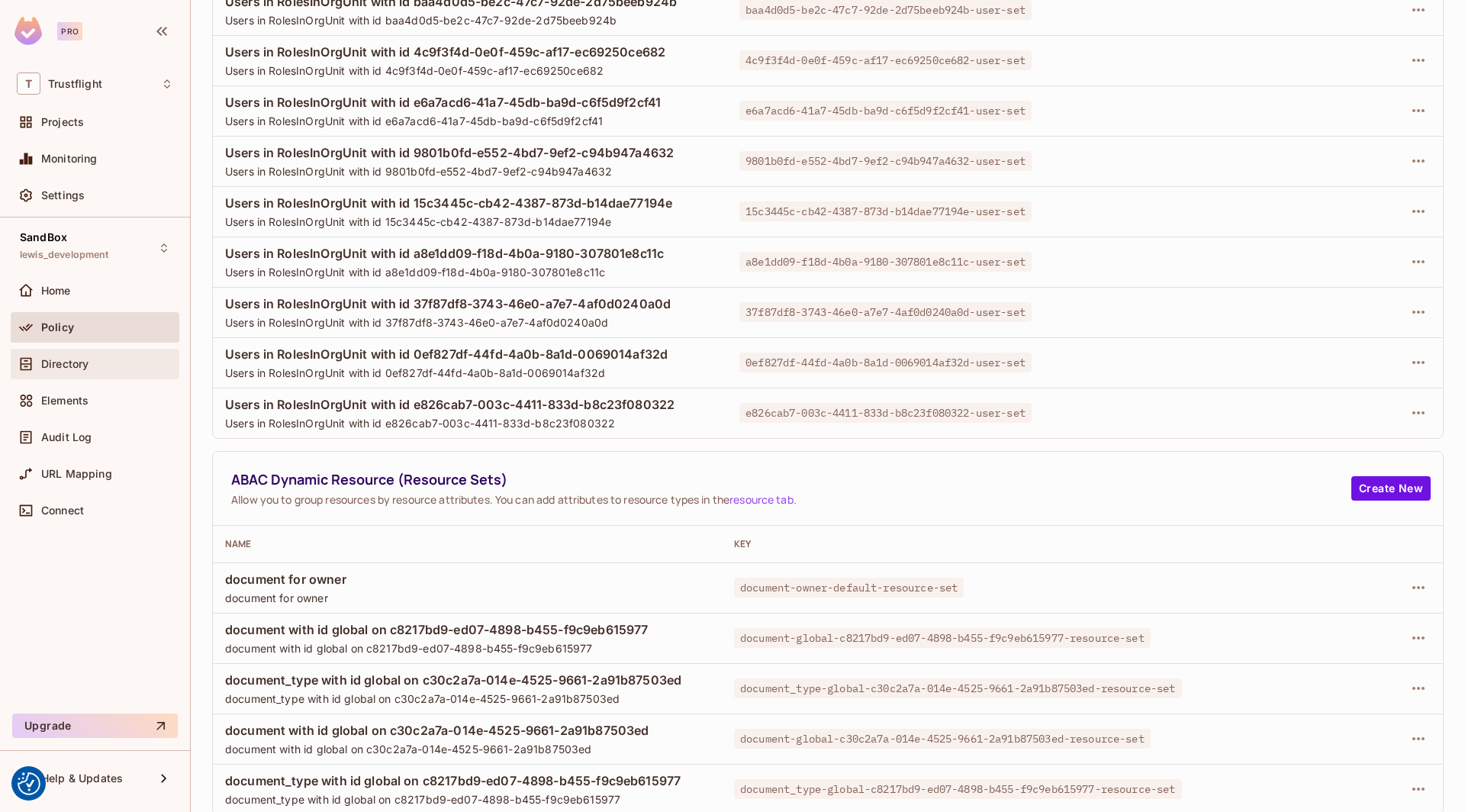
click at [74, 358] on span "Directory" at bounding box center [64, 364] width 47 height 12
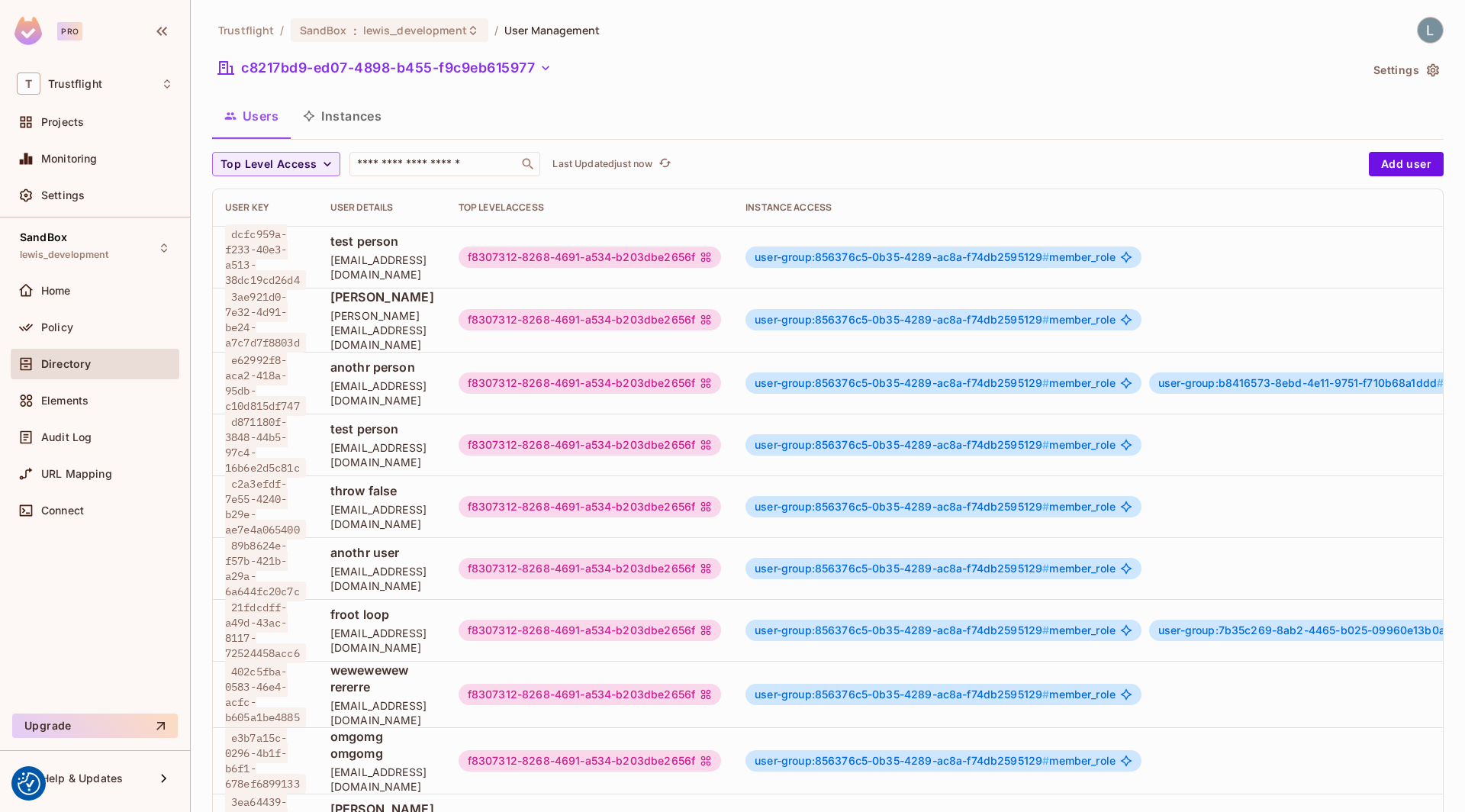
click at [333, 121] on button "Instances" at bounding box center [342, 116] width 103 height 38
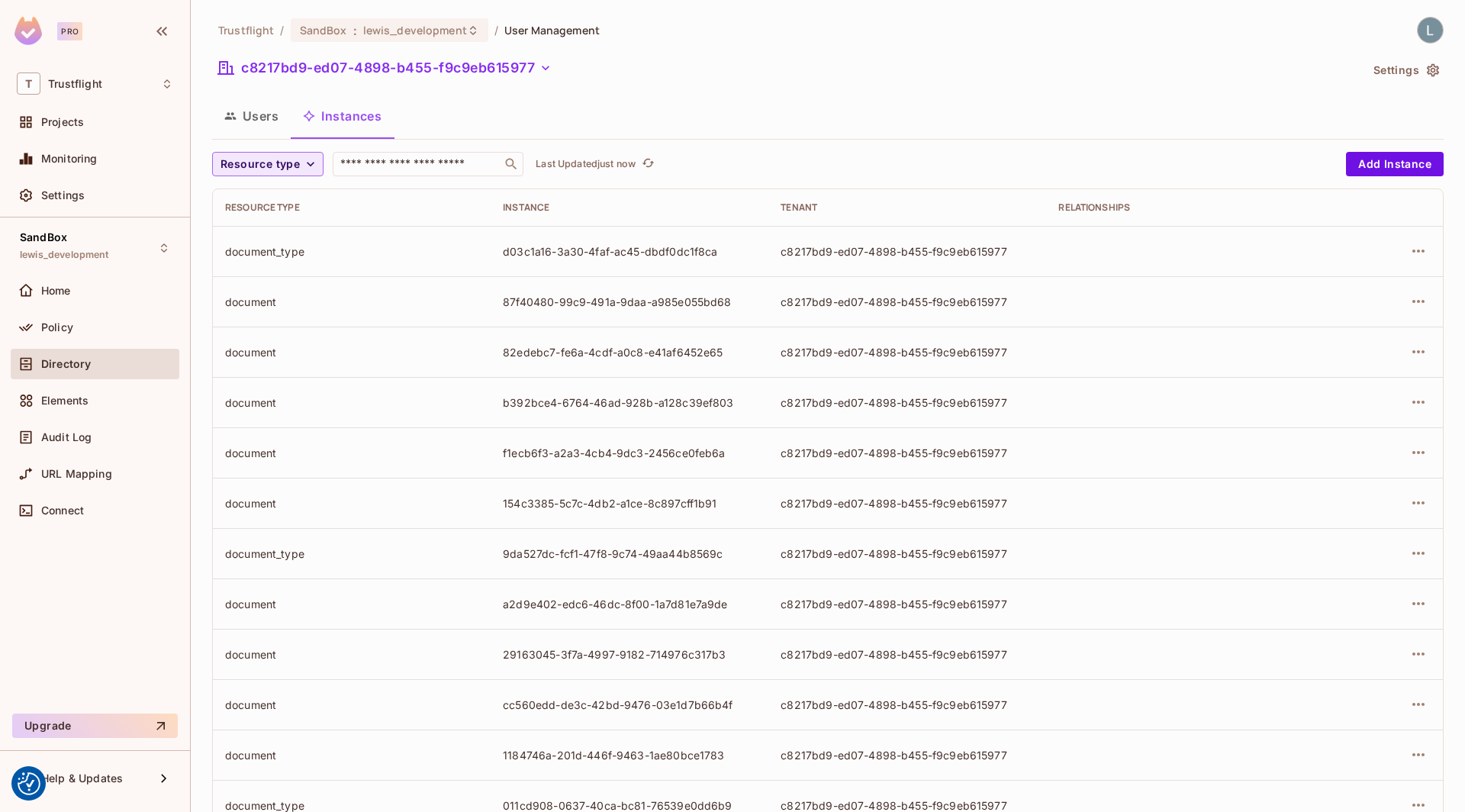
click at [268, 165] on span "Resource type" at bounding box center [260, 164] width 79 height 19
click at [274, 224] on span "document" at bounding box center [263, 231] width 79 height 14
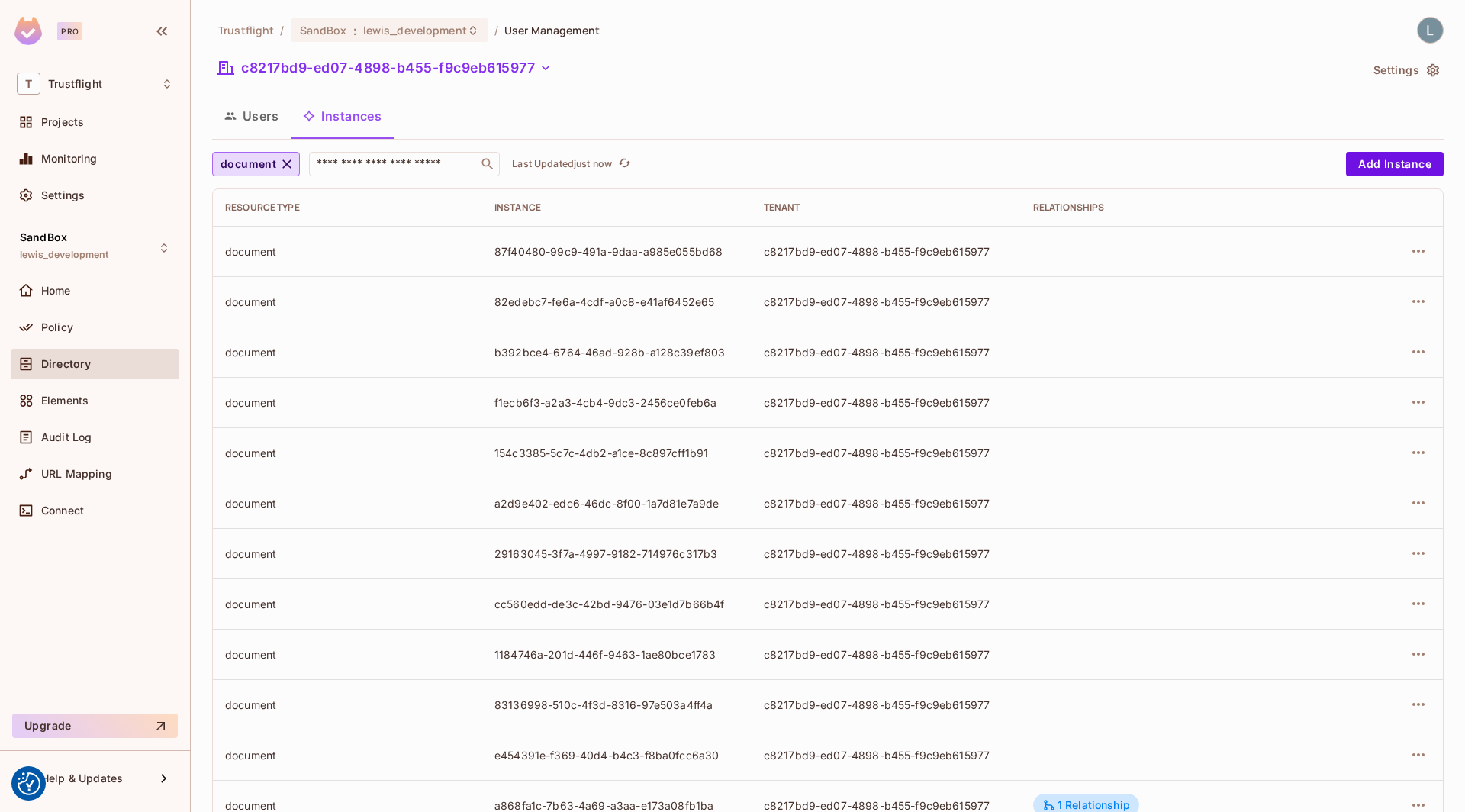
click at [1430, 249] on td at bounding box center [1386, 251] width 116 height 51
click at [1417, 249] on icon "button" at bounding box center [1418, 251] width 19 height 19
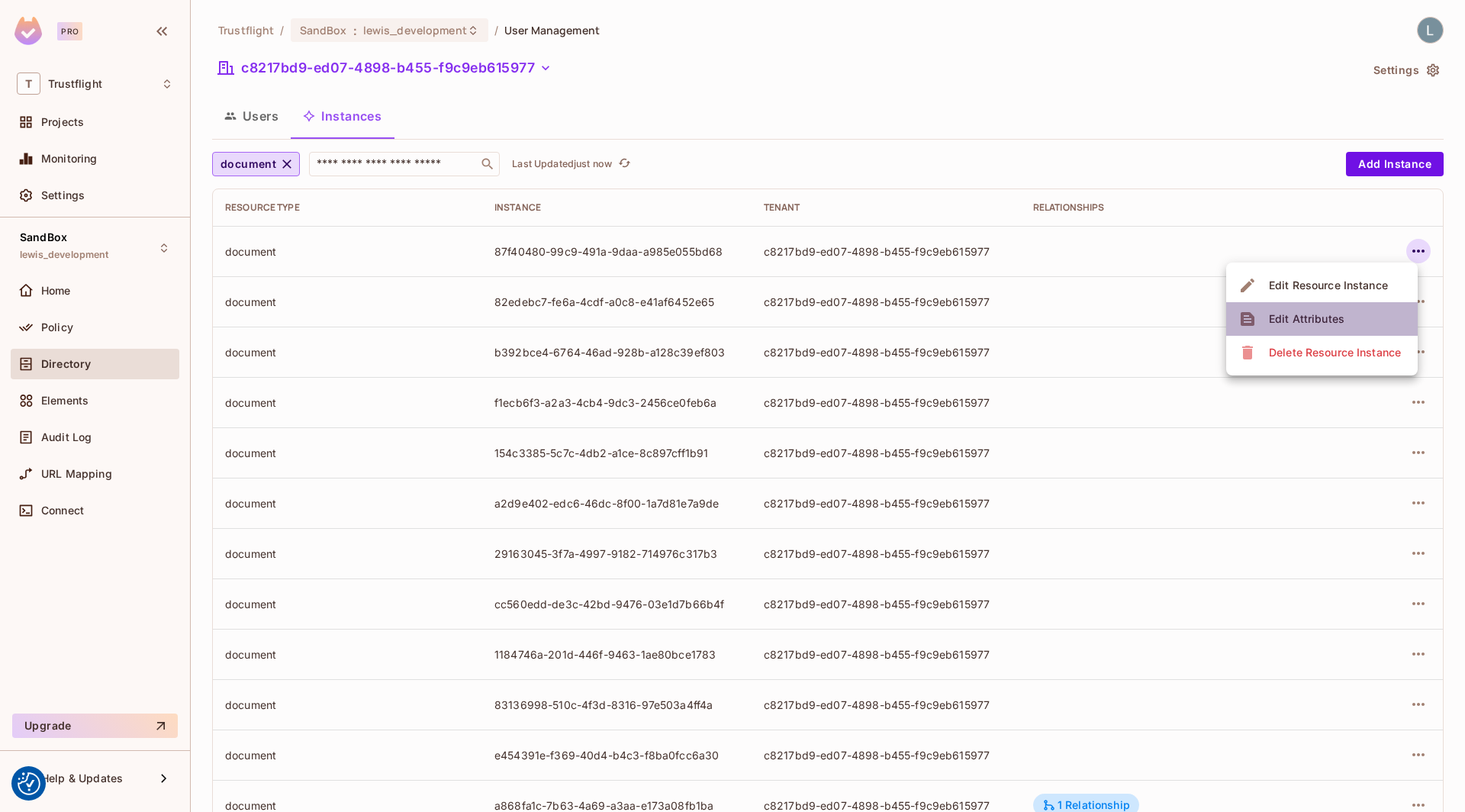
click at [1307, 321] on div "Edit Attributes" at bounding box center [1306, 318] width 76 height 15
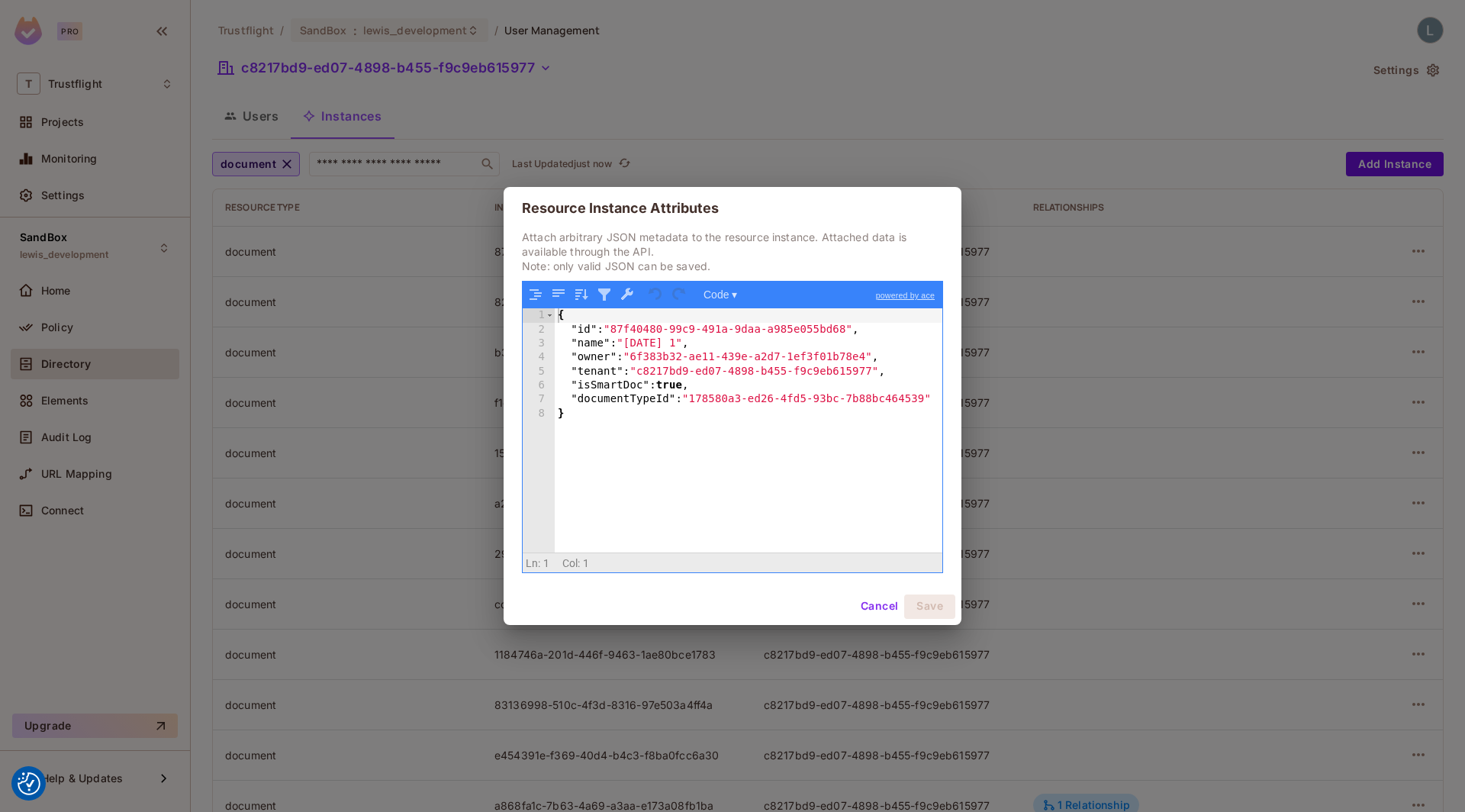
click at [1139, 375] on div "Resource Instance Attributes Attach arbitrary JSON metadata to the resource ins…" at bounding box center [732, 406] width 1465 height 812
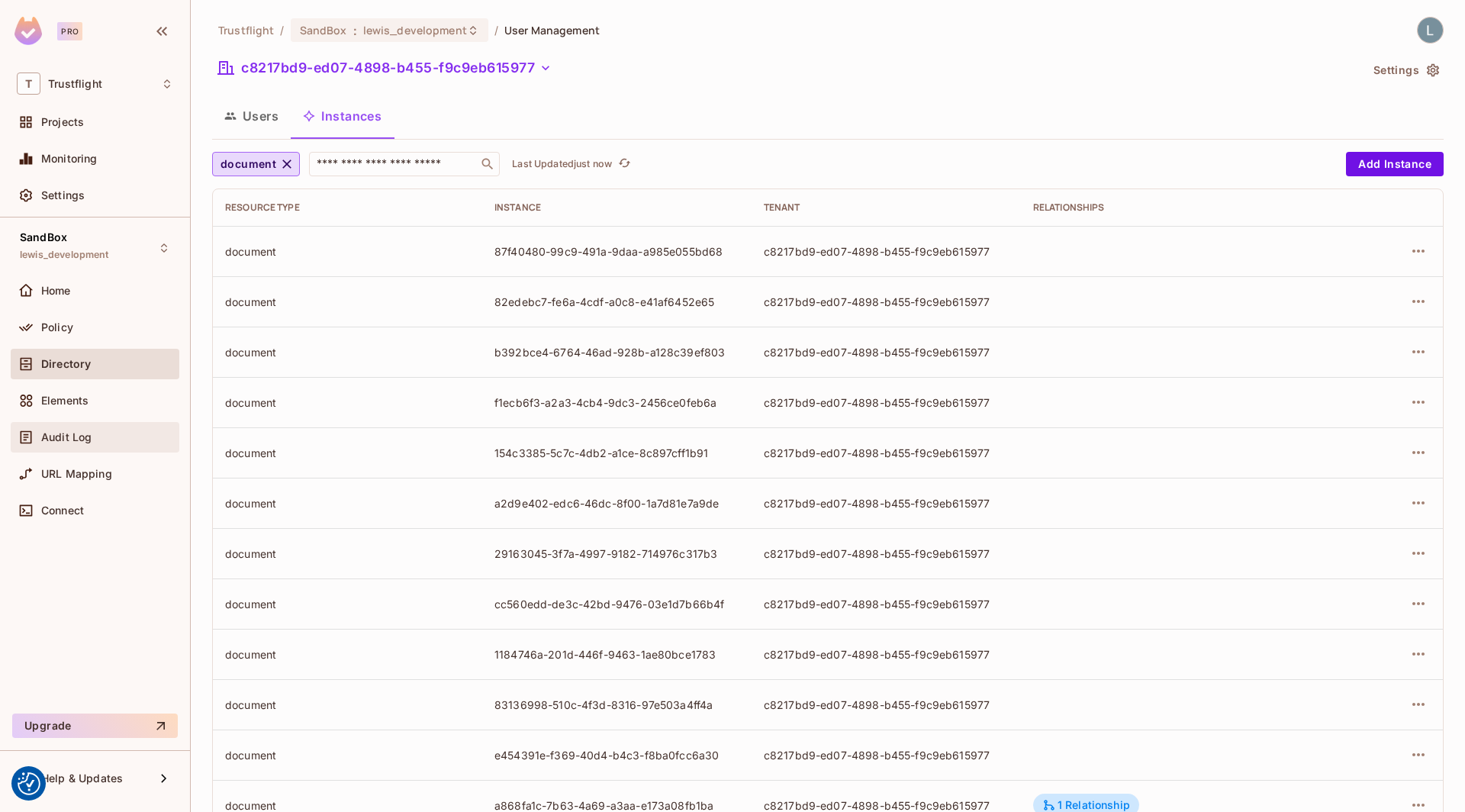
click at [79, 431] on span "Audit Log" at bounding box center [66, 438] width 51 height 12
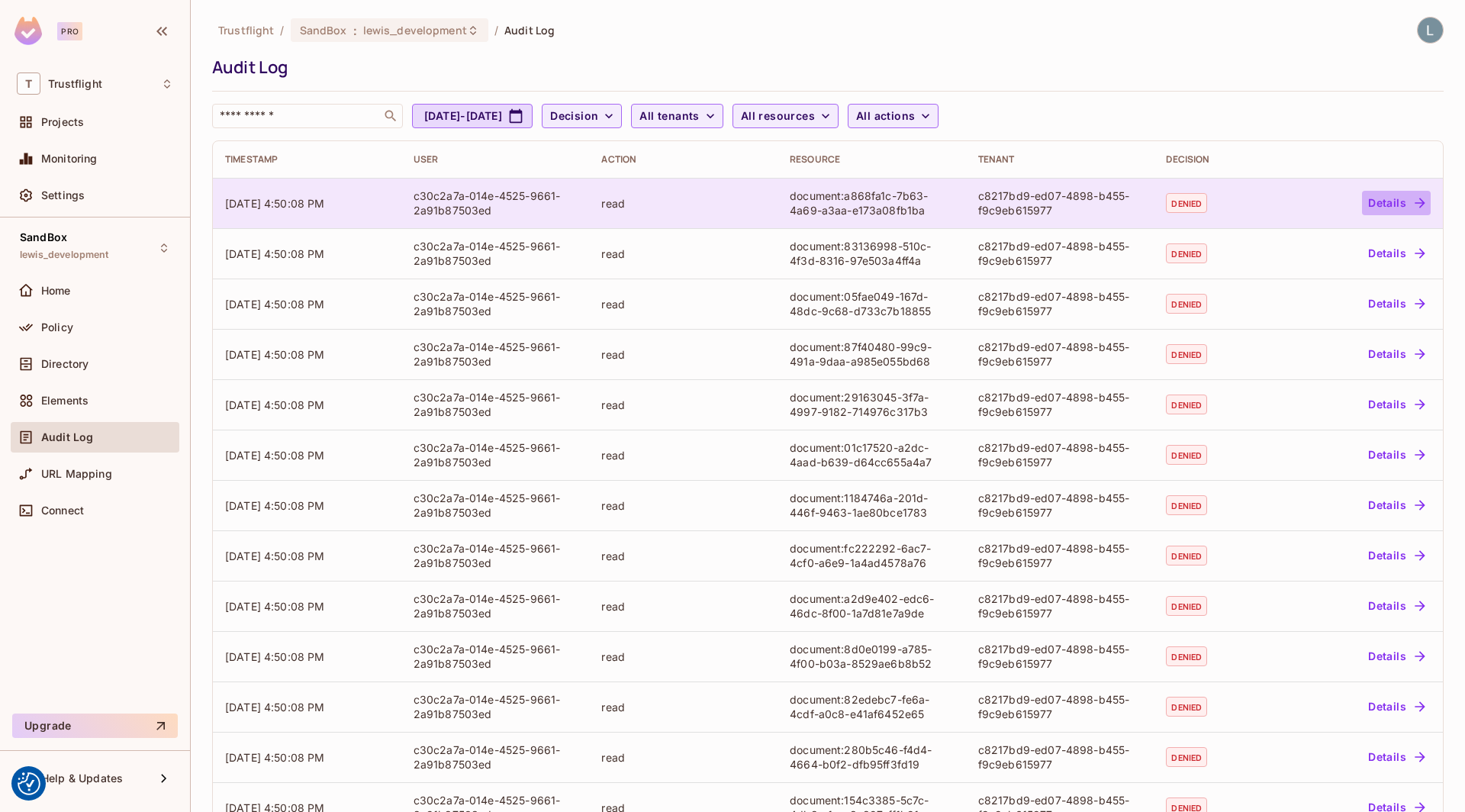
click at [1371, 197] on button "Details" at bounding box center [1396, 202] width 68 height 24
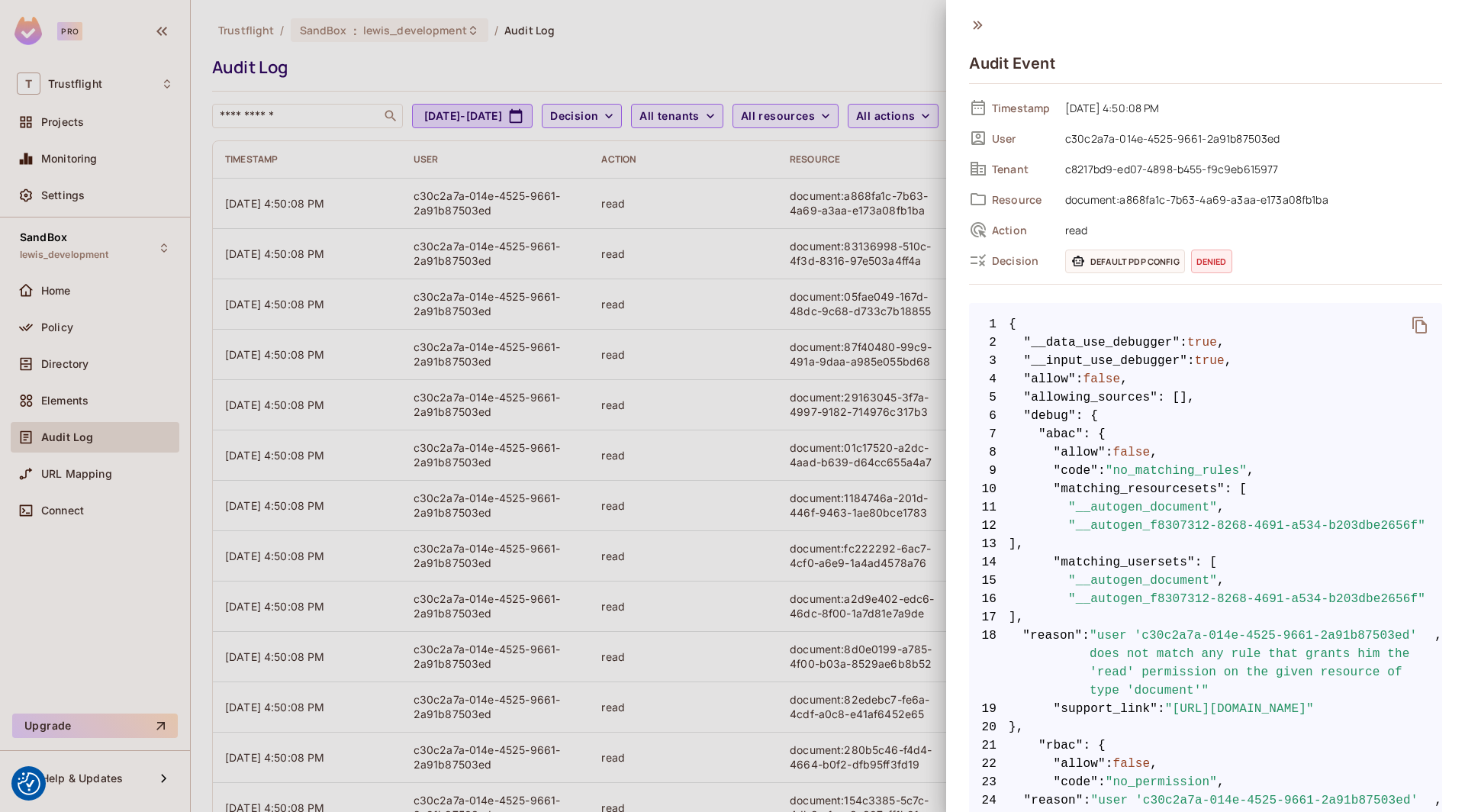
scroll to position [0, 44]
click at [771, 595] on div at bounding box center [732, 406] width 1465 height 812
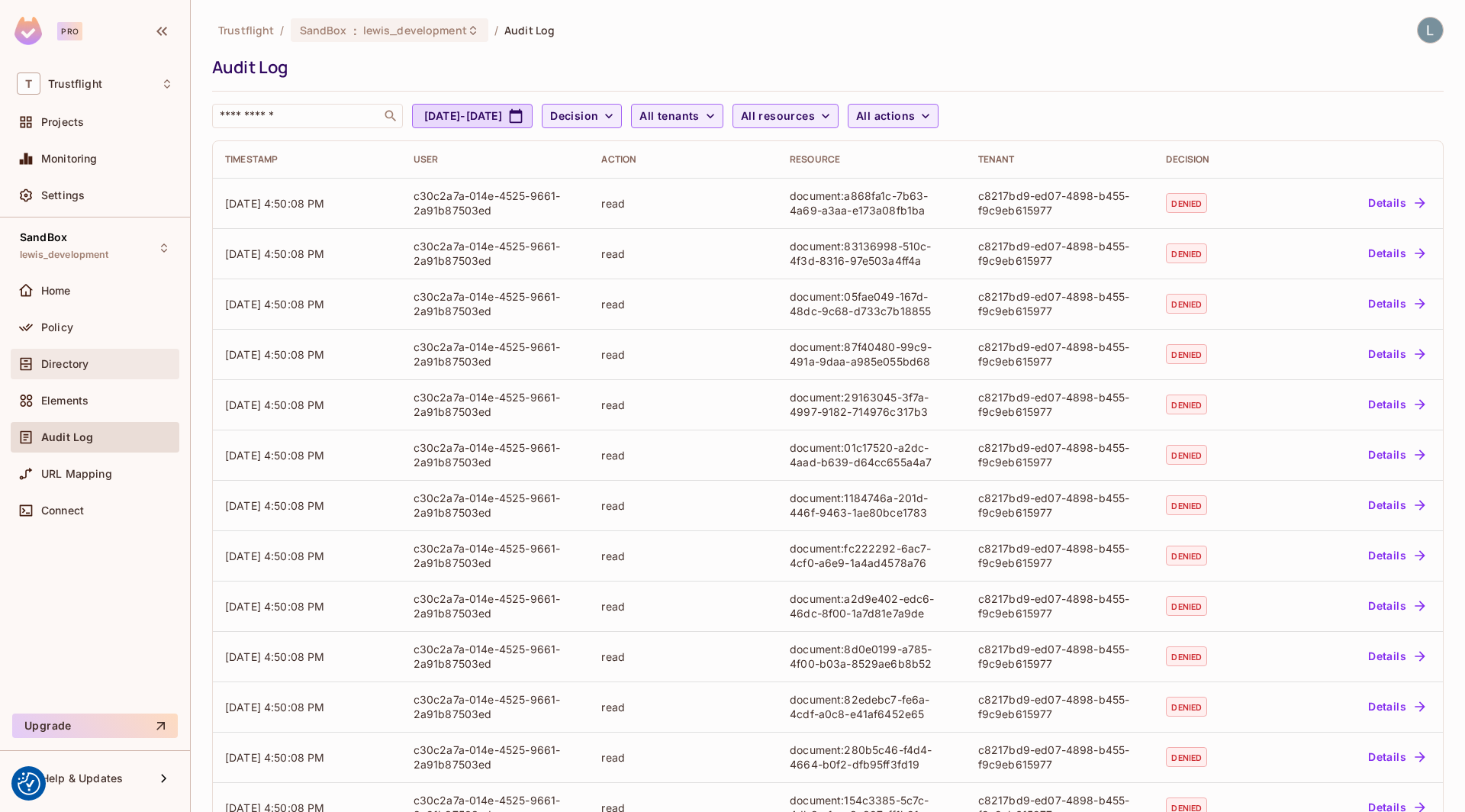
click at [126, 358] on div "Directory" at bounding box center [107, 364] width 132 height 12
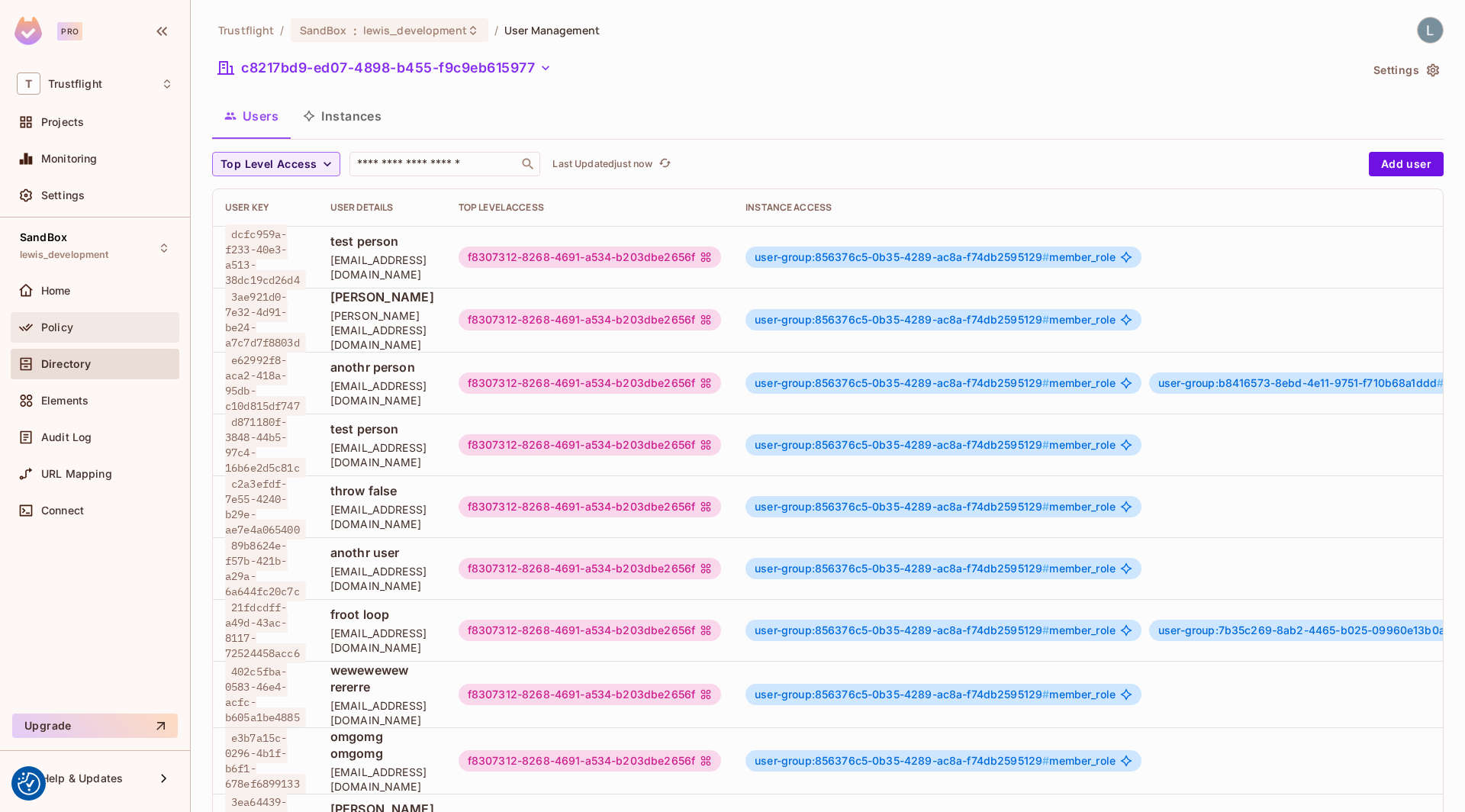
click at [111, 326] on div "Policy" at bounding box center [107, 327] width 132 height 12
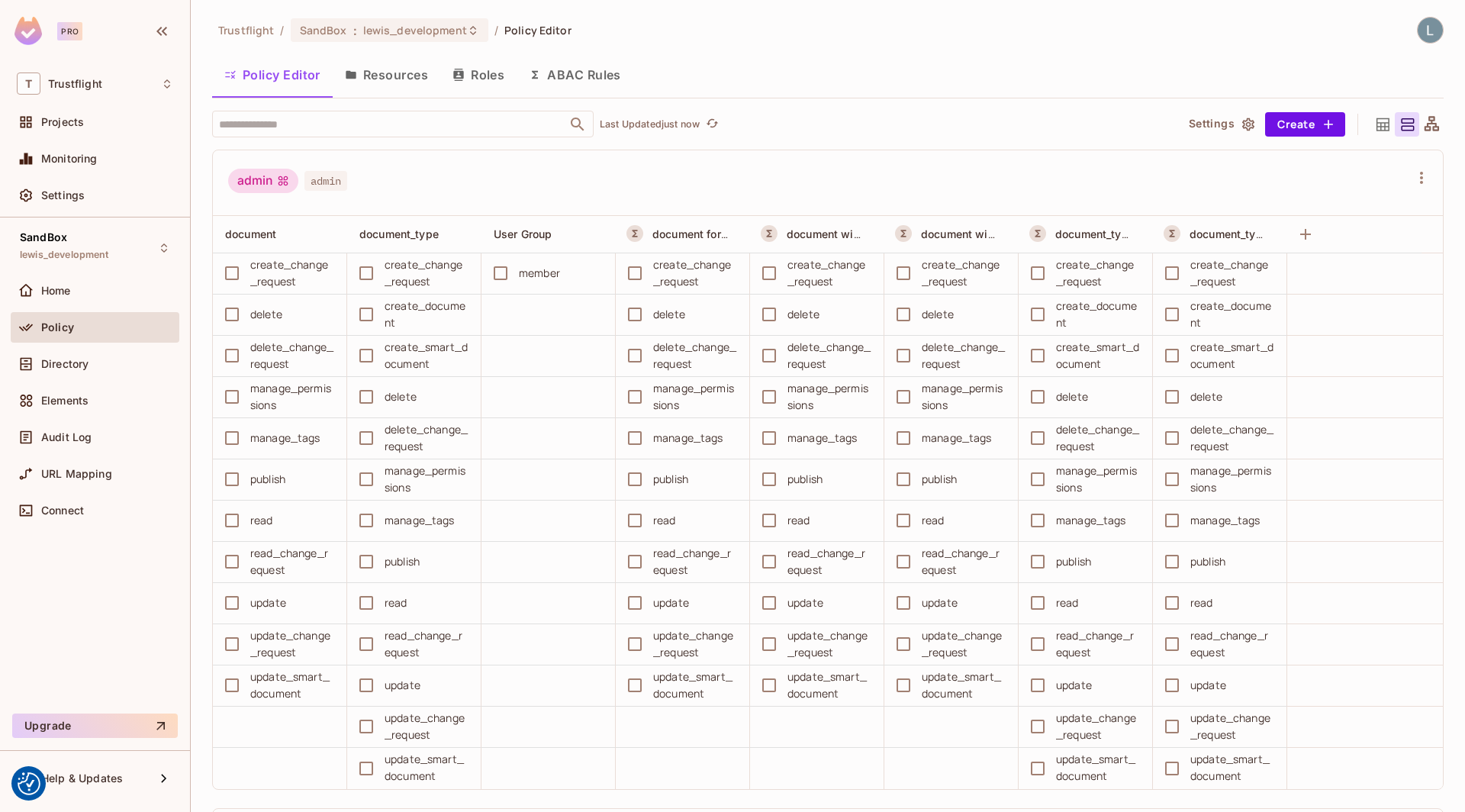
click at [596, 75] on button "ABAC Rules" at bounding box center [575, 75] width 117 height 38
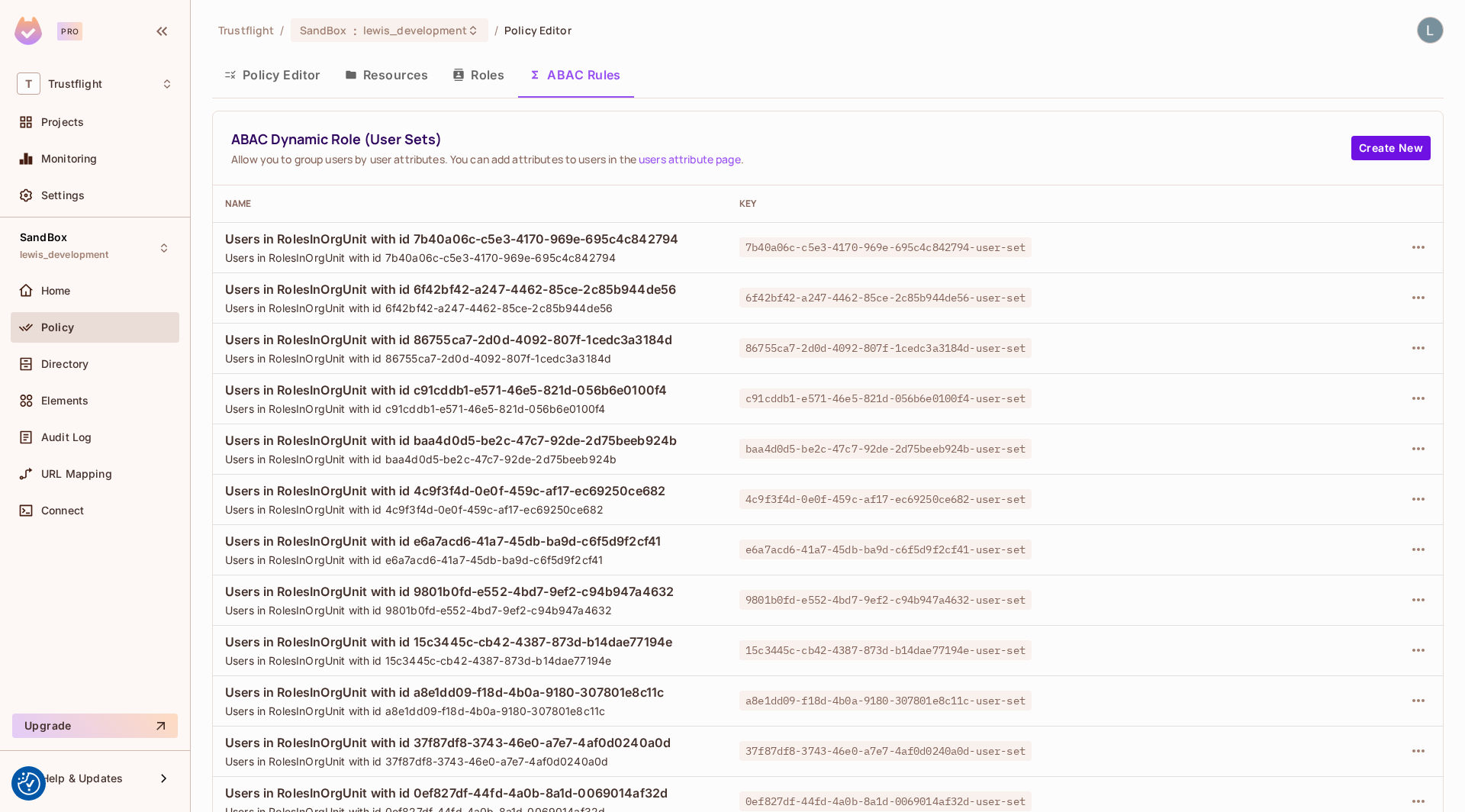
click at [278, 62] on button "Policy Editor" at bounding box center [272, 75] width 121 height 38
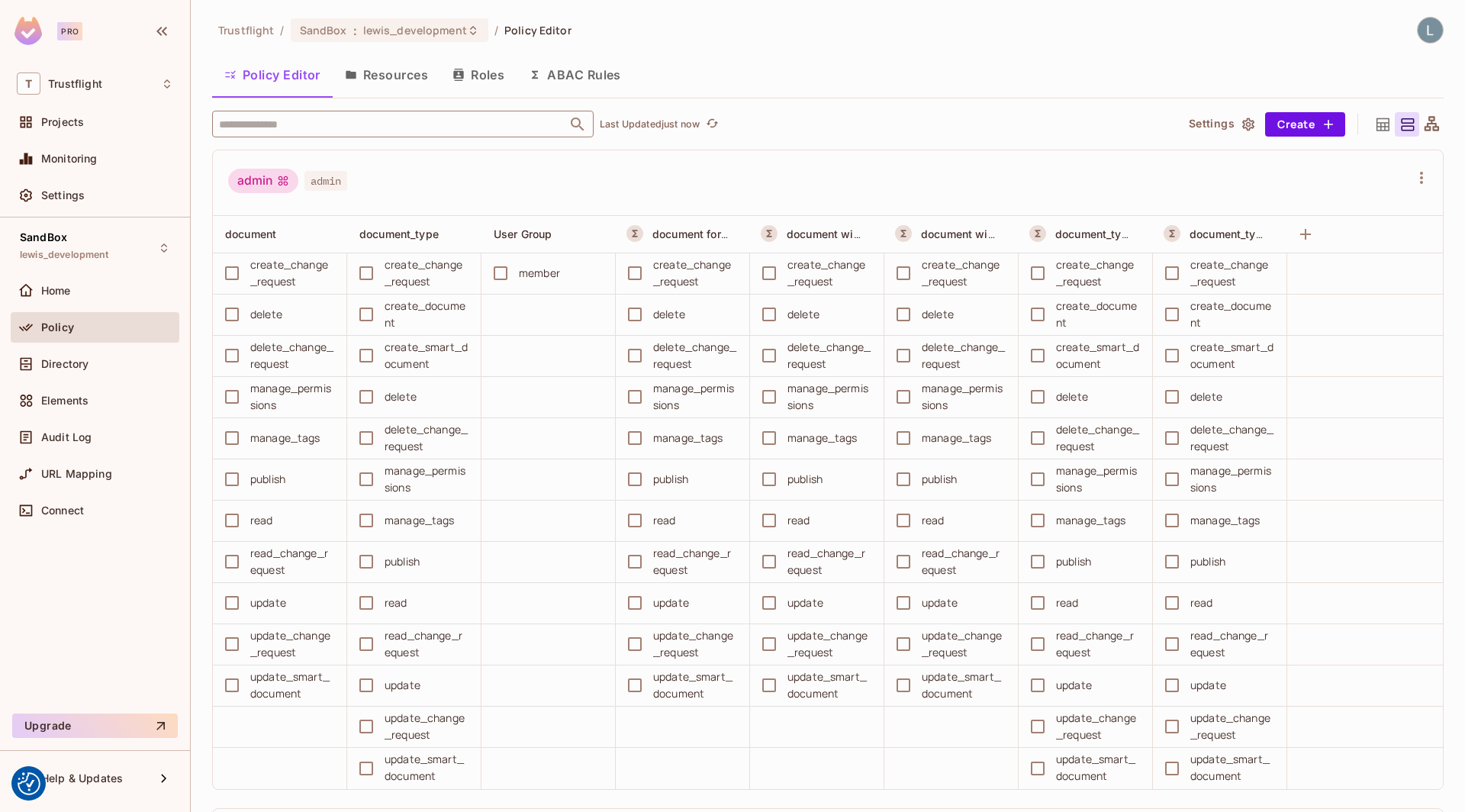
click at [286, 121] on input "text" at bounding box center [390, 124] width 349 height 27
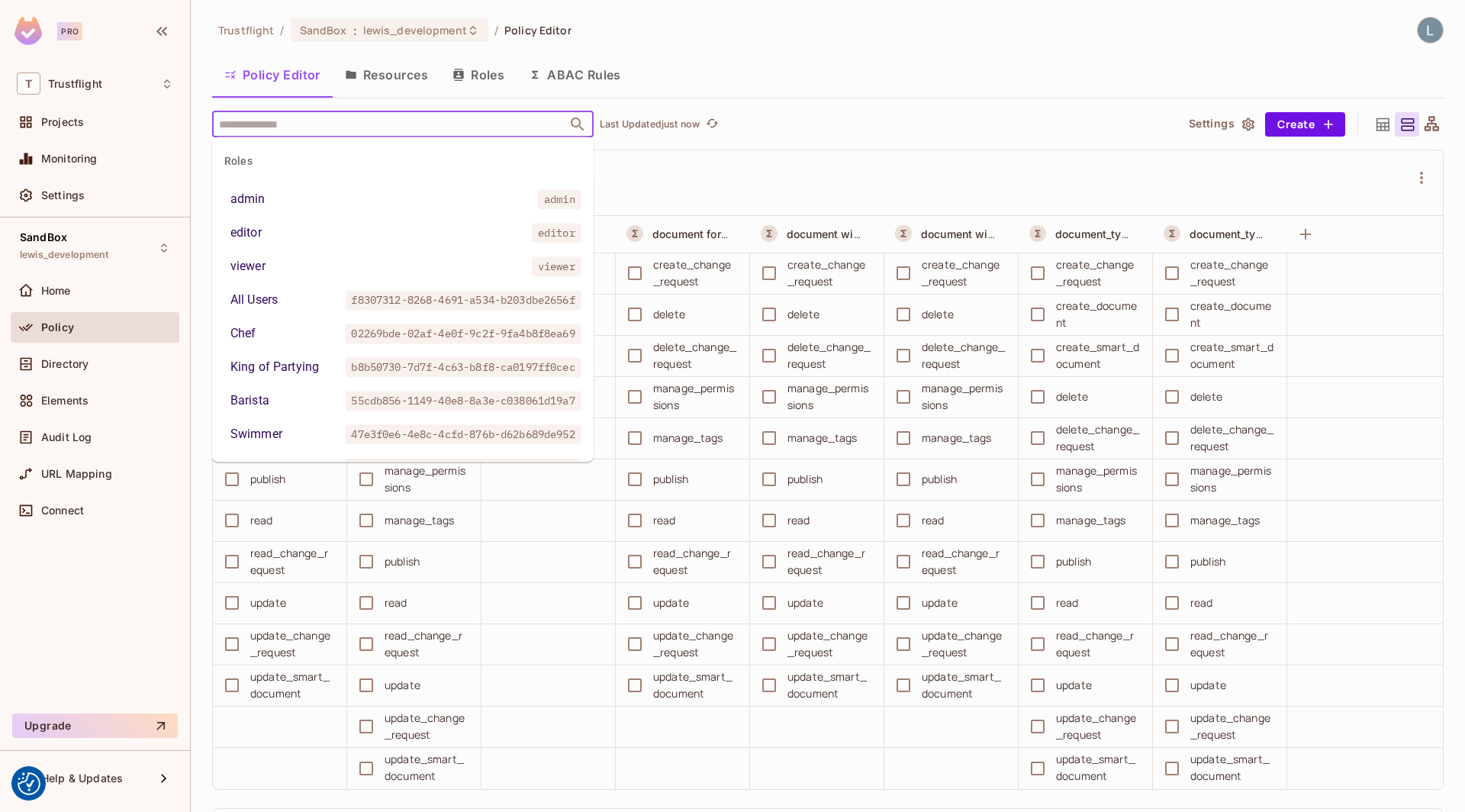
paste input "**********"
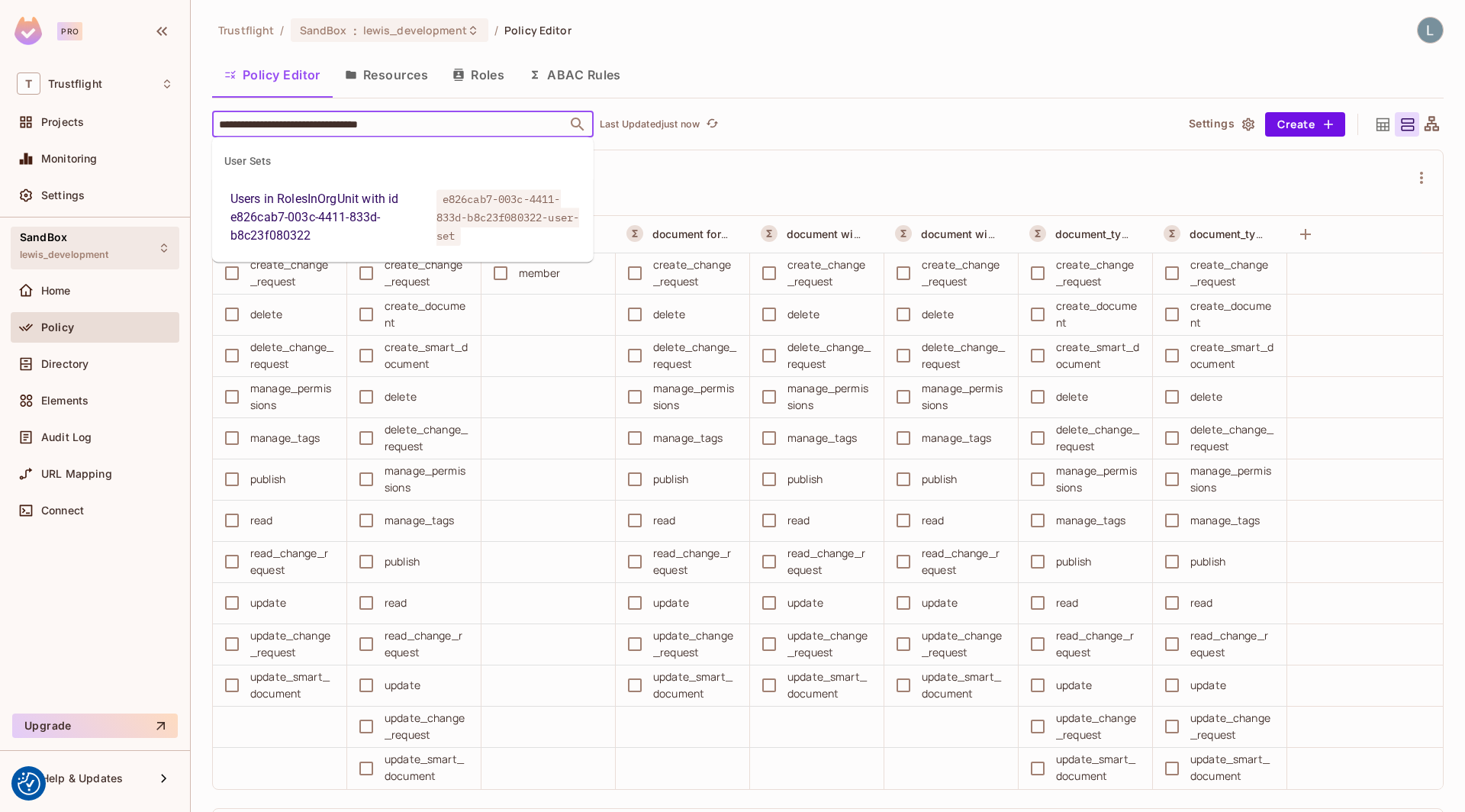
type input "**********"
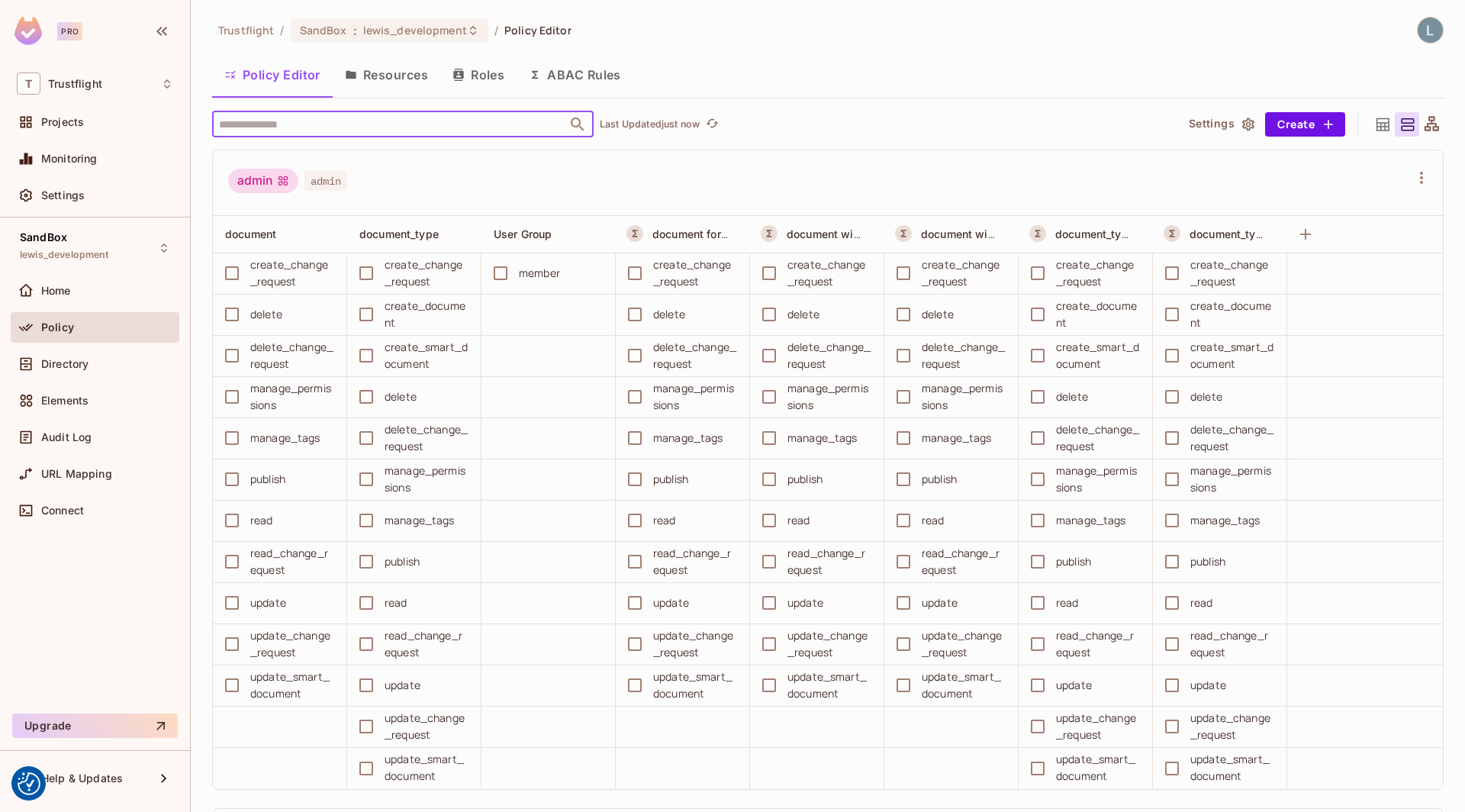
paste input "**********"
type input "**********"
drag, startPoint x: 487, startPoint y: 125, endPoint x: 74, endPoint y: 109, distance: 413.3
click at [74, 109] on div "**********" at bounding box center [732, 406] width 1465 height 812
paste input "**********"
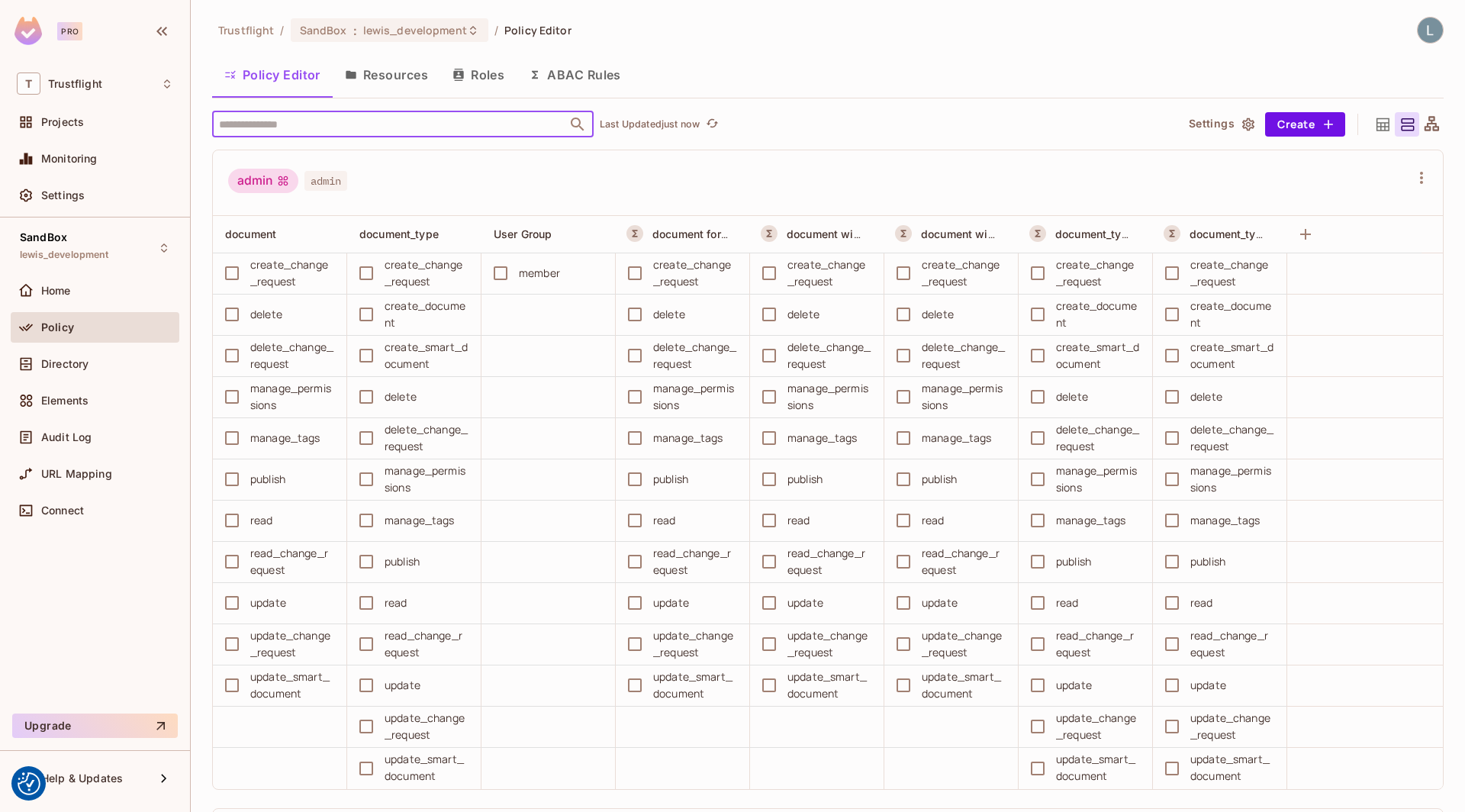
type input "**********"
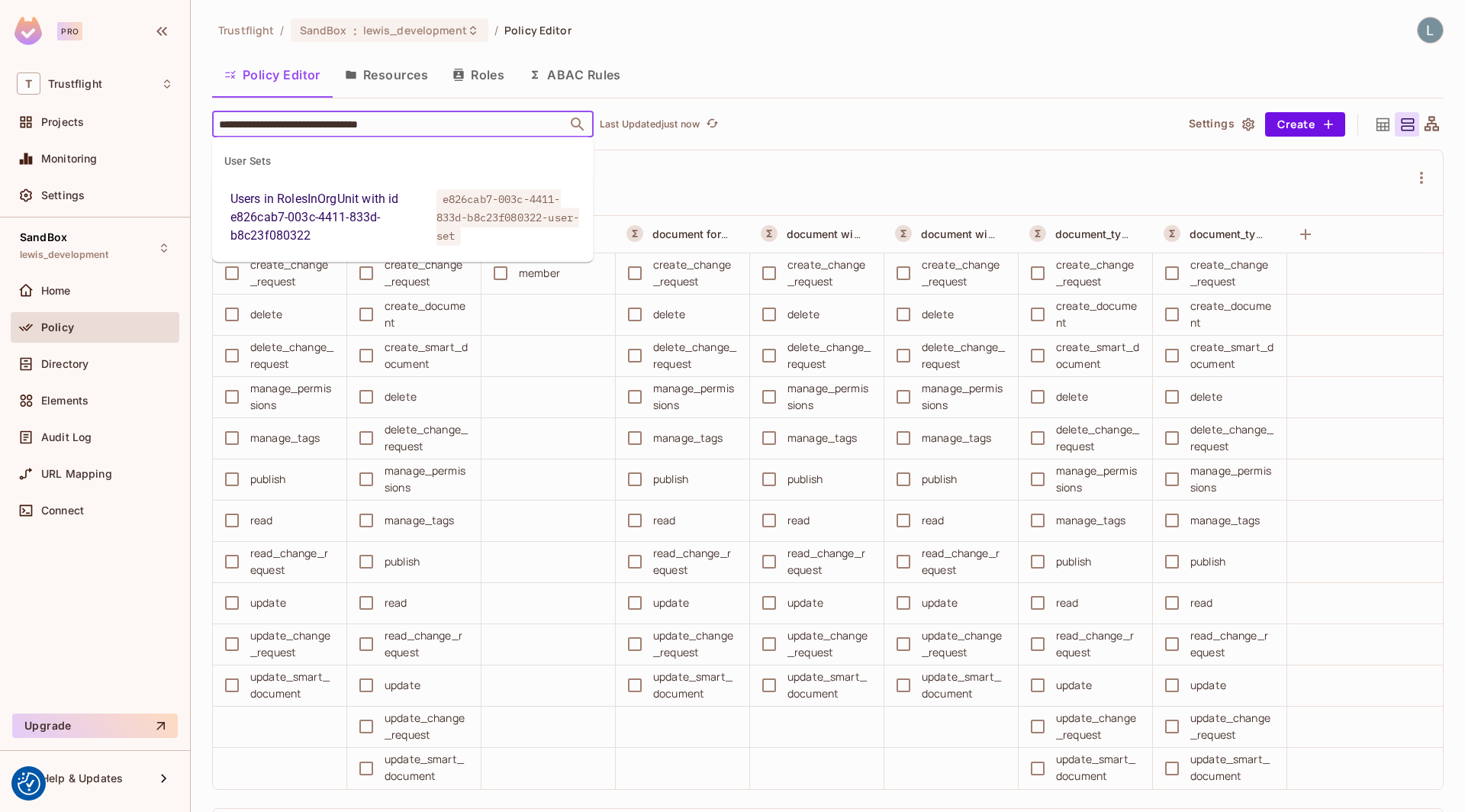
click at [346, 196] on div "Users in RolesInOrgUnit with id e826cab7-003c-4411-833d-b8c23f080322" at bounding box center [330, 218] width 200 height 55
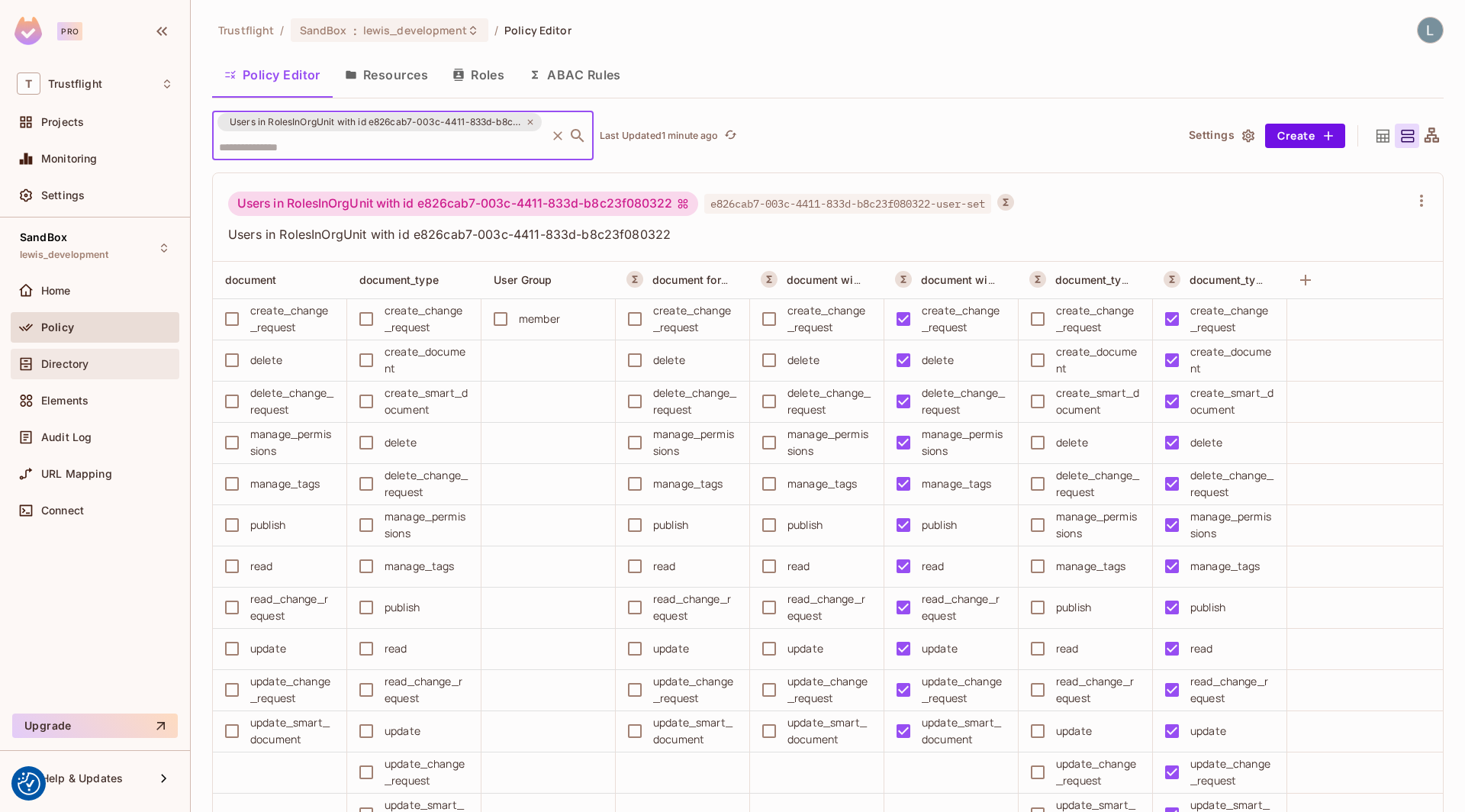
click at [111, 358] on div "Directory" at bounding box center [107, 364] width 132 height 12
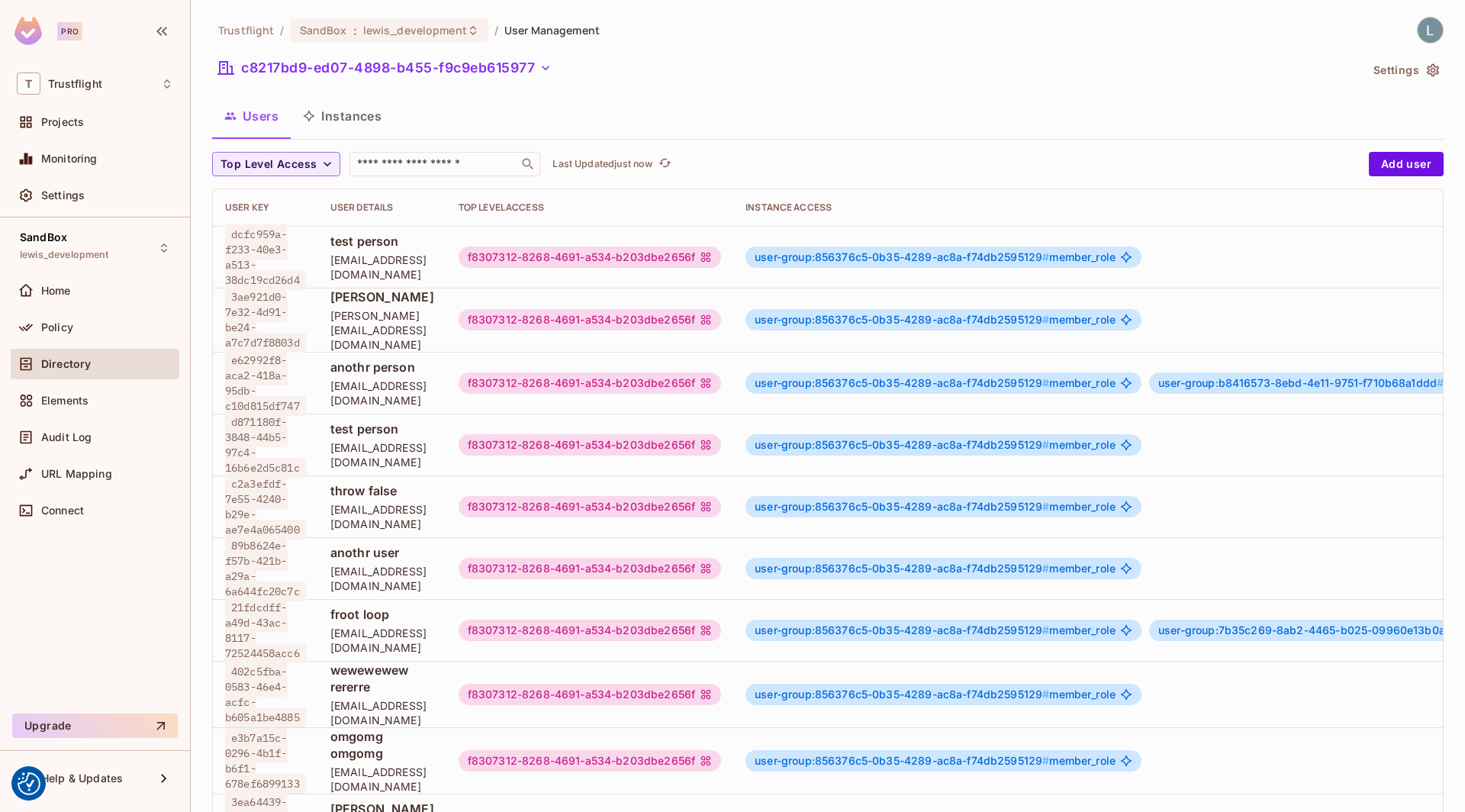
click at [374, 121] on button "Instances" at bounding box center [342, 116] width 103 height 38
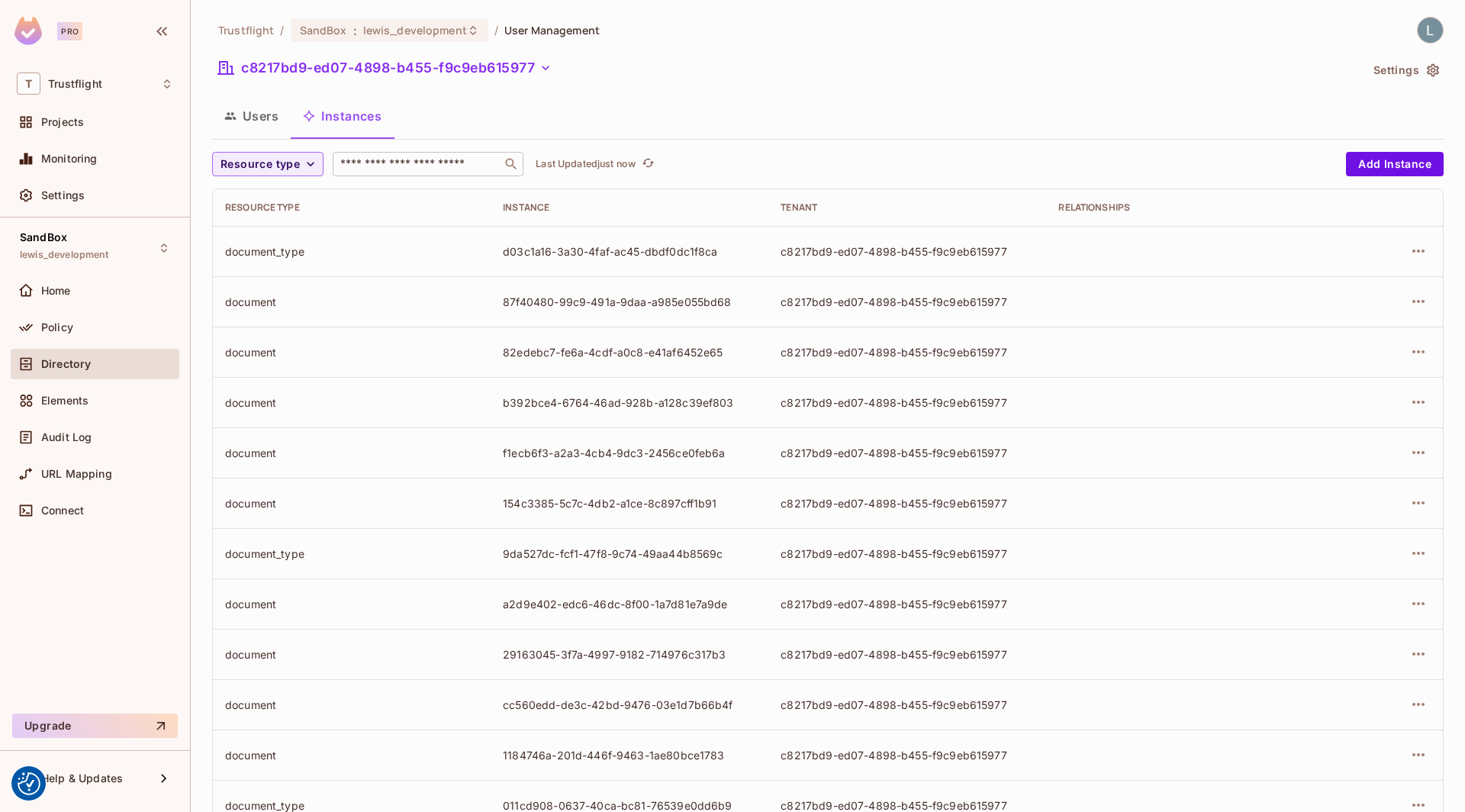
click at [395, 164] on input "text" at bounding box center [417, 164] width 160 height 15
type input "**"
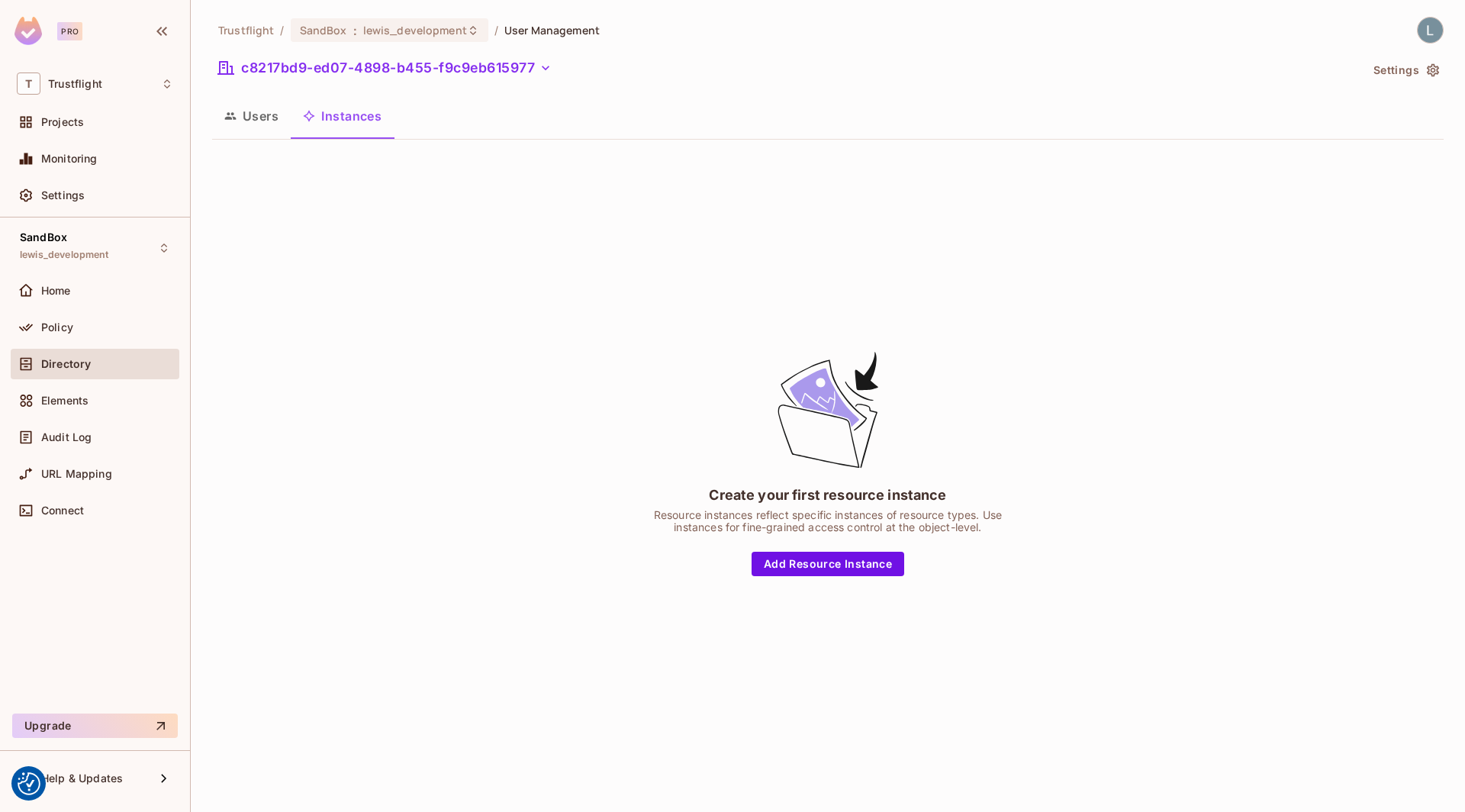
click at [282, 126] on button "Users" at bounding box center [251, 116] width 78 height 38
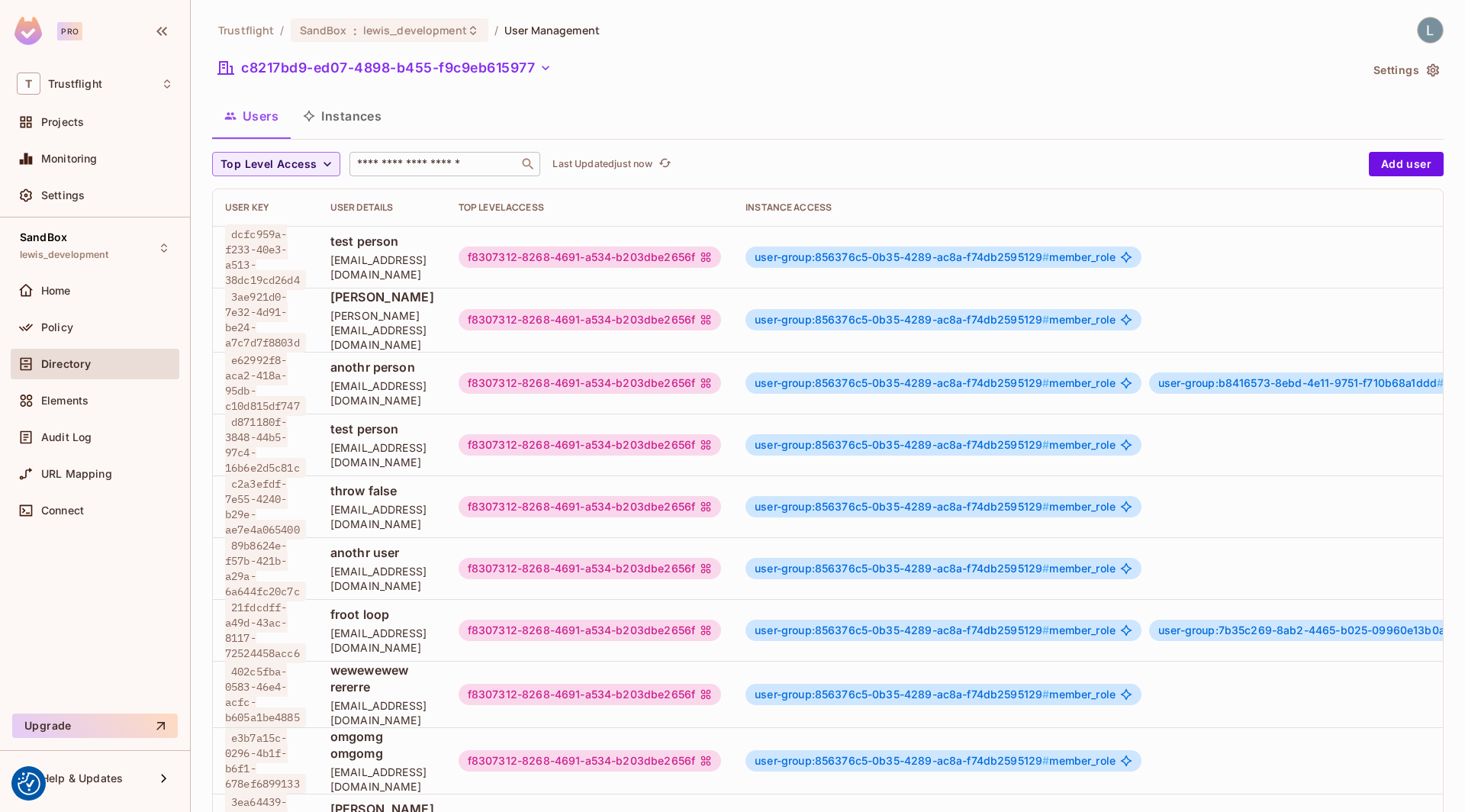
click at [402, 164] on input "text" at bounding box center [434, 164] width 160 height 15
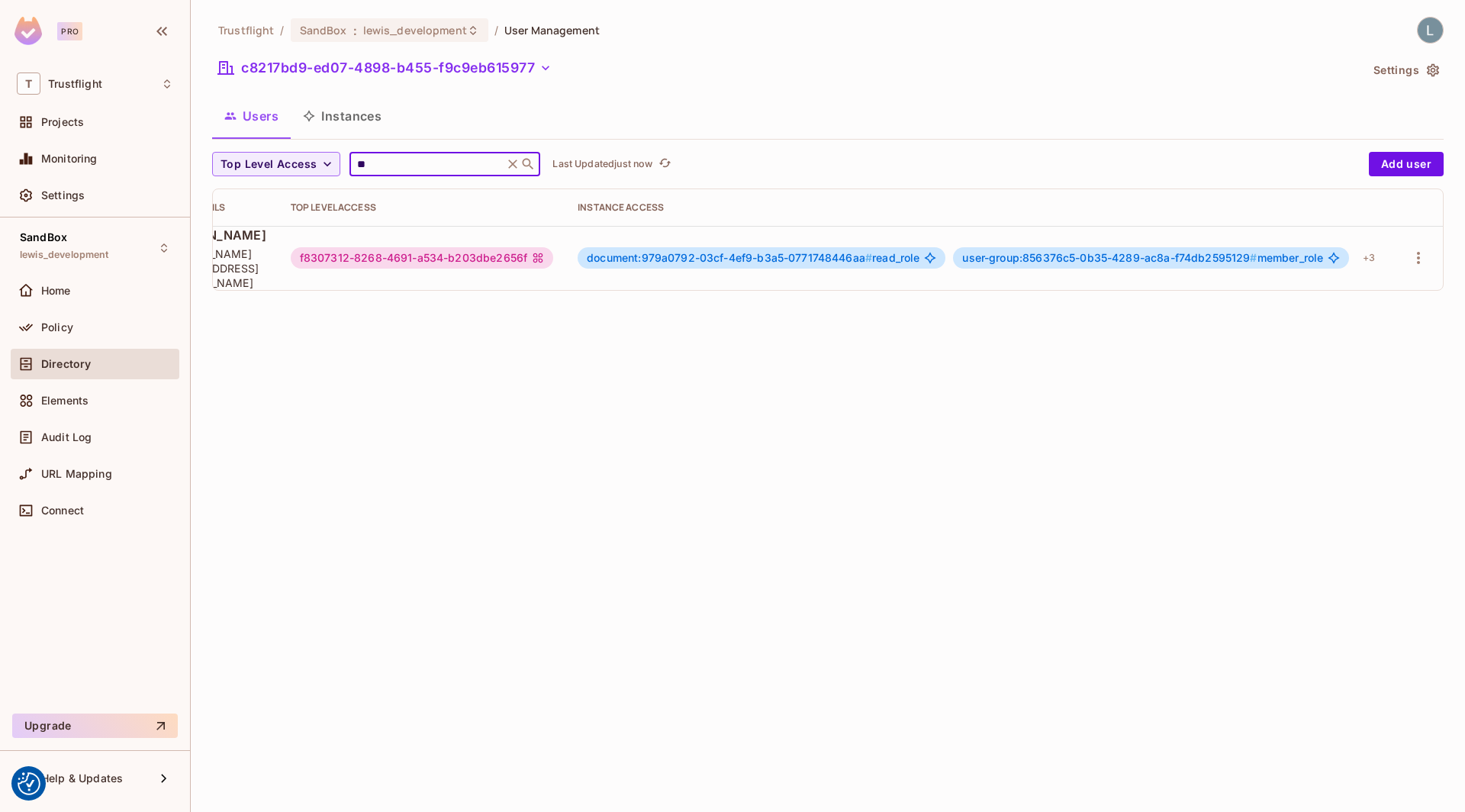
scroll to position [0, 219]
type input "**"
click at [1102, 245] on div "document:979a0792-03cf-4ef9-b3a5-0771748446aa # read_role user-group:856376c5-0…" at bounding box center [978, 257] width 803 height 24
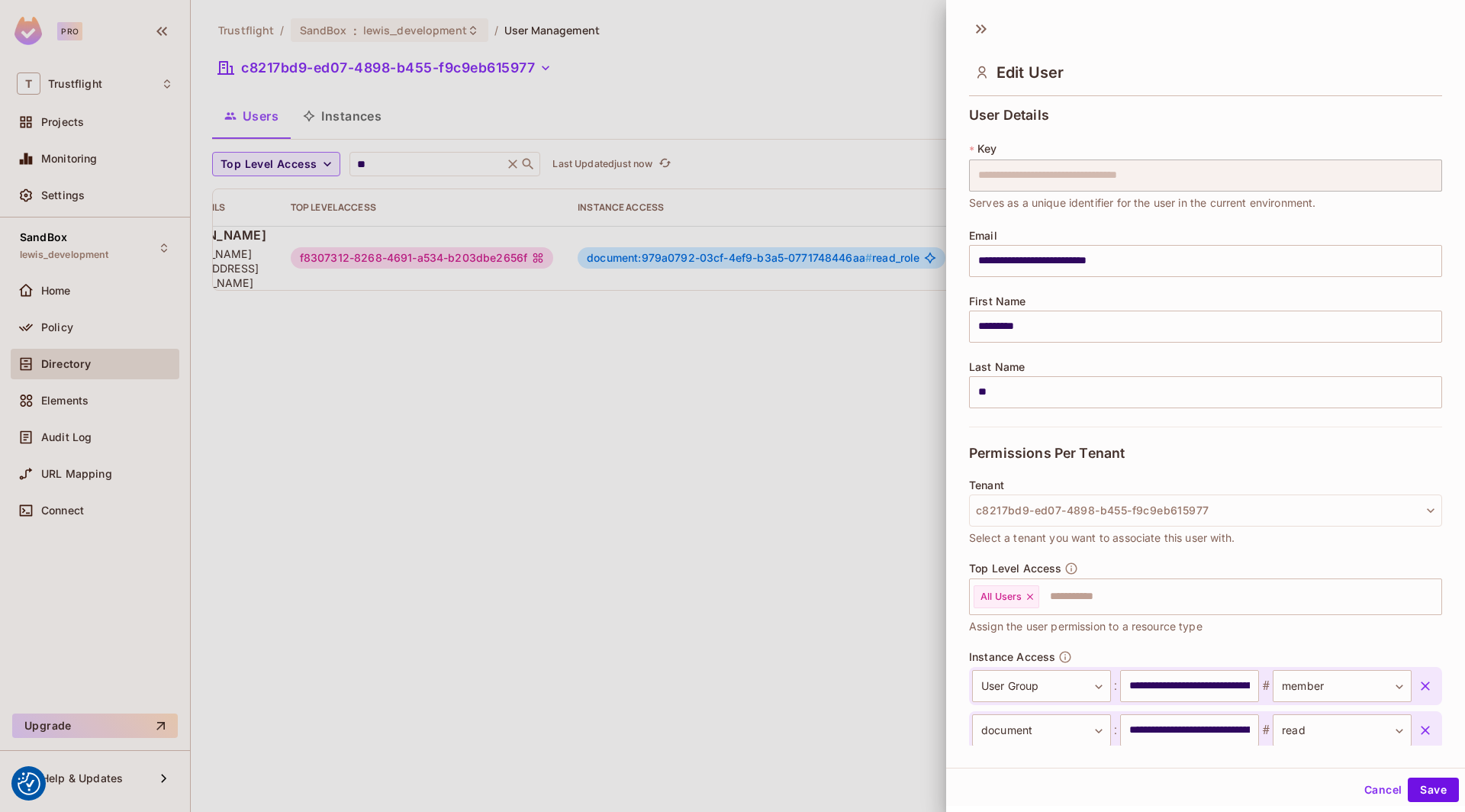
scroll to position [219, 0]
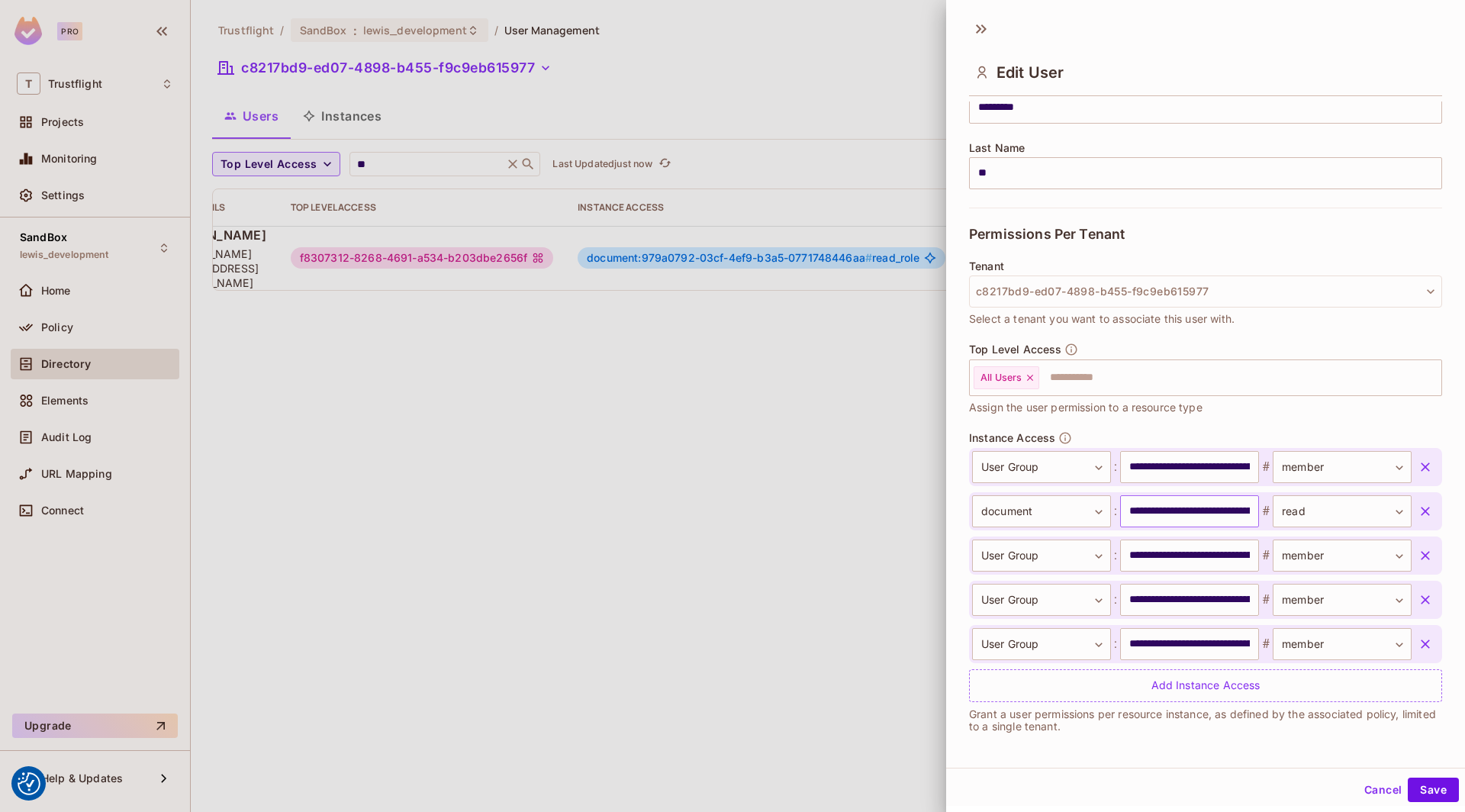
click at [1186, 510] on input "**********" at bounding box center [1189, 511] width 139 height 32
click at [1192, 509] on input "**********" at bounding box center [1189, 511] width 139 height 32
click at [1427, 791] on button "Save" at bounding box center [1433, 789] width 51 height 24
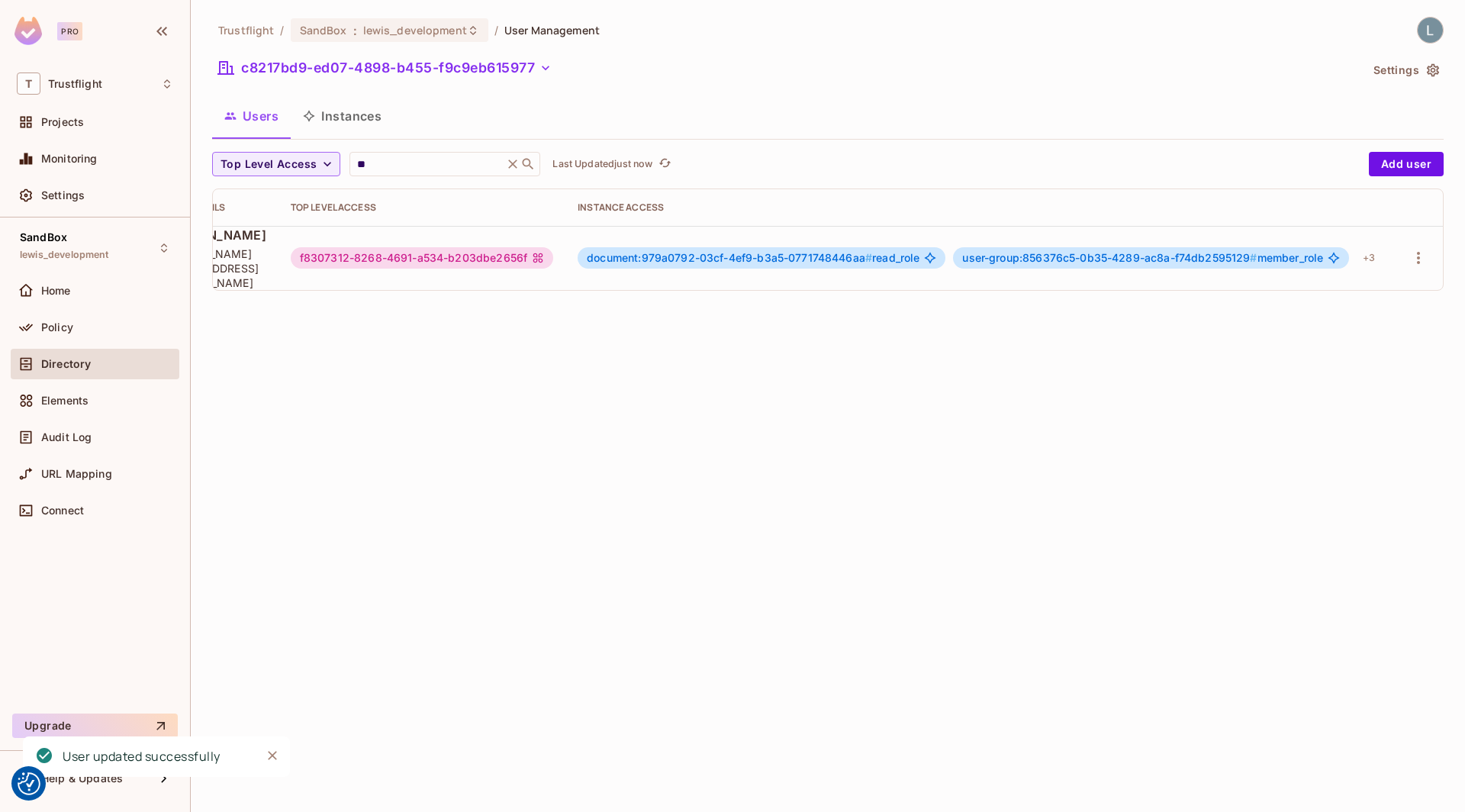
click at [357, 125] on button "Instances" at bounding box center [342, 116] width 103 height 38
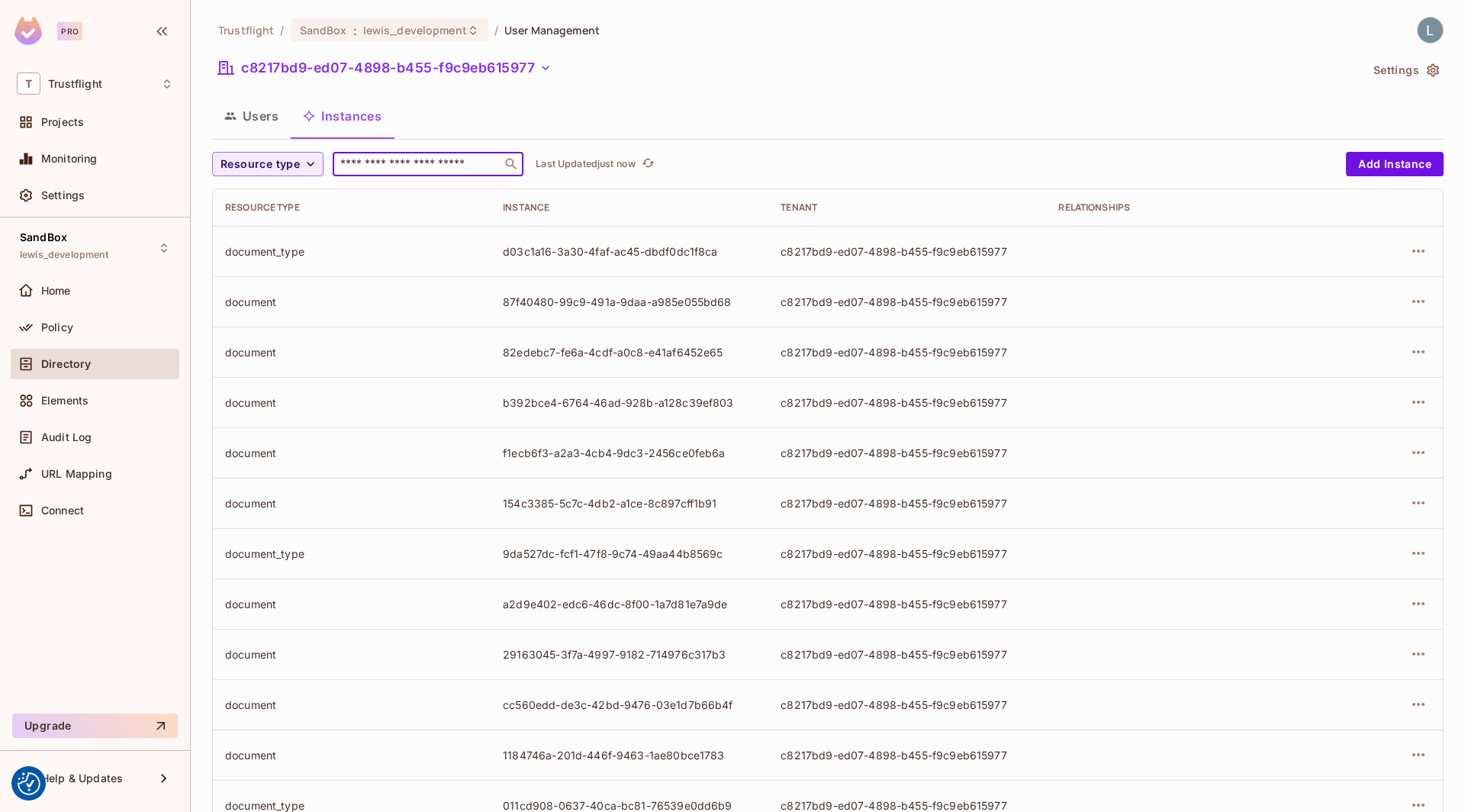
click at [375, 157] on input "text" at bounding box center [417, 164] width 160 height 15
paste input "**********"
type input "**********"
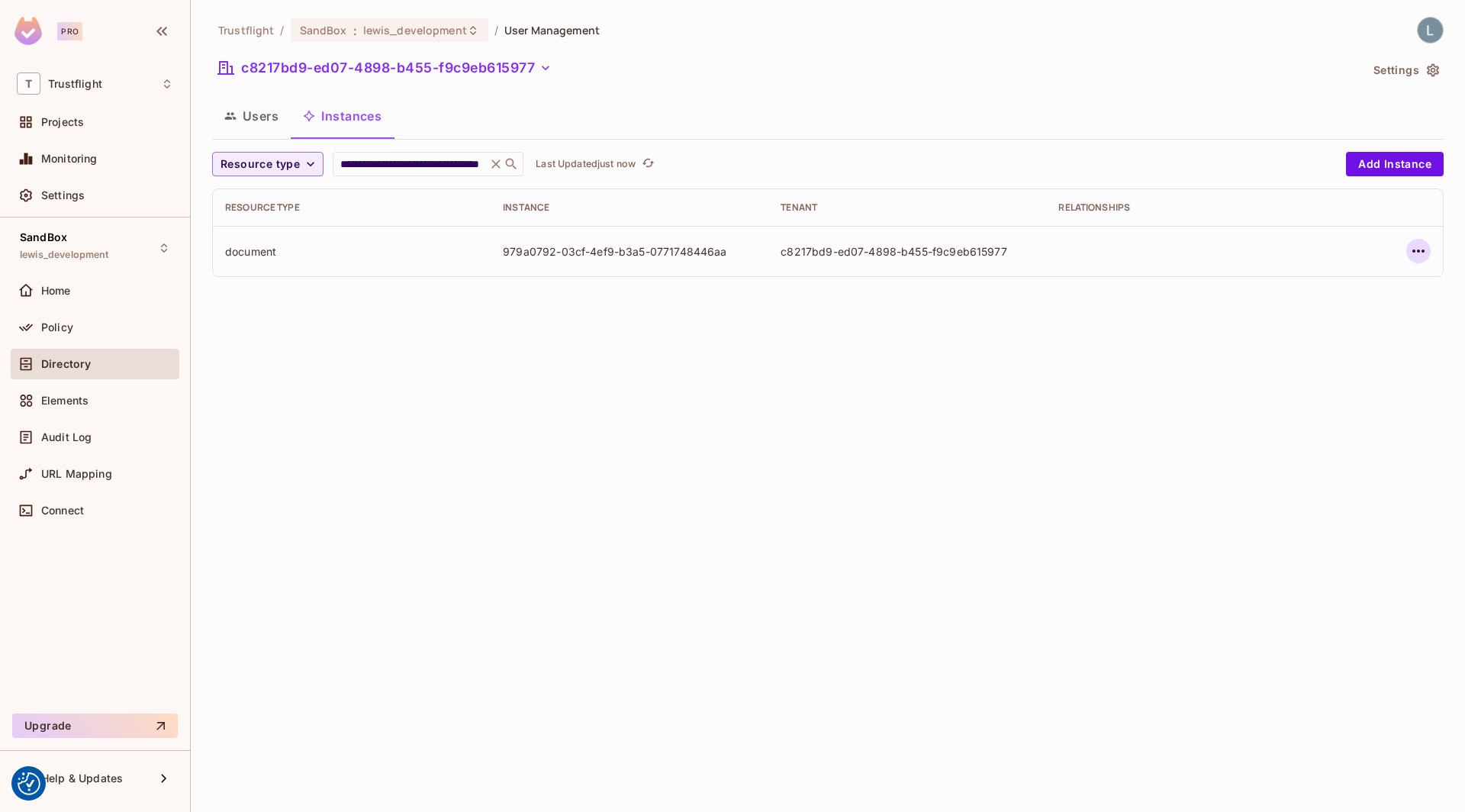
click at [1421, 252] on icon "button" at bounding box center [1418, 251] width 19 height 19
click at [1323, 317] on div "Edit Attributes" at bounding box center [1306, 318] width 76 height 15
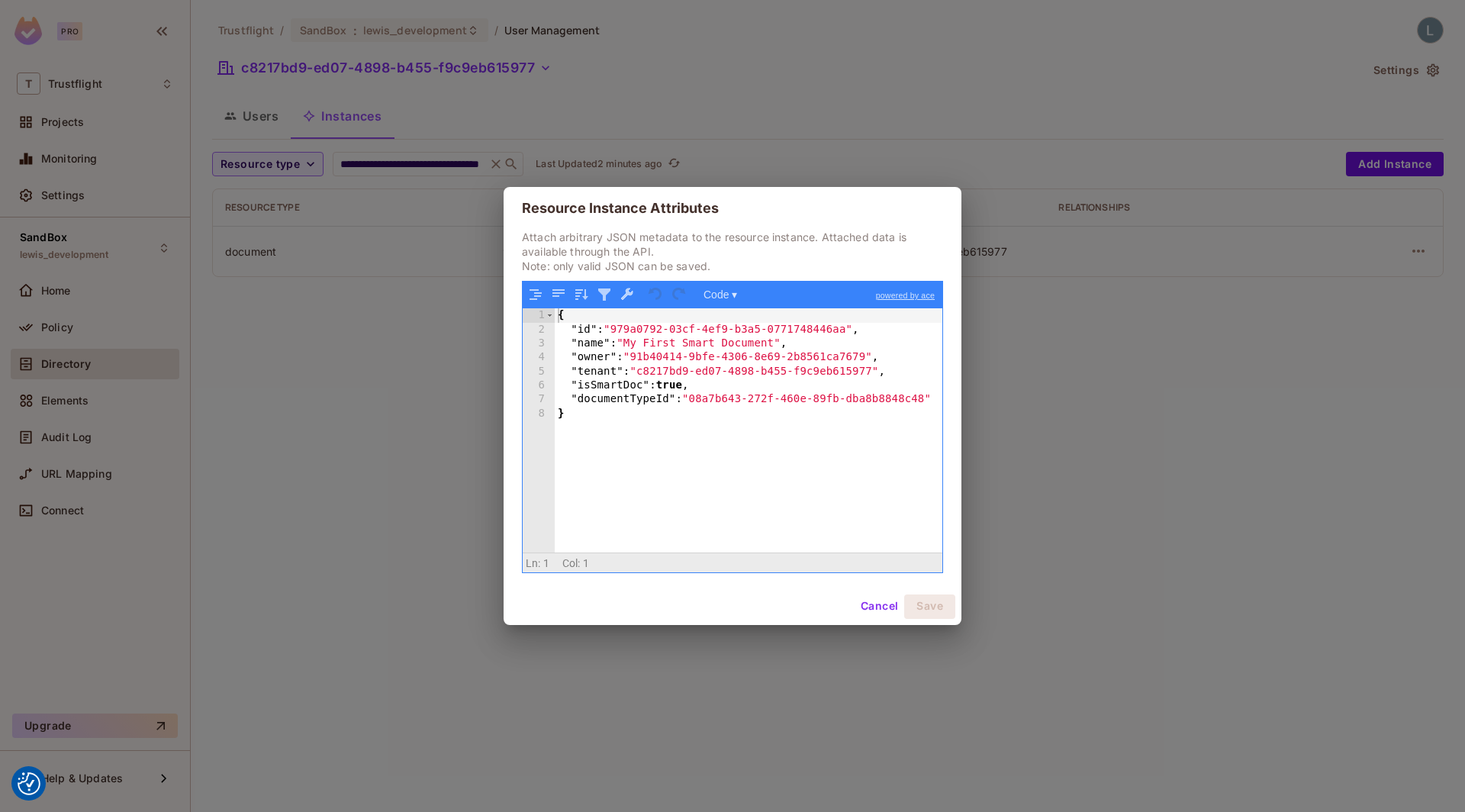
click at [1022, 223] on div "Resource Instance Attributes Attach arbitrary JSON metadata to the resource ins…" at bounding box center [732, 406] width 1465 height 812
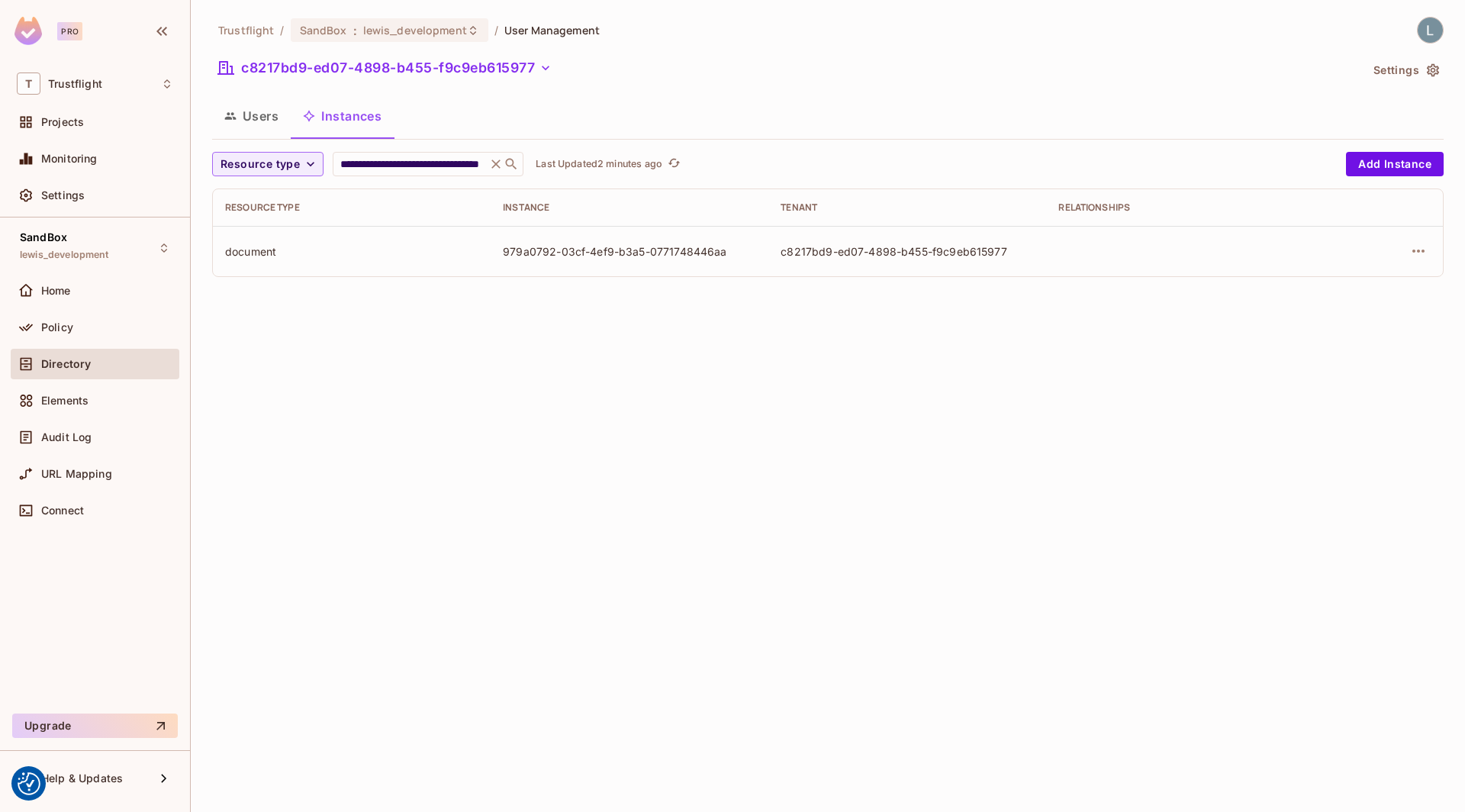
click at [246, 122] on button "Users" at bounding box center [251, 116] width 78 height 38
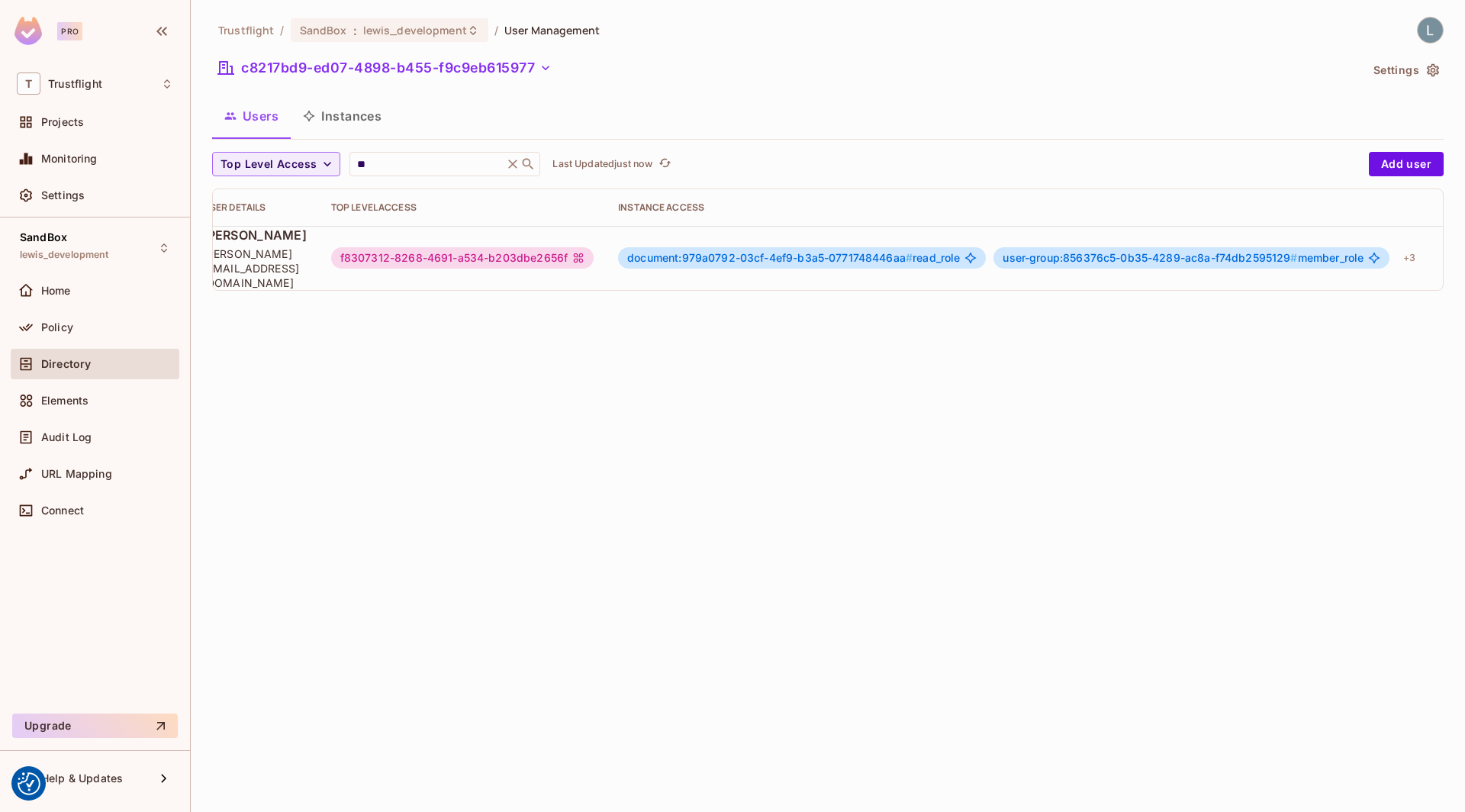
scroll to position [0, 170]
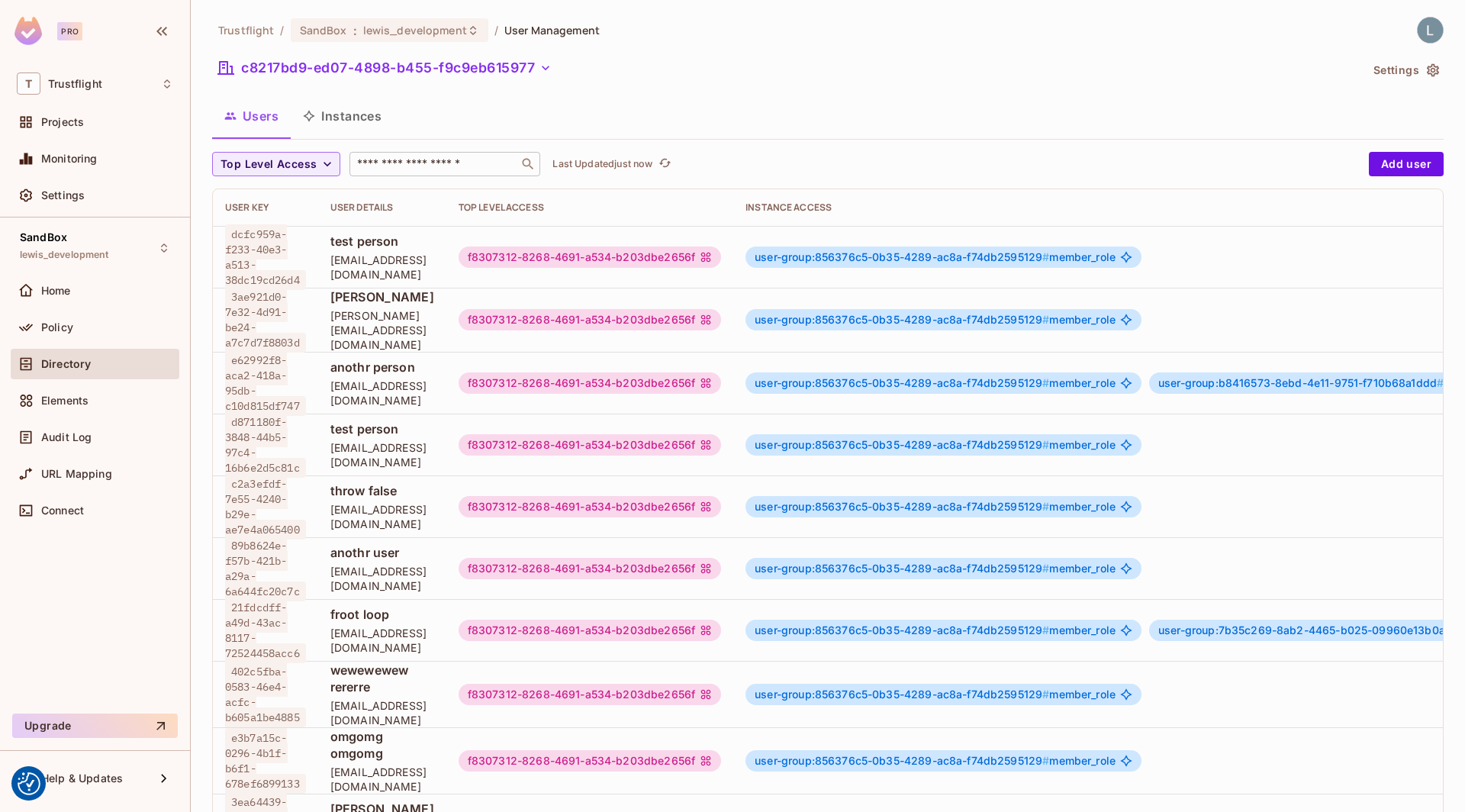
click at [436, 155] on div "​" at bounding box center [445, 164] width 190 height 24
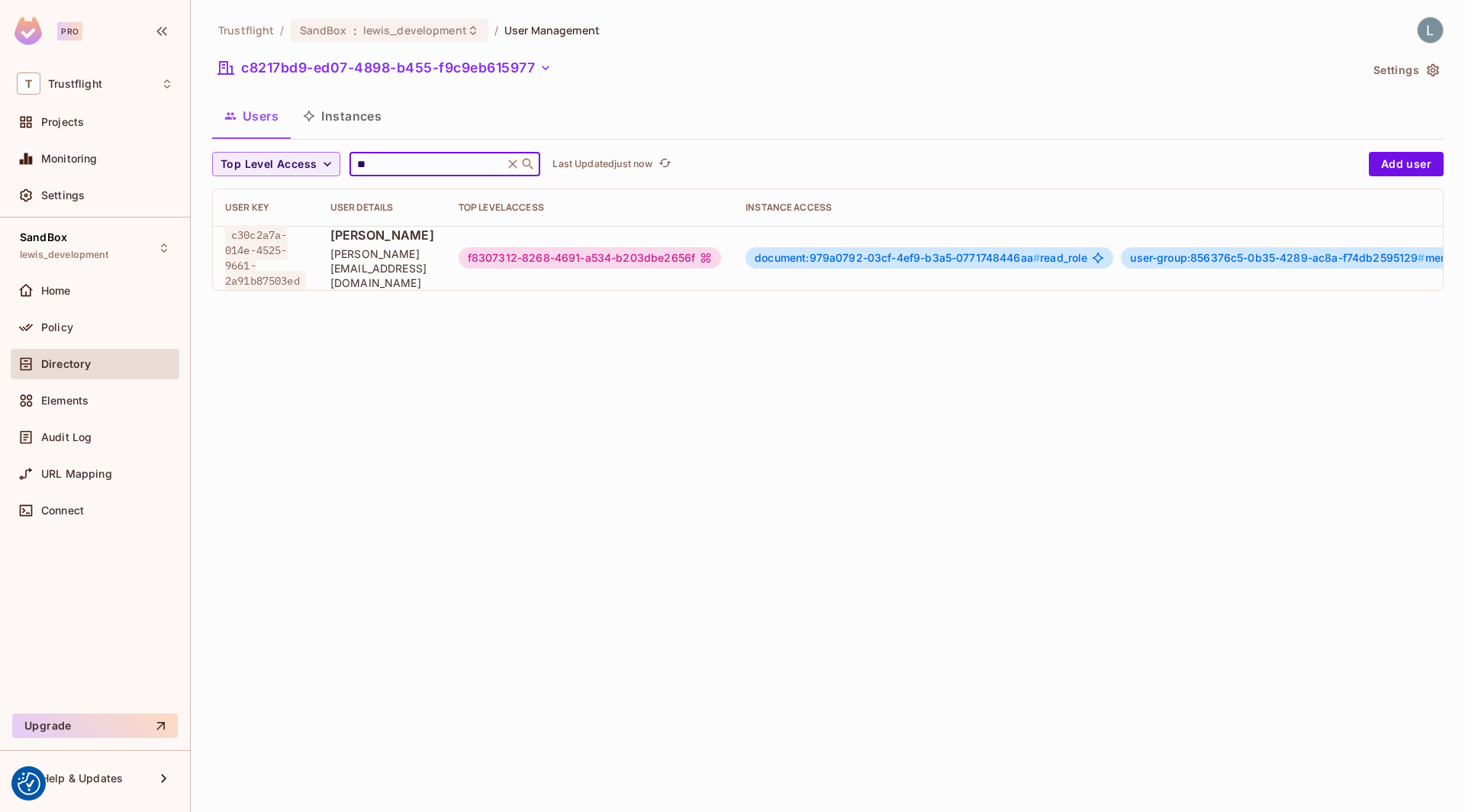
scroll to position [0, 219]
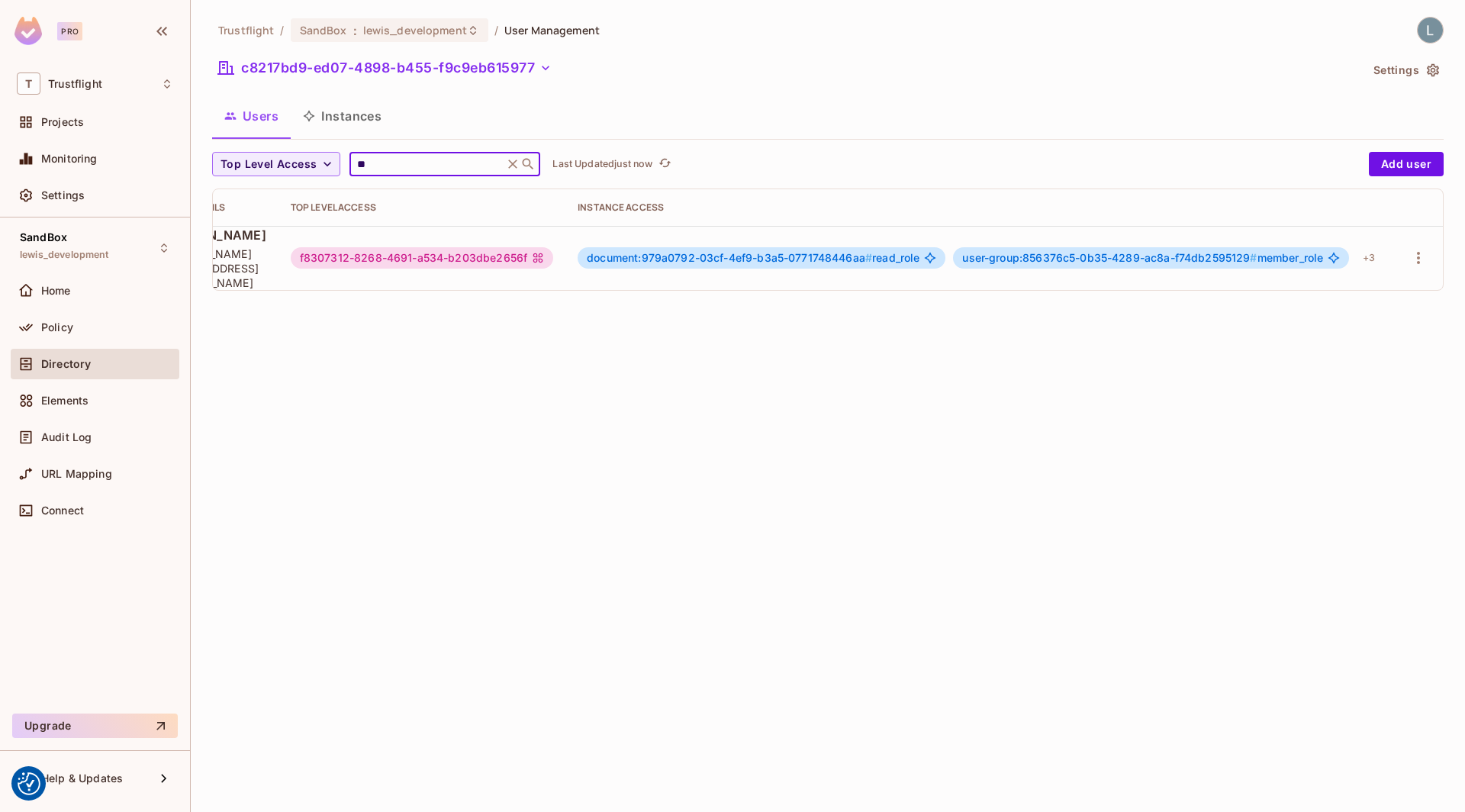
type input "**"
click at [661, 163] on icon "refresh" at bounding box center [665, 162] width 12 height 8
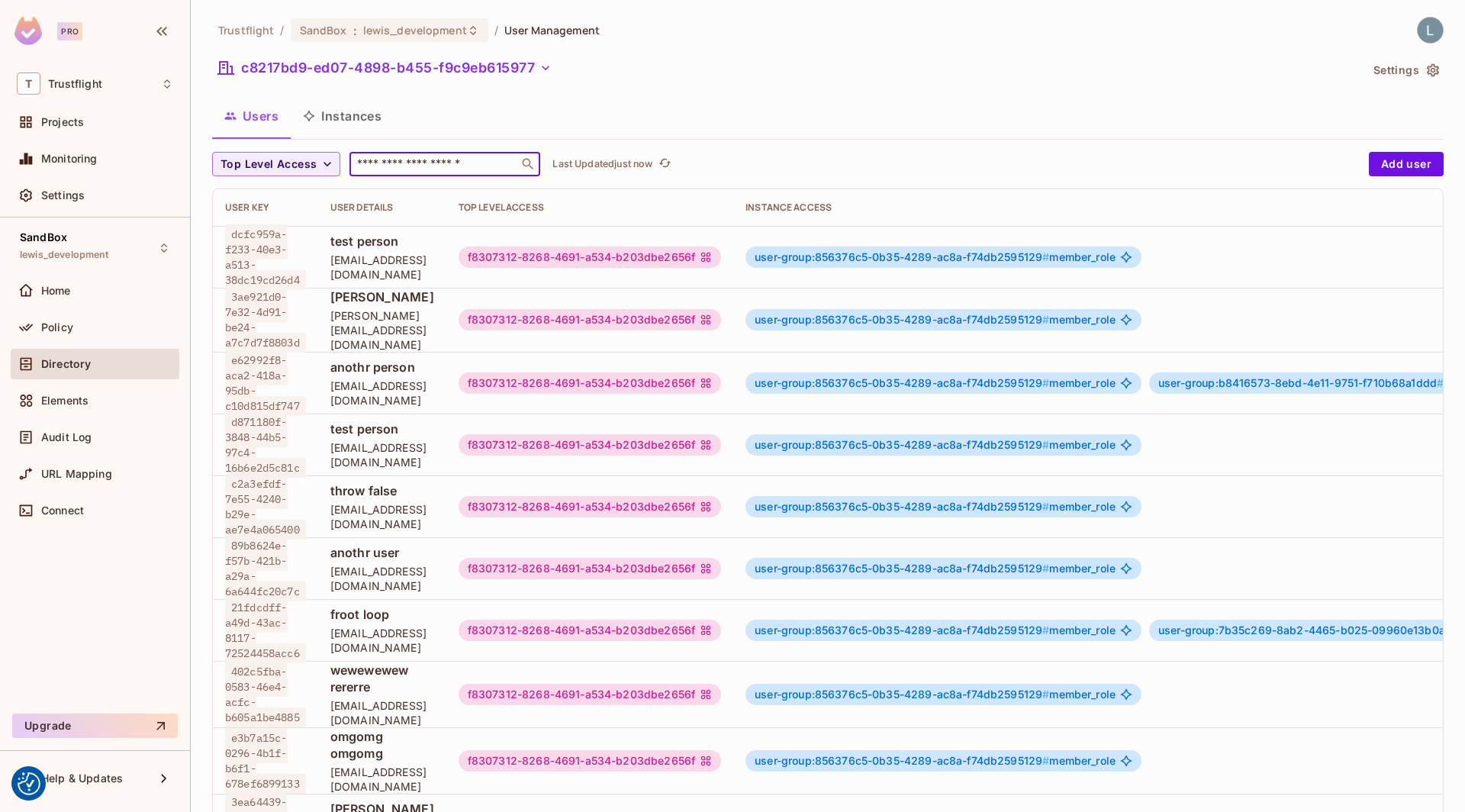
click at [383, 159] on input "text" at bounding box center [434, 164] width 160 height 15
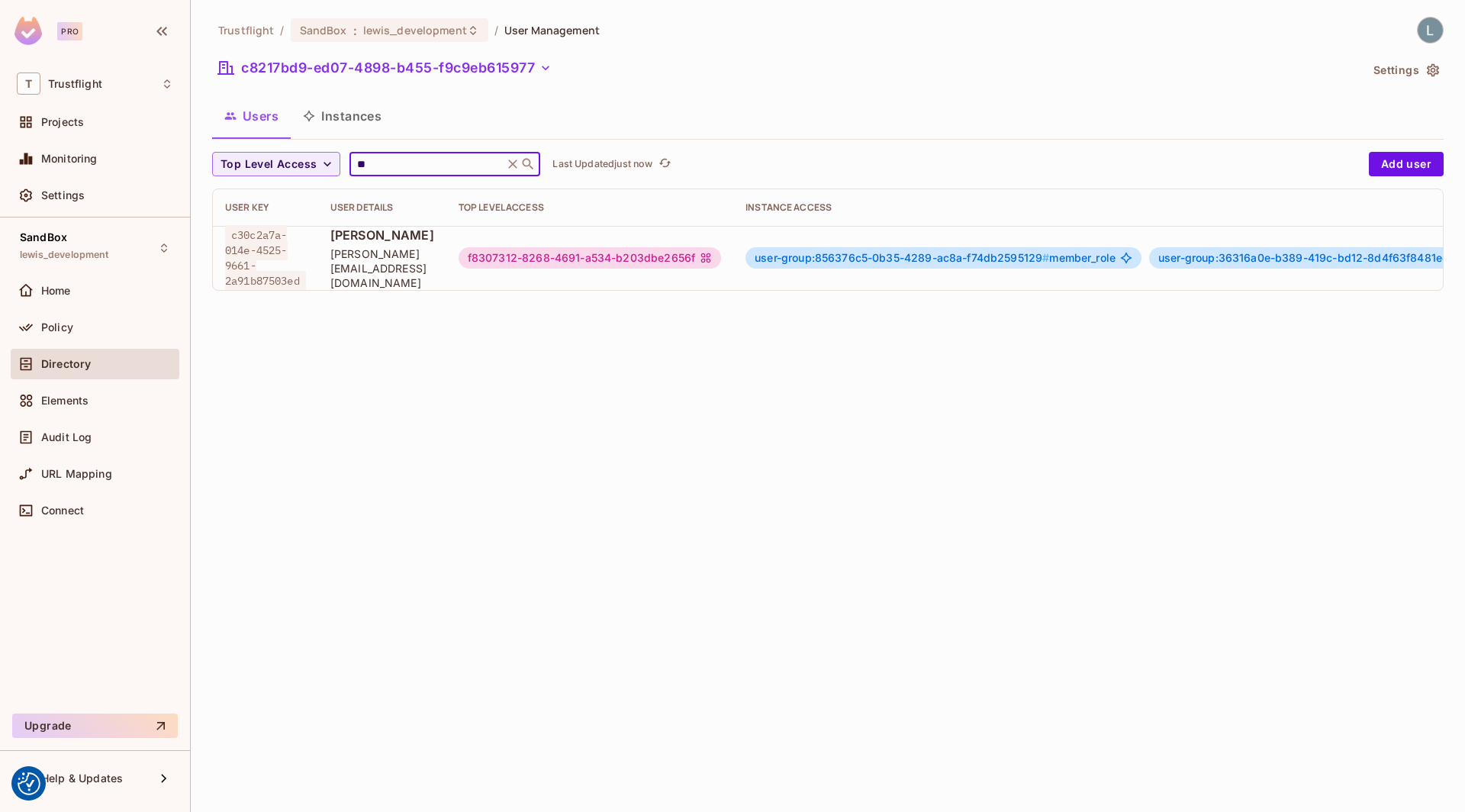
scroll to position [0, 243]
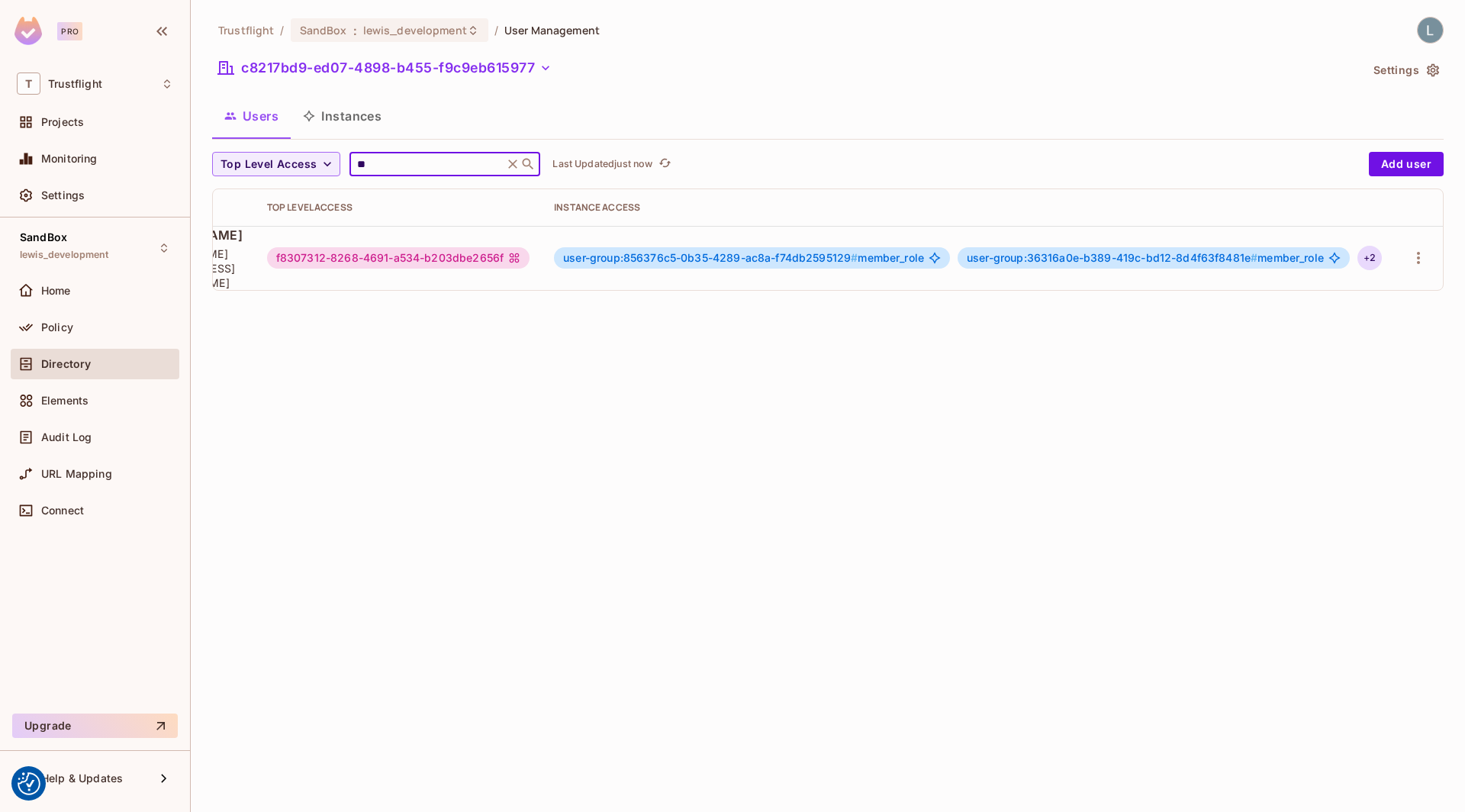
type input "**"
click at [1371, 253] on div "+ 2" at bounding box center [1369, 257] width 24 height 24
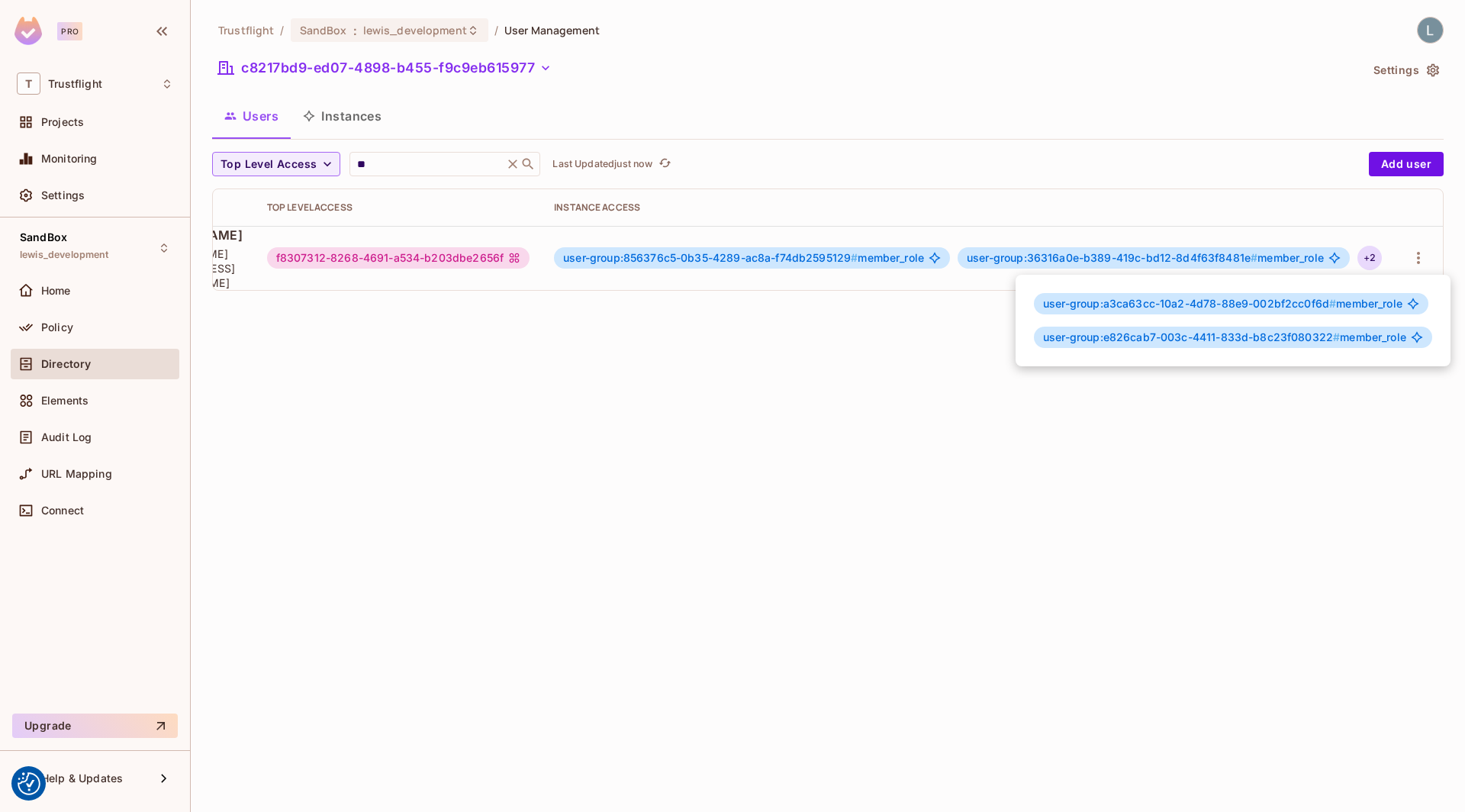
click at [902, 511] on div at bounding box center [732, 406] width 1465 height 812
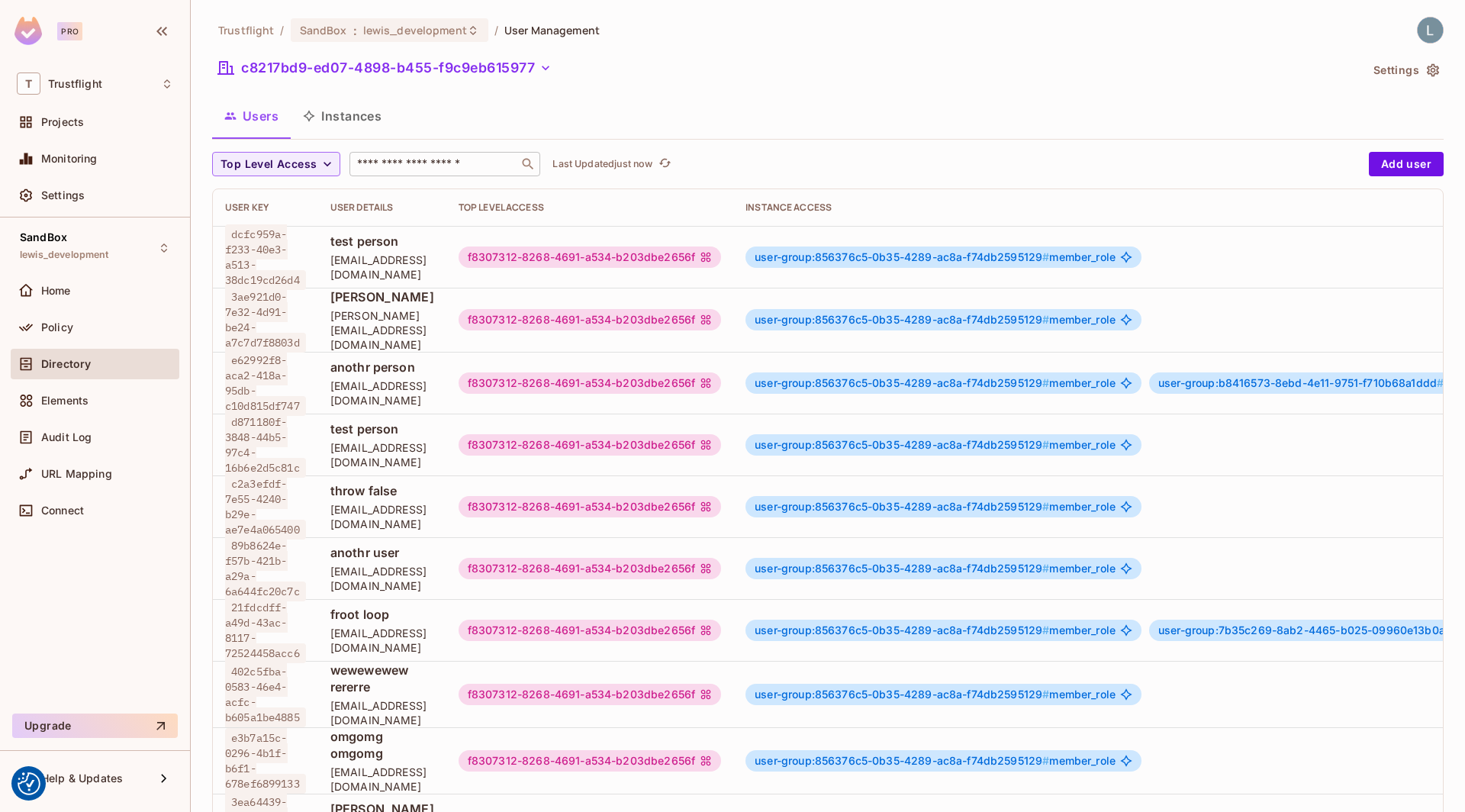
click at [406, 173] on div "​" at bounding box center [445, 164] width 190 height 24
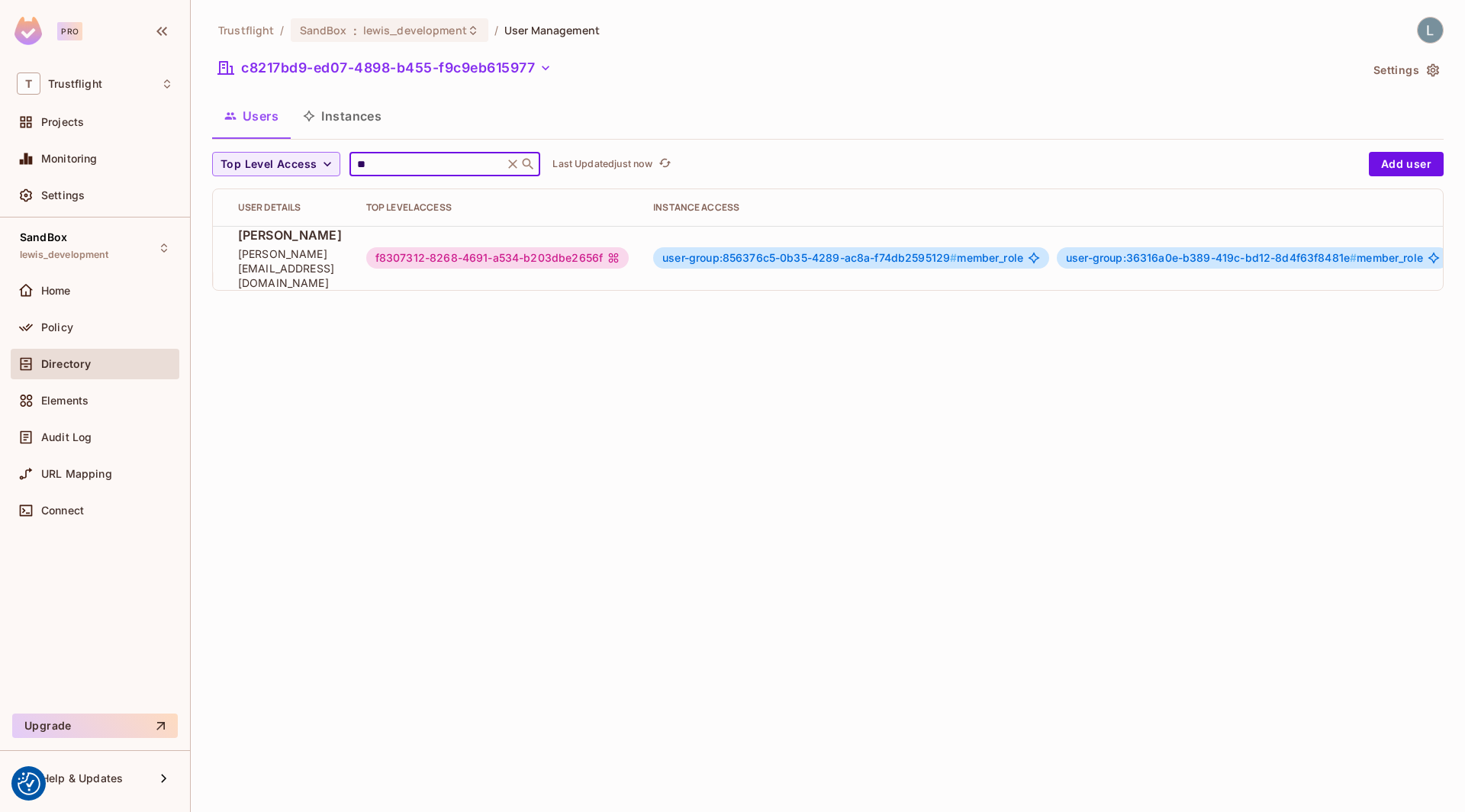
scroll to position [1, 243]
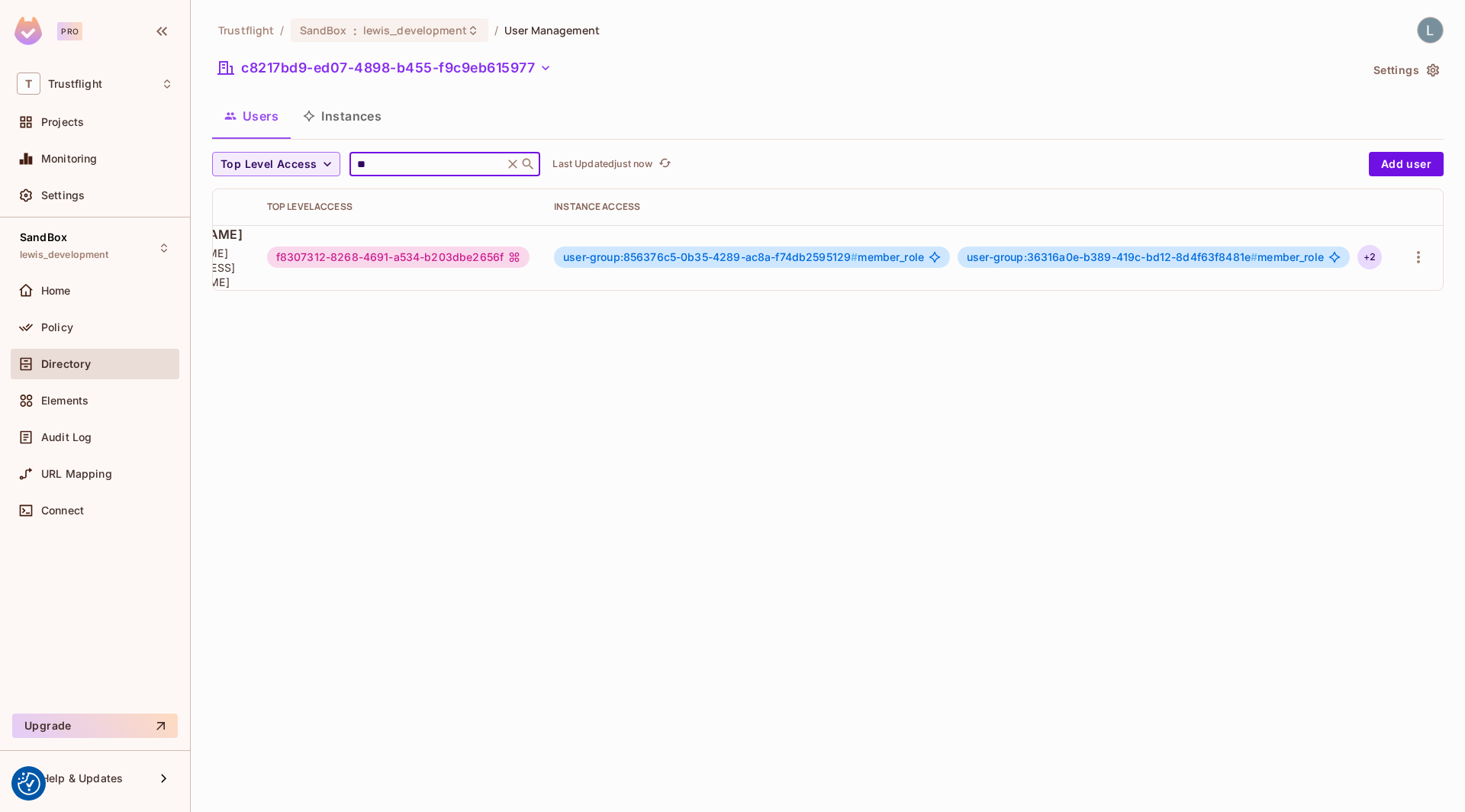
type input "**"
click at [1379, 249] on div "+ 2" at bounding box center [1369, 256] width 24 height 24
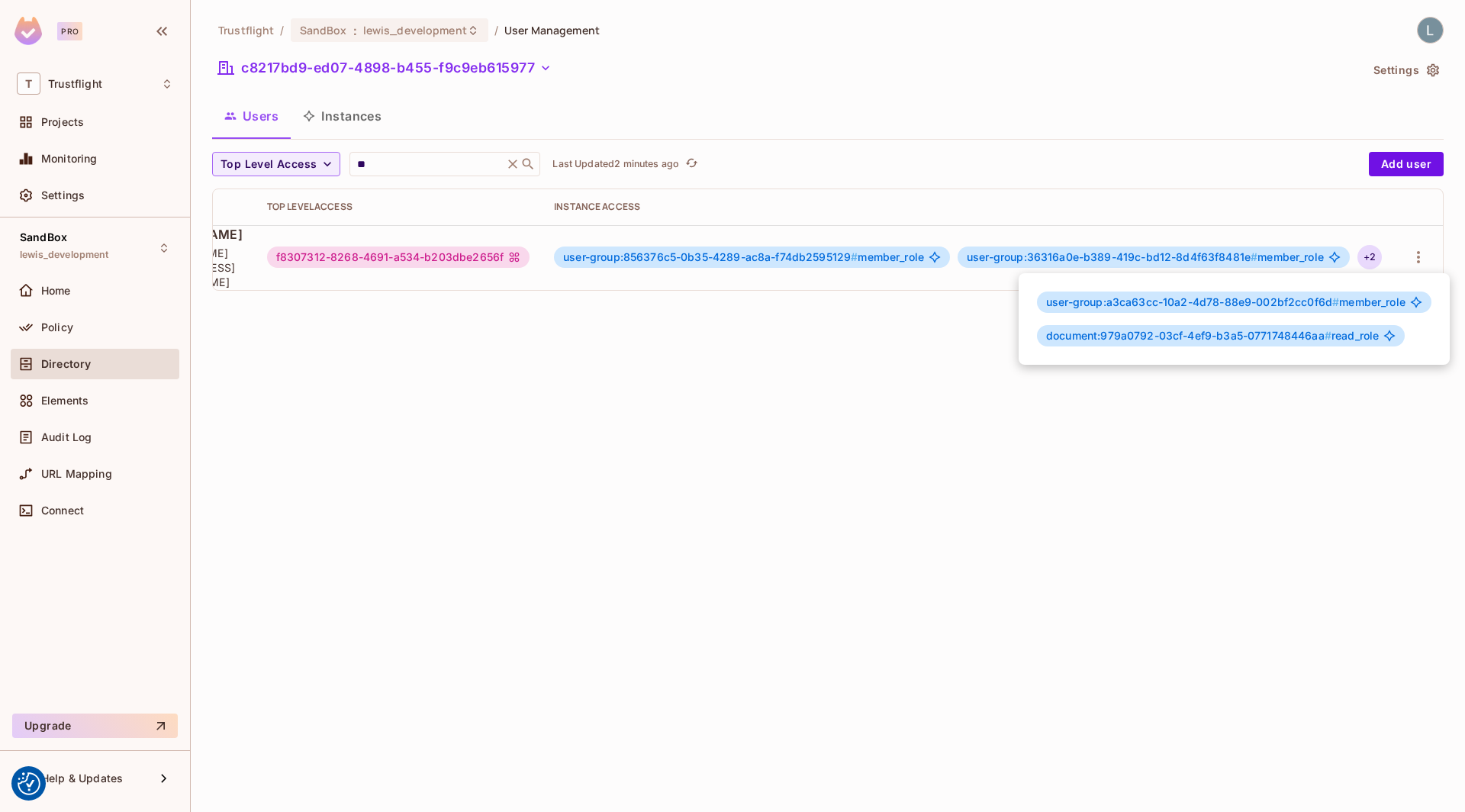
click at [346, 116] on div at bounding box center [732, 406] width 1465 height 812
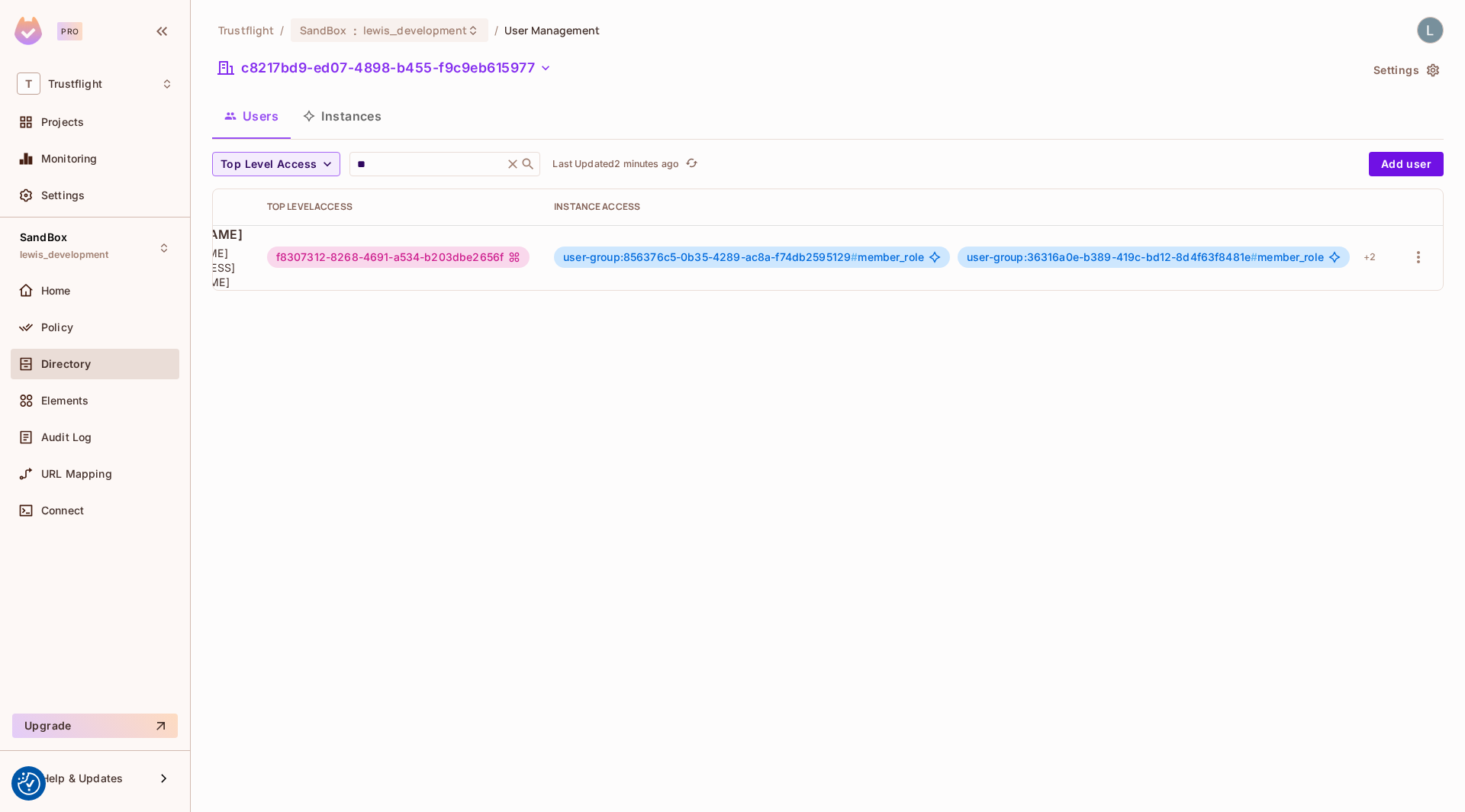
click at [359, 116] on button "Instances" at bounding box center [342, 116] width 103 height 38
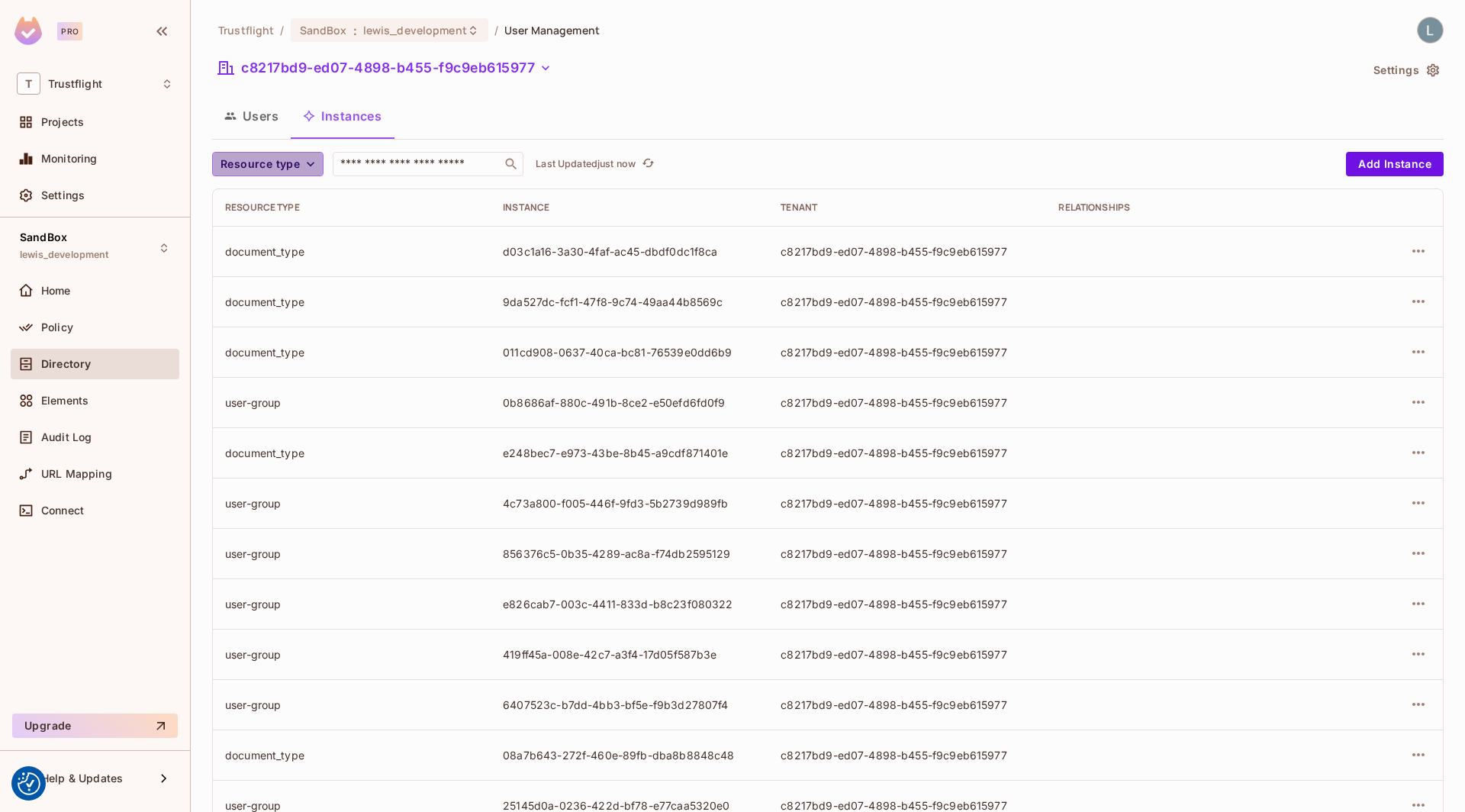
click at [261, 158] on span "Resource type" at bounding box center [260, 164] width 79 height 19
click at [277, 236] on span "document" at bounding box center [263, 231] width 79 height 14
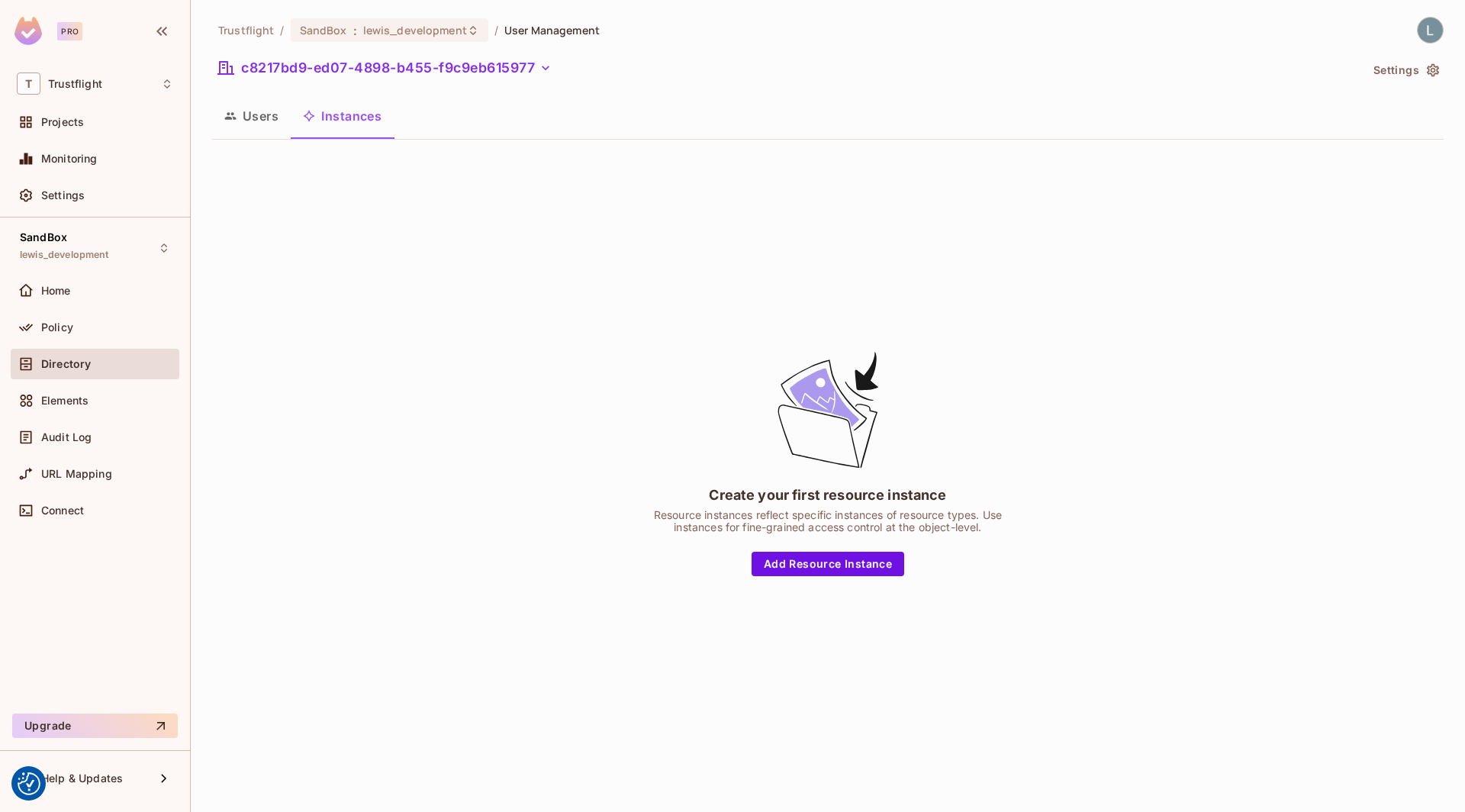
click at [250, 131] on button "Users" at bounding box center [251, 116] width 78 height 38
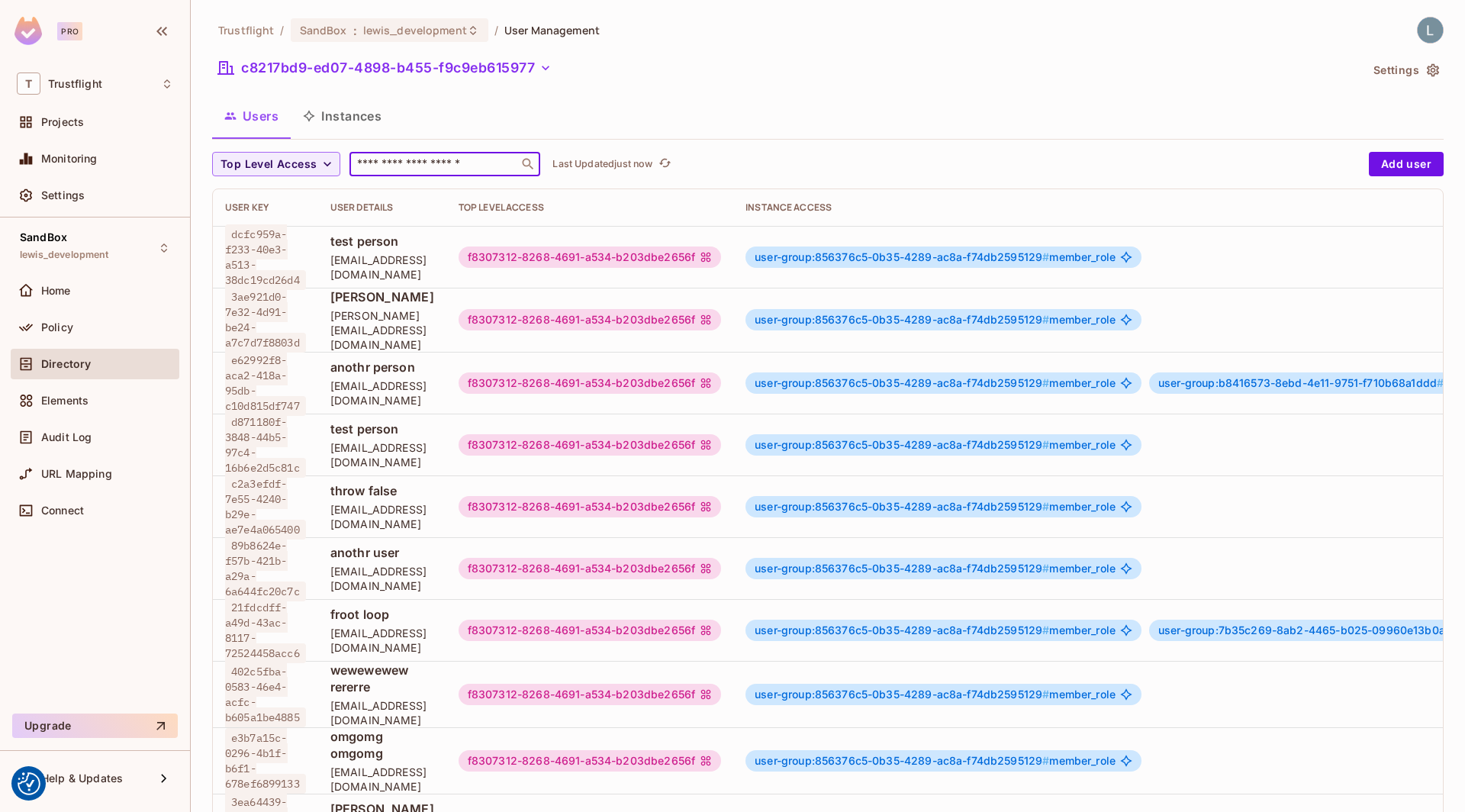
click at [430, 167] on input "text" at bounding box center [434, 164] width 160 height 15
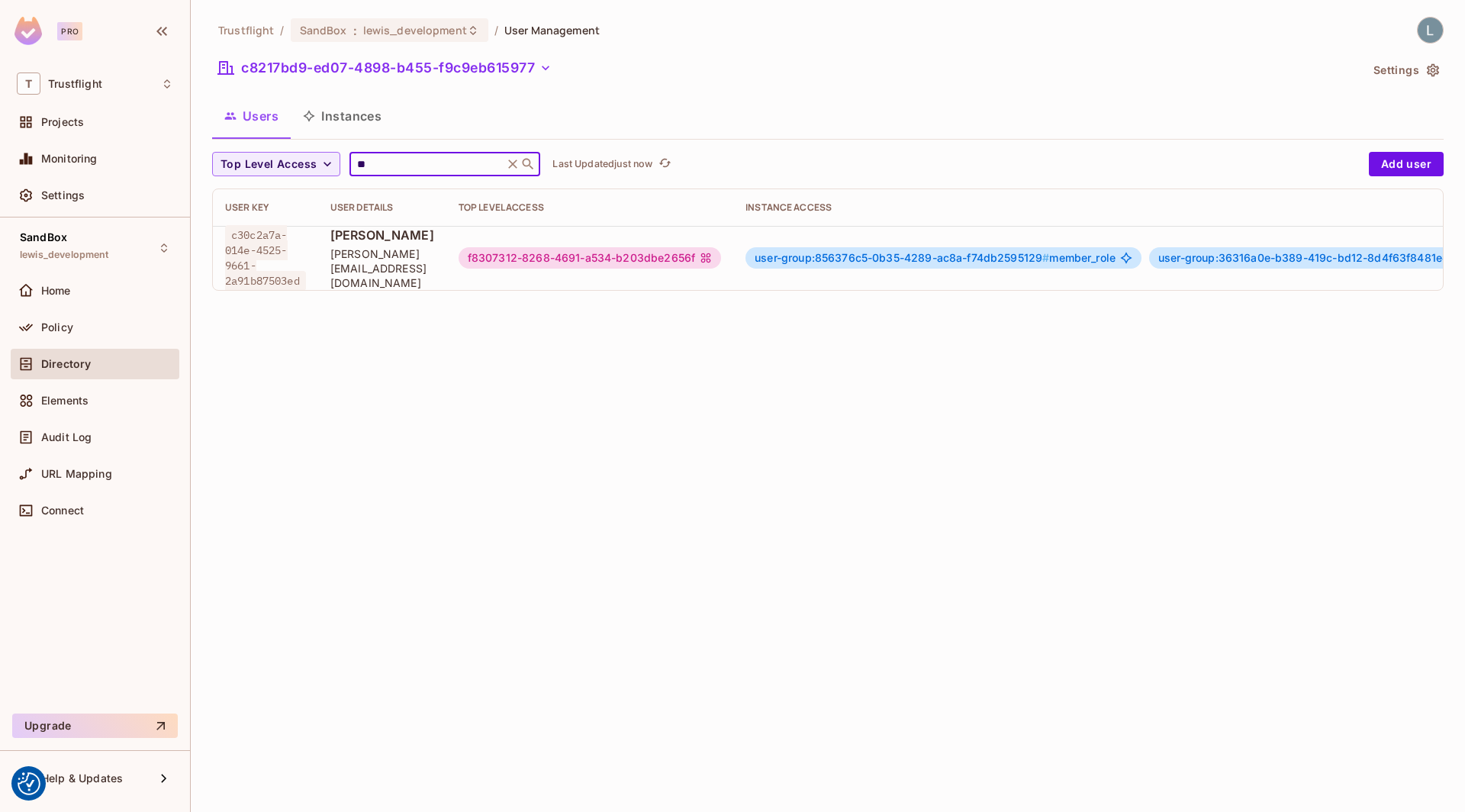
scroll to position [0, 241]
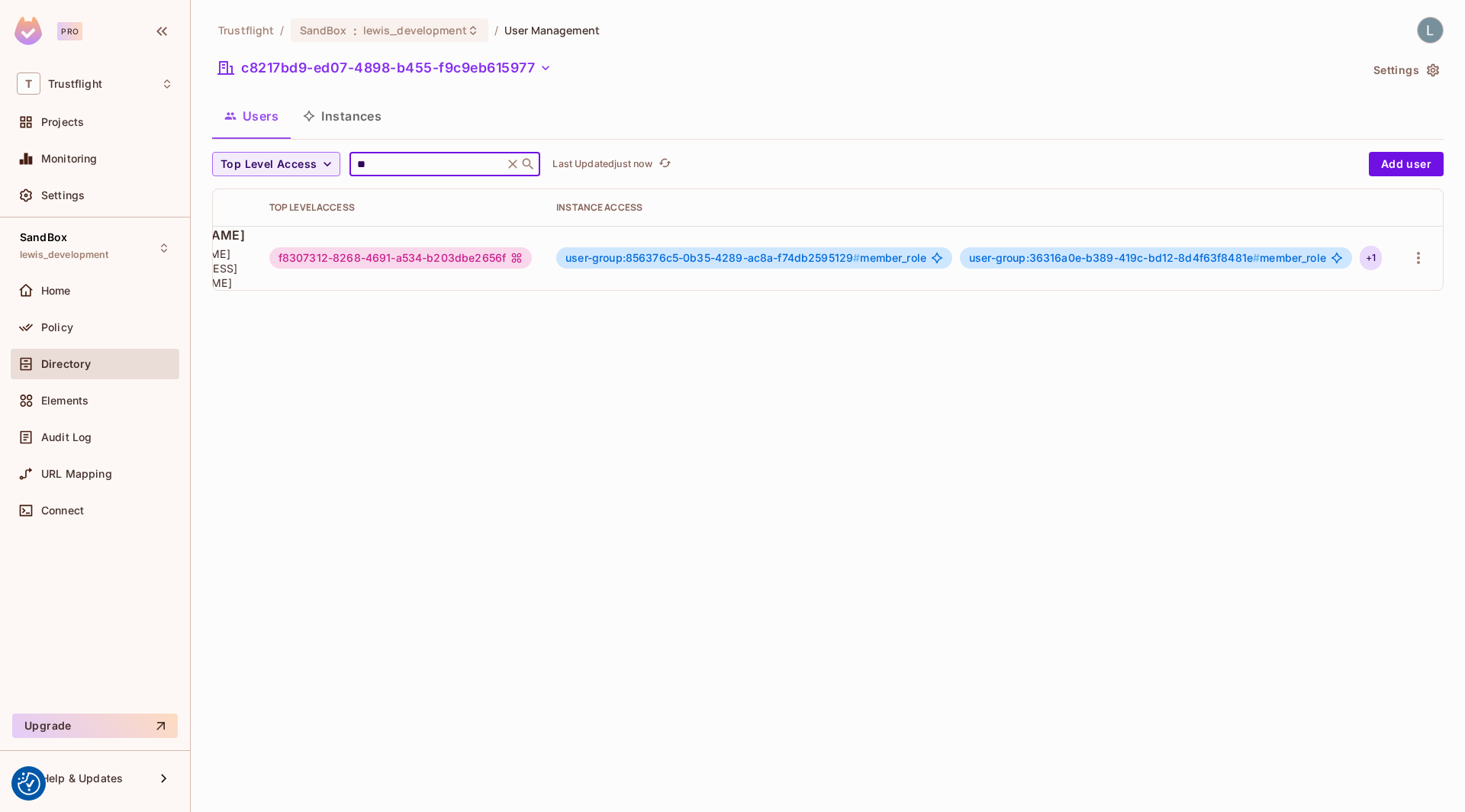
type input "**"
click at [1369, 249] on div "+ 1" at bounding box center [1371, 257] width 22 height 24
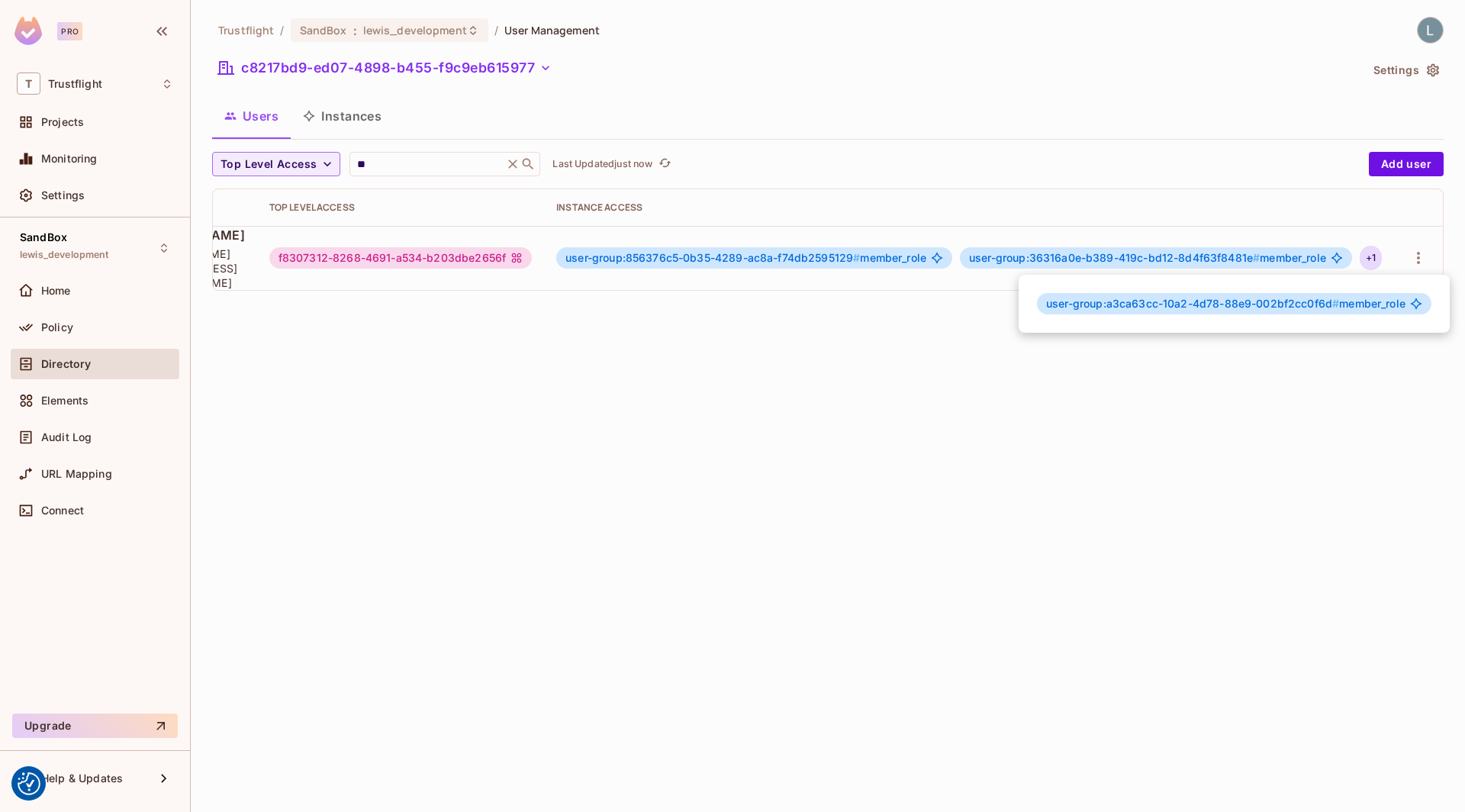
click at [773, 394] on div at bounding box center [732, 406] width 1465 height 812
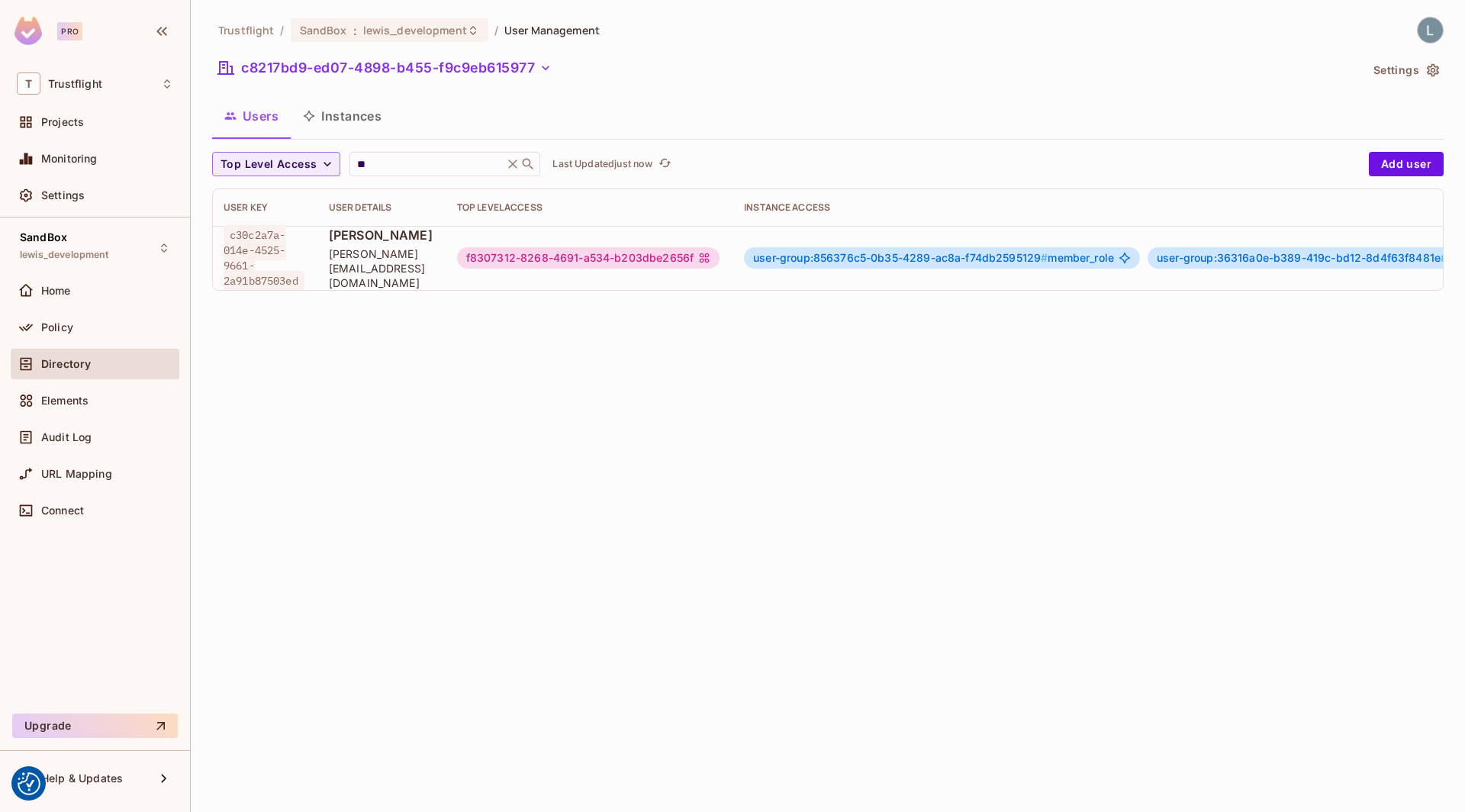
scroll to position [0, 0]
click at [349, 117] on button "Instances" at bounding box center [342, 116] width 103 height 38
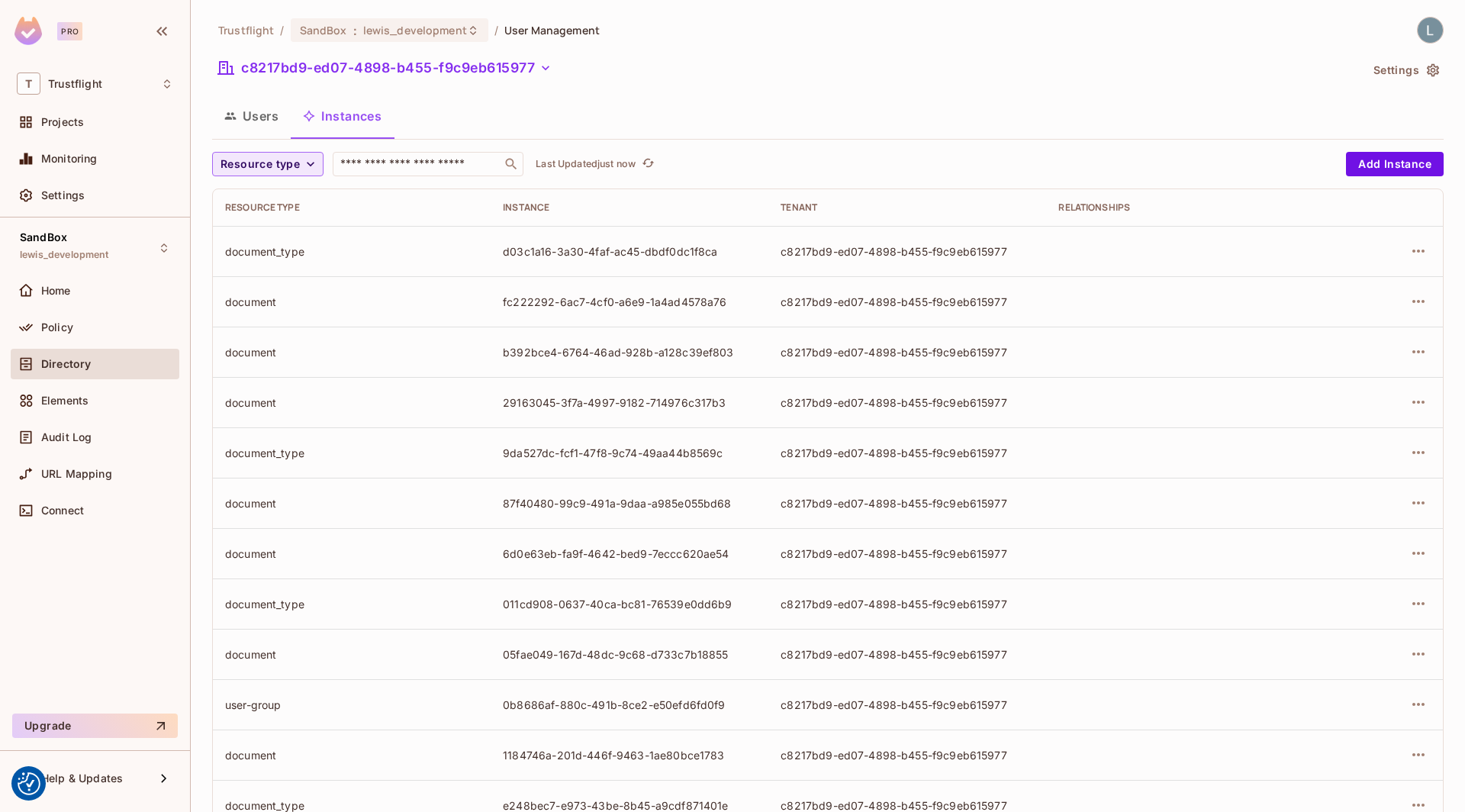
click at [270, 171] on span "Resource type" at bounding box center [260, 164] width 79 height 19
click at [270, 230] on span "document" at bounding box center [263, 231] width 79 height 14
click at [254, 113] on button "Users" at bounding box center [251, 116] width 78 height 38
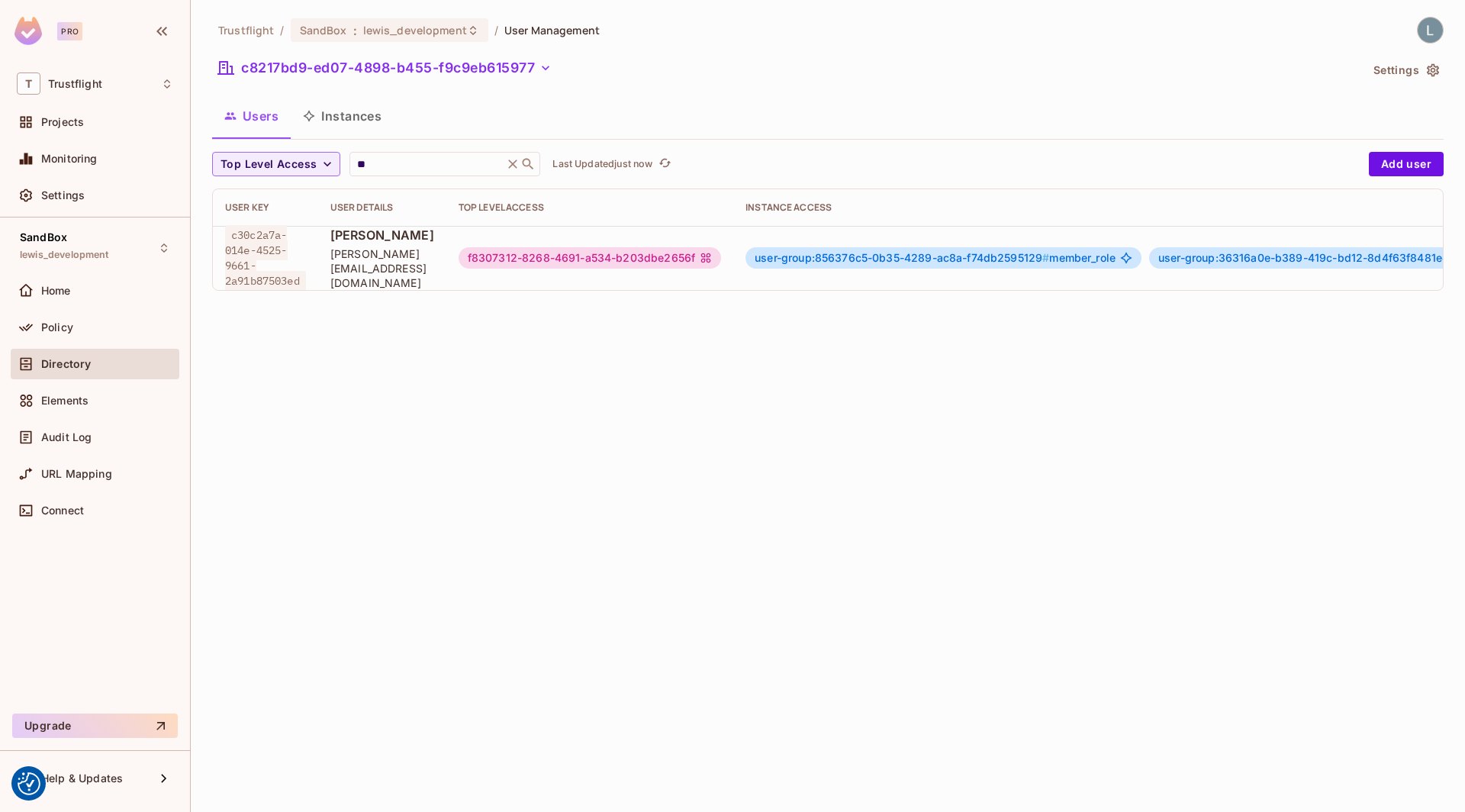
scroll to position [0, 241]
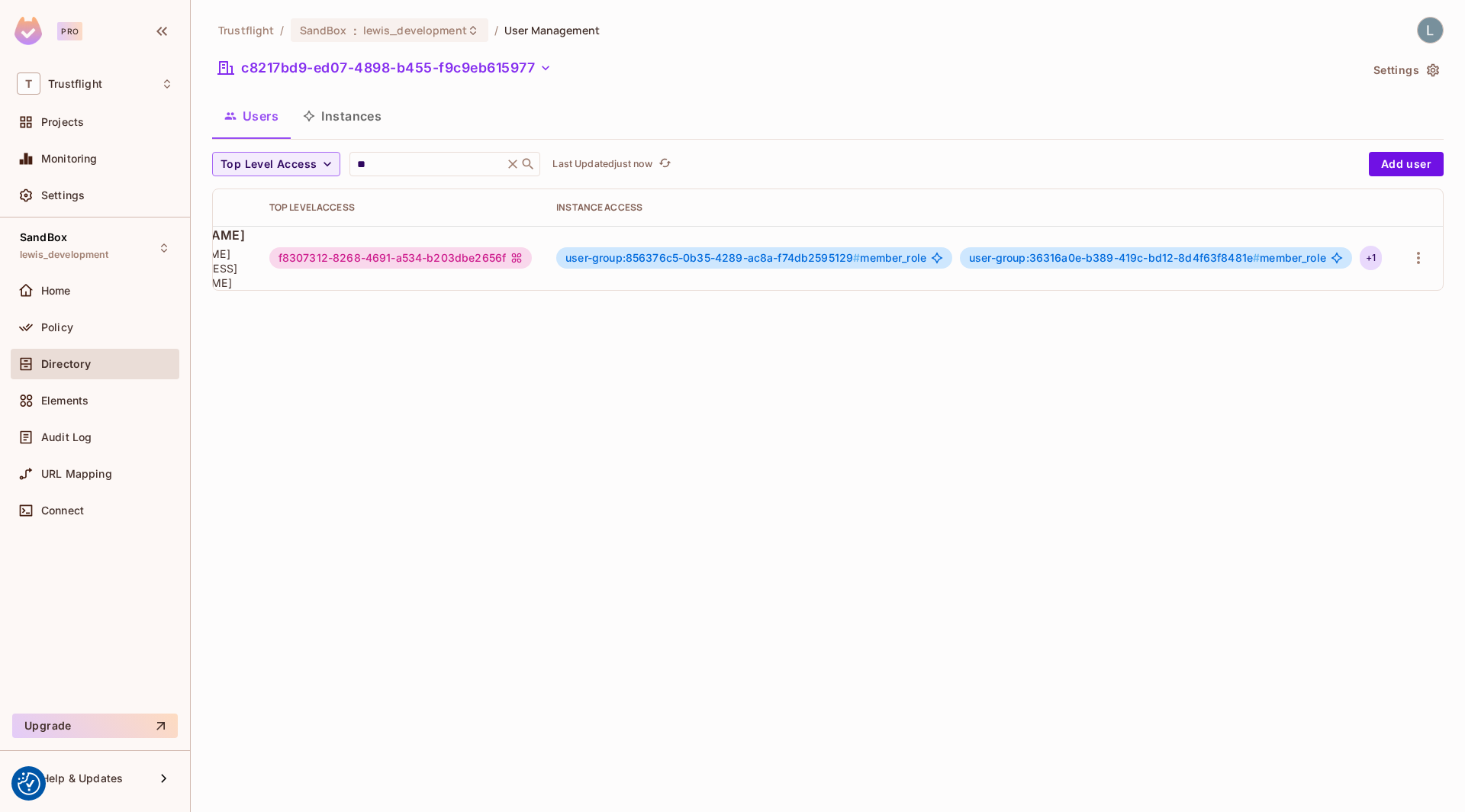
click at [1377, 253] on div "+ 1" at bounding box center [1371, 257] width 22 height 24
click at [969, 426] on div at bounding box center [732, 406] width 1465 height 812
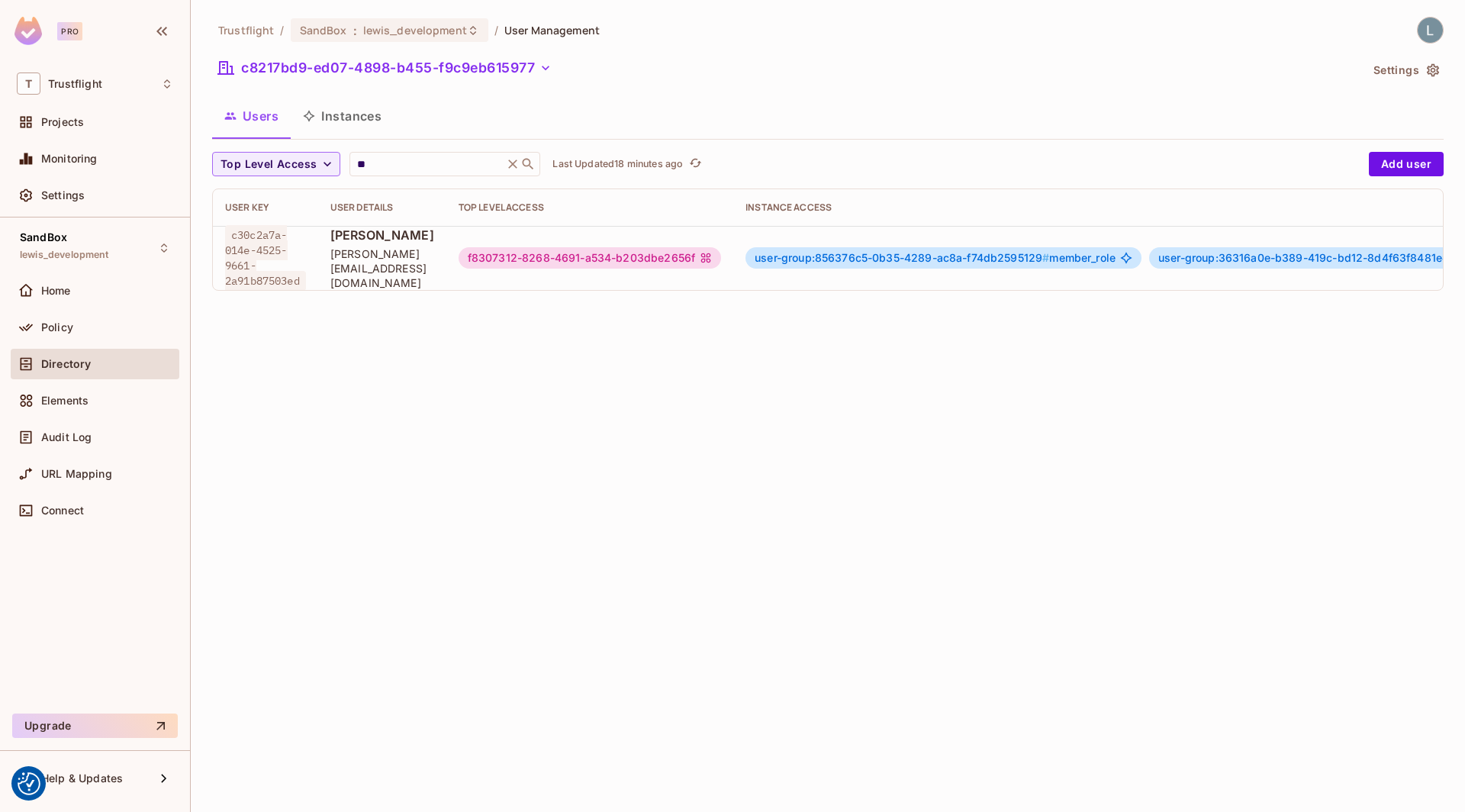
click at [342, 114] on button "Instances" at bounding box center [342, 116] width 103 height 38
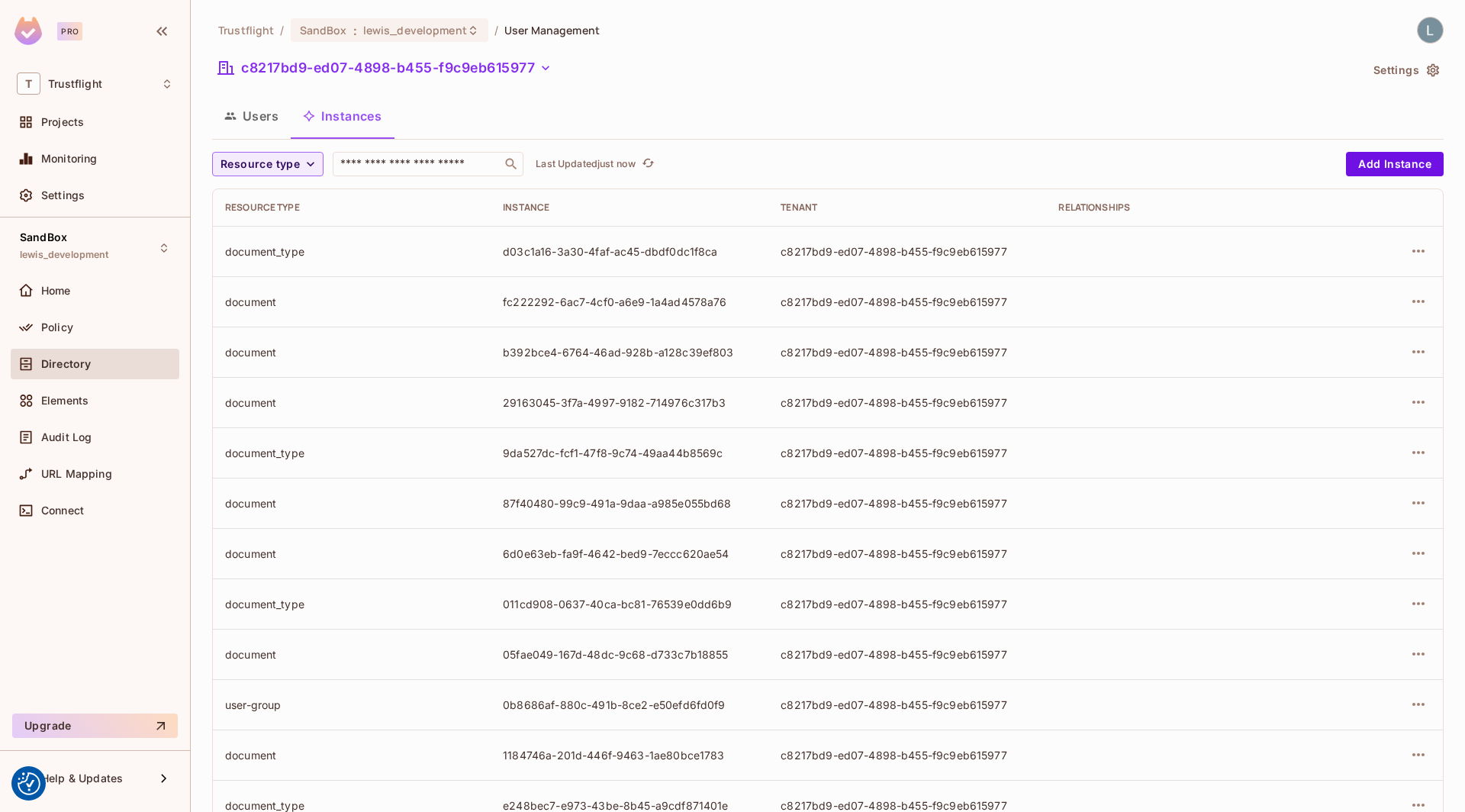
click at [359, 165] on input "text" at bounding box center [417, 164] width 160 height 15
paste input "**********"
type input "**********"
click at [366, 164] on input "text" at bounding box center [417, 164] width 160 height 15
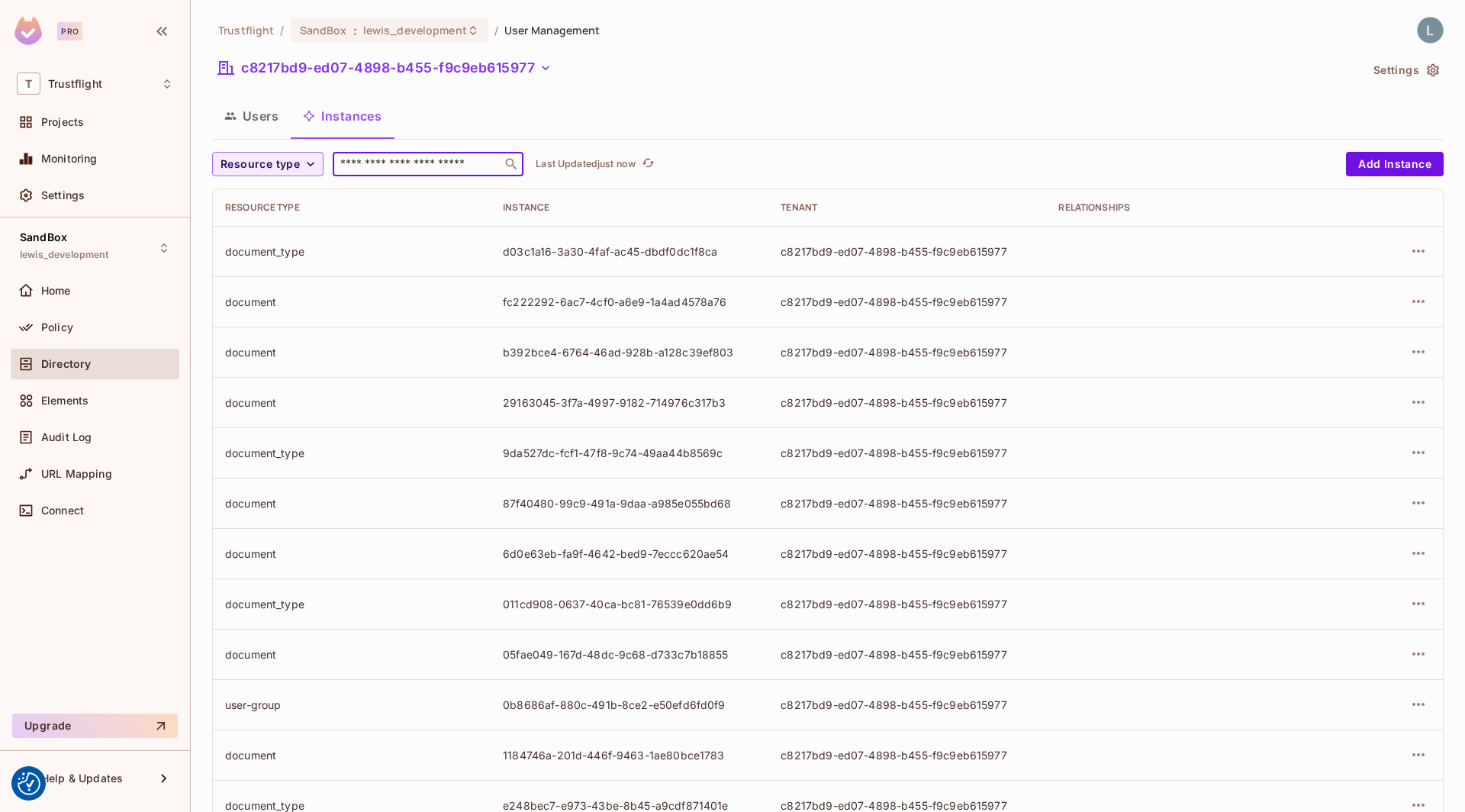
paste input "**********"
type input "**********"
click at [390, 168] on input "text" at bounding box center [417, 164] width 160 height 15
paste input "**********"
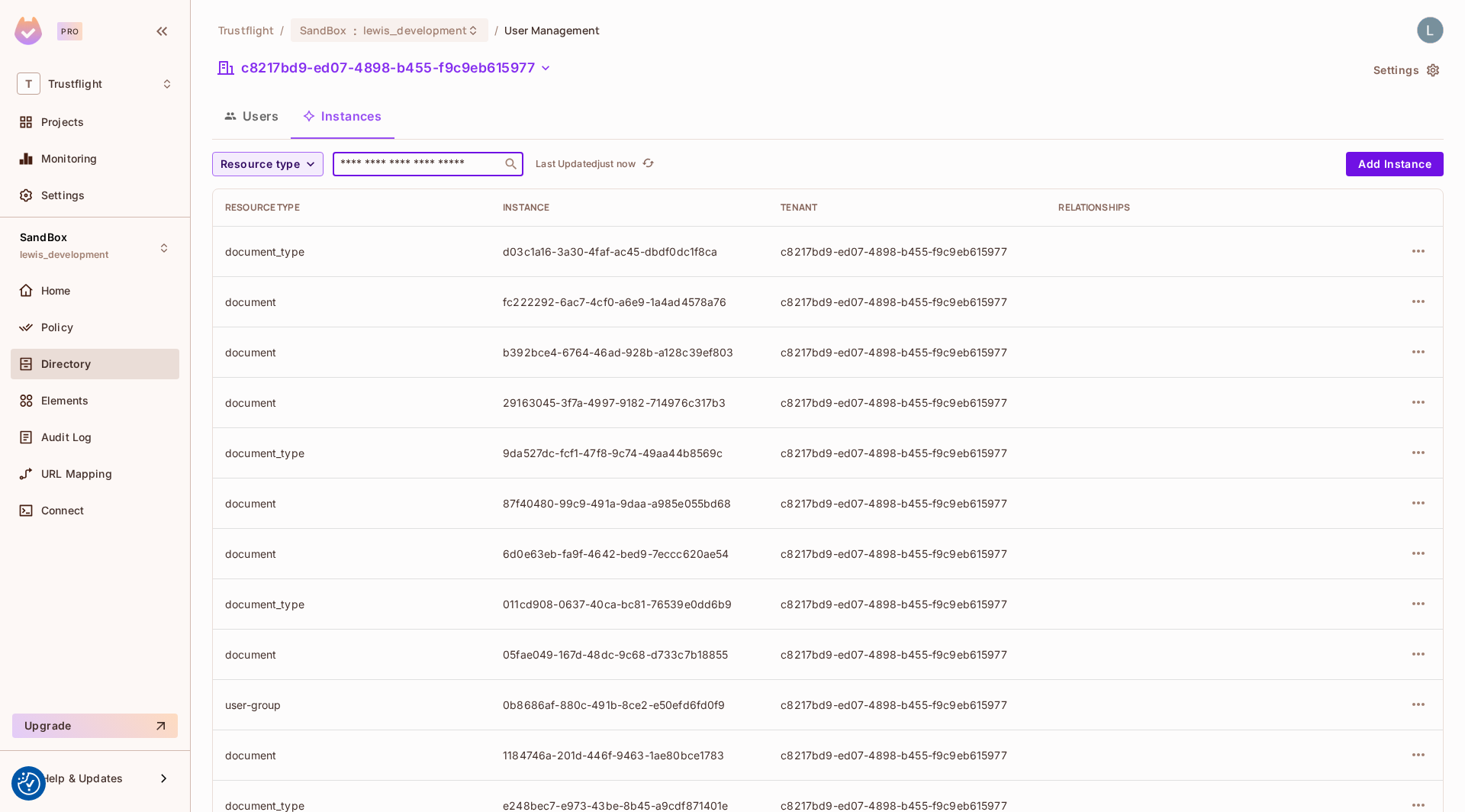
type input "**********"
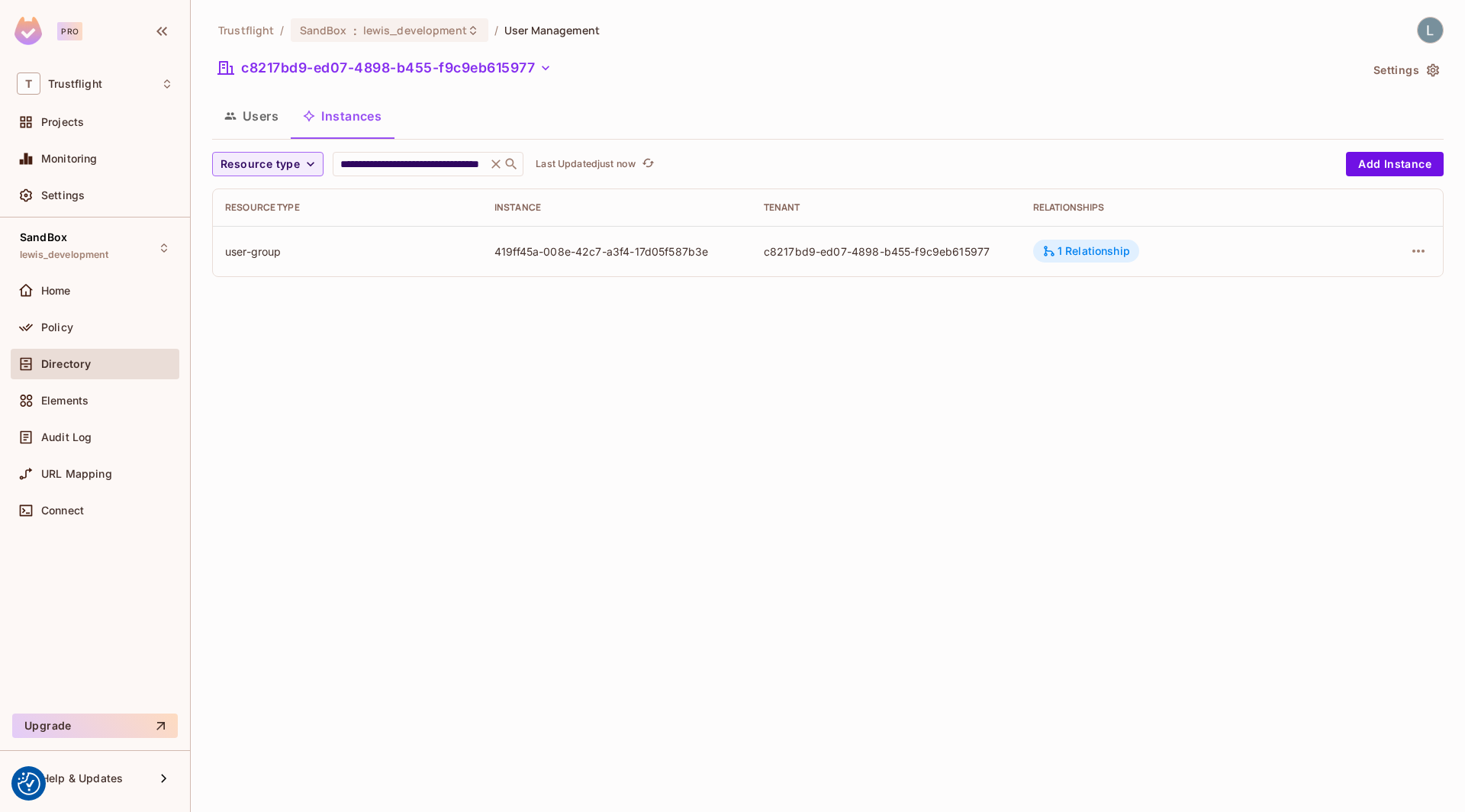
click at [1114, 248] on div "1 Relationship" at bounding box center [1086, 250] width 88 height 13
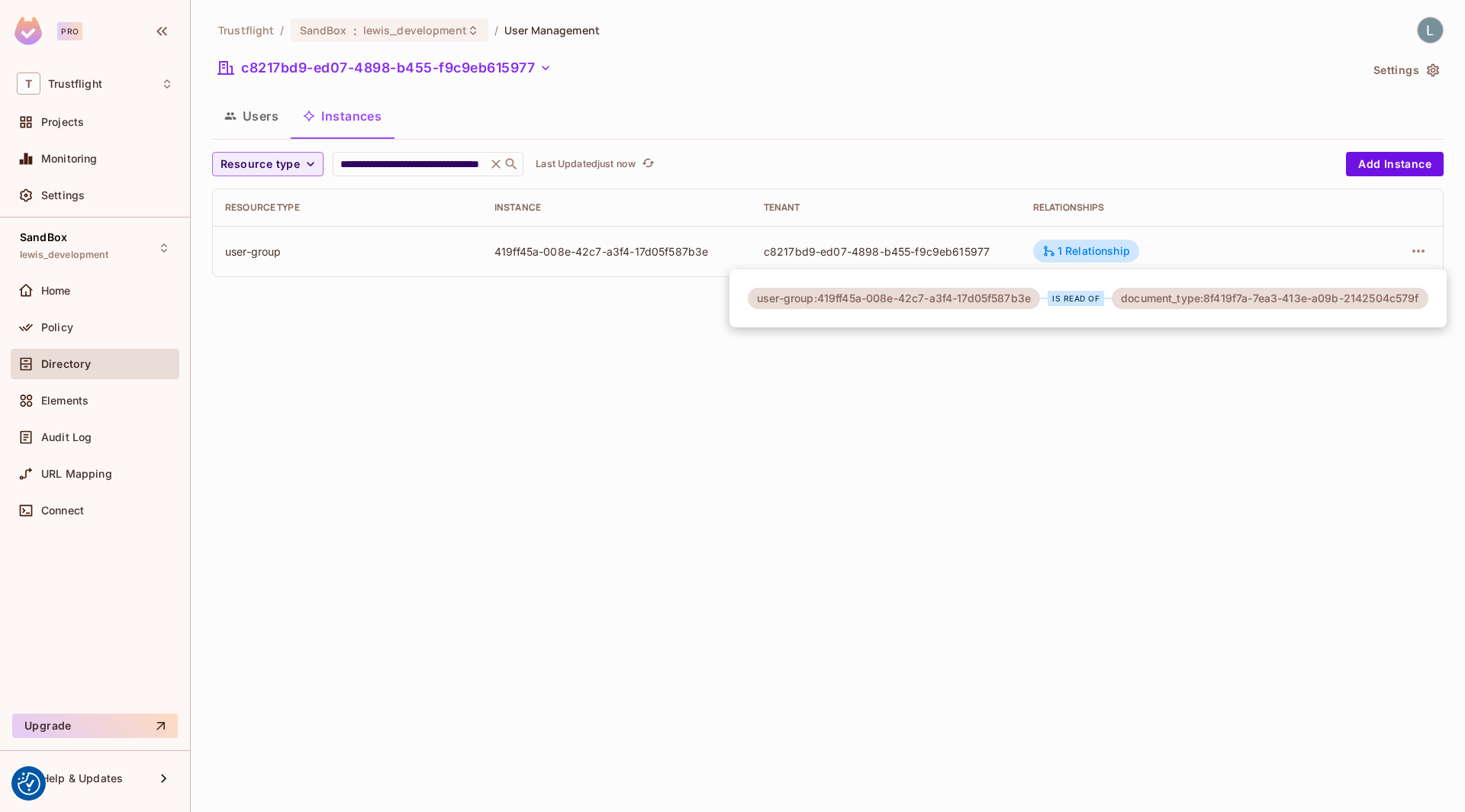
click at [1414, 249] on div at bounding box center [732, 406] width 1465 height 812
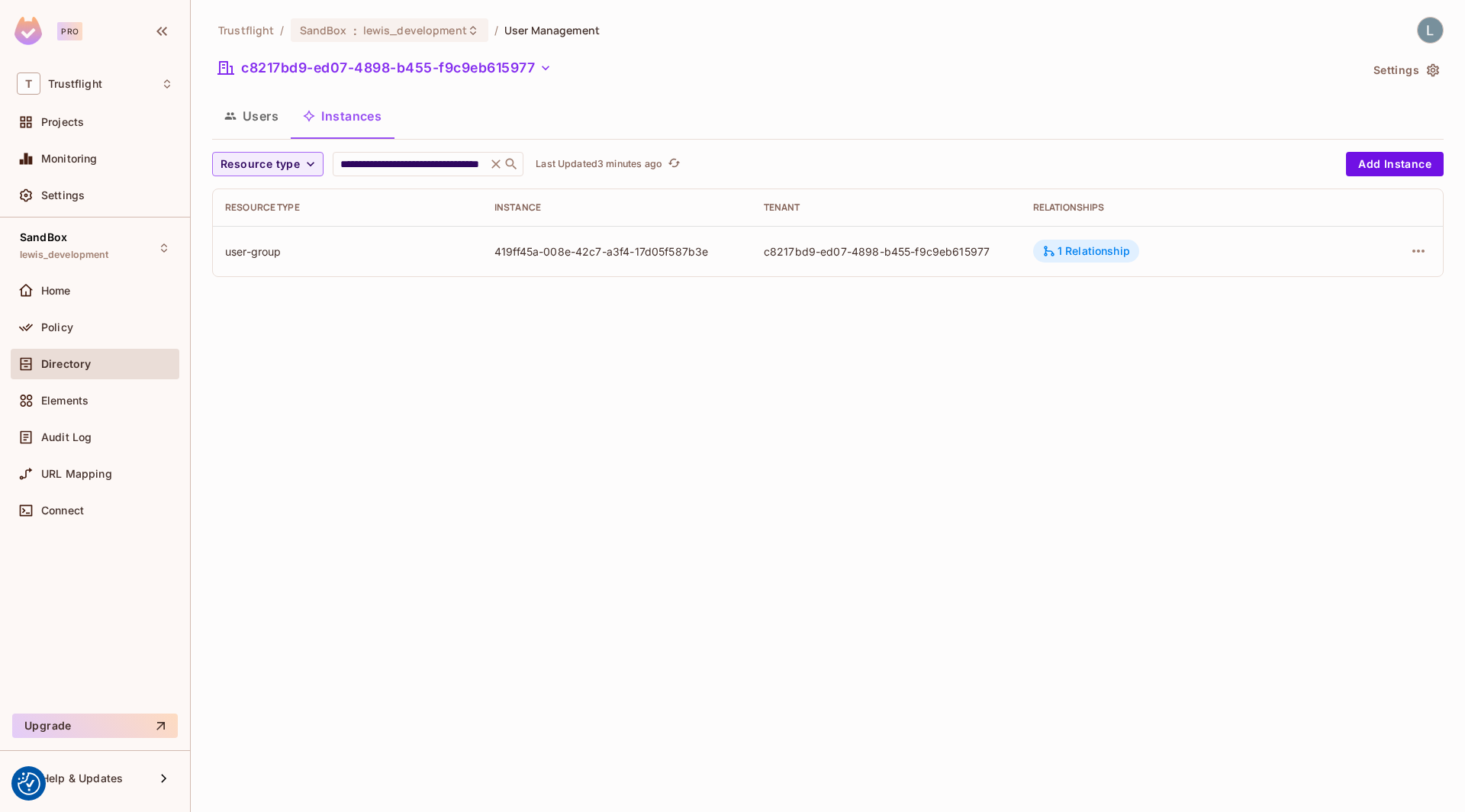
click at [1085, 245] on div "1 Relationship" at bounding box center [1086, 250] width 88 height 13
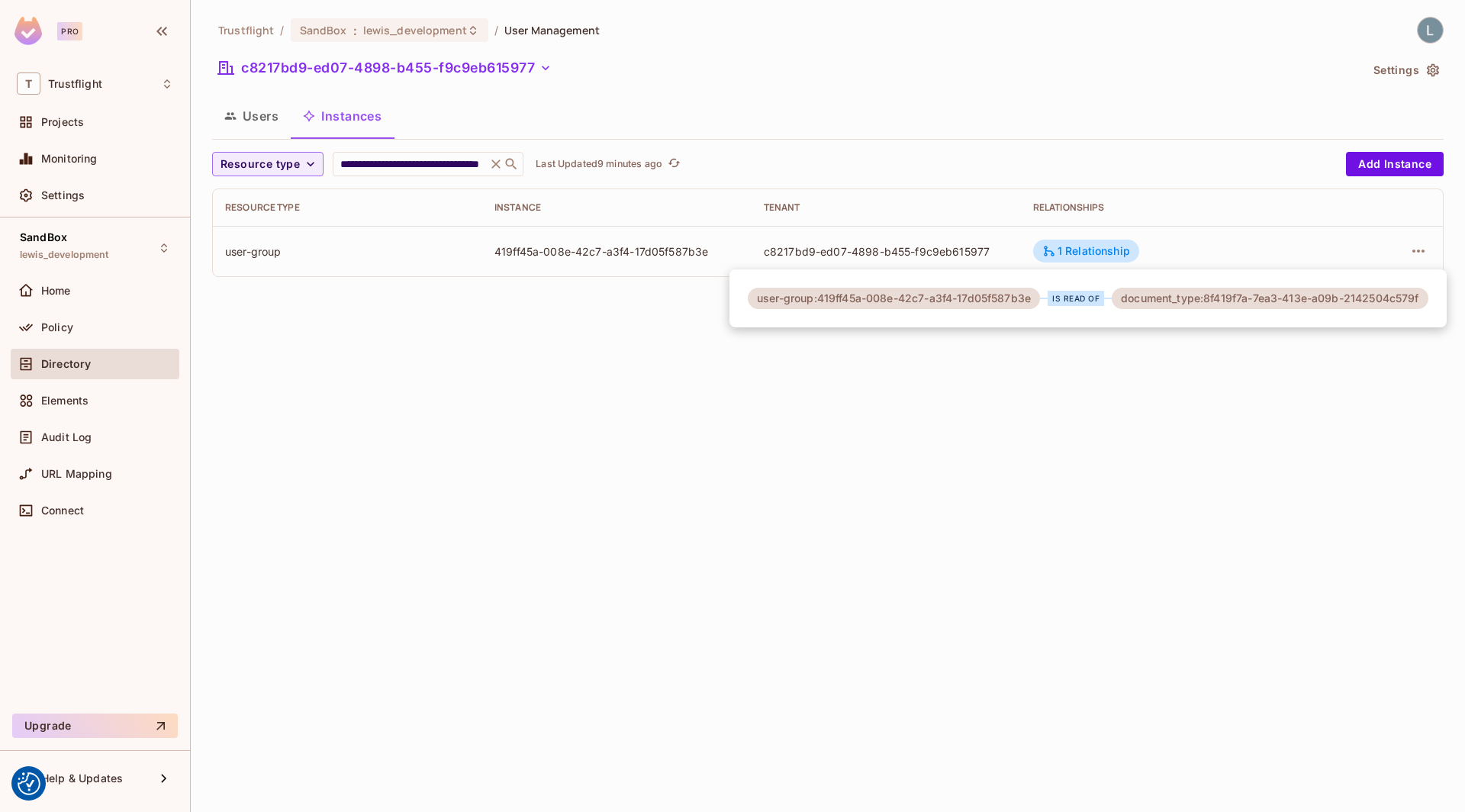
click at [251, 122] on div at bounding box center [732, 406] width 1465 height 812
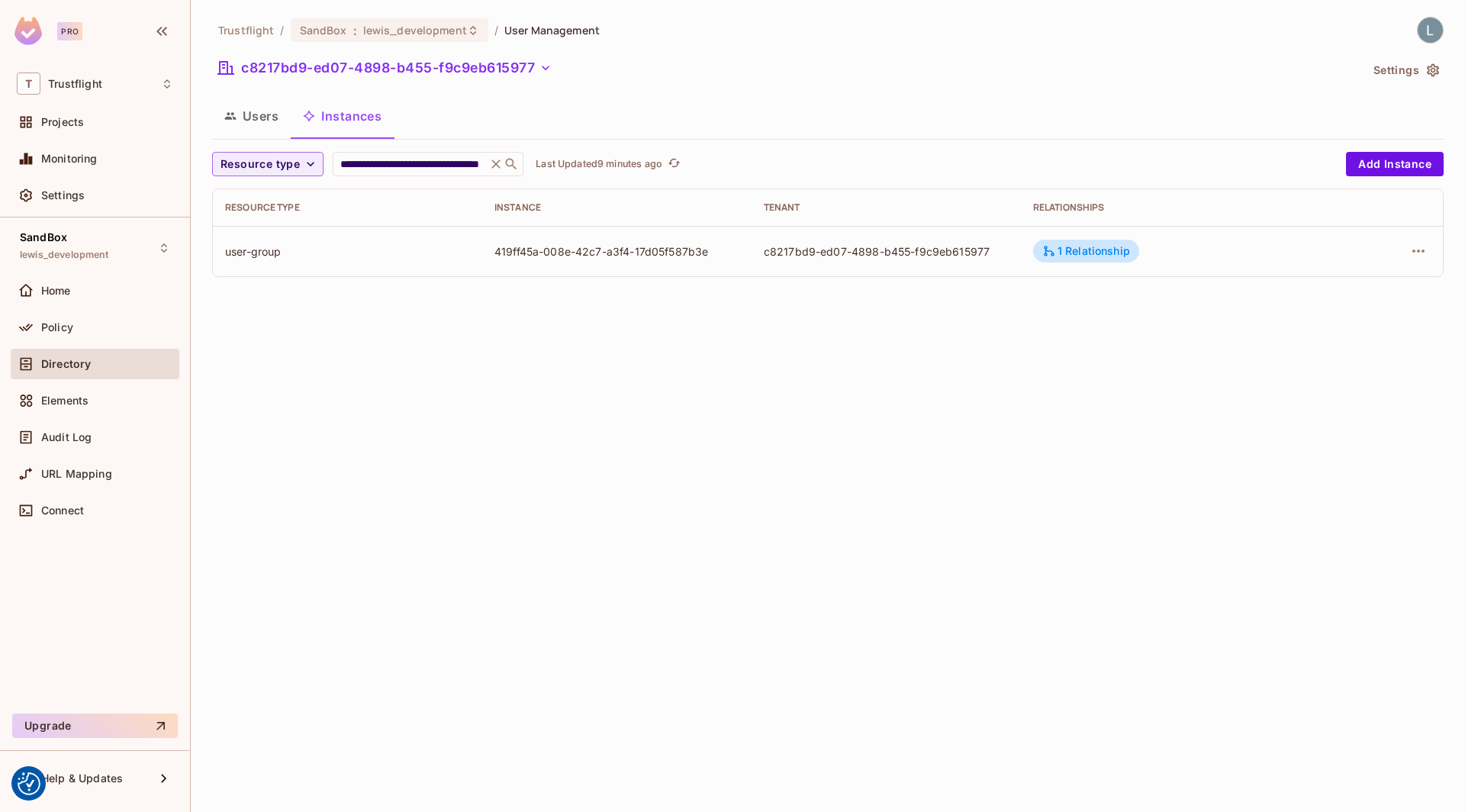
click at [253, 118] on button "Users" at bounding box center [251, 116] width 78 height 38
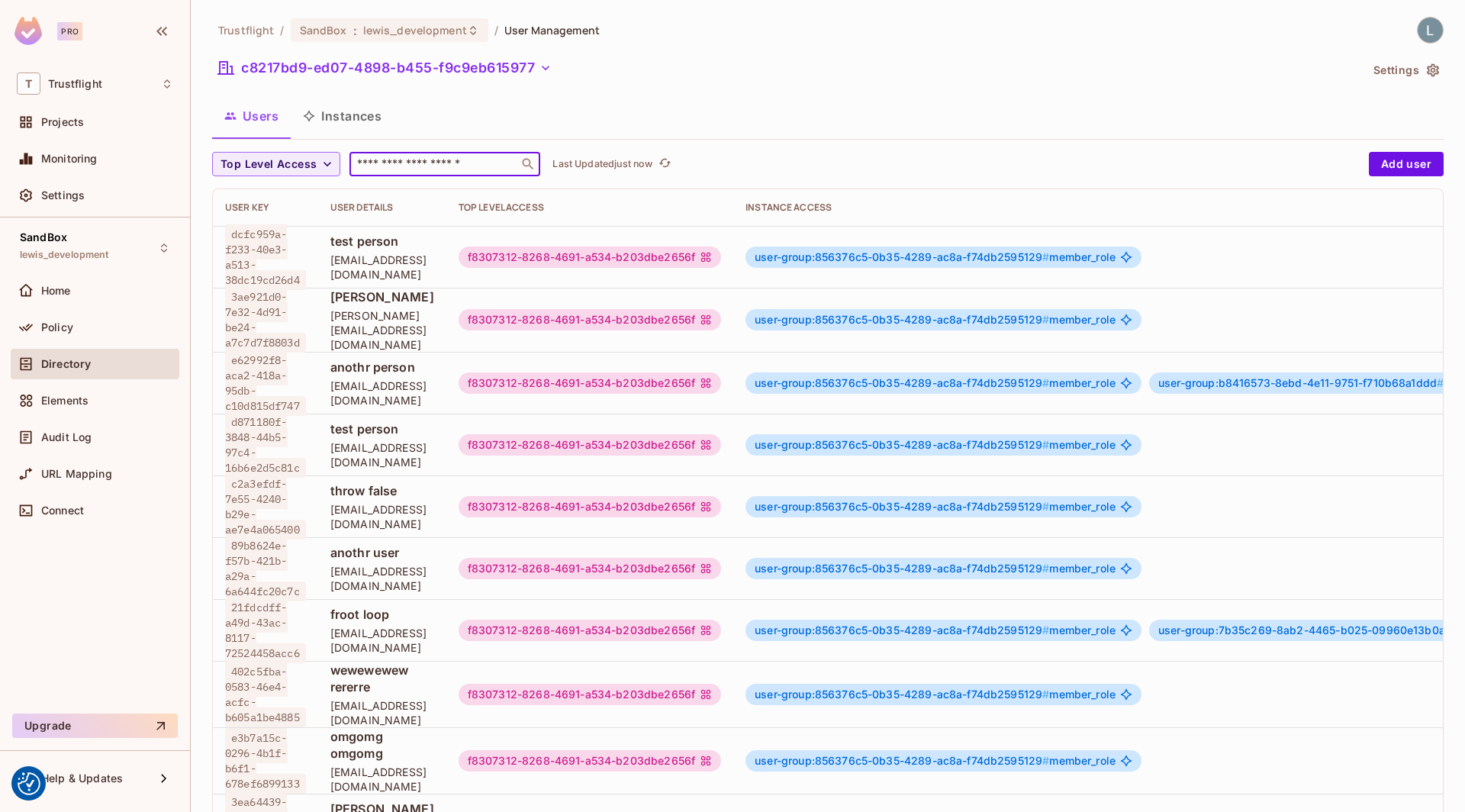
click at [440, 169] on input "text" at bounding box center [434, 164] width 160 height 15
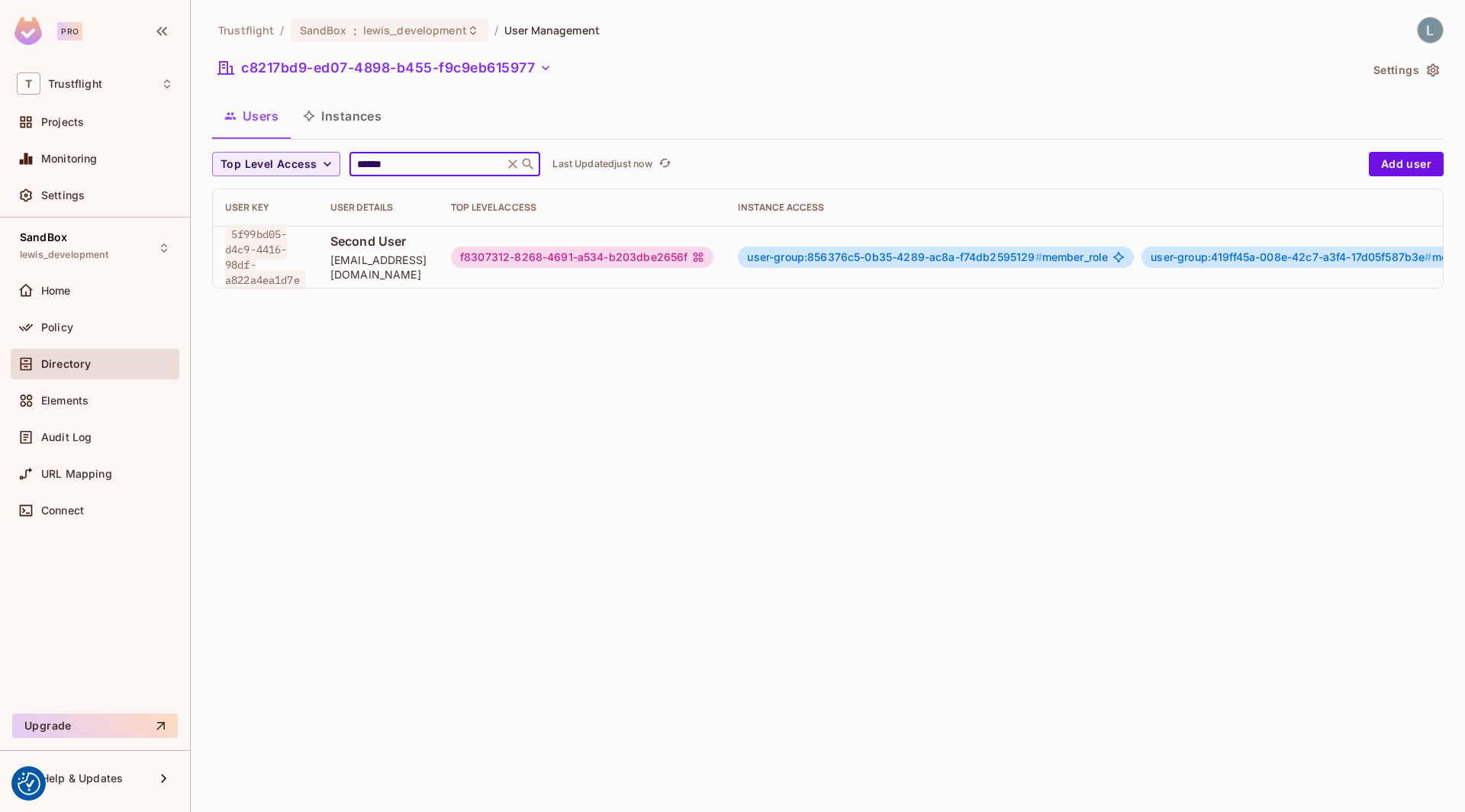
type input "******"
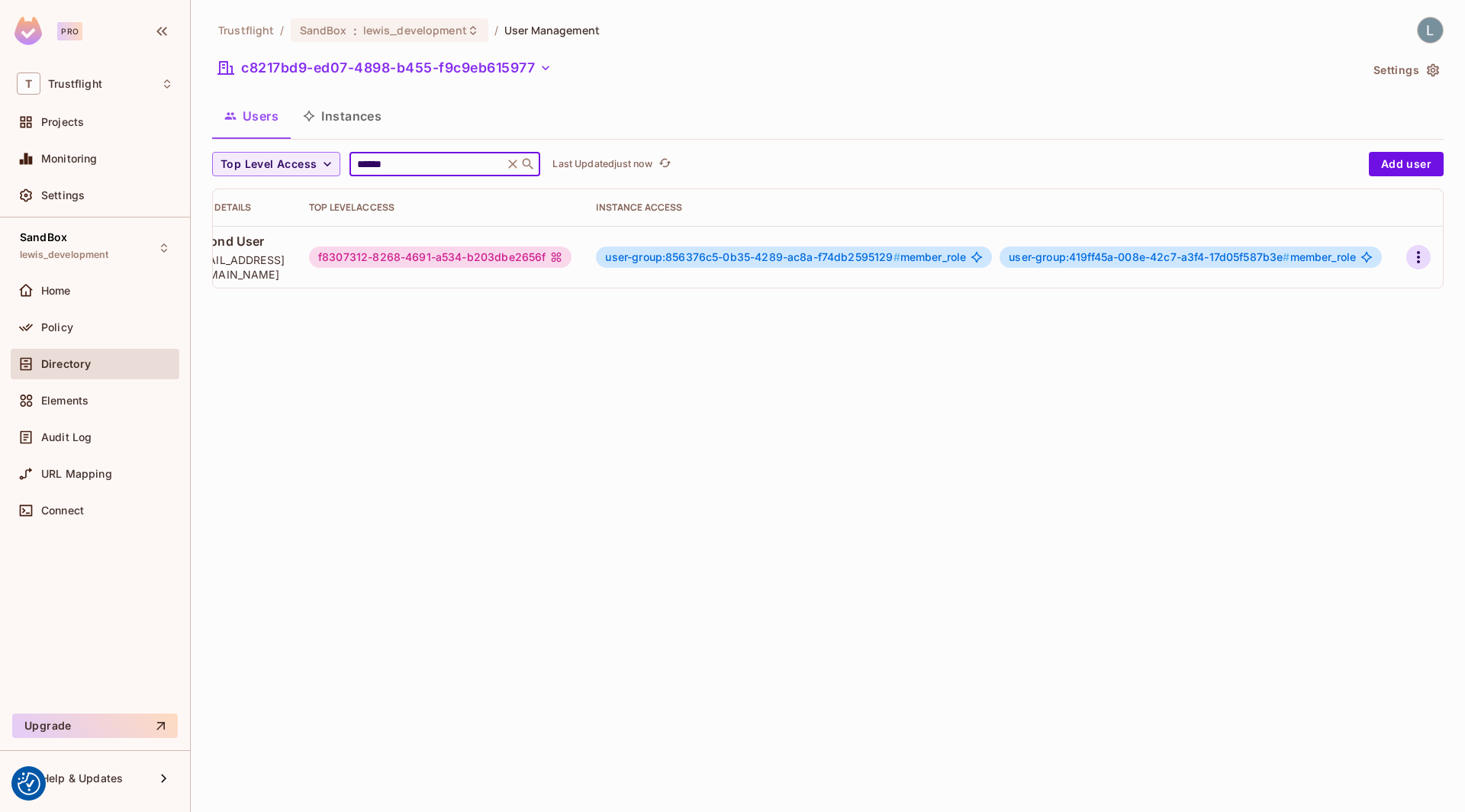
click at [1420, 253] on icon "button" at bounding box center [1418, 257] width 19 height 19
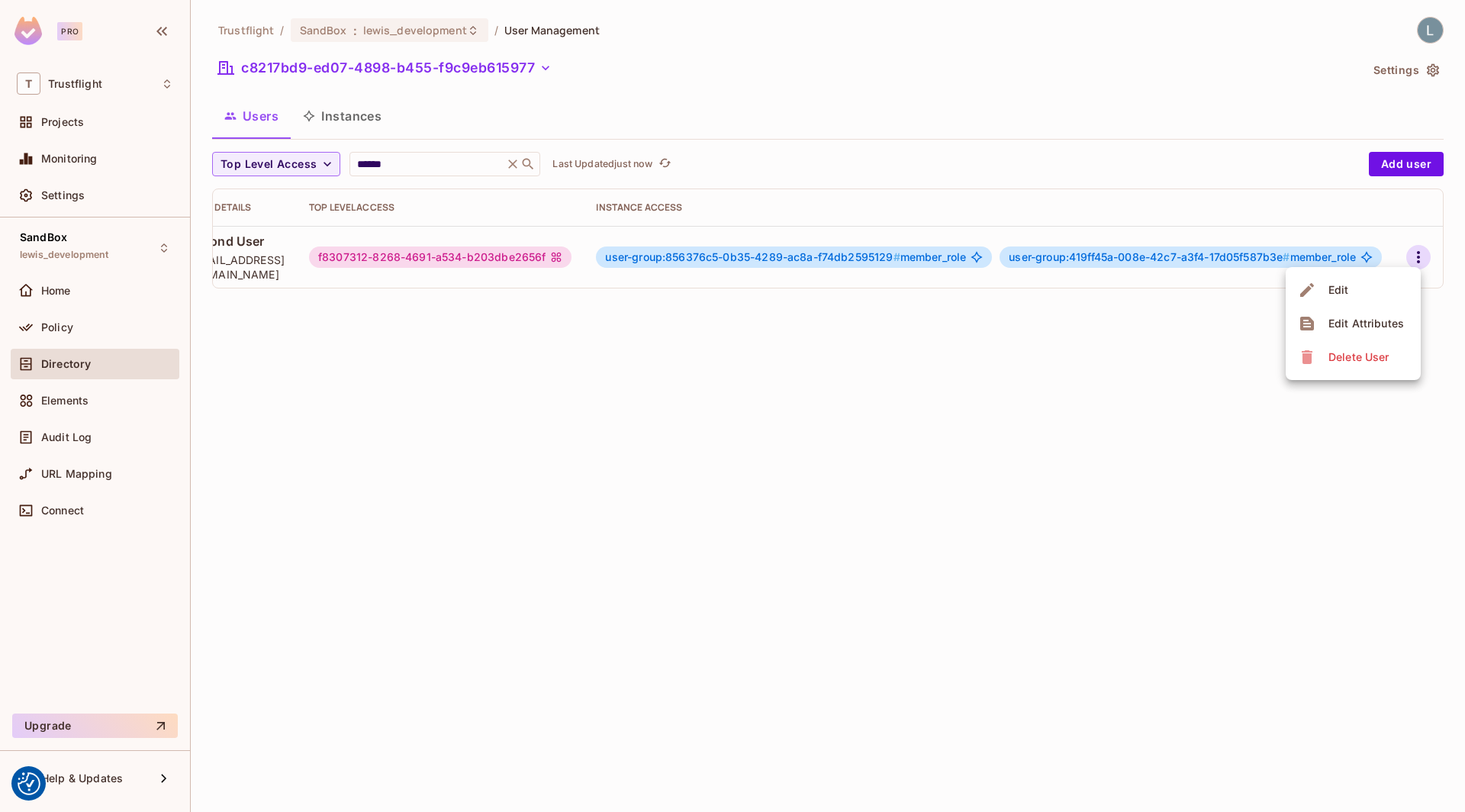
click at [1342, 319] on div "Edit Attributes" at bounding box center [1365, 323] width 76 height 15
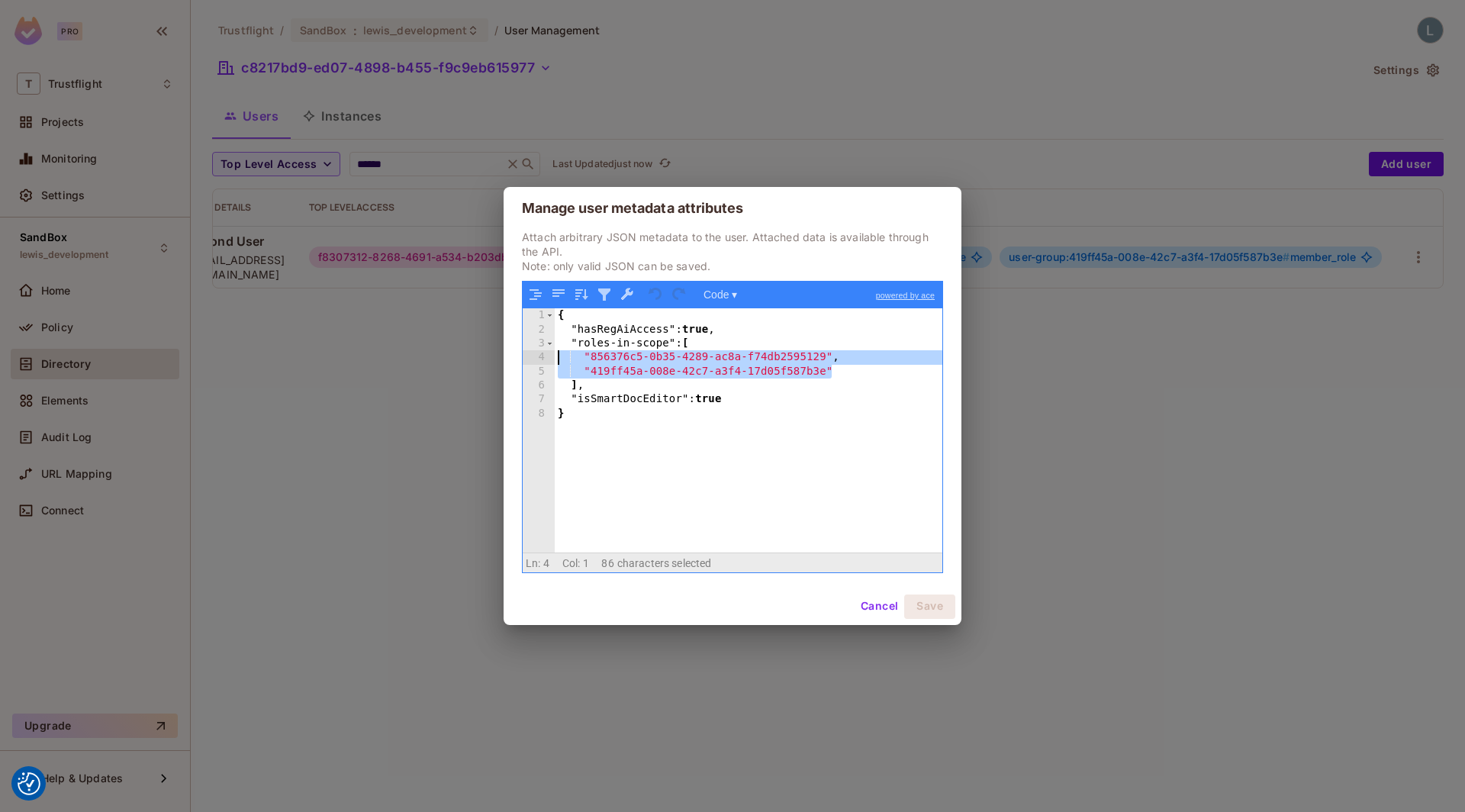
drag, startPoint x: 843, startPoint y: 374, endPoint x: 527, endPoint y: 352, distance: 316.8
click at [527, 352] on div "1 2 3 4 5 6 7 8 { "hasRegAiAccess" : true , "roles-in-scope" : [ "856376c5-0b35…" at bounding box center [733, 430] width 420 height 244
click at [392, 382] on div "Manage user metadata attributes Attach arbitrary JSON metadata to the user. Att…" at bounding box center [732, 406] width 1465 height 812
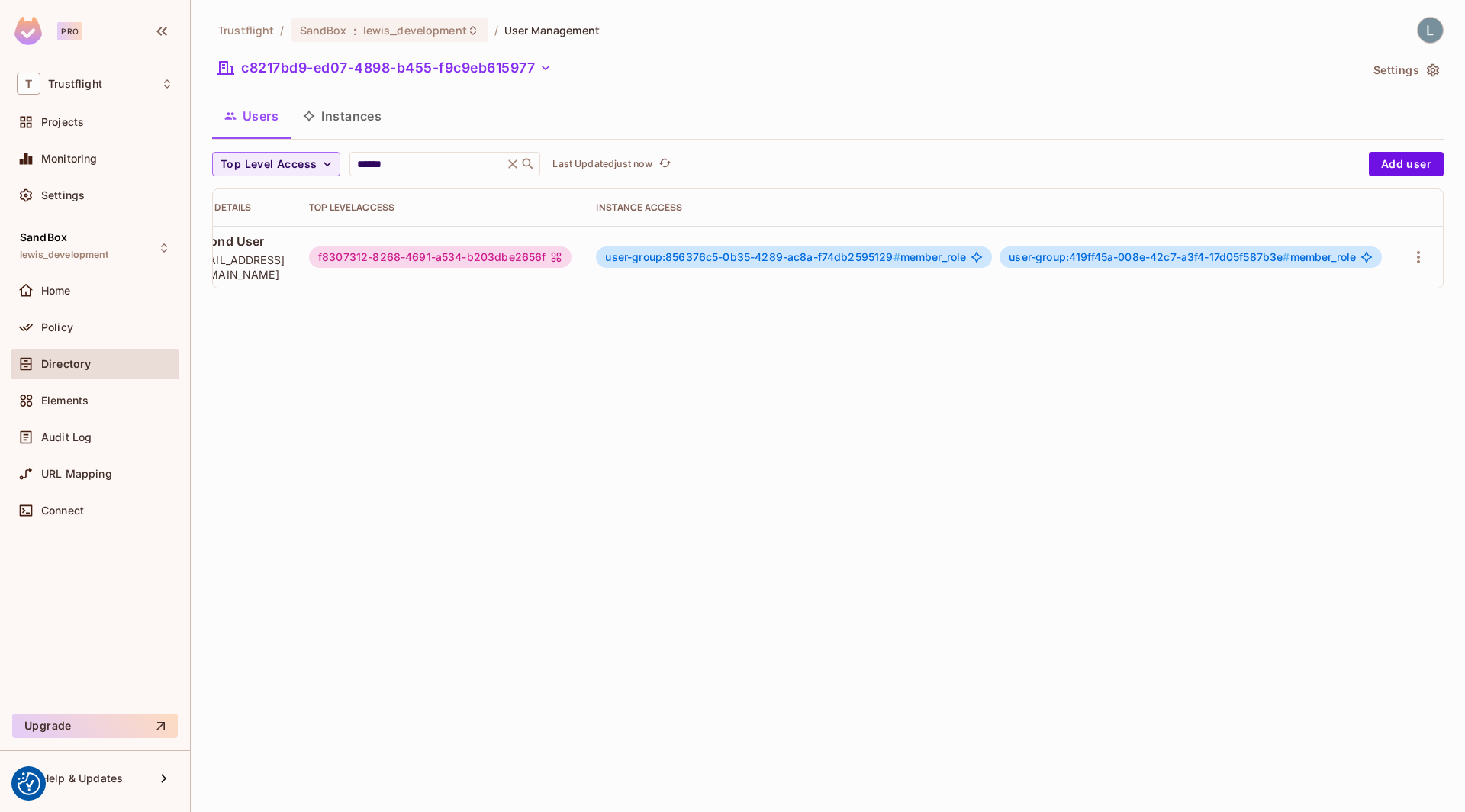
click at [342, 110] on button "Instances" at bounding box center [342, 116] width 103 height 38
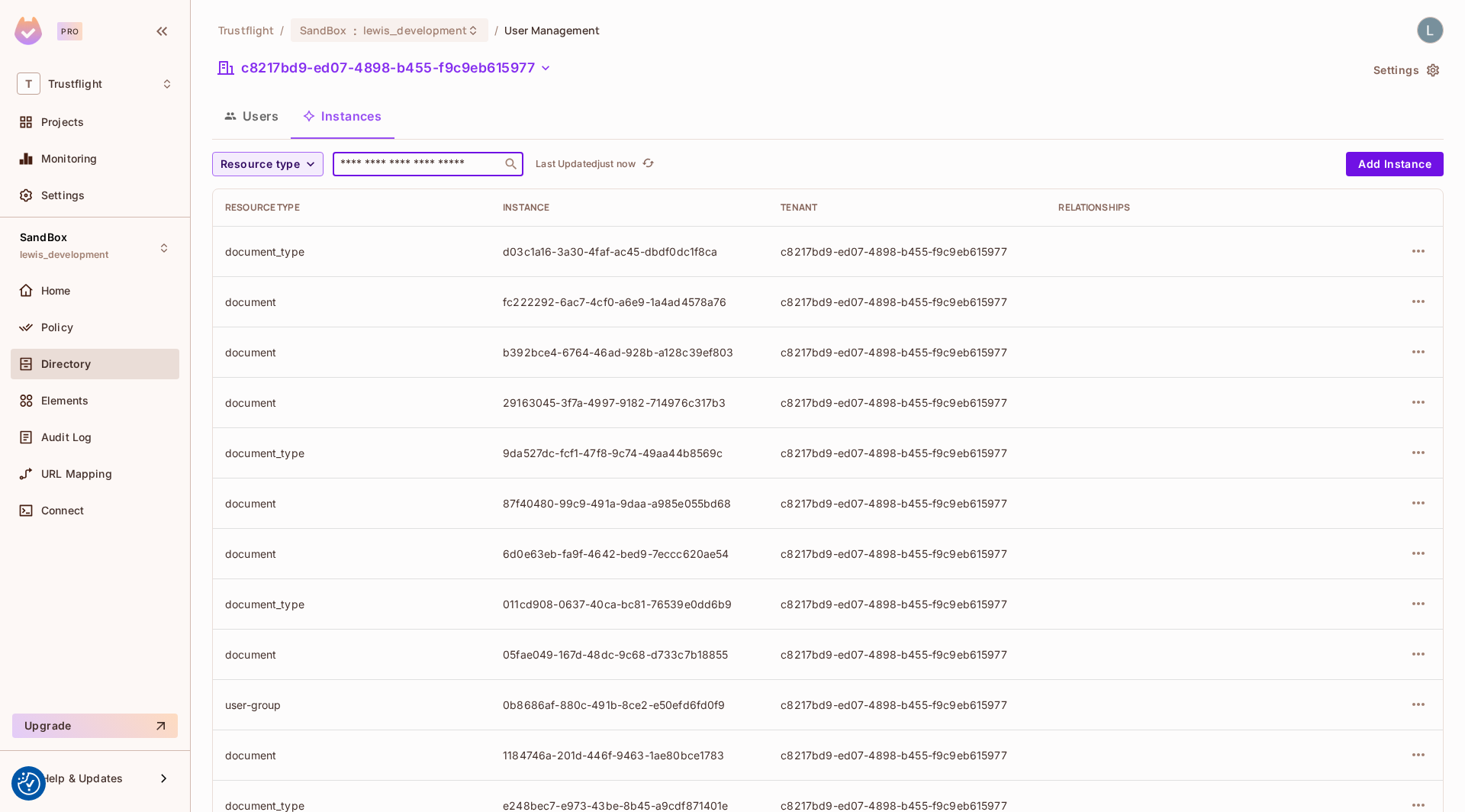
click at [389, 164] on input "text" at bounding box center [417, 164] width 160 height 15
paste input "**********"
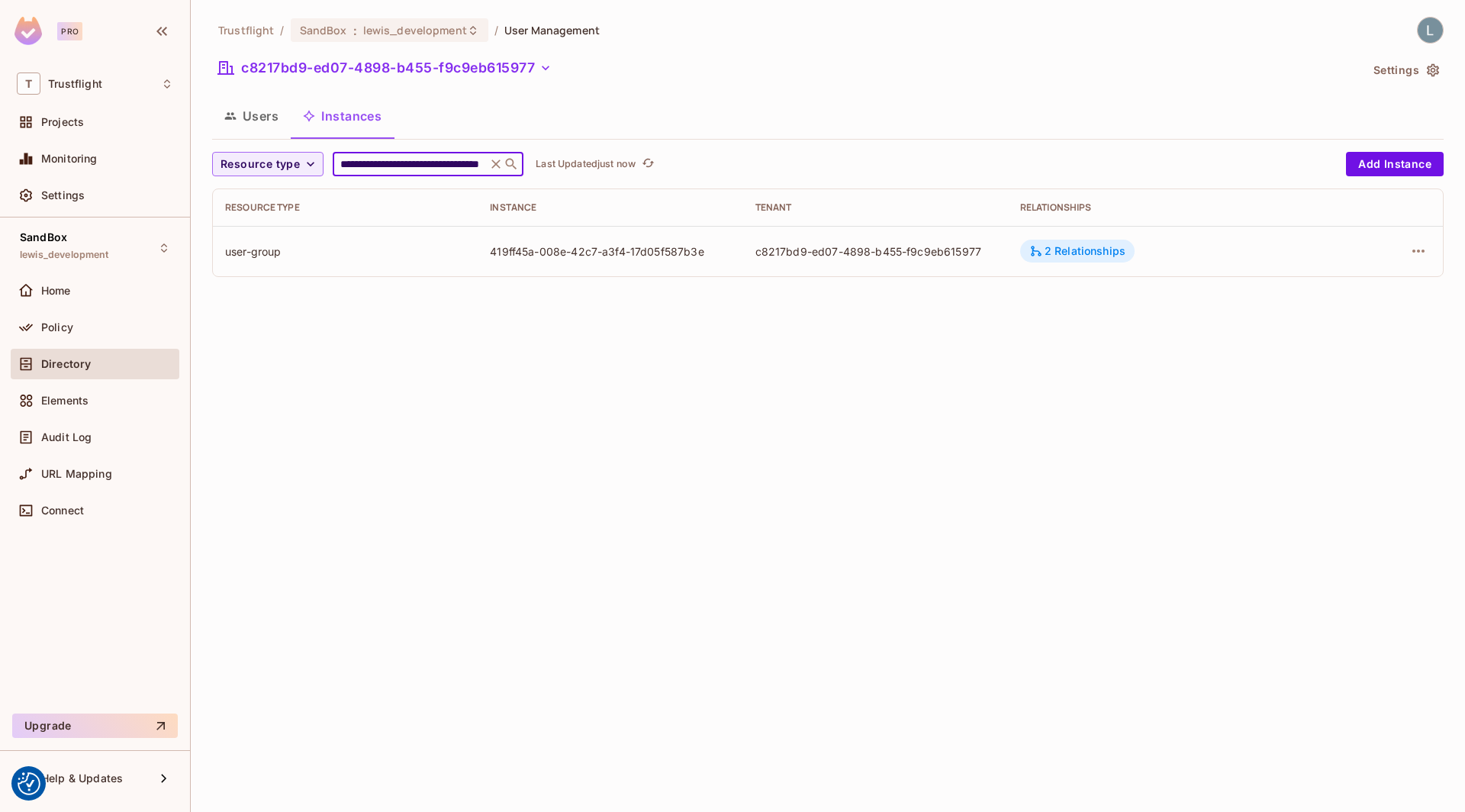
type input "**********"
click at [1091, 248] on div "2 Relationships" at bounding box center [1077, 250] width 96 height 13
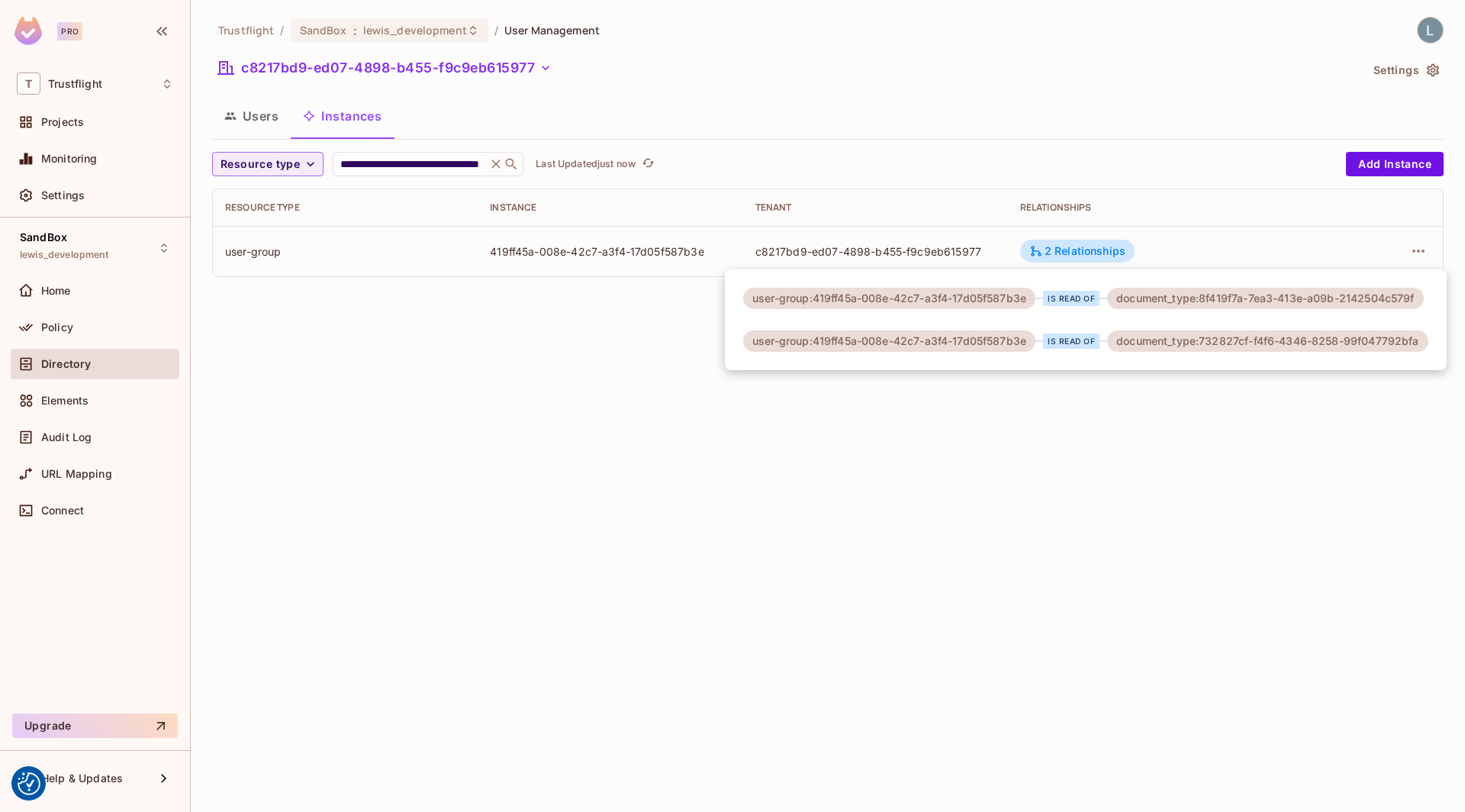
click at [986, 465] on div at bounding box center [732, 406] width 1465 height 812
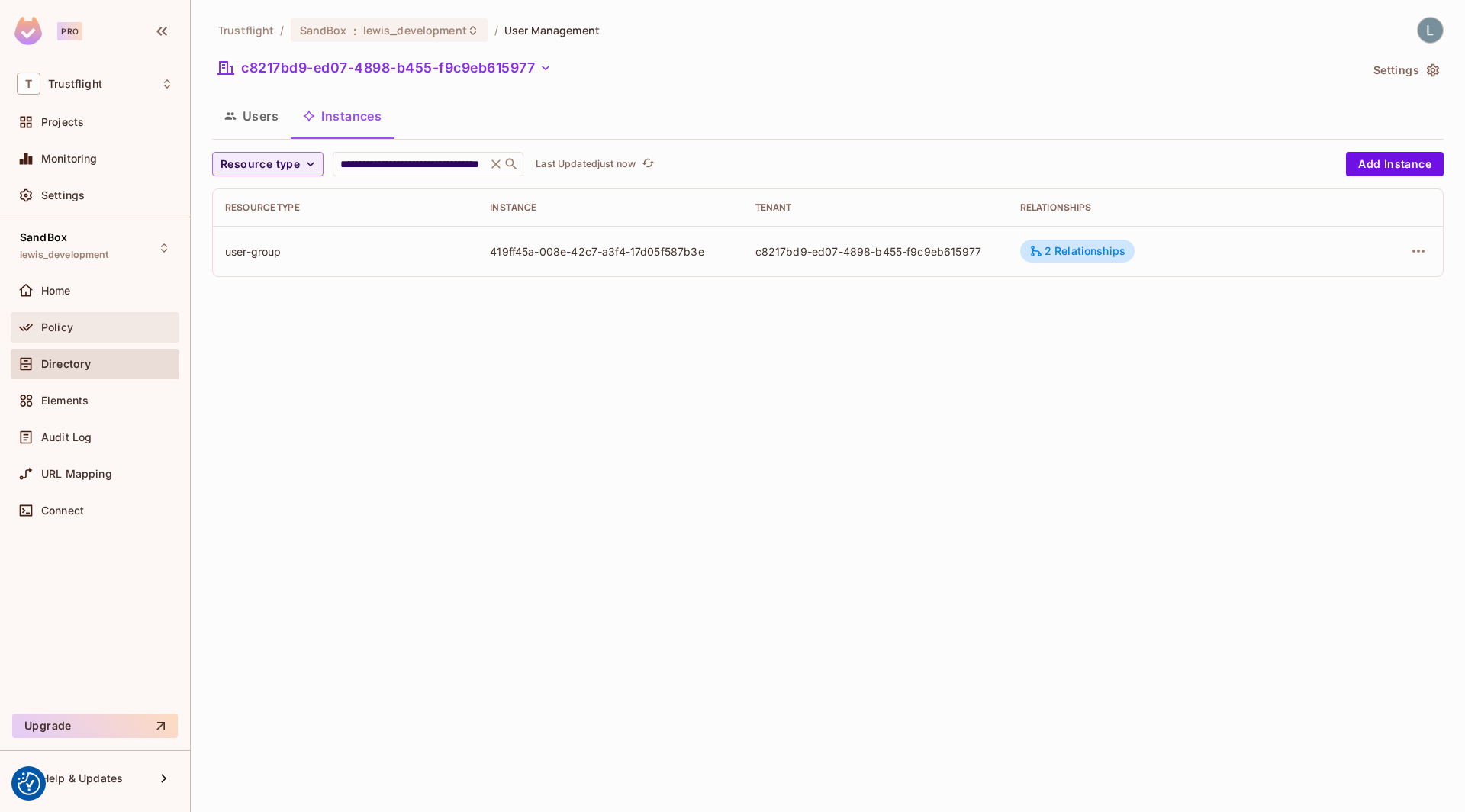
click at [76, 325] on div "Policy" at bounding box center [107, 327] width 132 height 12
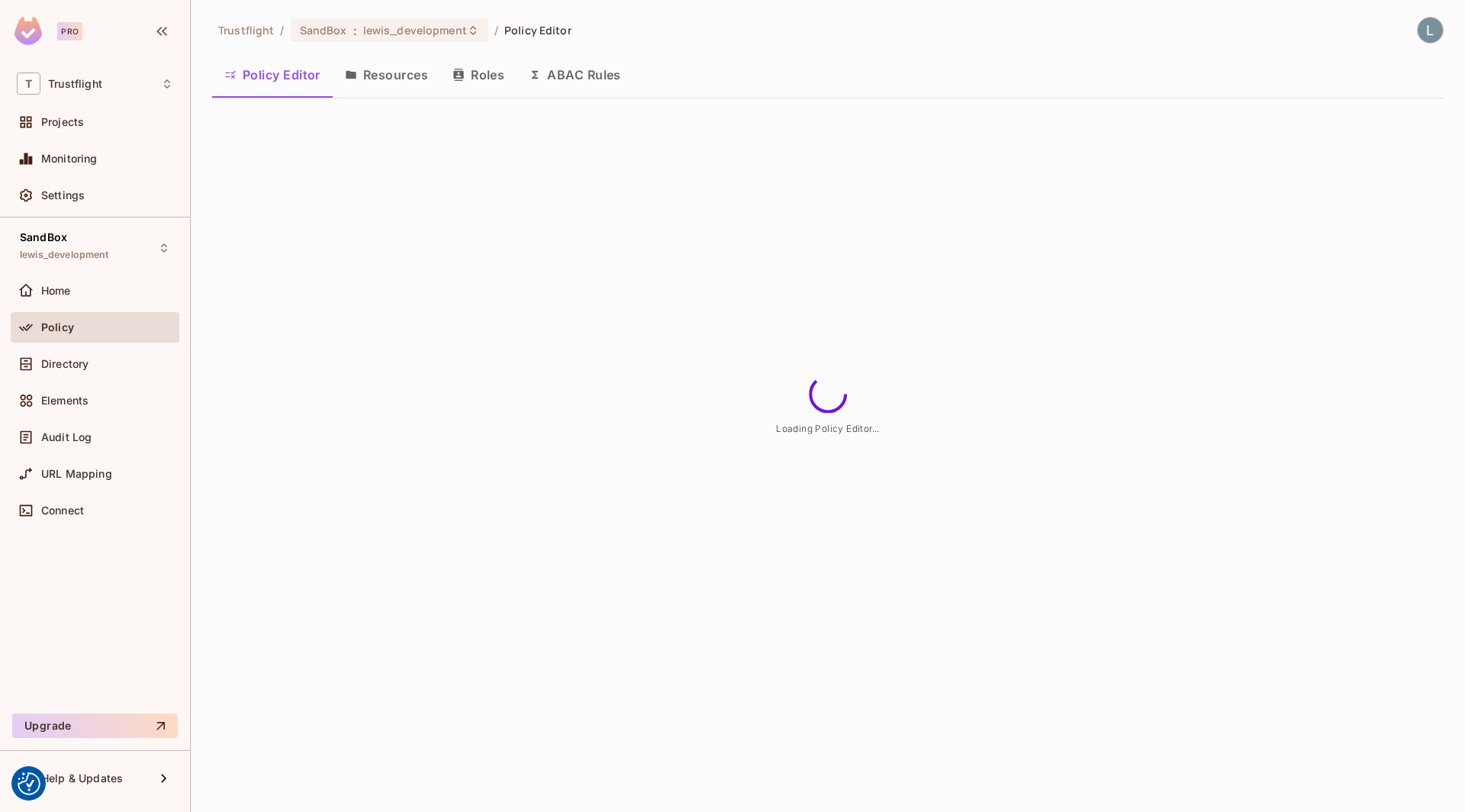
click at [389, 76] on button "Resources" at bounding box center [386, 75] width 108 height 38
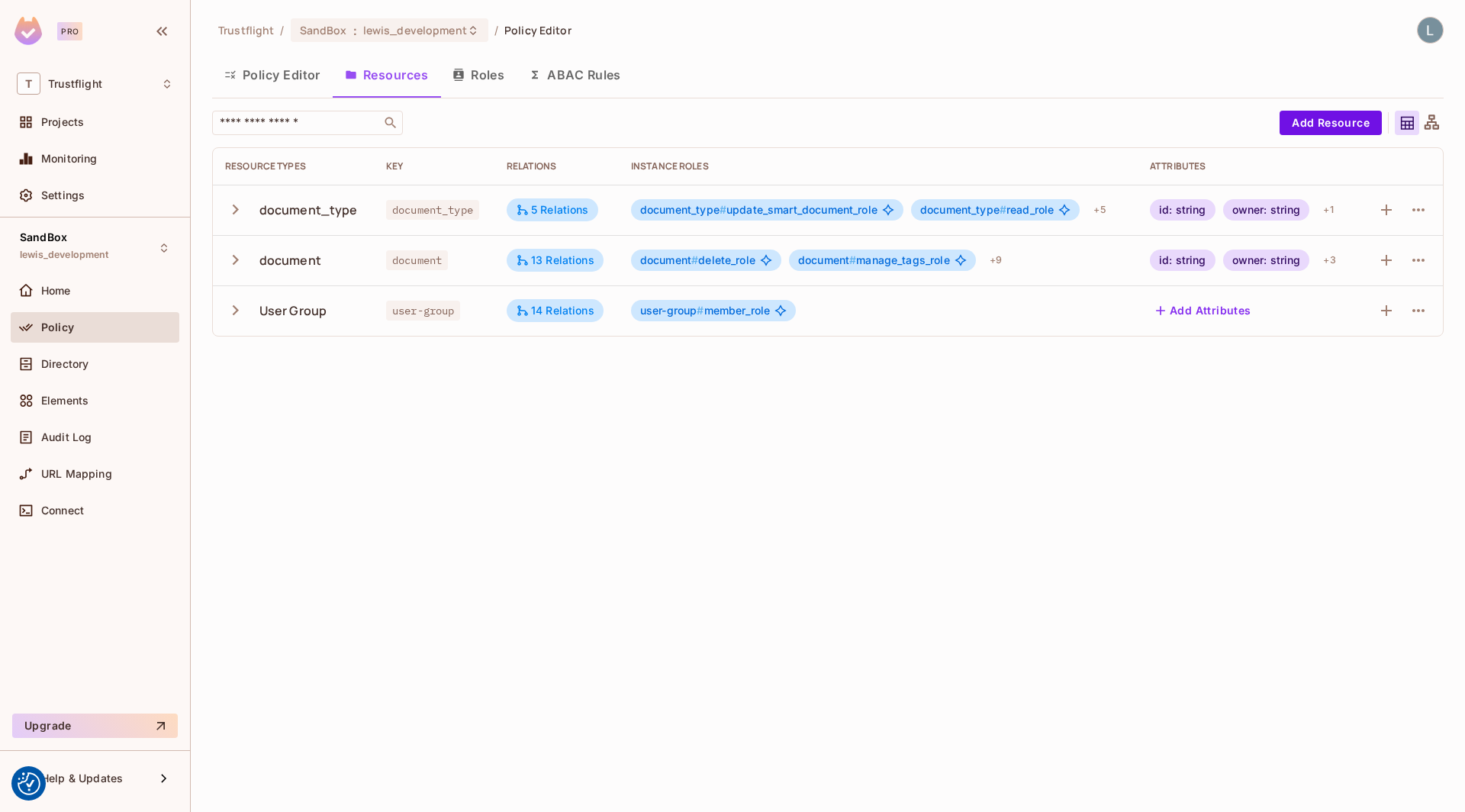
click at [1432, 309] on td at bounding box center [1401, 310] width 83 height 51
click at [1413, 206] on icon "button" at bounding box center [1418, 210] width 19 height 19
click at [1337, 267] on div "Edit Resource" at bounding box center [1352, 269] width 72 height 15
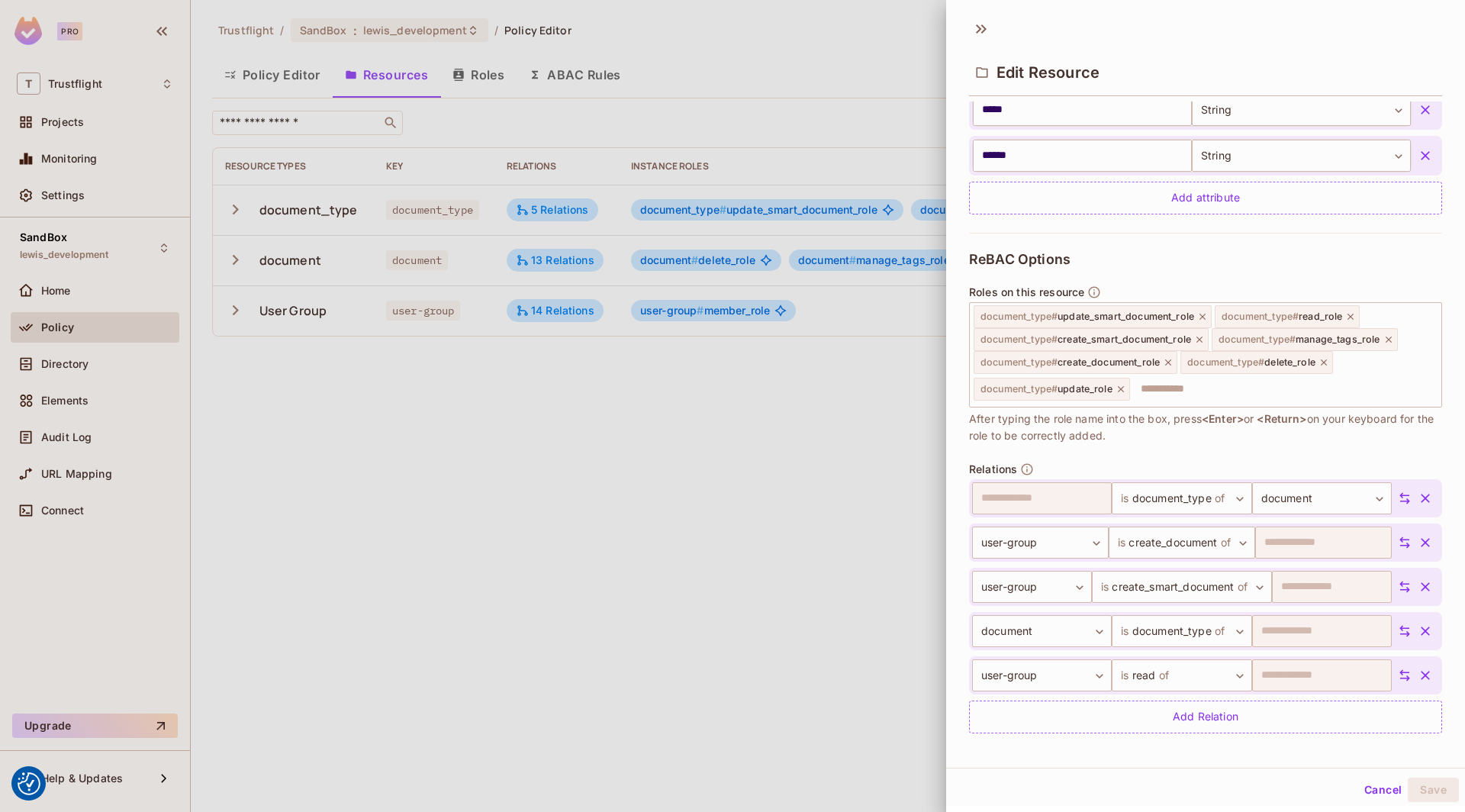
scroll to position [519, 0]
click at [859, 508] on div at bounding box center [732, 406] width 1465 height 812
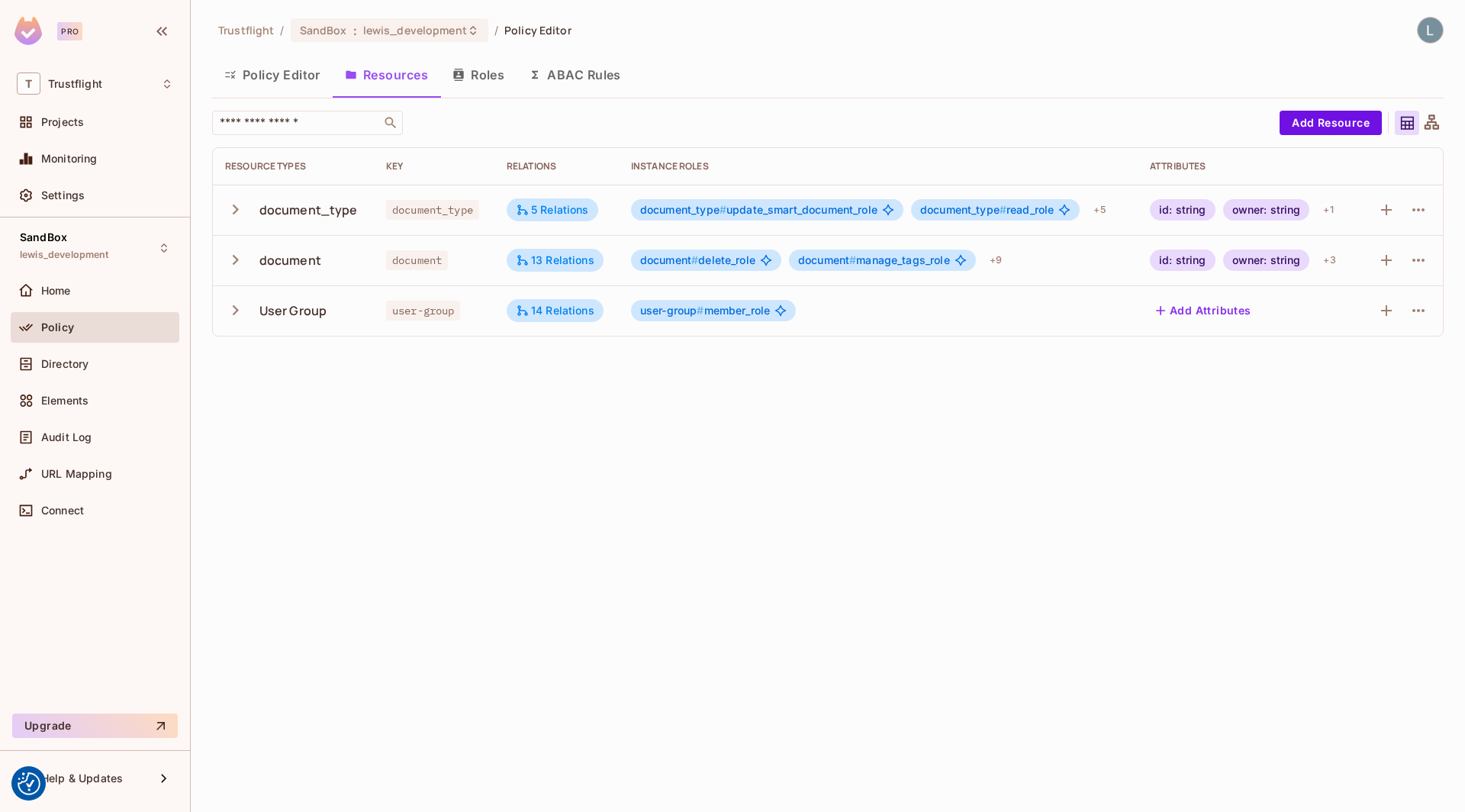
click at [496, 73] on button "Roles" at bounding box center [479, 75] width 76 height 38
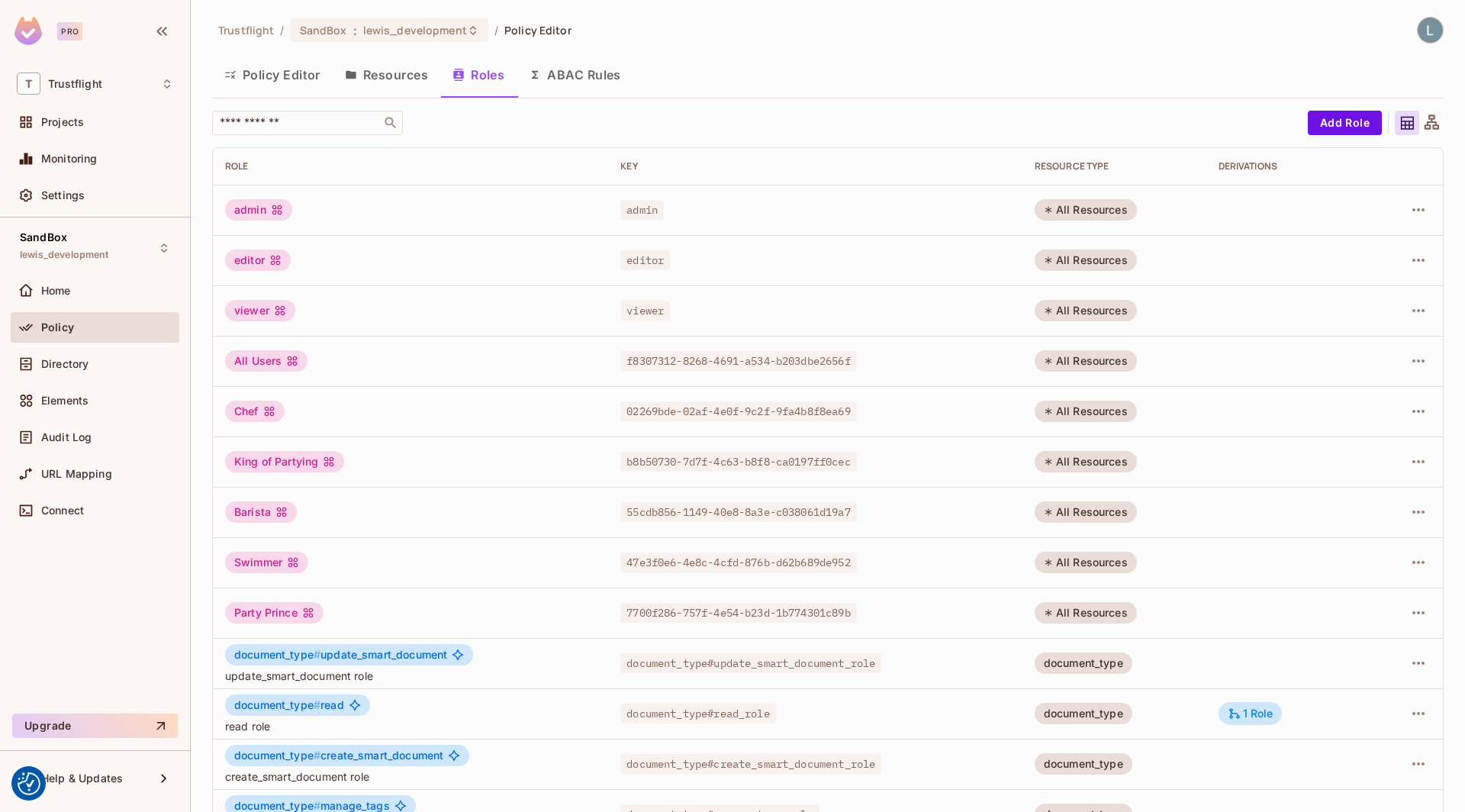
scroll to position [190, 0]
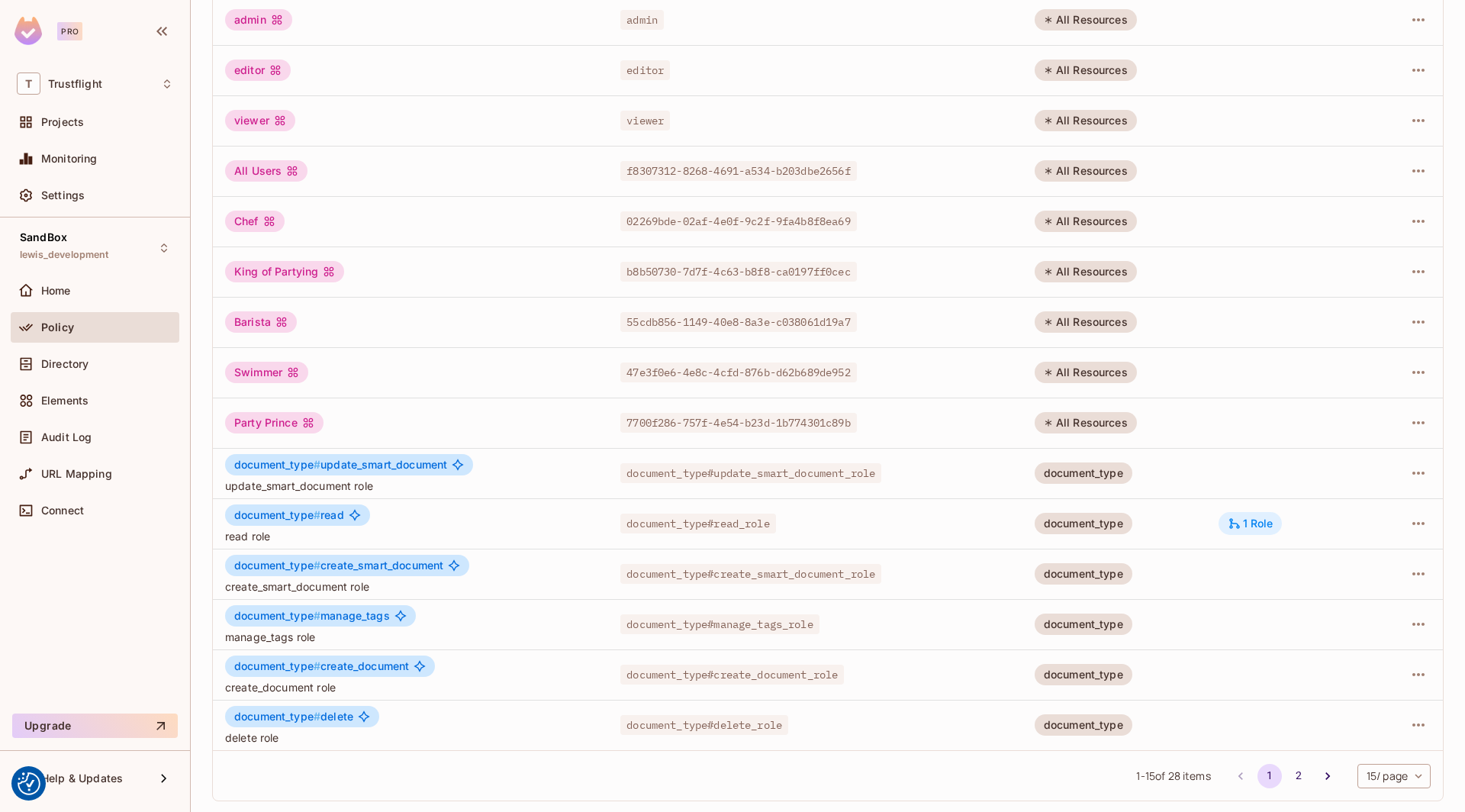
click at [1252, 526] on div "1 Role" at bounding box center [1250, 523] width 45 height 13
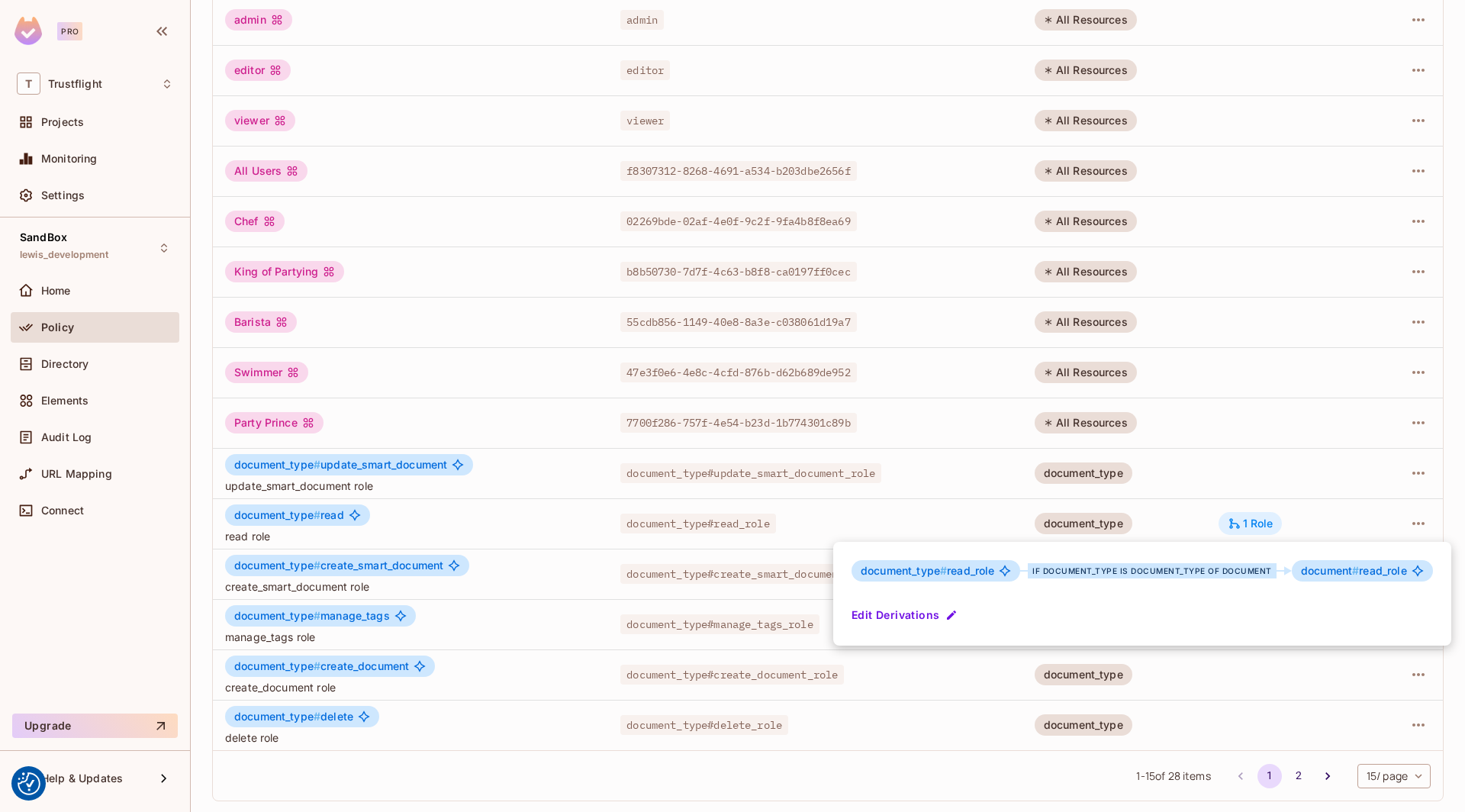
click at [1252, 524] on div at bounding box center [732, 406] width 1465 height 812
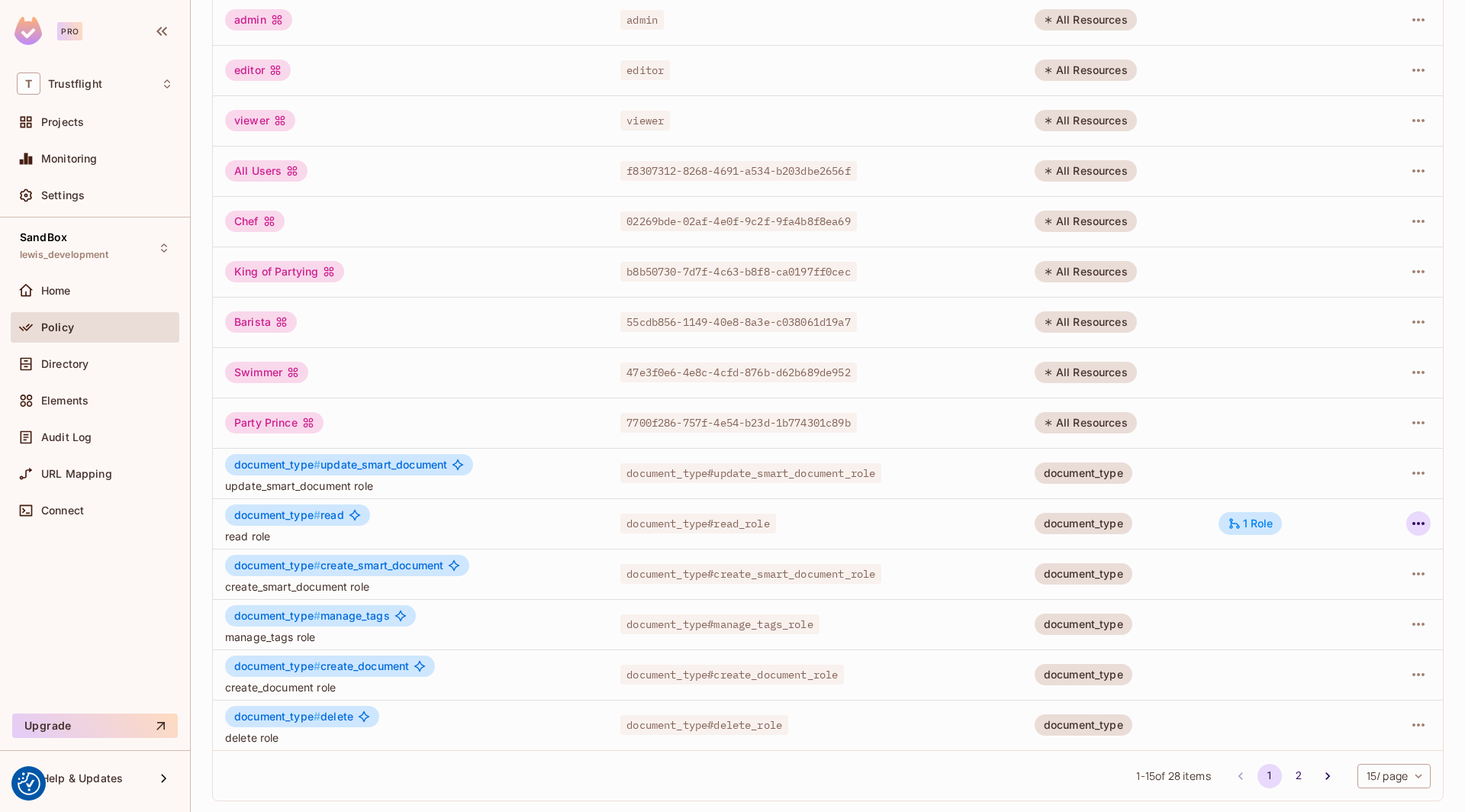
click at [1409, 524] on icon "button" at bounding box center [1418, 523] width 19 height 19
click at [1368, 551] on div "Edit Role" at bounding box center [1350, 557] width 45 height 15
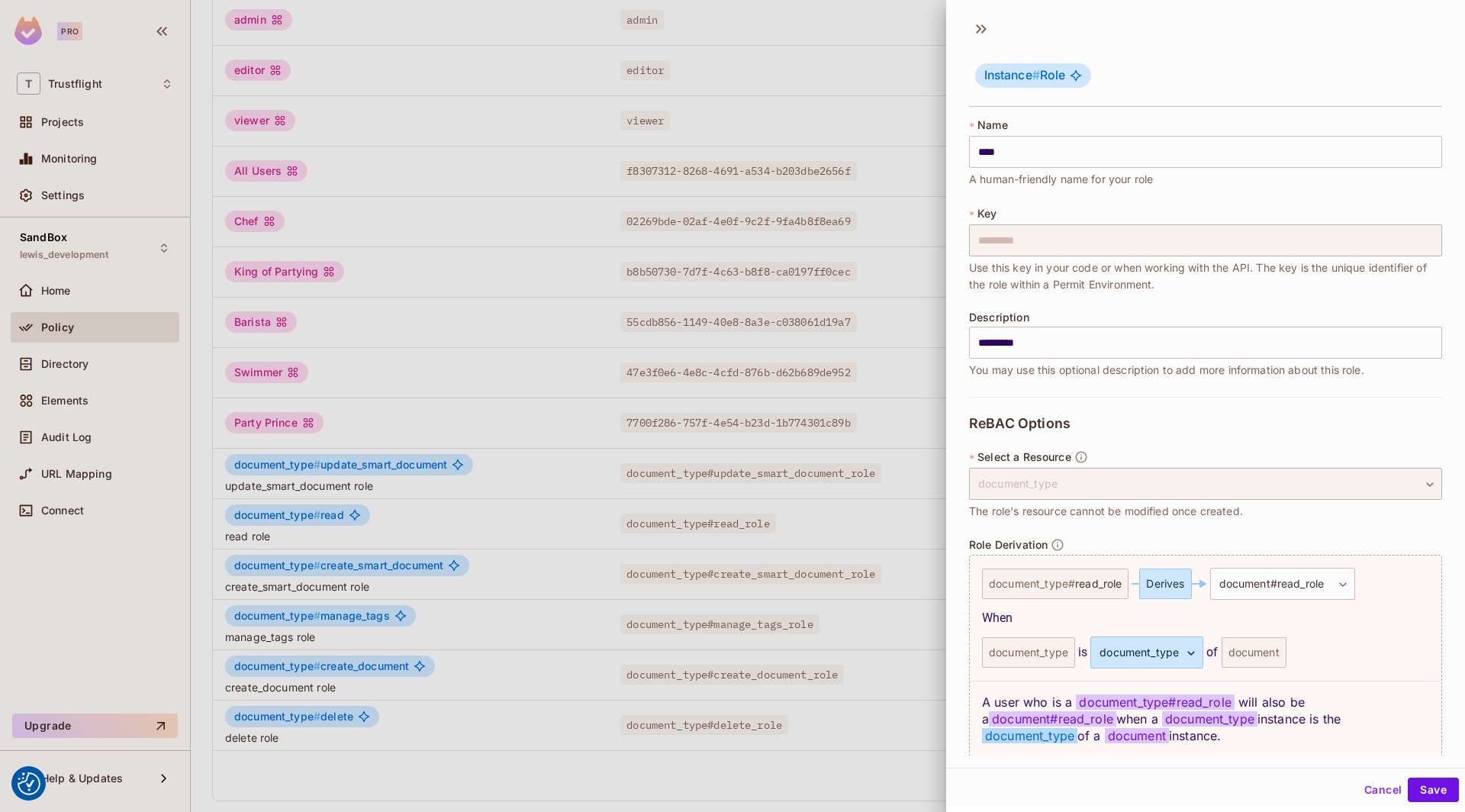
click at [360, 270] on div at bounding box center [732, 406] width 1465 height 812
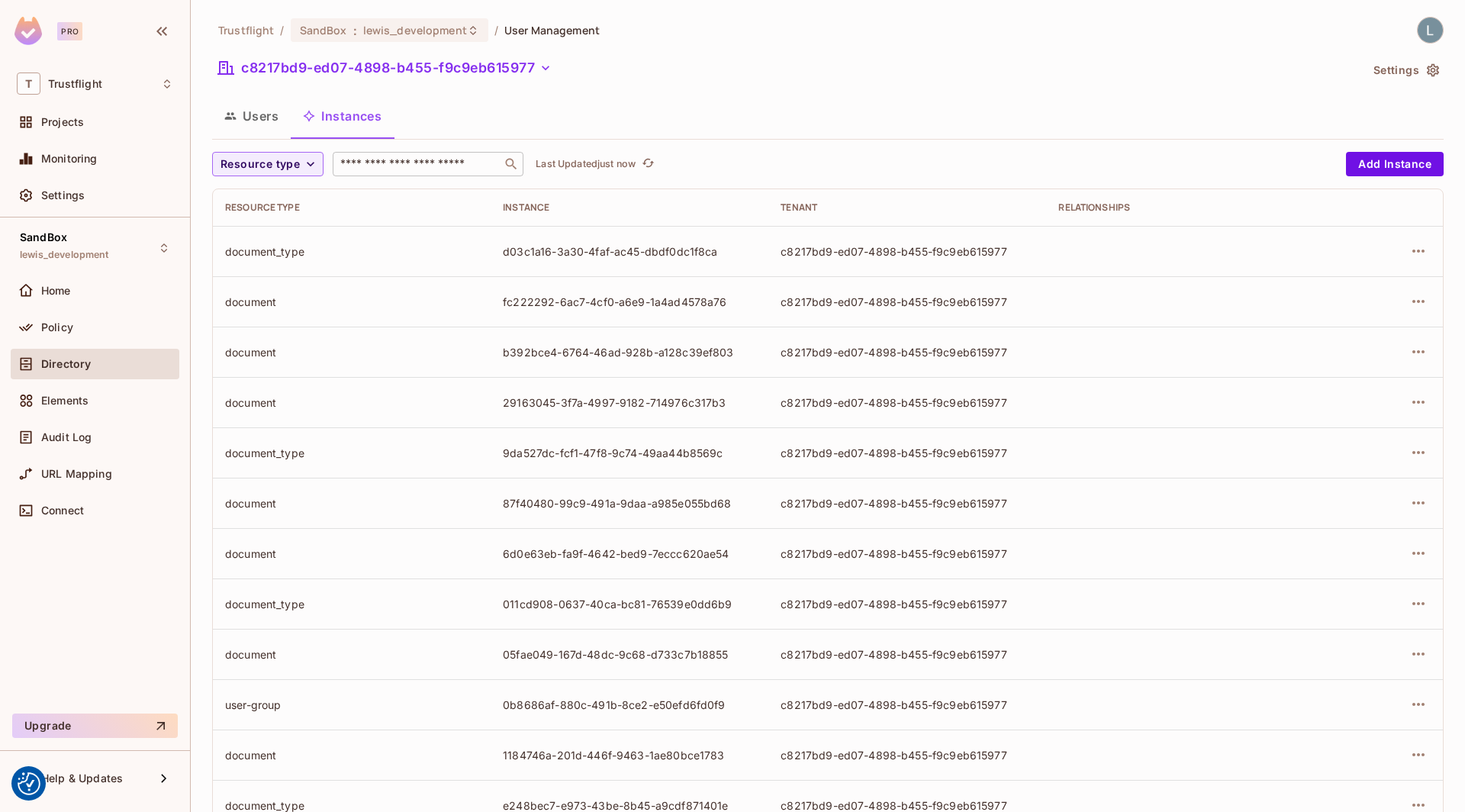
click at [406, 166] on input "text" at bounding box center [417, 164] width 160 height 15
paste input "**********"
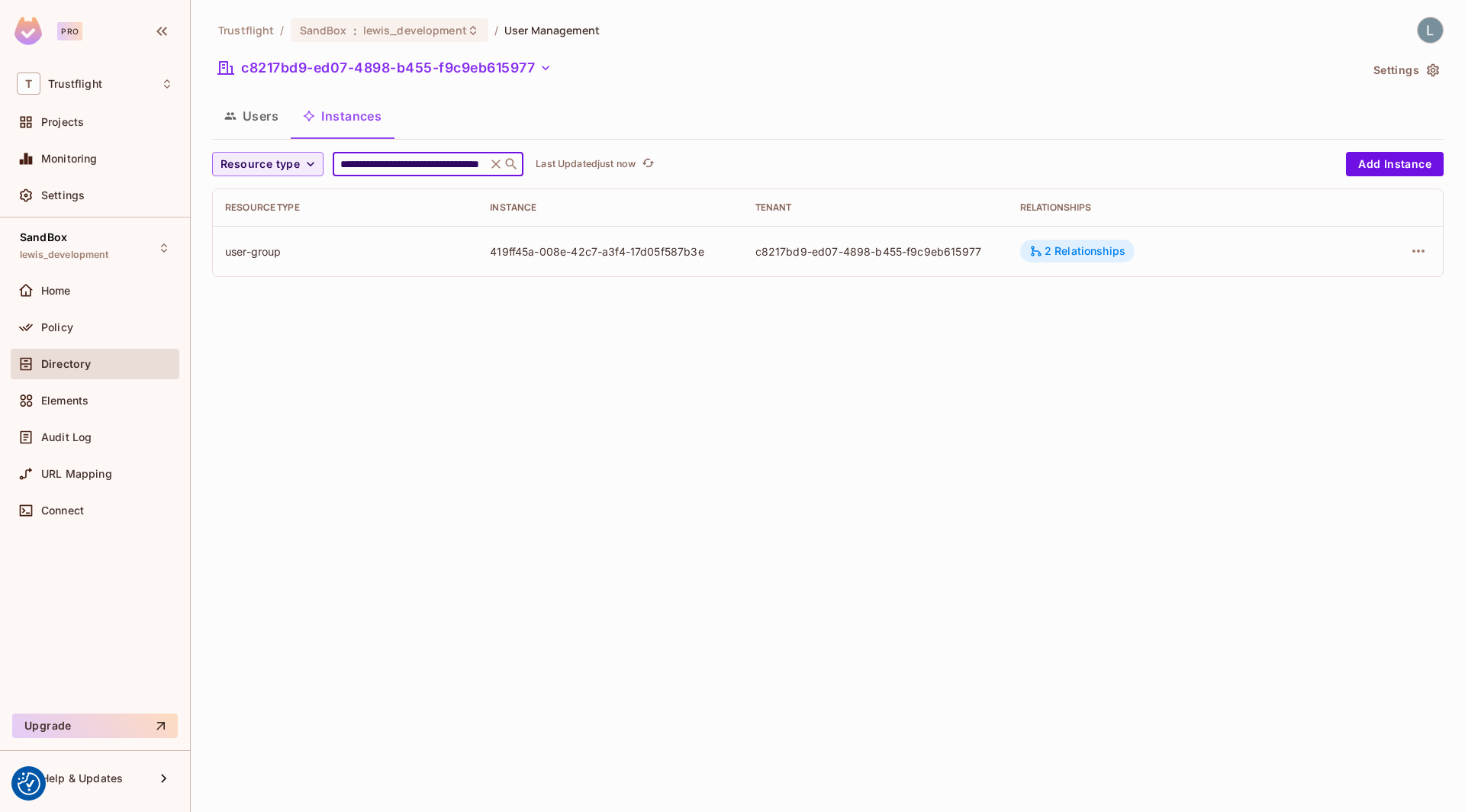
click at [1103, 245] on div "2 Relationships" at bounding box center [1077, 250] width 96 height 13
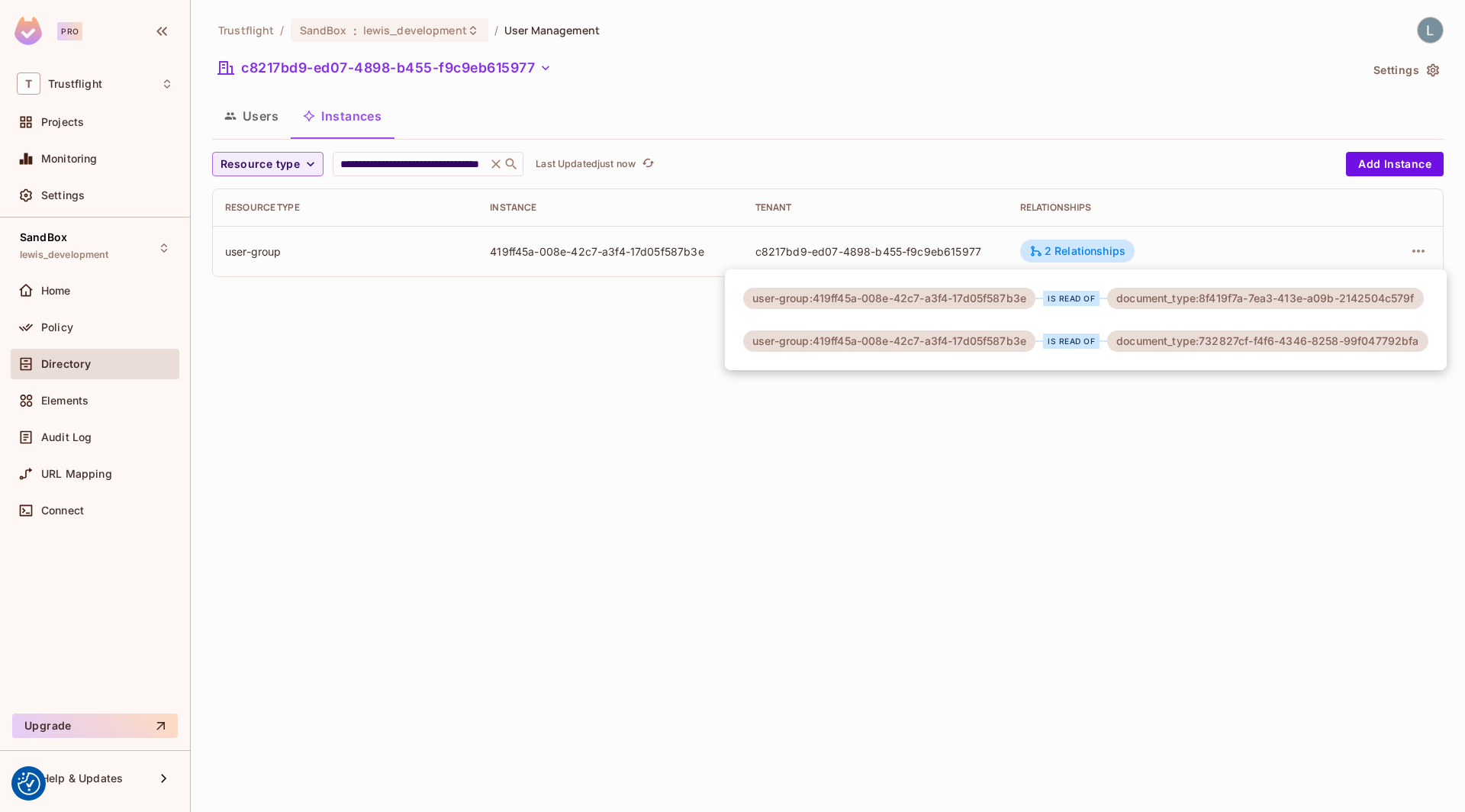
click at [1378, 261] on div at bounding box center [732, 406] width 1465 height 812
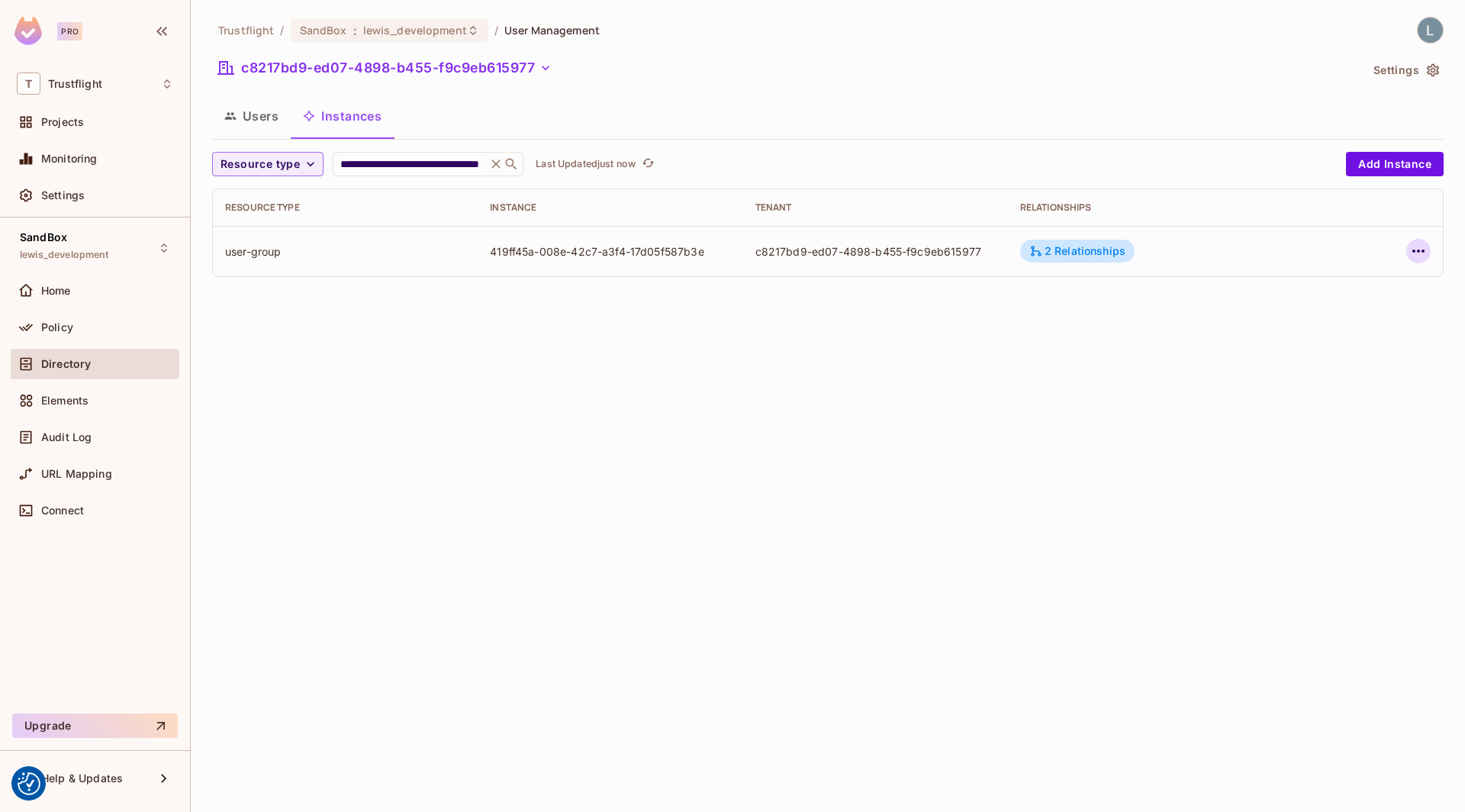
click at [1417, 253] on icon "button" at bounding box center [1418, 251] width 19 height 19
click at [1304, 288] on div "Edit Resource Instance" at bounding box center [1328, 285] width 119 height 15
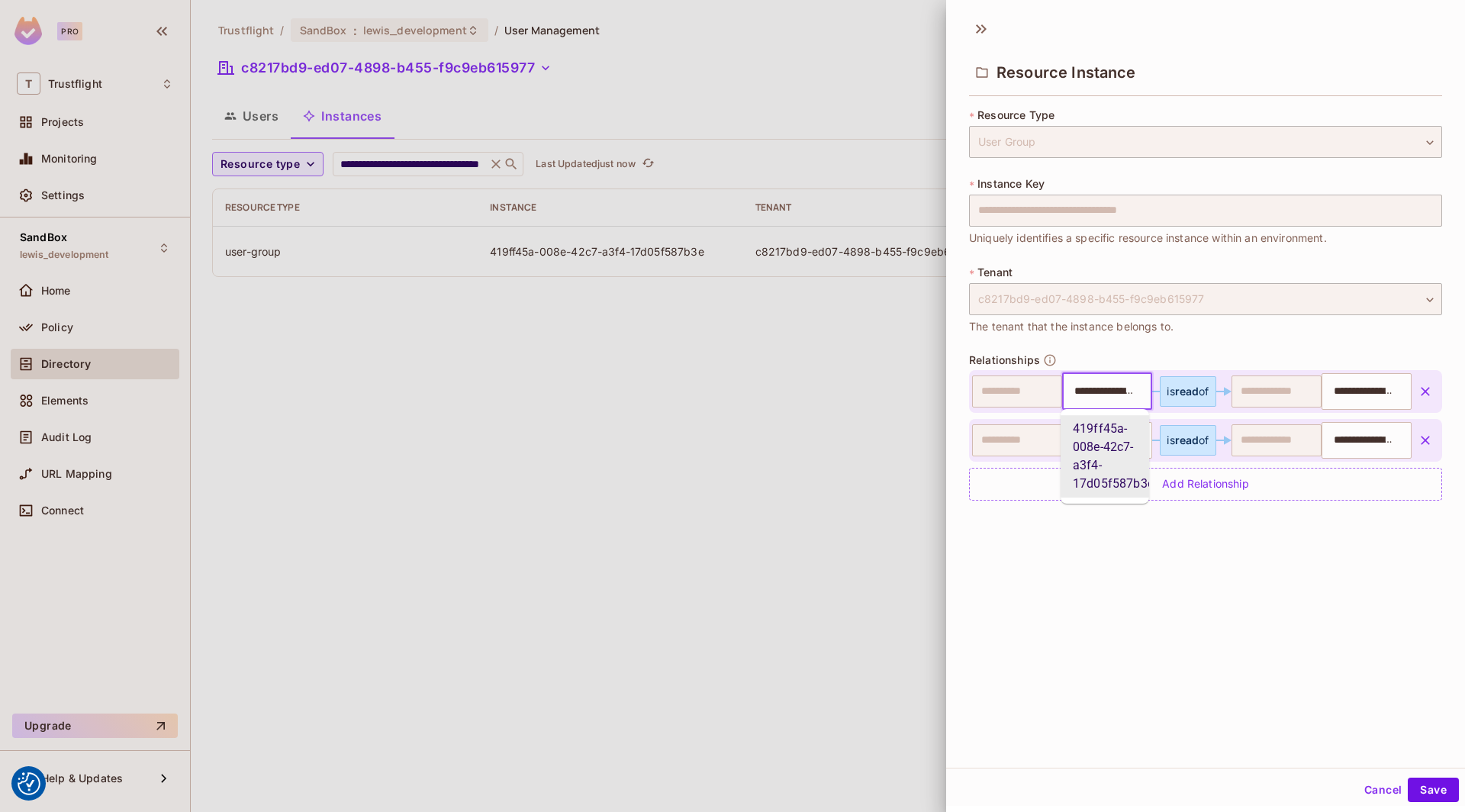
click at [1112, 392] on input "**********" at bounding box center [1105, 391] width 80 height 30
click at [1385, 390] on input "**********" at bounding box center [1364, 391] width 80 height 30
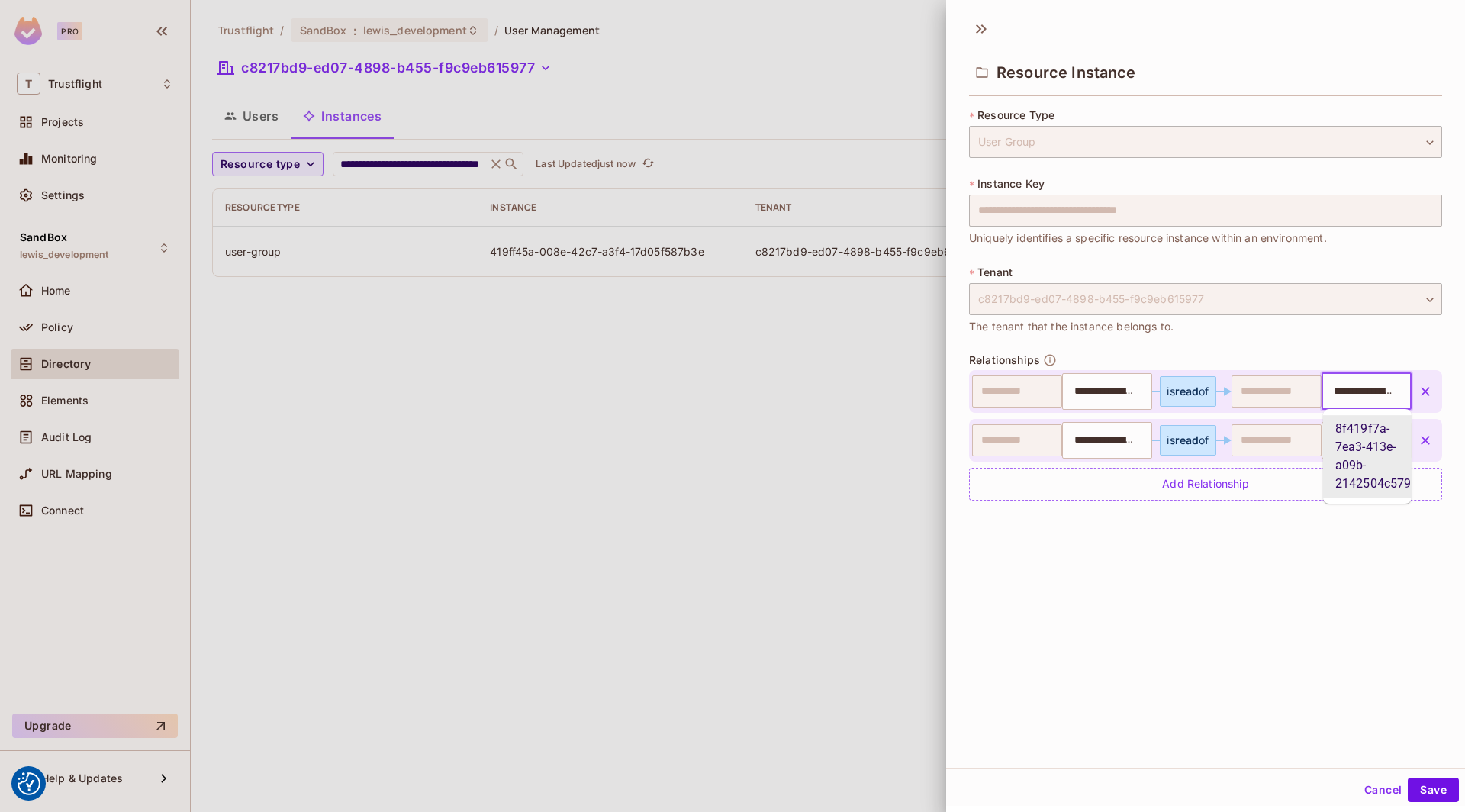
click at [1364, 390] on input "**********" at bounding box center [1364, 391] width 80 height 30
click at [834, 428] on div at bounding box center [732, 406] width 1465 height 812
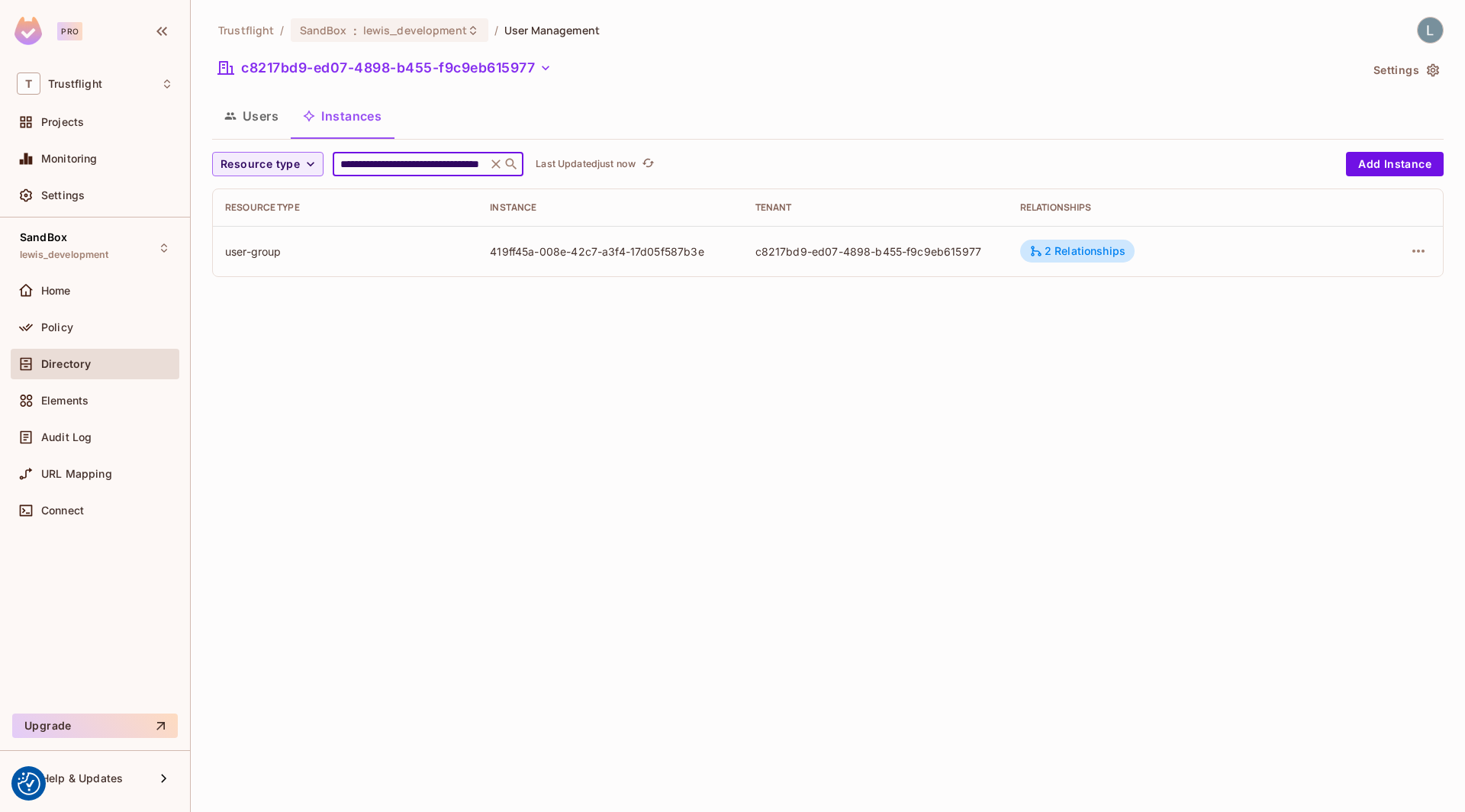
click at [391, 162] on input "**********" at bounding box center [409, 164] width 145 height 15
paste input "text"
type input "**********"
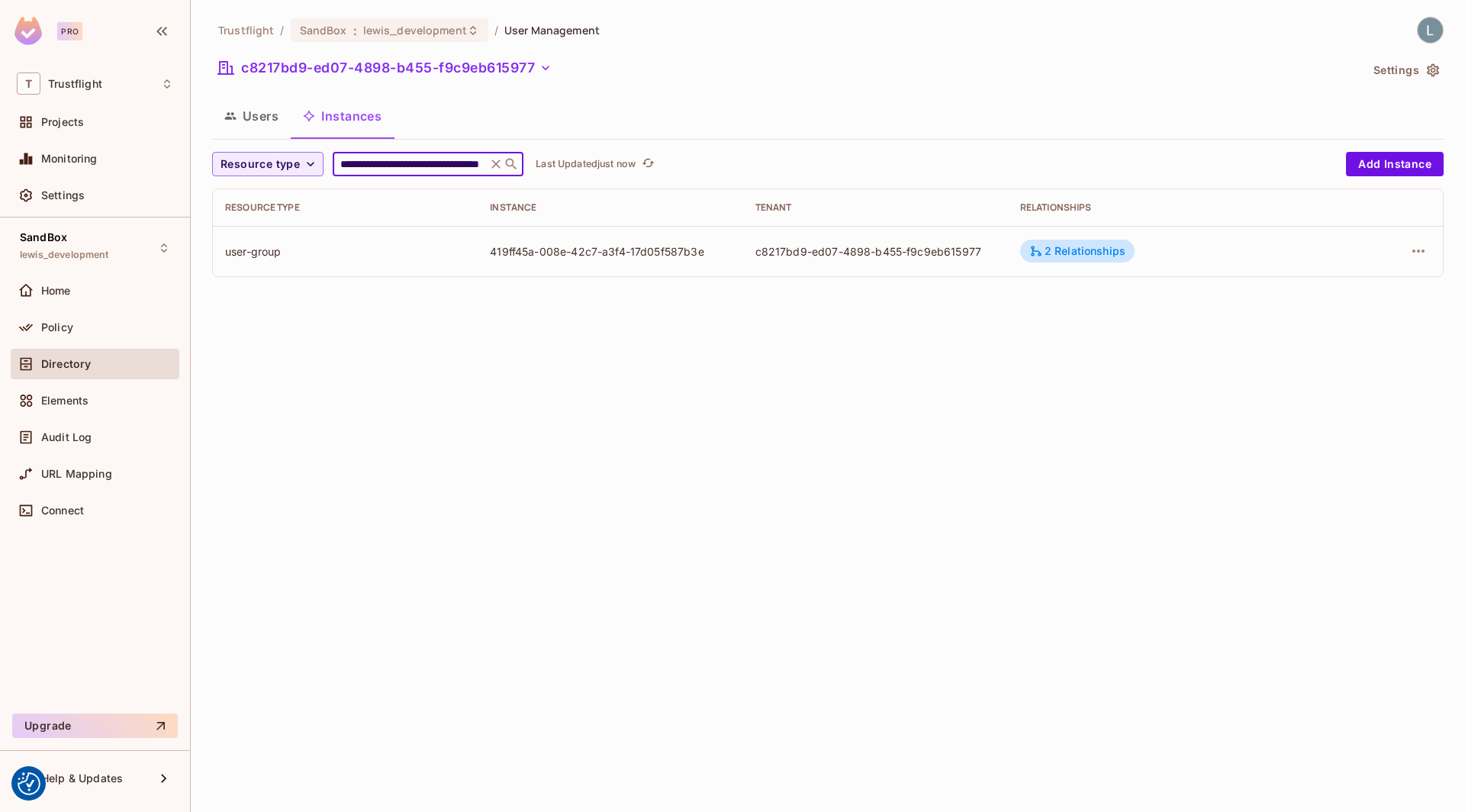
scroll to position [0, 74]
click at [1110, 247] on div "1 Relationship" at bounding box center [1086, 250] width 88 height 13
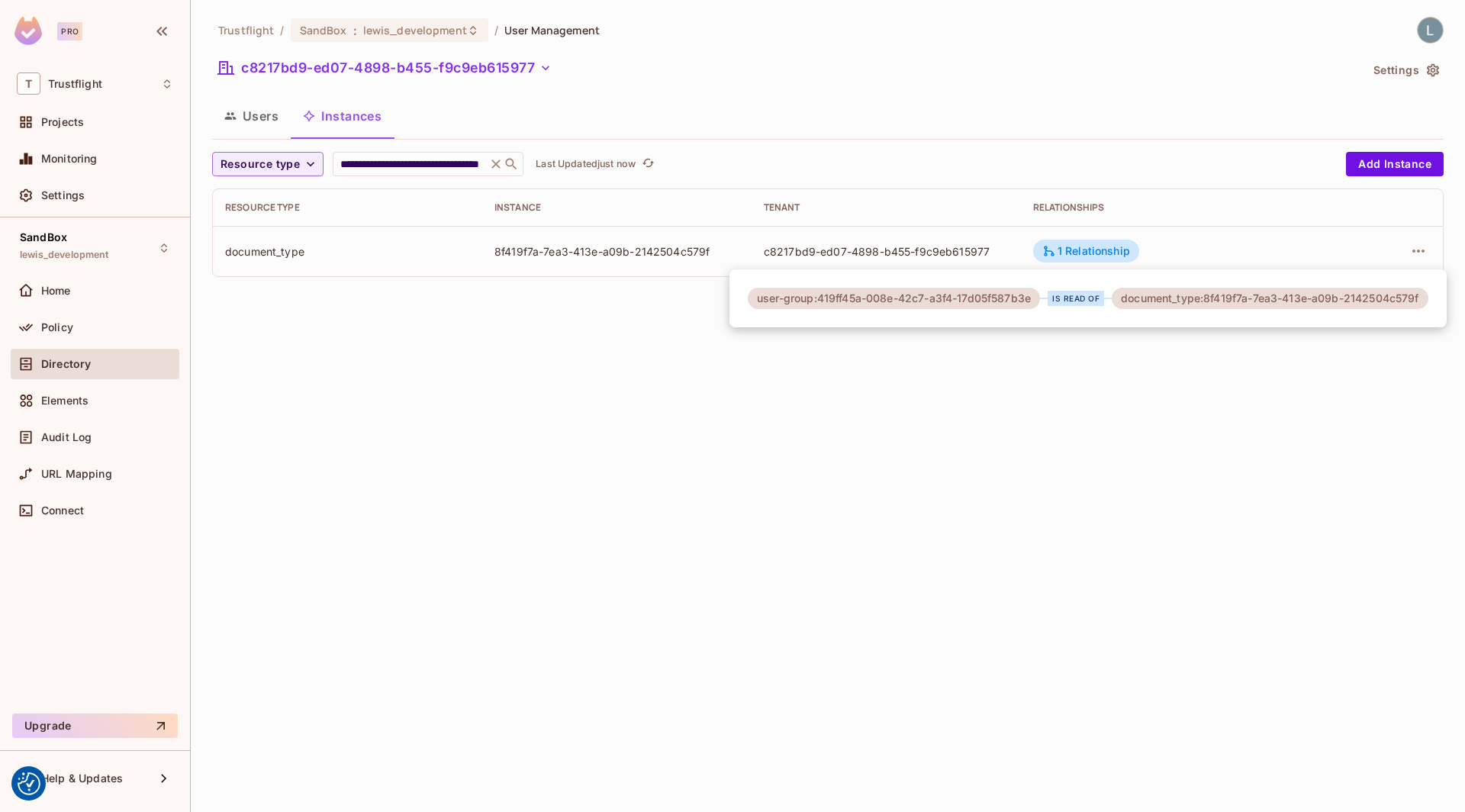
click at [1421, 254] on div at bounding box center [732, 406] width 1465 height 812
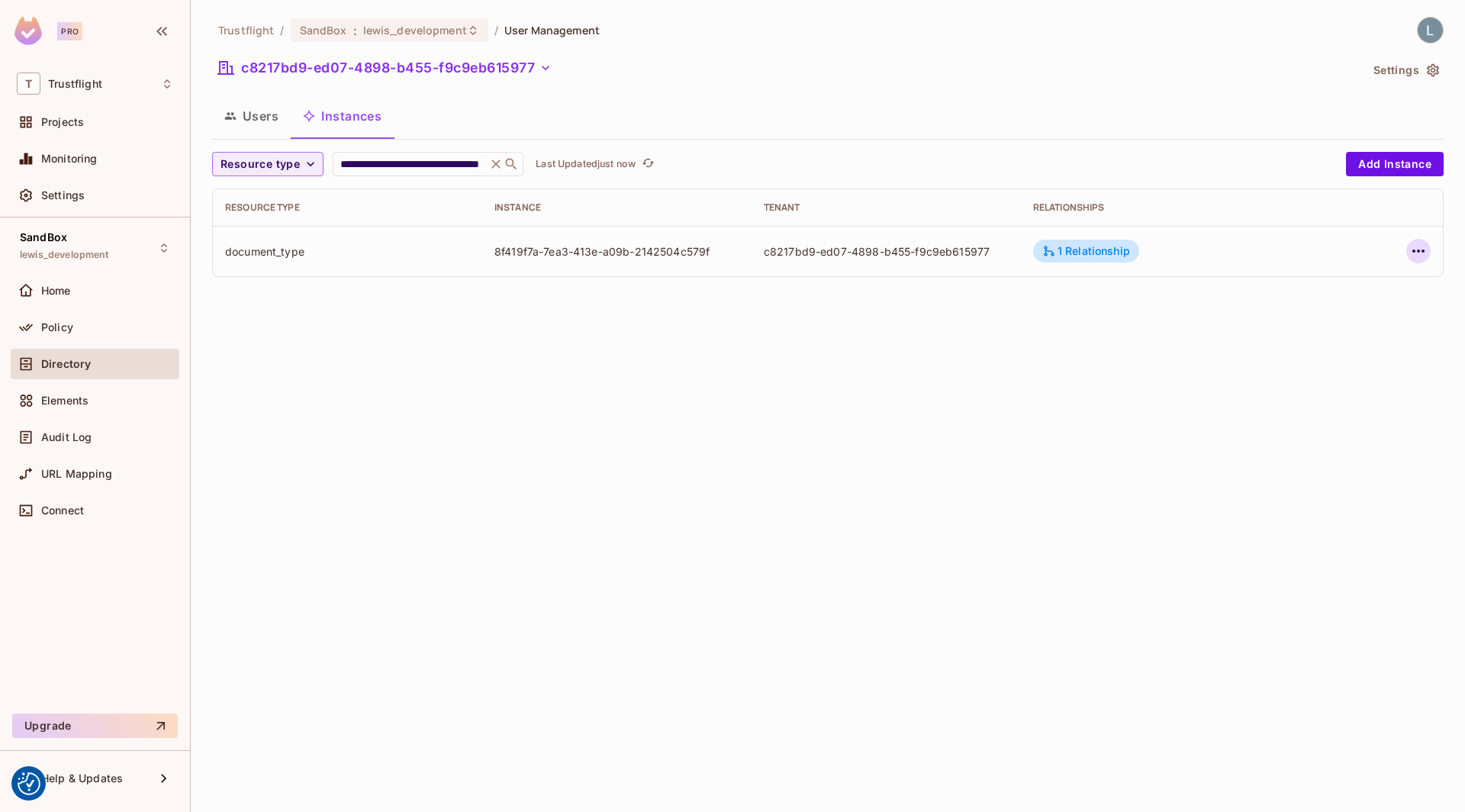
click at [1420, 249] on icon "button" at bounding box center [1418, 251] width 19 height 19
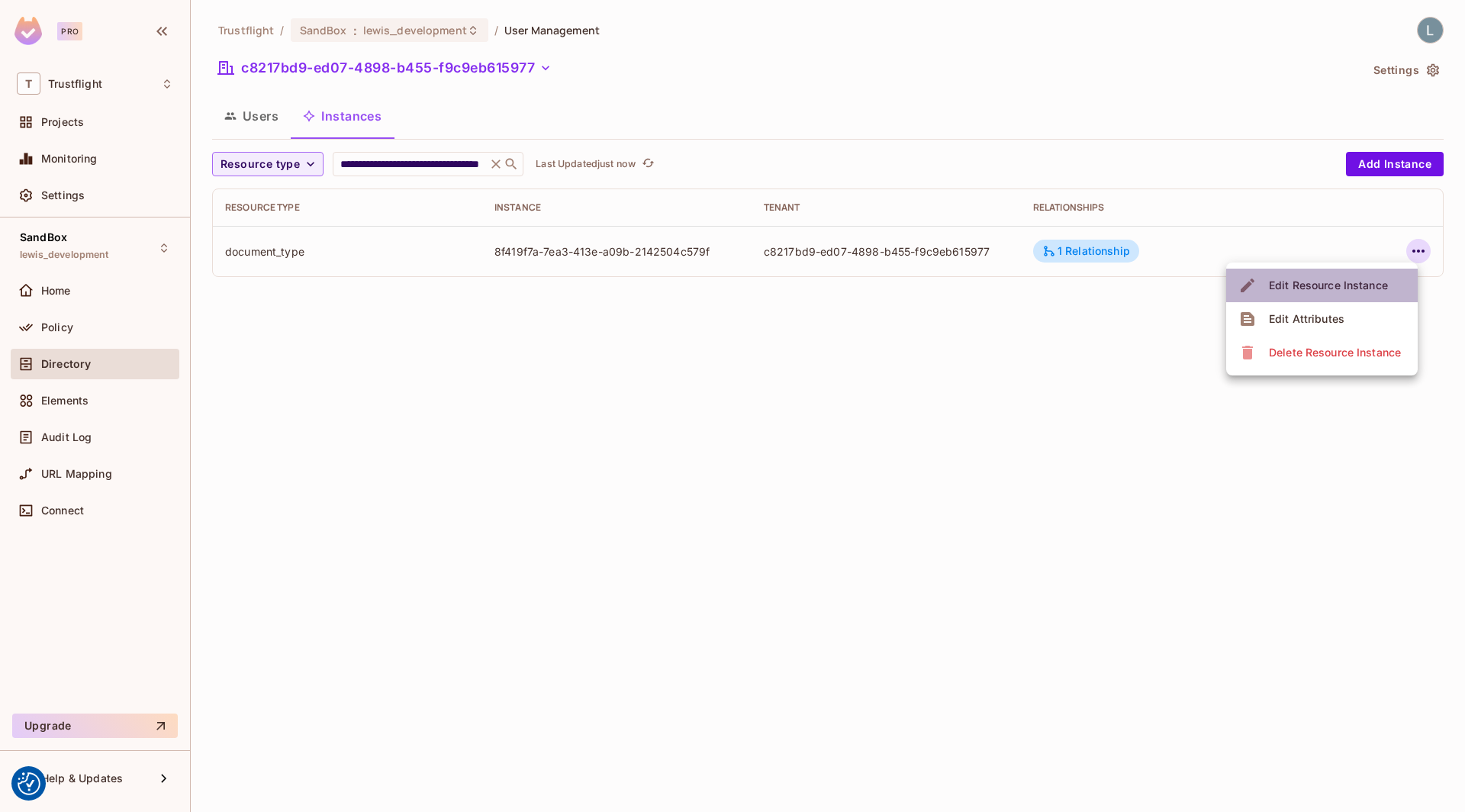
click at [1332, 283] on div "Edit Resource Instance" at bounding box center [1328, 285] width 119 height 15
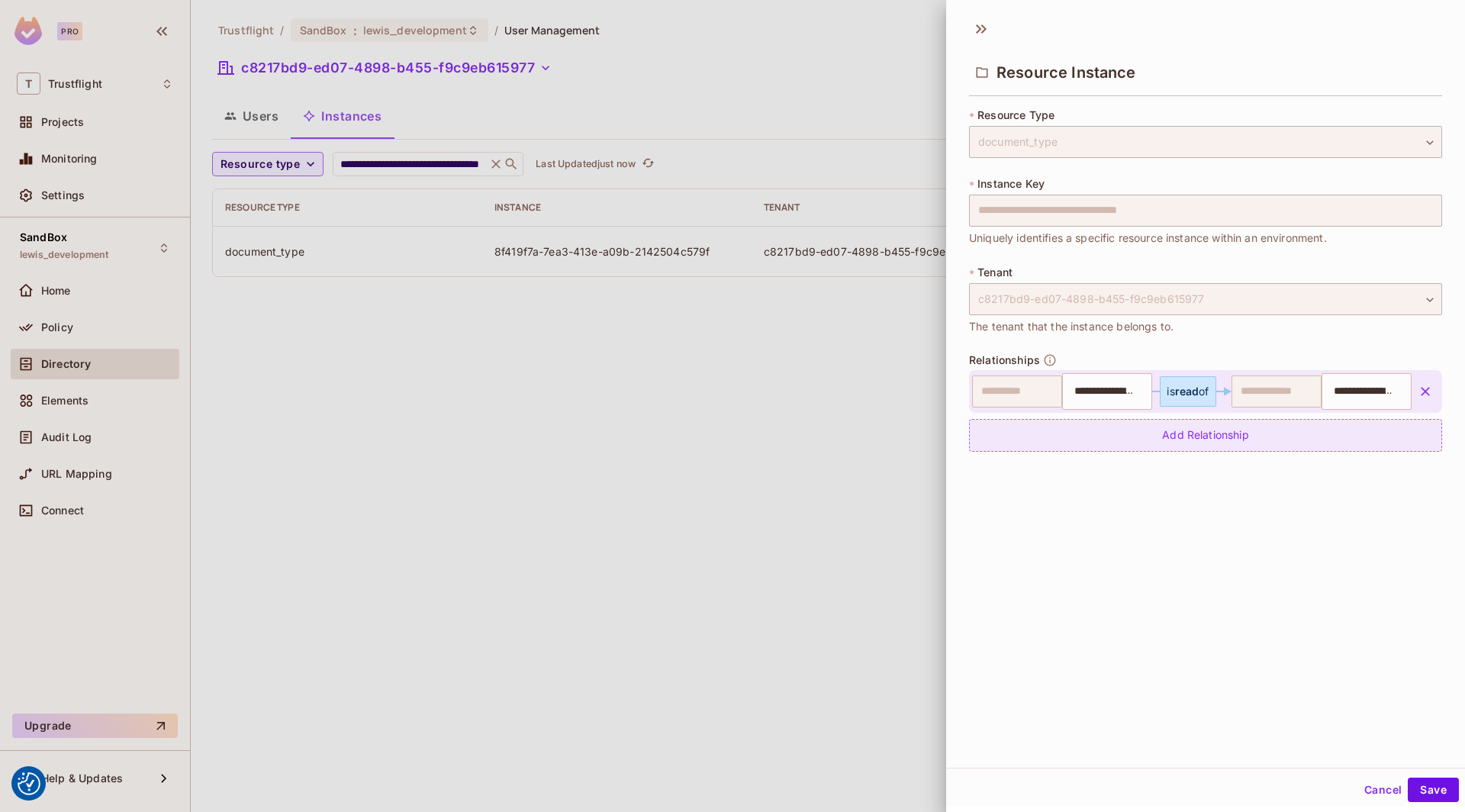
click at [1187, 434] on div "Add Relationship" at bounding box center [1205, 435] width 473 height 33
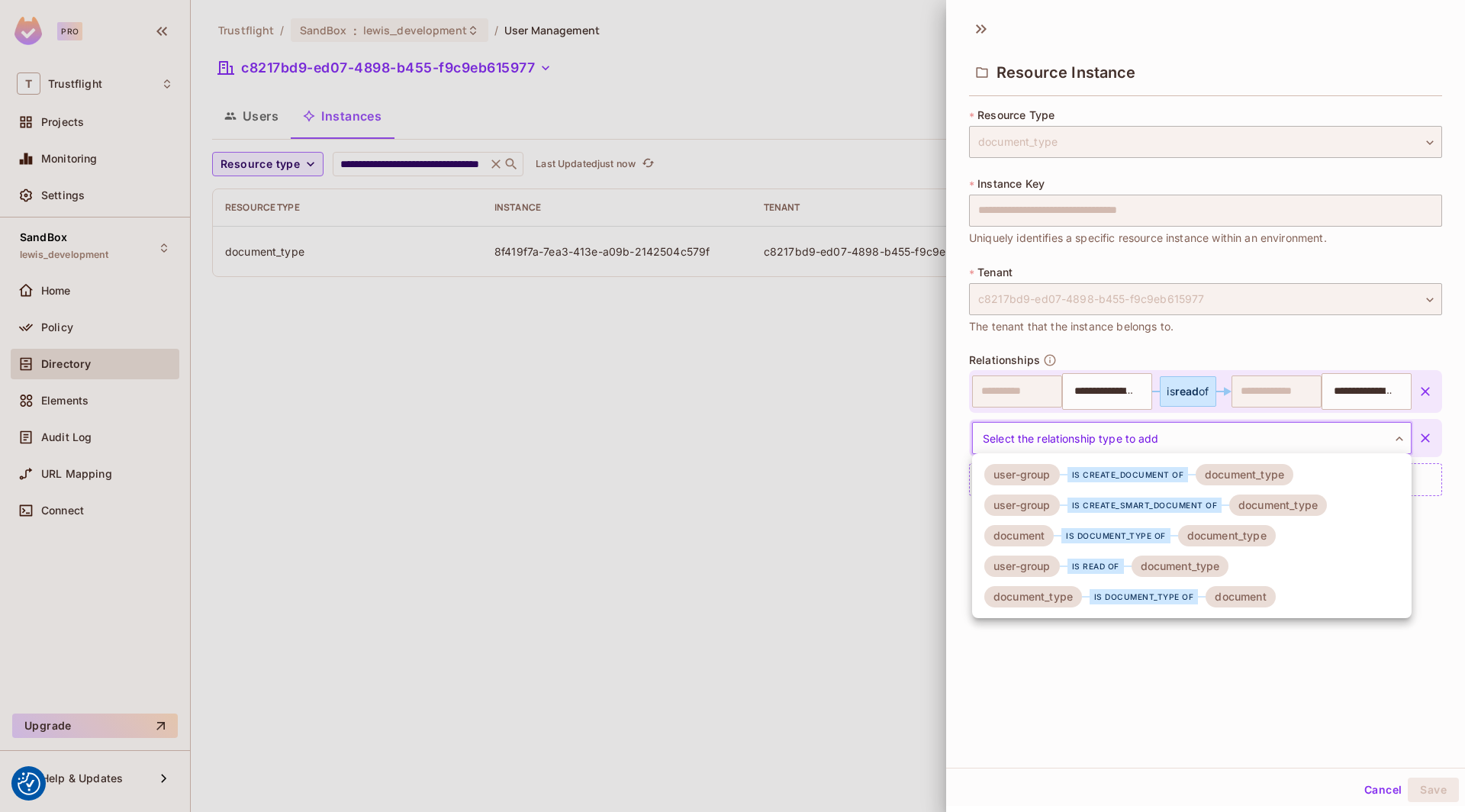
click at [1147, 442] on body "We use cookies to enhance your browsing experience, serve personalized ads or c…" at bounding box center [732, 406] width 1465 height 812
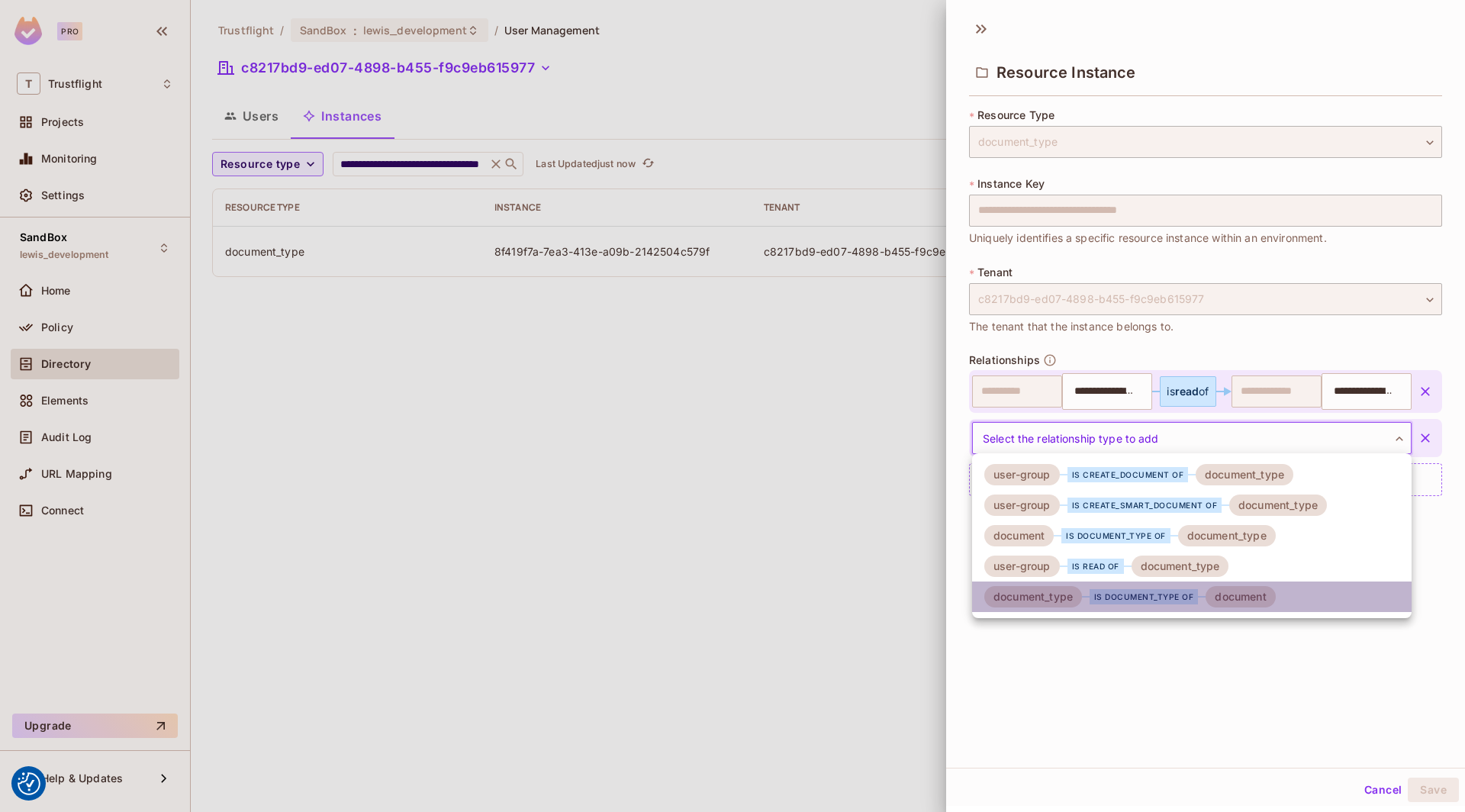
click at [1108, 600] on div "is document_type of" at bounding box center [1144, 596] width 109 height 15
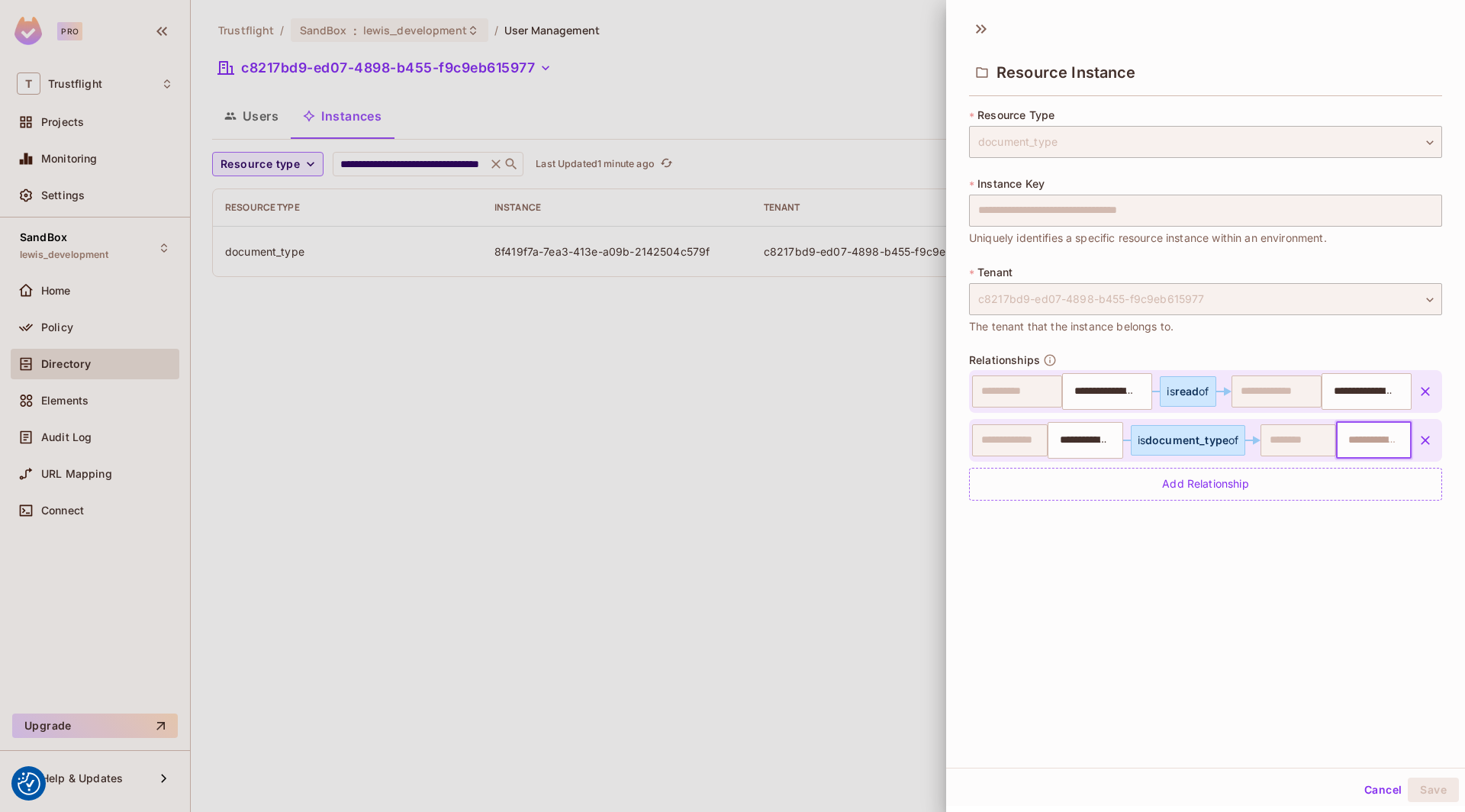
click at [1367, 438] on input "text" at bounding box center [1372, 440] width 66 height 30
click at [1419, 438] on icon "button" at bounding box center [1425, 439] width 15 height 15
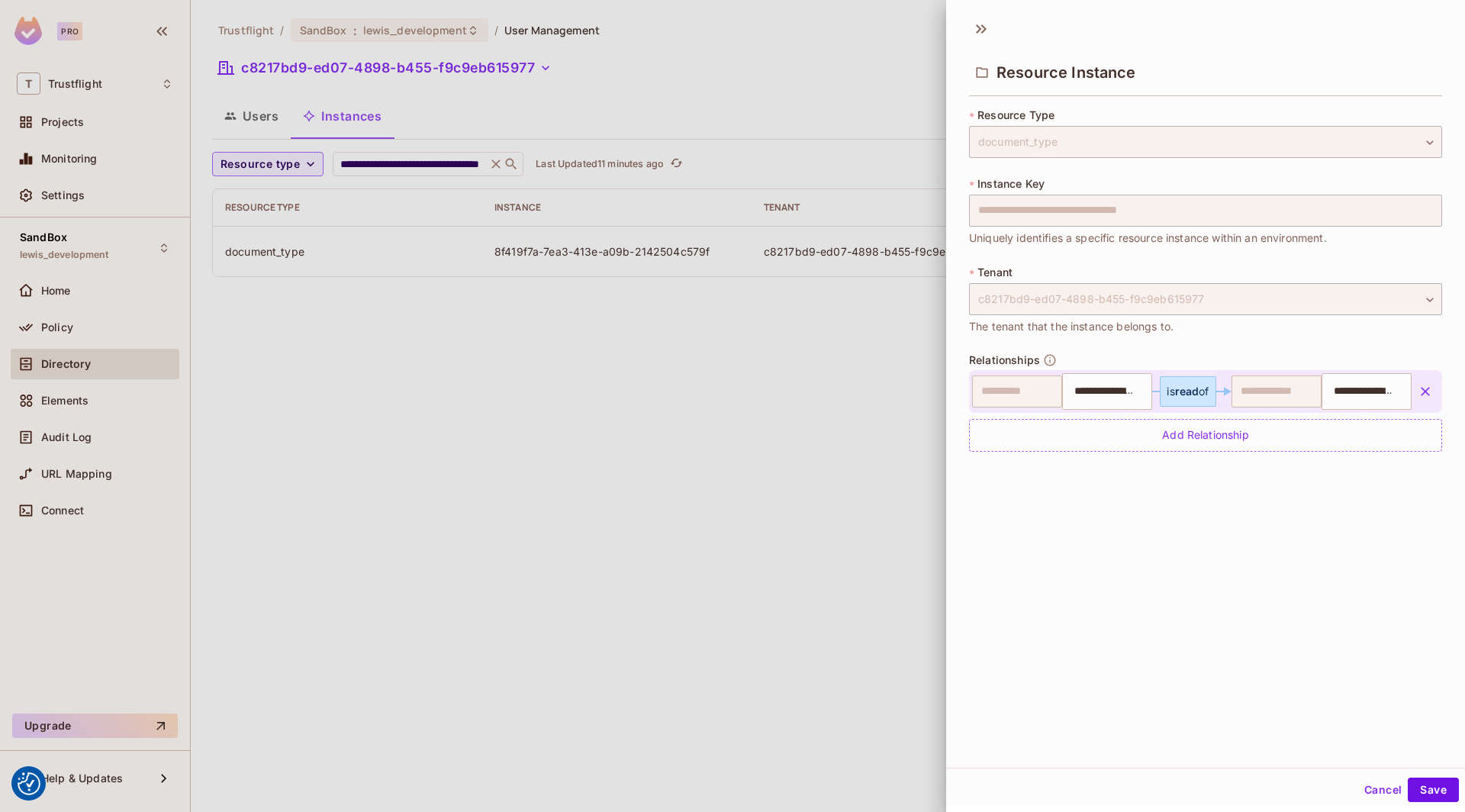
click at [481, 394] on div at bounding box center [732, 406] width 1465 height 812
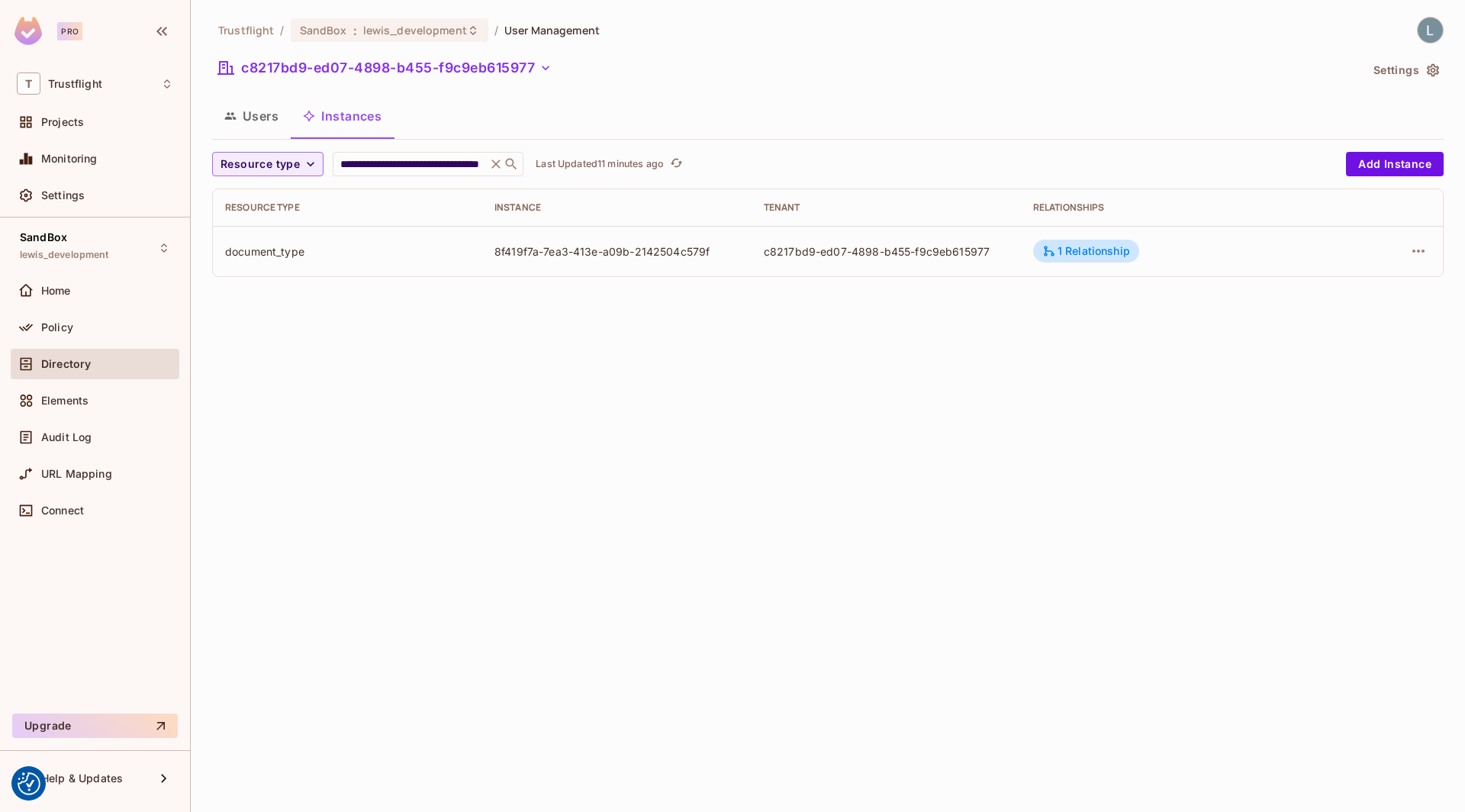
click at [275, 130] on button "Users" at bounding box center [251, 116] width 78 height 38
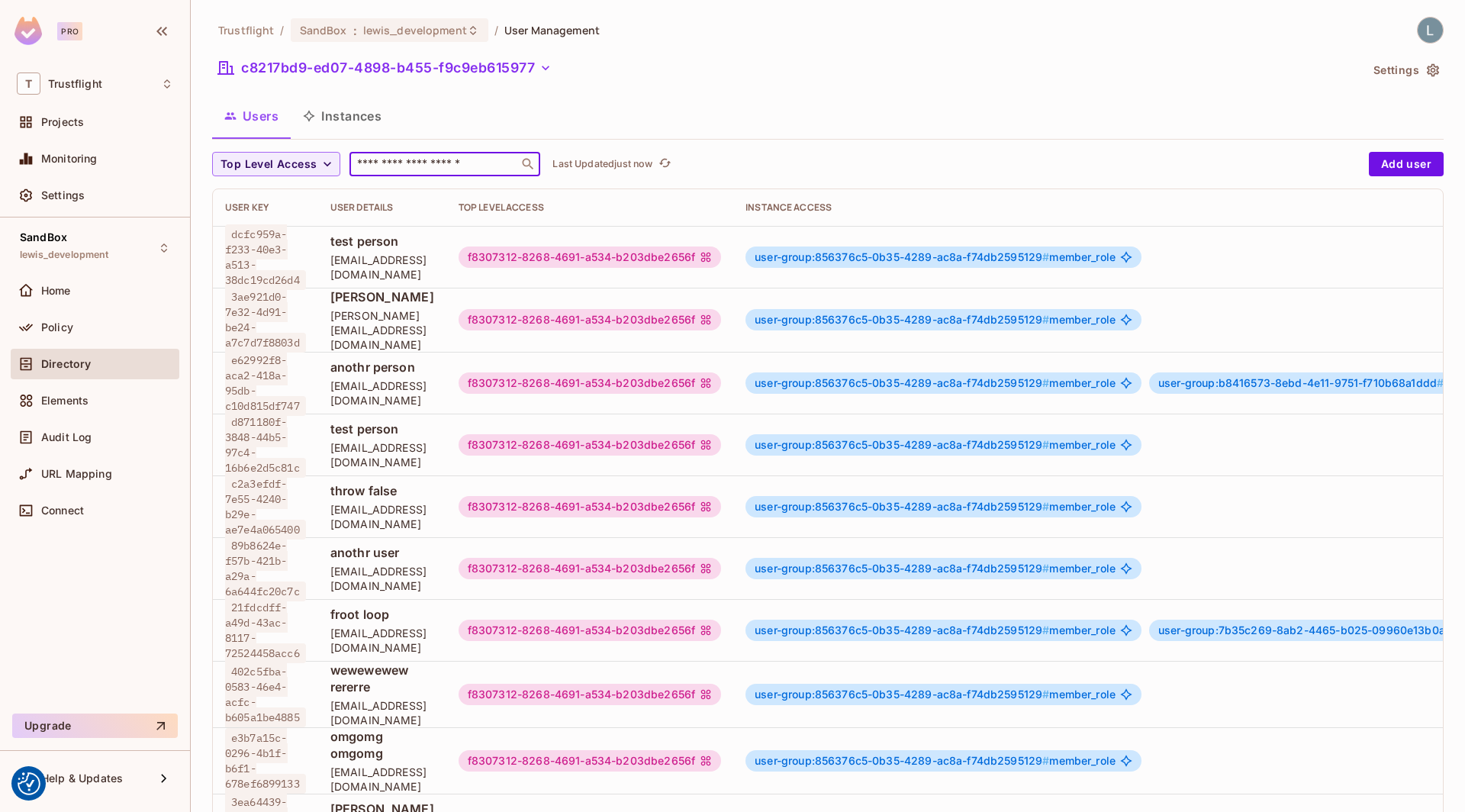
click at [424, 158] on input "text" at bounding box center [434, 164] width 160 height 15
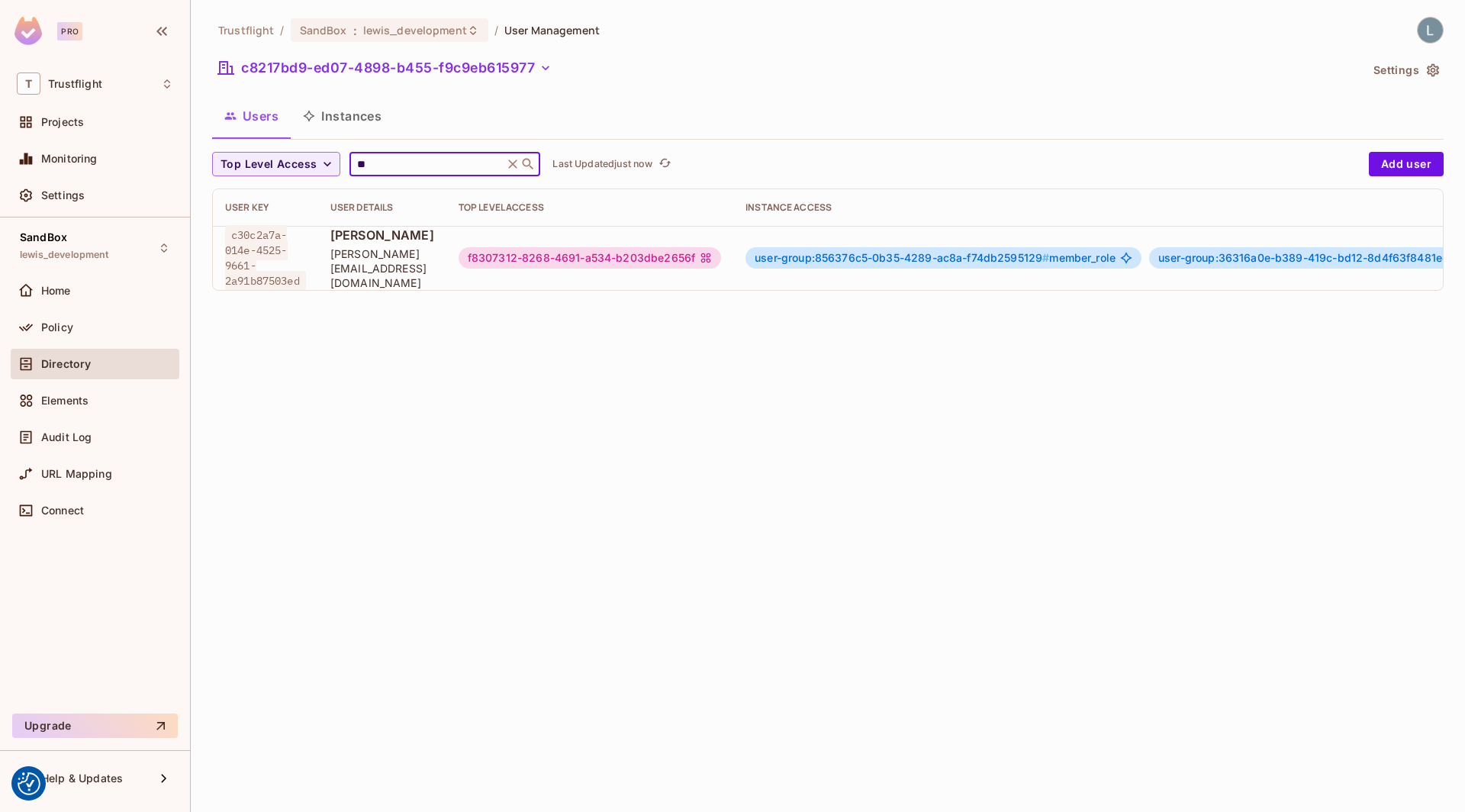
type input "**"
click at [401, 244] on span "[PERSON_NAME]" at bounding box center [382, 235] width 104 height 17
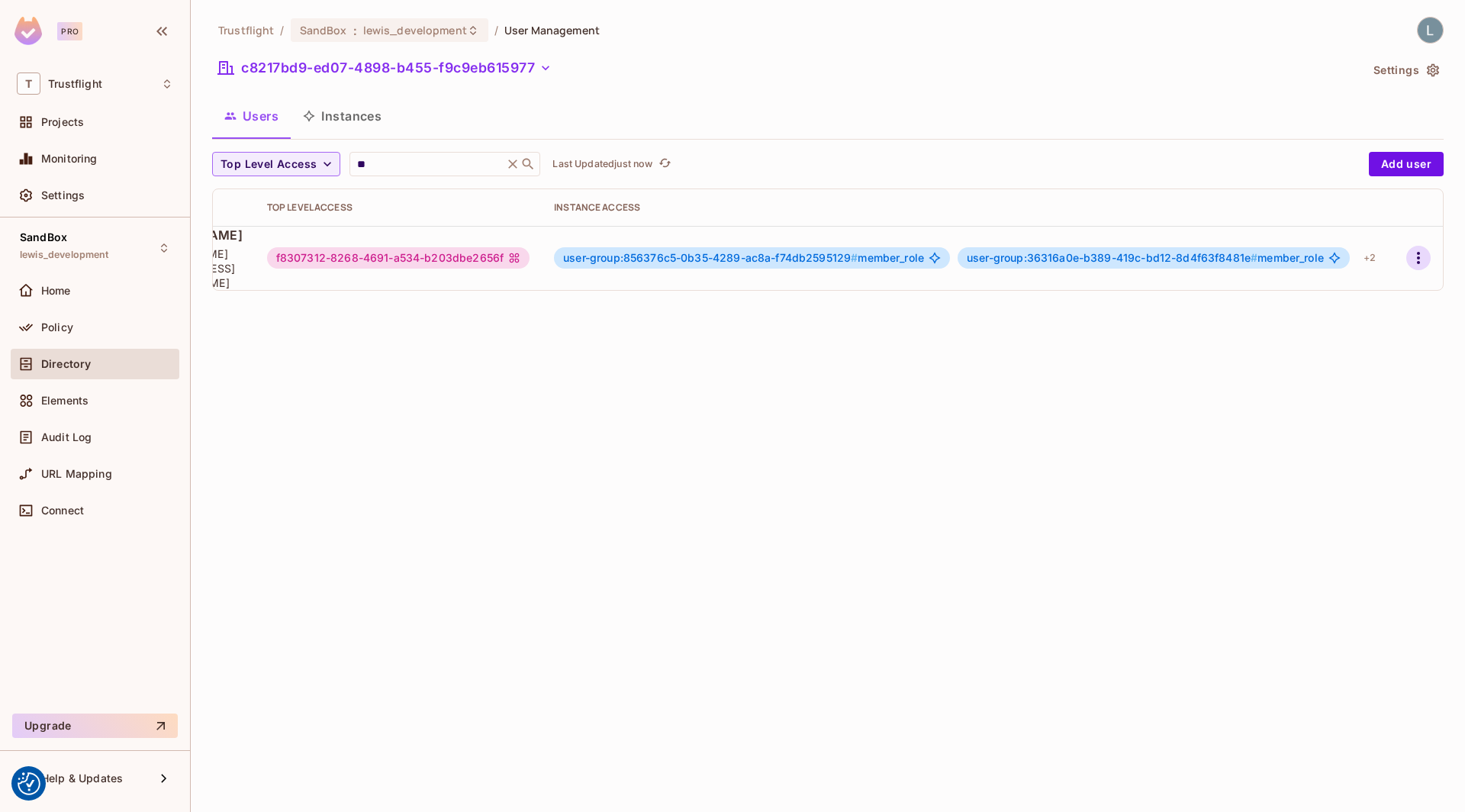
click at [1415, 254] on icon "button" at bounding box center [1418, 258] width 19 height 19
click at [1362, 318] on div "Edit Attributes" at bounding box center [1365, 323] width 76 height 15
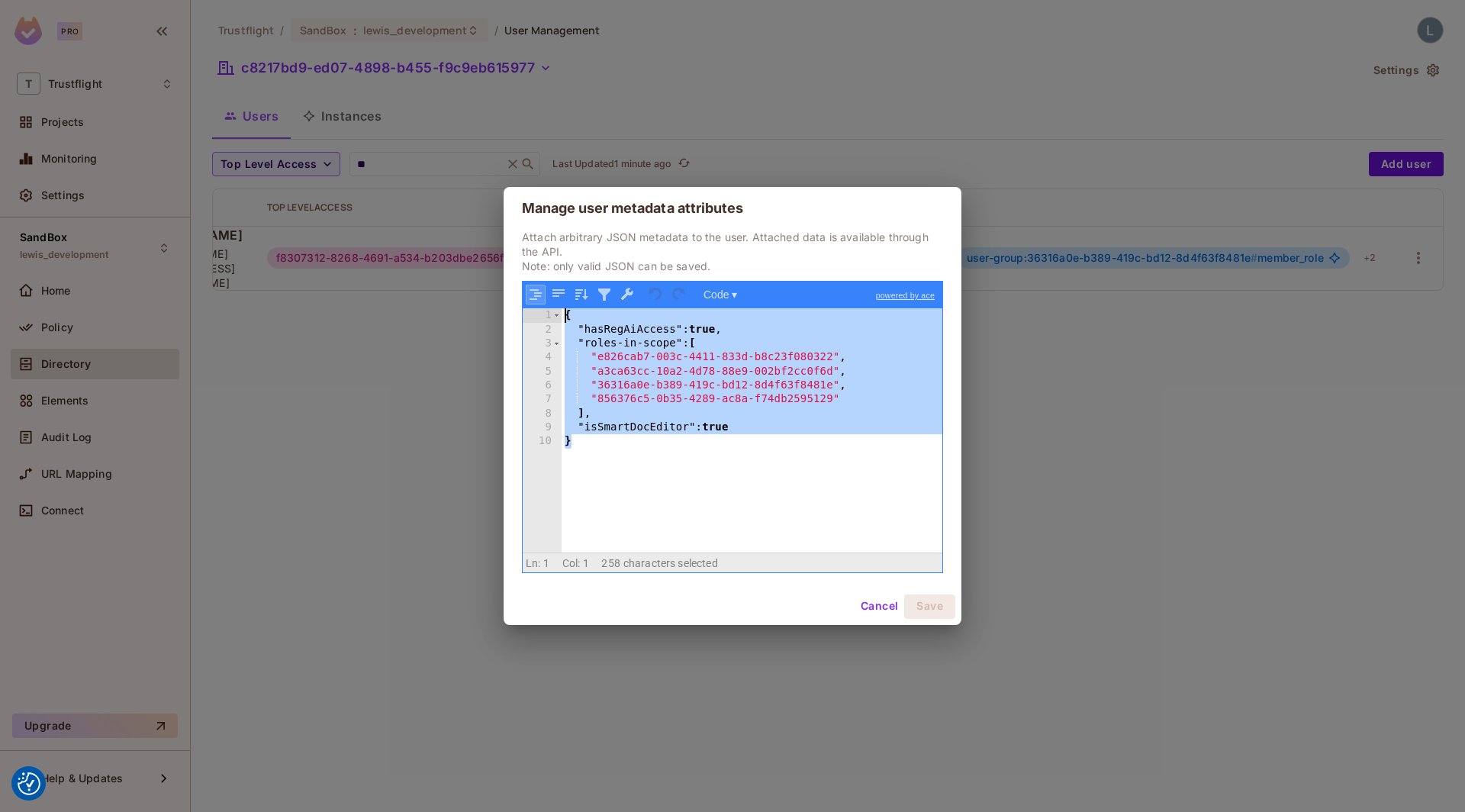
drag, startPoint x: 587, startPoint y: 447, endPoint x: 531, endPoint y: 293, distance: 163.9
click at [531, 293] on div "Code ▾ powered by ace 1 2 3 4 5 6 7 8 9 10 { "hasRegAiAccess" : true , "roles-i…" at bounding box center [732, 427] width 421 height 292
